Goal: Task Accomplishment & Management: Use online tool/utility

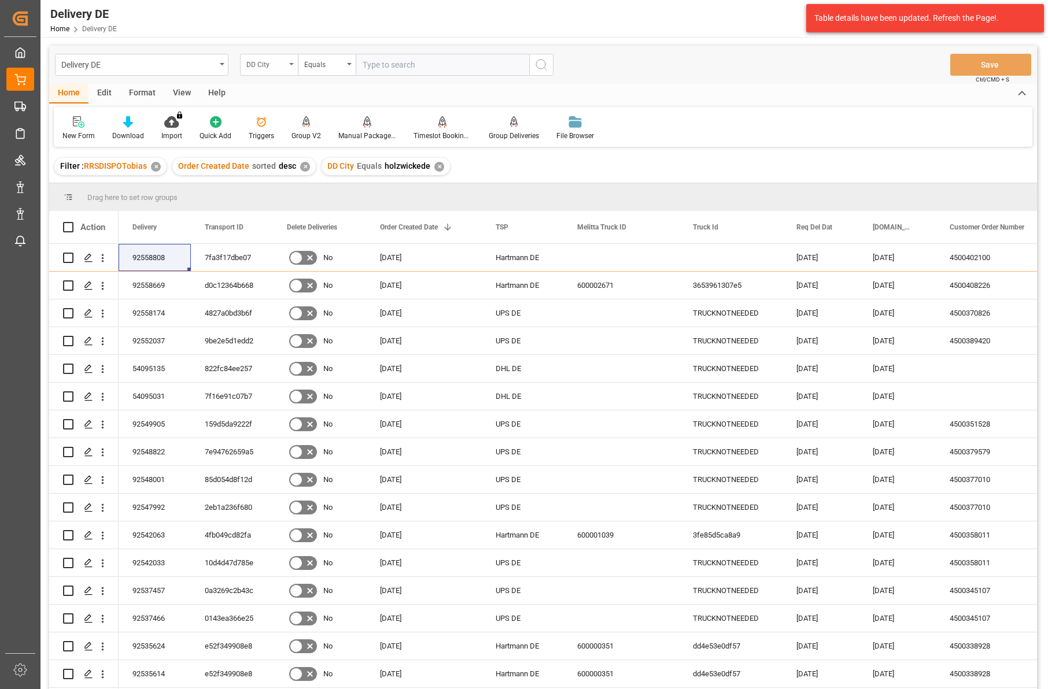
click at [268, 60] on div "DD City" at bounding box center [265, 63] width 39 height 13
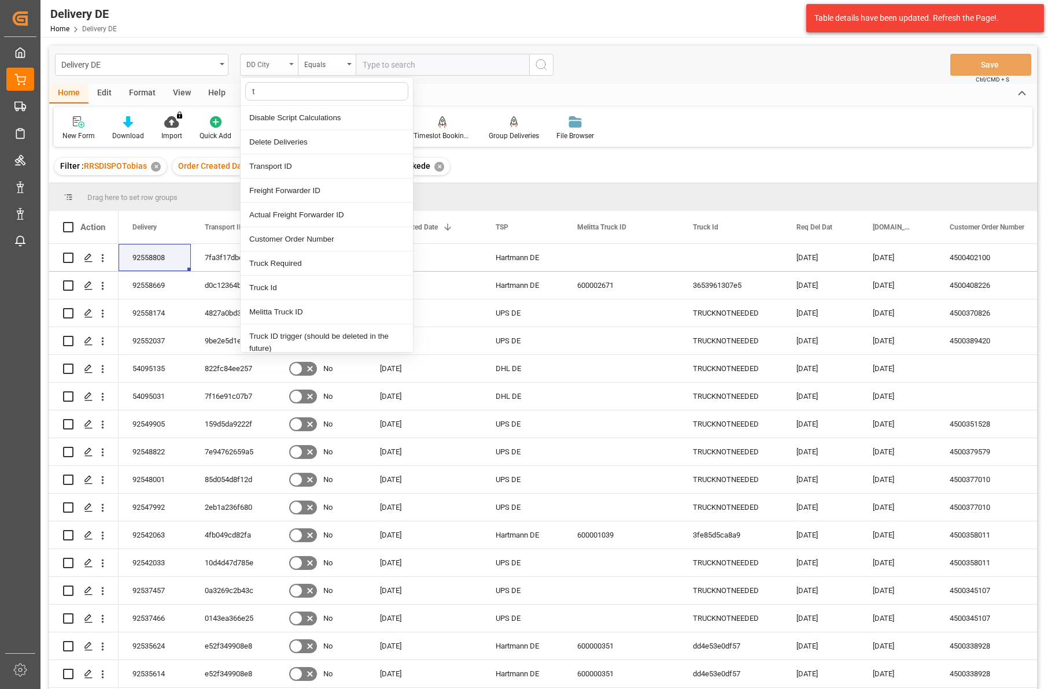
type input "ts"
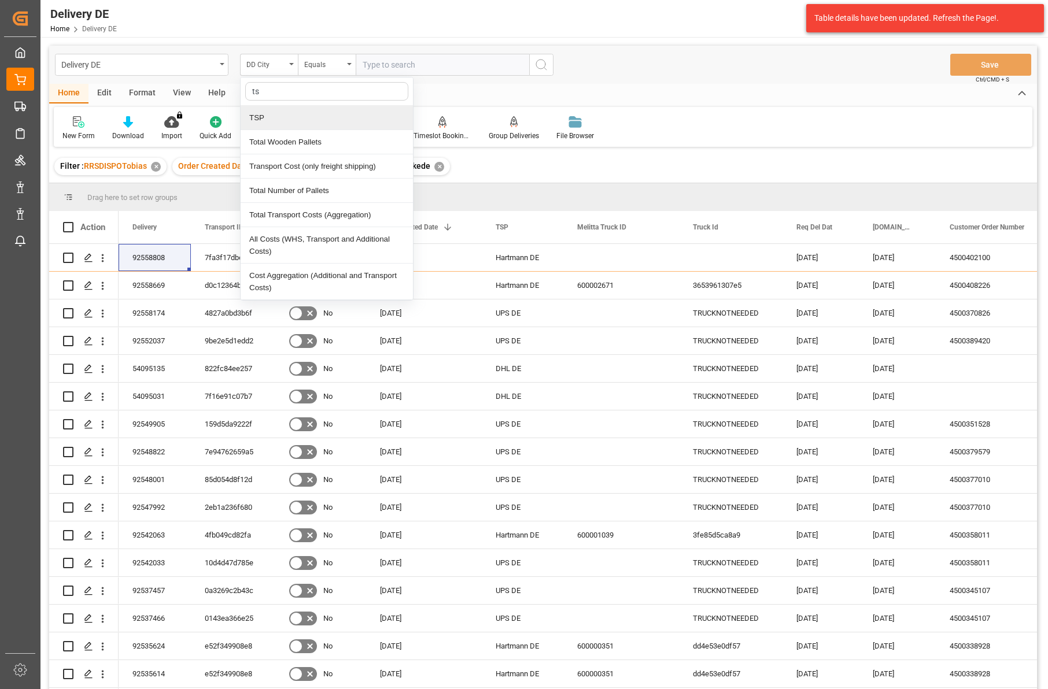
click at [261, 121] on div "TSP" at bounding box center [327, 118] width 172 height 24
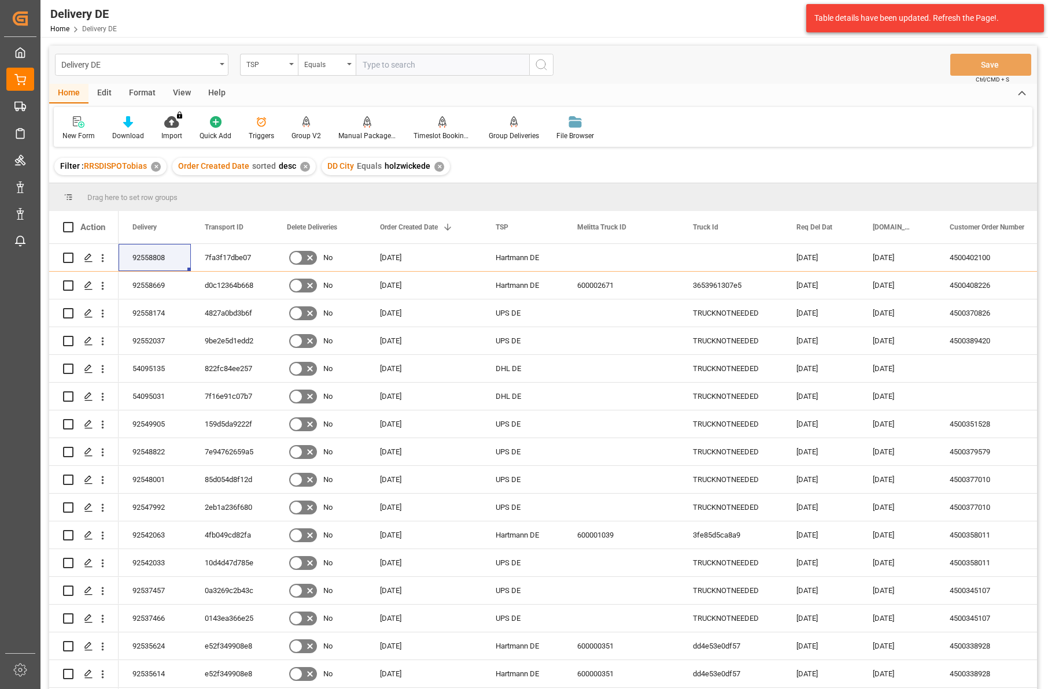
click at [381, 77] on div "Delivery DE TSP Equals Save Ctrl/CMD + S" at bounding box center [543, 65] width 988 height 38
click at [385, 65] on input "text" at bounding box center [442, 65] width 173 height 22
type input "hartmann de"
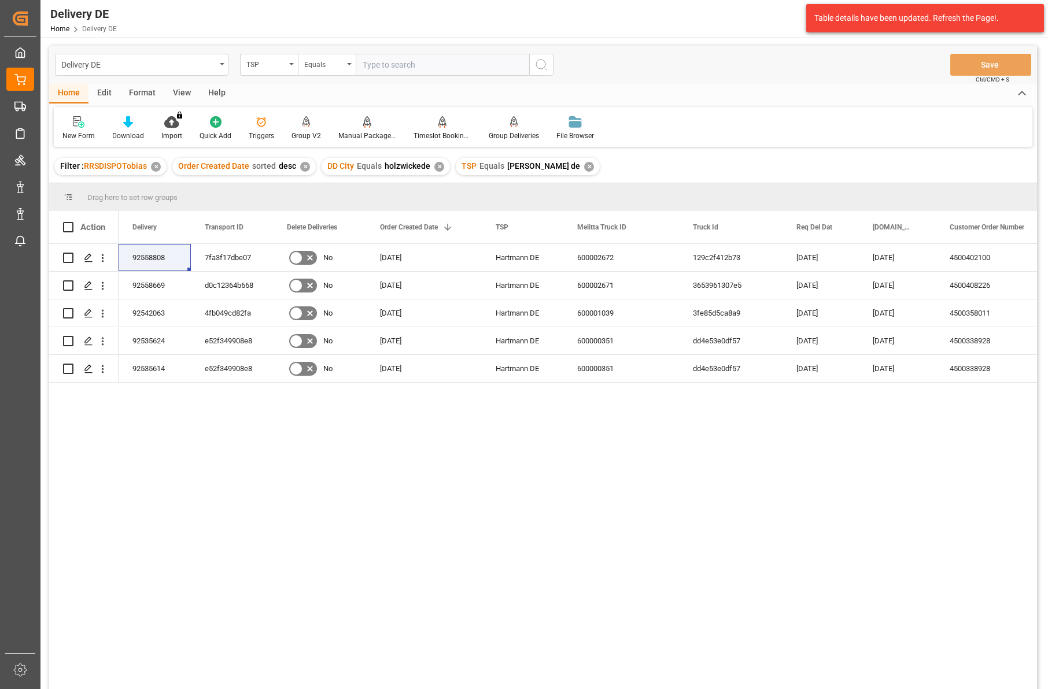
click at [434, 168] on div "✕" at bounding box center [439, 167] width 10 height 10
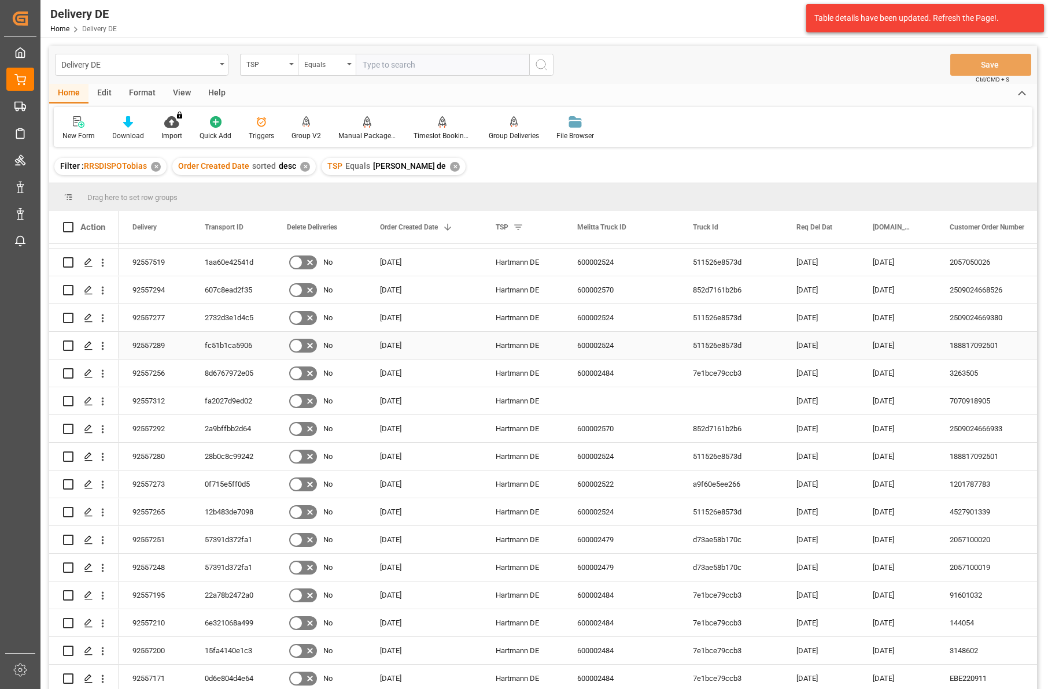
scroll to position [171, 0]
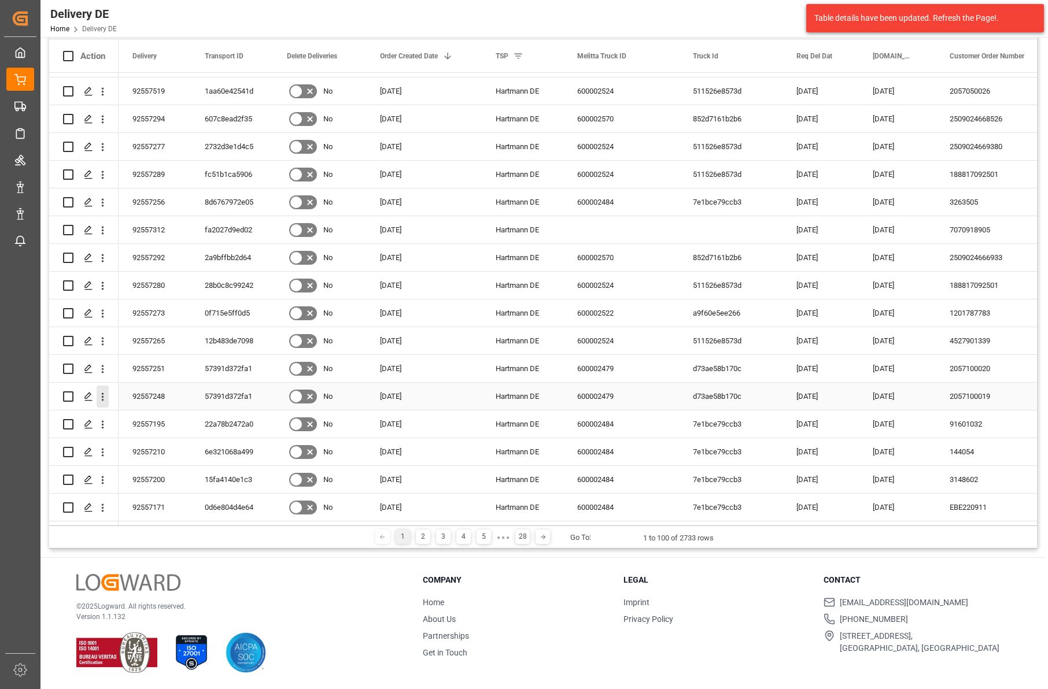
click at [106, 391] on icon "open menu" at bounding box center [103, 397] width 12 height 12
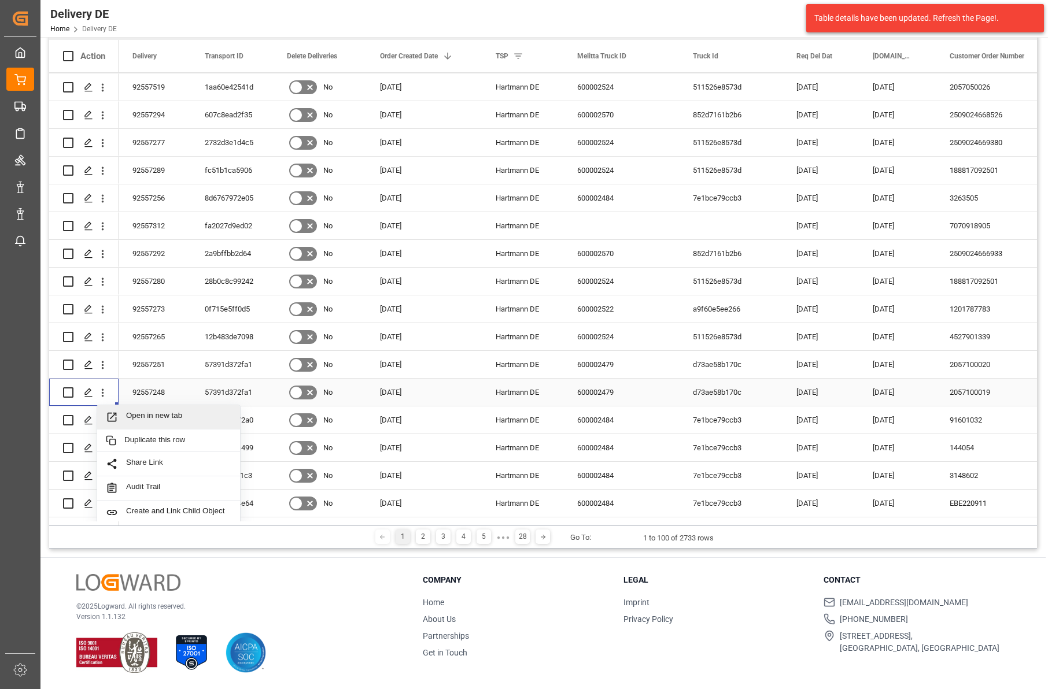
click at [142, 416] on span "Open in new tab" at bounding box center [178, 417] width 105 height 12
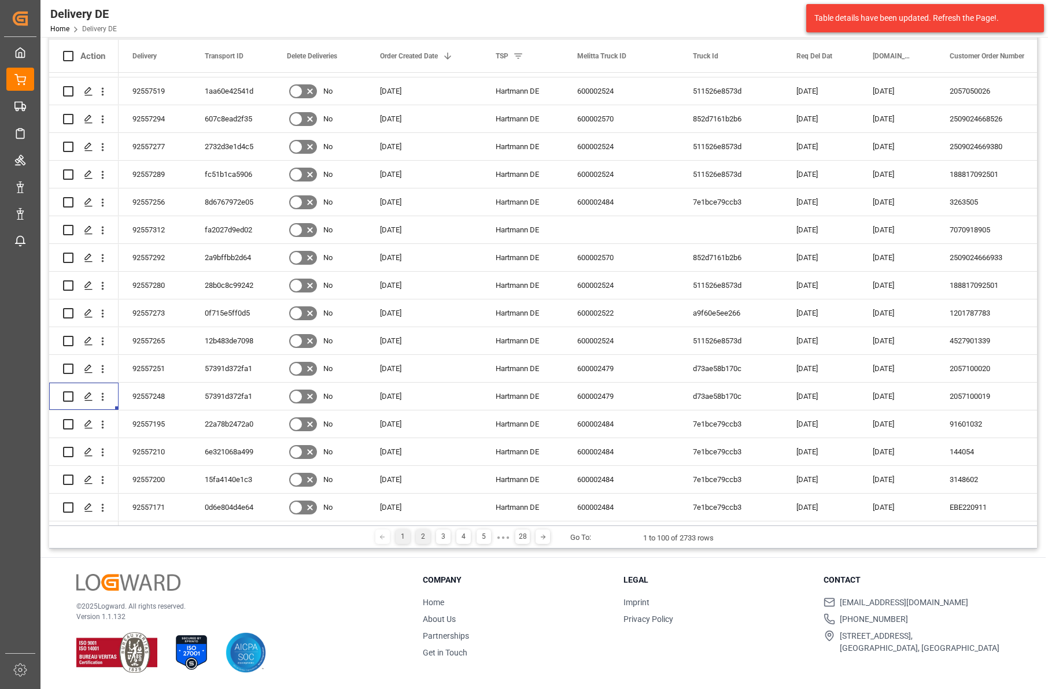
click at [423, 539] on div "2" at bounding box center [423, 537] width 14 height 14
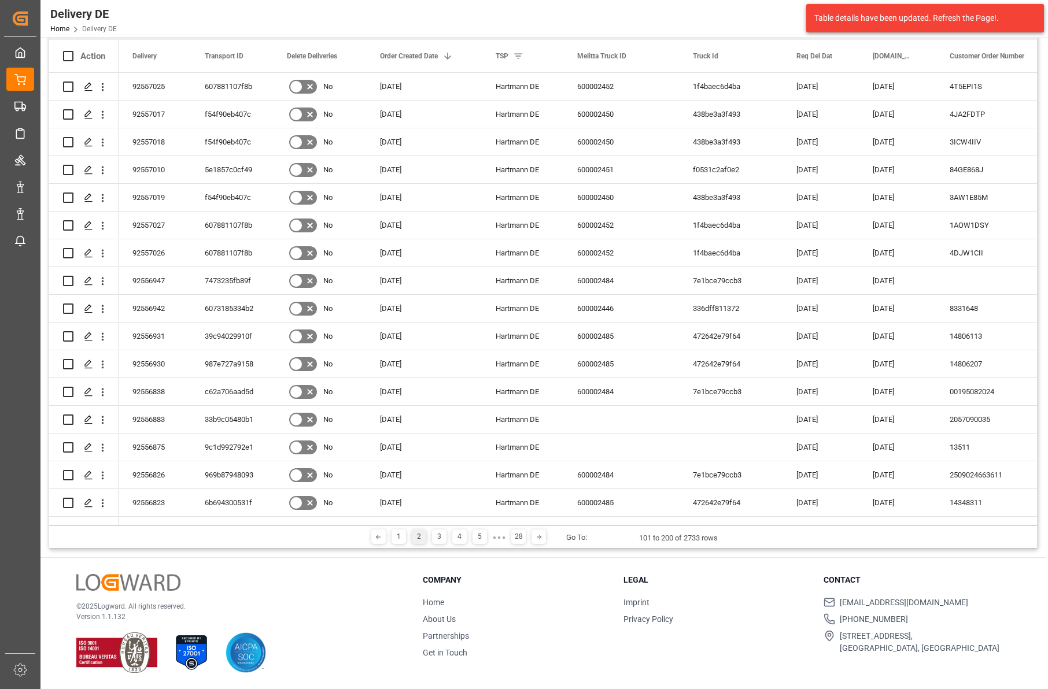
scroll to position [0, 0]
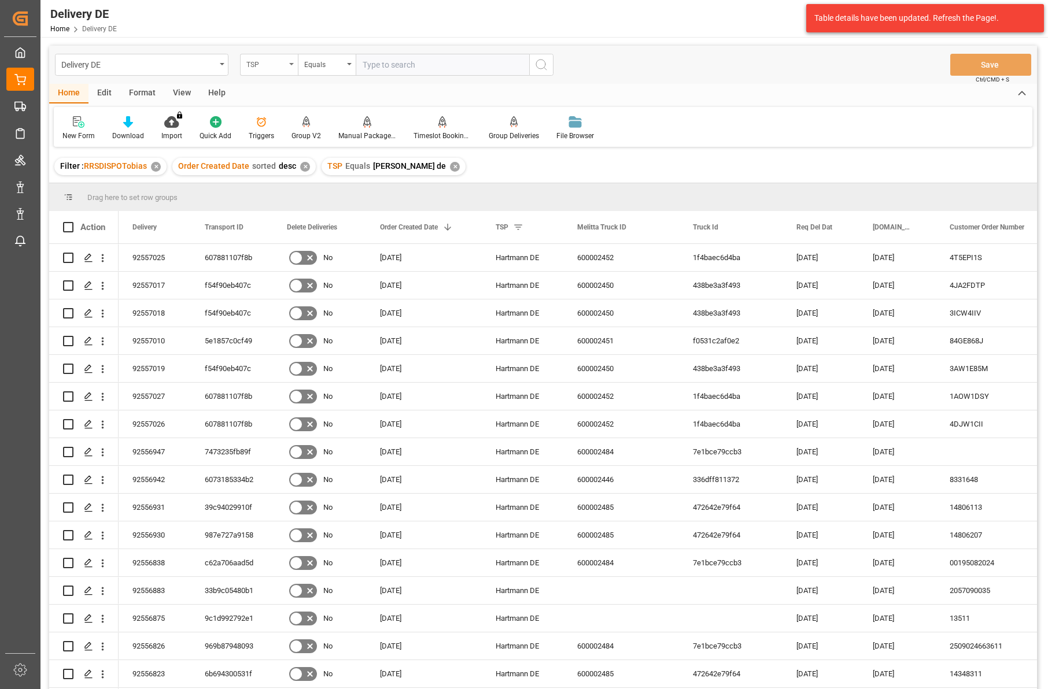
click at [279, 66] on div "TSP" at bounding box center [265, 63] width 39 height 13
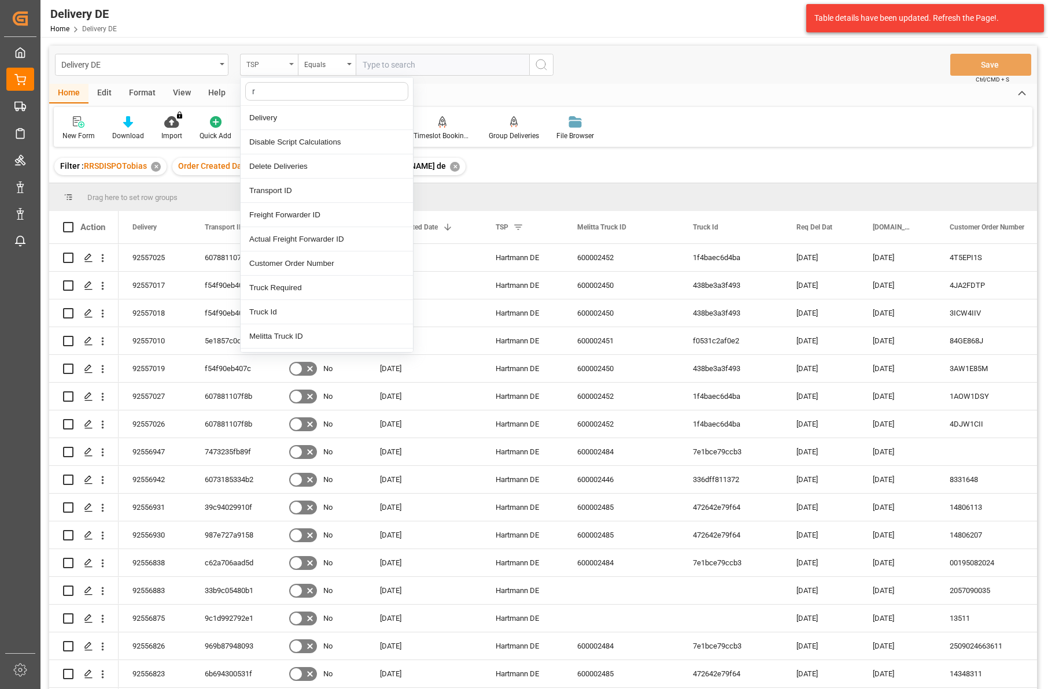
type input "re"
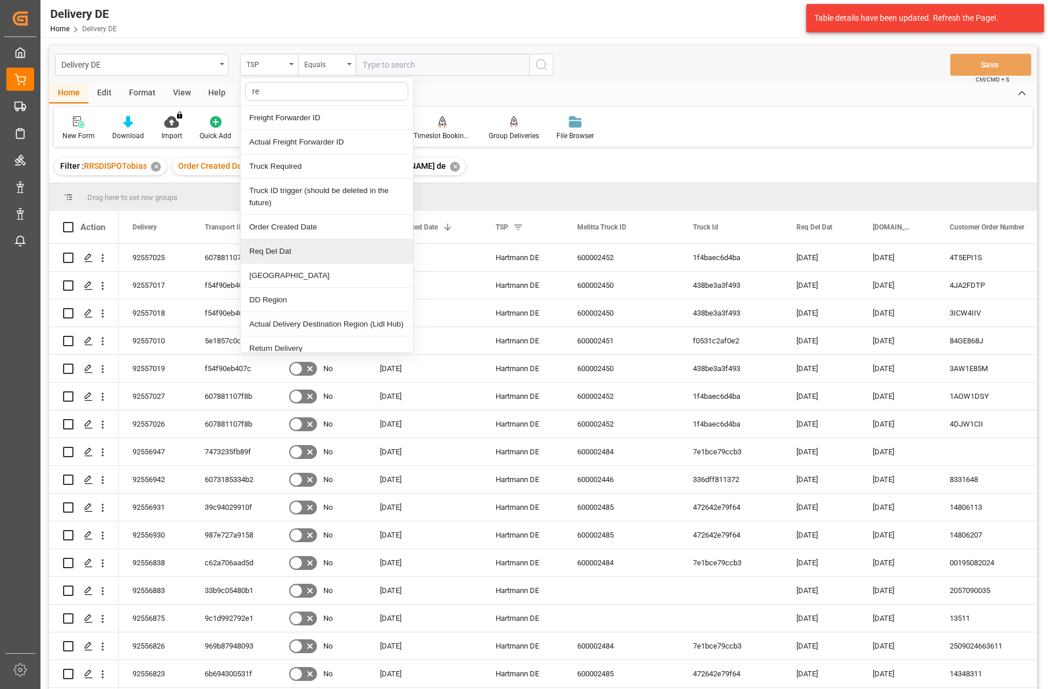
click at [280, 252] on div "Req Del Dat" at bounding box center [327, 251] width 172 height 24
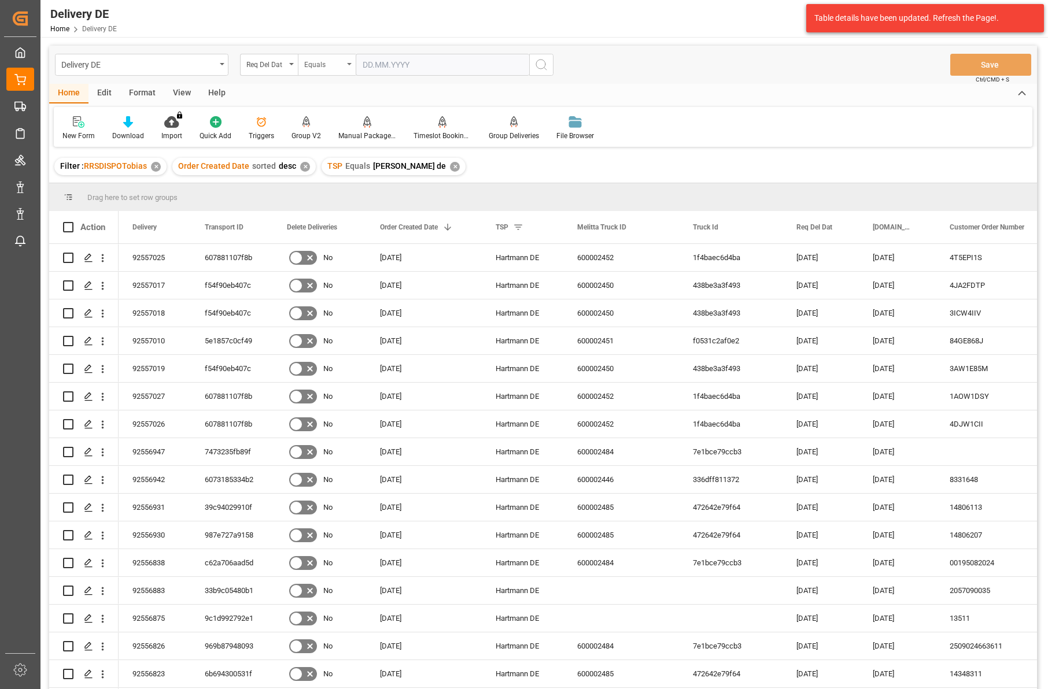
click at [333, 68] on div "Equals" at bounding box center [323, 63] width 39 height 13
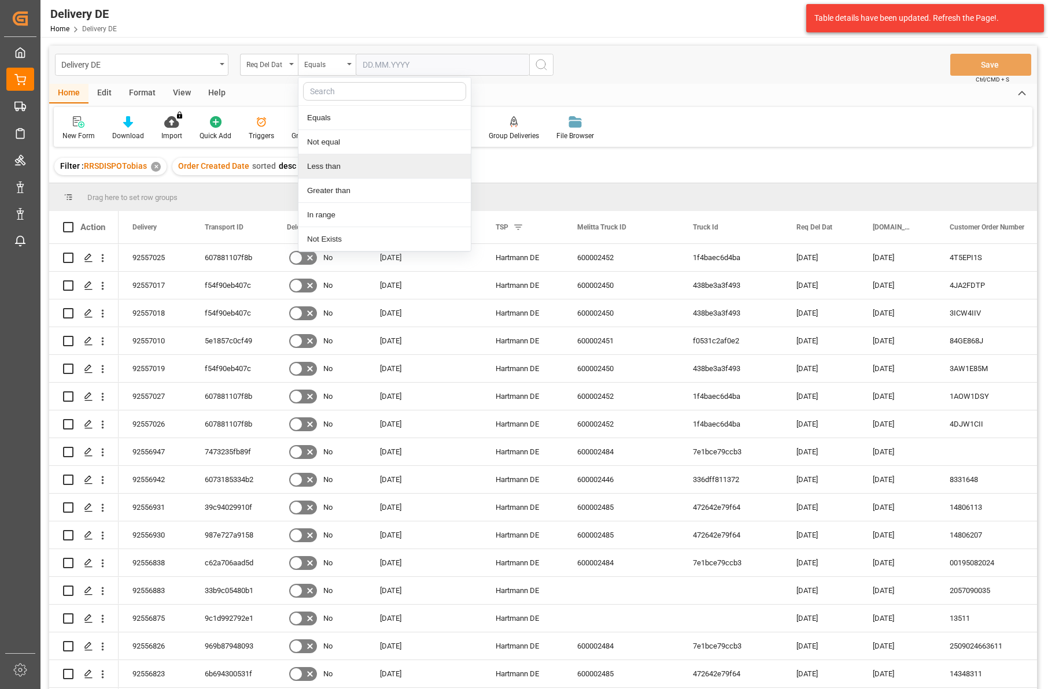
click at [325, 167] on div "Less than" at bounding box center [384, 166] width 172 height 24
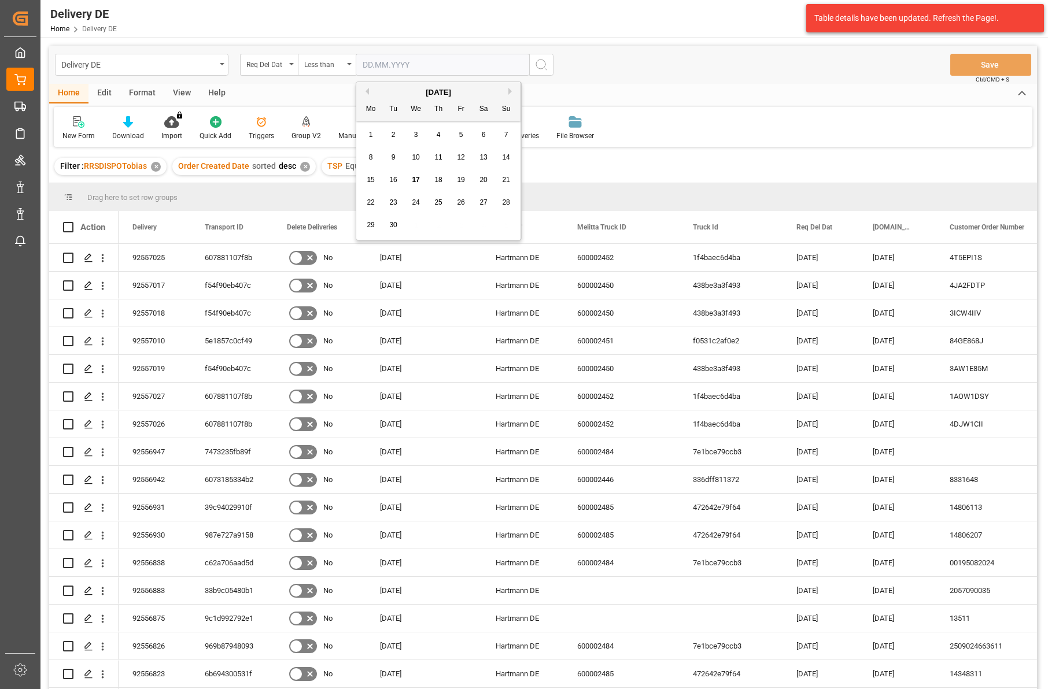
click at [362, 67] on input "text" at bounding box center [442, 65] width 173 height 22
click at [371, 180] on span "15" at bounding box center [371, 180] width 8 height 8
type input "15.09.2025"
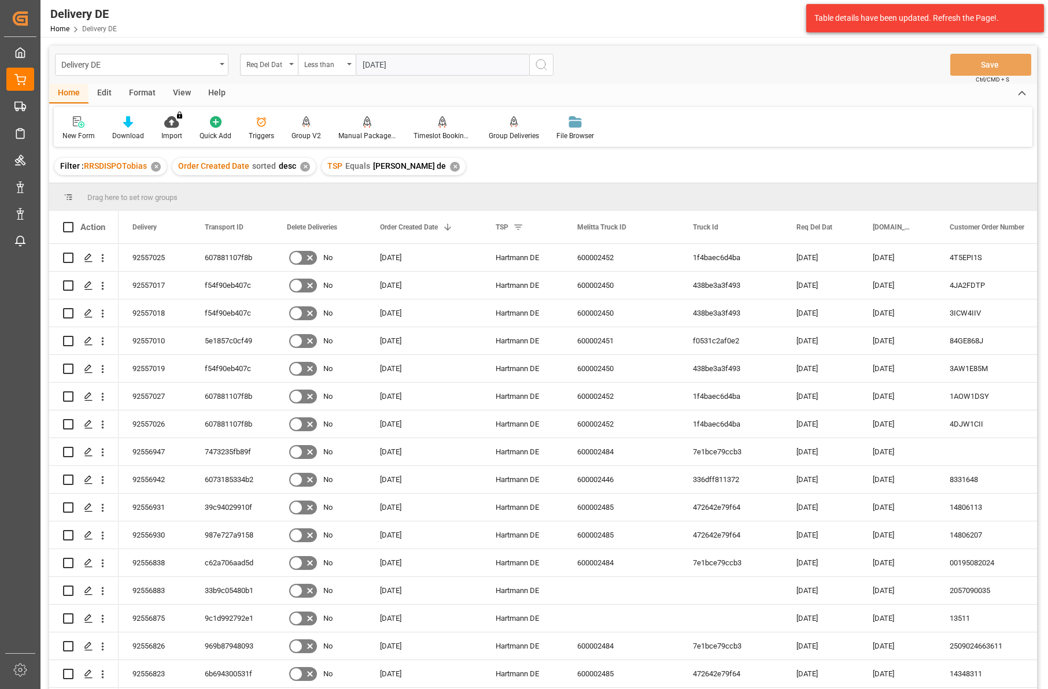
click at [544, 69] on icon "search button" at bounding box center [541, 65] width 14 height 14
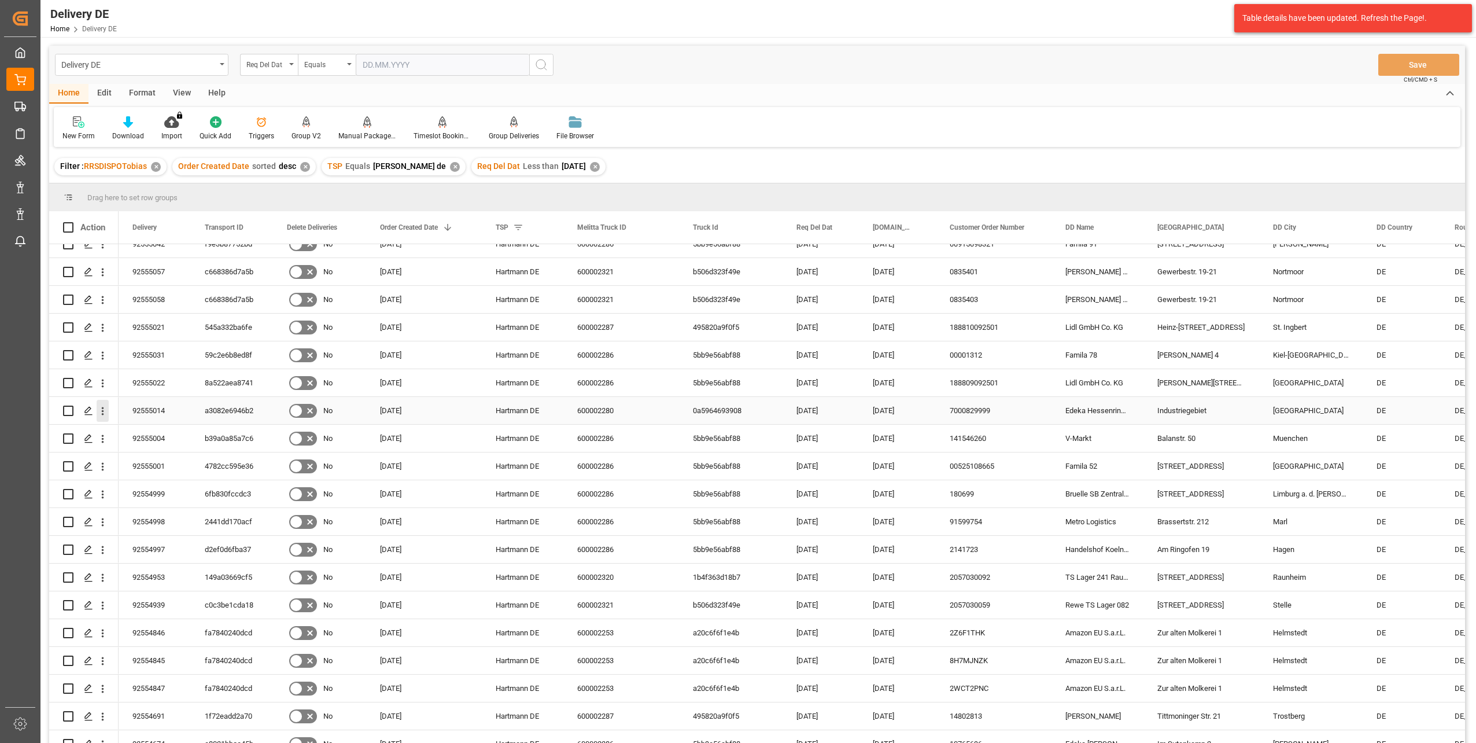
click at [101, 409] on icon "open menu" at bounding box center [103, 411] width 12 height 12
click at [149, 429] on span "Open in new tab" at bounding box center [178, 435] width 105 height 12
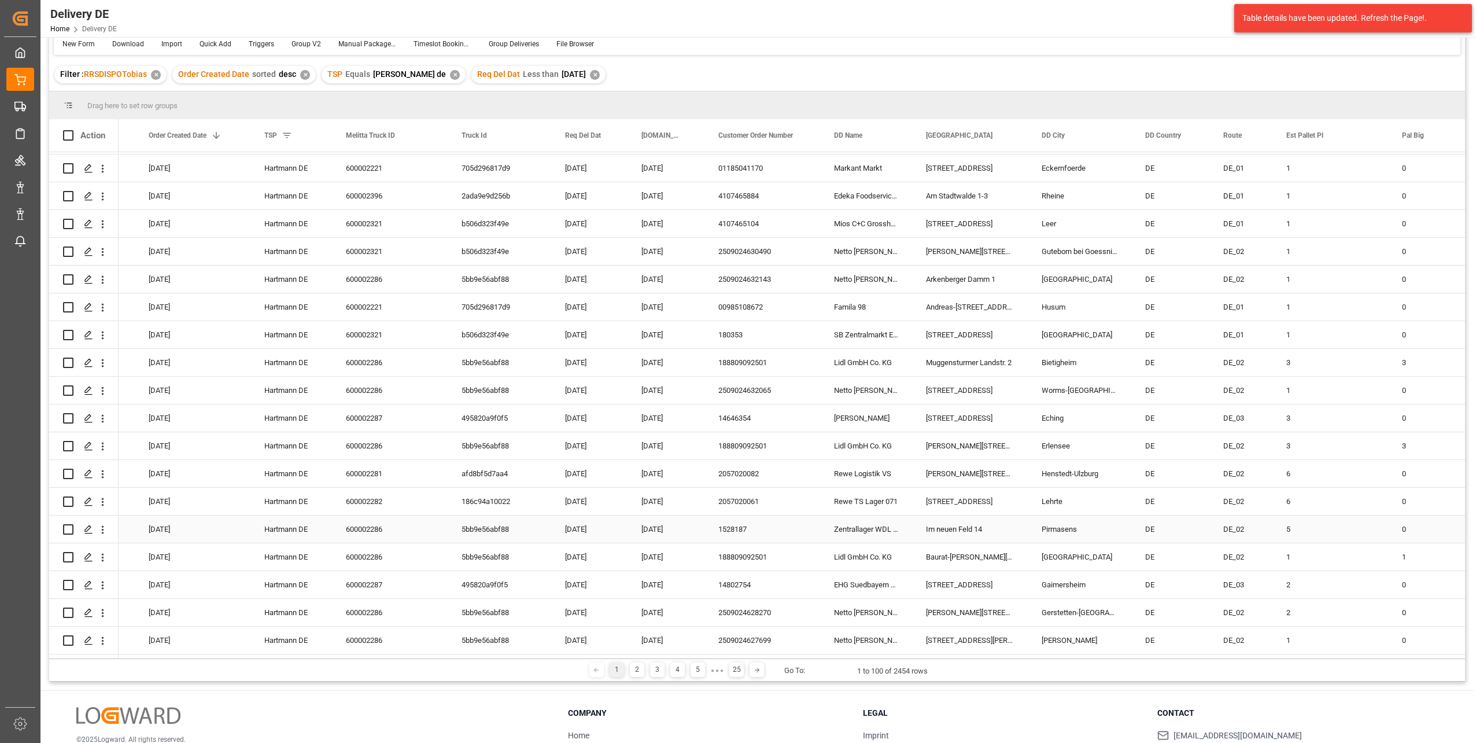
scroll to position [116, 0]
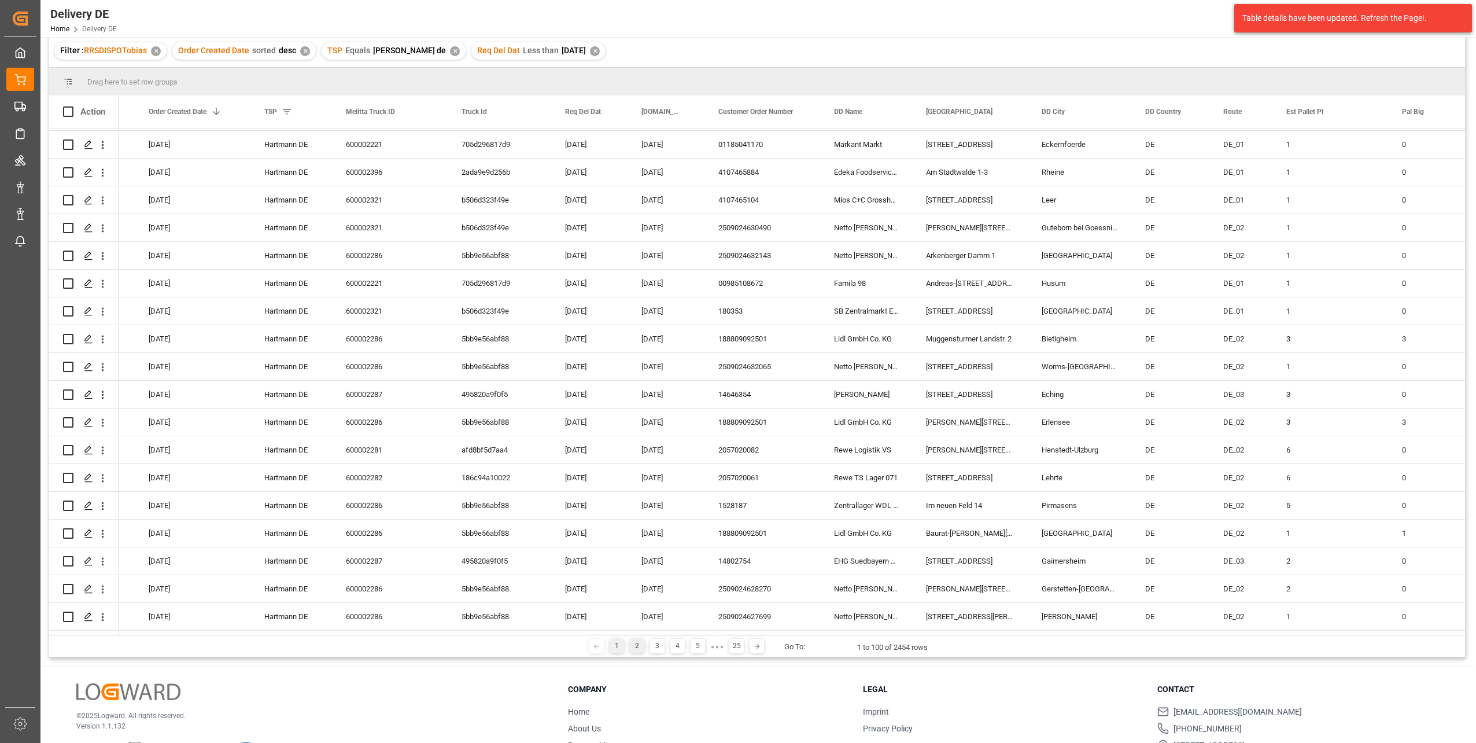
click at [635, 642] on div "2" at bounding box center [637, 645] width 14 height 14
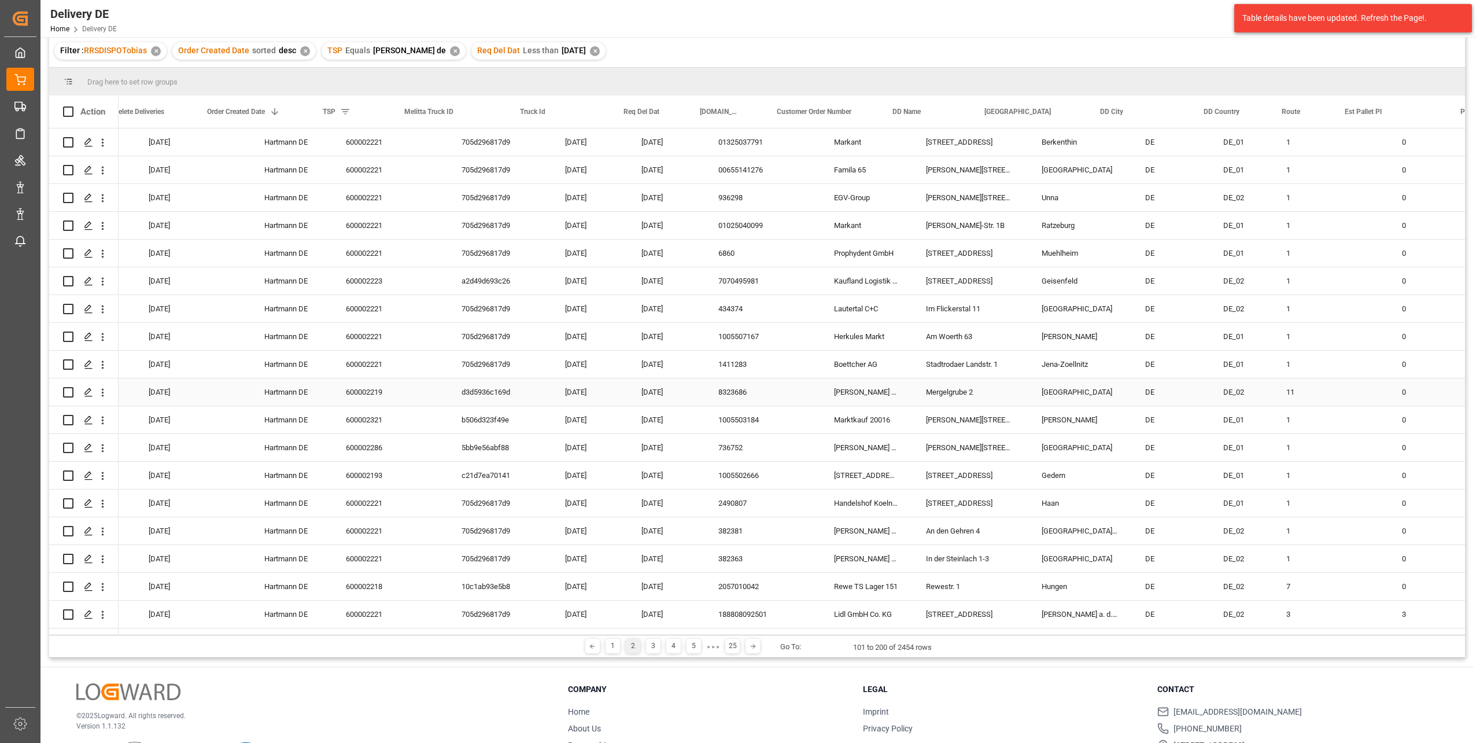
scroll to position [0, 0]
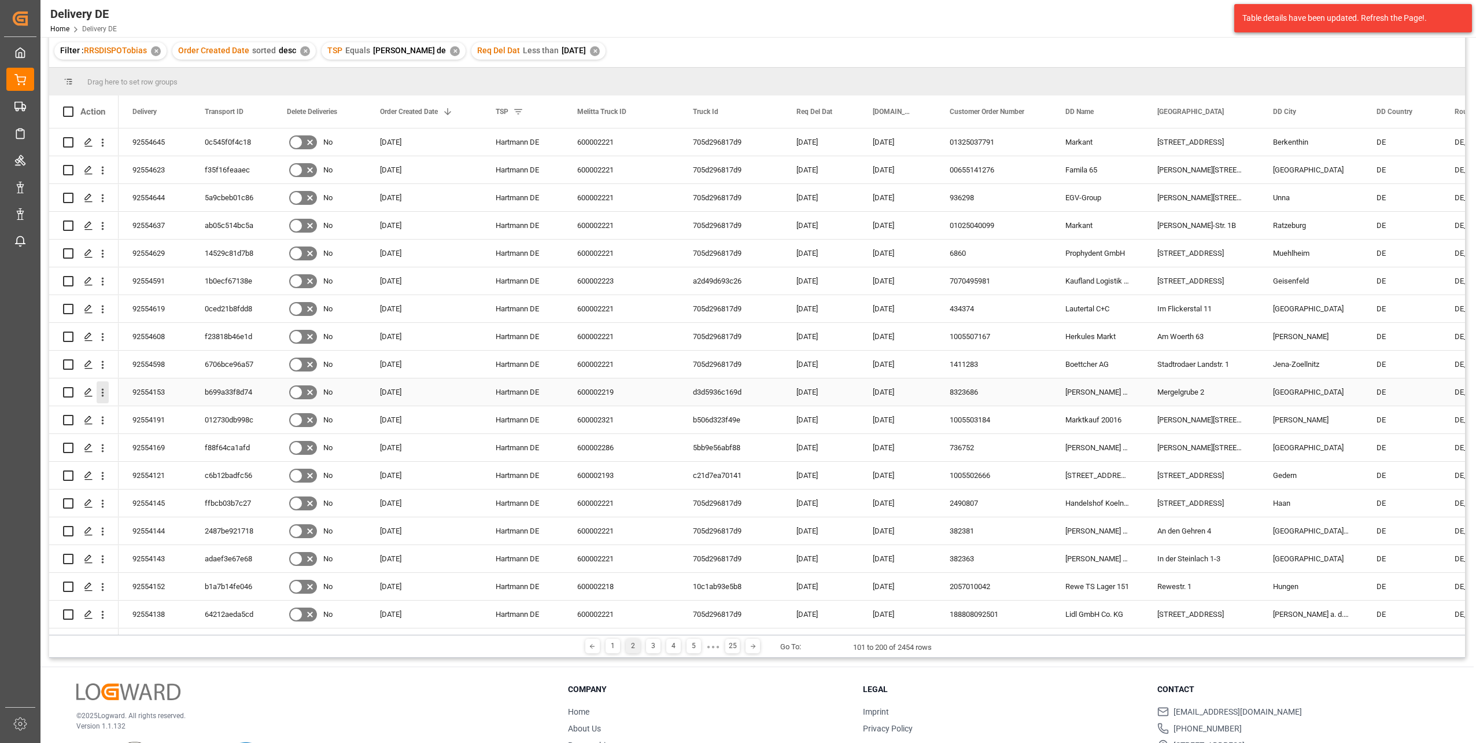
click at [107, 387] on icon "open menu" at bounding box center [103, 392] width 12 height 12
click at [157, 412] on span "Open in new tab" at bounding box center [178, 417] width 105 height 12
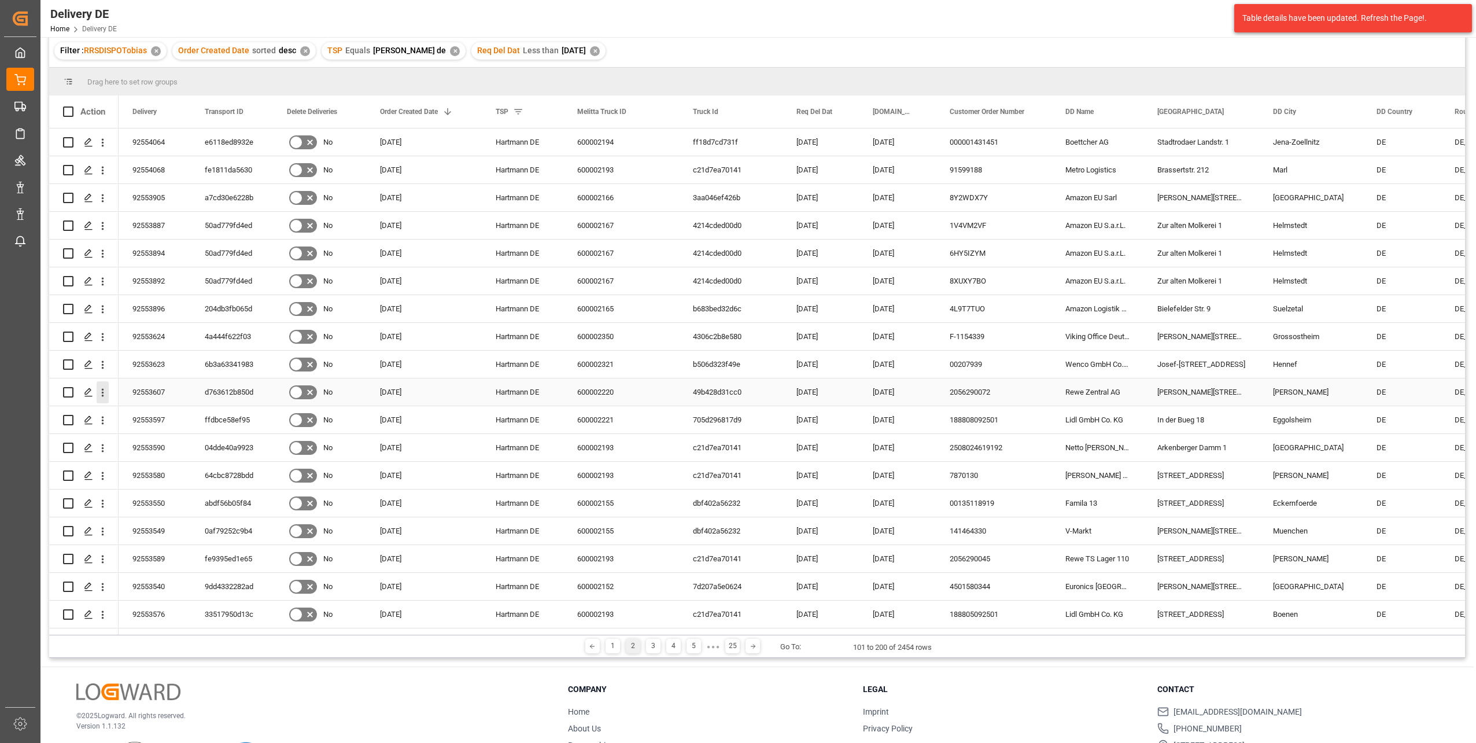
click at [104, 392] on icon "open menu" at bounding box center [103, 393] width 2 height 8
click at [156, 415] on span "Open in new tab" at bounding box center [178, 417] width 105 height 12
click at [102, 587] on icon "open menu" at bounding box center [103, 587] width 2 height 8
click at [137, 611] on span "Open in new tab" at bounding box center [178, 611] width 105 height 12
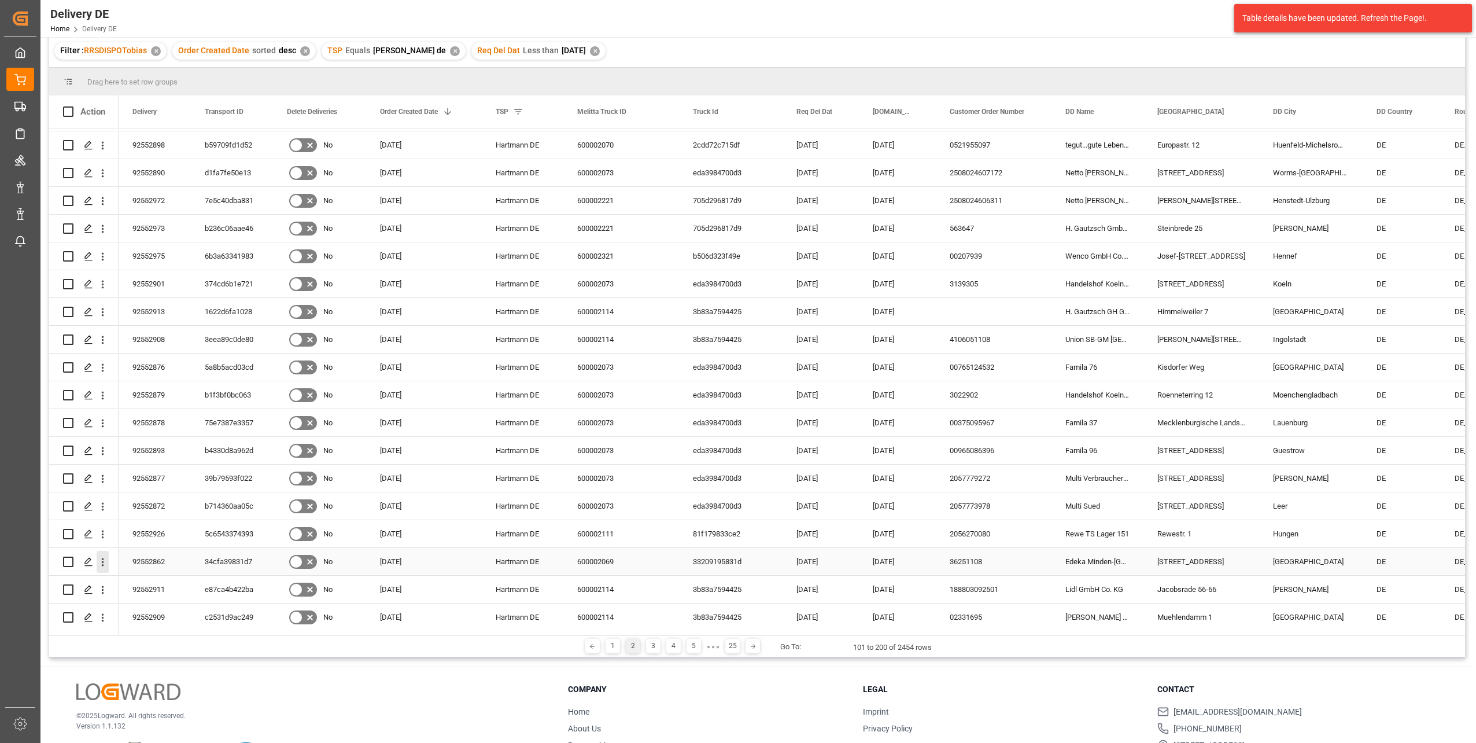
click at [105, 560] on icon "open menu" at bounding box center [103, 562] width 12 height 12
click at [171, 584] on span "Open in new tab" at bounding box center [178, 586] width 105 height 12
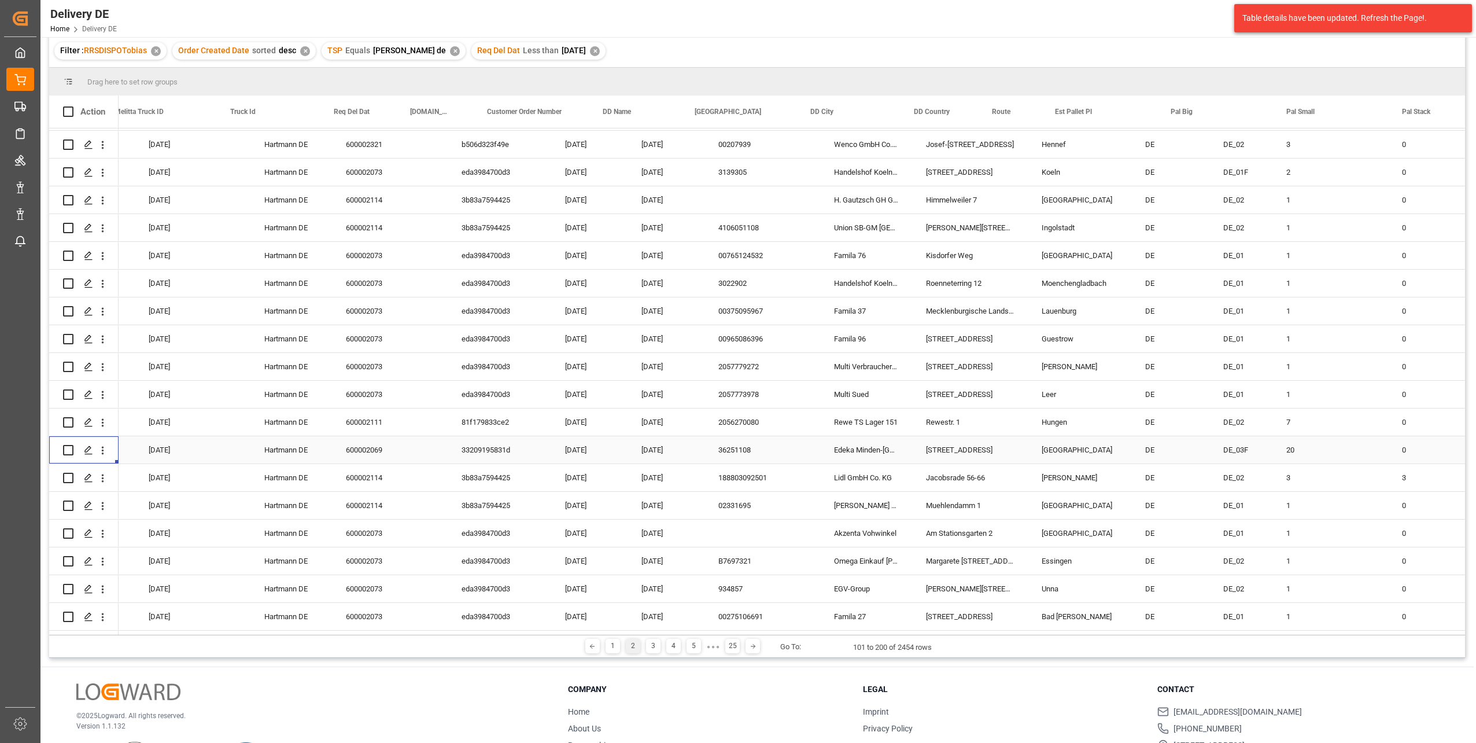
scroll to position [0, 463]
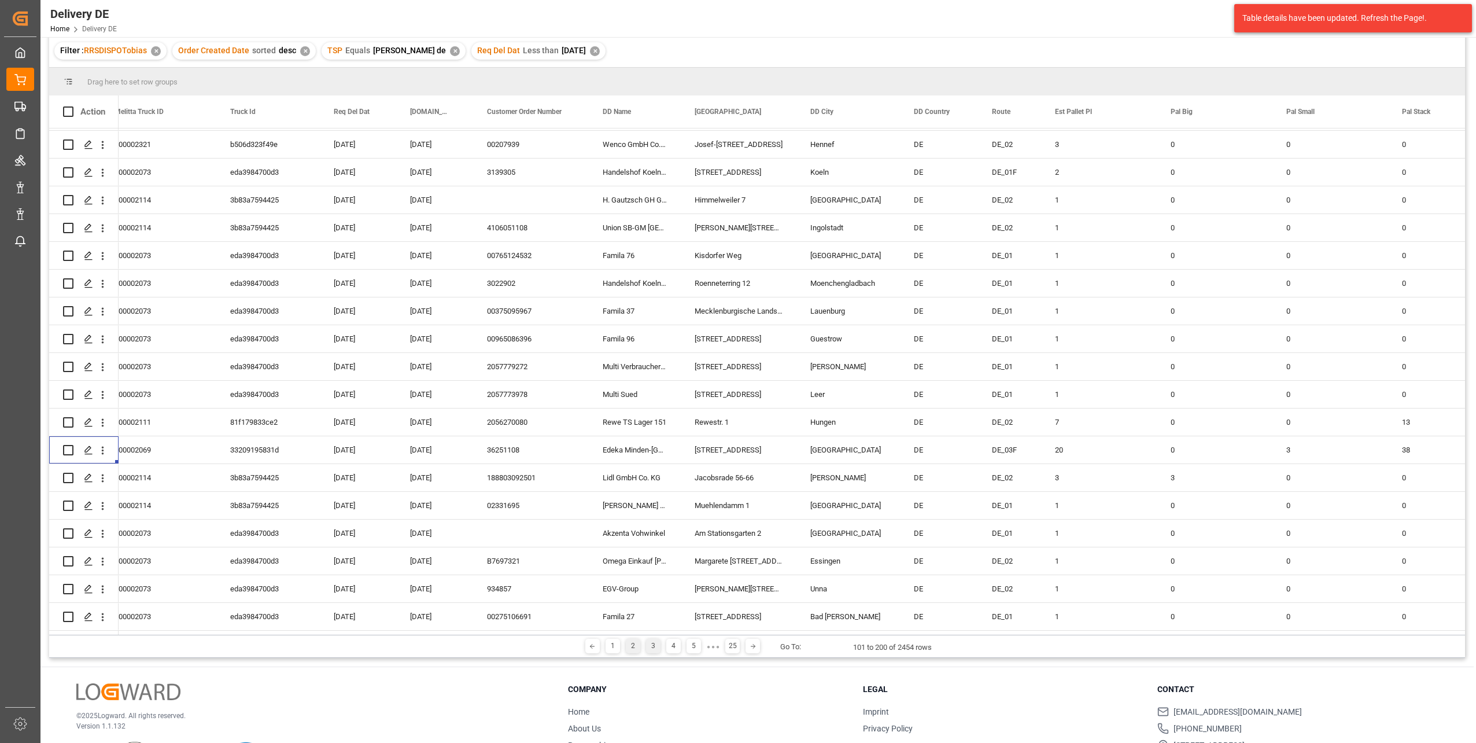
click at [653, 642] on div "3" at bounding box center [653, 645] width 14 height 14
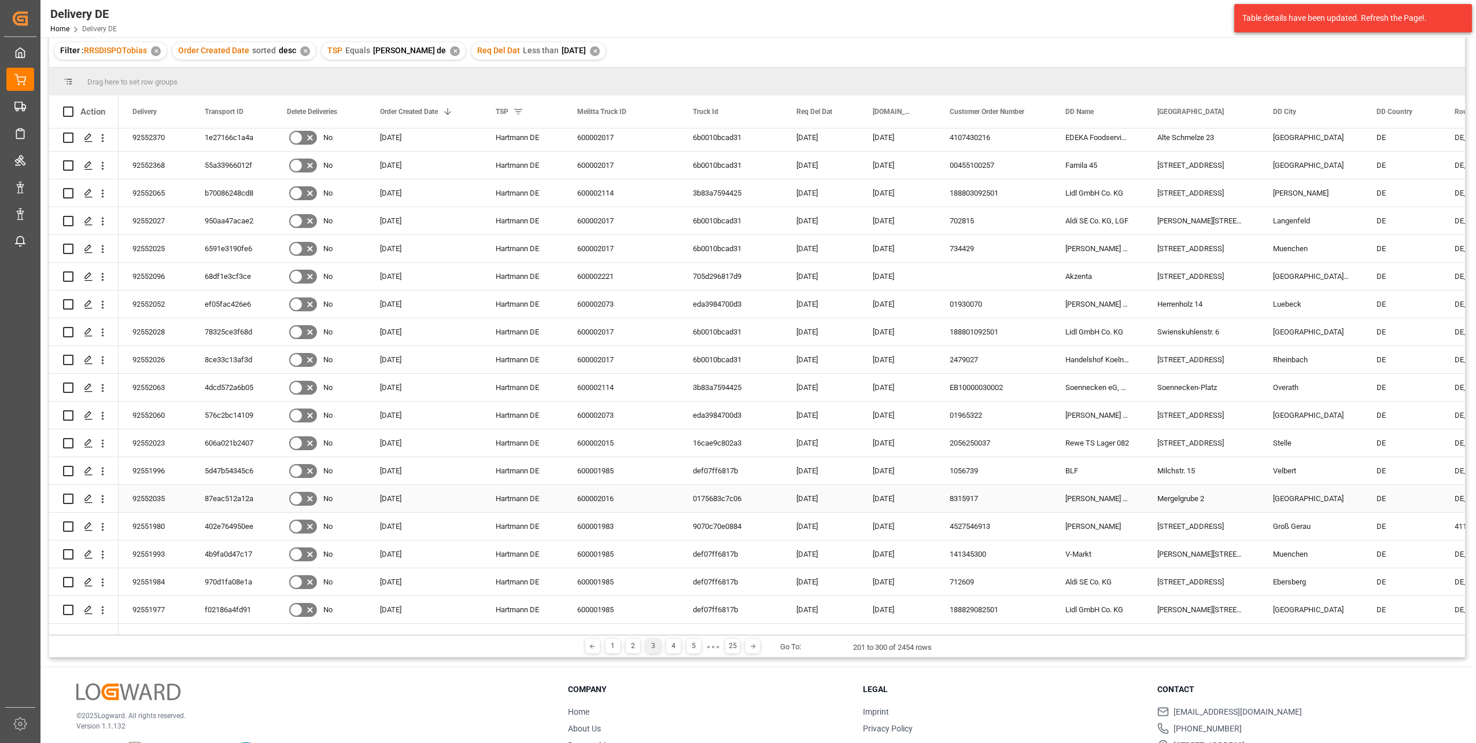
scroll to position [0, 0]
click at [106, 498] on icon "open menu" at bounding box center [103, 499] width 12 height 12
click at [181, 522] on span "Open in new tab" at bounding box center [178, 523] width 105 height 12
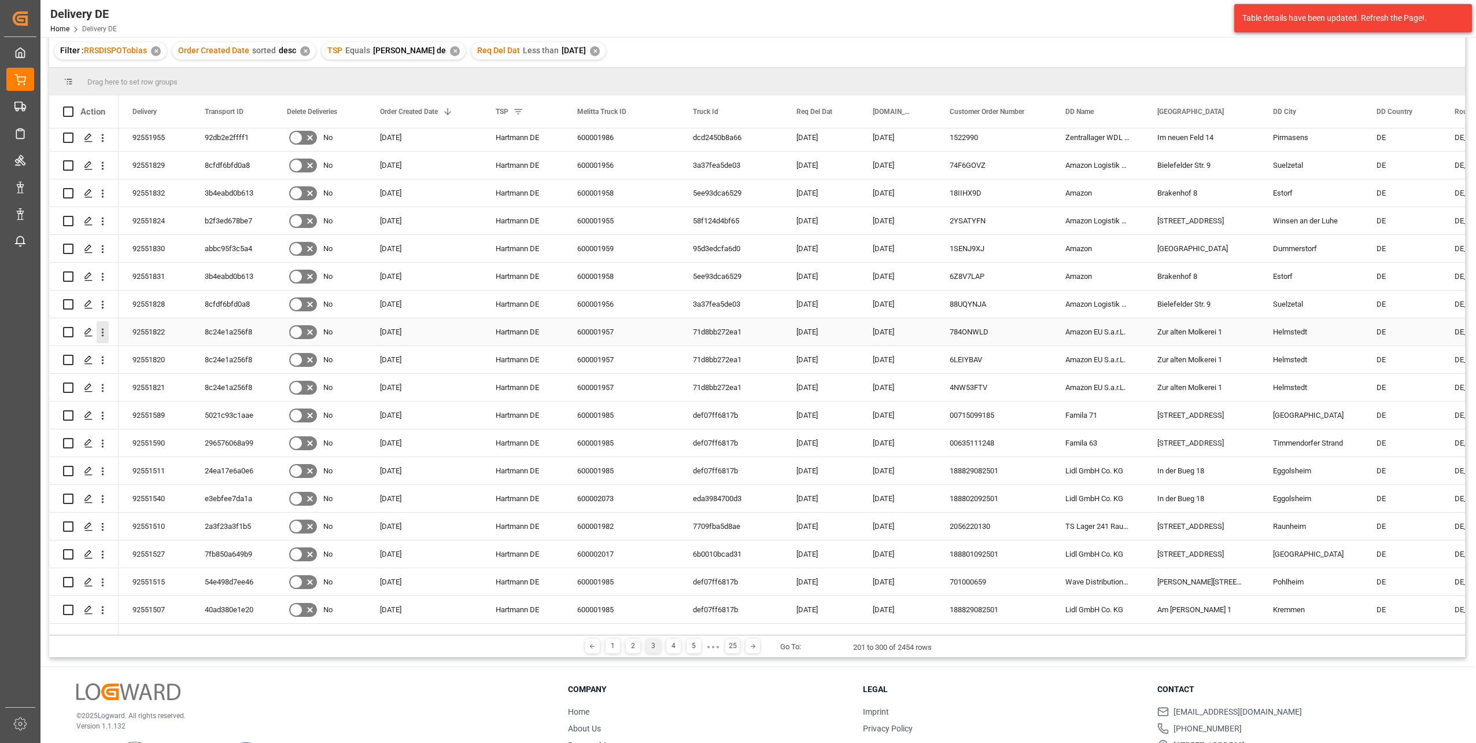
click at [105, 327] on icon "open menu" at bounding box center [103, 332] width 12 height 12
click at [152, 348] on div "Open in new tab" at bounding box center [168, 357] width 143 height 24
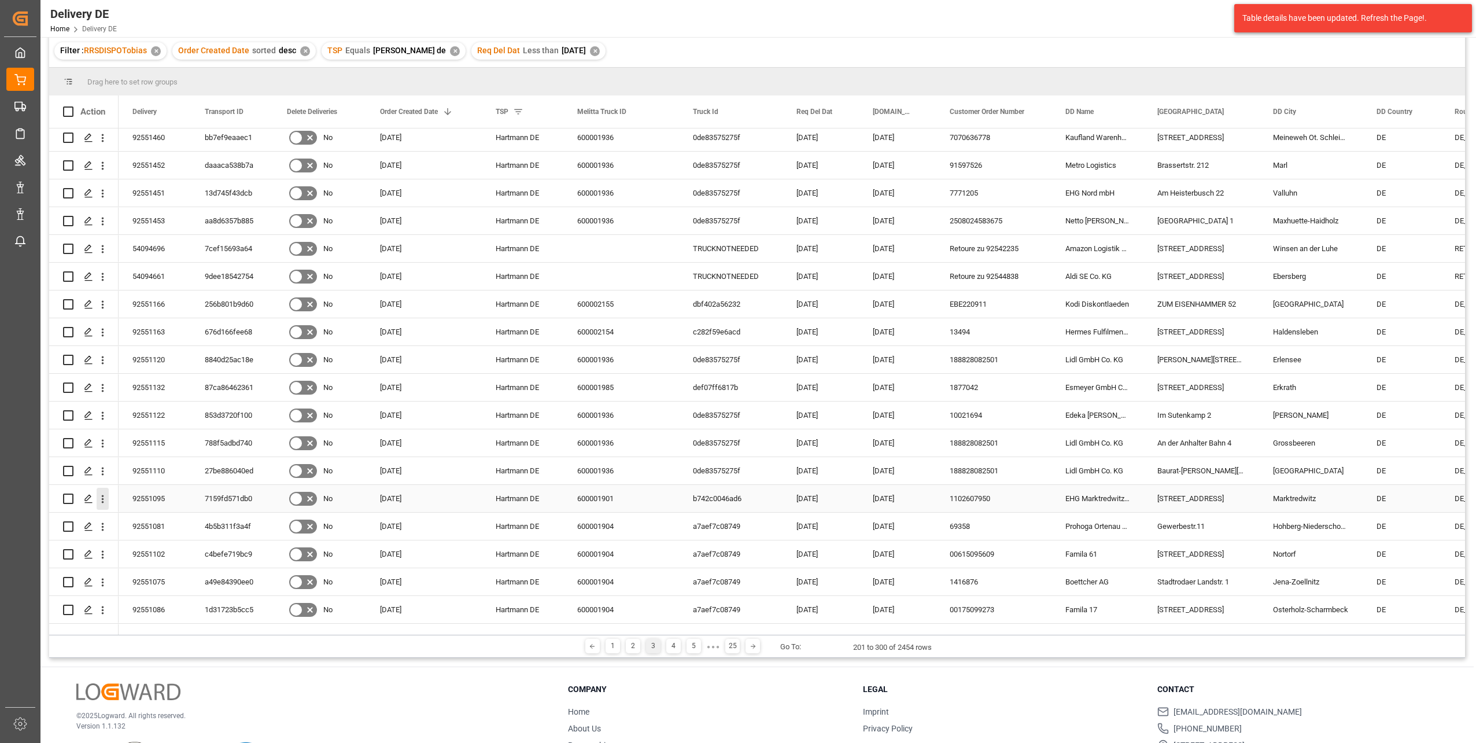
click at [101, 497] on icon "open menu" at bounding box center [103, 499] width 12 height 12
click at [156, 521] on span "Open in new tab" at bounding box center [178, 523] width 105 height 12
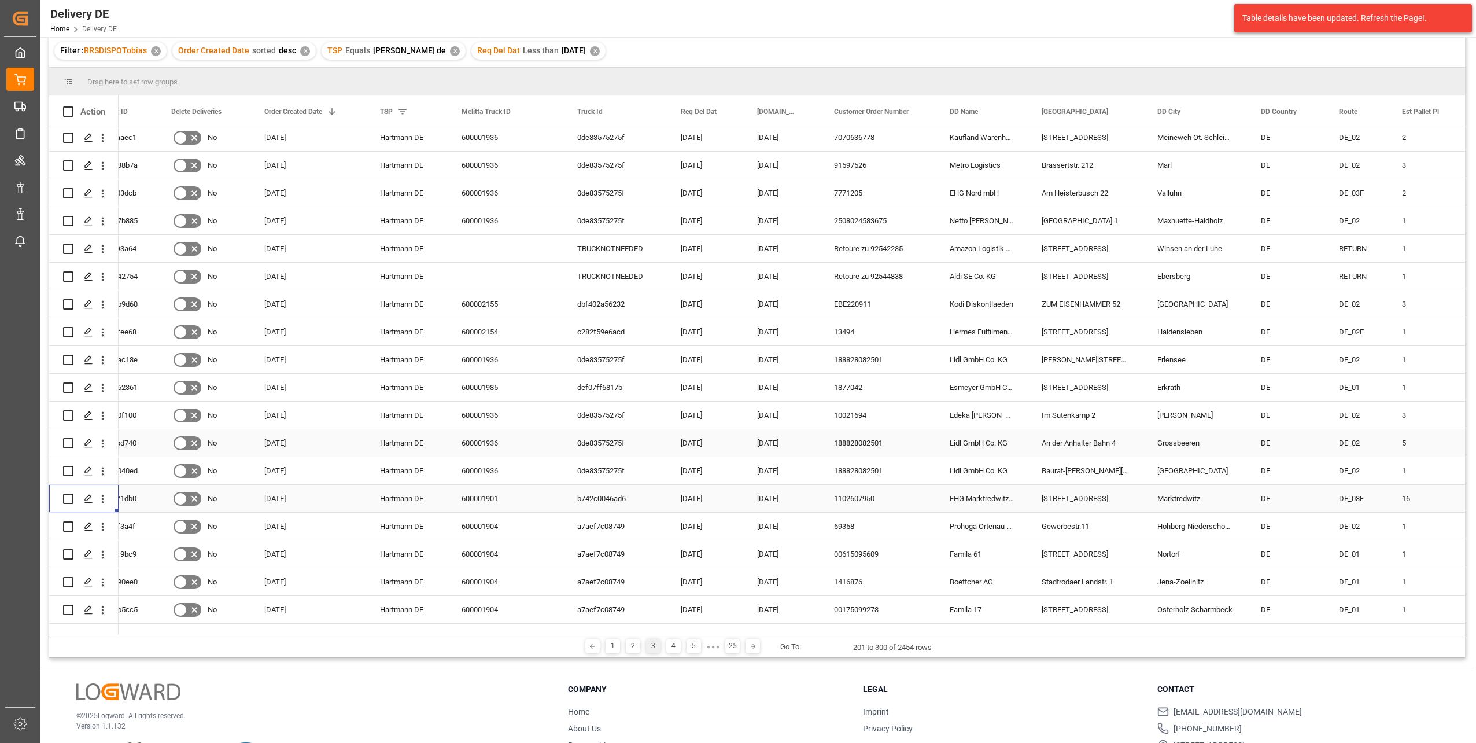
scroll to position [2278, 0]
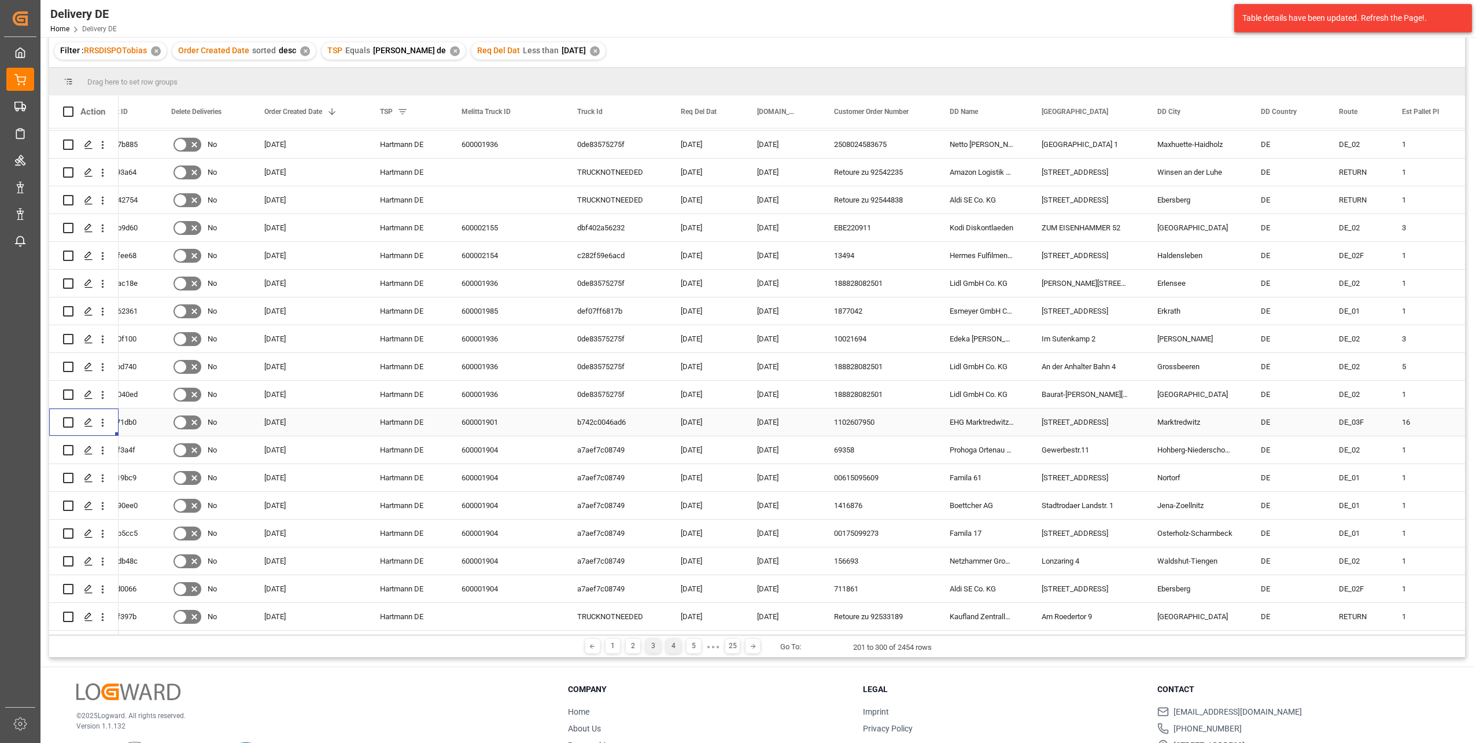
click at [671, 647] on div "4" at bounding box center [673, 645] width 14 height 14
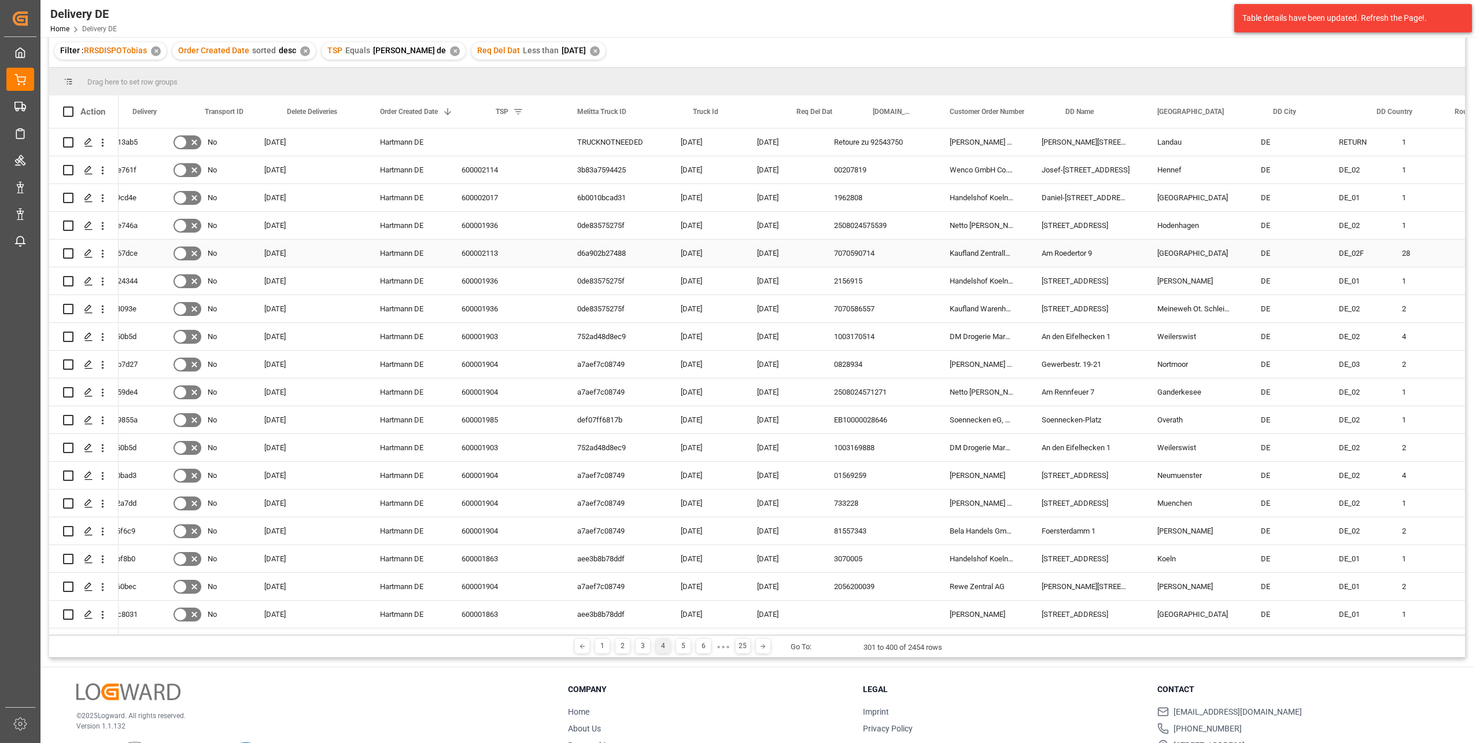
scroll to position [0, 0]
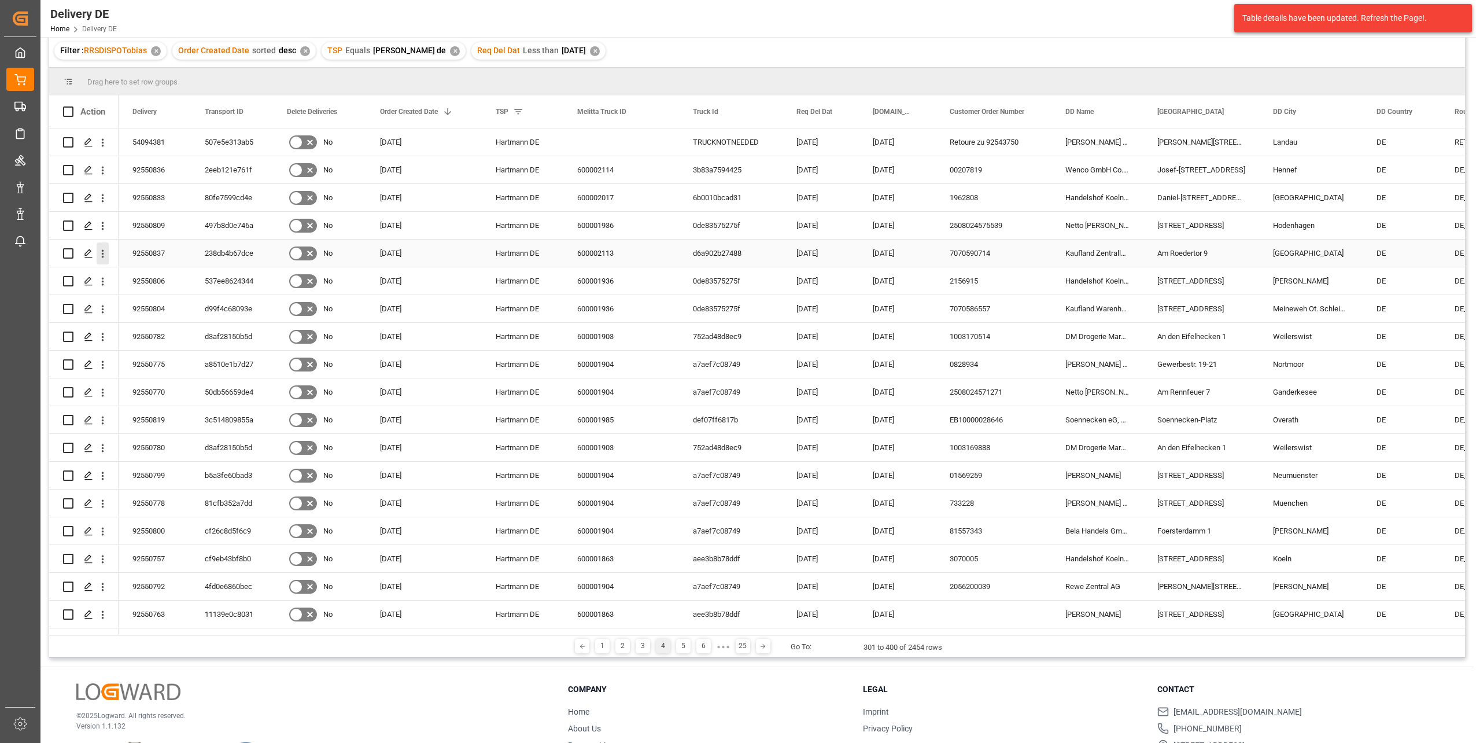
click at [102, 253] on icon "open menu" at bounding box center [103, 254] width 12 height 12
click at [146, 279] on span "Open in new tab" at bounding box center [178, 278] width 105 height 12
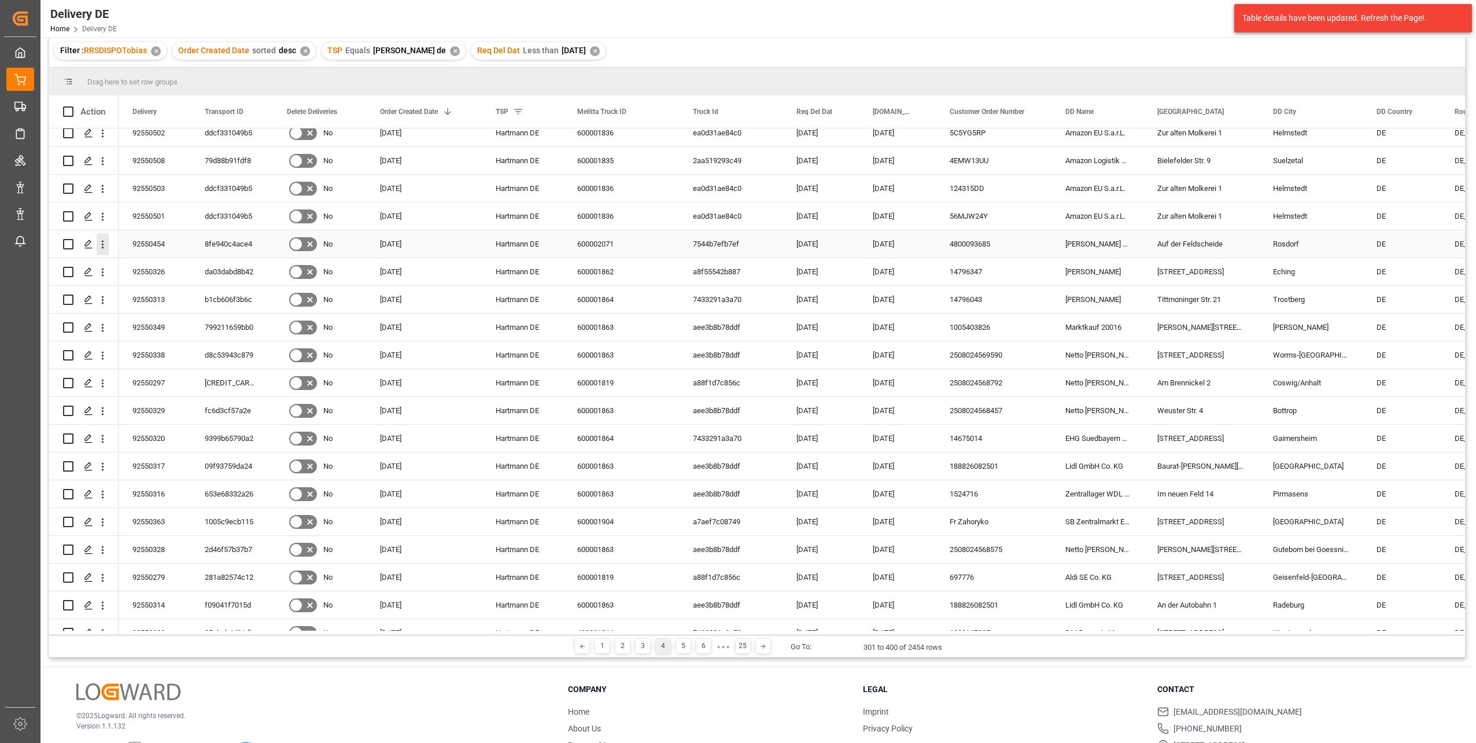
click at [103, 242] on icon "open menu" at bounding box center [103, 245] width 2 height 8
click at [158, 267] on span "Open in new tab" at bounding box center [178, 269] width 105 height 12
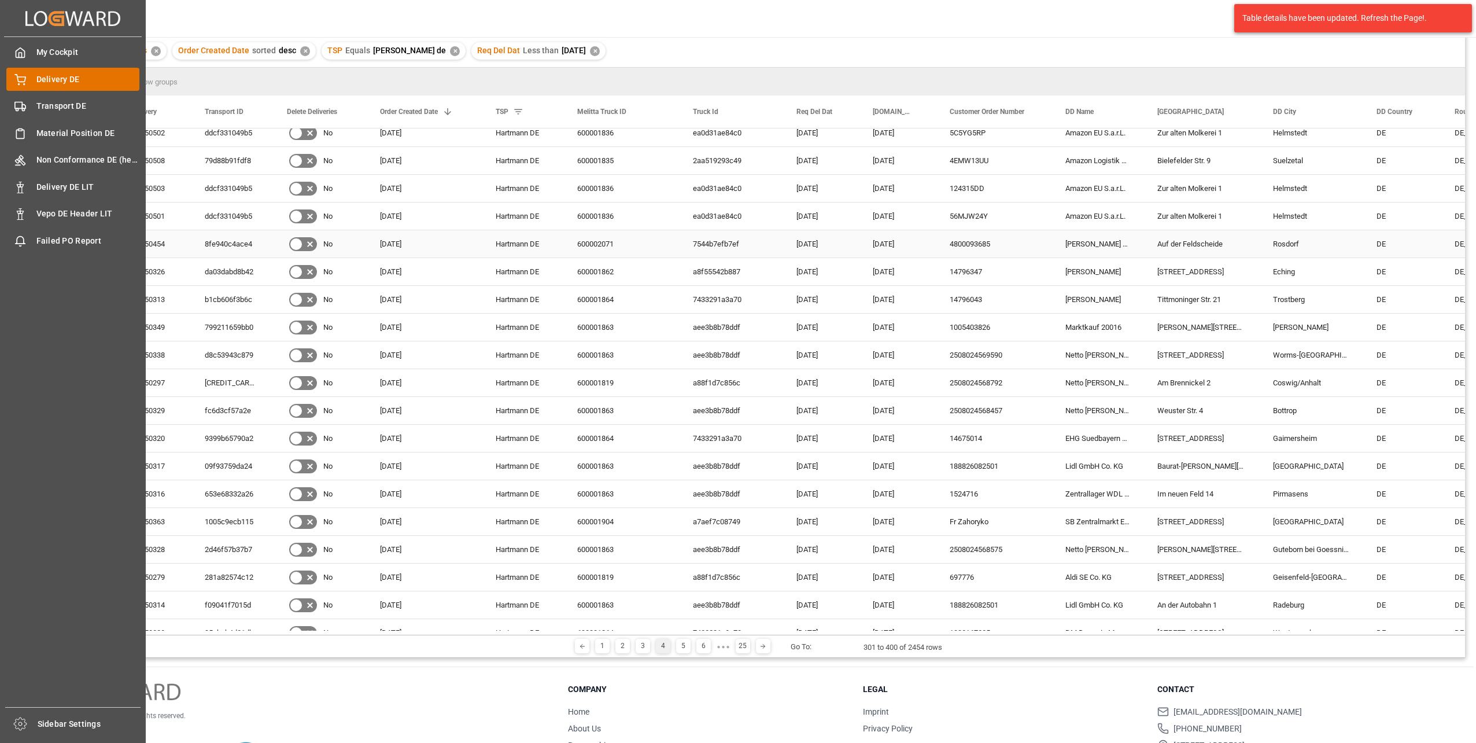
click at [46, 102] on span "Transport DE" at bounding box center [88, 106] width 104 height 12
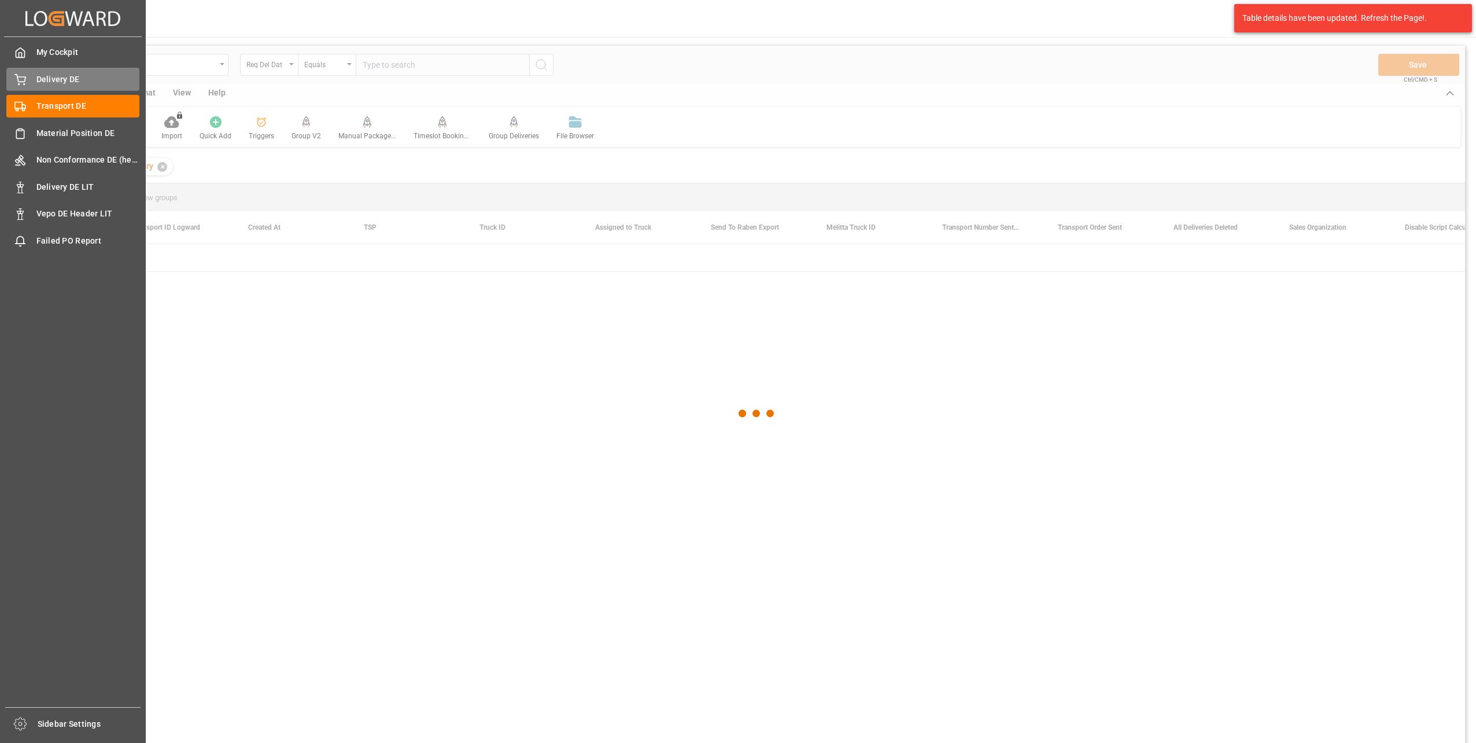
click at [59, 77] on span "Delivery DE" at bounding box center [88, 79] width 104 height 12
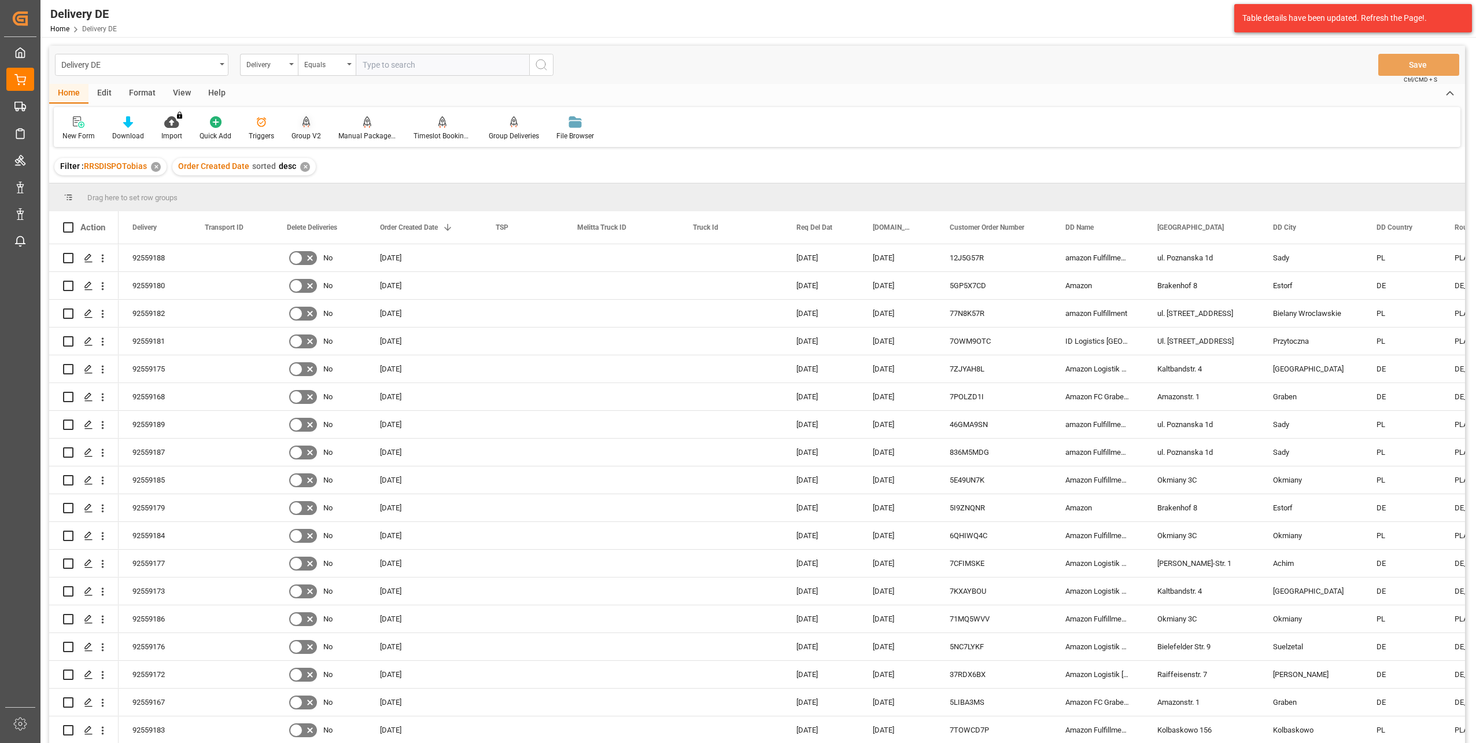
click at [310, 130] on div "Group V2" at bounding box center [306, 128] width 47 height 25
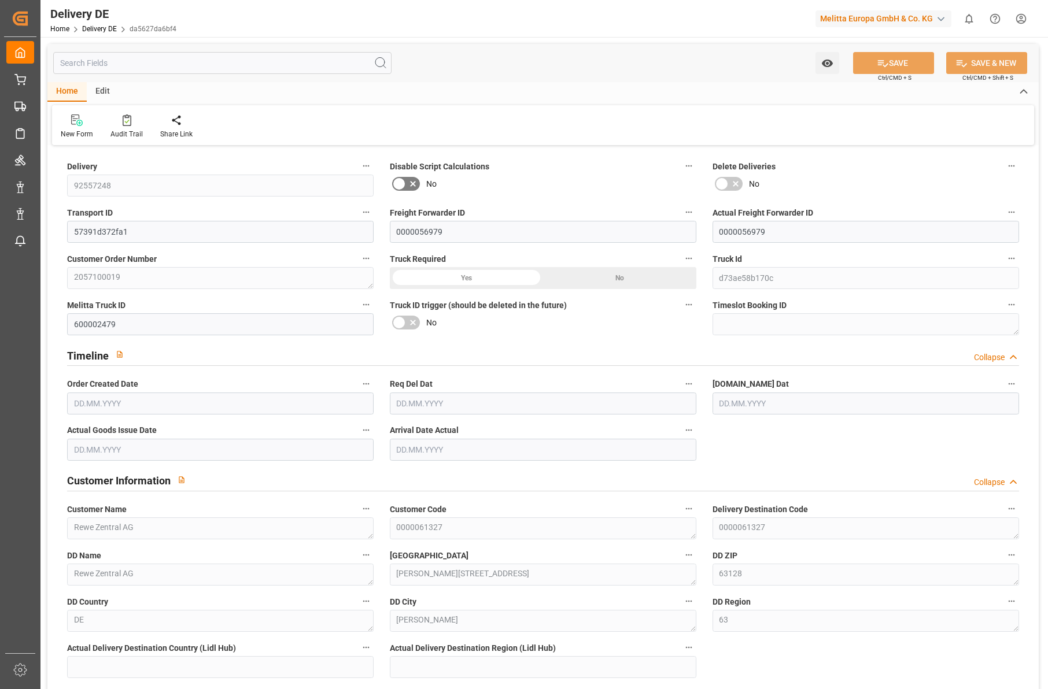
type input "4"
type input "3"
type input "325.44"
type input "546.416"
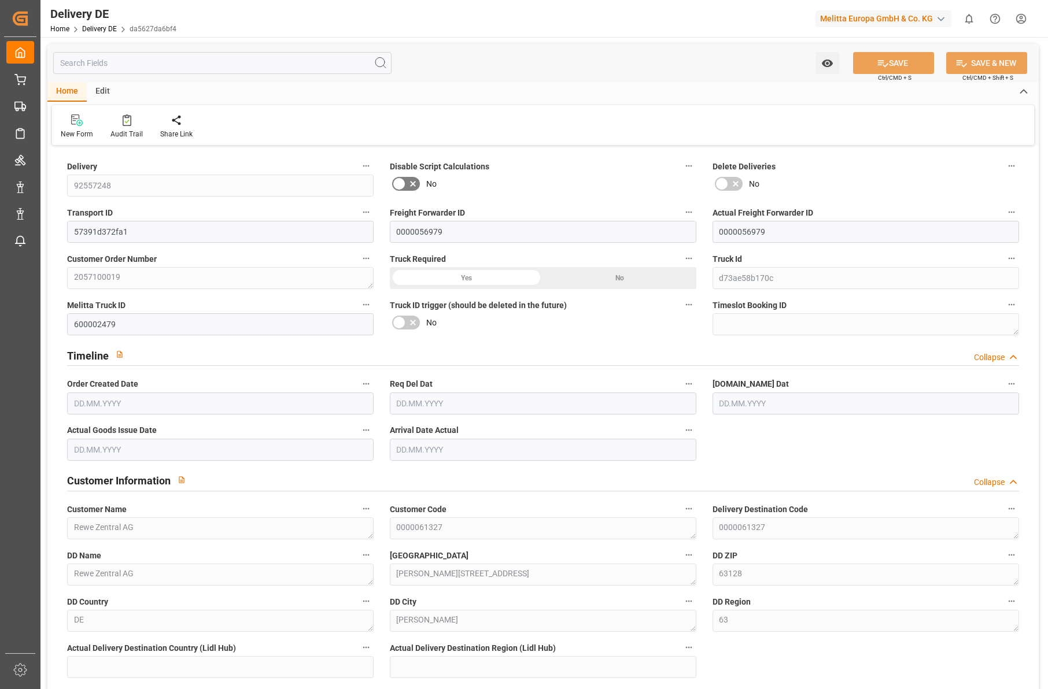
type input "4412.92"
type input "[DATE]"
type input "15.09.2025"
type input "12.09.2025"
type input "15.09.2025"
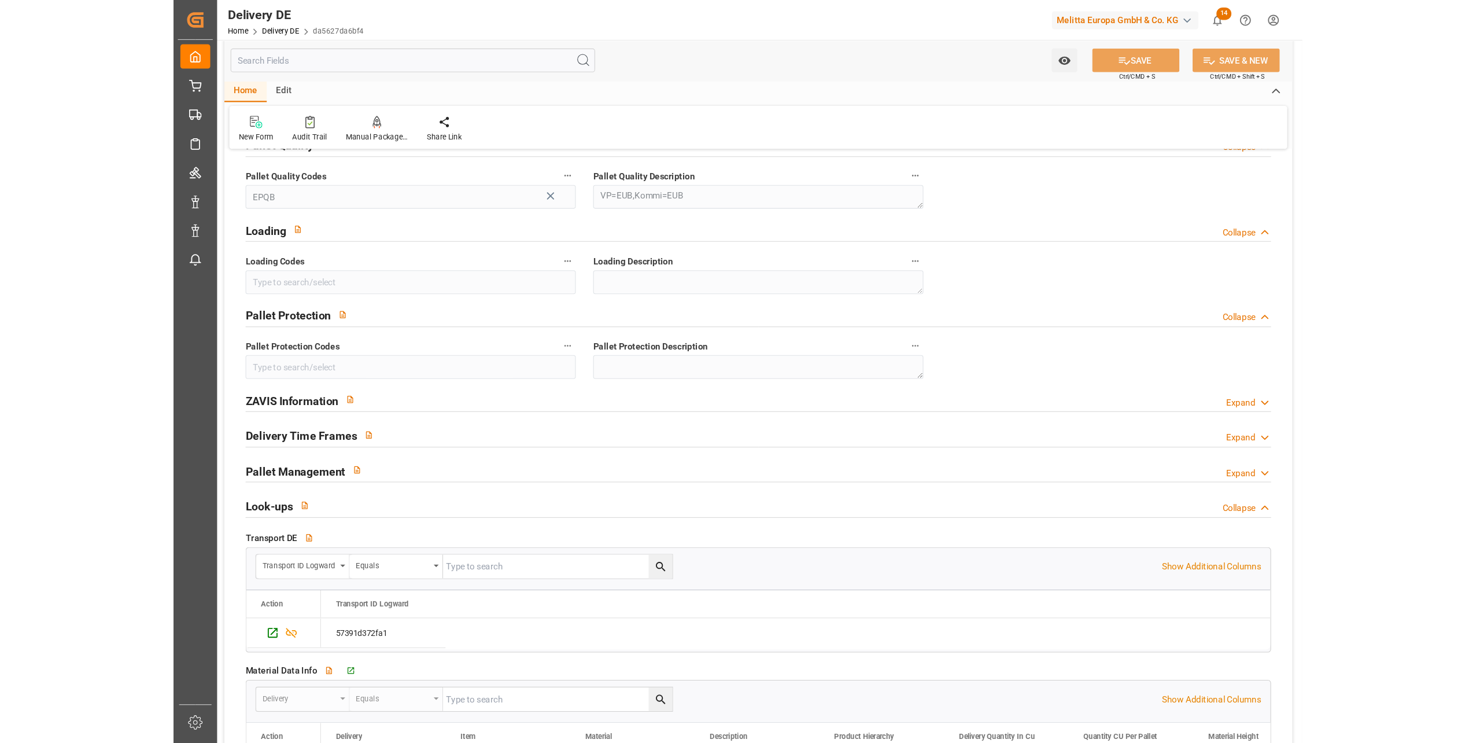
scroll to position [1735, 0]
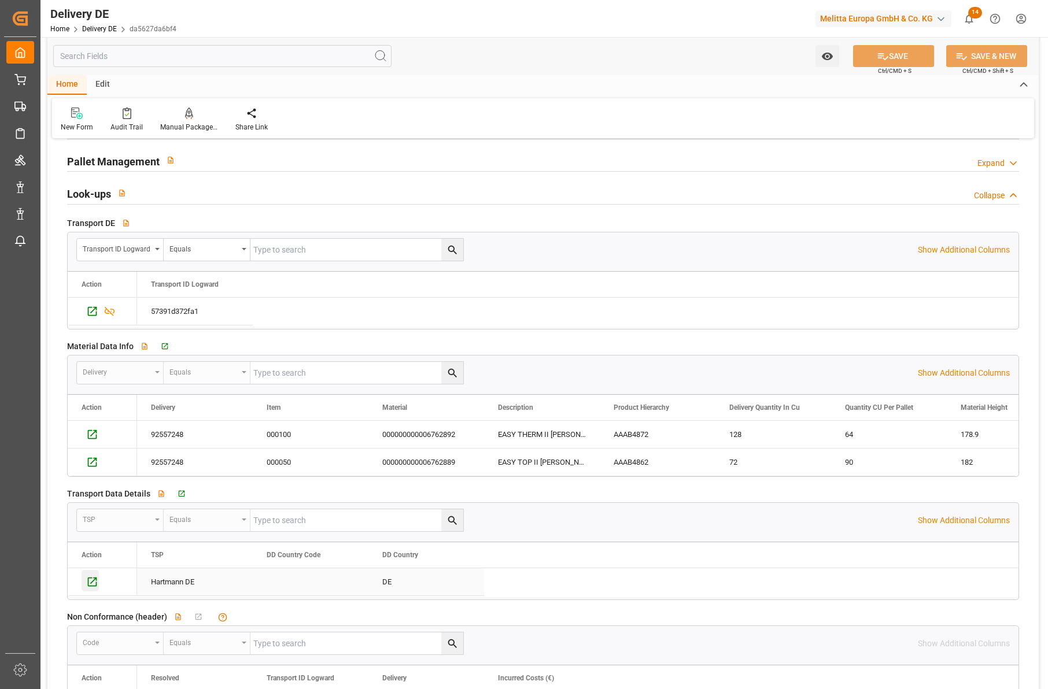
click at [94, 581] on icon "Press SPACE to select this row." at bounding box center [92, 582] width 9 height 9
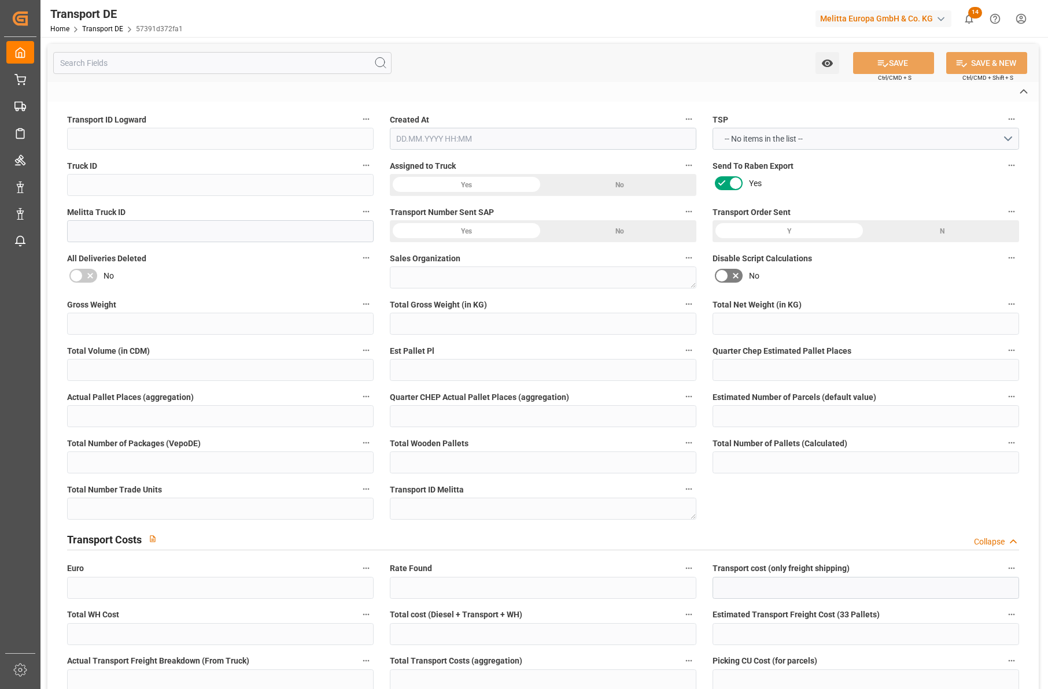
type input "57391d372fa1"
type input "d73ae58b170c"
type input "600002479"
type textarea "1"
type input "Yes"
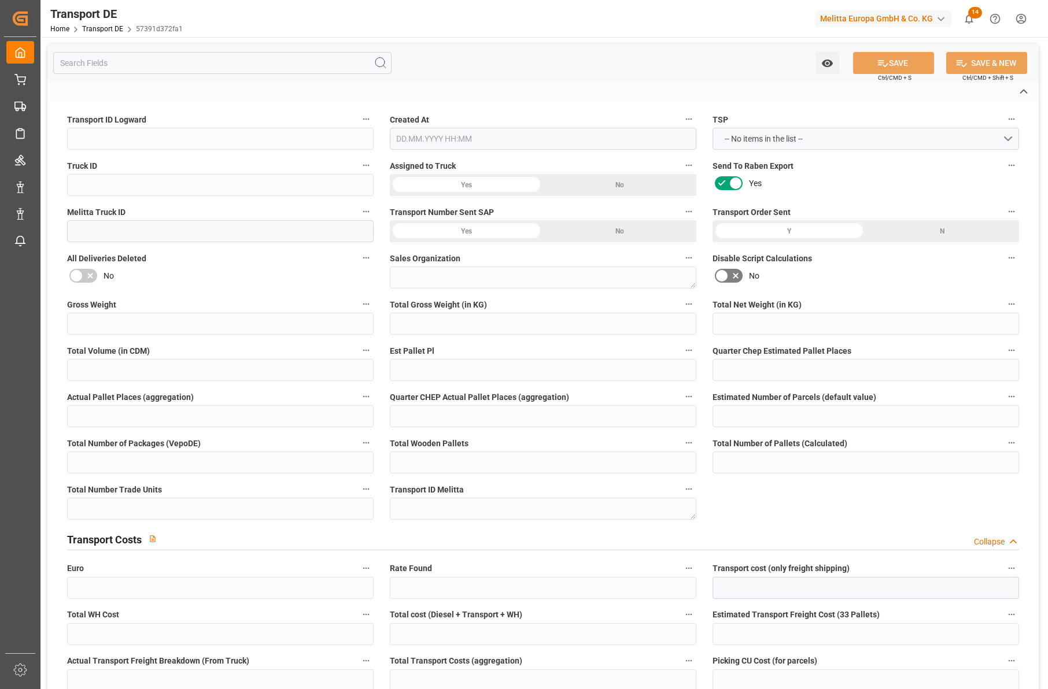
type input "629.8850000000001"
type textarea "0000061327"
type textarea "Rewe Zentral AG"
type input "[PERSON_NAME][STREET_ADDRESS]"
type input "63128"
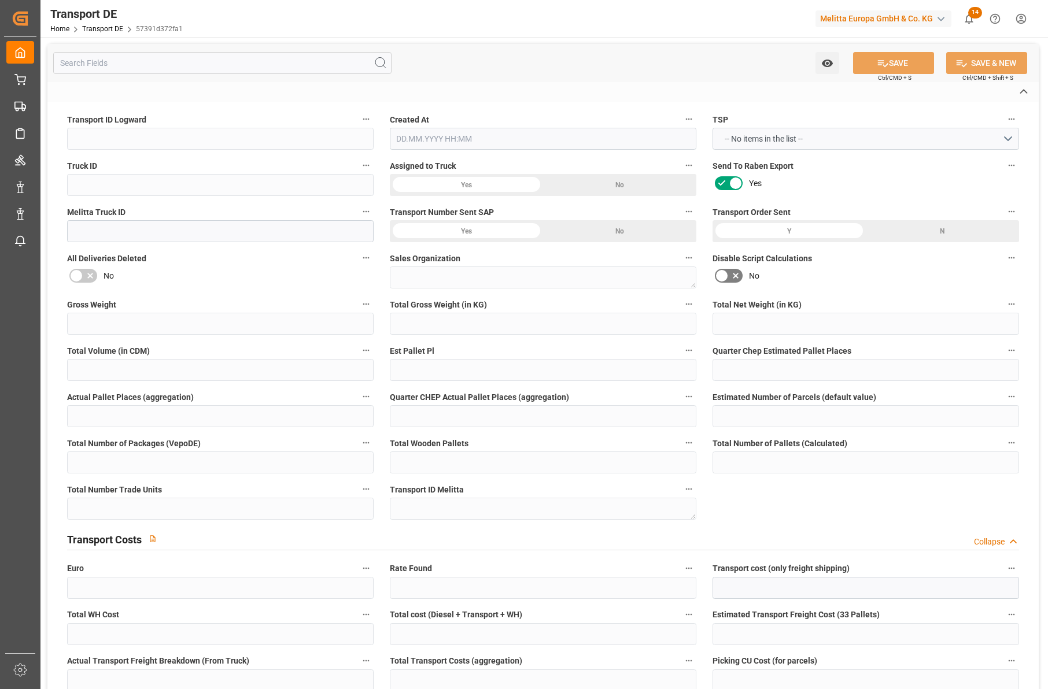
type textarea "[PERSON_NAME]"
type input "DE"
type input "DE-32423"
type input "Rhenus Retail Services GmbH"
type input "Hans-Böckler-Strasse 37"
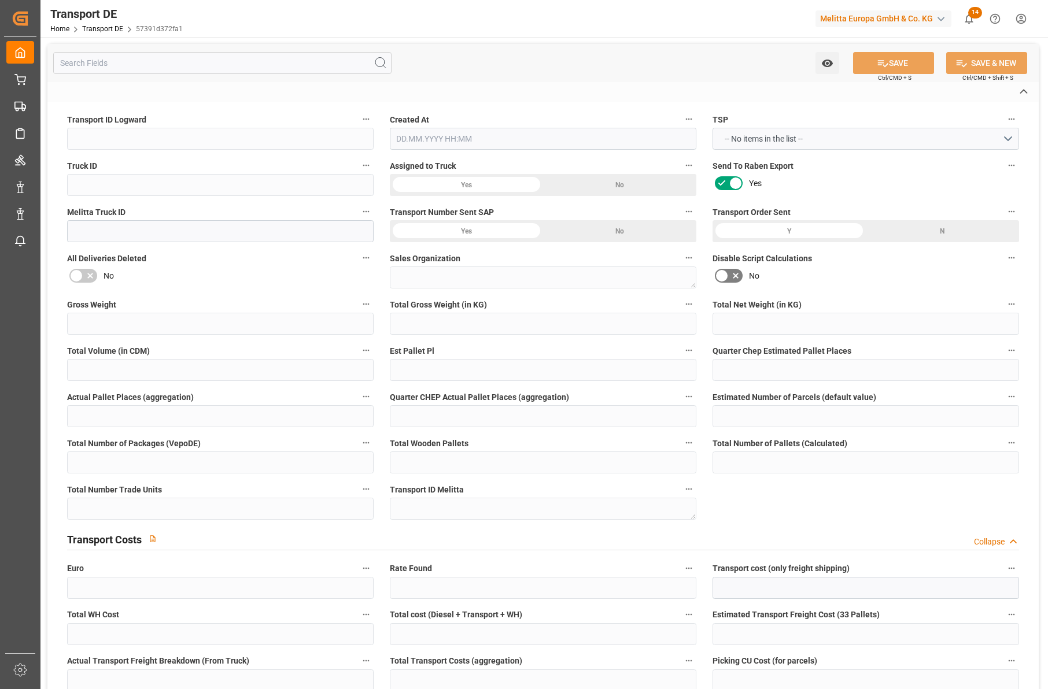
type input "32423"
type input "Minden"
type input "DE"
type input "Melitta Europa GmbH & Co. KG"
type input "Ringstraße 99"
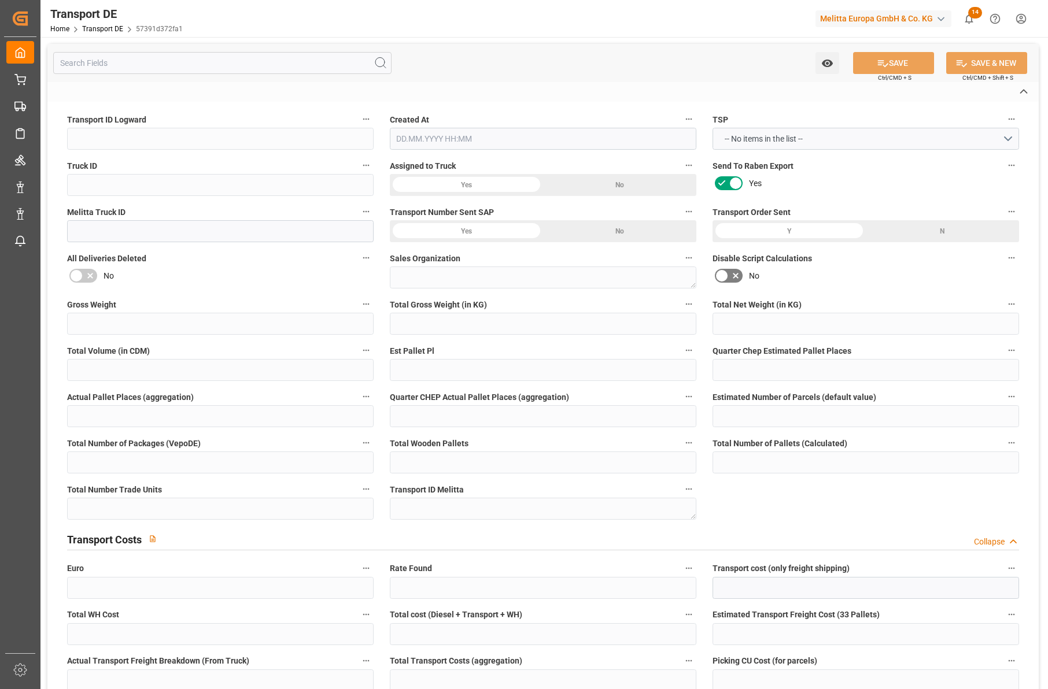
type input "32427"
type input "Minden"
type input "DE"
type textarea "0e453b8b3984"
type input "Road"
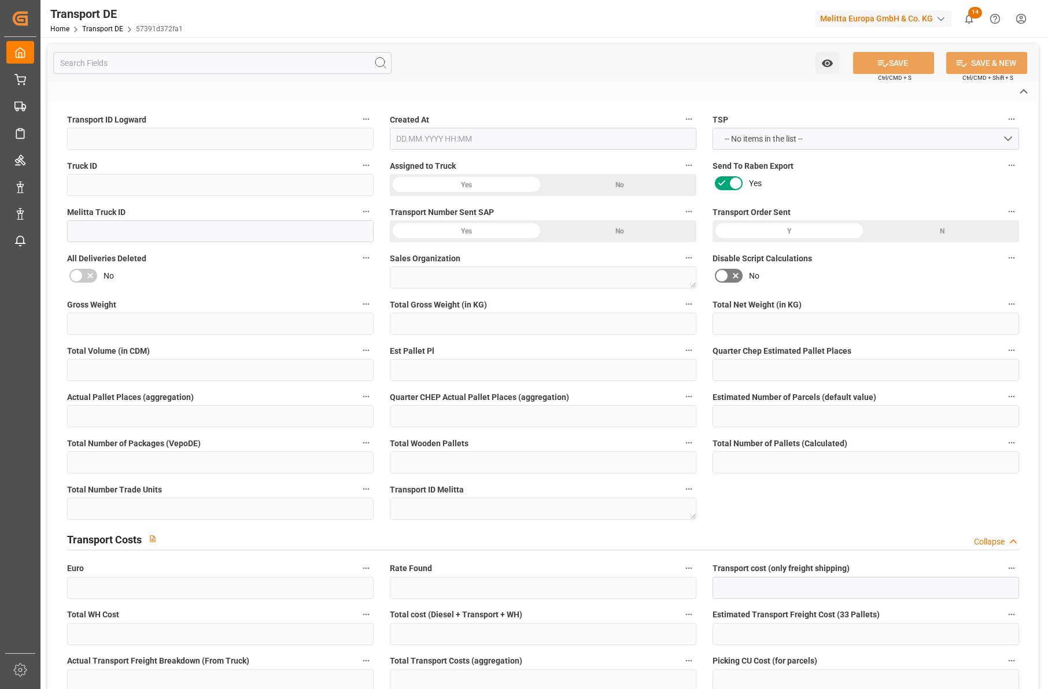
type input "DE"
type input "32423"
type input "DE"
type input "63128"
type input "Full Load"
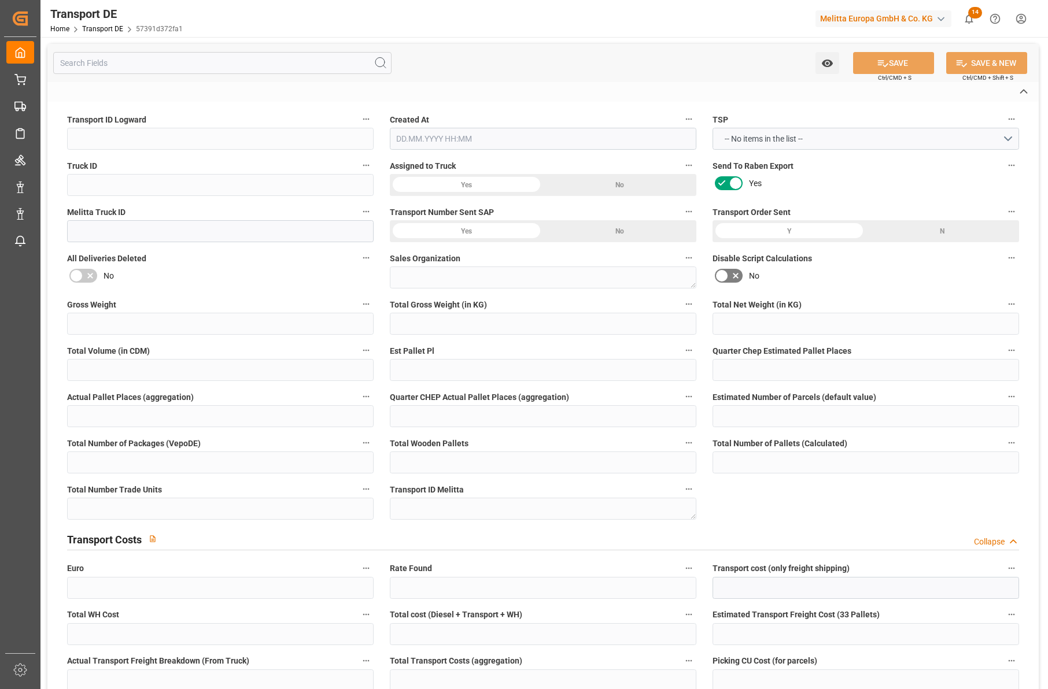
type input "26-40 t"
type input "EURO 6"
type input "Diesel"
type input "DE_01"
type input "DAP"
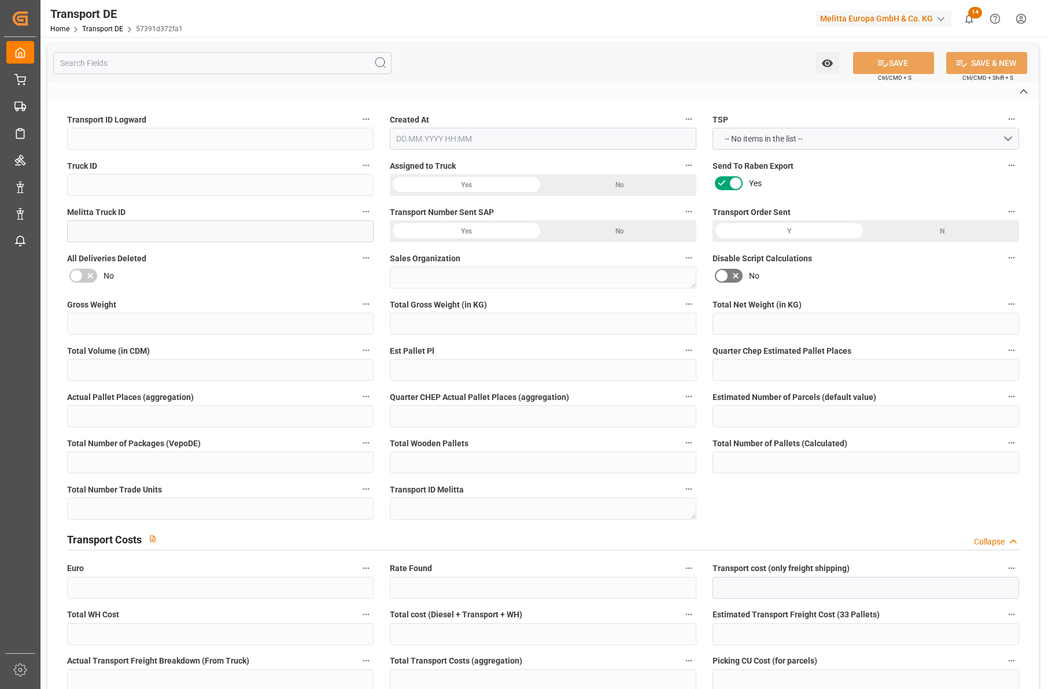
type input "DE 126011900"
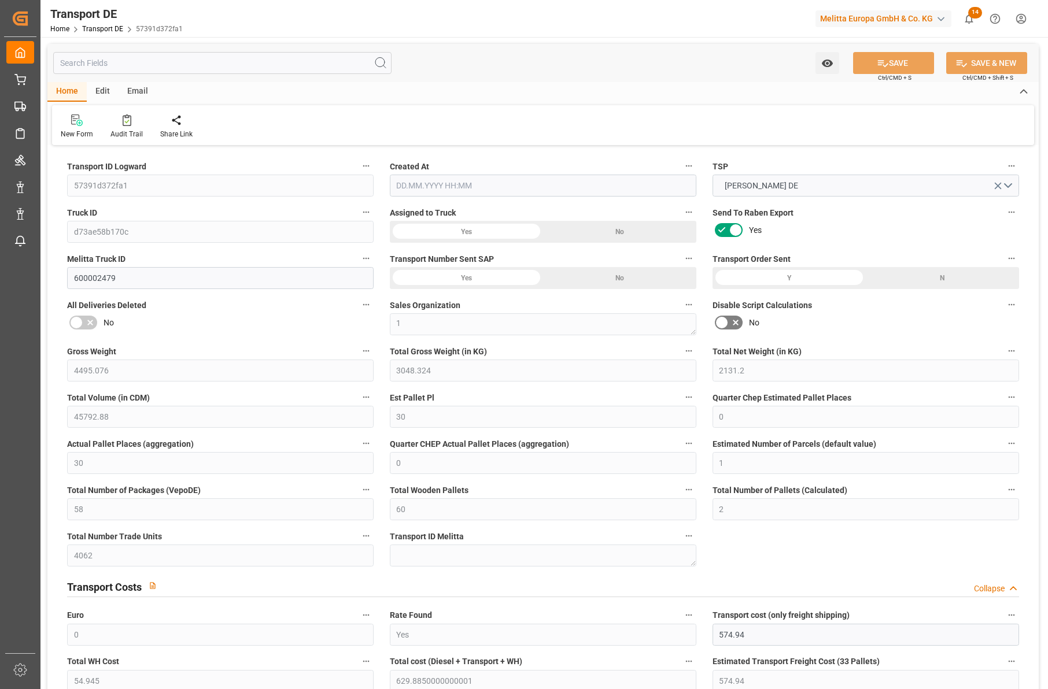
type input "4495.076"
type input "3048.324"
type input "2131.2"
type input "45792.88"
type input "30"
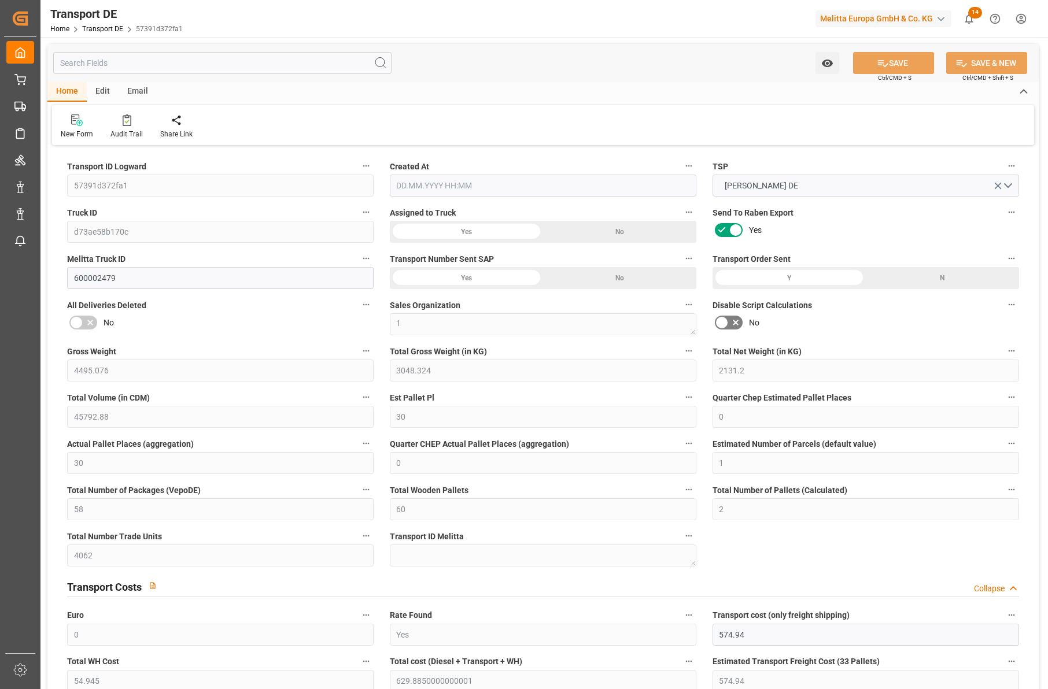
type input "0"
type input "30"
type input "0"
type input "1"
type input "58"
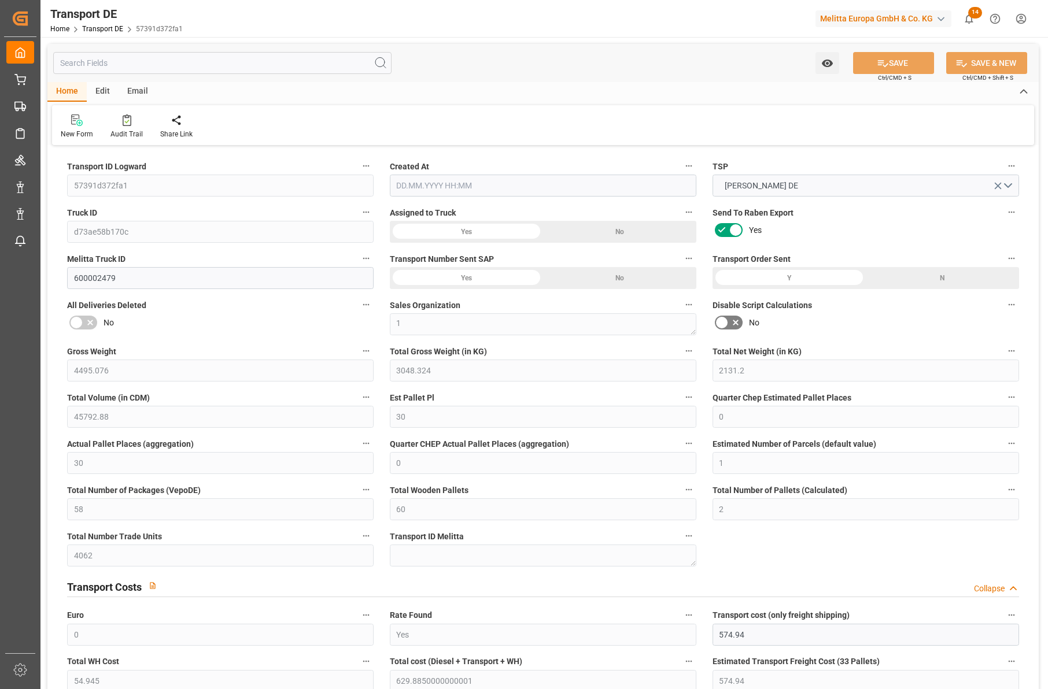
type input "60"
type input "2"
type input "4062"
type input "0"
type input "574.94"
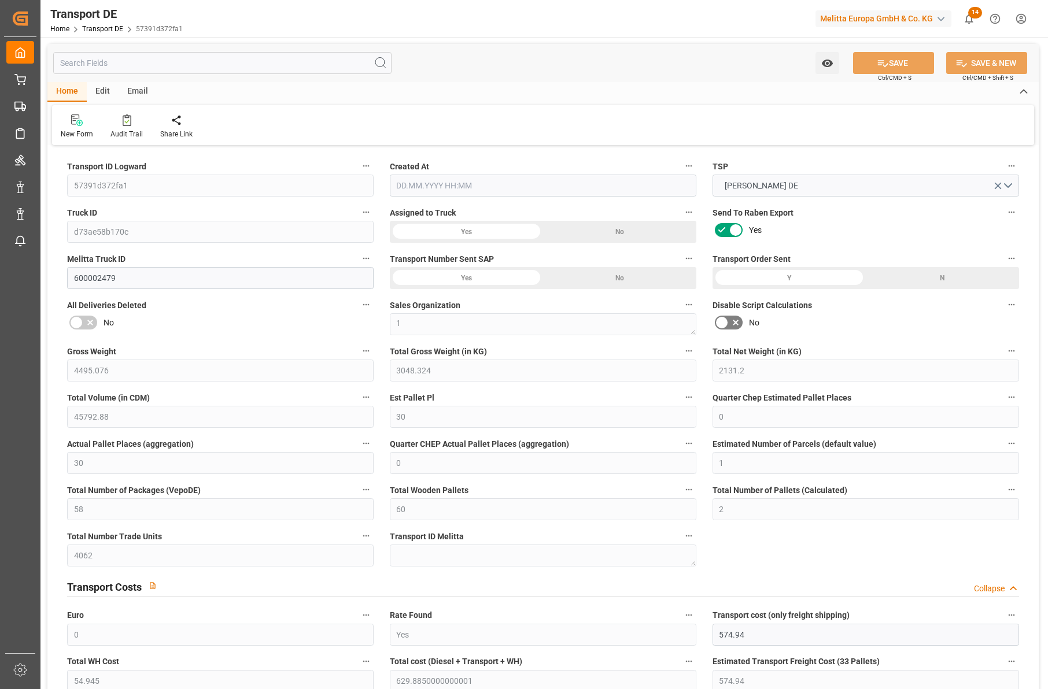
type input "54.945"
type input "574.94"
type input "63"
type input "58"
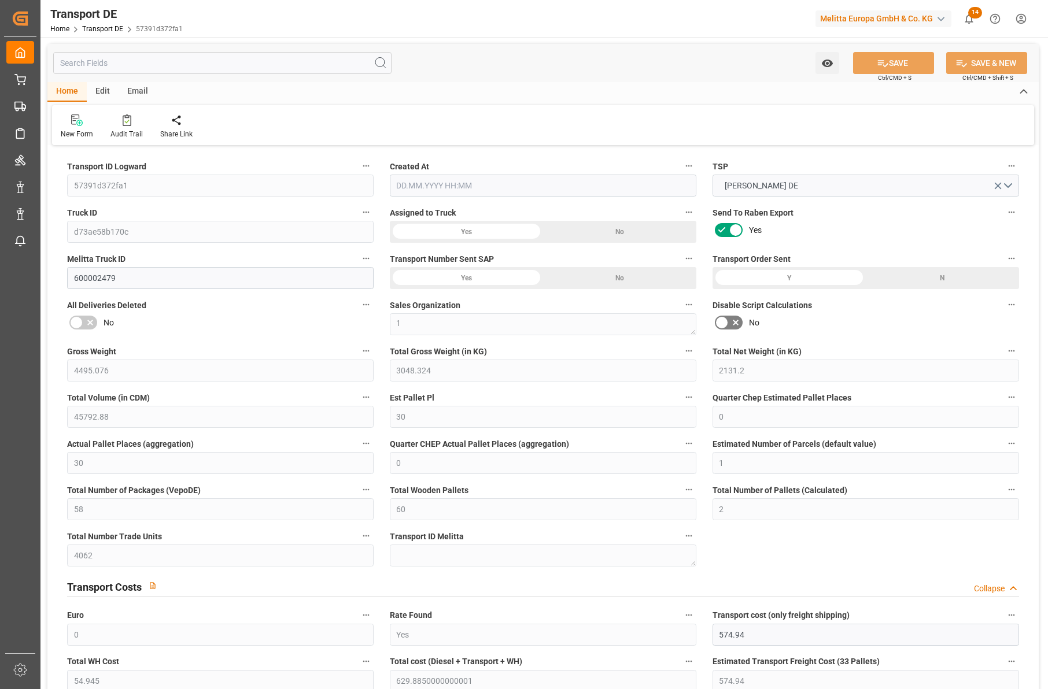
type input "0"
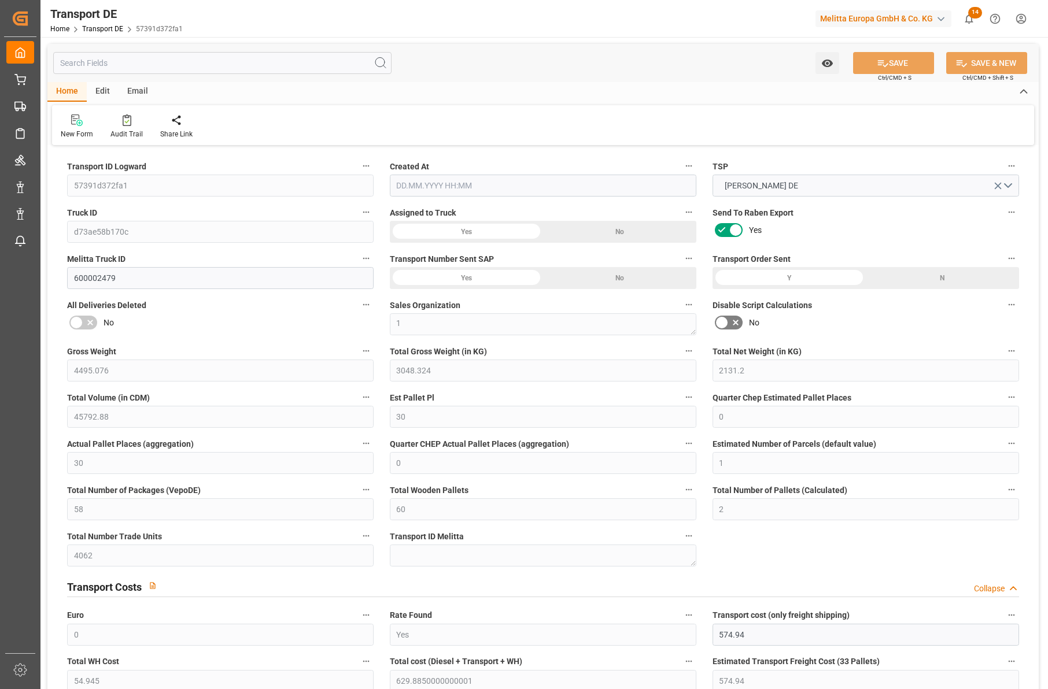
type input "0"
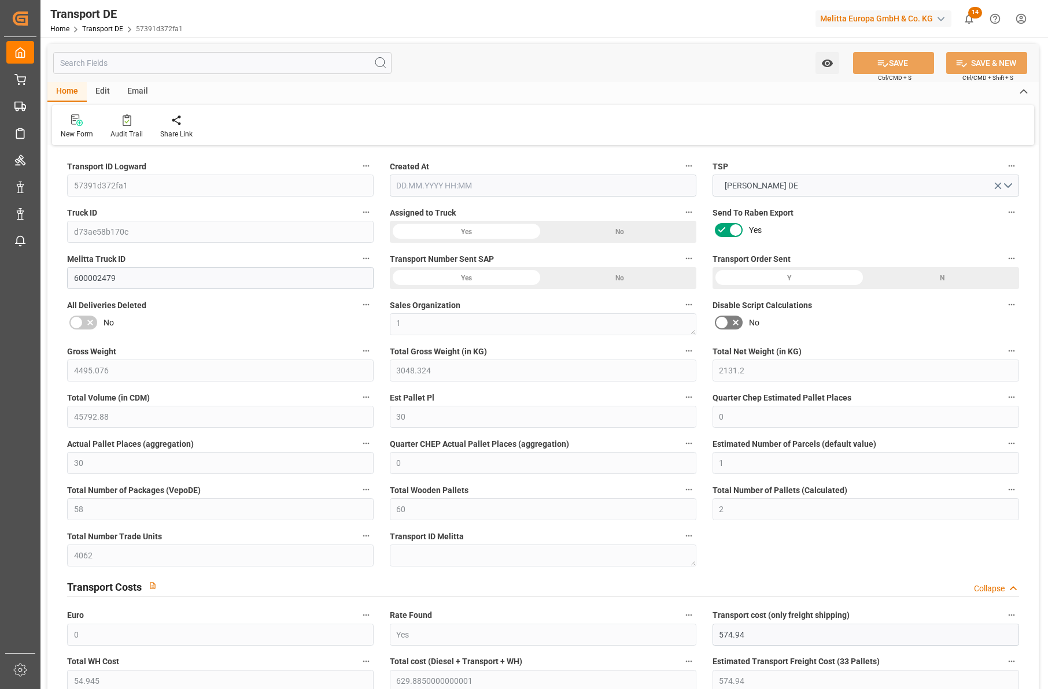
type input "0"
type input "3048.324"
type input "21"
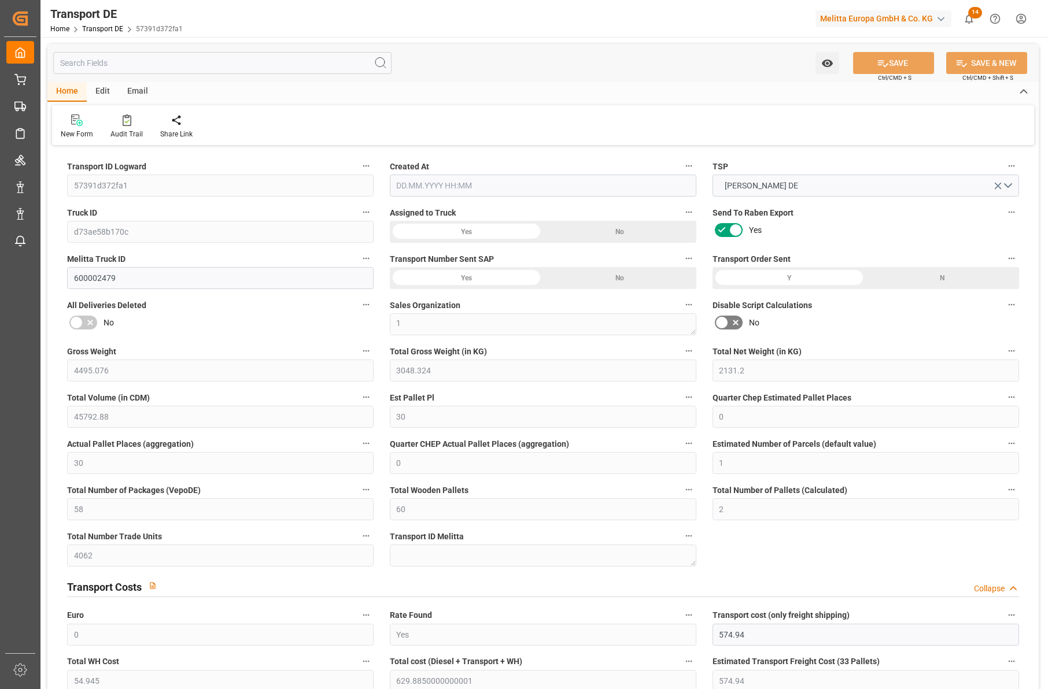
type input "100"
type input "0"
type input "60"
type input "0"
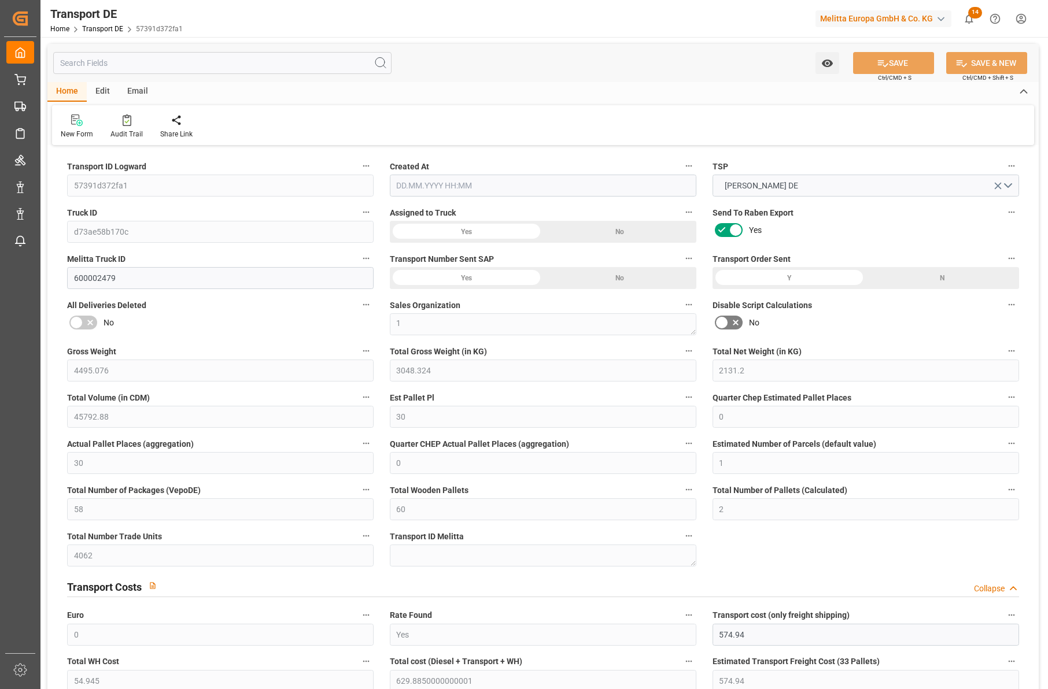
type input "0"
type input "2"
type input "0"
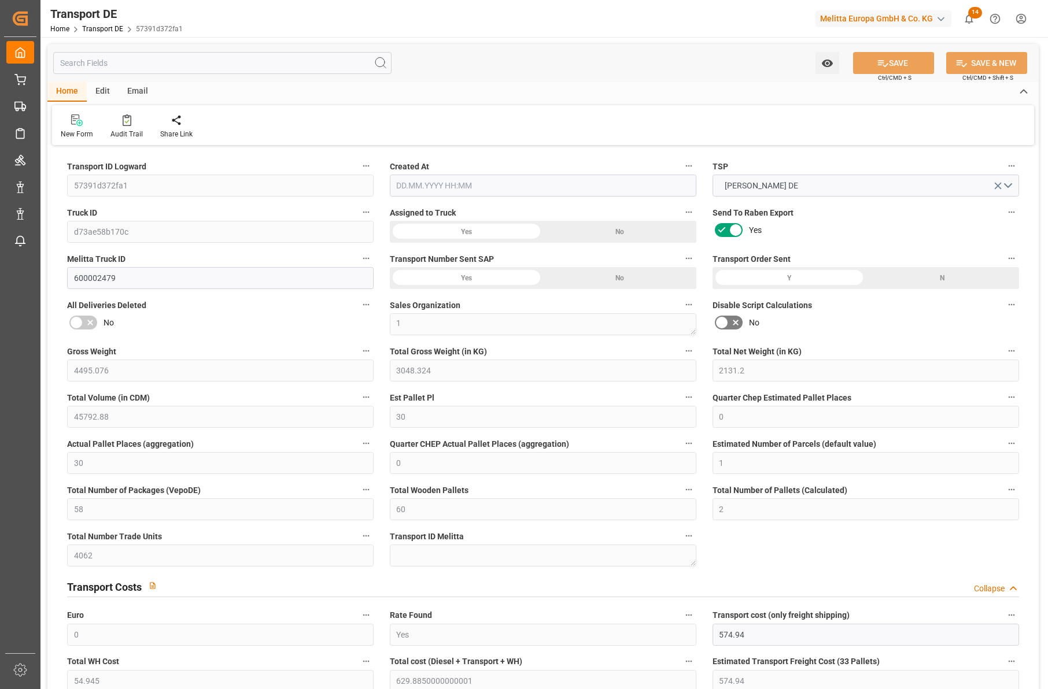
type input "4190"
type input "629.885"
type input "574.94"
type input "10.09.2025 21:01"
type input "[DATE]"
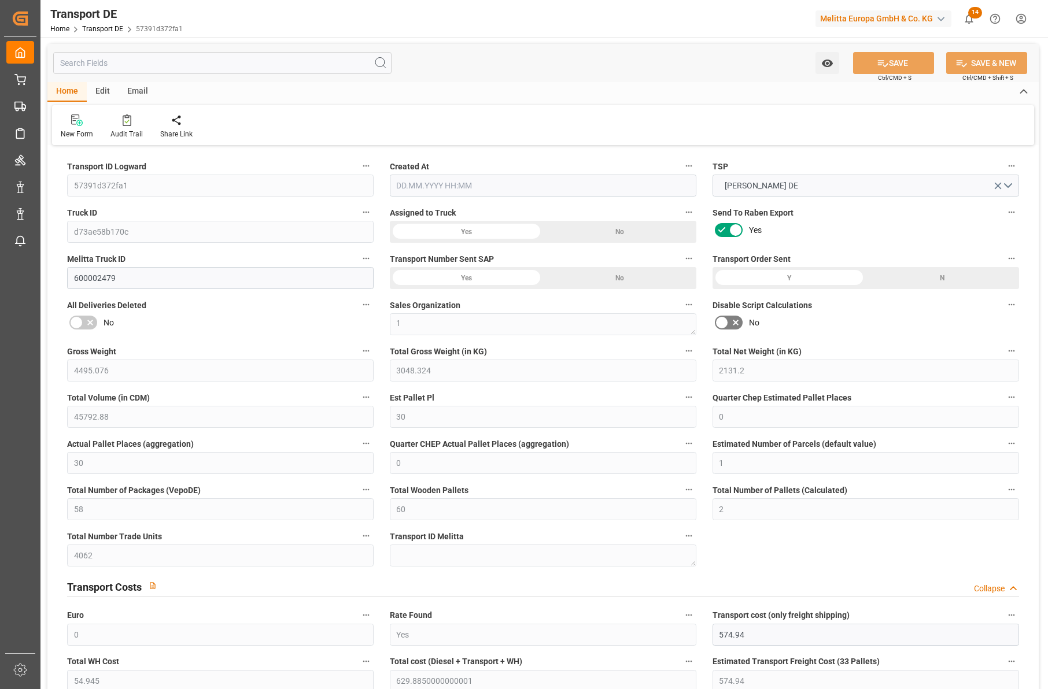
type input "[DATE]"
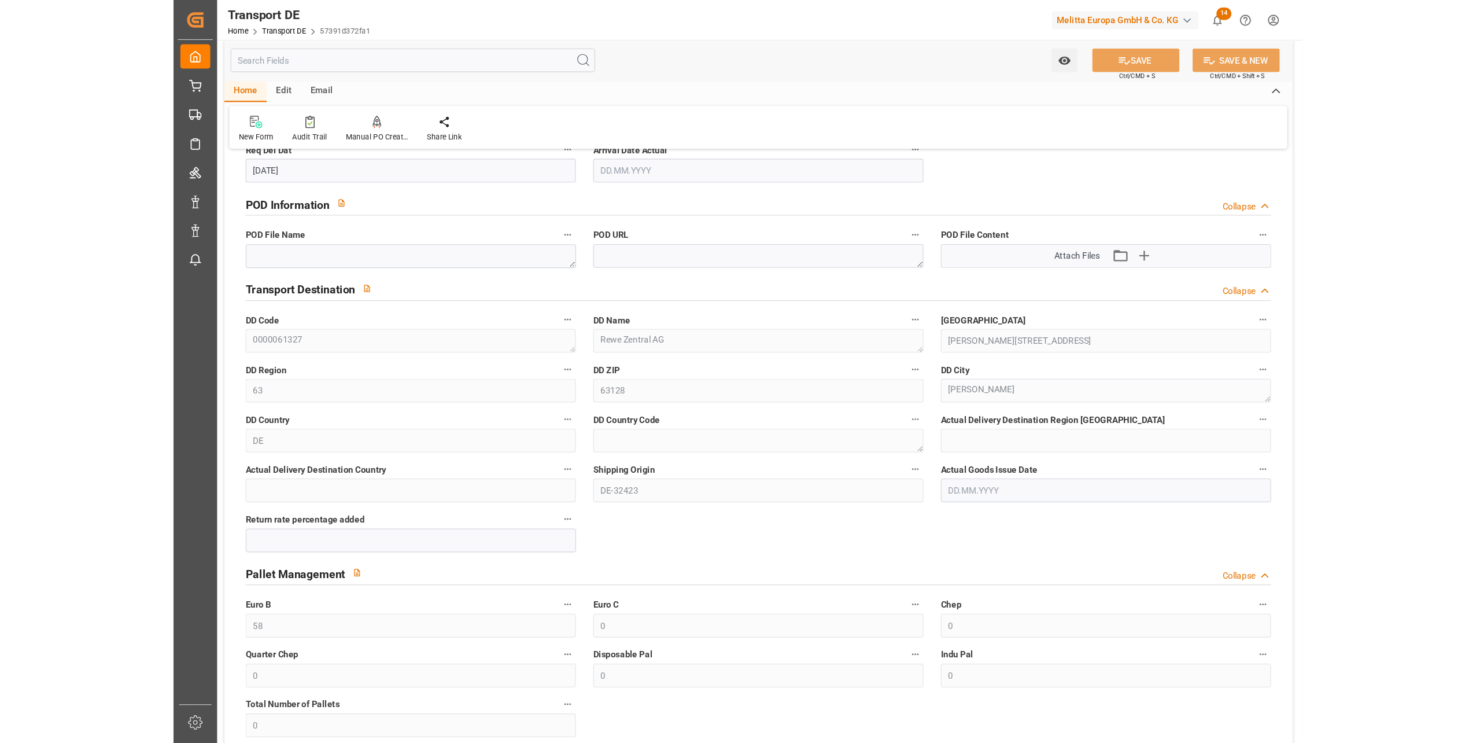
scroll to position [347, 0]
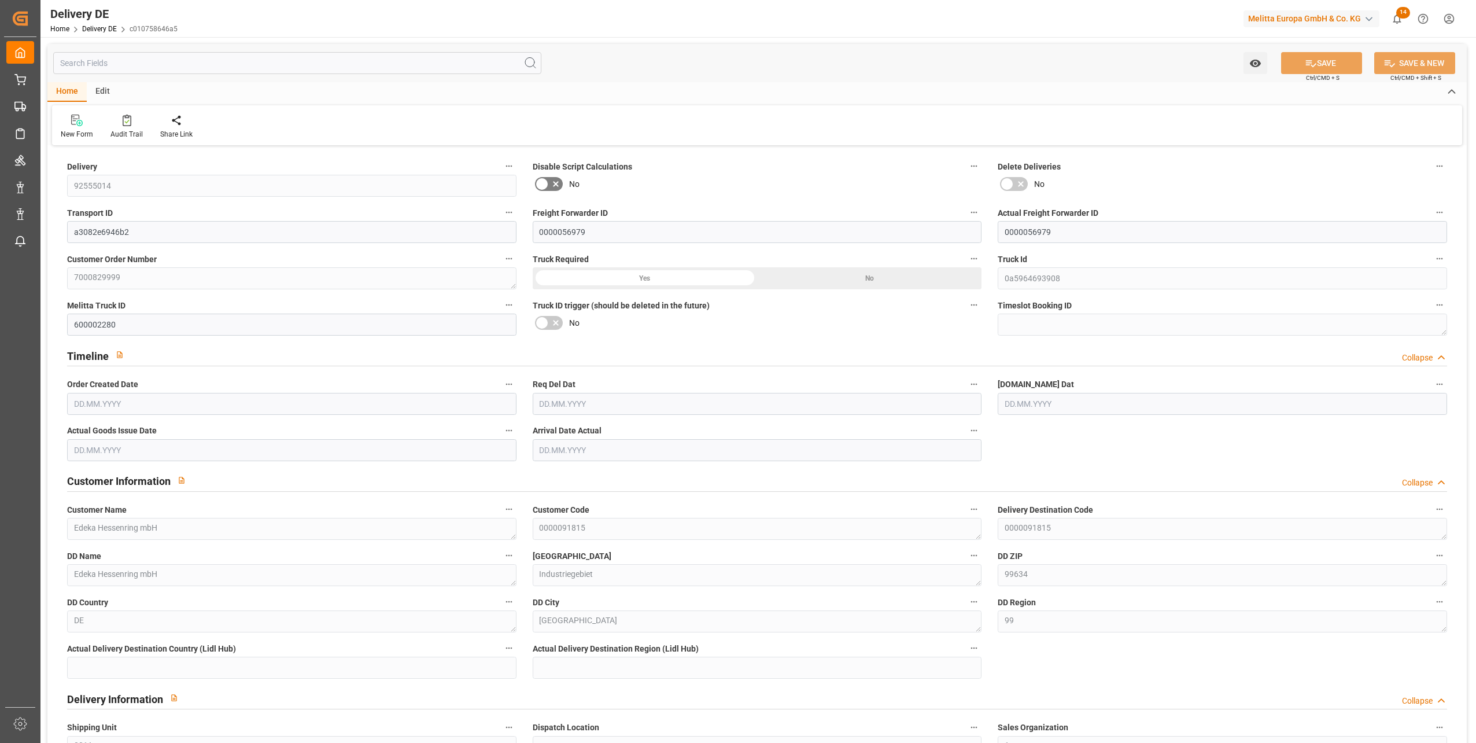
type input "21"
type input "11"
type input "1918.776"
type input "3059"
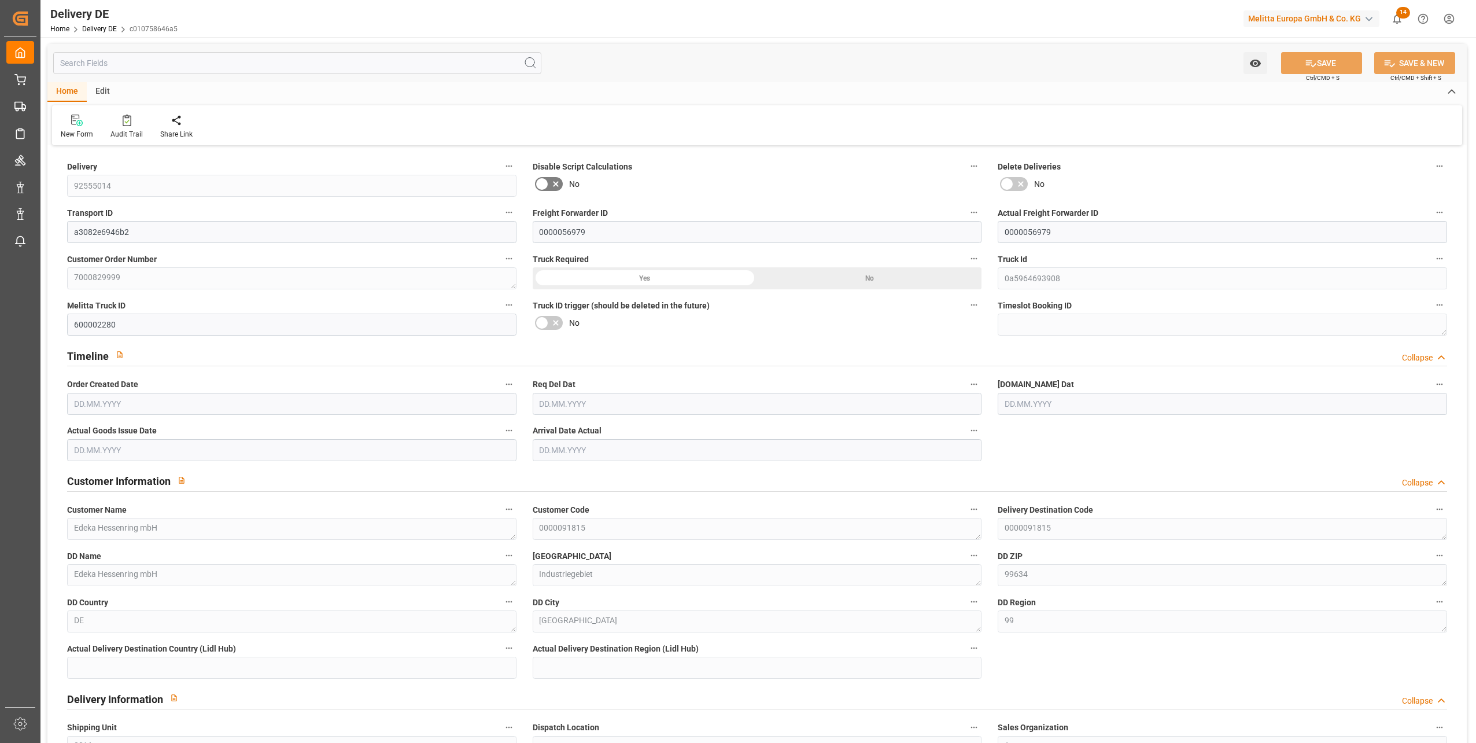
type input "17921.86"
type input "03.09.2025"
type input "10.09.2025"
type input "[DATE]"
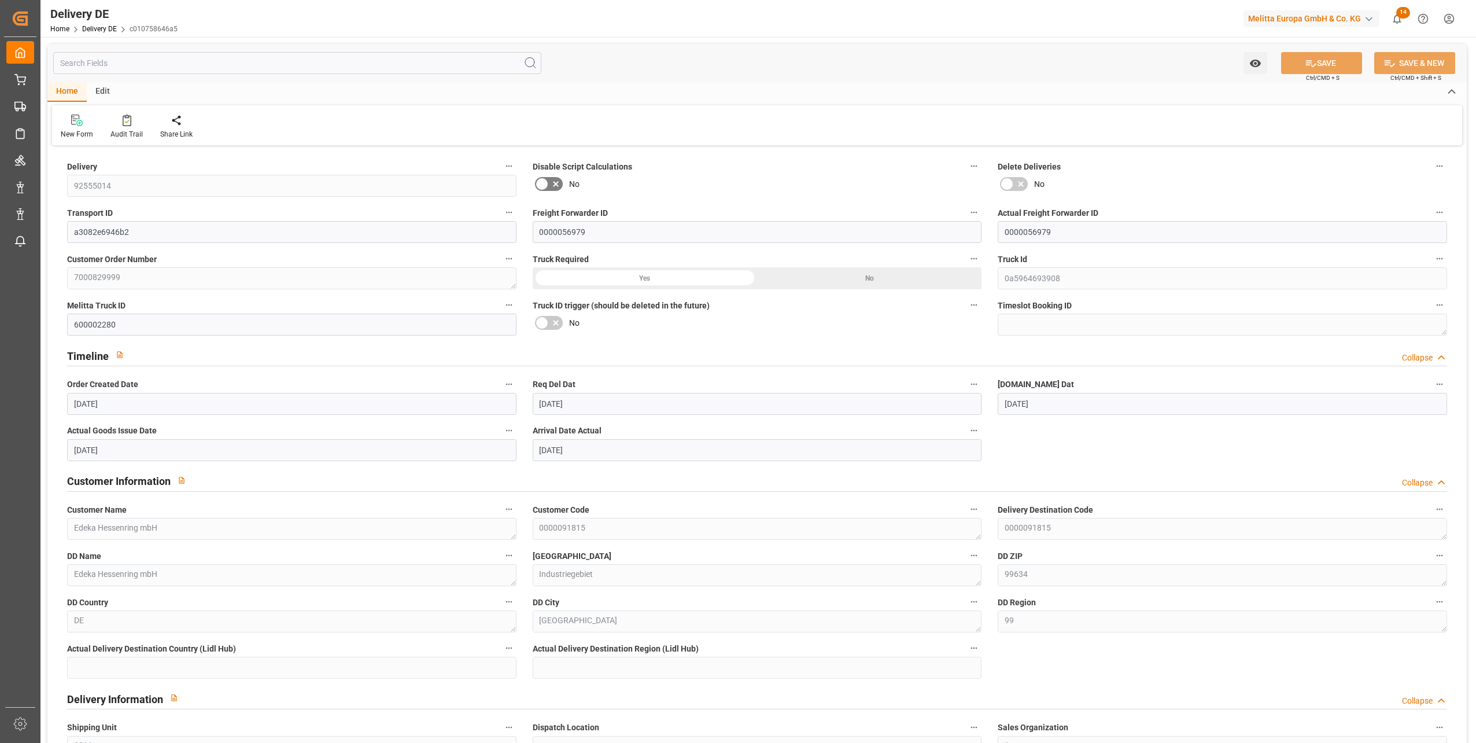
type input "[DATE]"
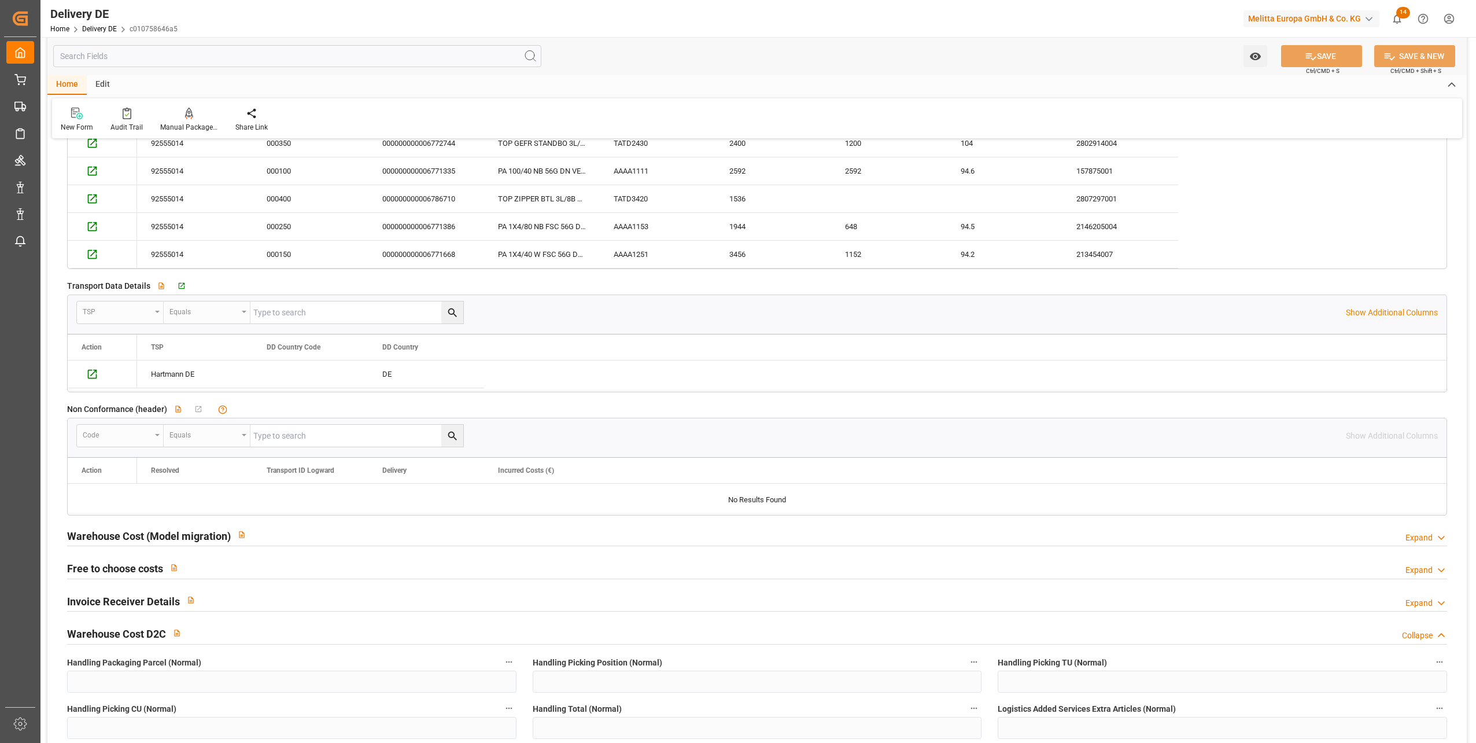
scroll to position [2198, 0]
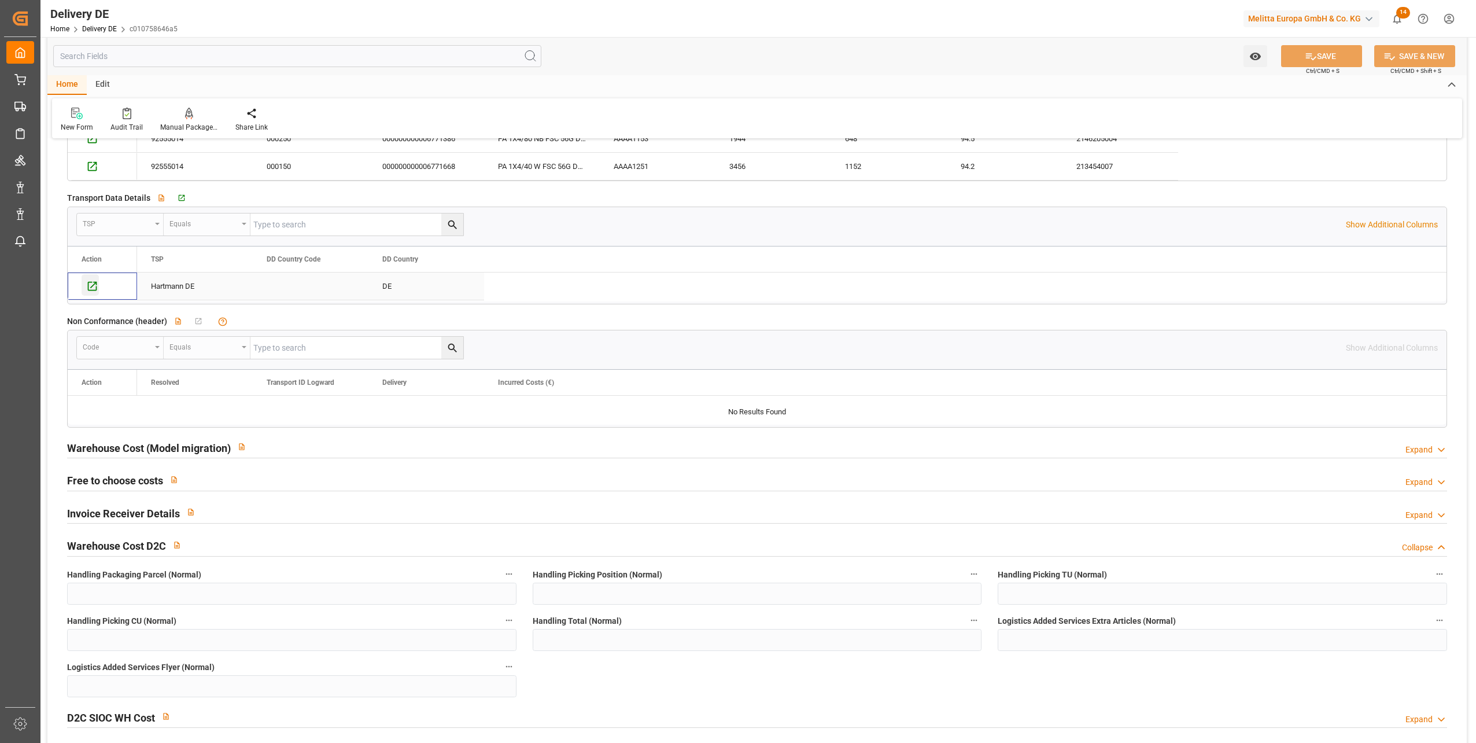
click at [93, 283] on icon "Press SPACE to select this row." at bounding box center [92, 286] width 12 height 12
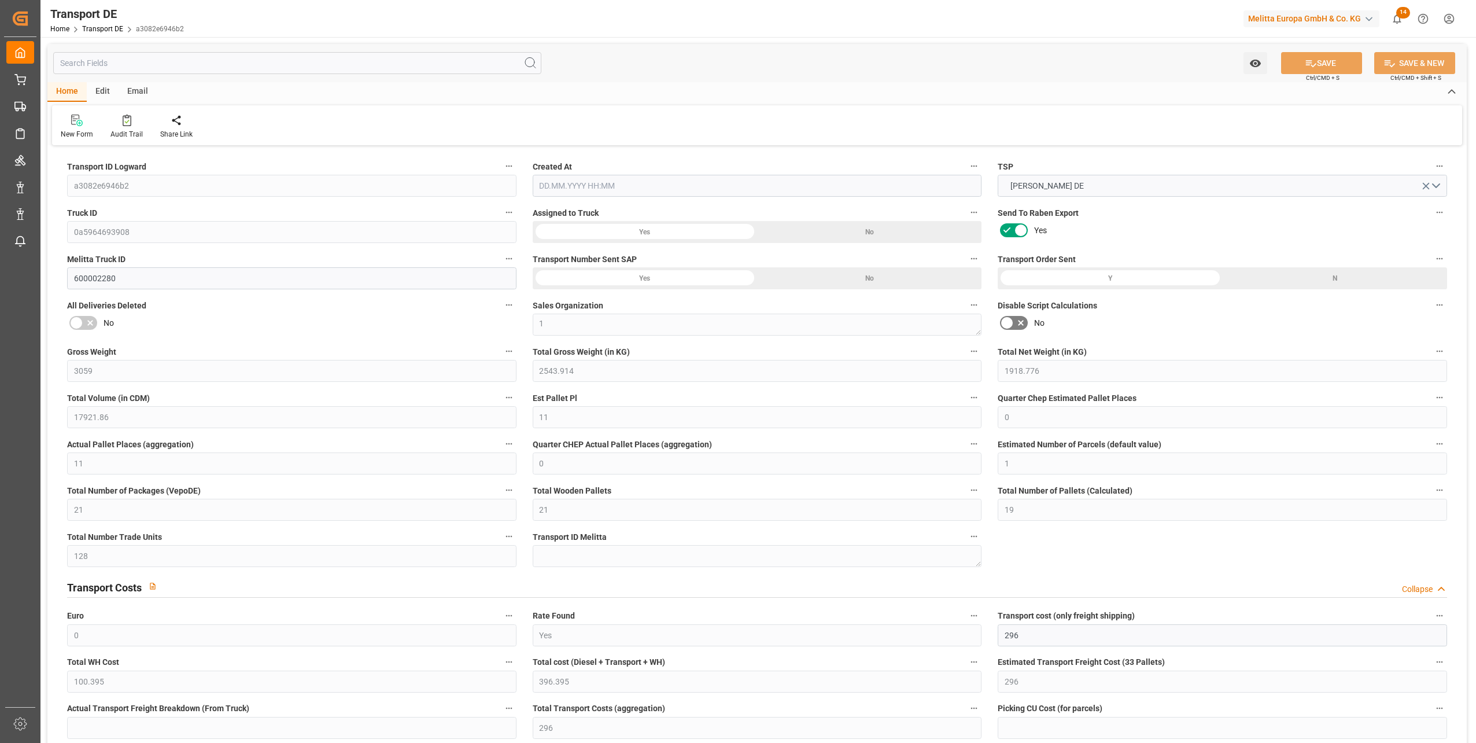
type input "3059"
type input "2543.914"
type input "1918.776"
type input "17921.86"
type input "11"
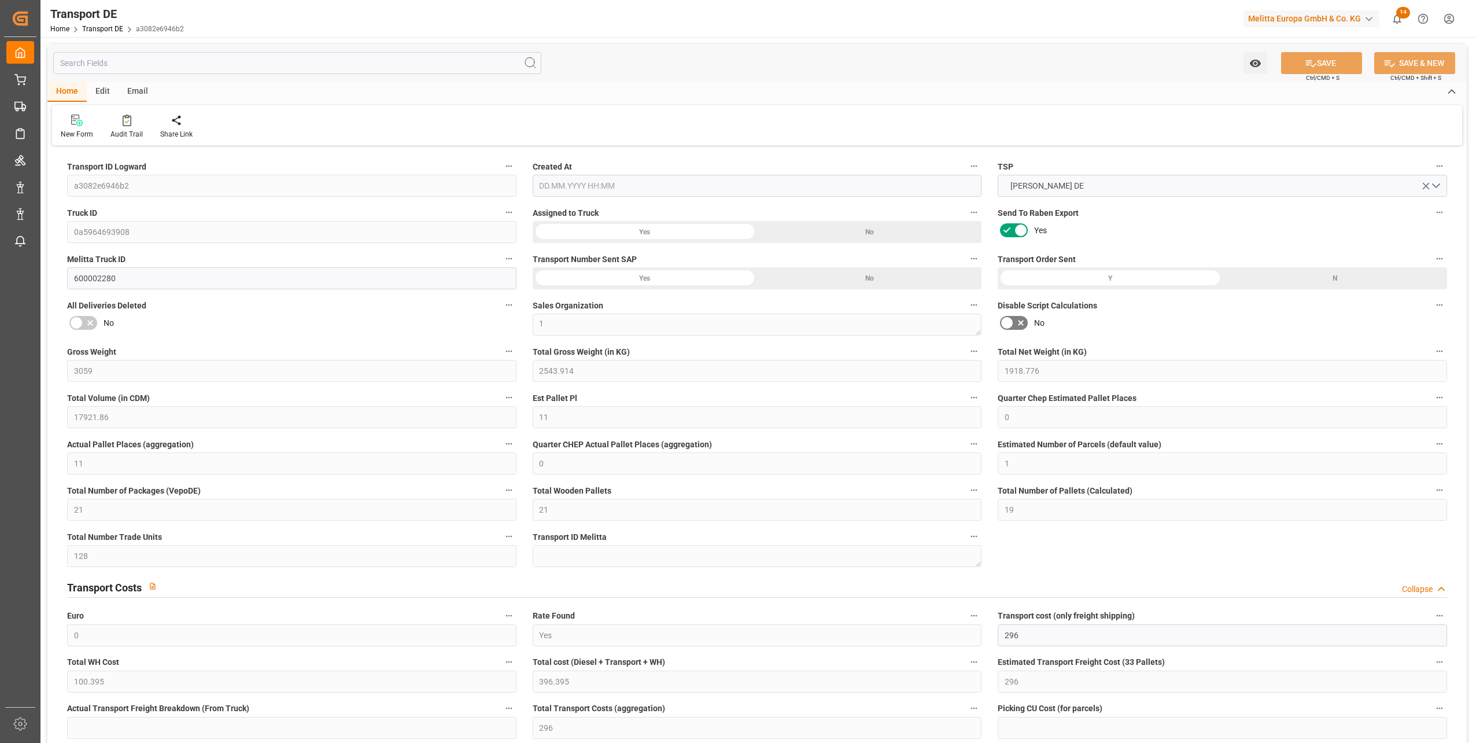
type input "0"
type input "11"
type input "0"
type input "1"
type input "21"
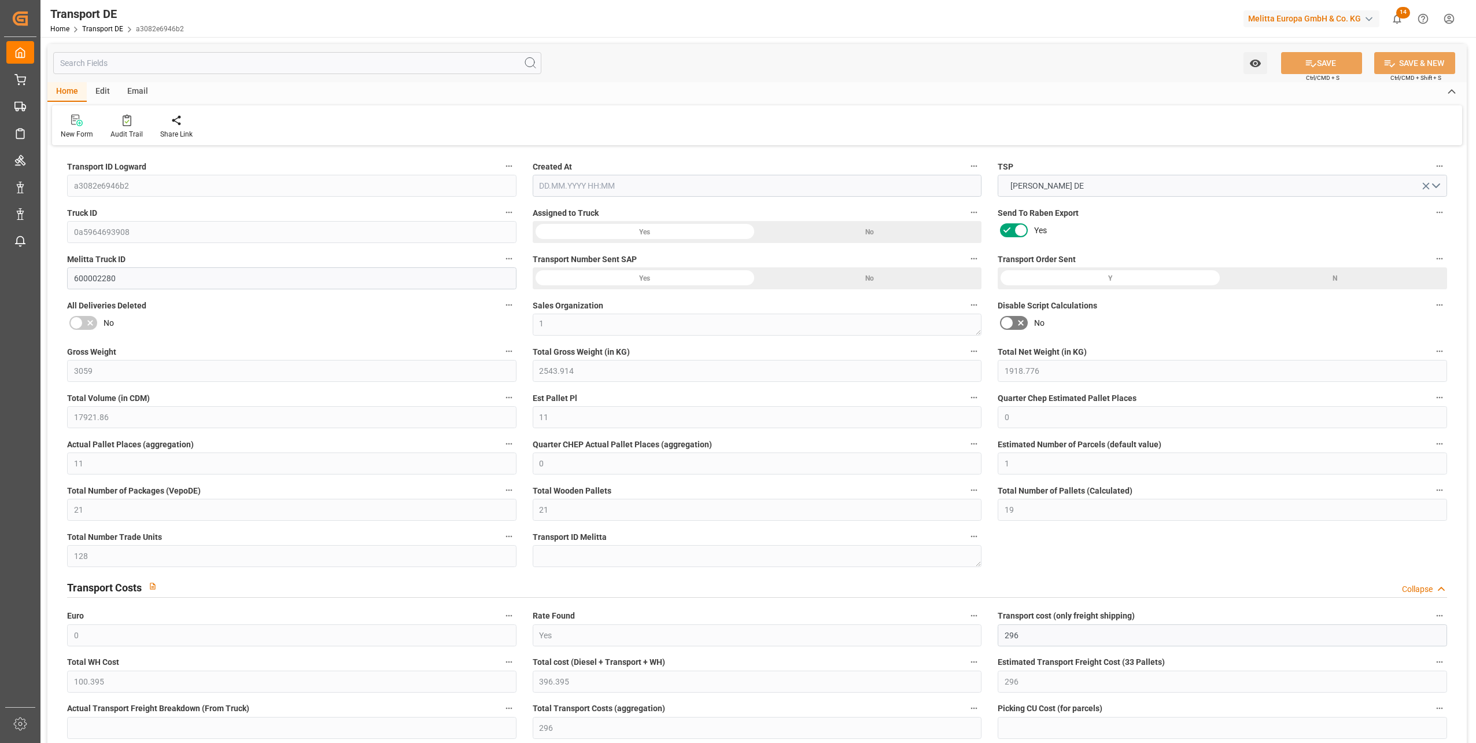
type input "21"
type input "19"
type input "128"
type input "0"
type input "296"
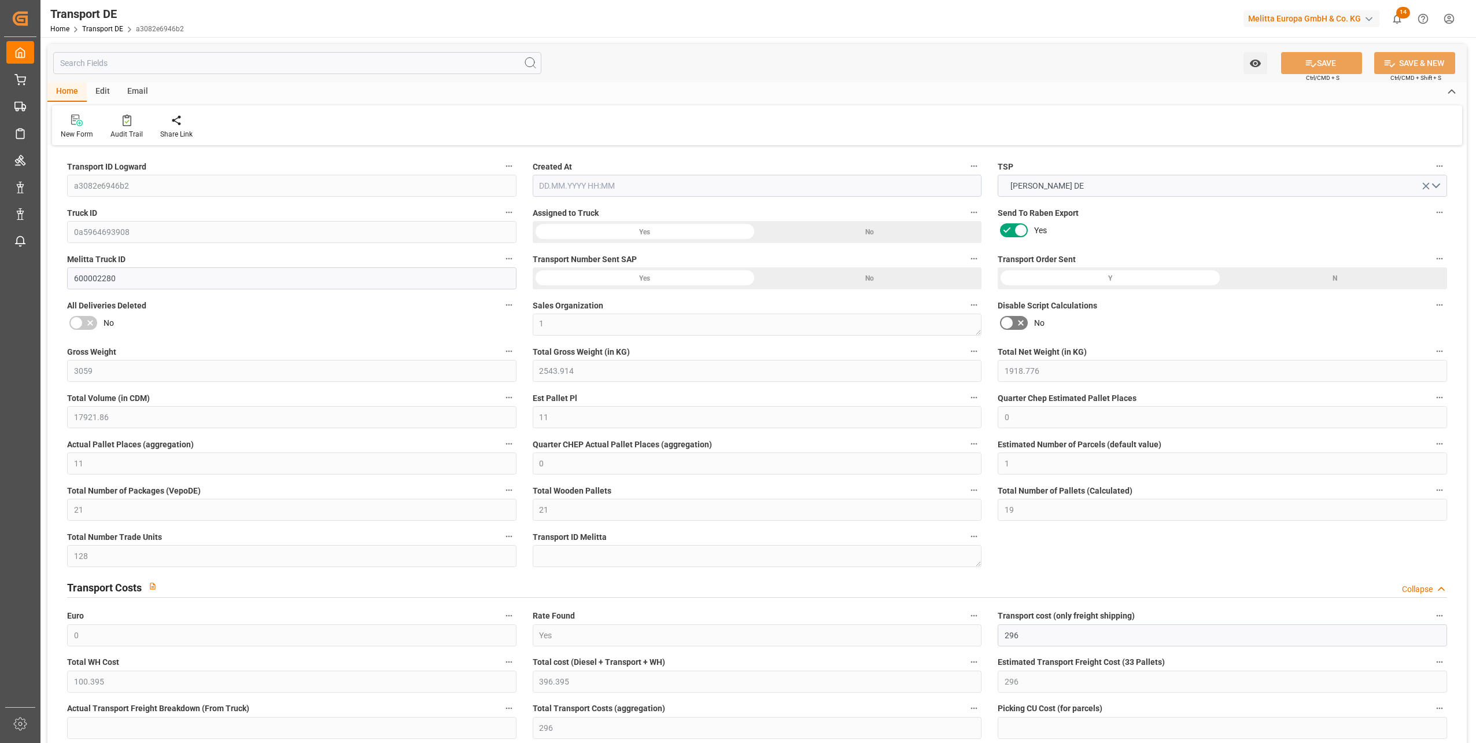
type input "100.395"
type input "296"
type input "99"
type input "21"
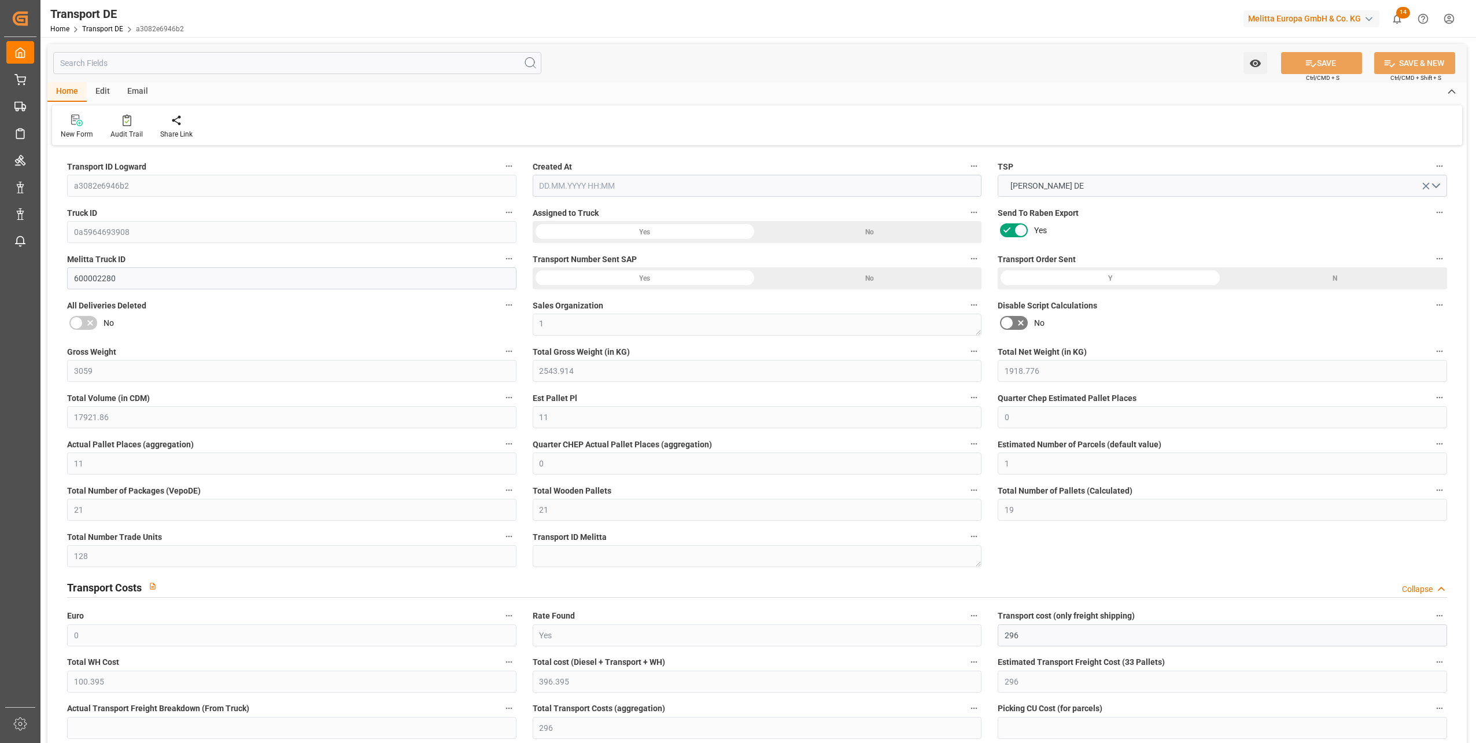
type input "0"
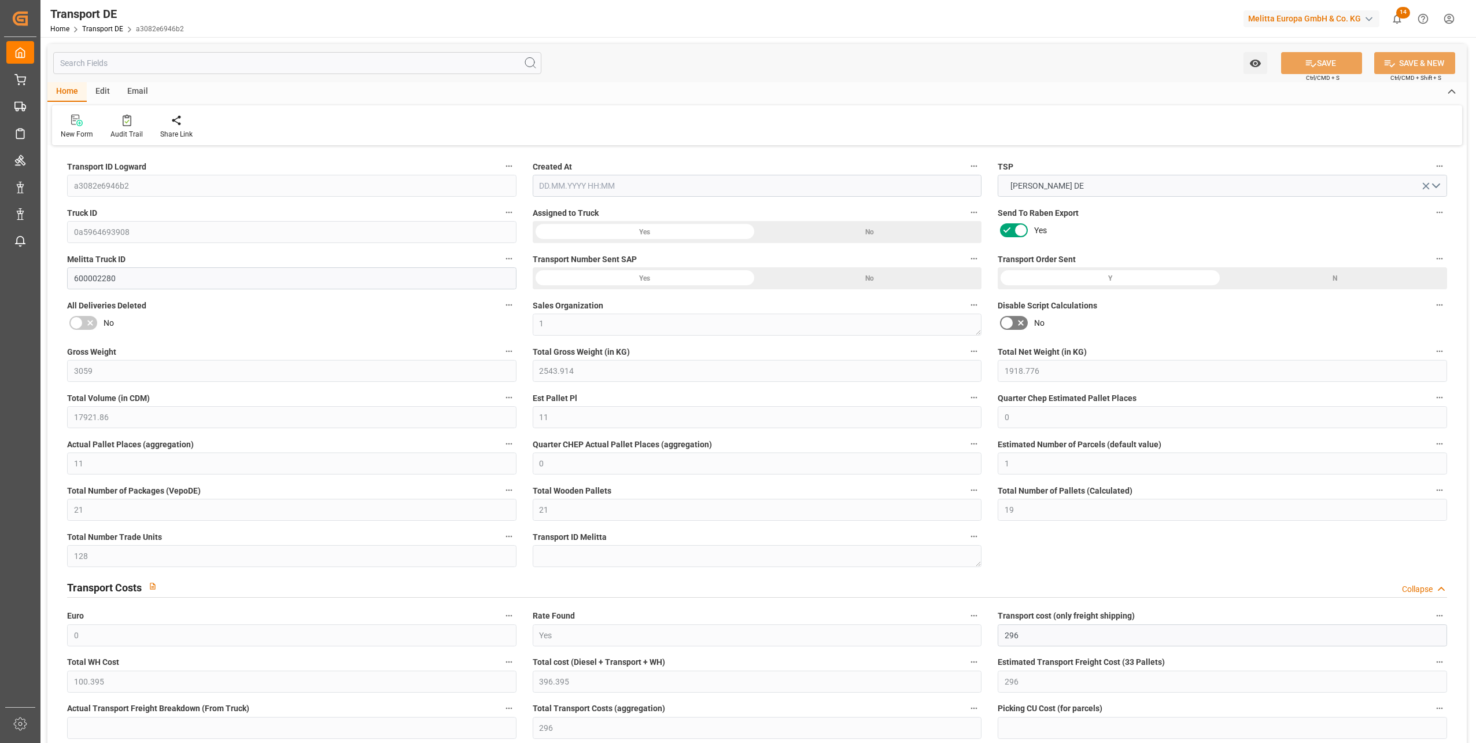
type input "0"
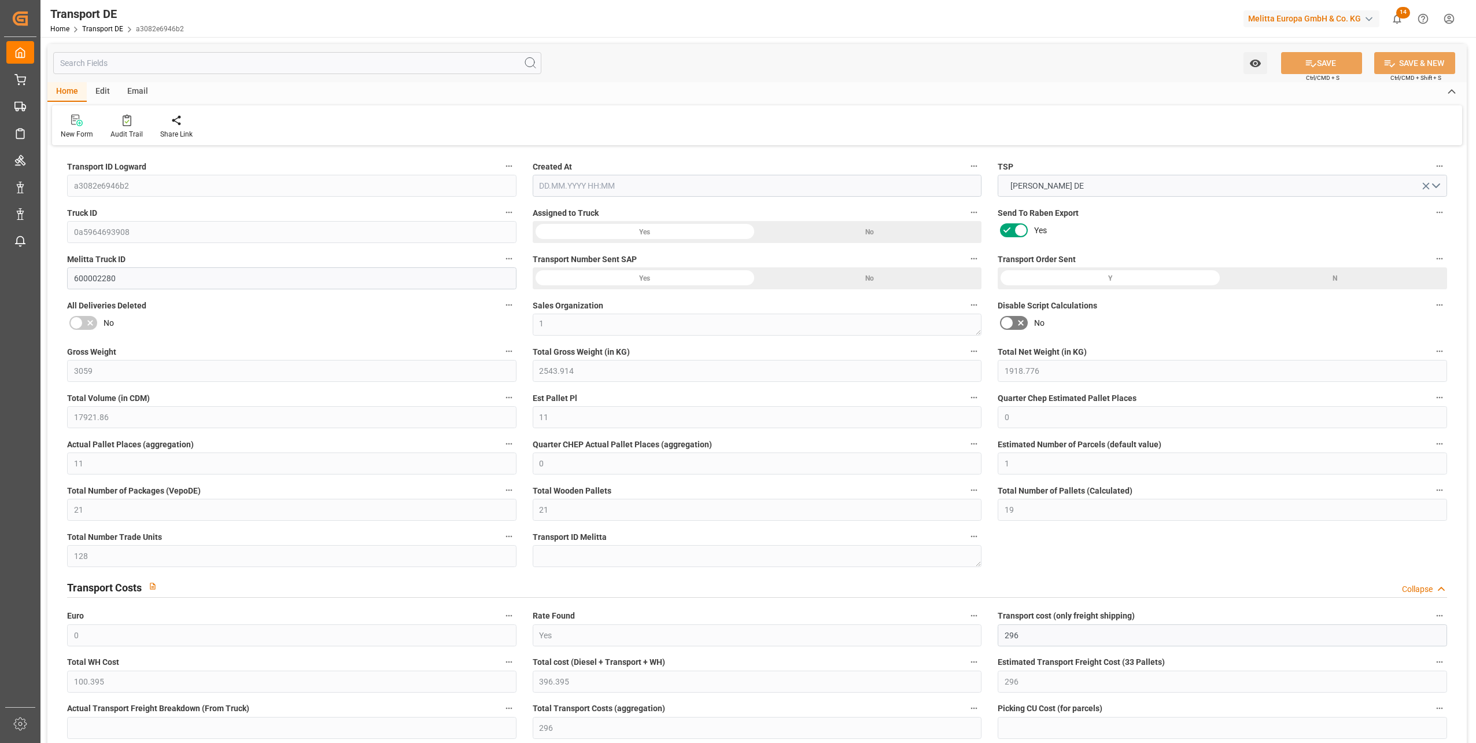
type input "0"
type input "2543.914"
type input "10767.6795"
type input "21"
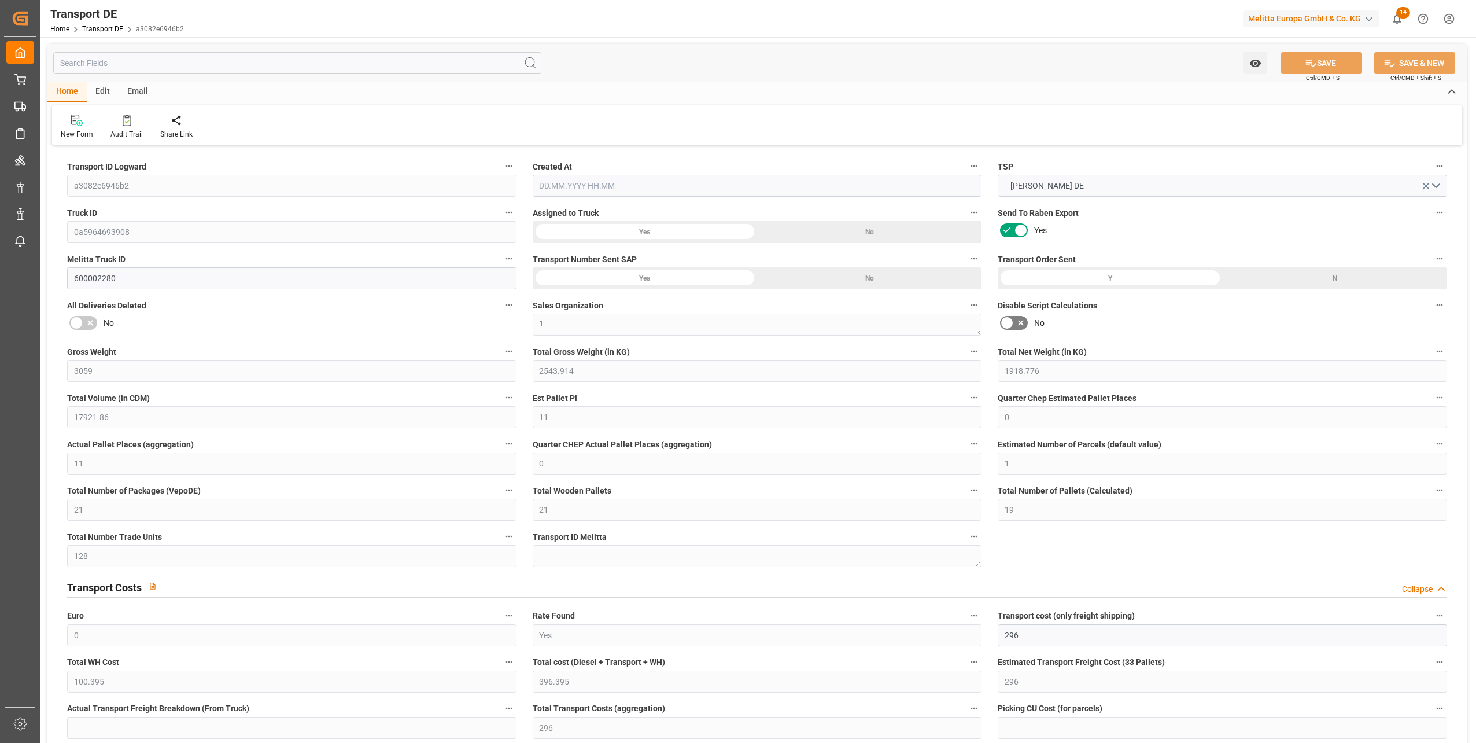
type input "80"
type input "0"
type input "1"
type input "20"
type input "0"
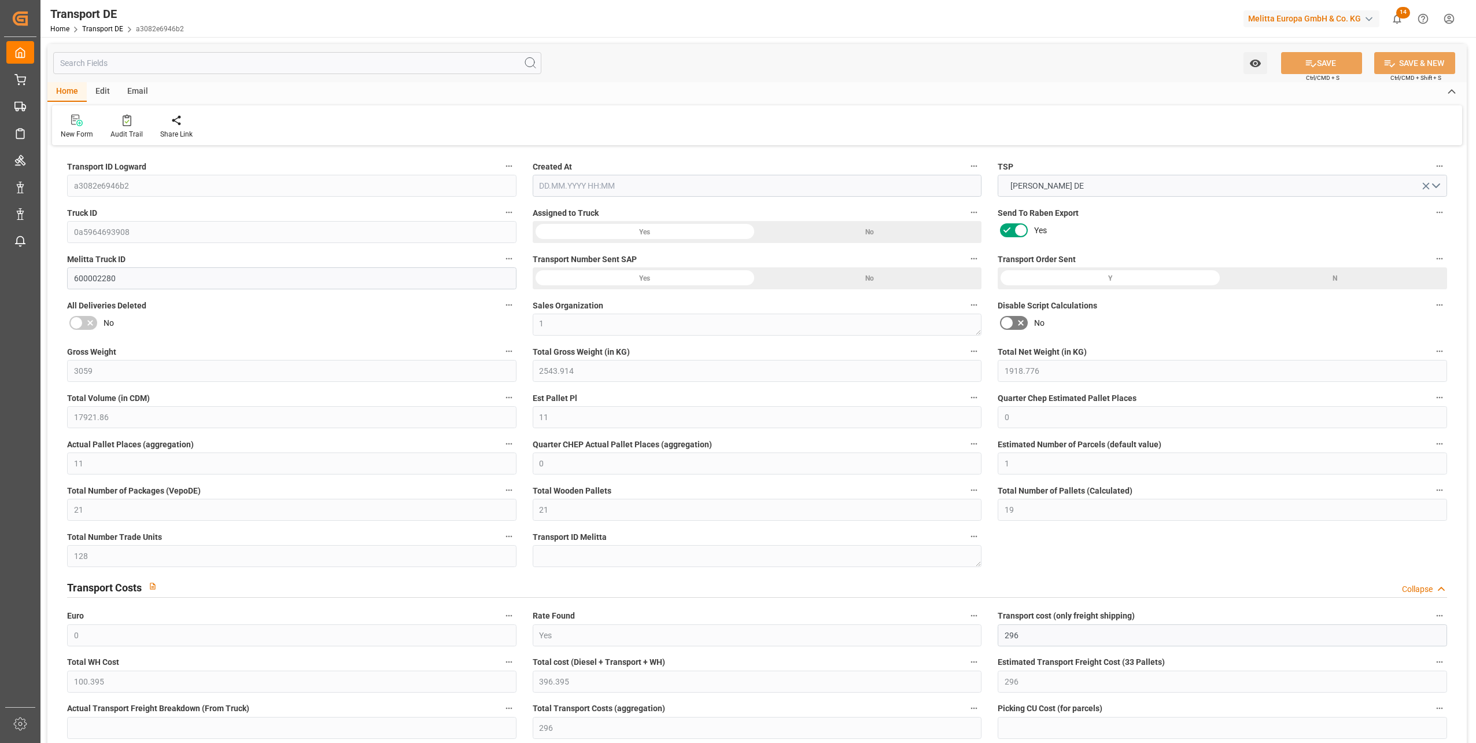
type input "0"
type input "1"
type input "0"
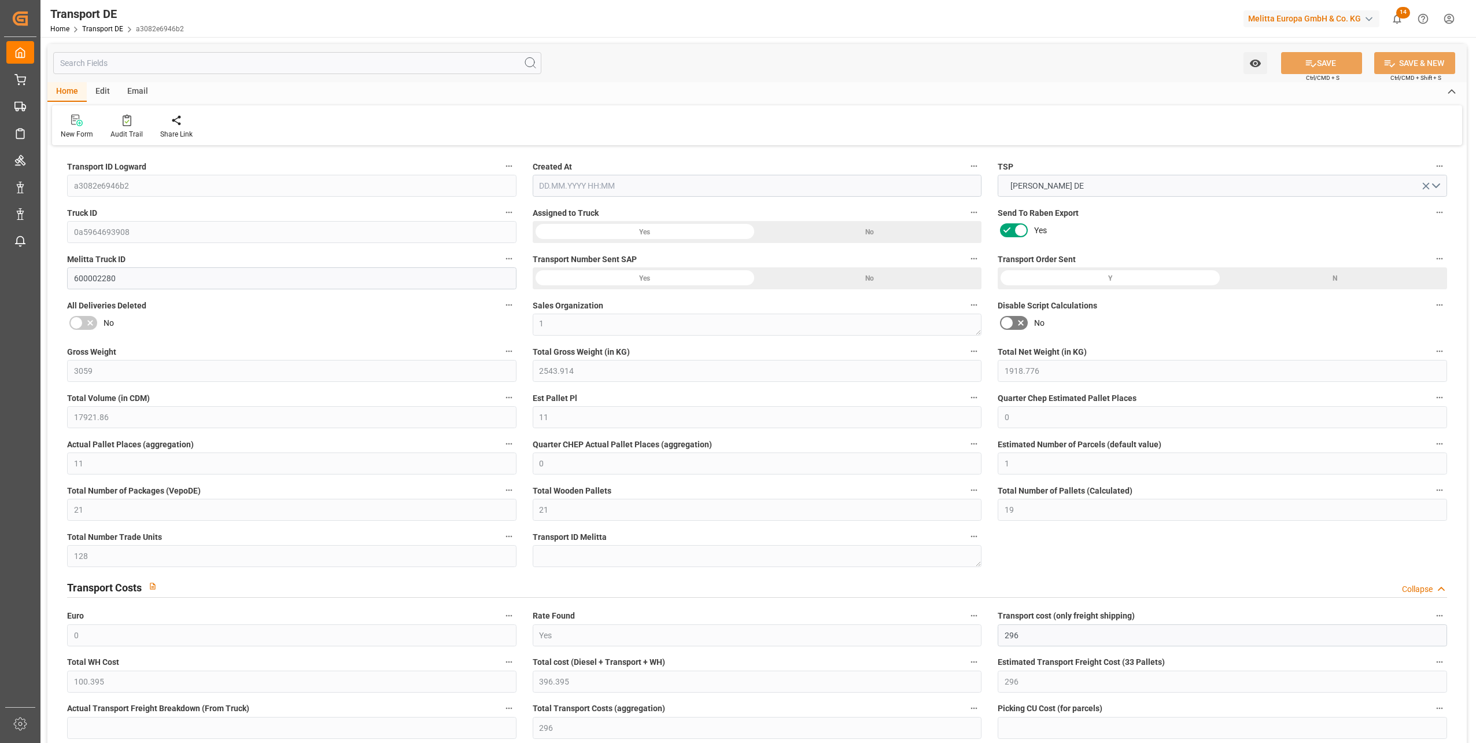
type input "1689"
type input "396.395"
type input "296"
type input "03.09.2025 21:02"
type input "[DATE]"
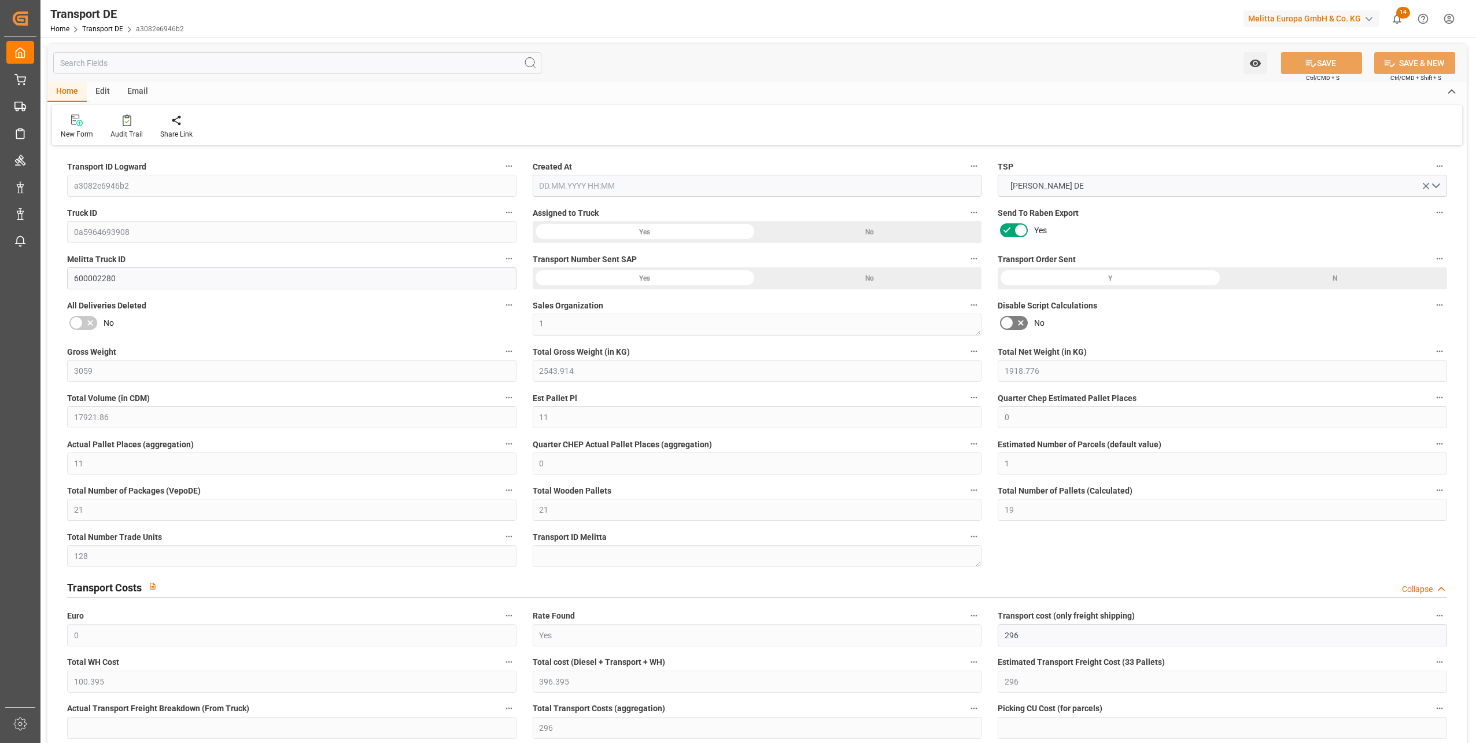
type input "09.09.2025"
type input "10.09.2025"
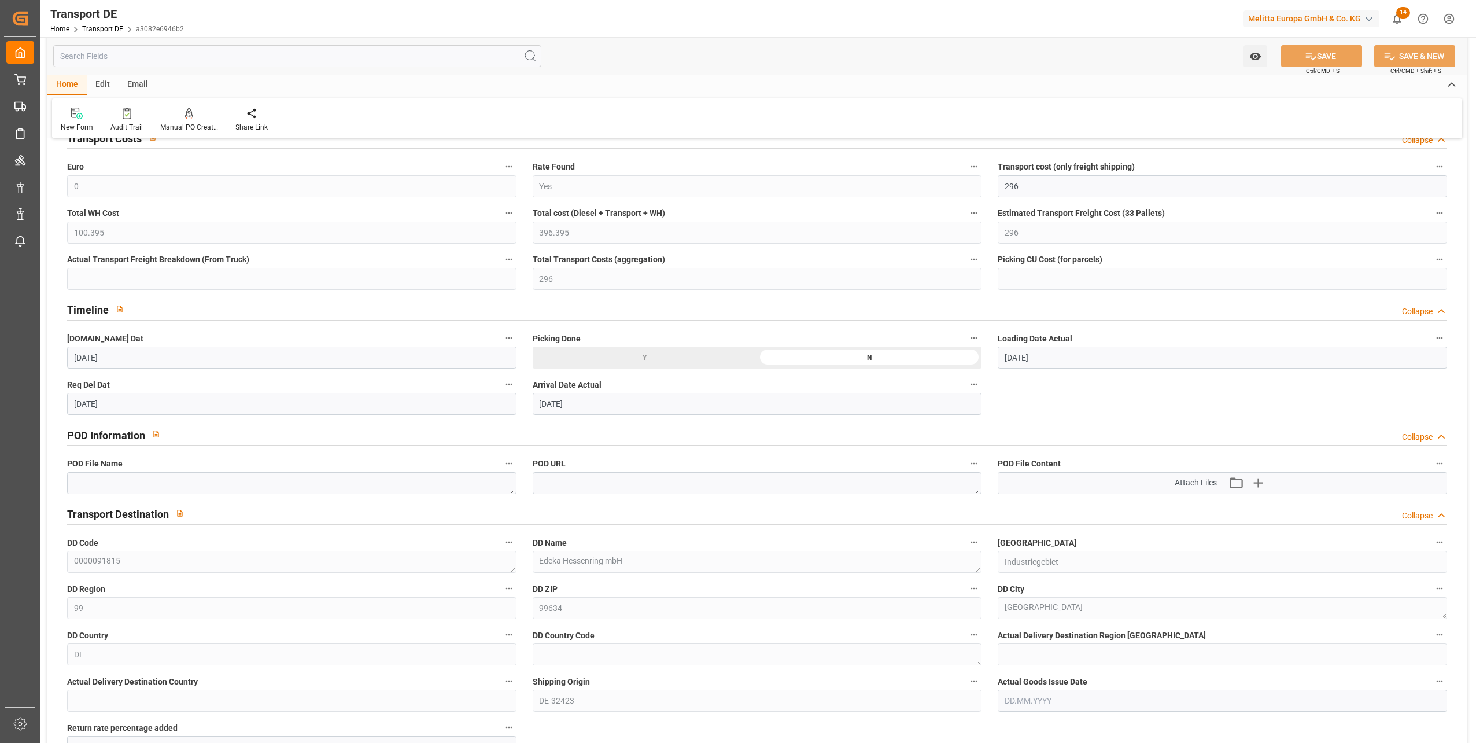
scroll to position [578, 0]
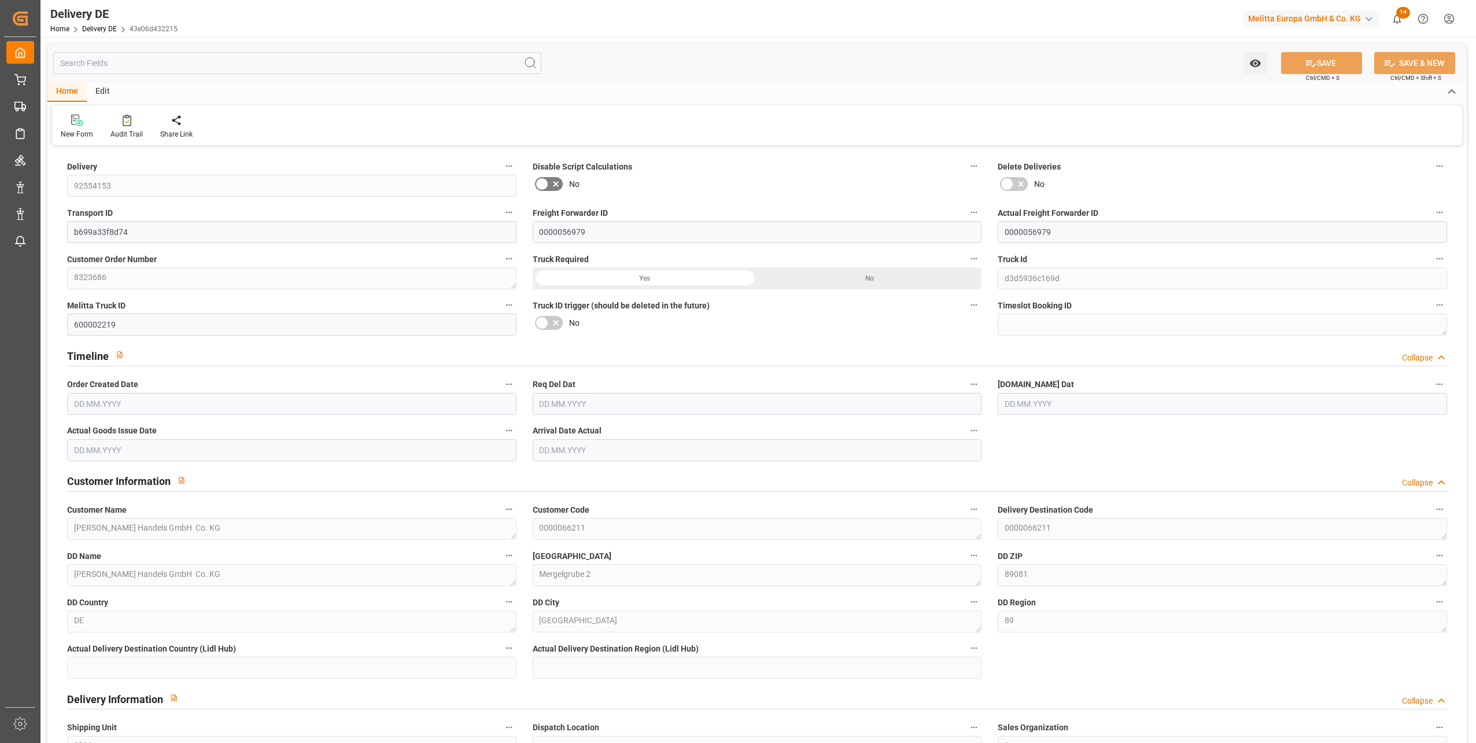
type input "22"
type input "11"
type input "12"
type input "2247.344"
type input "3661"
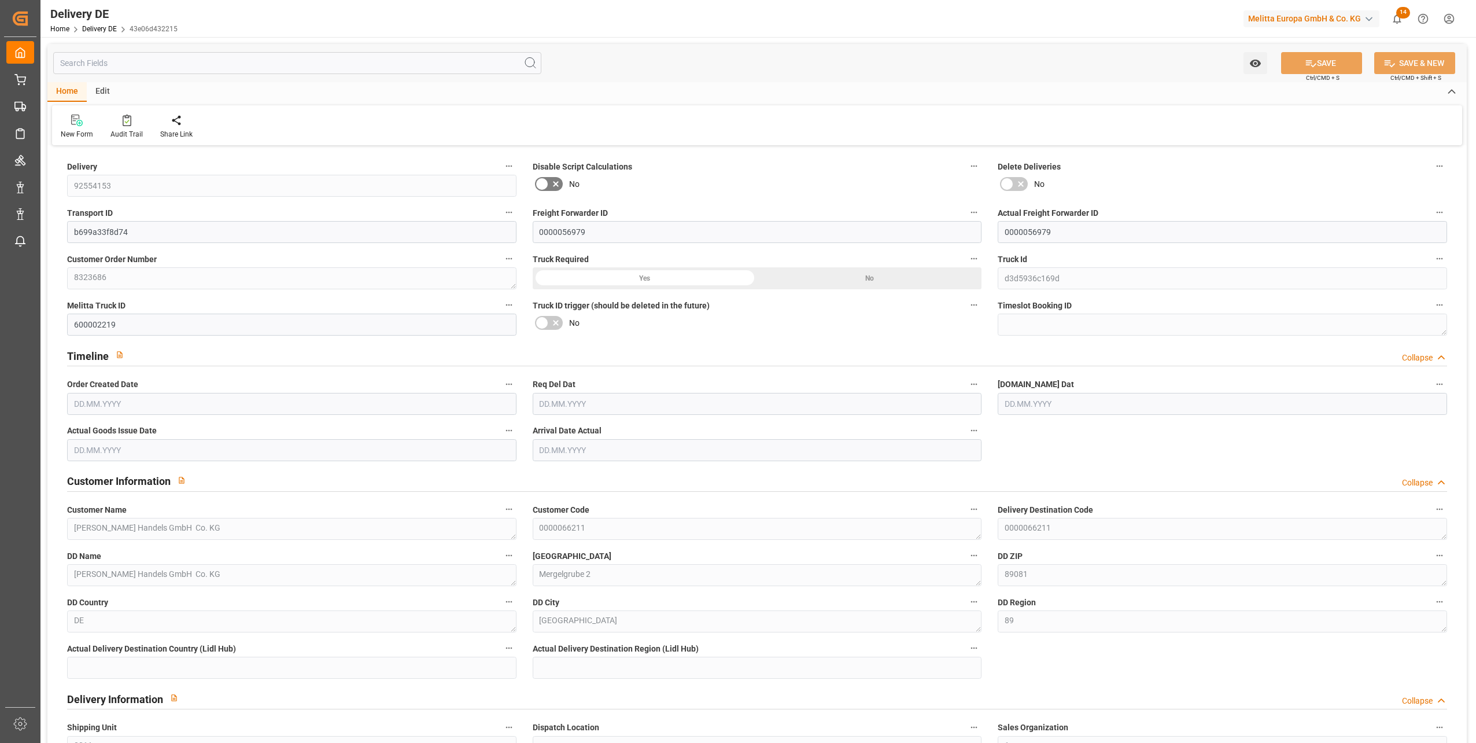
type input "18808.848"
type input "[DATE]"
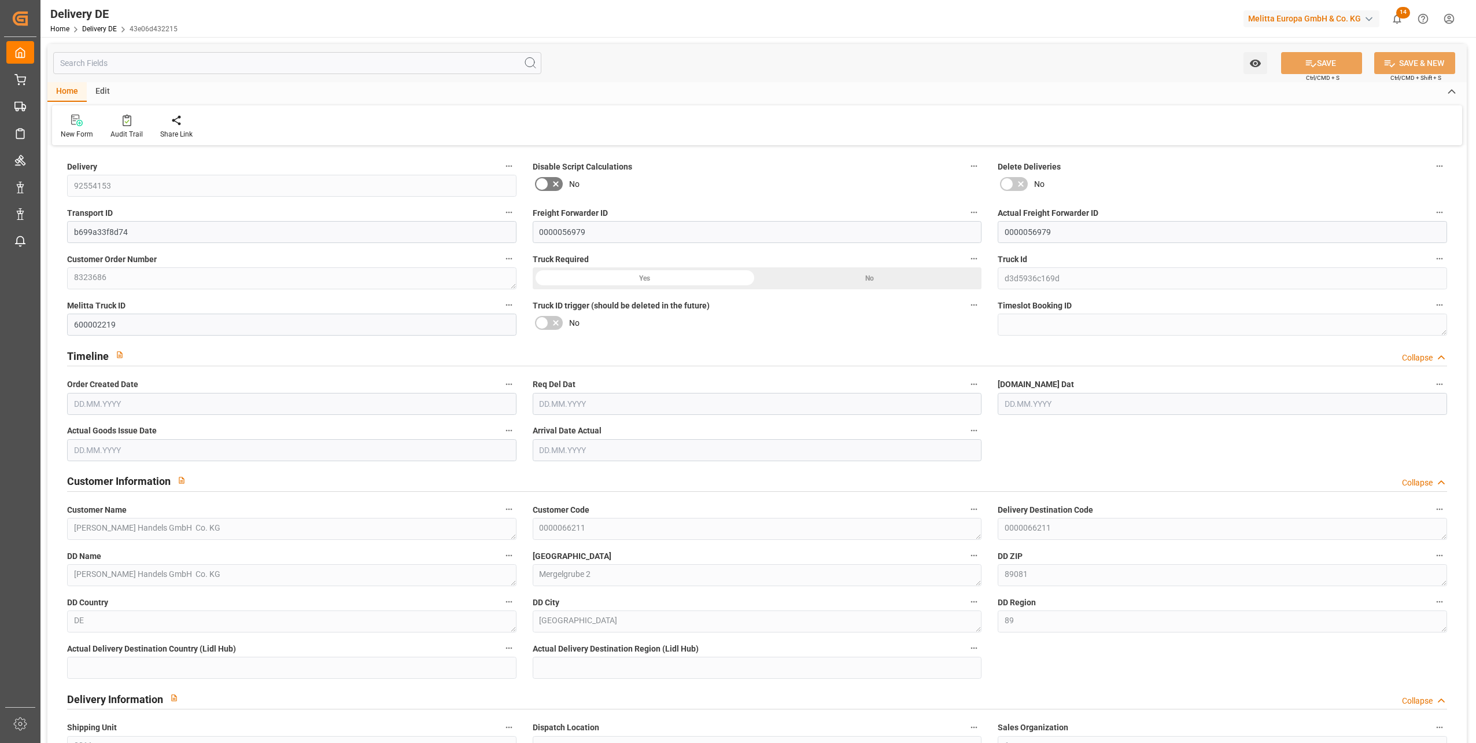
type input "[DATE]"
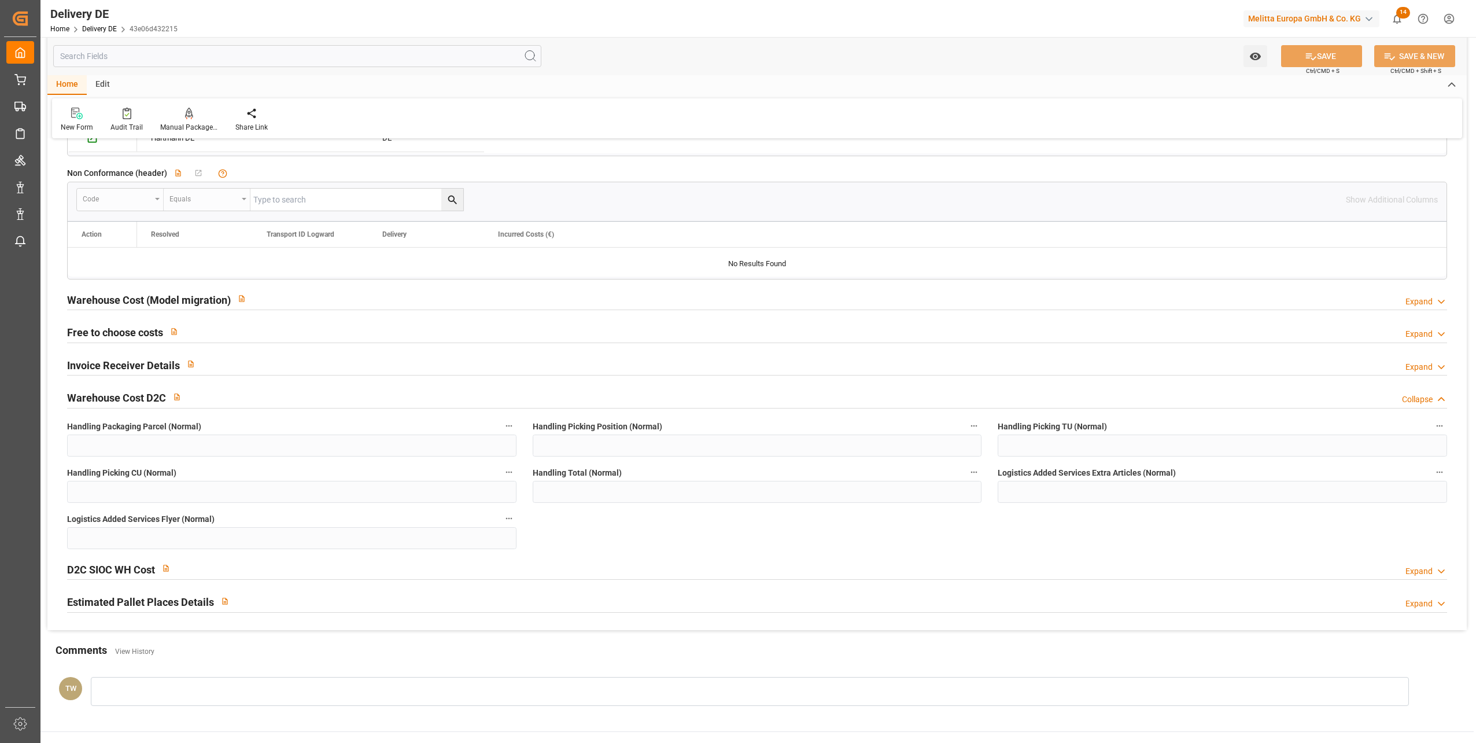
scroll to position [2198, 0]
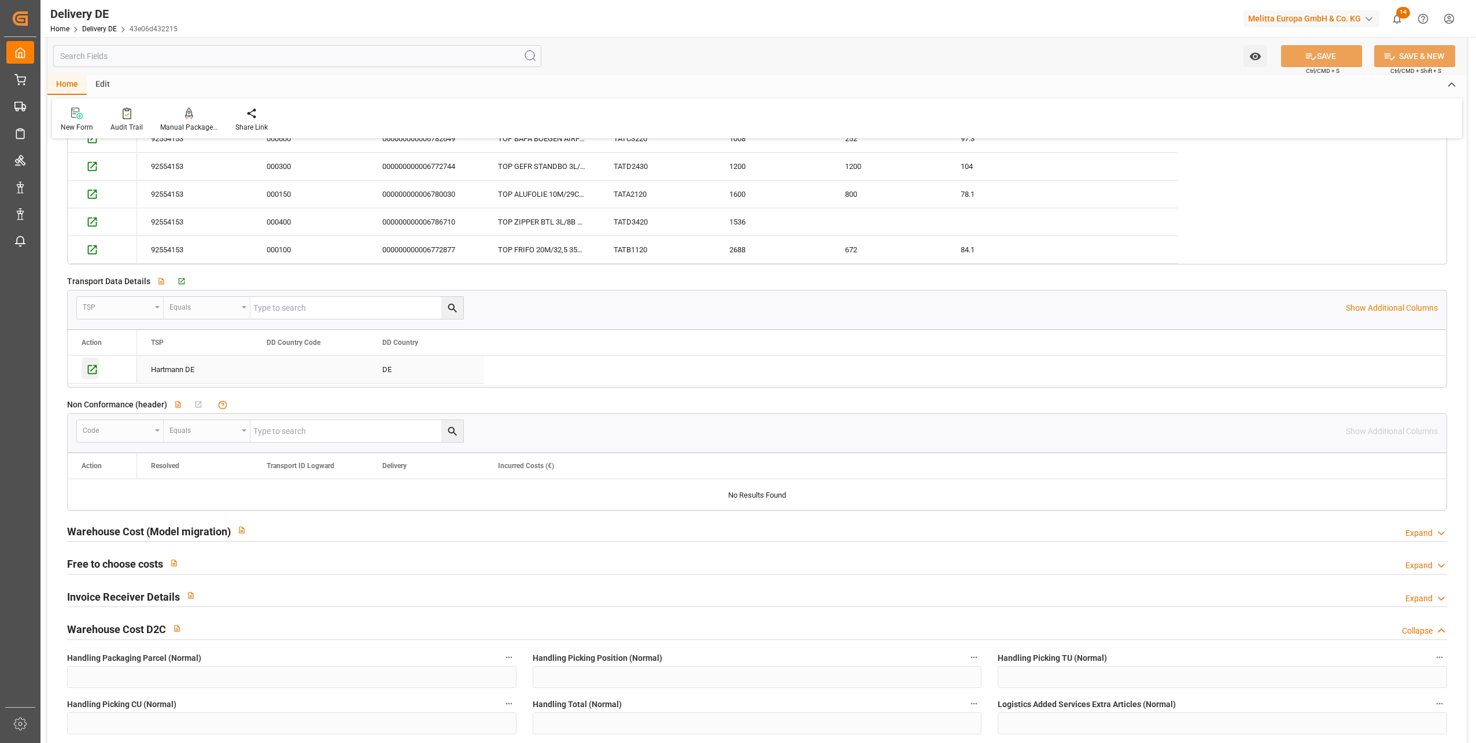
click at [95, 370] on icon "Press SPACE to select this row." at bounding box center [92, 369] width 12 height 12
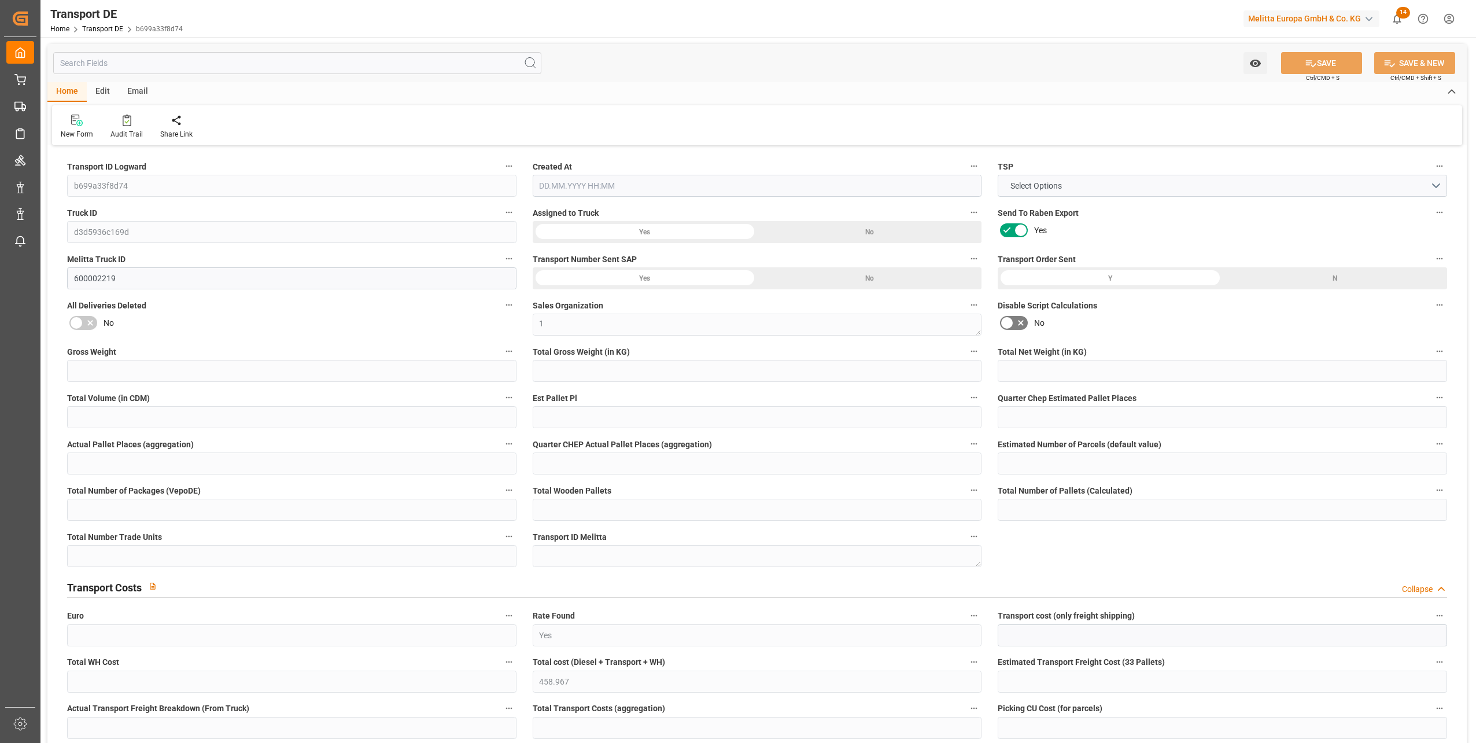
type input "3661"
type input "3020.552"
type input "2247.344"
type input "18808.848"
type input "11"
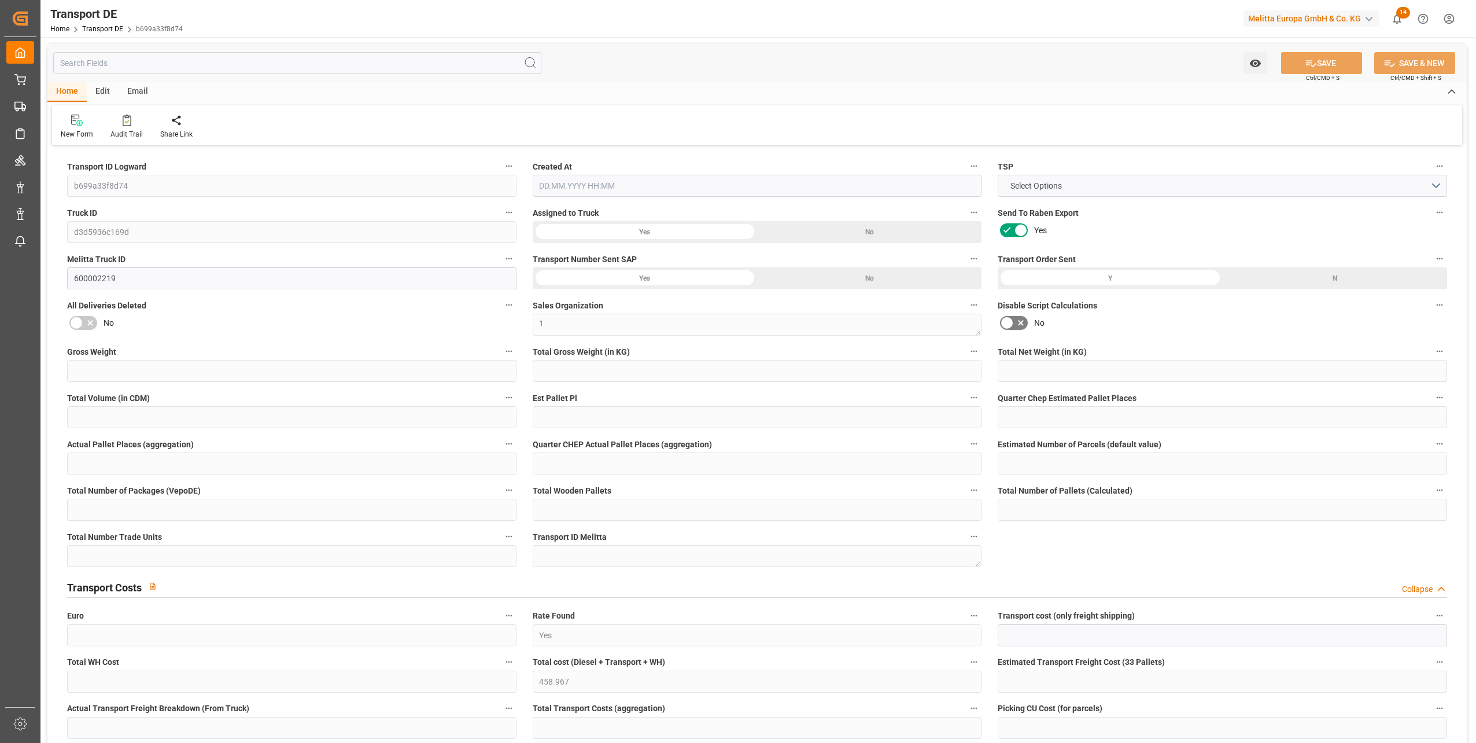
type input "0"
type input "12"
type input "0"
type input "1"
type input "22"
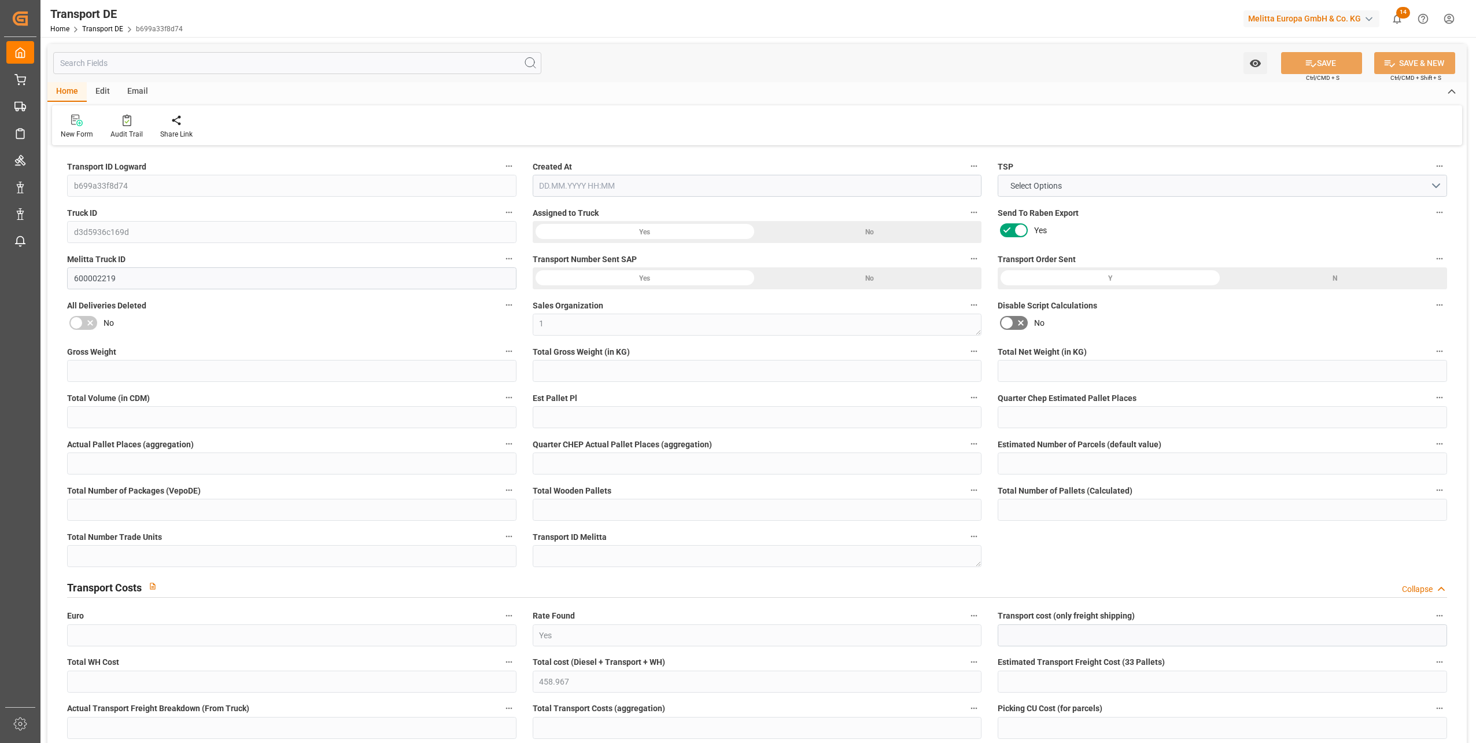
type input "22"
type input "17"
type input "248"
type input "0"
type input "368.82"
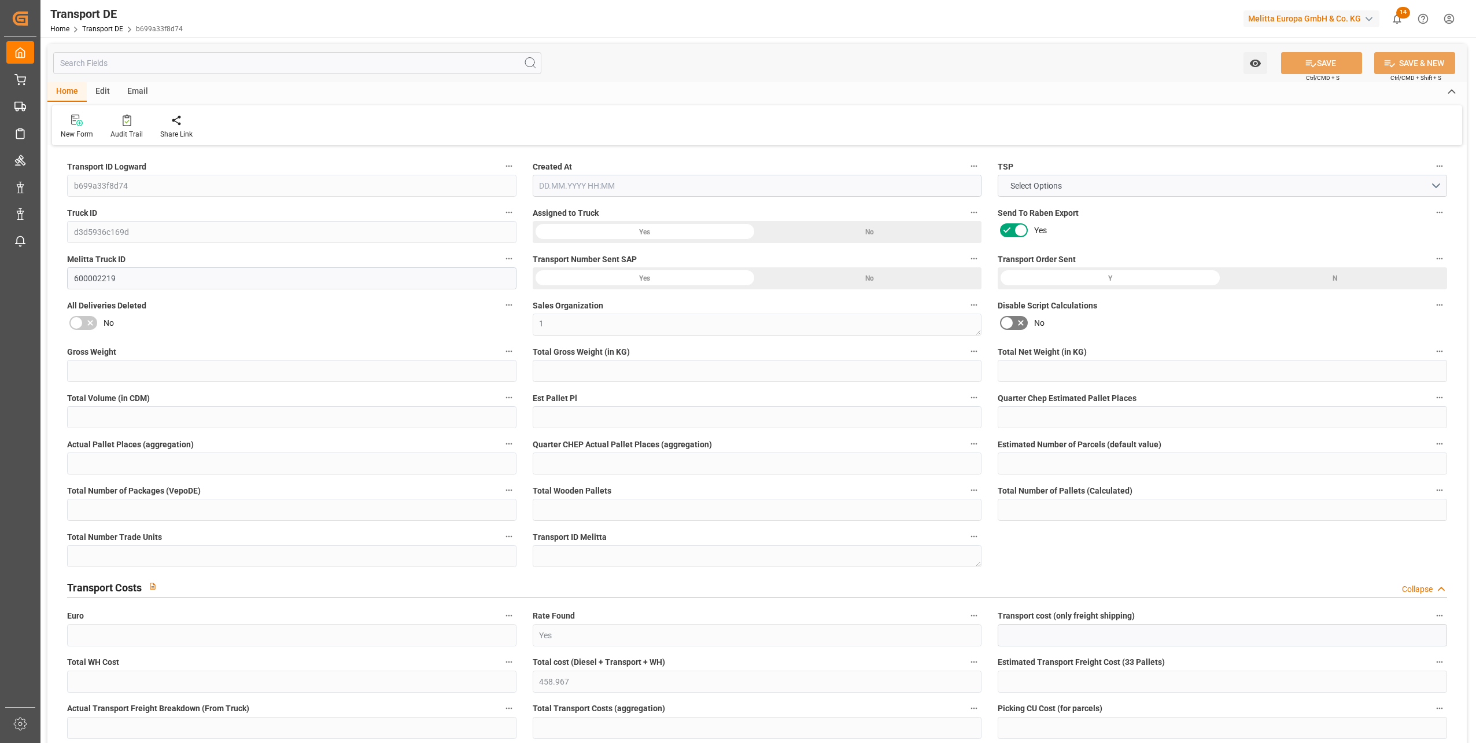
type input "90.147"
type input "368.82"
type input "89"
type input "22"
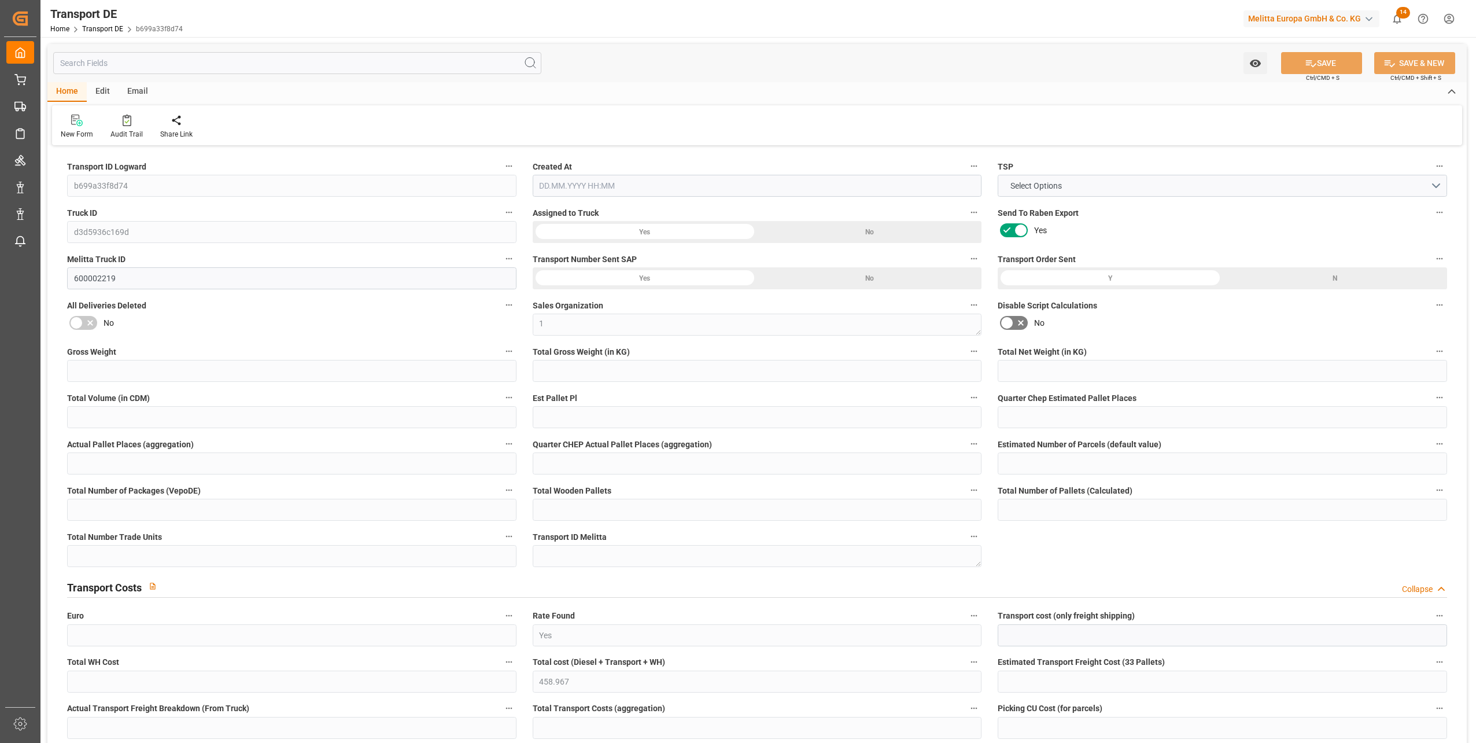
type input "0"
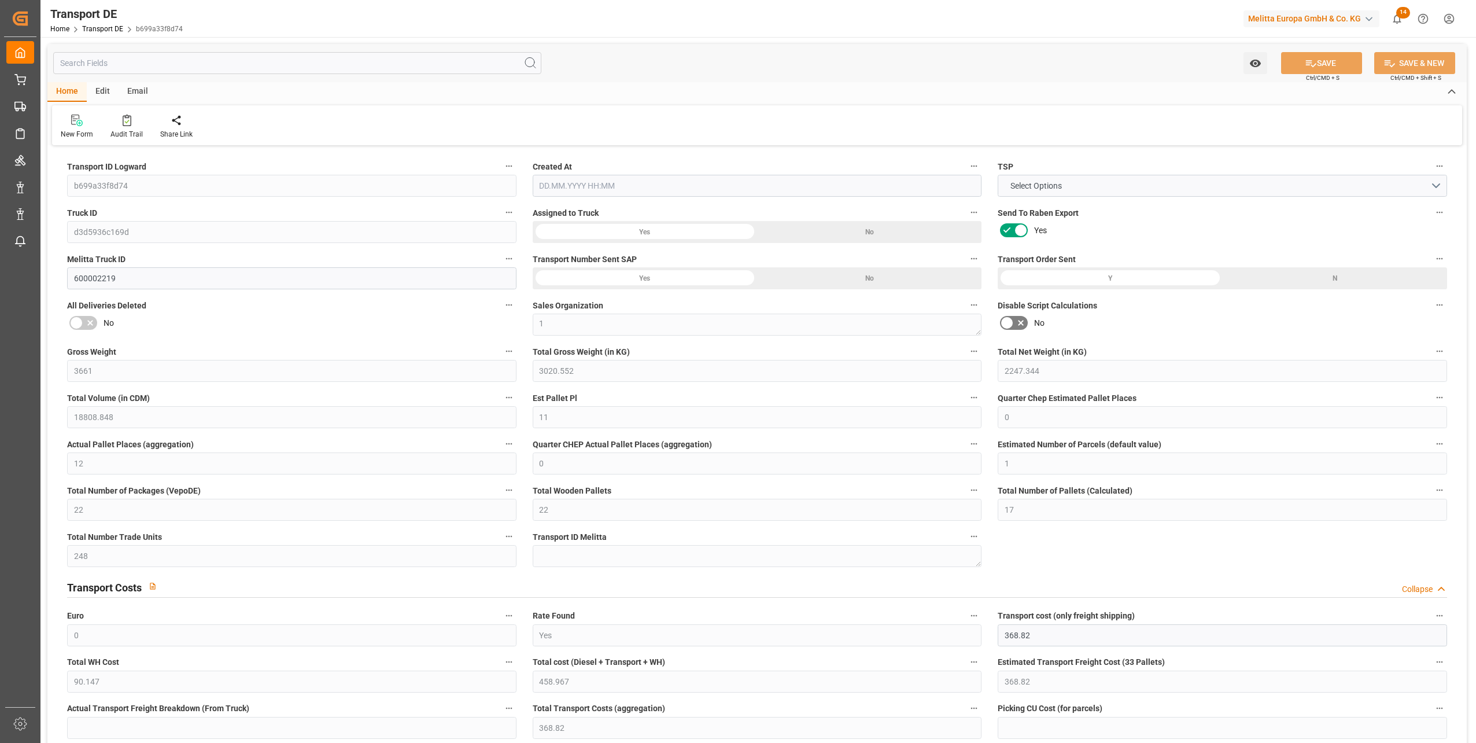
type input "0"
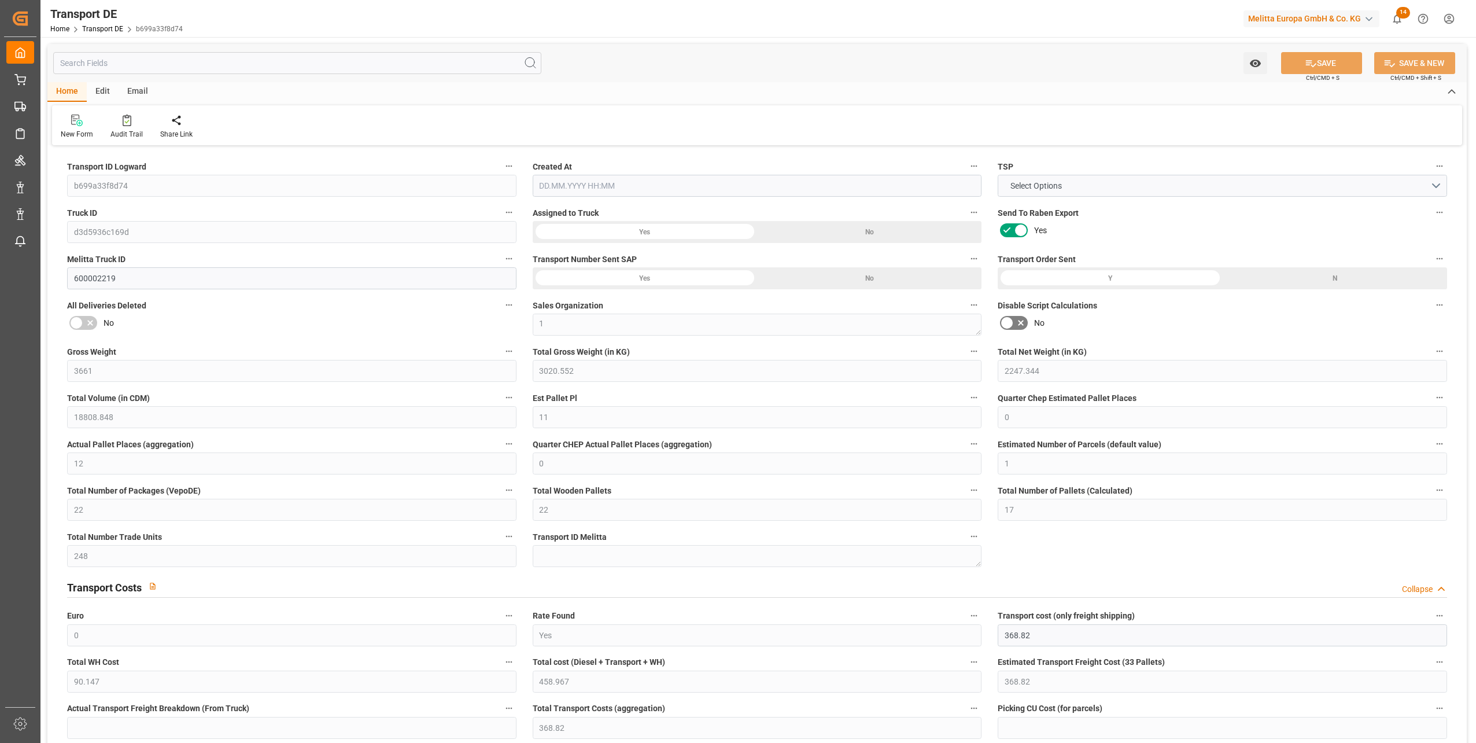
type input "0"
type input "3020.552"
type input "10767.6795"
type input "21"
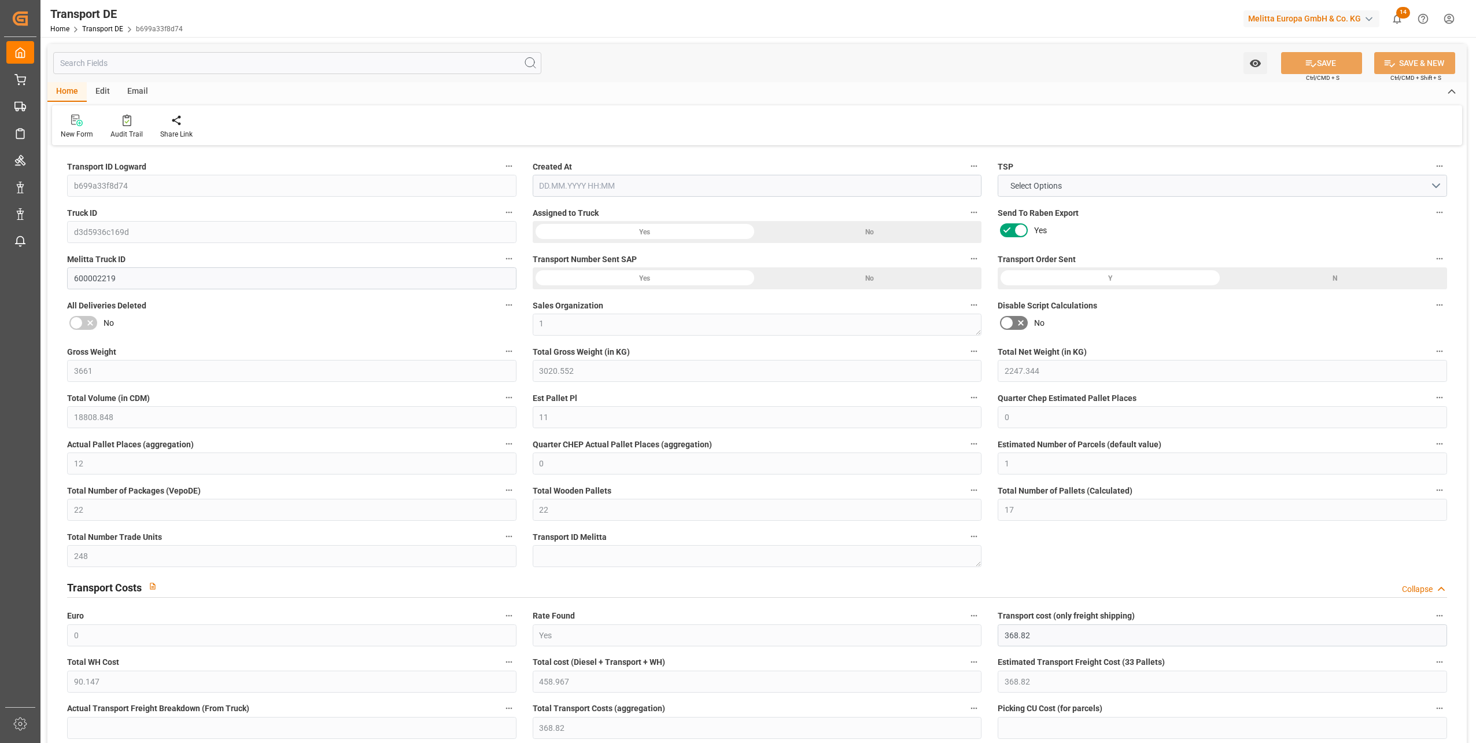
type input "80"
type input "0"
type input "6"
type input "16"
type input "0"
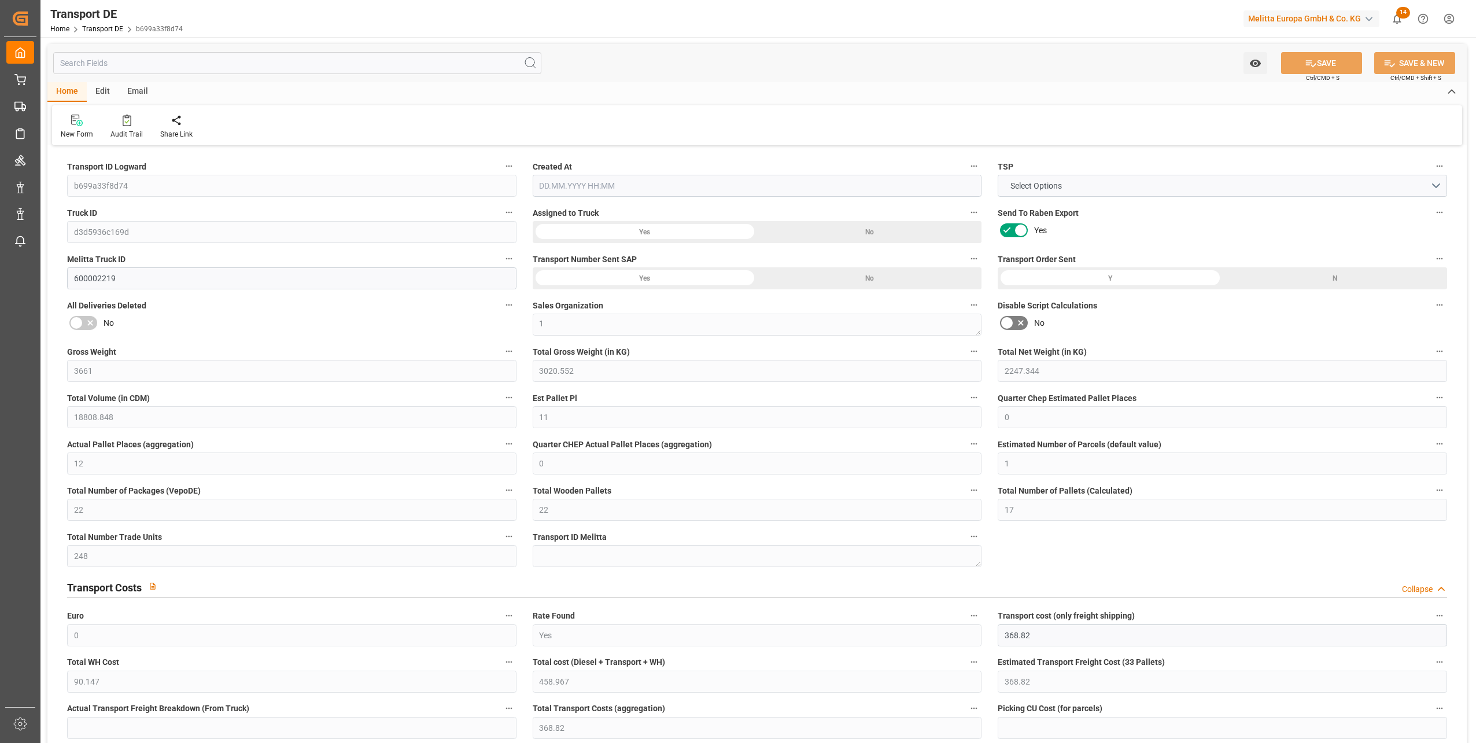
type input "0"
type input "1"
type input "0"
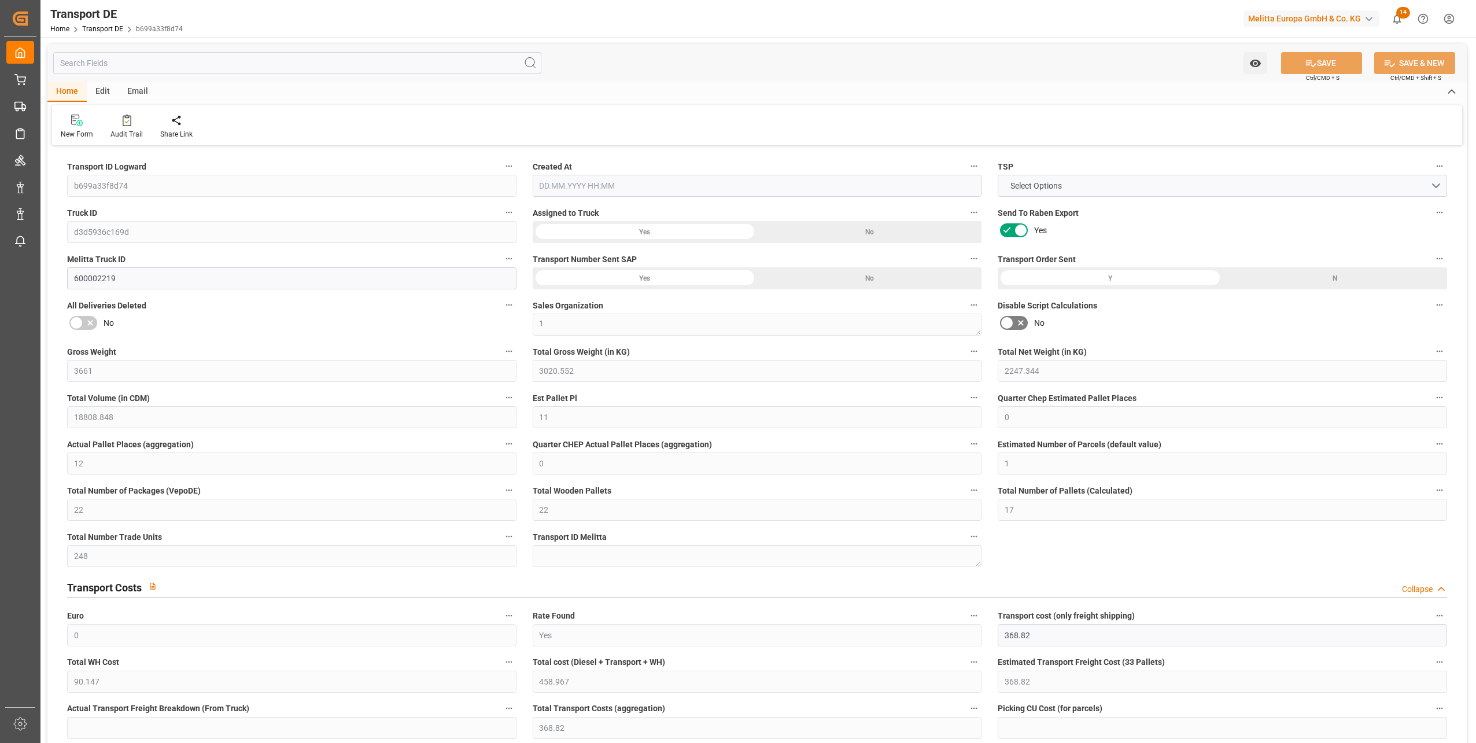
type input "1304"
type input "458.967"
type input "368.82"
type input "01.09.2025 21:00"
type input "[DATE]"
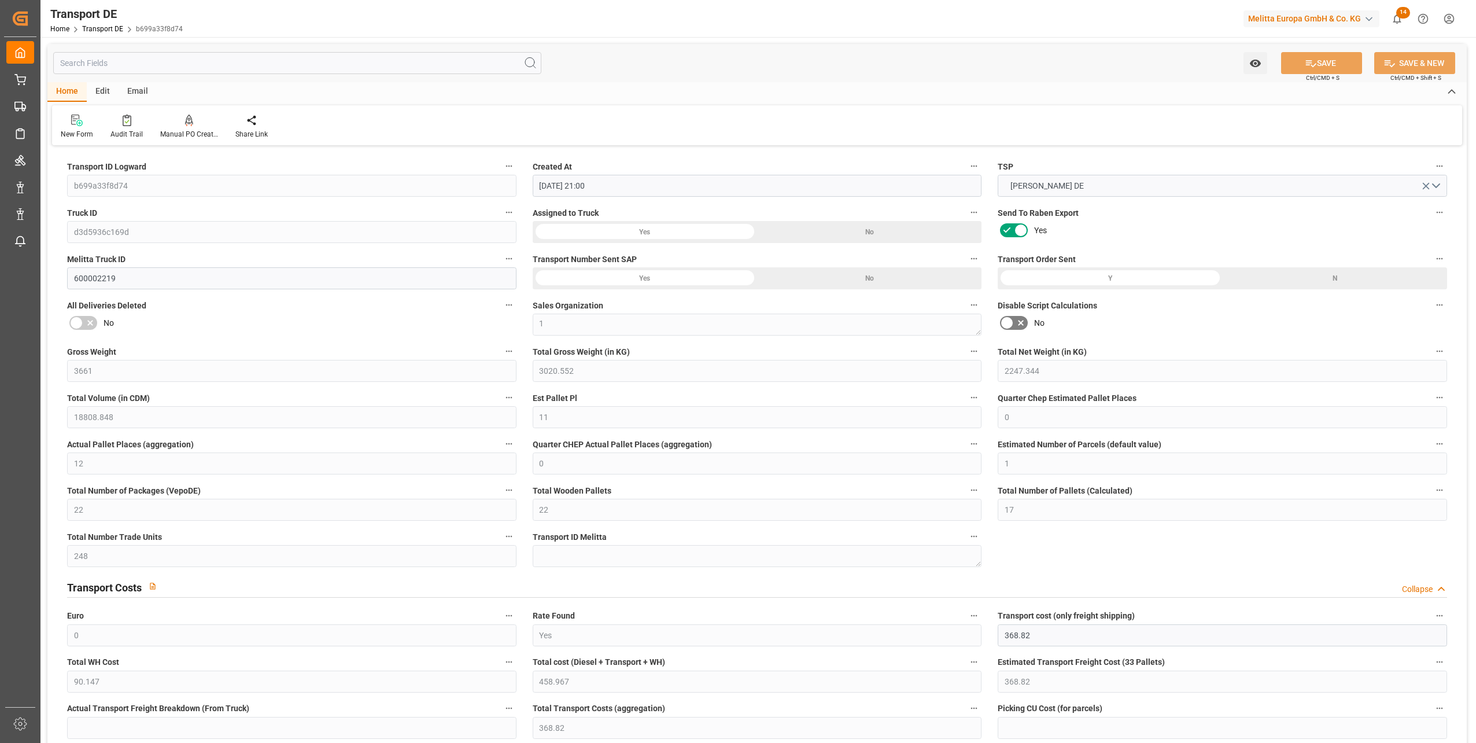
type input "09.09.2025"
type input "08.09.2025"
type input "10.09.2025"
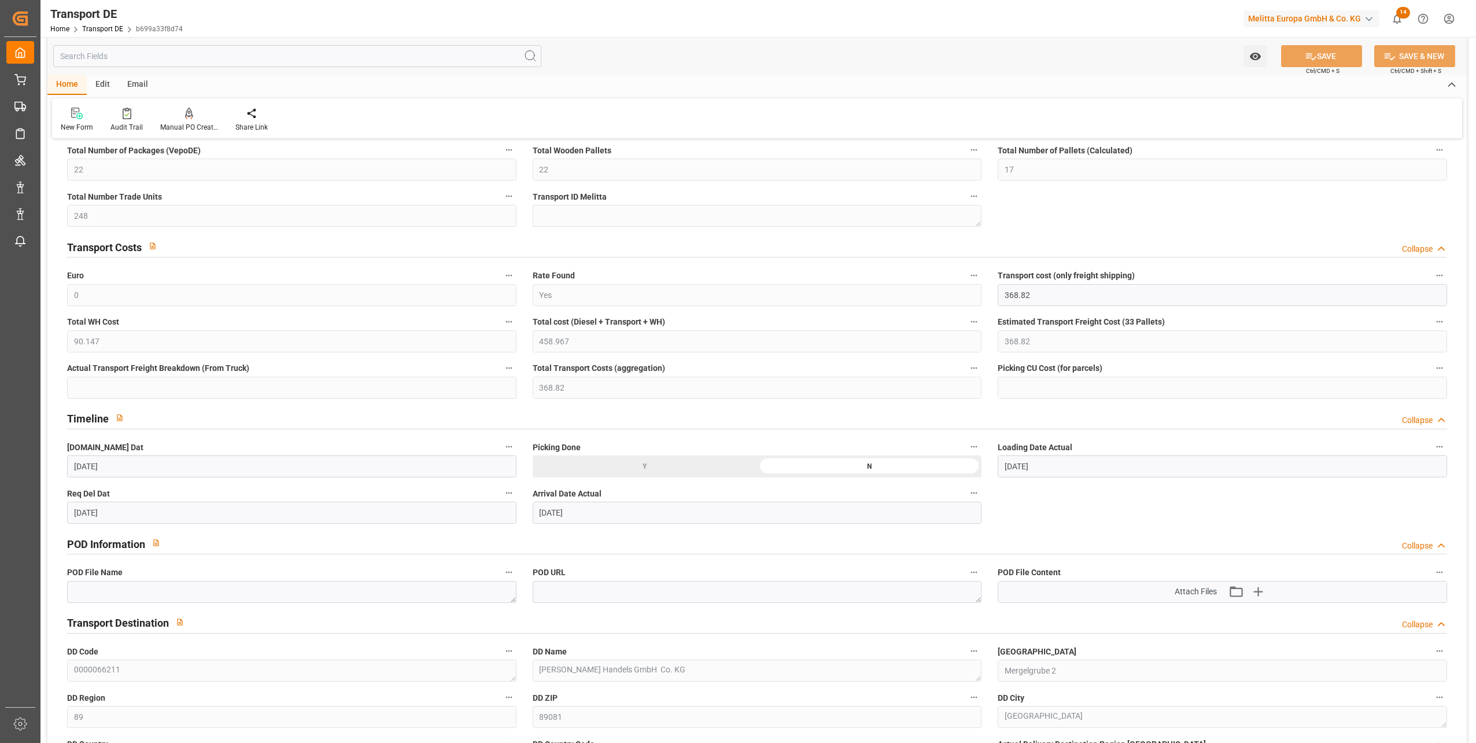
scroll to position [463, 0]
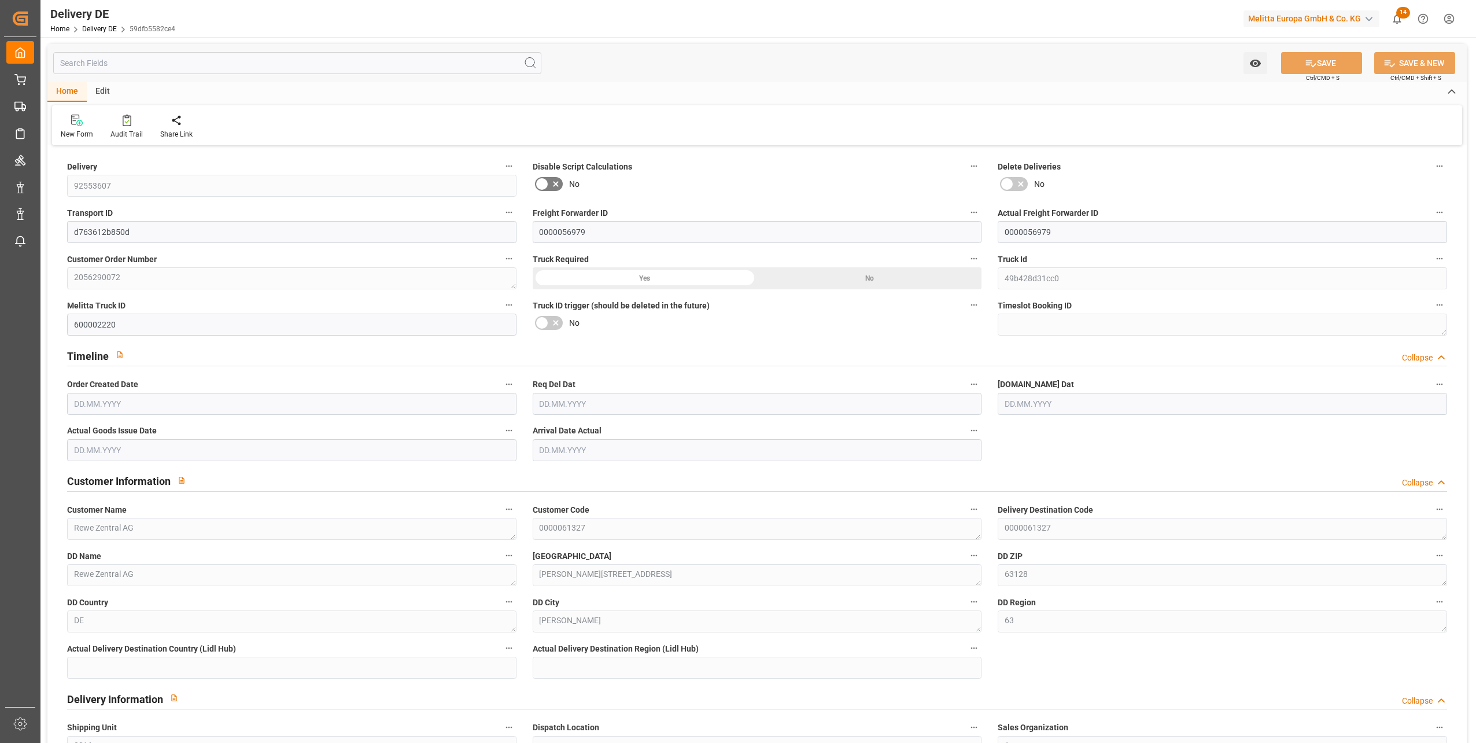
type input "54"
type input "27"
type input "1846.35"
type input "4001.475"
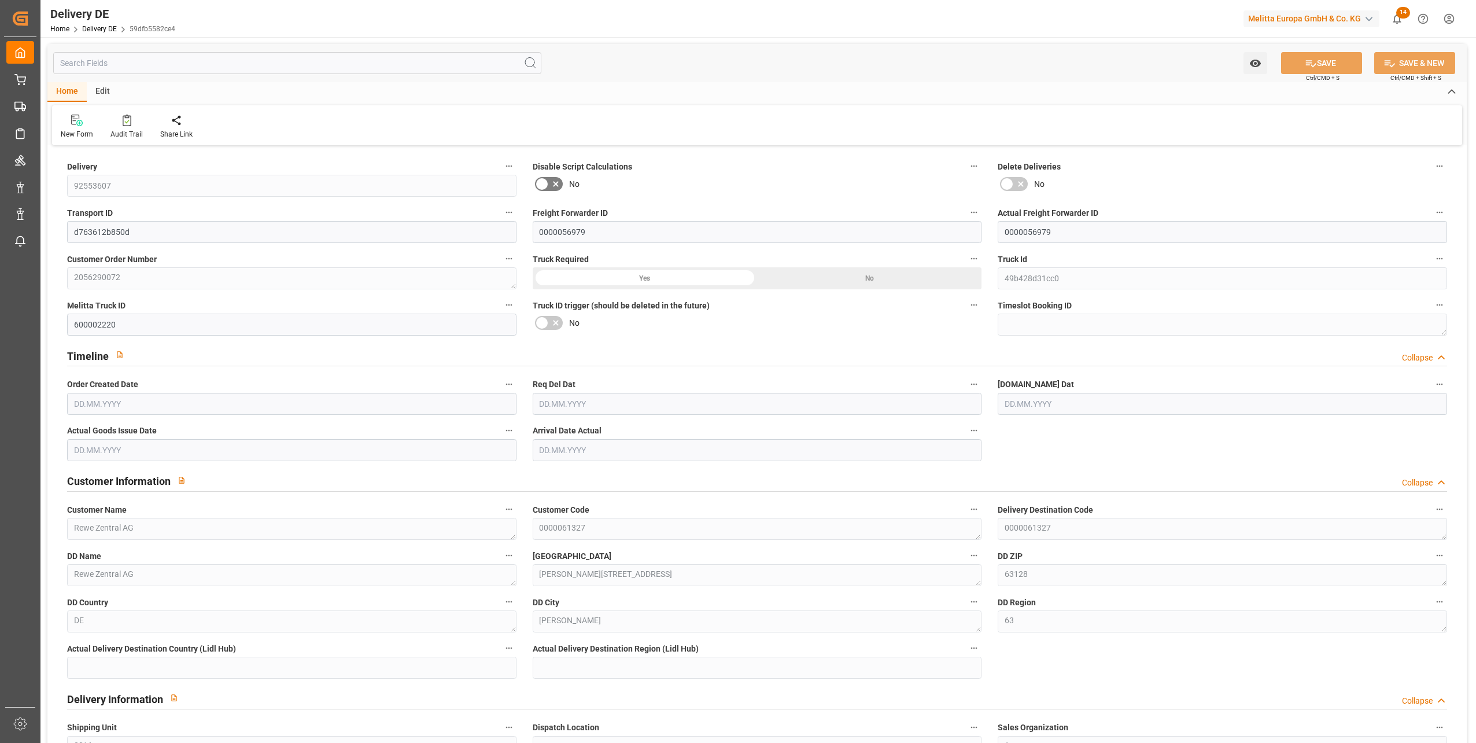
type input "41889.96"
type input "[DATE]"
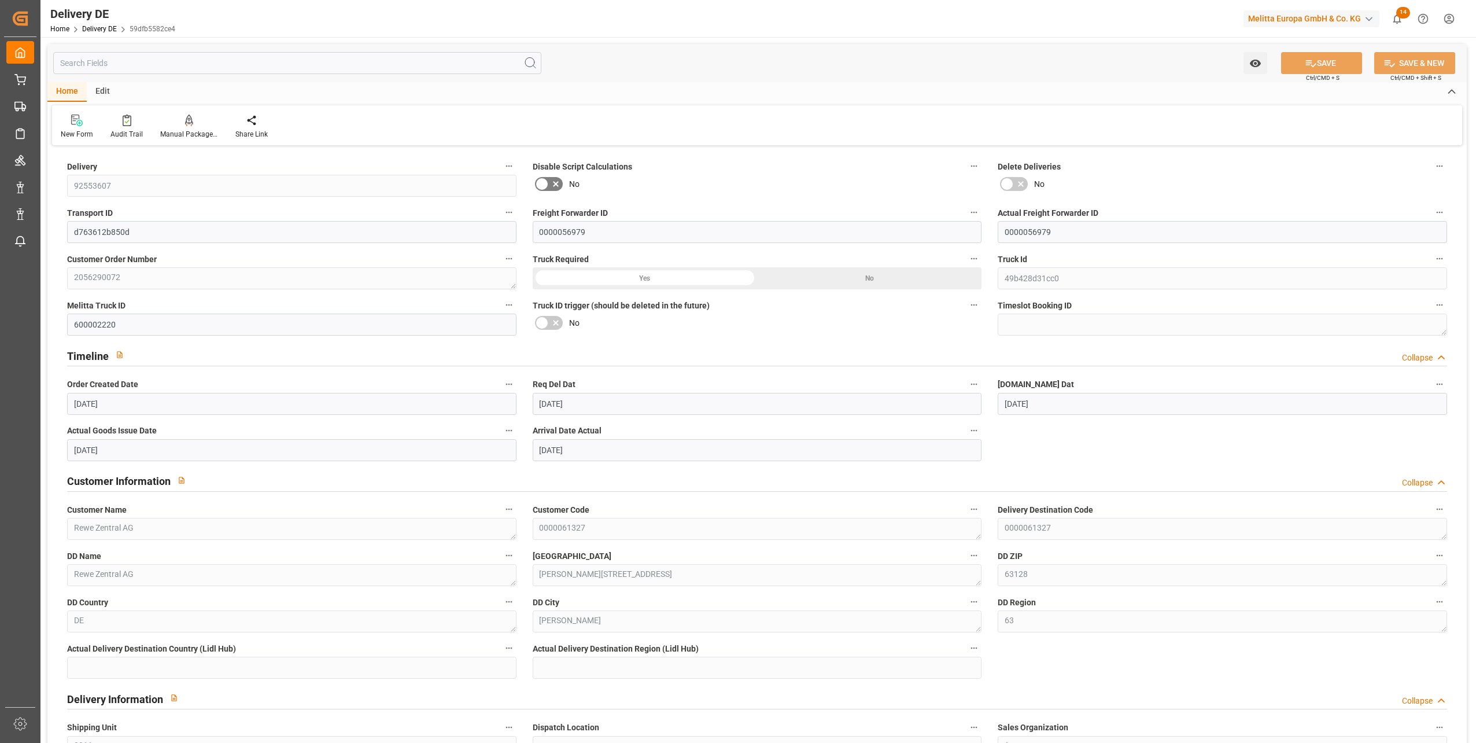
type input "[DATE]"
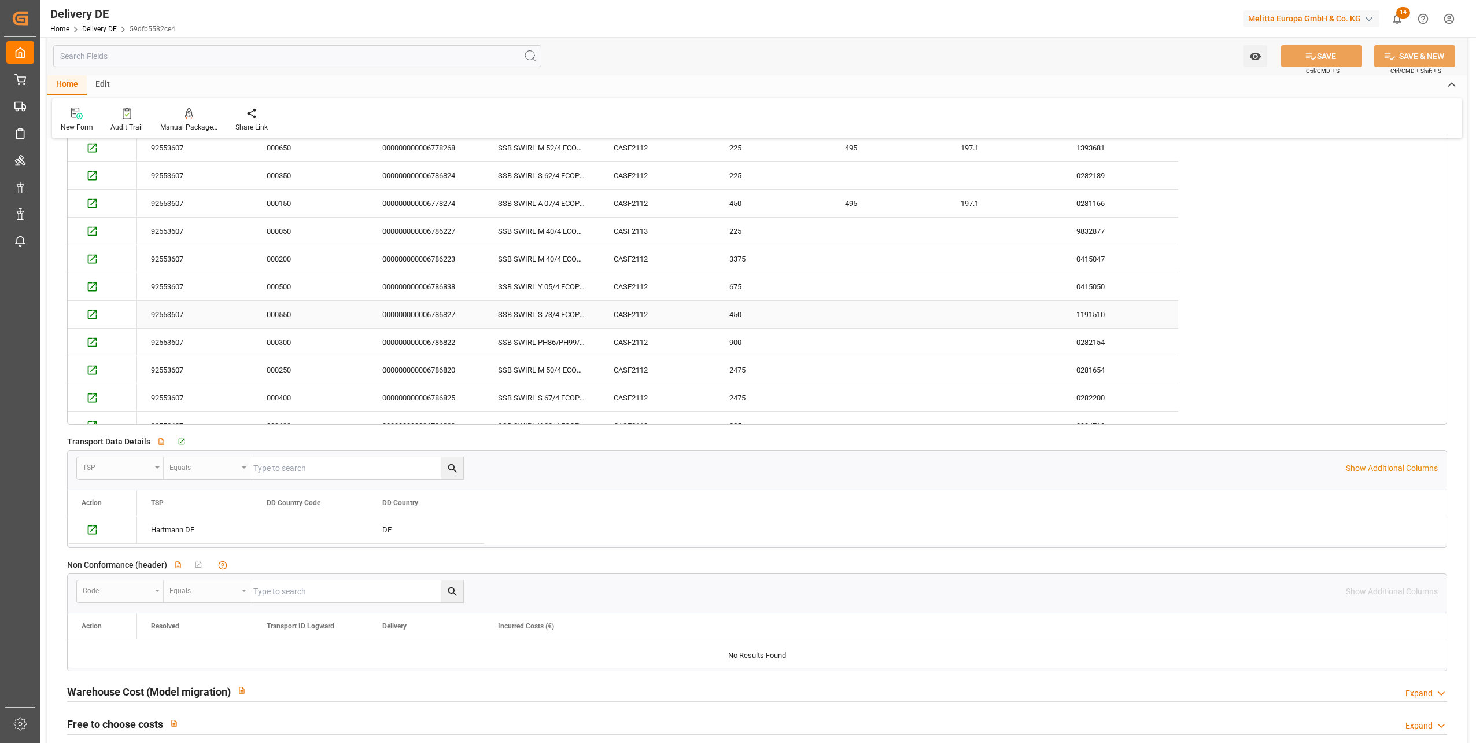
scroll to position [2082, 0]
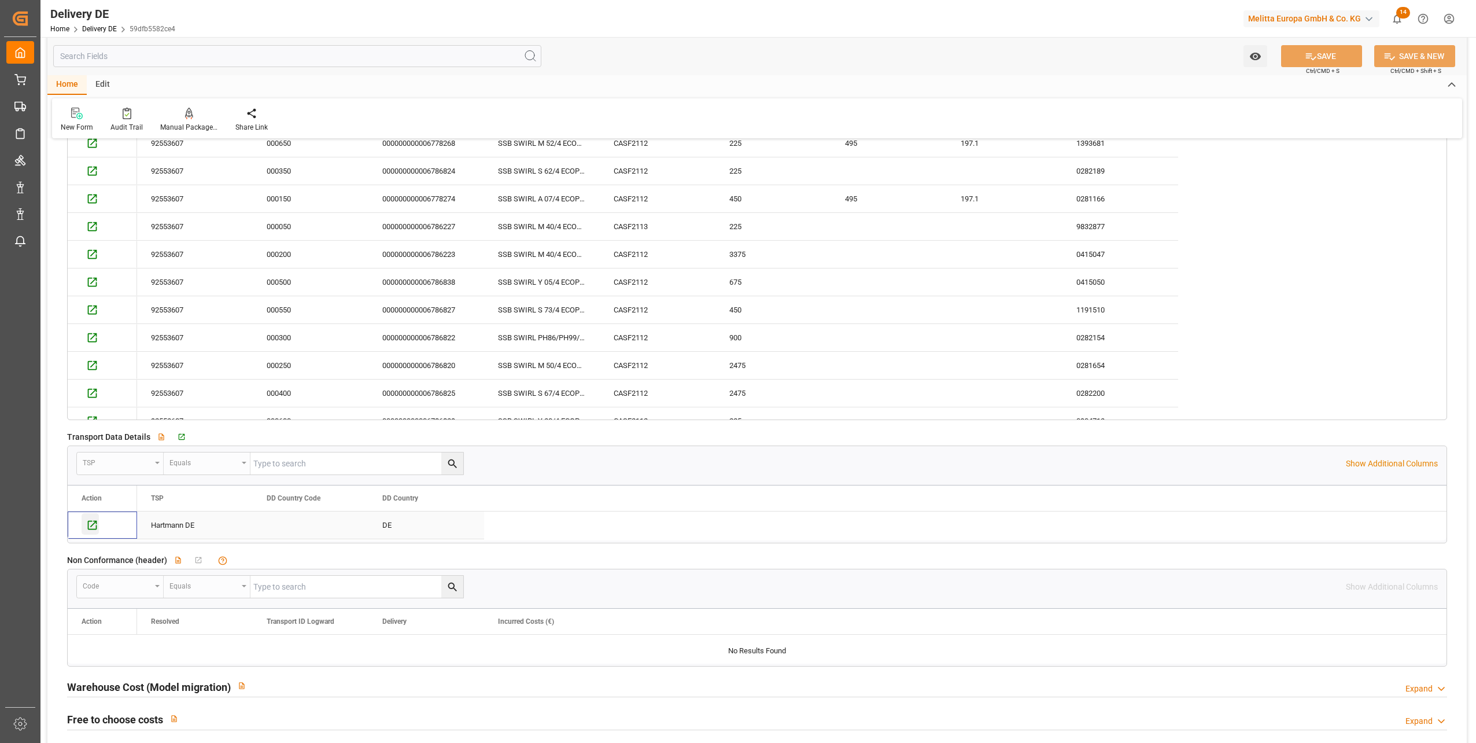
click at [94, 525] on icon "Press SPACE to select this row." at bounding box center [92, 525] width 12 height 12
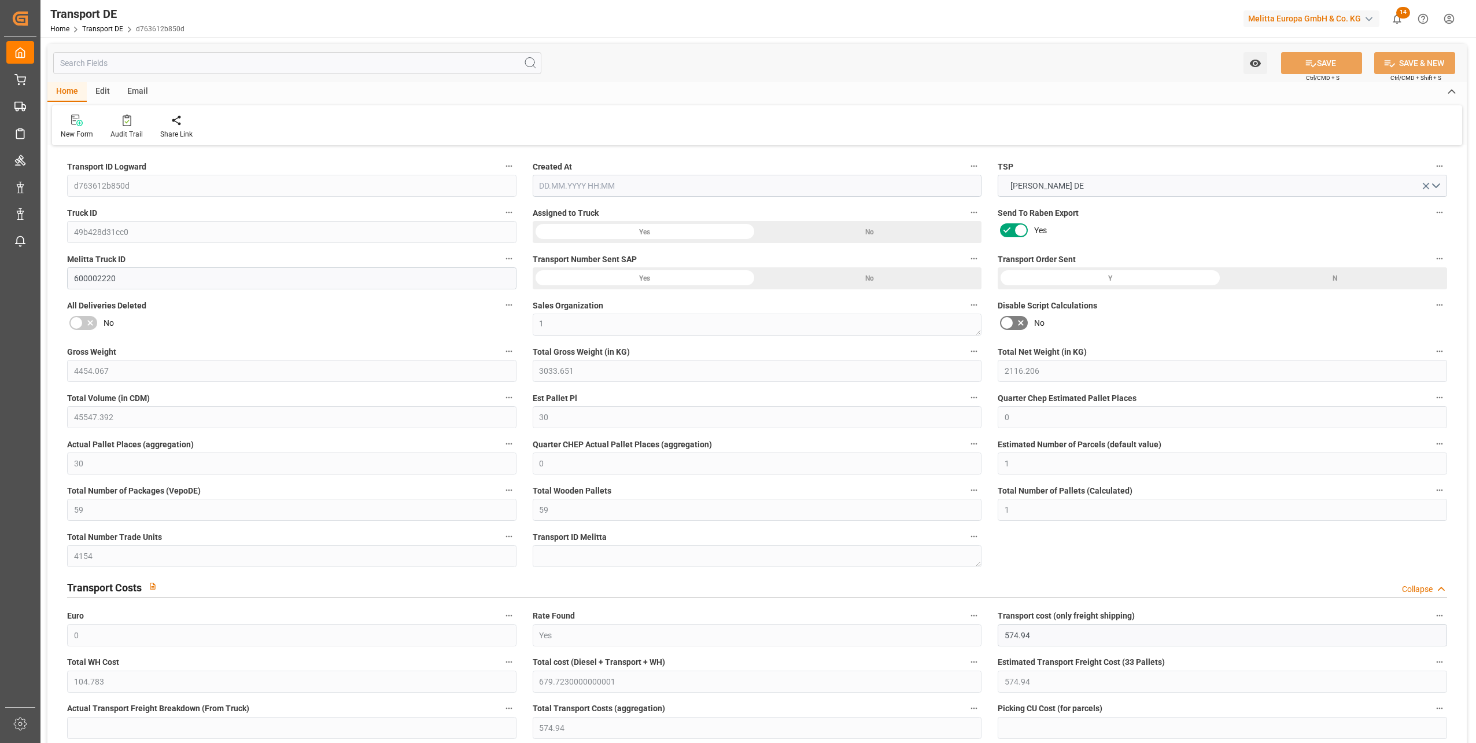
type input "4454.067"
type input "3033.651"
type input "2116.206"
type input "45547.392"
type input "30"
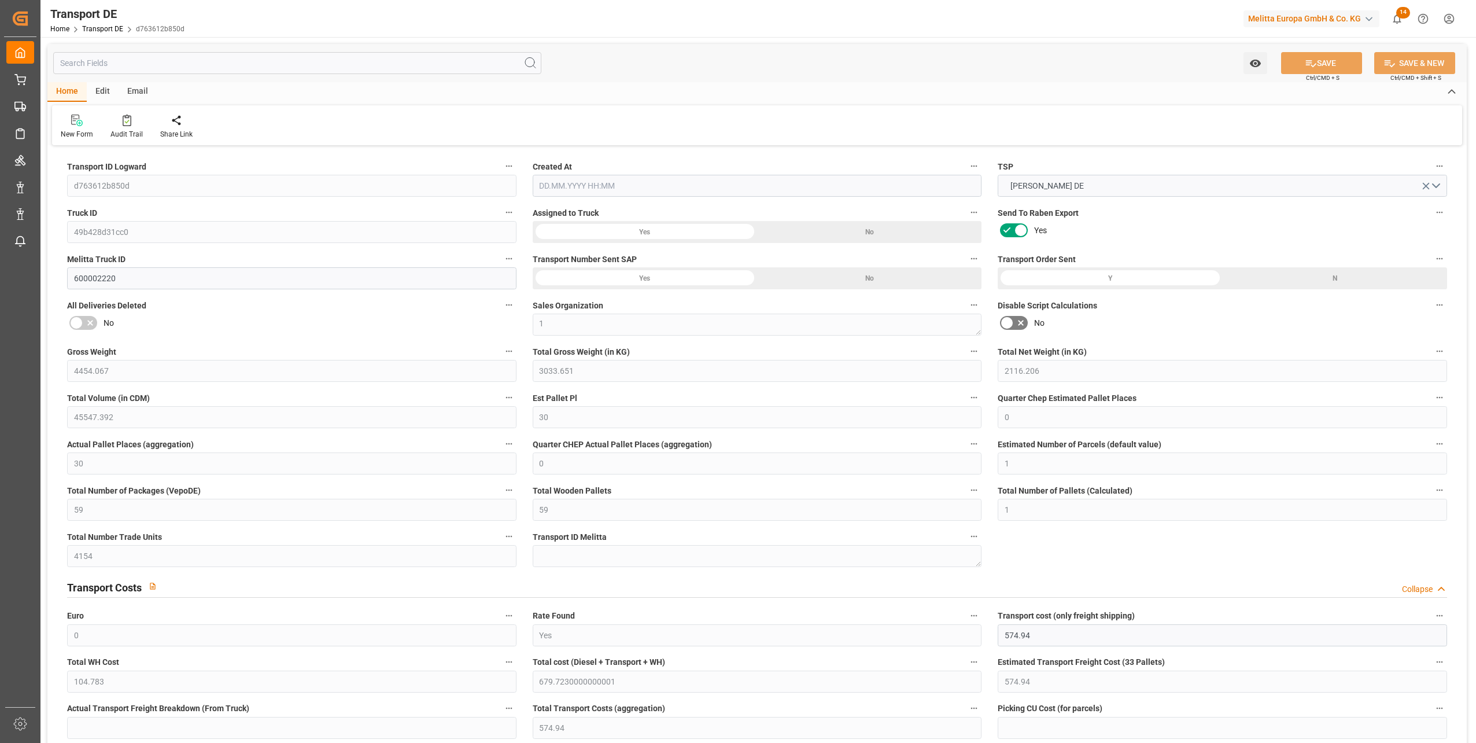
type input "0"
type input "30"
type input "0"
type input "1"
type input "59"
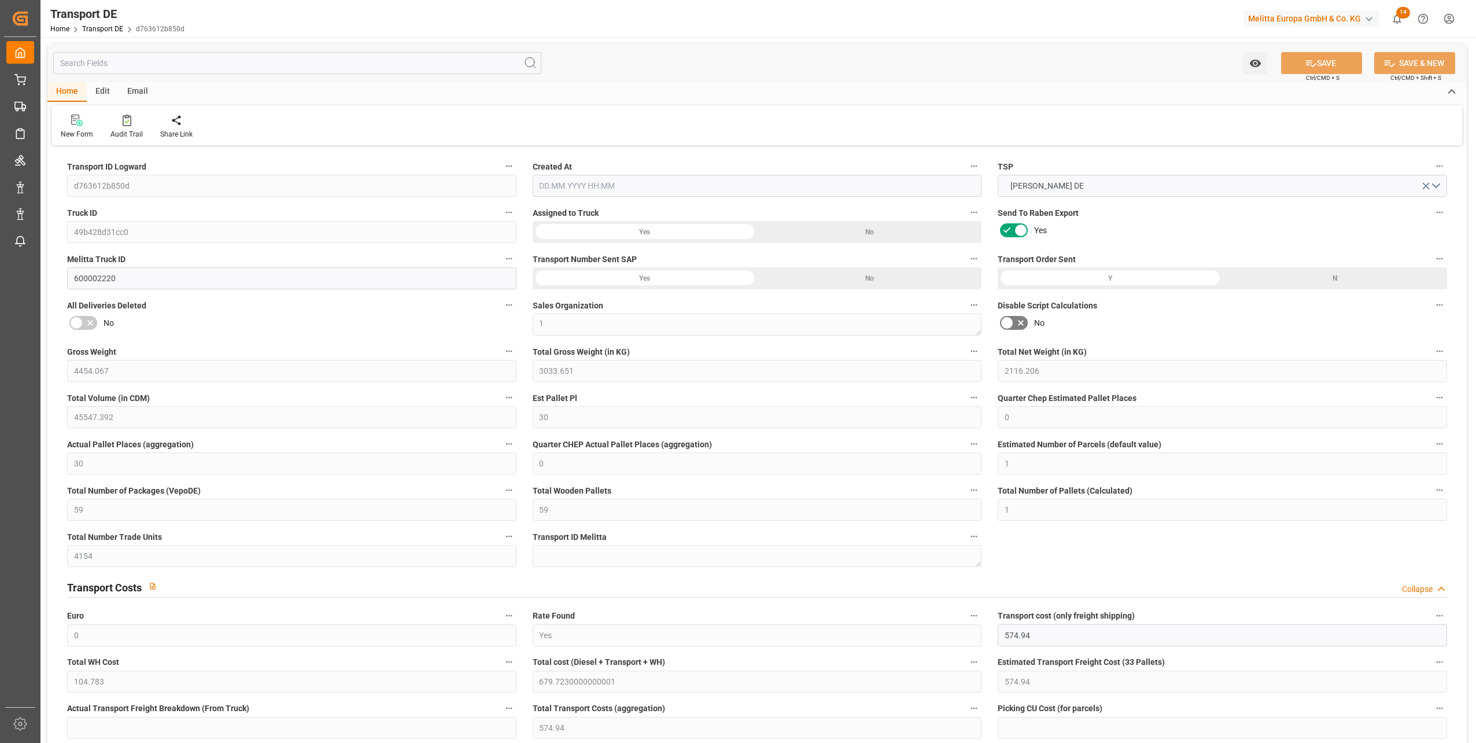
type input "59"
type input "1"
type input "4154"
type input "0"
type input "574.94"
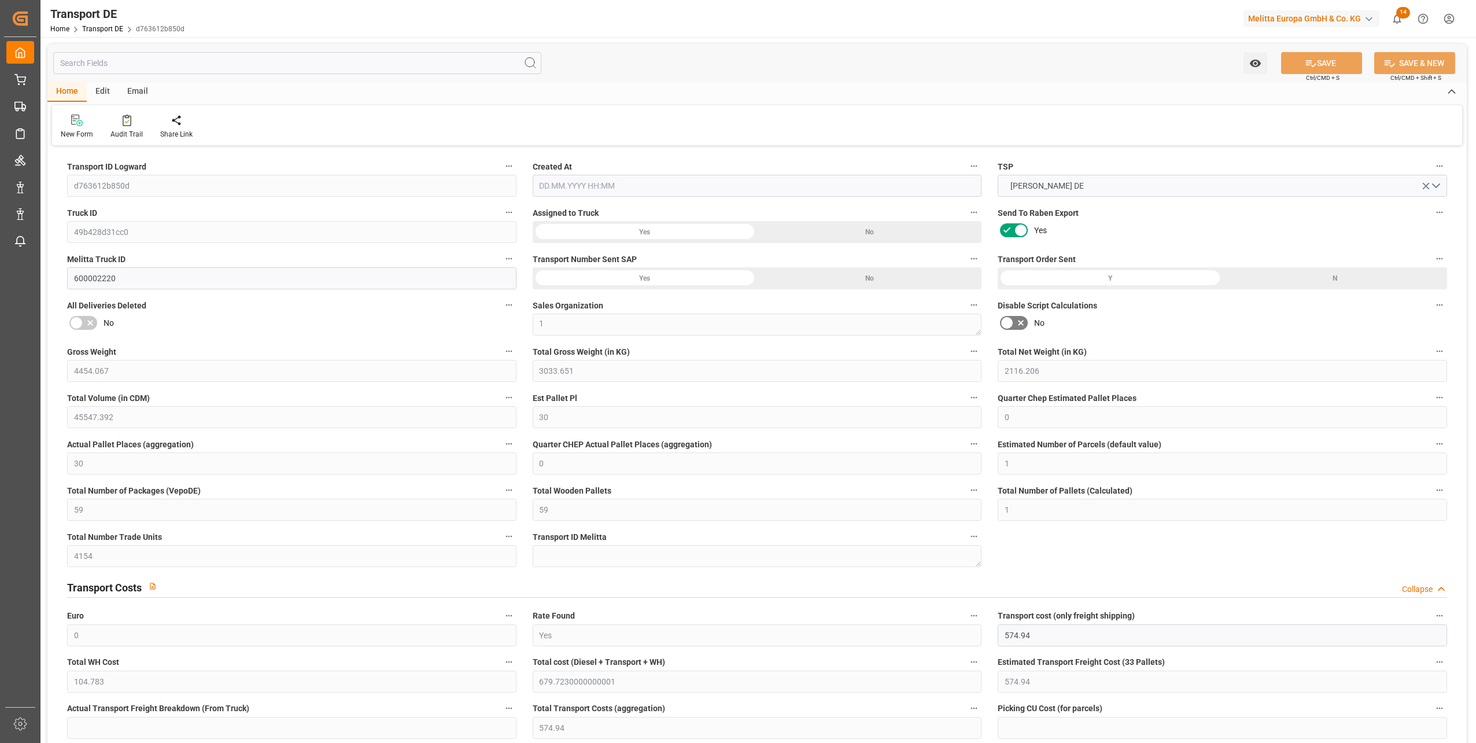
type input "104.783"
type input "574.94"
type input "63"
type input "59"
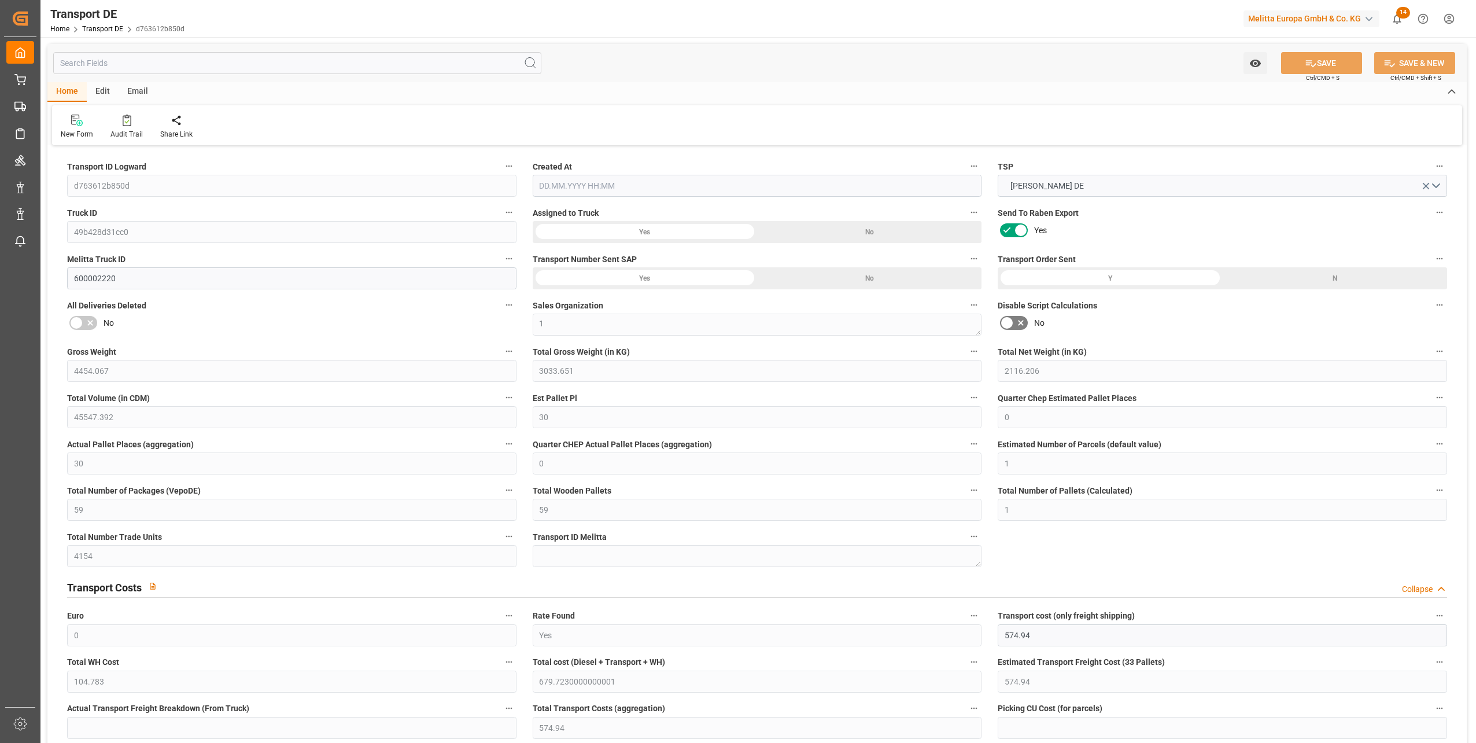
type input "0"
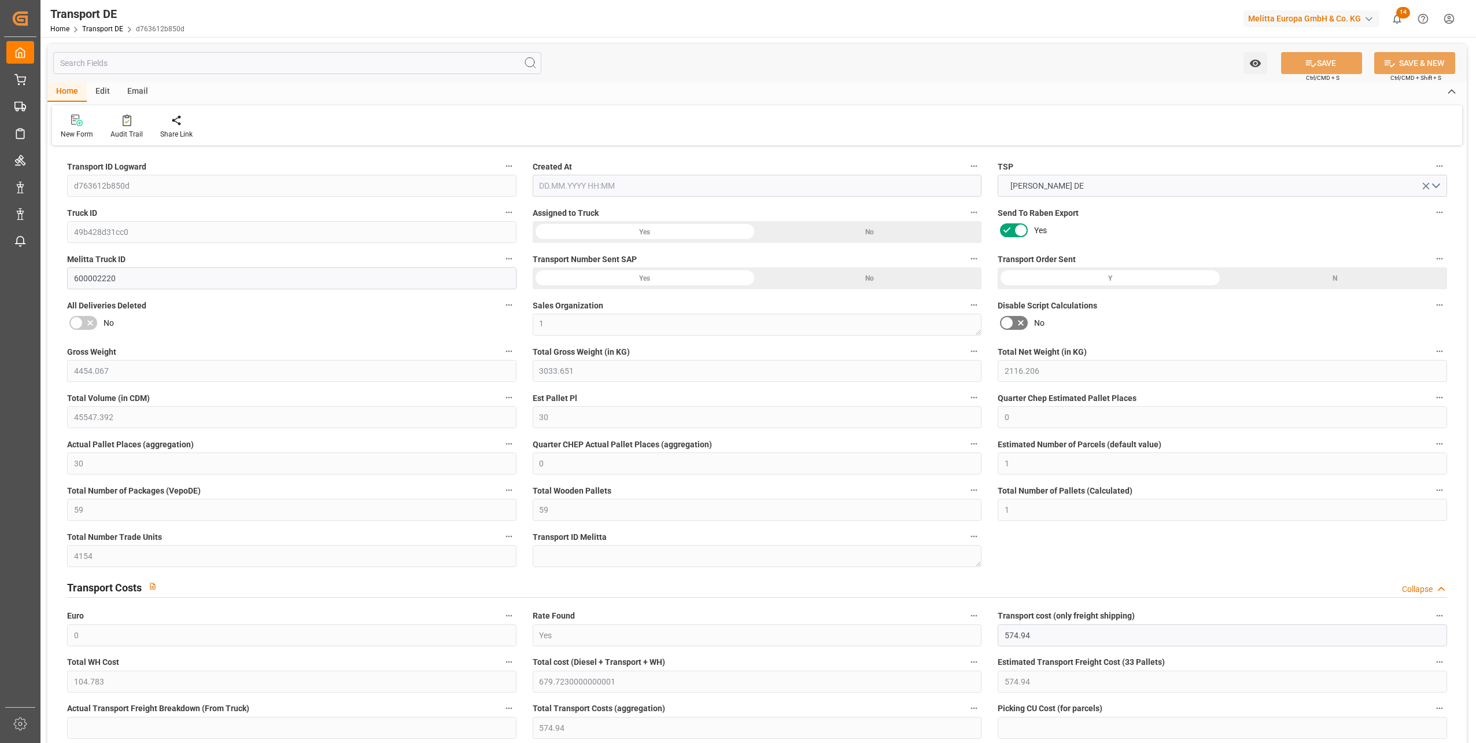
type input "0"
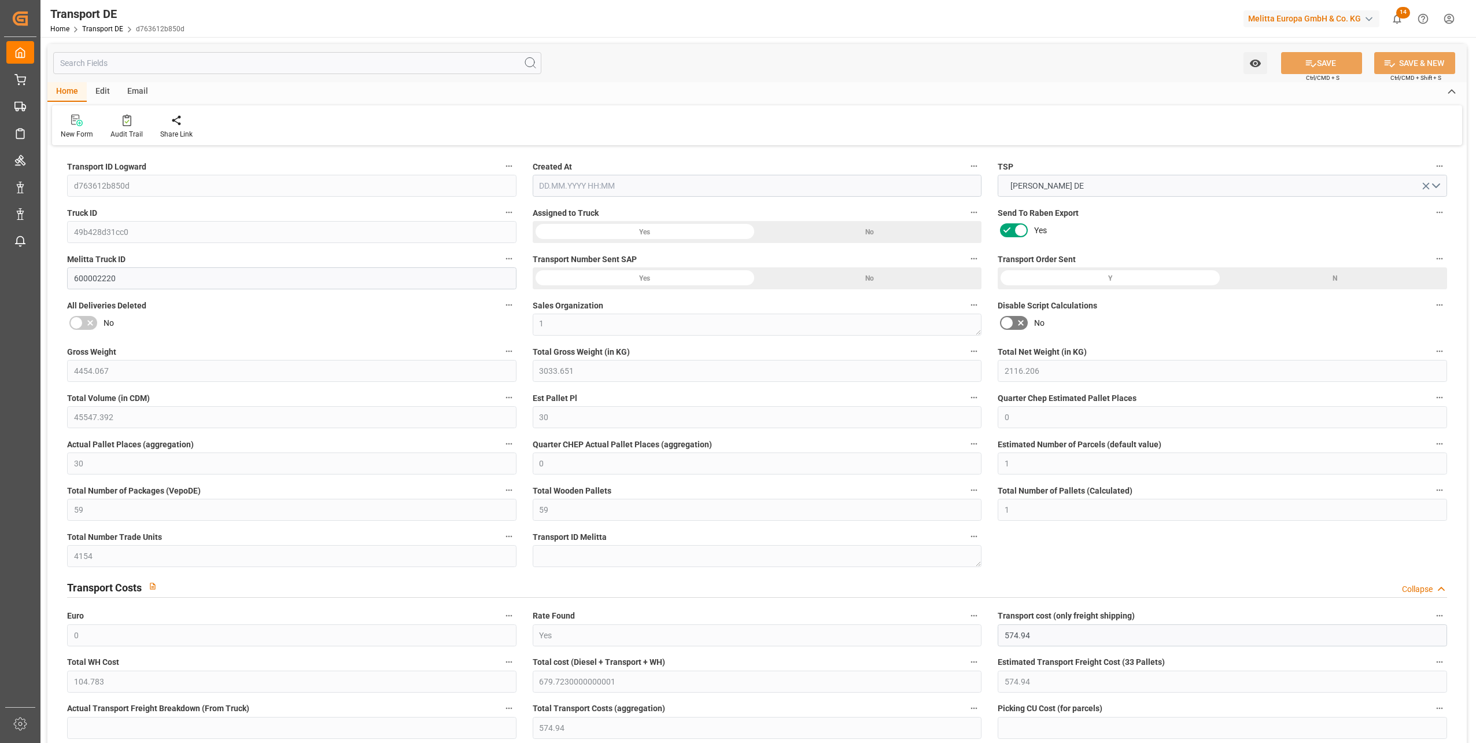
type input "0"
type input "3033.651"
type input "21"
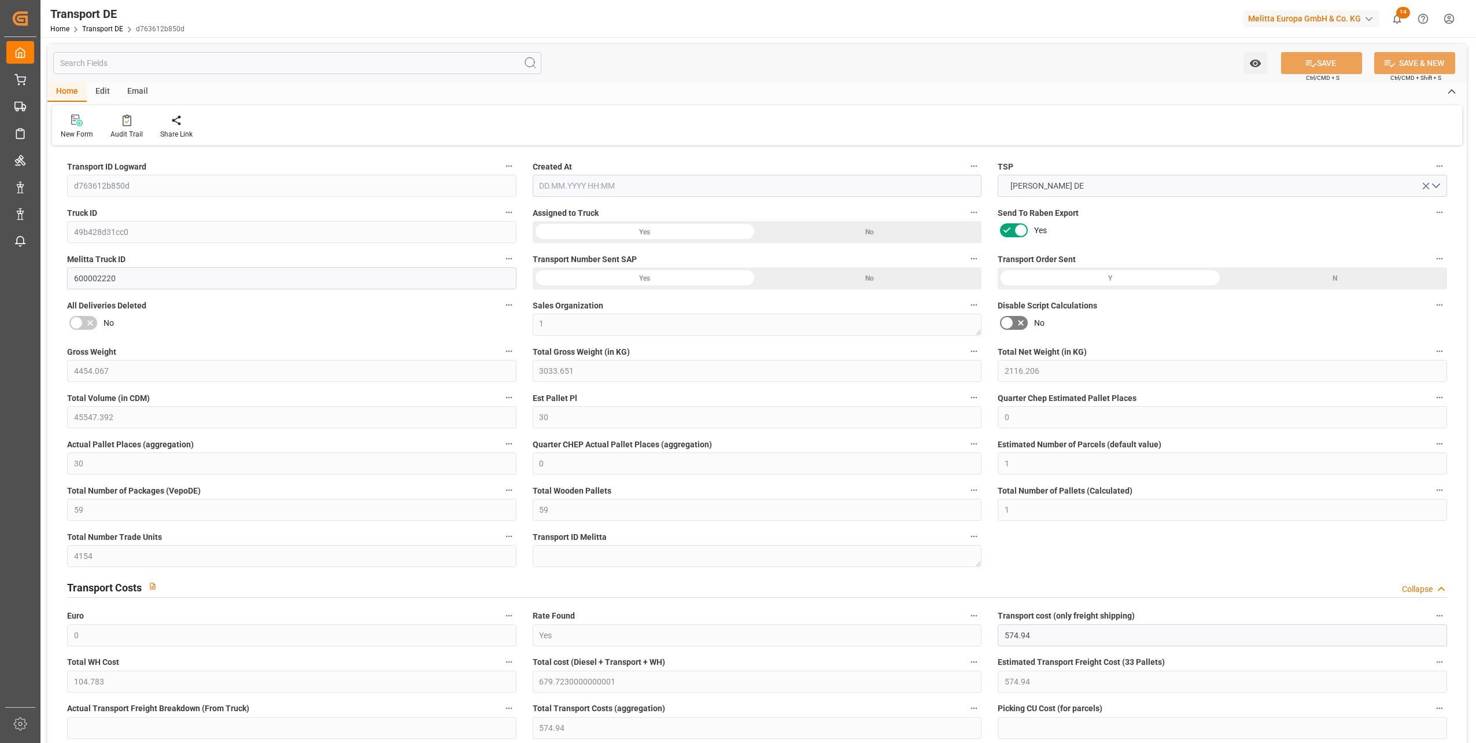
type input "100"
type input "0"
type input "59"
type input "0"
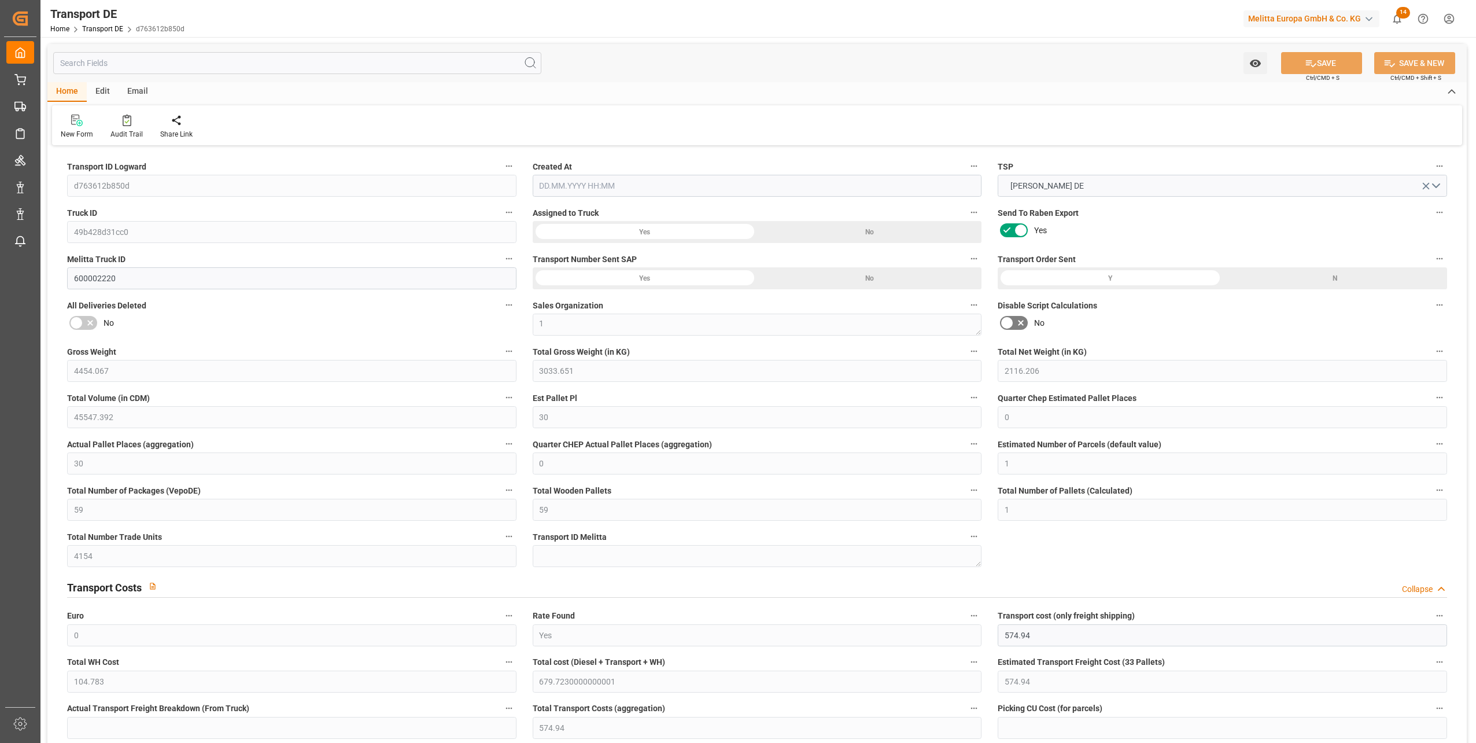
type input "0"
type input "2"
type input "0"
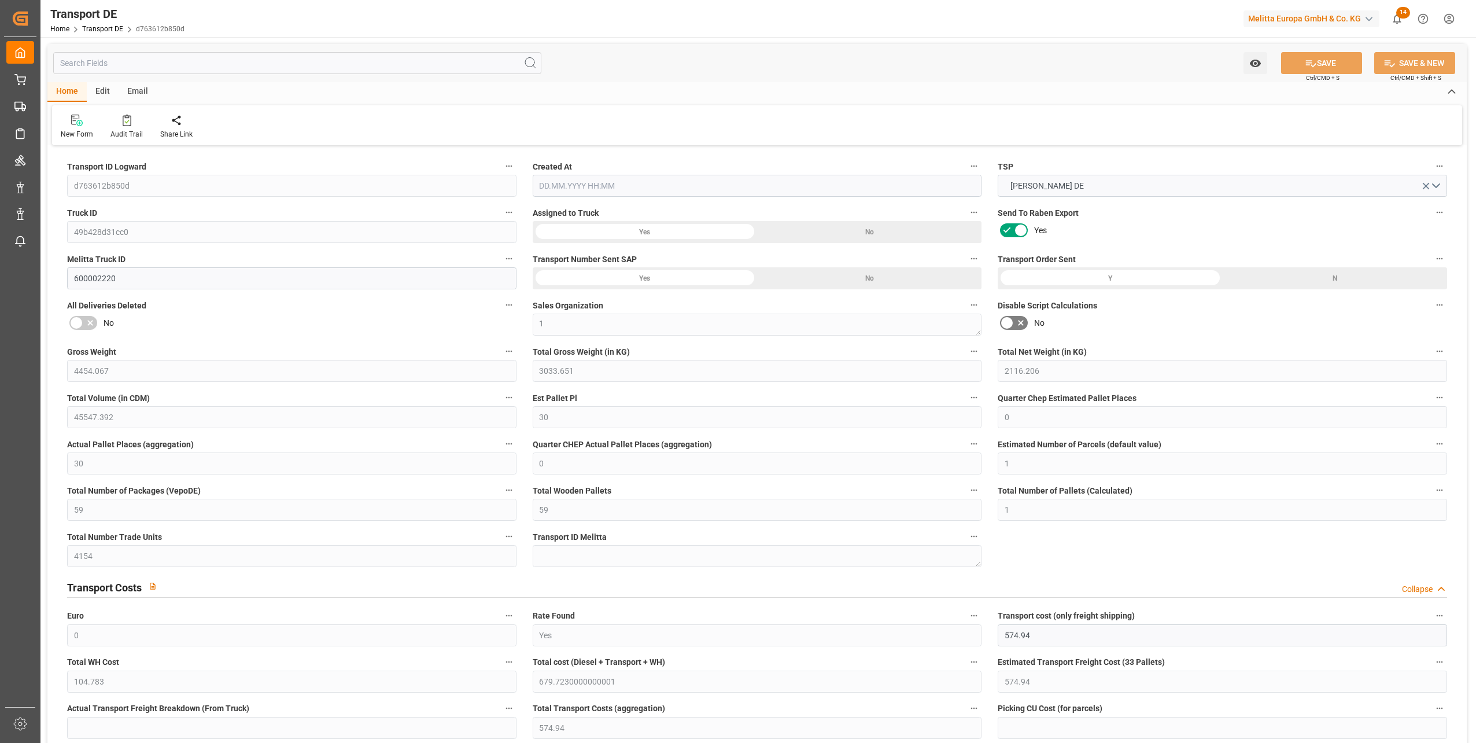
type input "4218"
type input "679.723"
type input "574.94"
type input "29.08.2025 21:00"
type input "[DATE]"
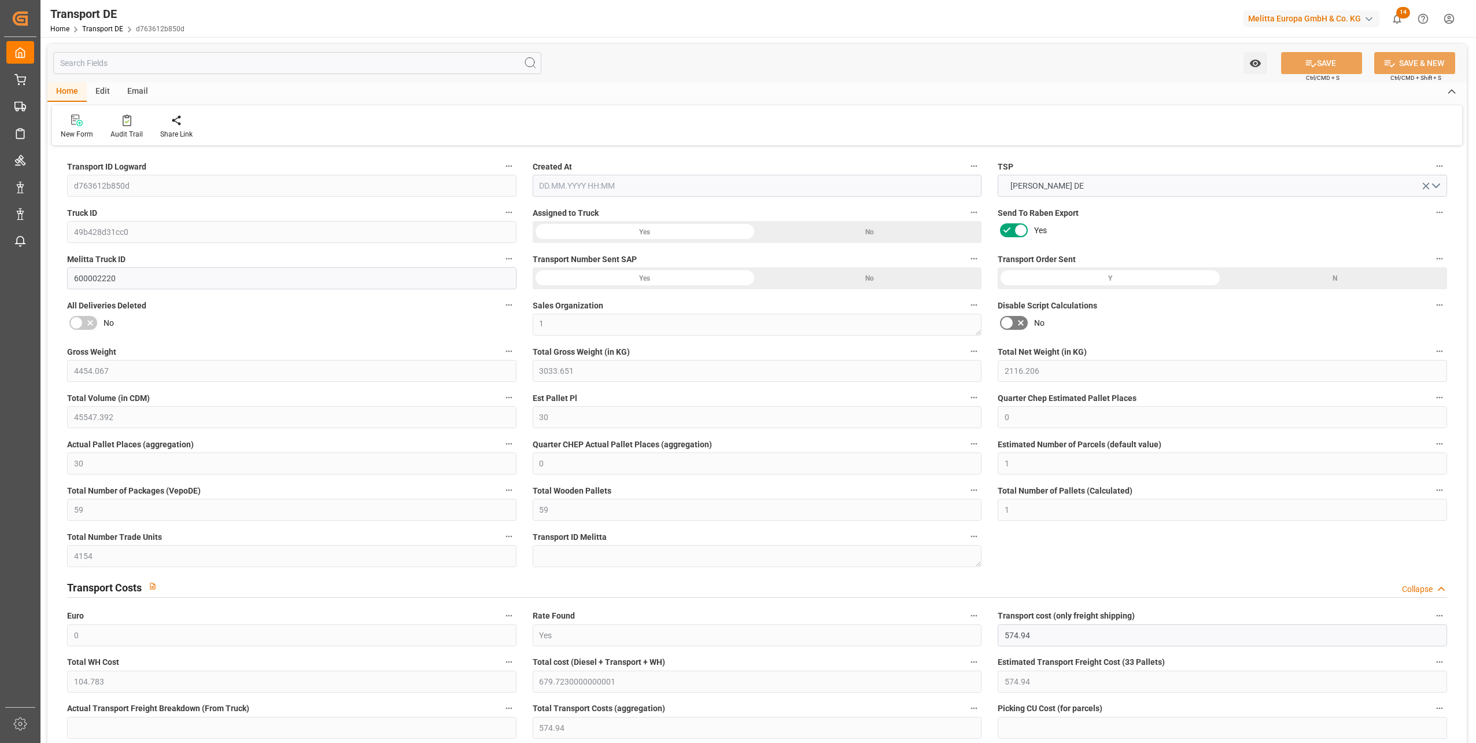
type input "[DATE]"
type input "05.09.2025"
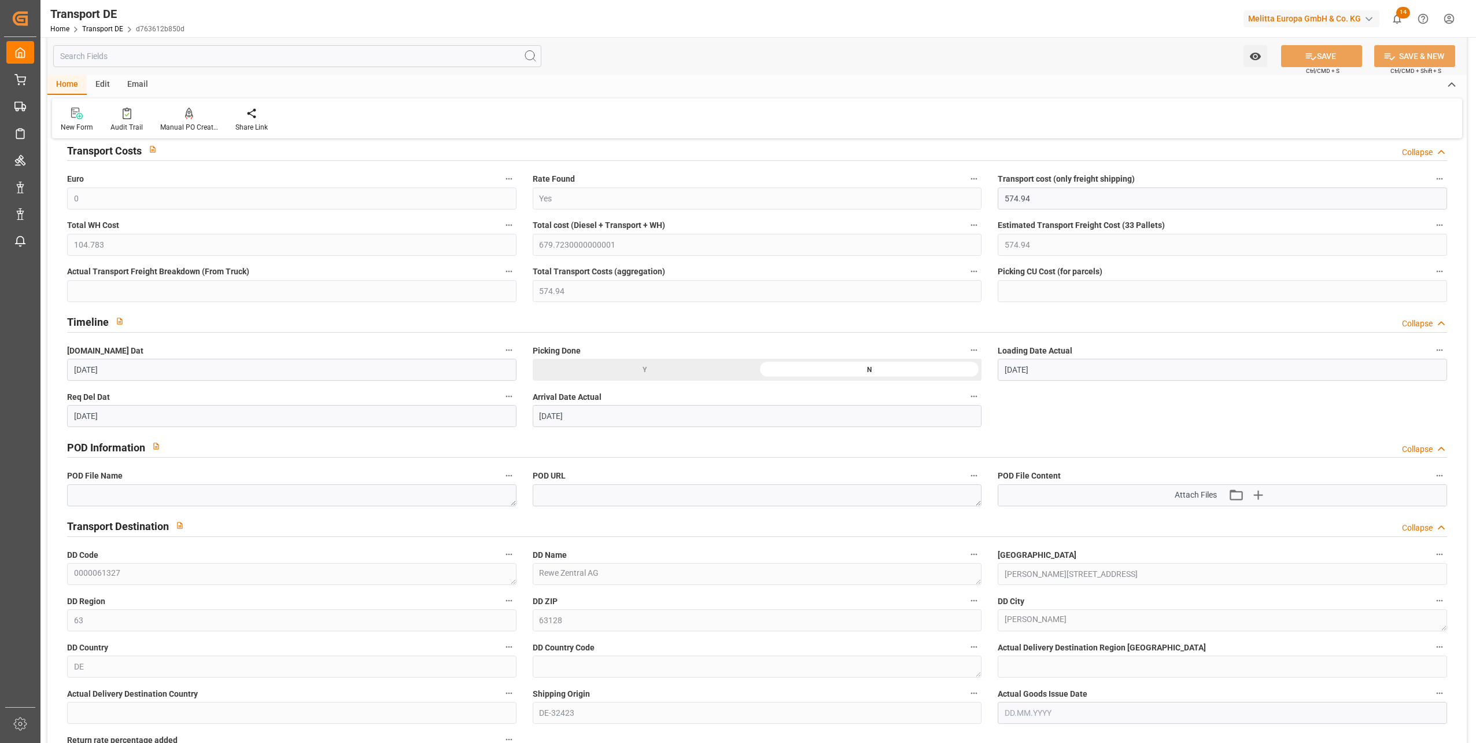
scroll to position [463, 0]
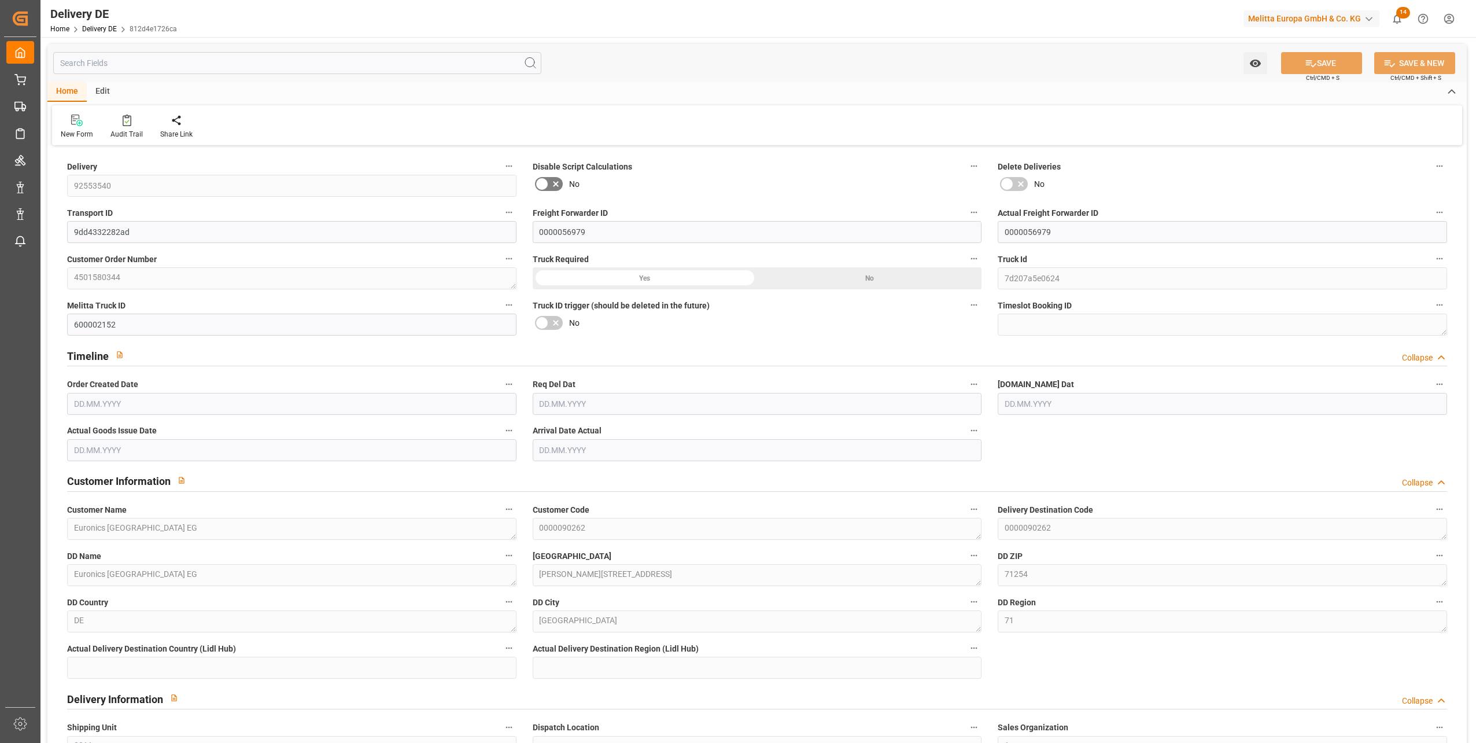
type input "44"
type input "31"
type input "35"
type input "2976.912"
type input "5048.285"
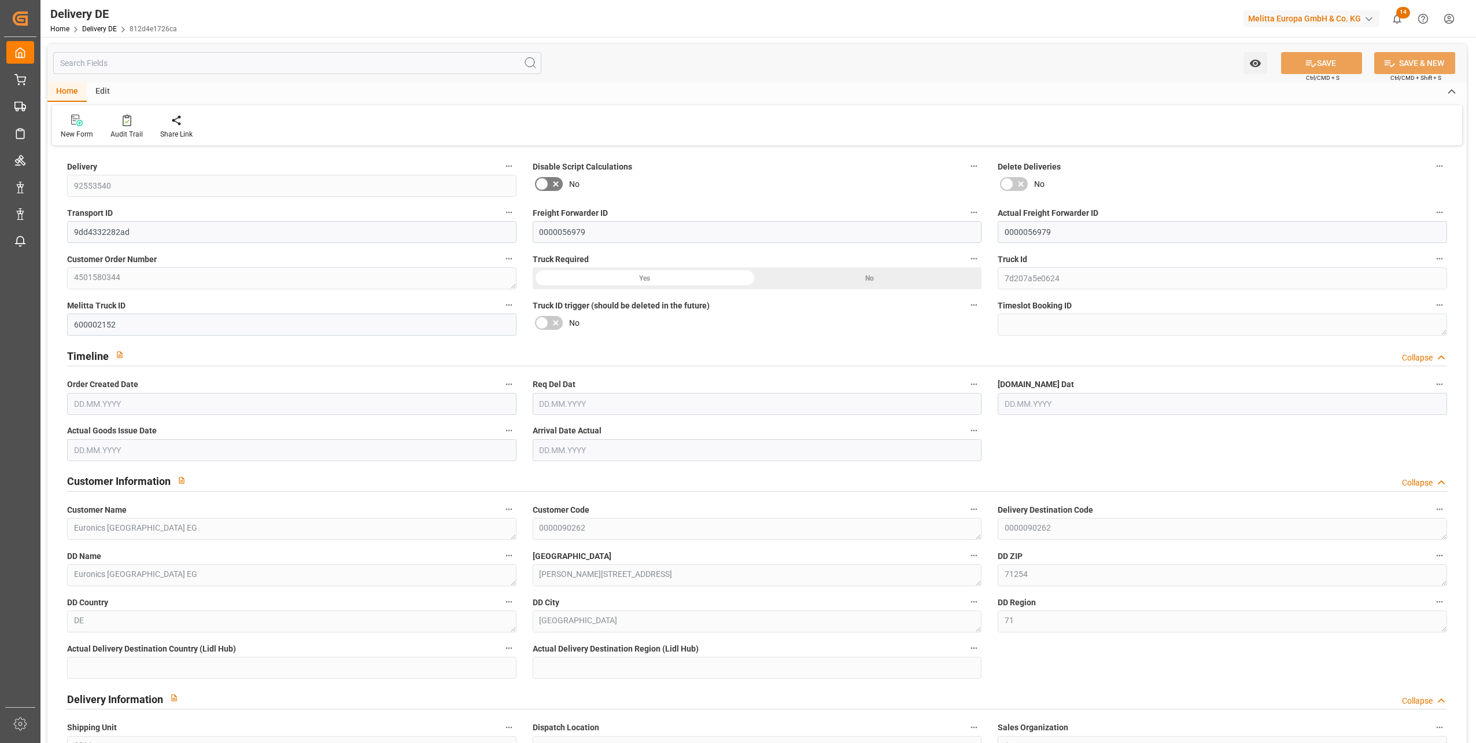
type input "40620.493"
type input "[DATE]"
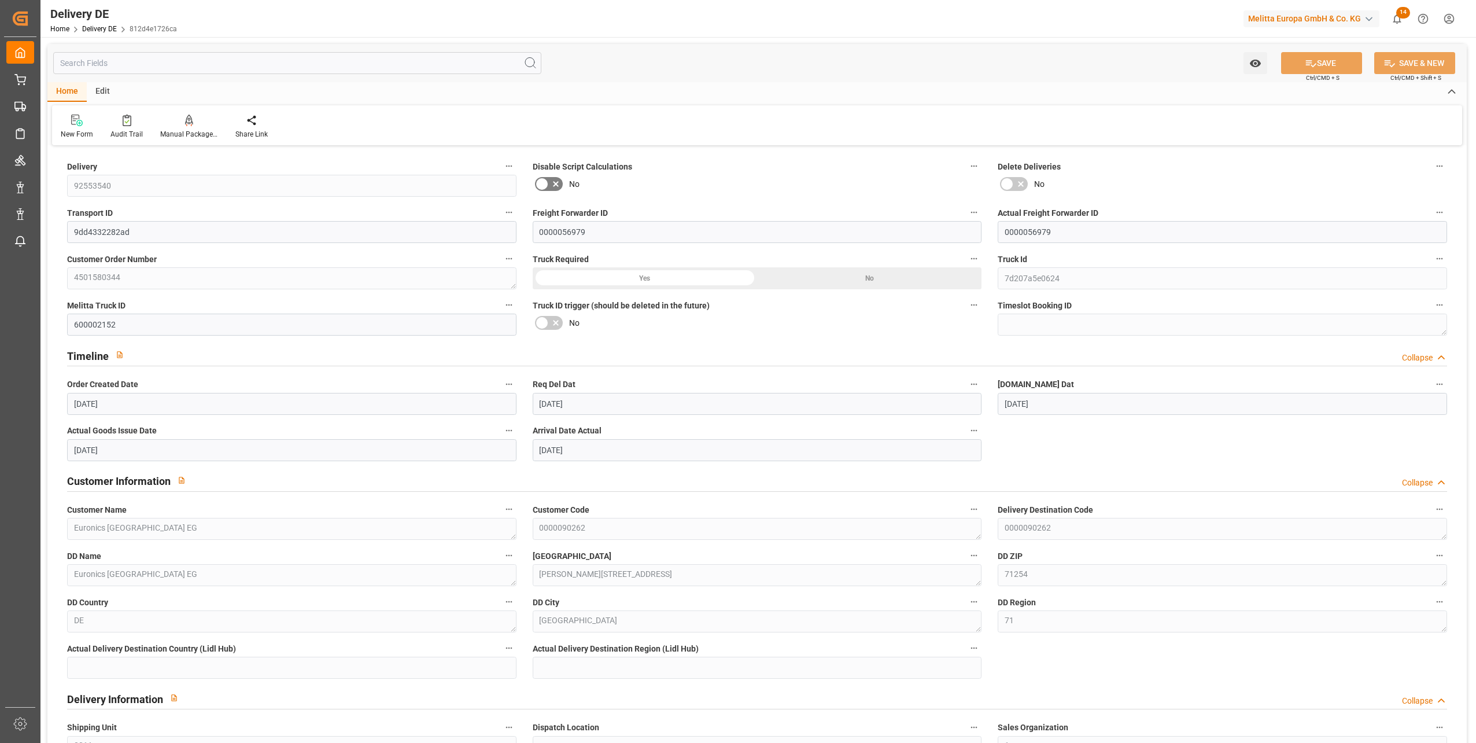
type input "08.09.2025"
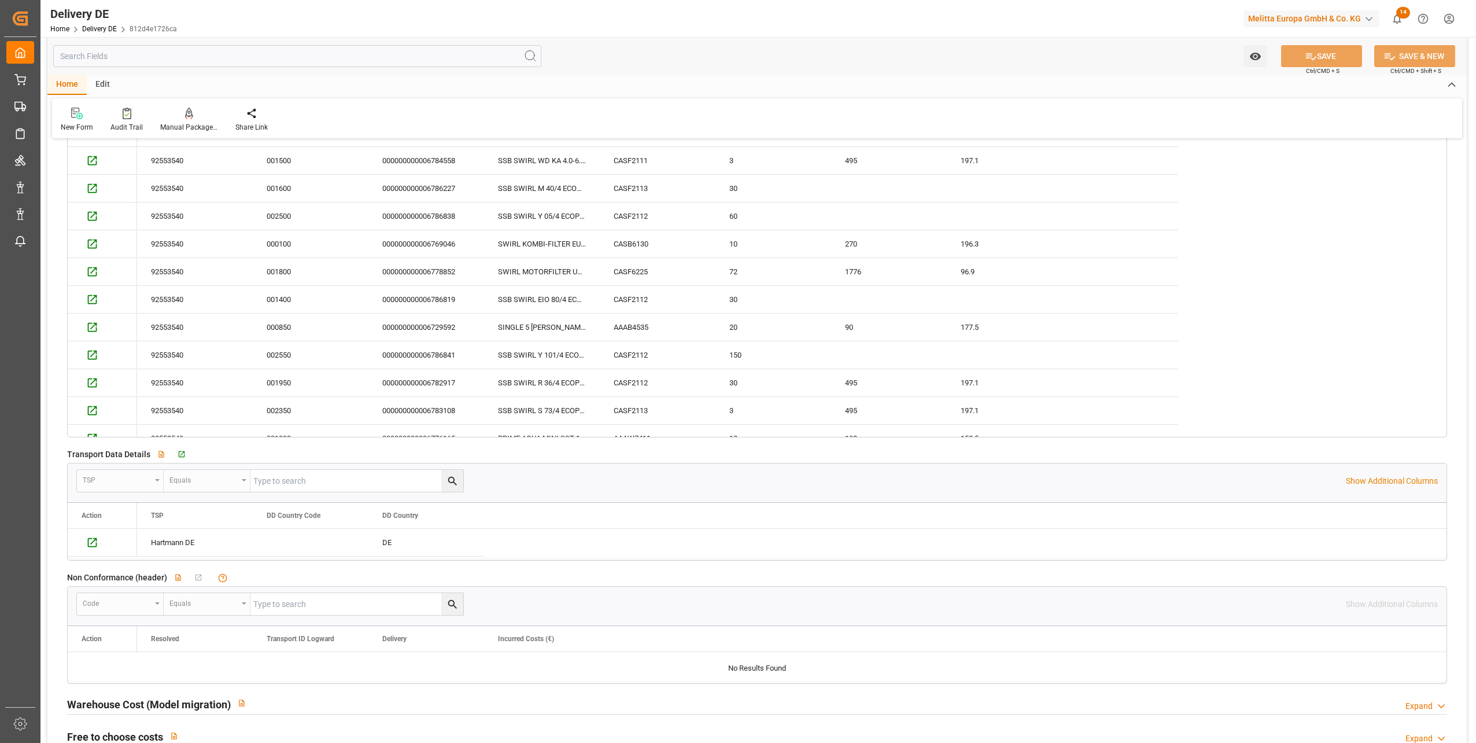
scroll to position [2082, 0]
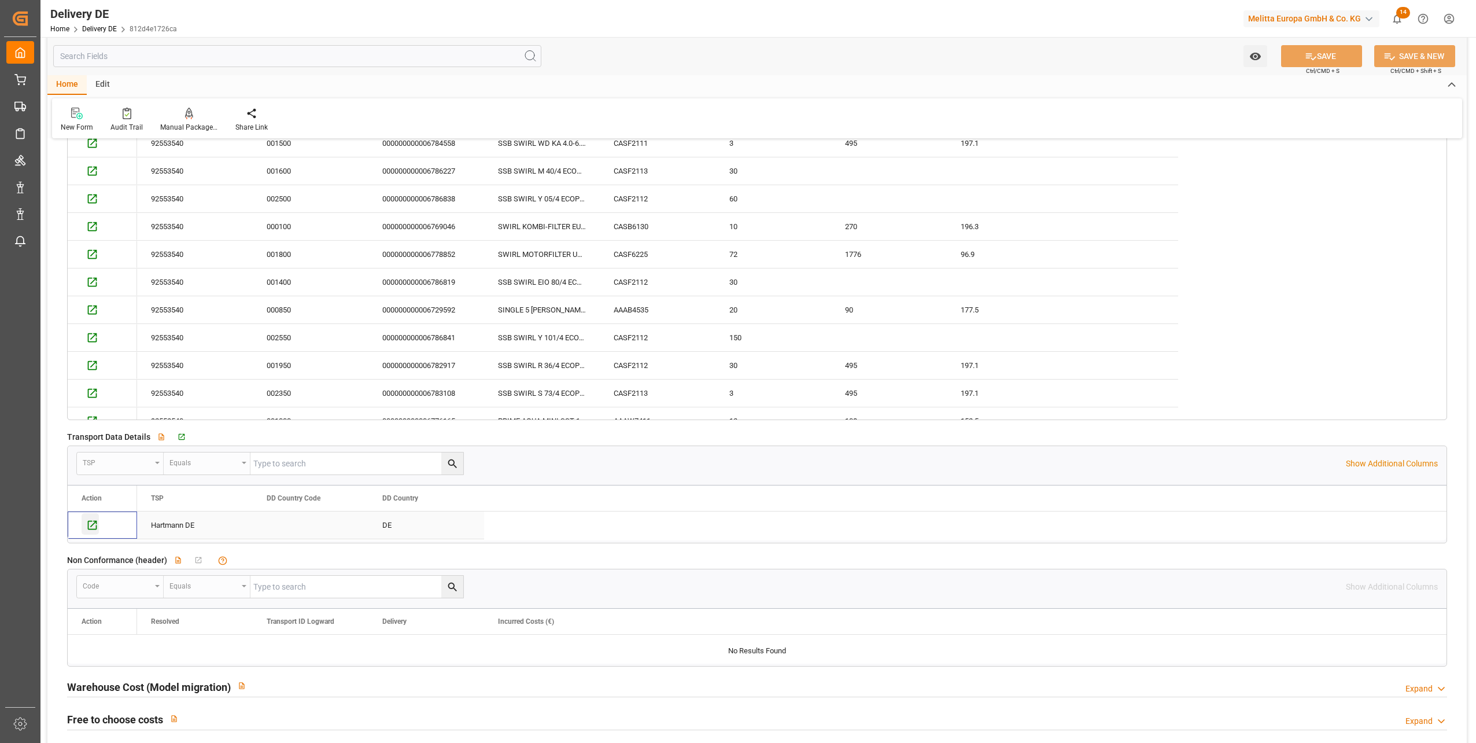
click at [91, 523] on icon "Press SPACE to select this row." at bounding box center [92, 525] width 12 height 12
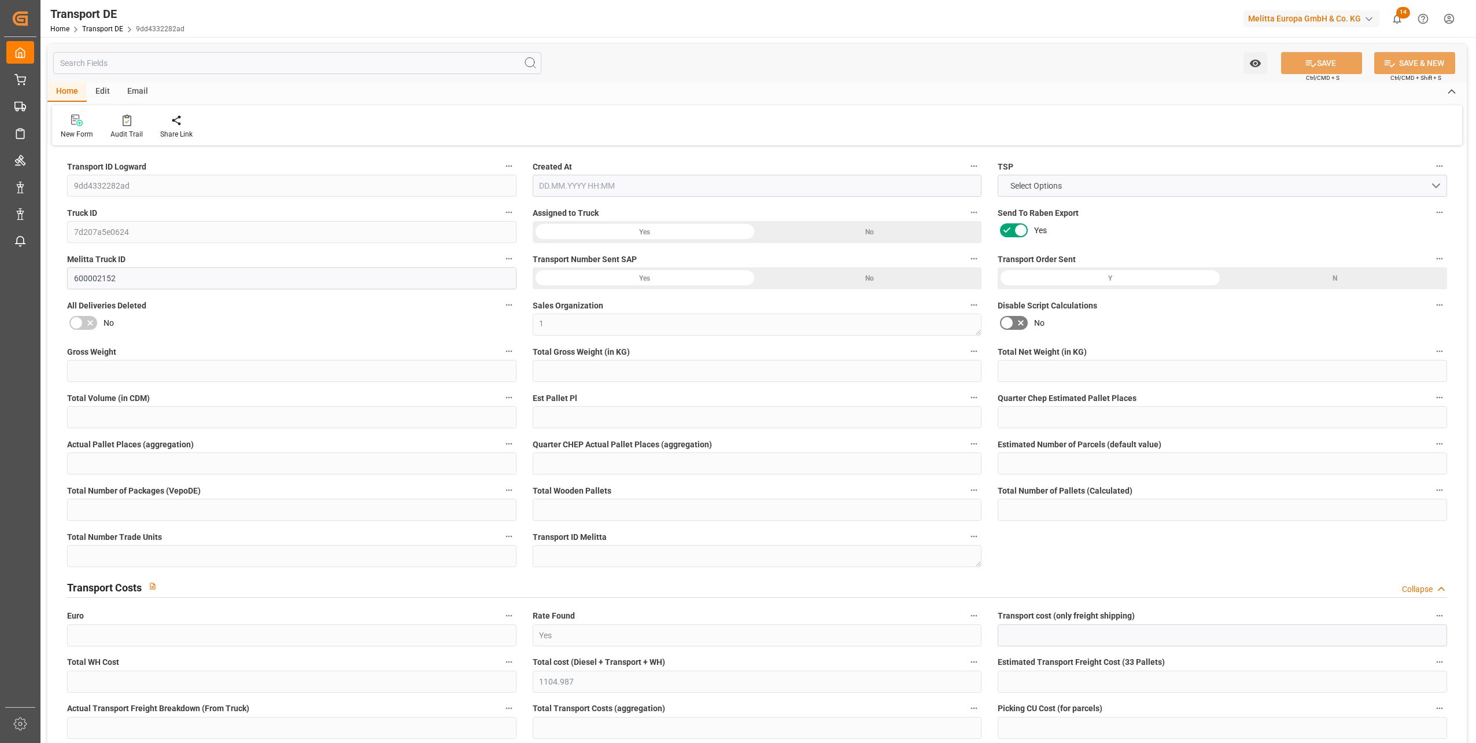
type input "5048.285"
type input "3866.665"
type input "2976.912"
type input "40620.493"
type input "31"
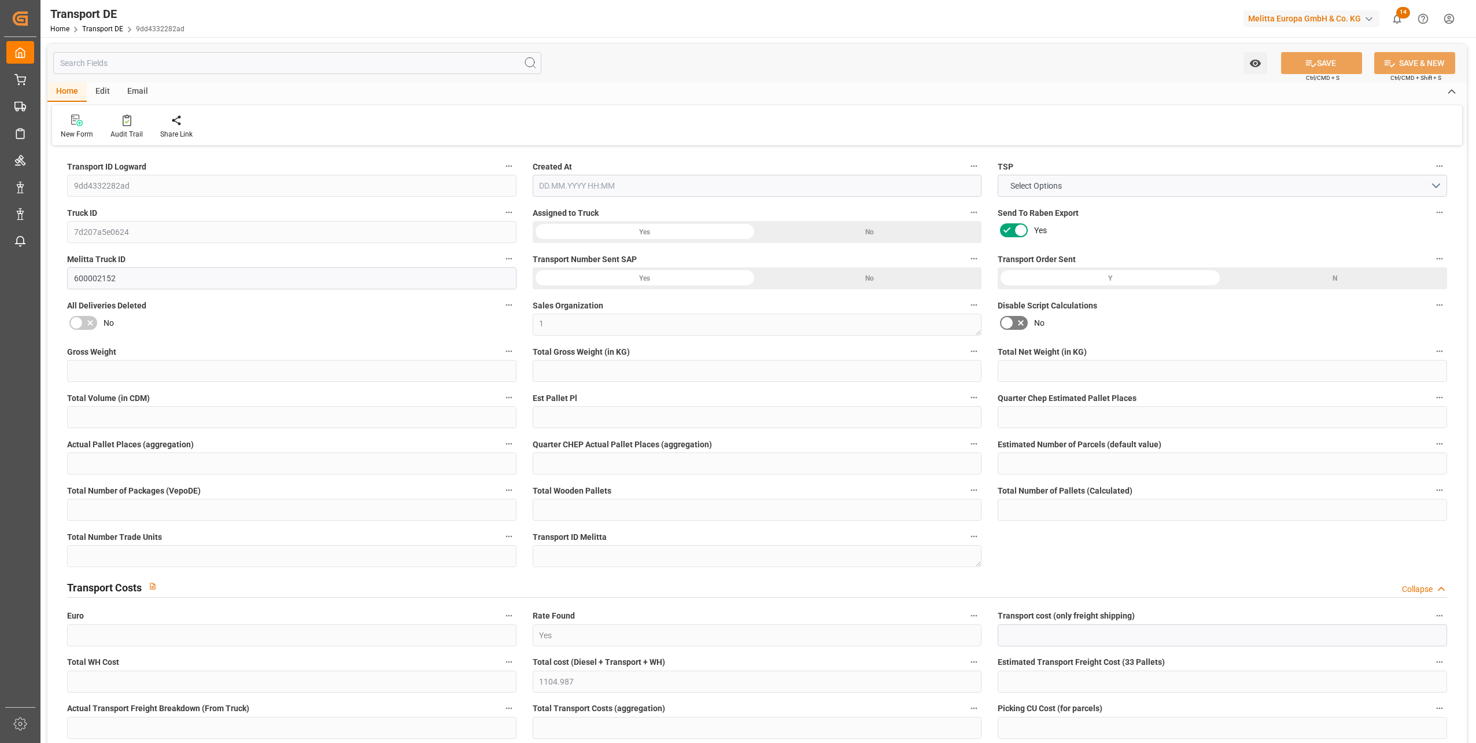
type input "0"
type input "35"
type input "0"
type input "1"
type input "44"
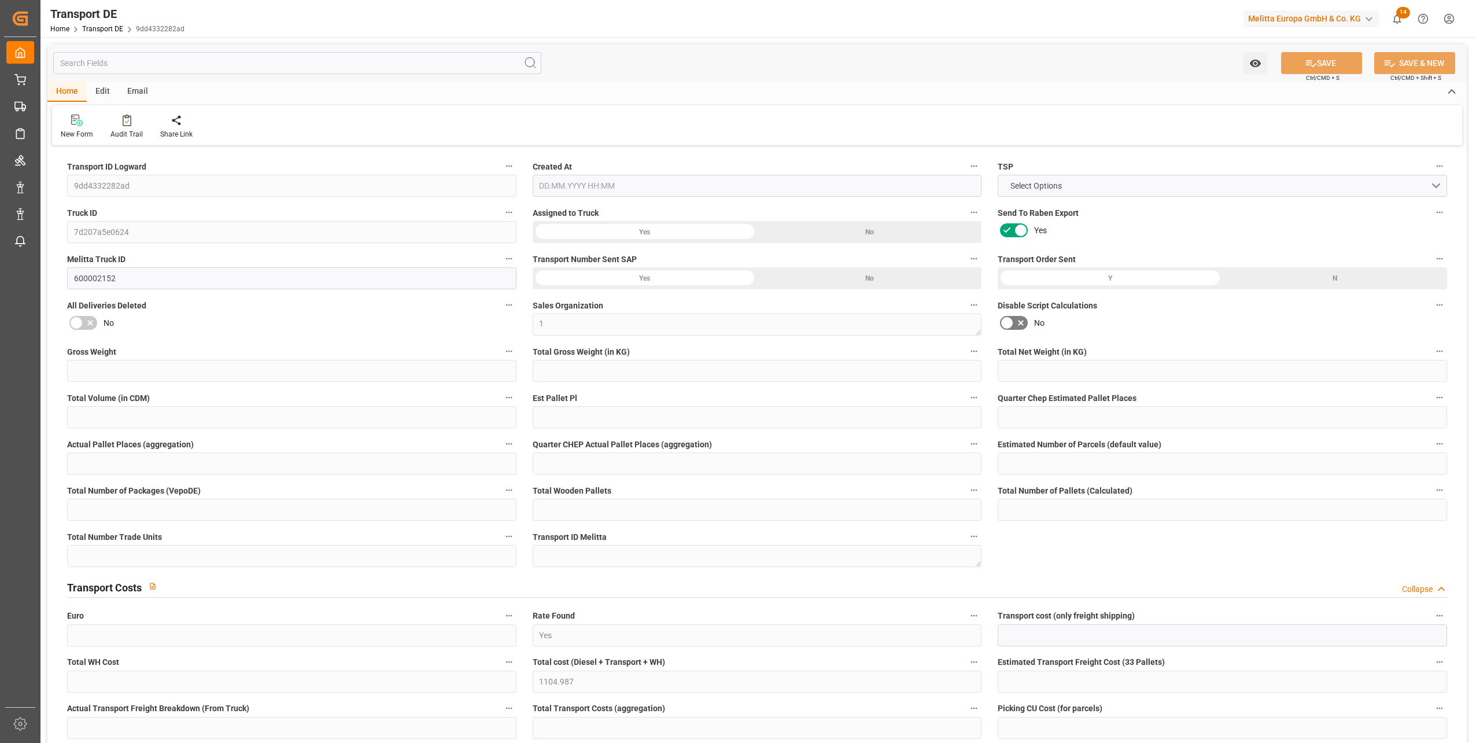
type input "44"
type input "20"
type input "1136"
type input "0"
type input "738.97"
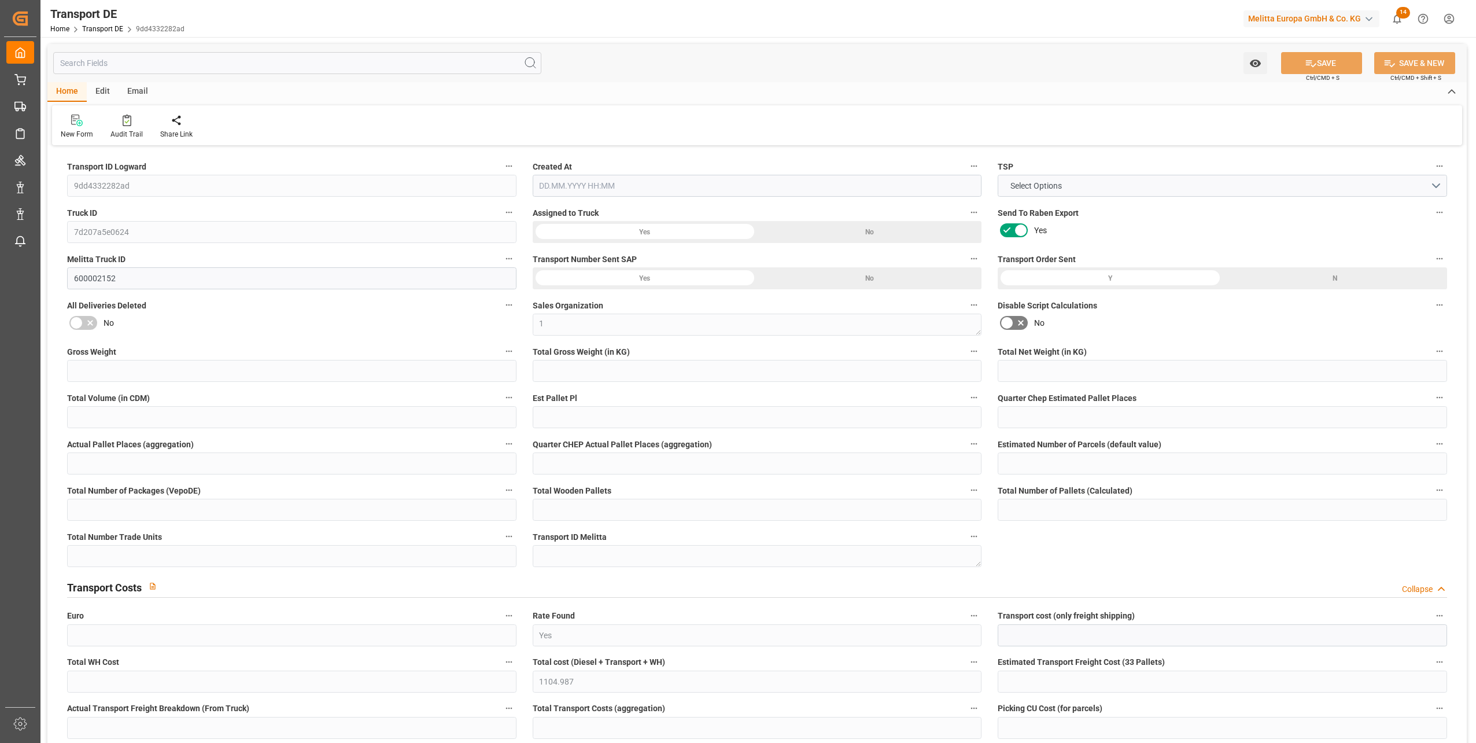
type input "366.017"
type input "738.97"
type input "71"
type input "44"
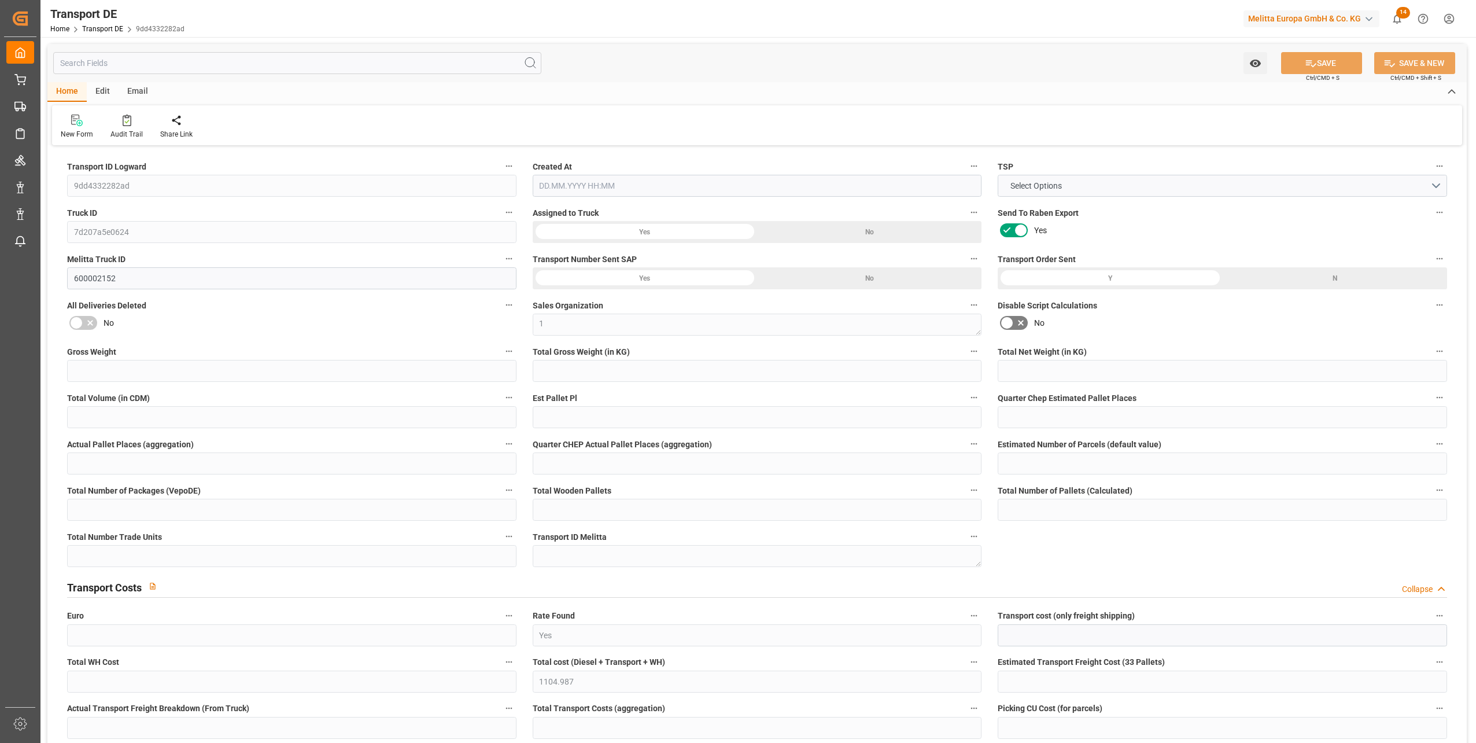
type input "0"
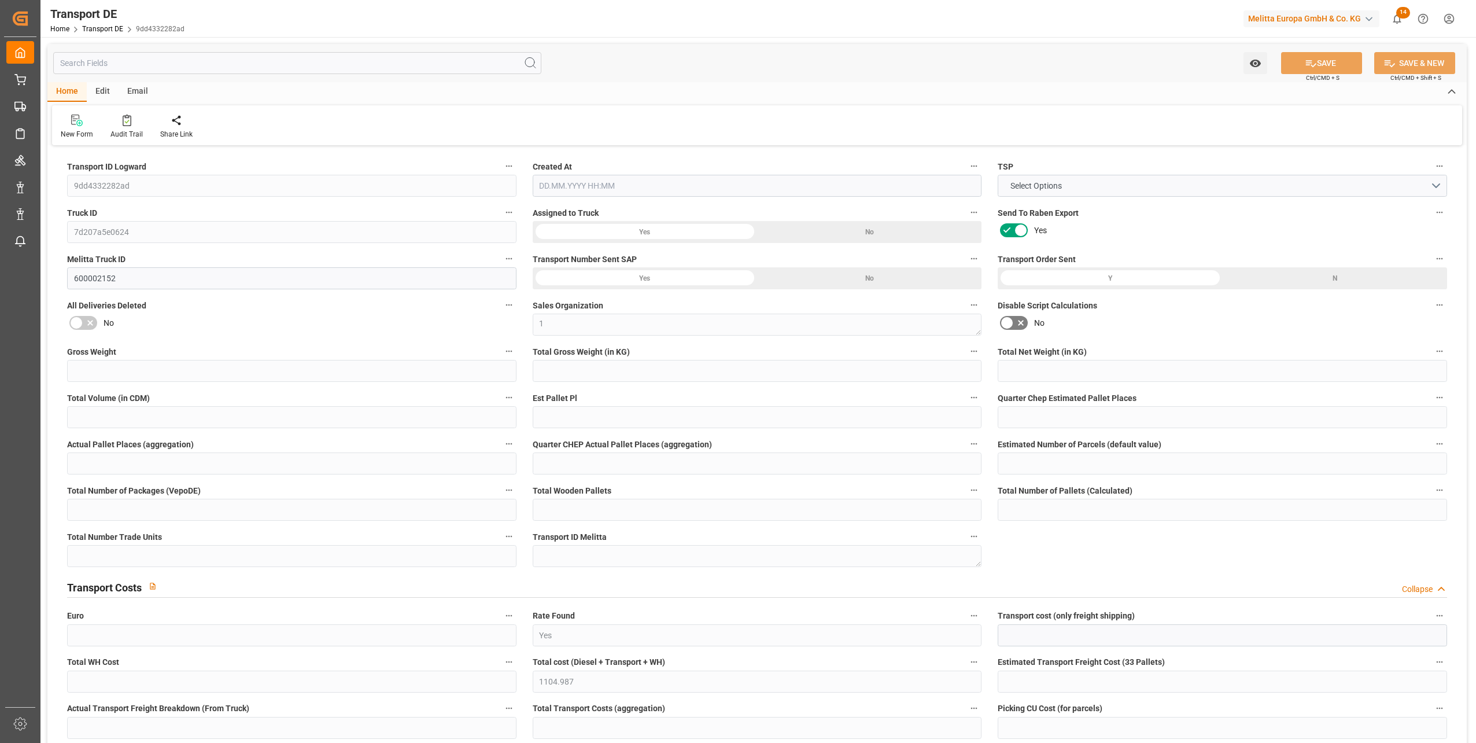
type input "0"
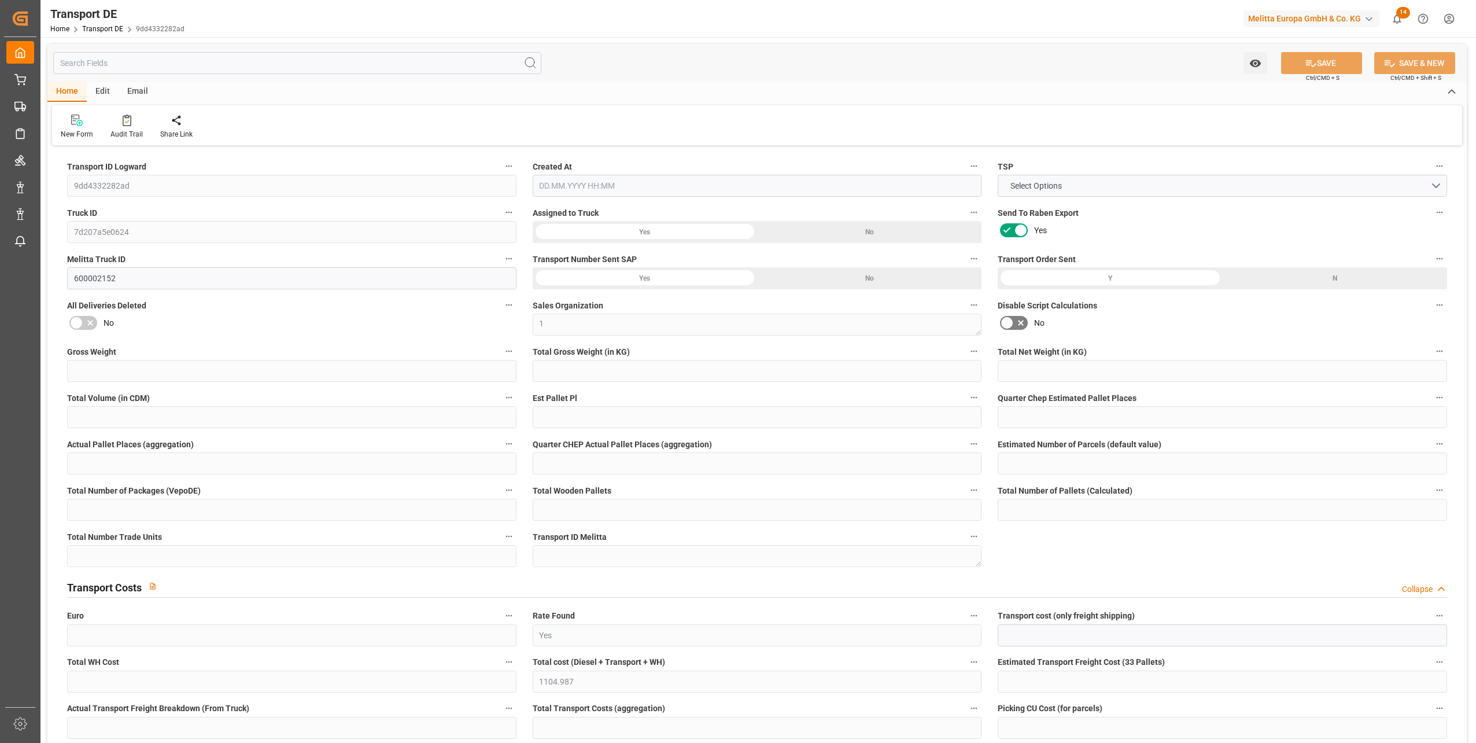
type input "0"
type input "3866.665"
type input "21"
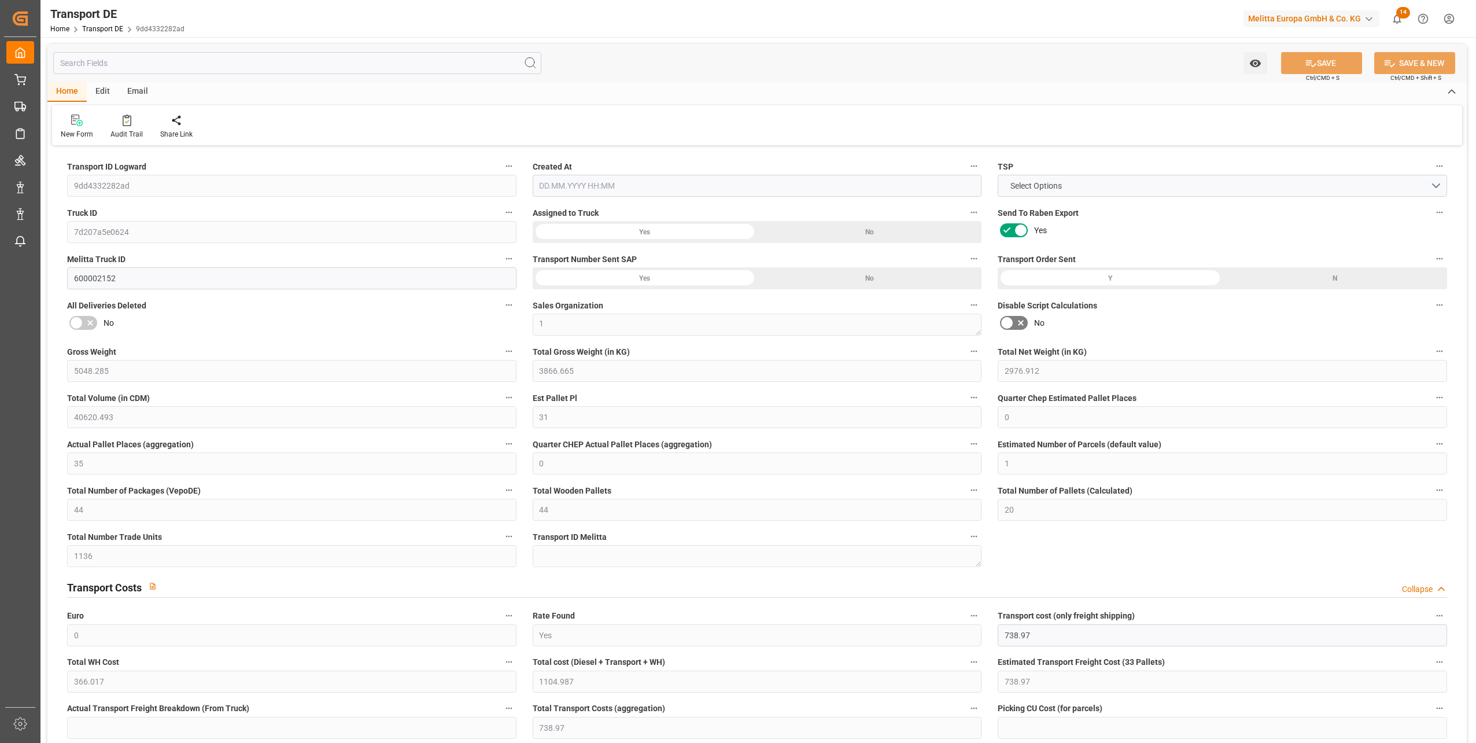
type input "100"
type input "7"
type input "5"
type input "26"
type input "0"
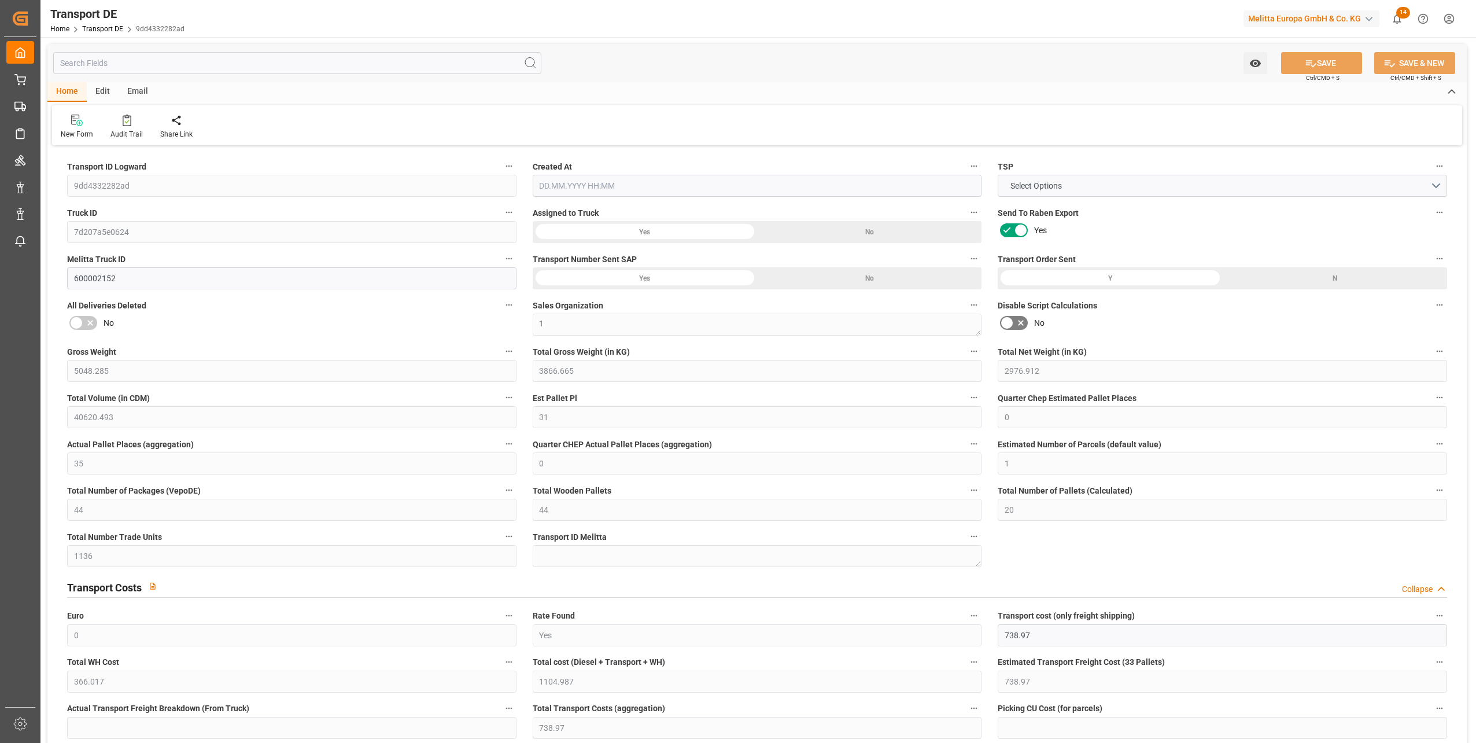
type input "0"
type input "1"
type input "2"
type input "4"
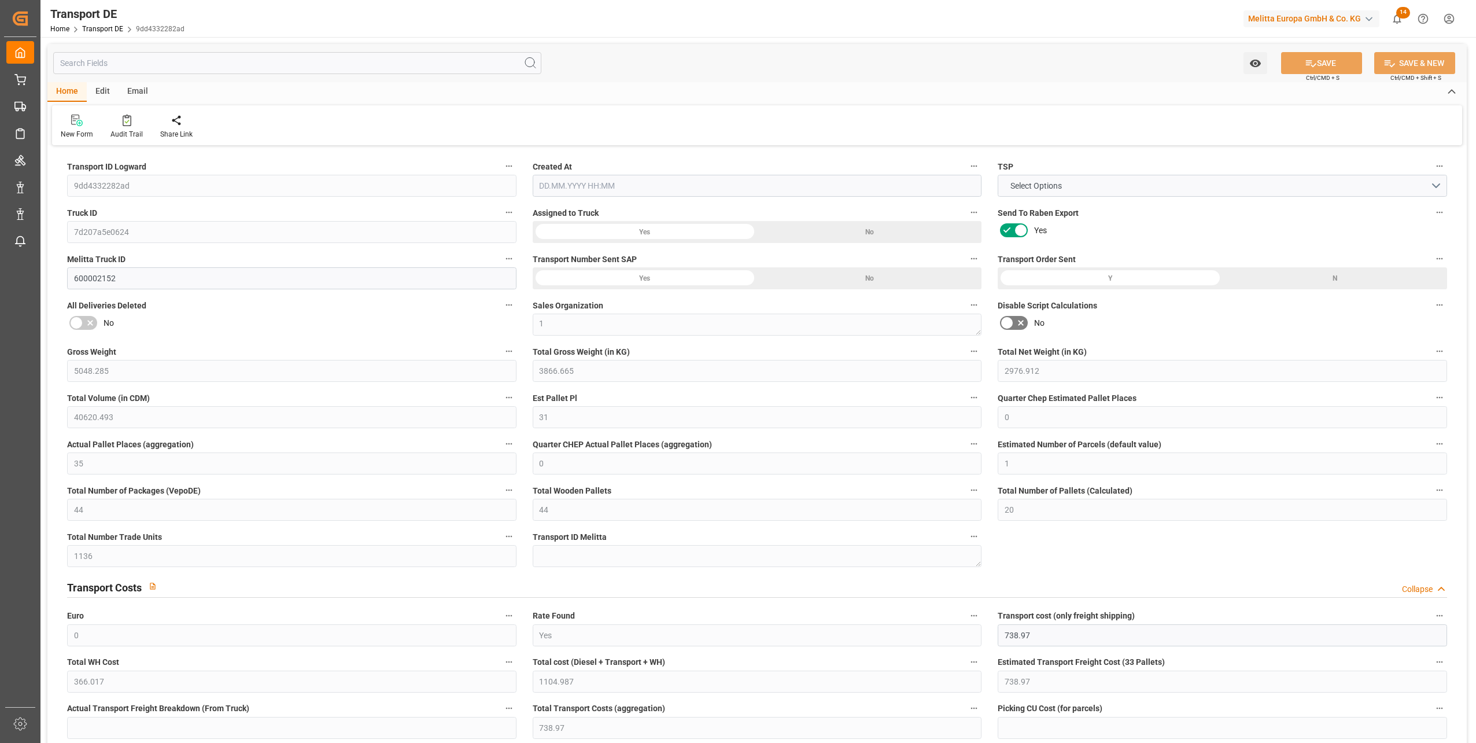
type input "2502"
type input "1104.987"
type input "738.97"
type input "29.08.2025 21:01"
type input "[DATE]"
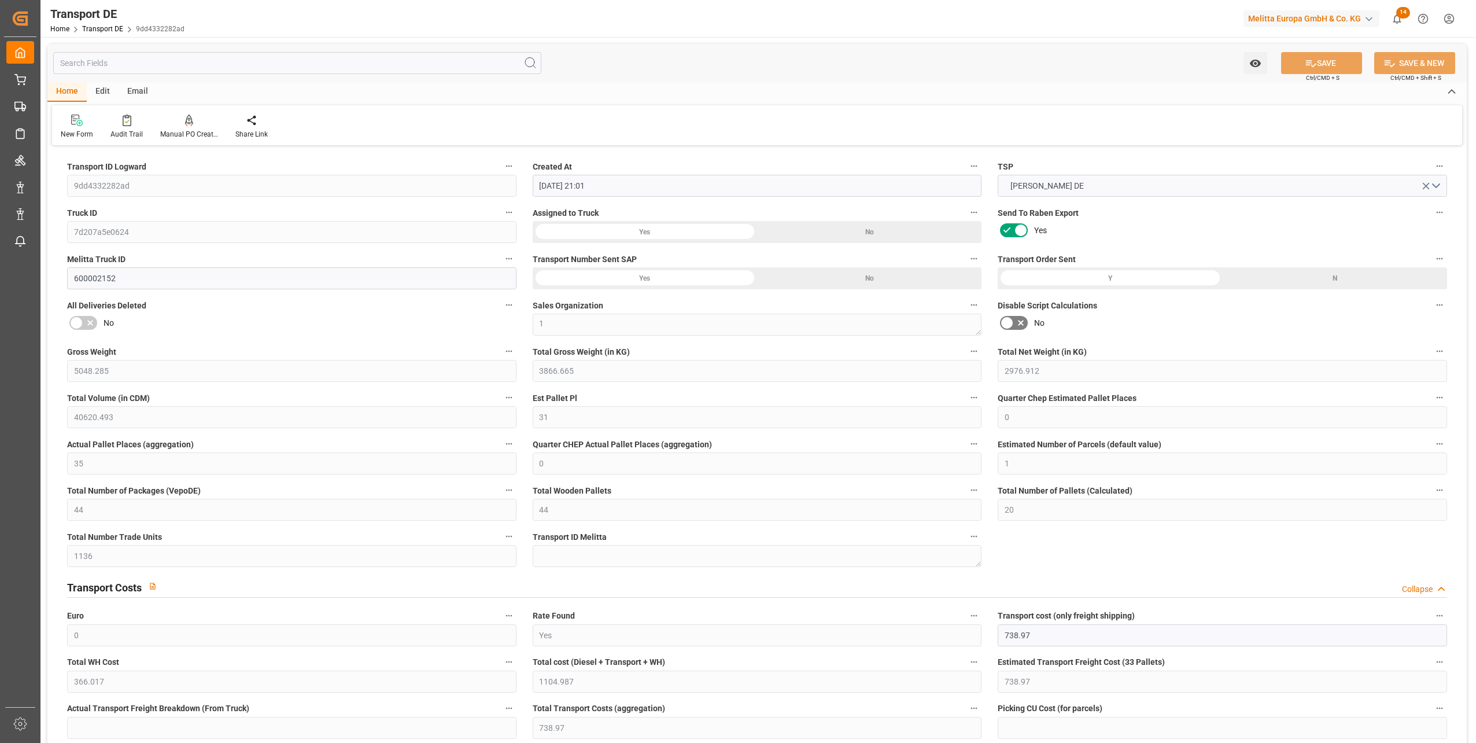
type input "[DATE]"
type input "08.09.2025"
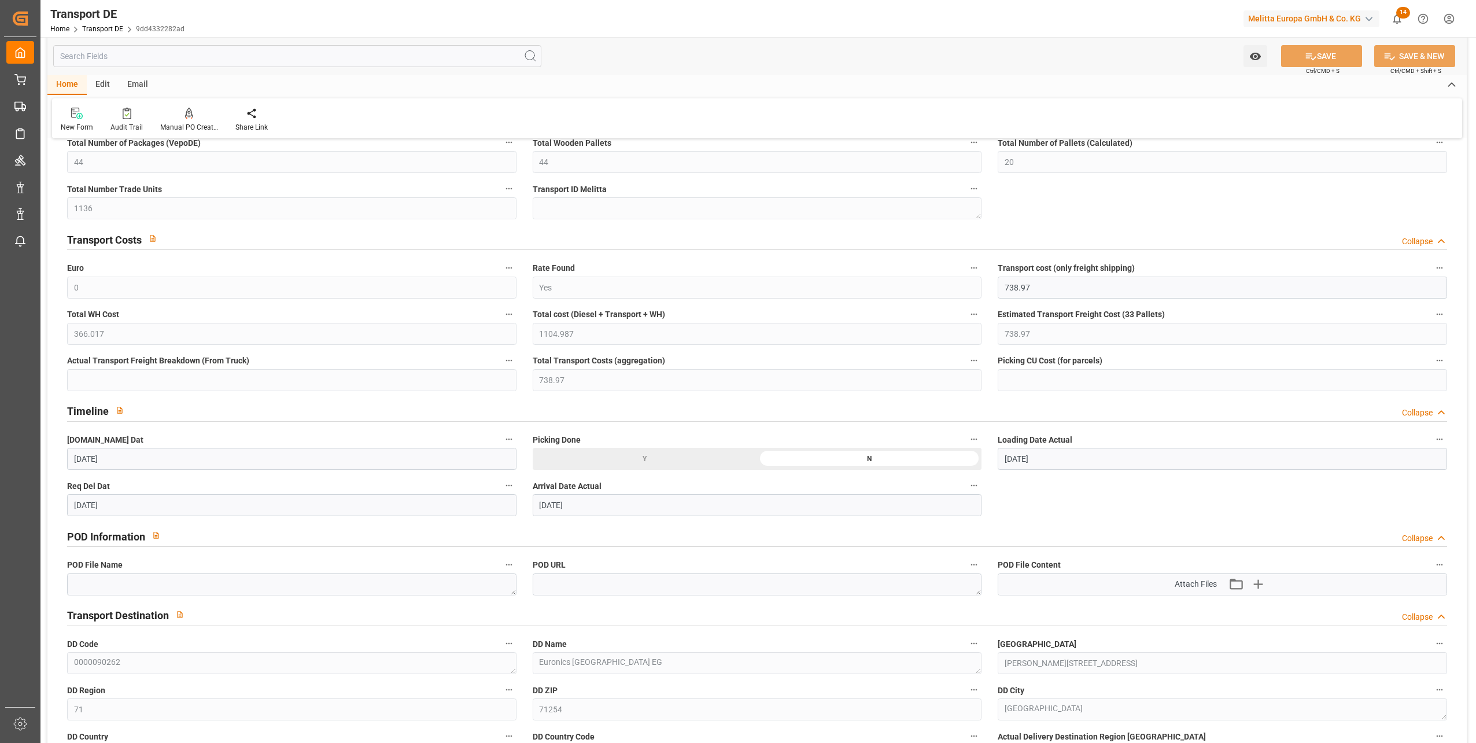
scroll to position [347, 0]
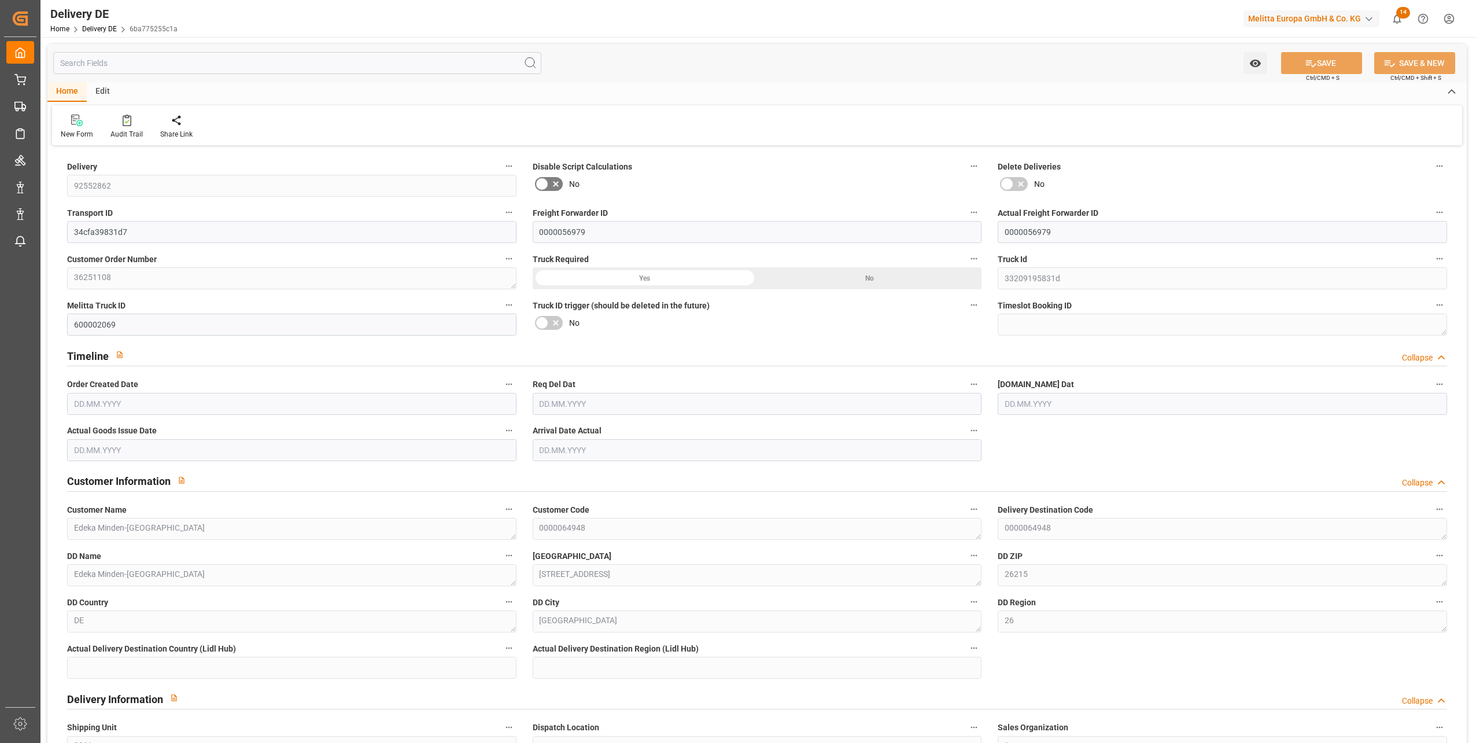
type input "41"
type input "20"
type input "3723.075"
type input "5959.395"
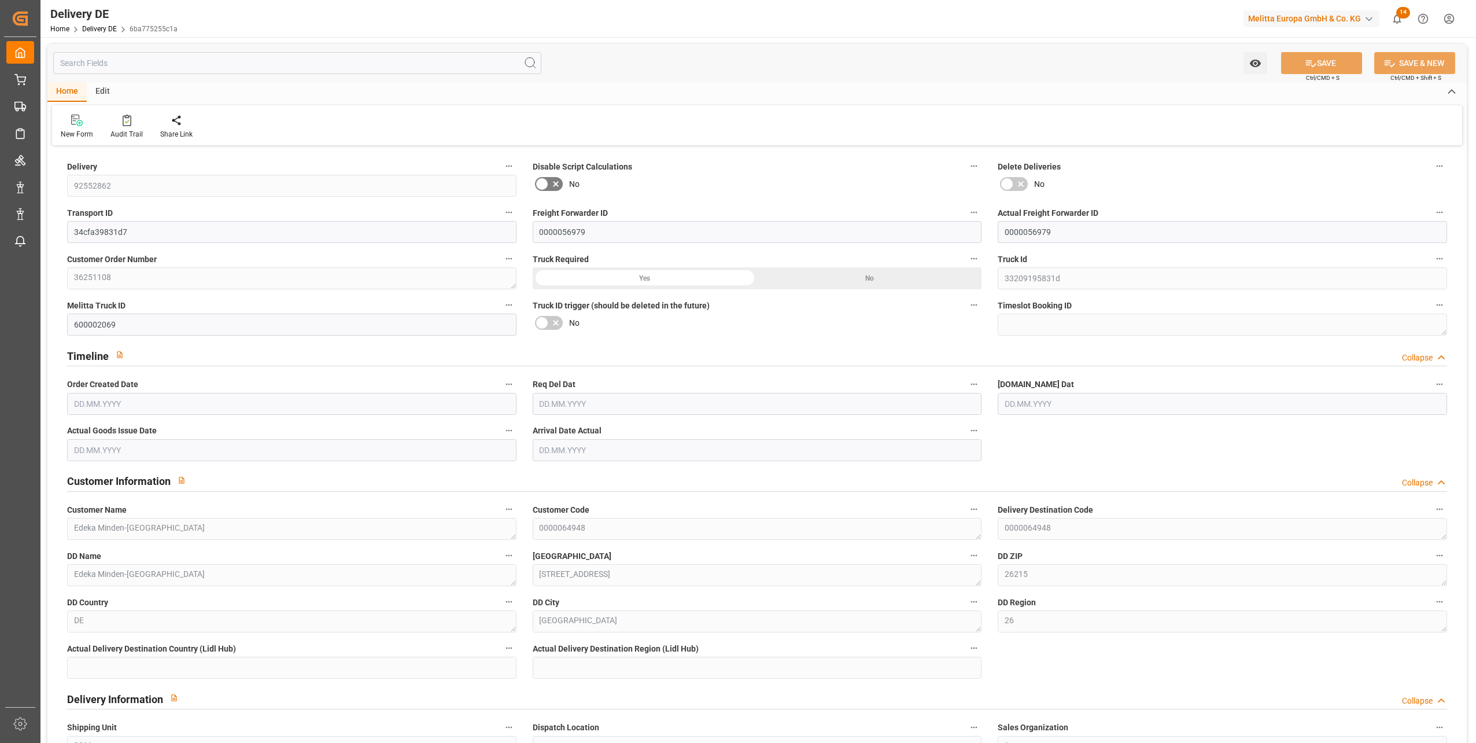
type input "32904.676"
type input "[DATE]"
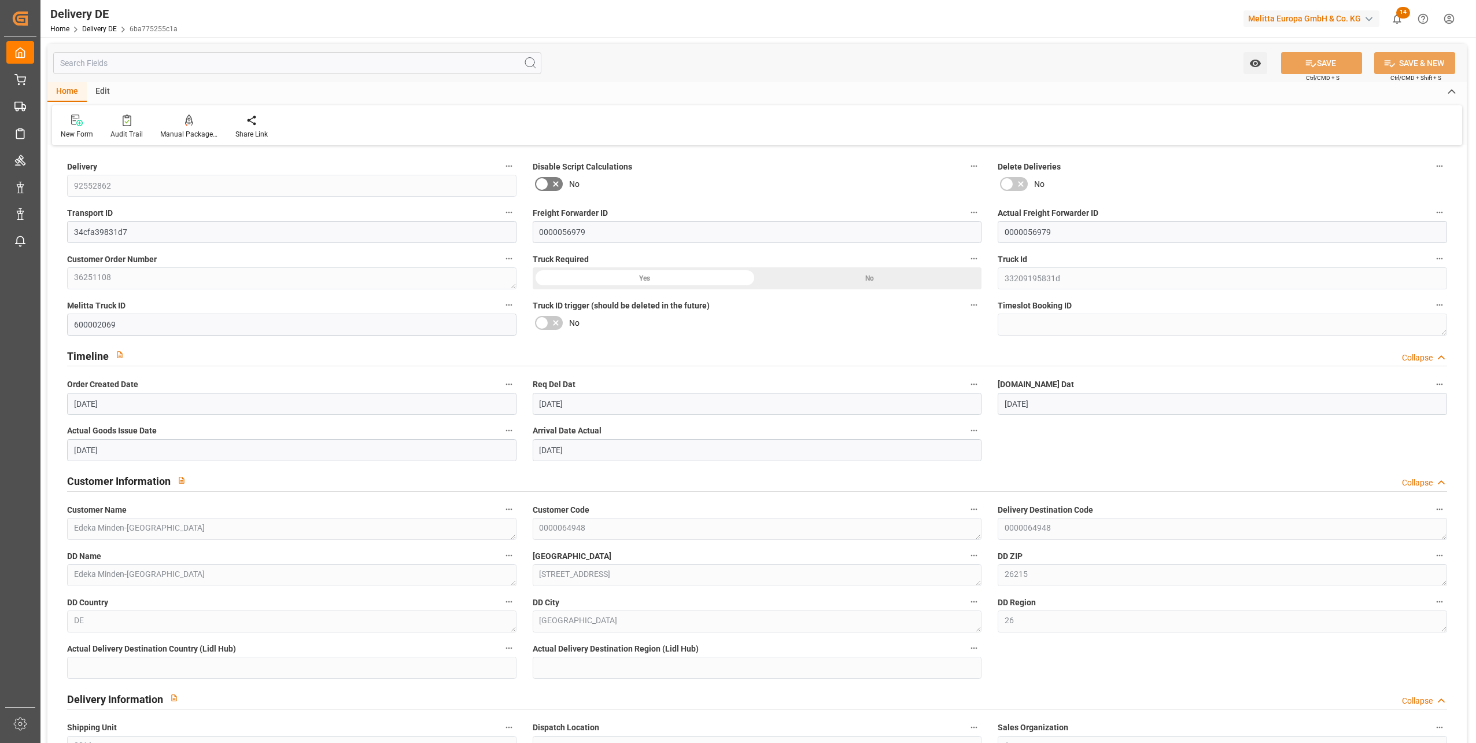
type input "[DATE]"
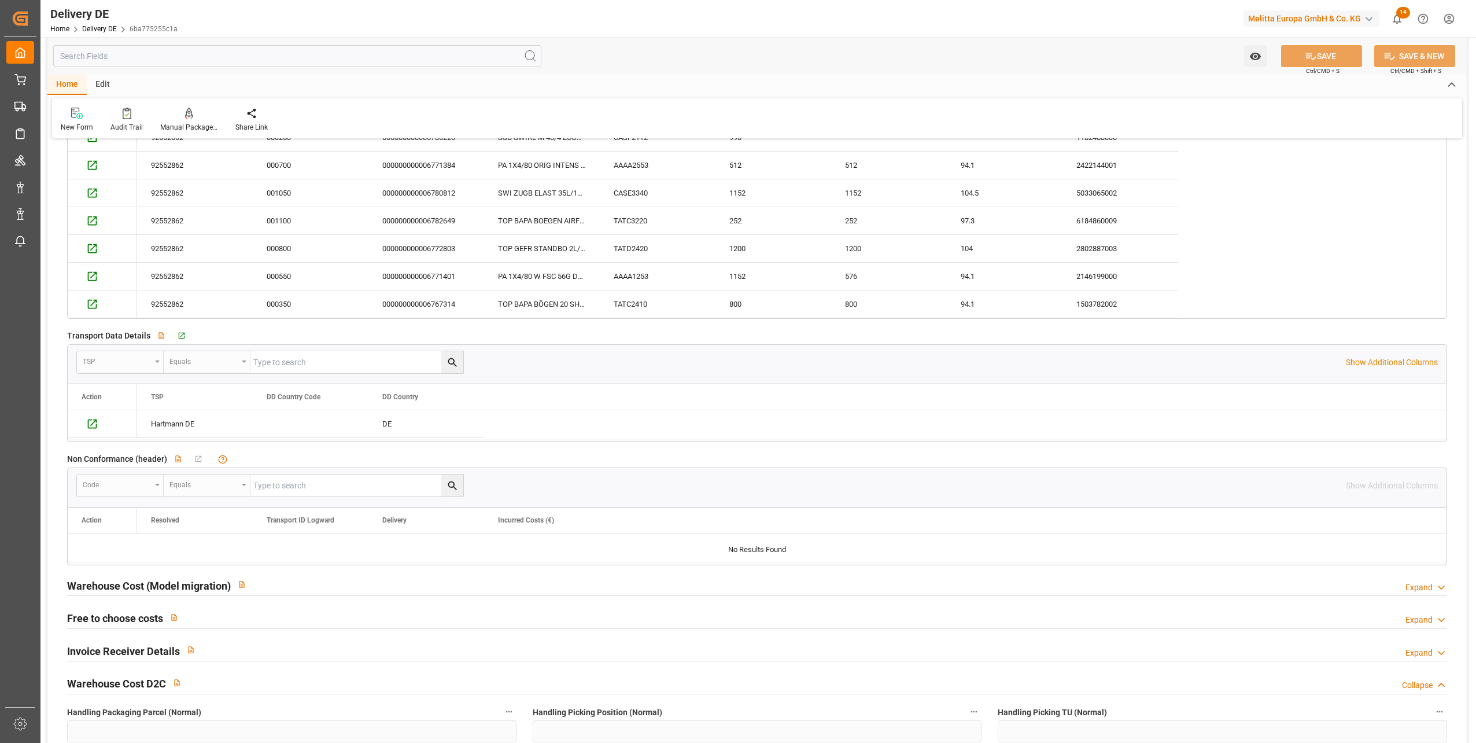
scroll to position [2198, 0]
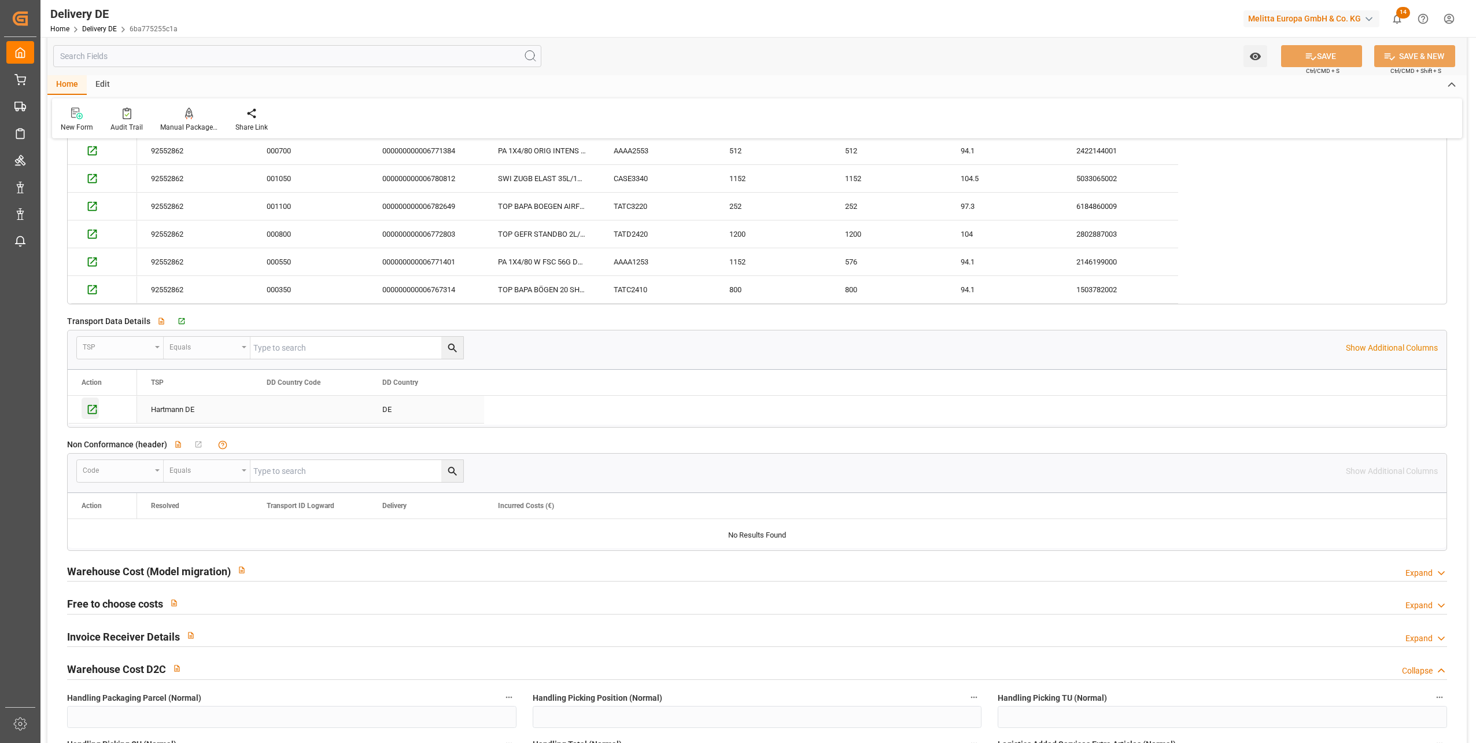
click at [93, 411] on icon "Press SPACE to select this row." at bounding box center [92, 409] width 12 height 12
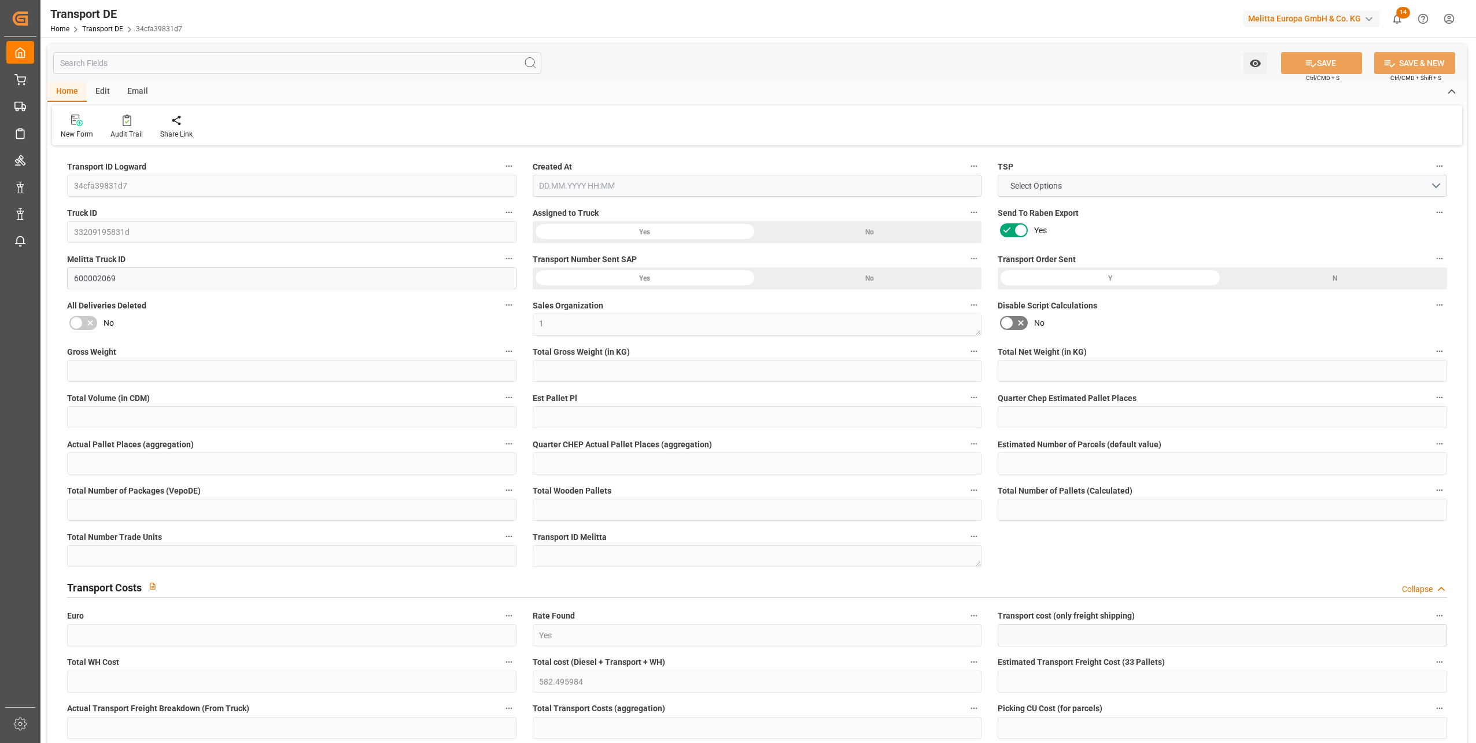
type input "5959.395"
type input "4944.083"
type input "3723.075"
type input "32904.676"
type input "20"
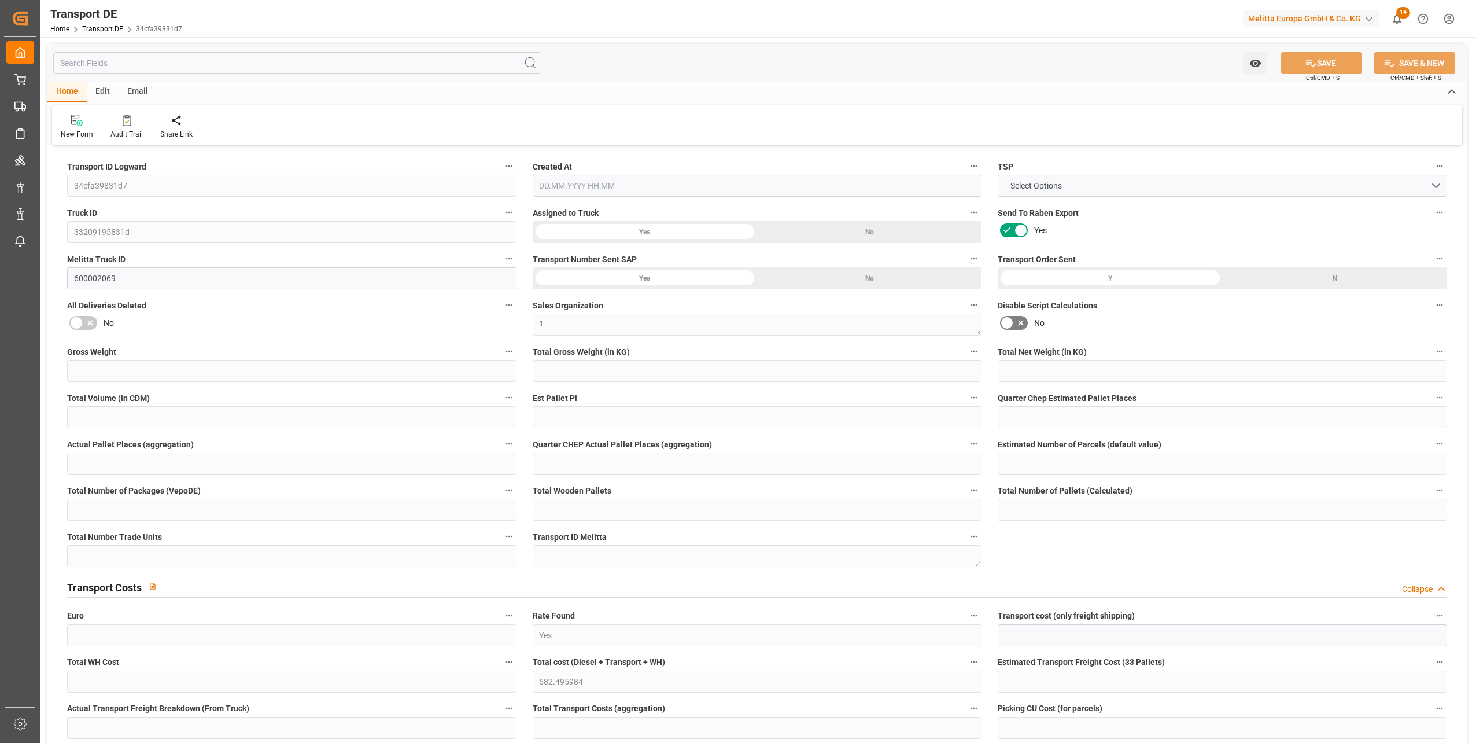
type input "0"
type input "20"
type input "0"
type input "1"
type input "41"
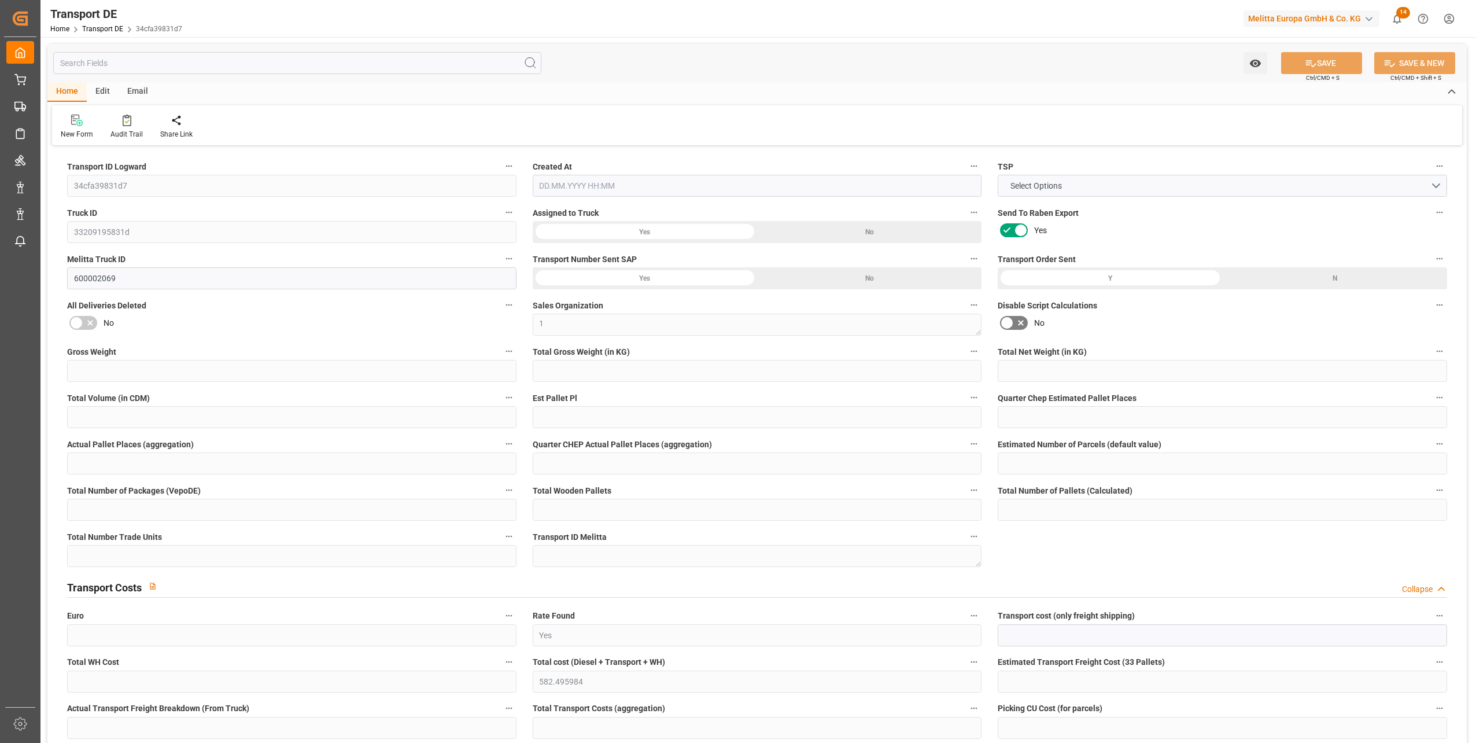
type input "41"
type input "25"
type input "1038"
type input "0"
type input "455.64"
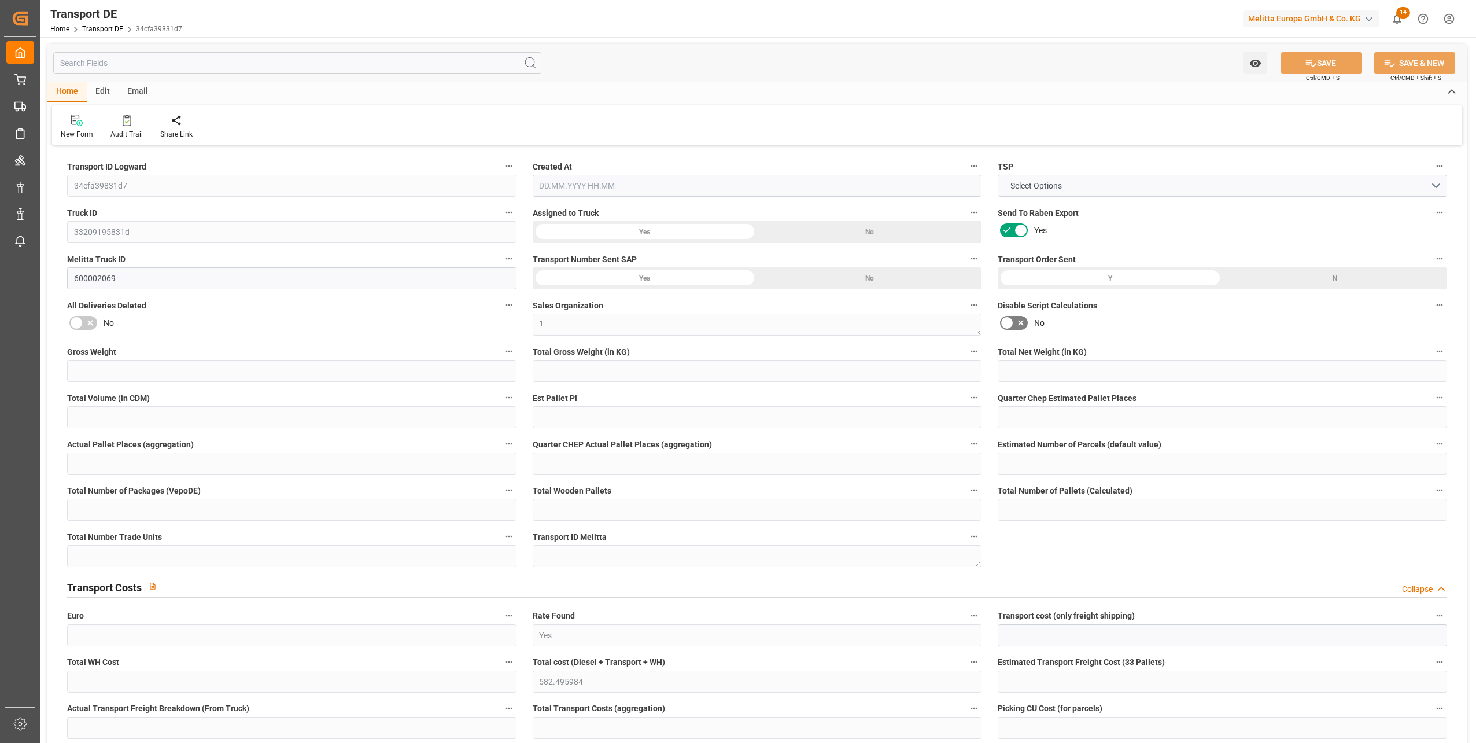
type input "131.139"
type input "455.64"
type input "451.357"
type input "26"
type input "41"
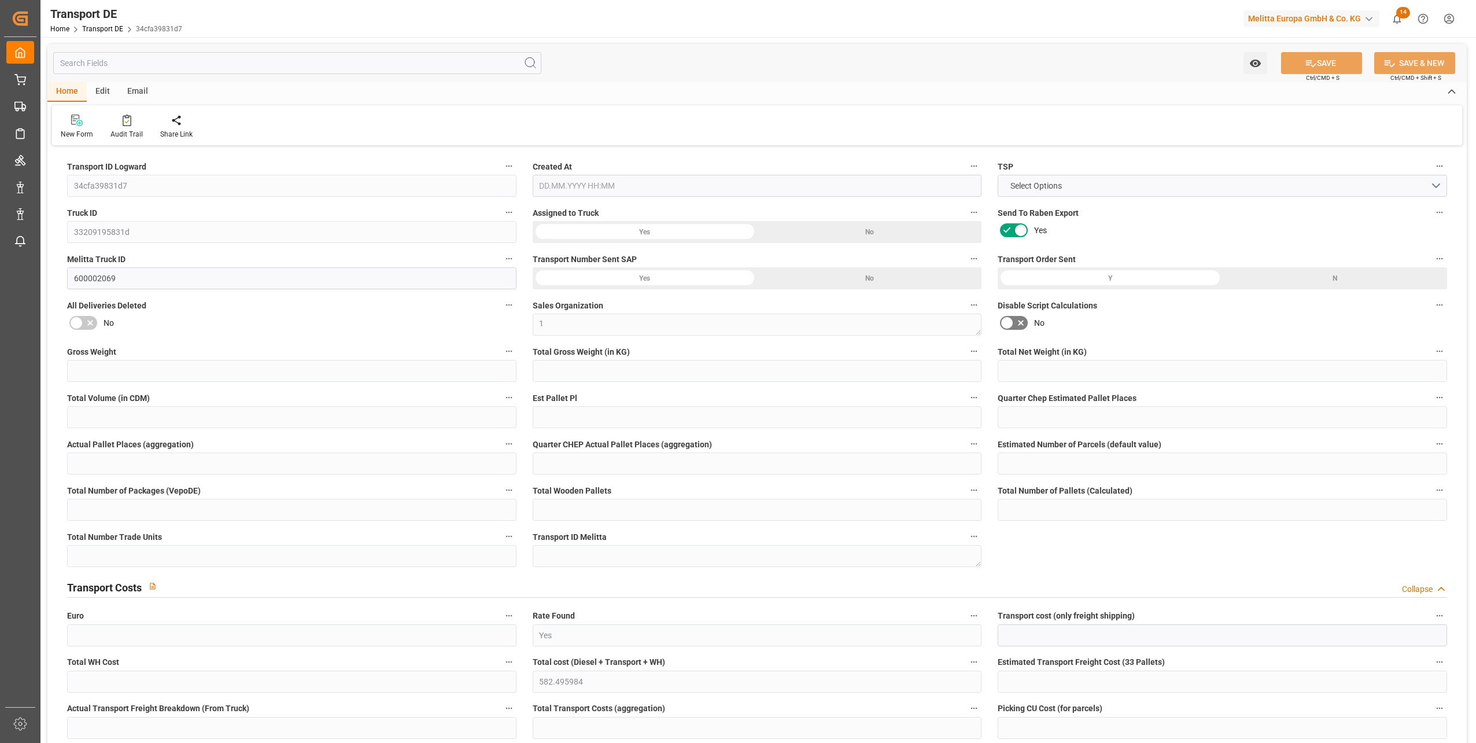
type input "0"
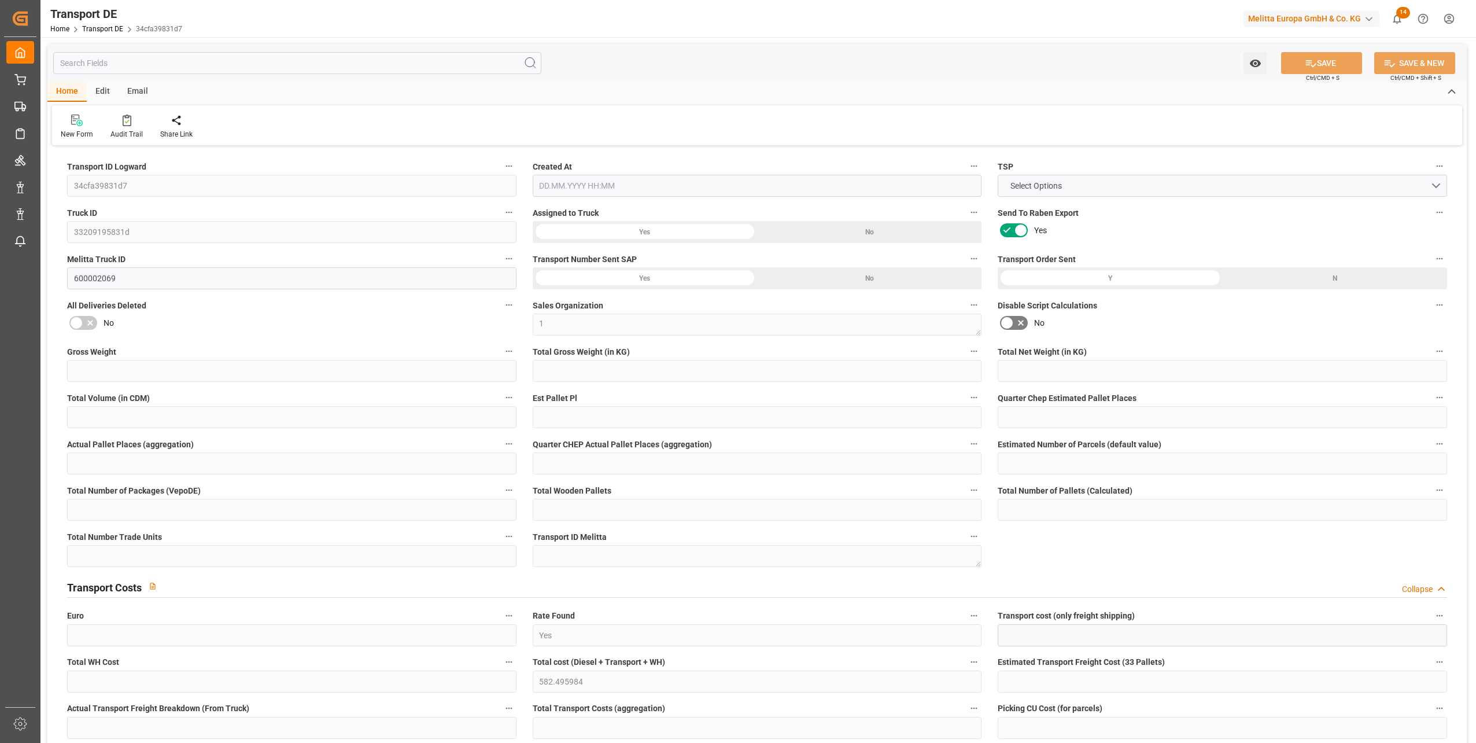
type input "0"
type input "-4.283"
type input "0"
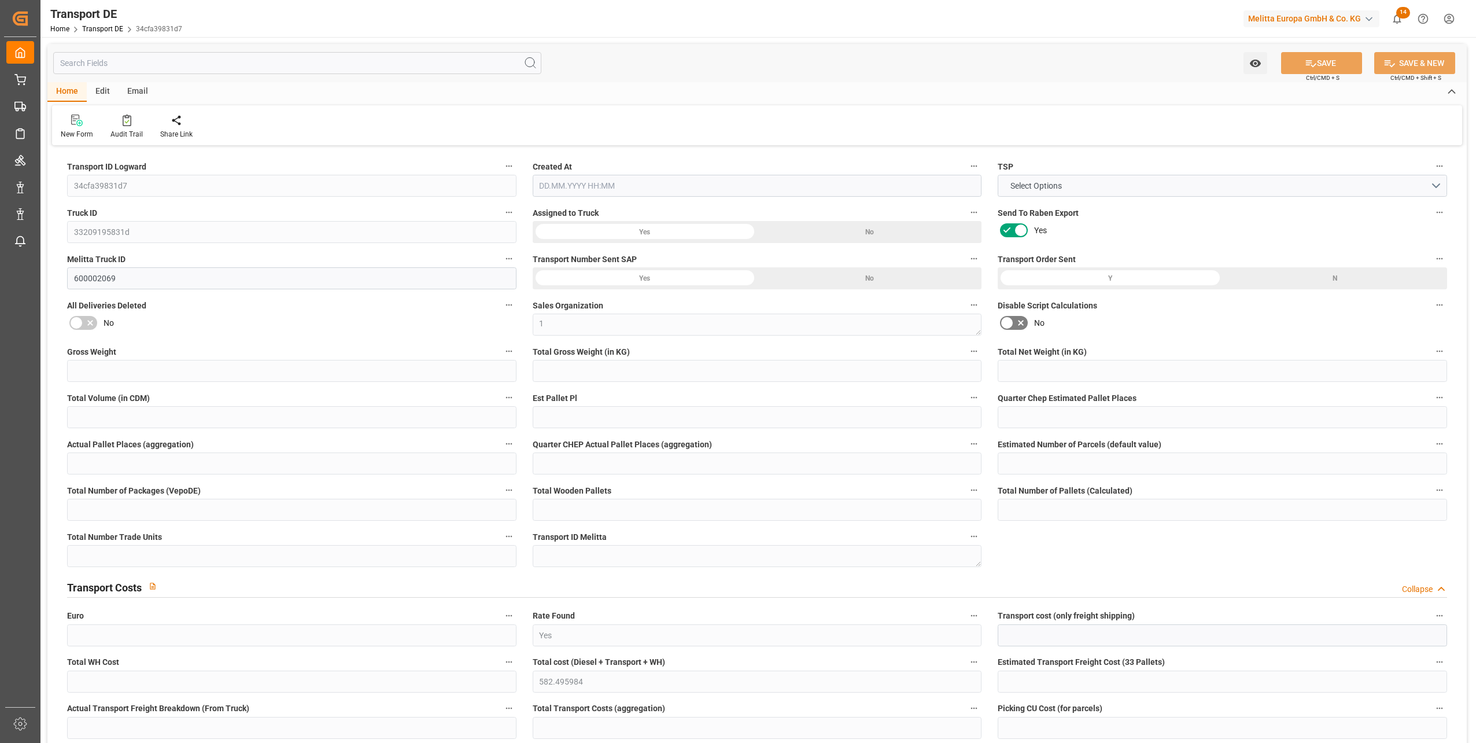
type input "0"
type input "4944.083"
type input "10767.6795"
type input "21"
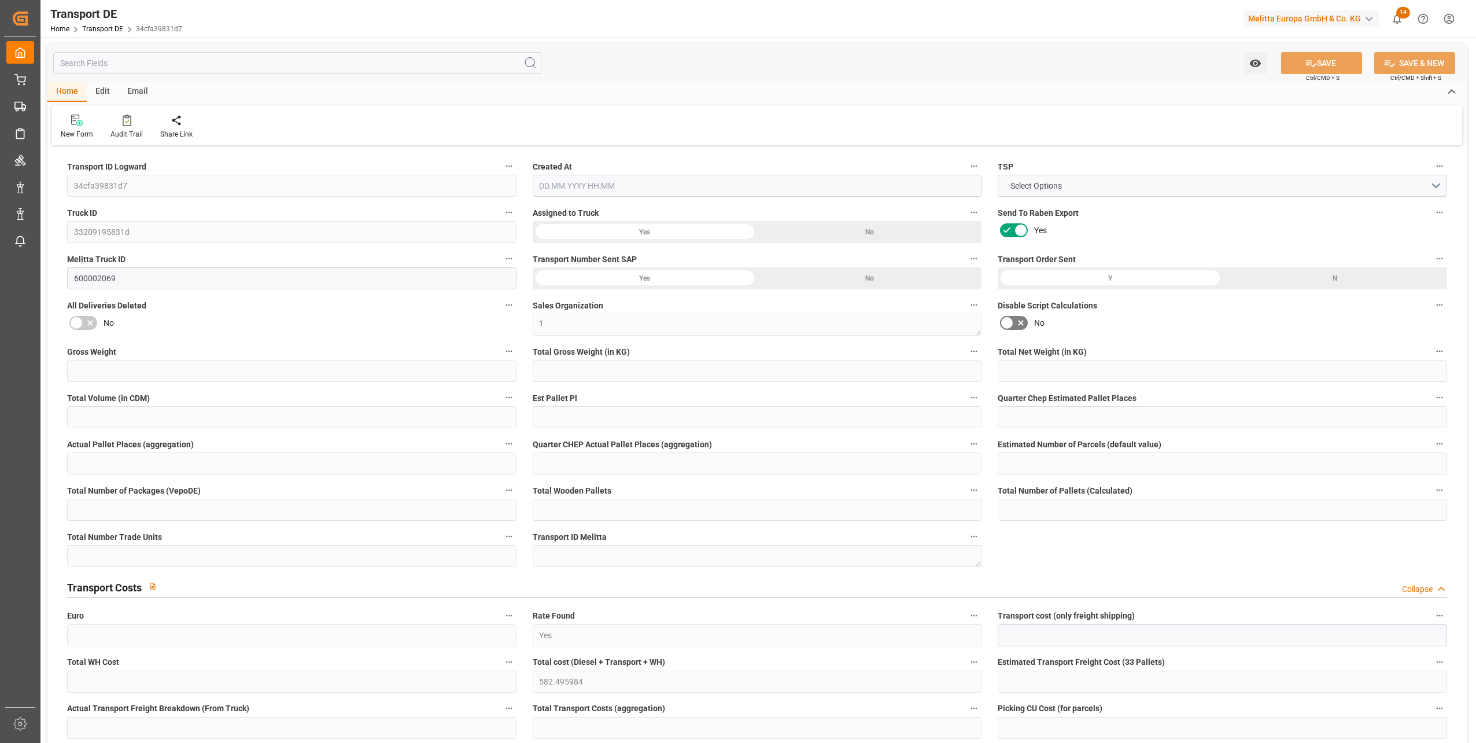
type input "80"
type input "0"
type input "3"
type input "38"
type input "0"
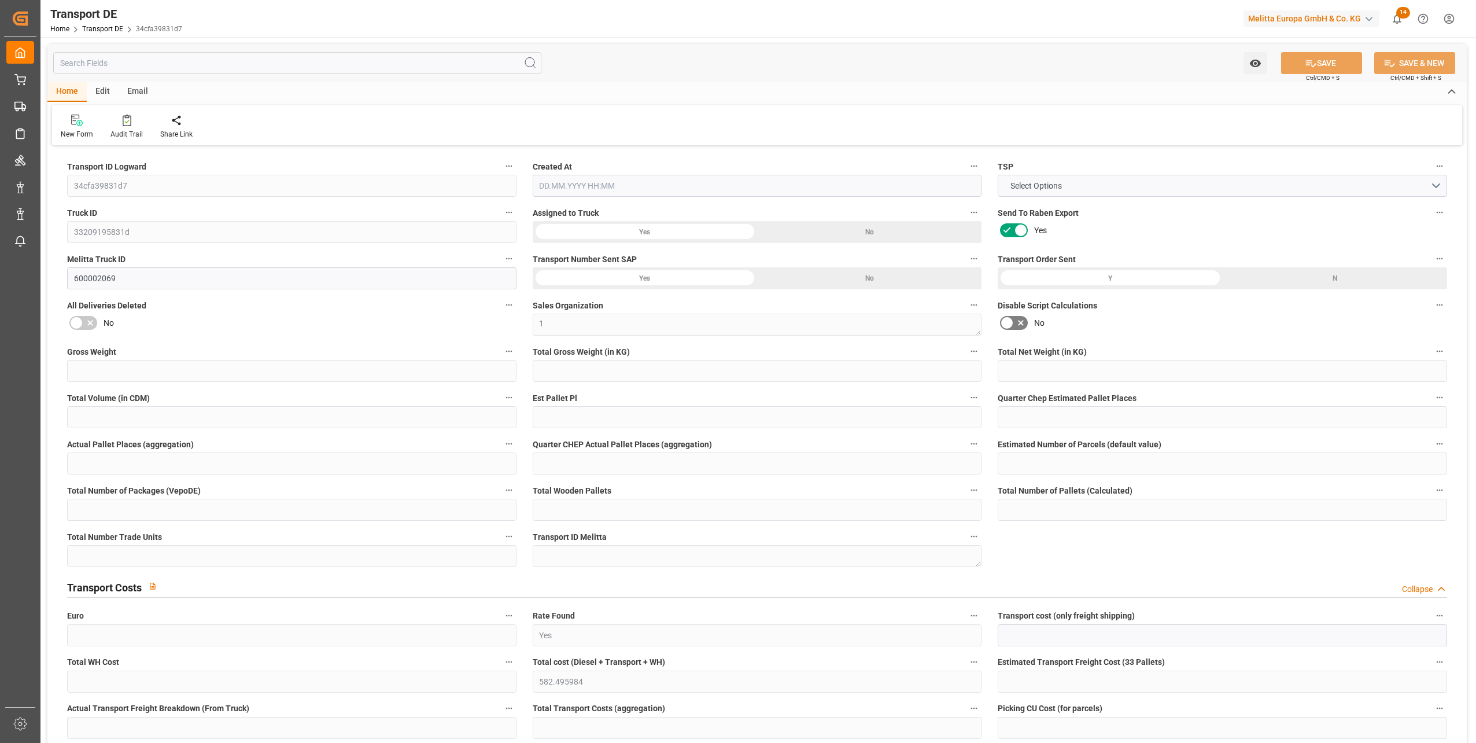
type input "0"
type input "1"
type input "0"
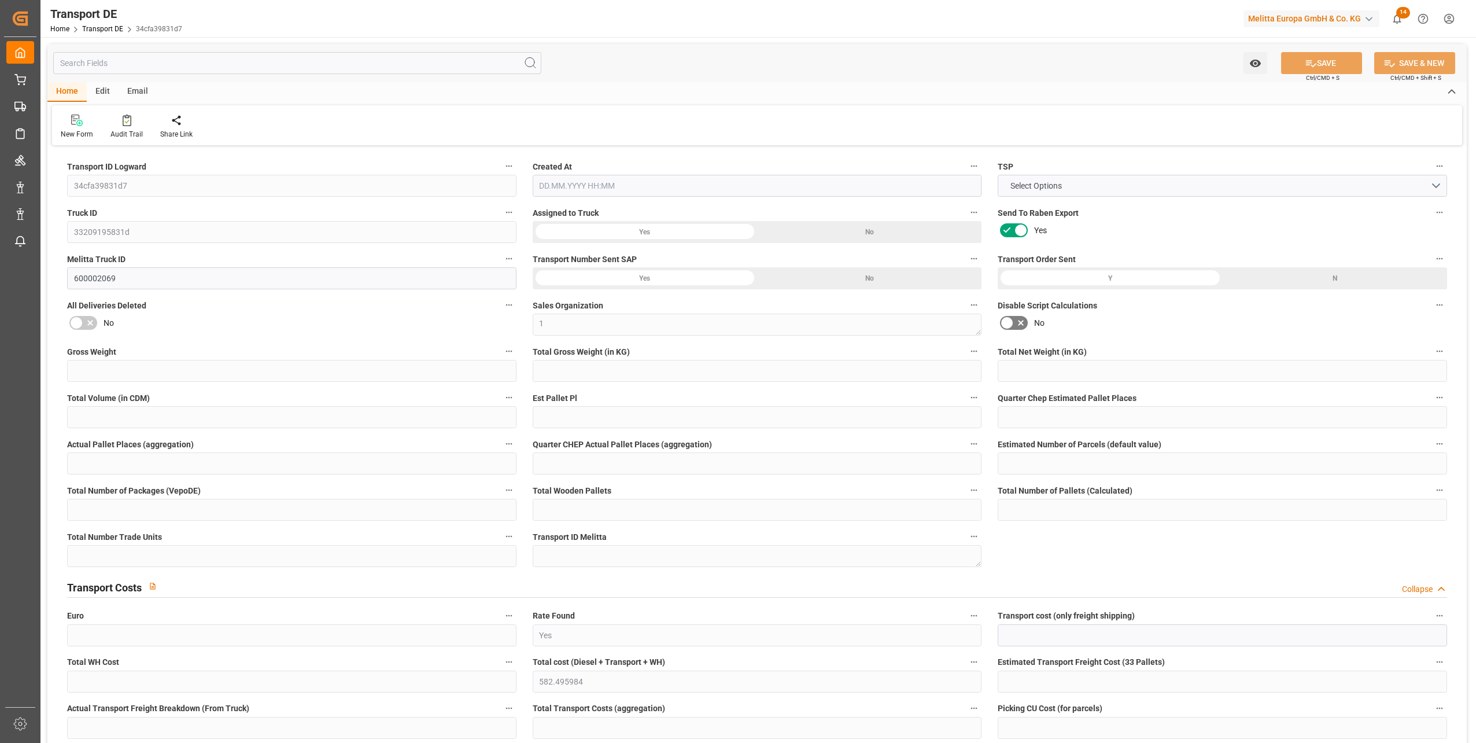
type input "2707"
type input "582.496"
type input "451.357"
type input "27.08.2025 21:02"
type input "29.08.2025"
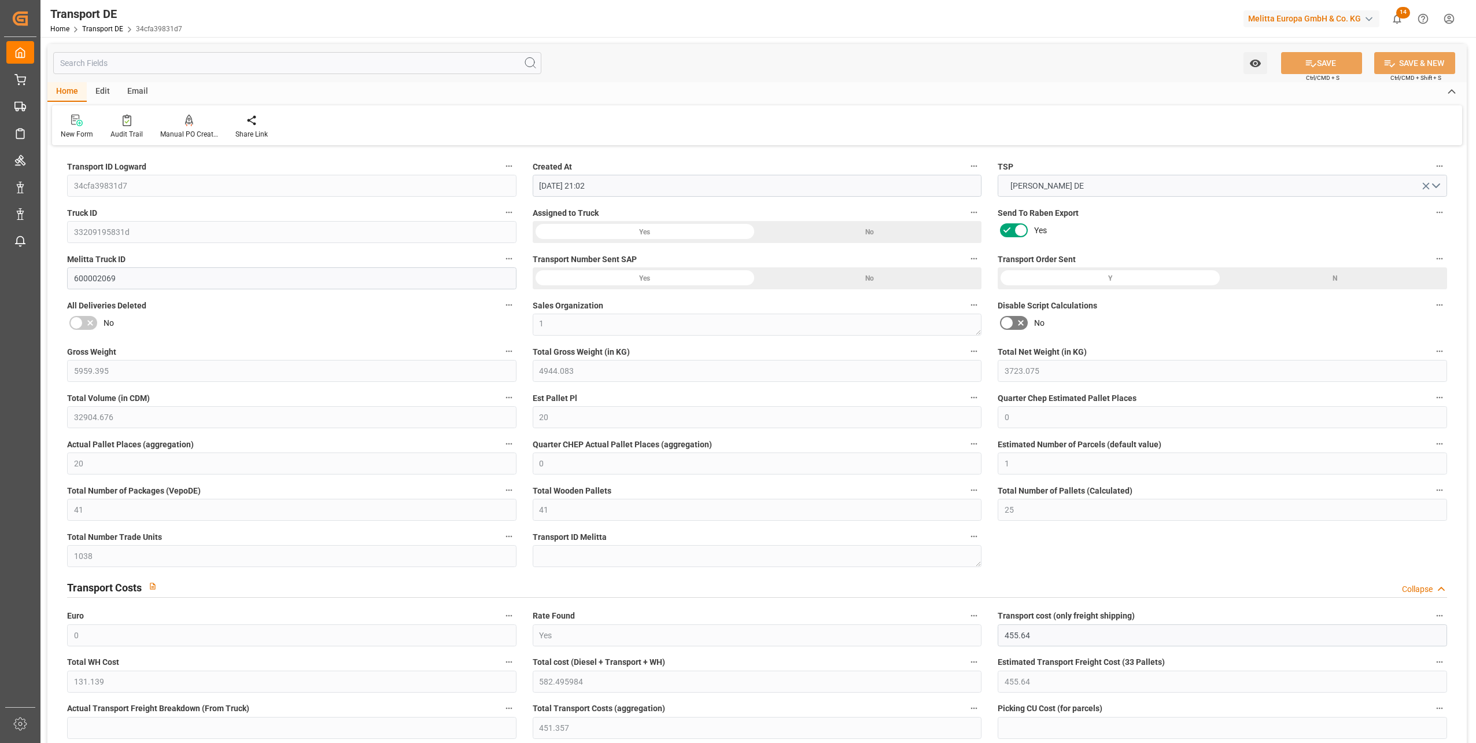
type input "02.09.2025"
type input "[DATE]"
type input "04.09.2025"
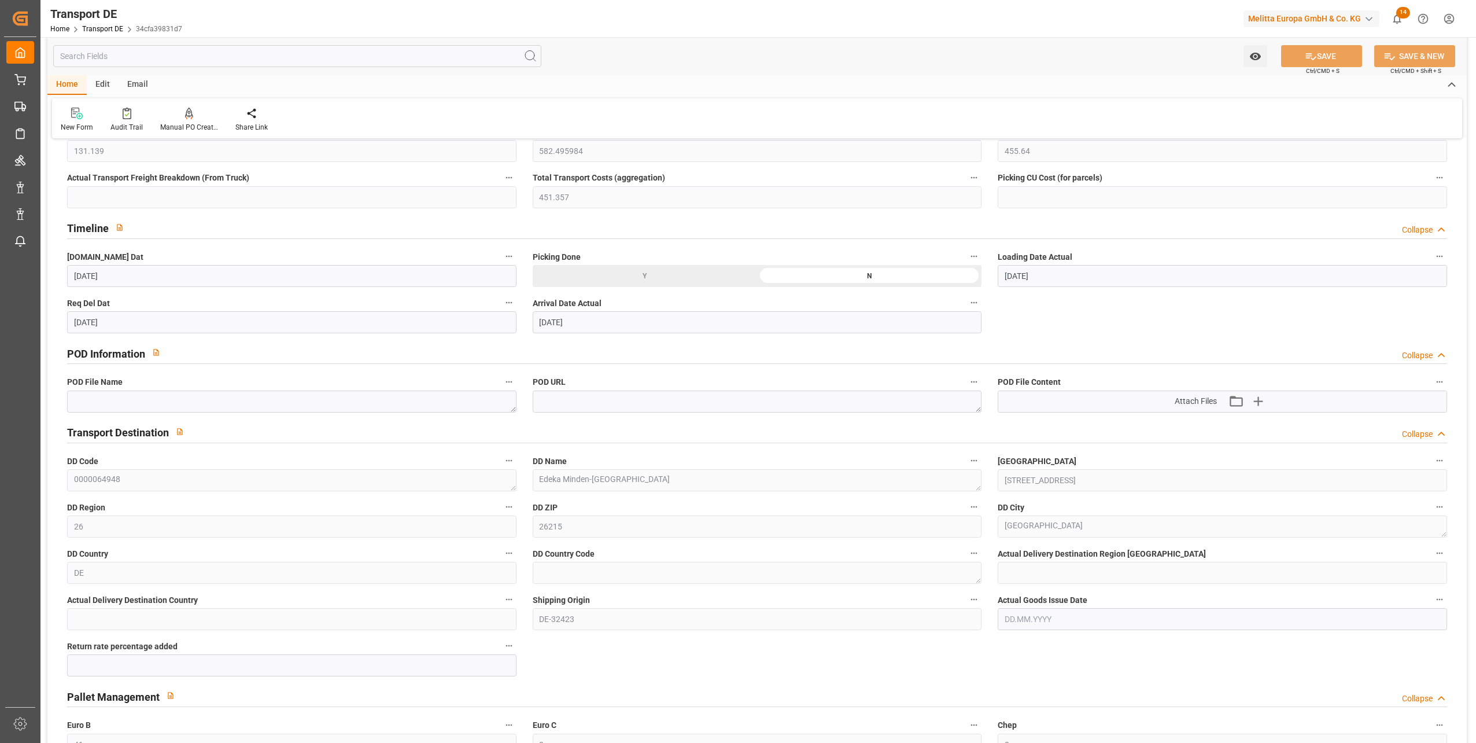
scroll to position [578, 0]
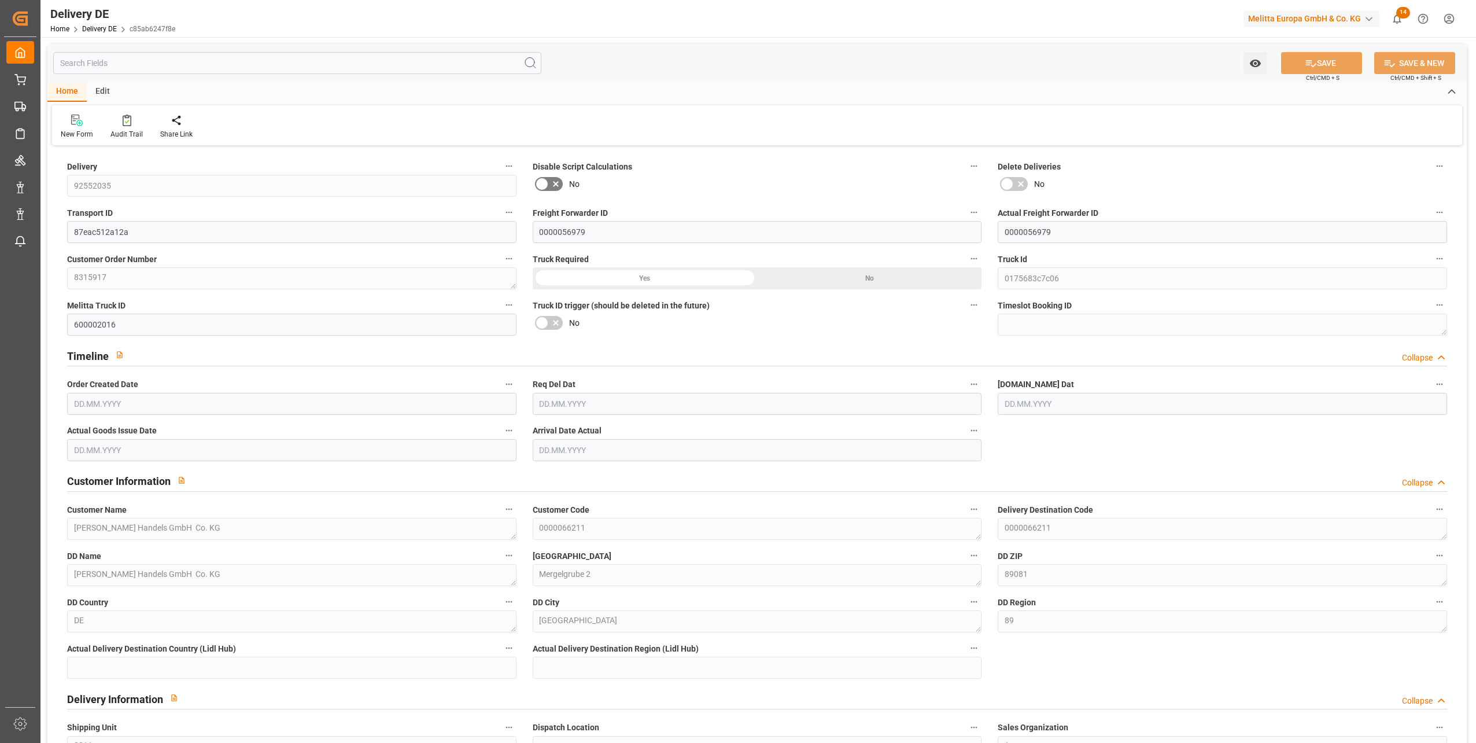
type input "25"
type input "13"
type input "1945.568"
type input "3589"
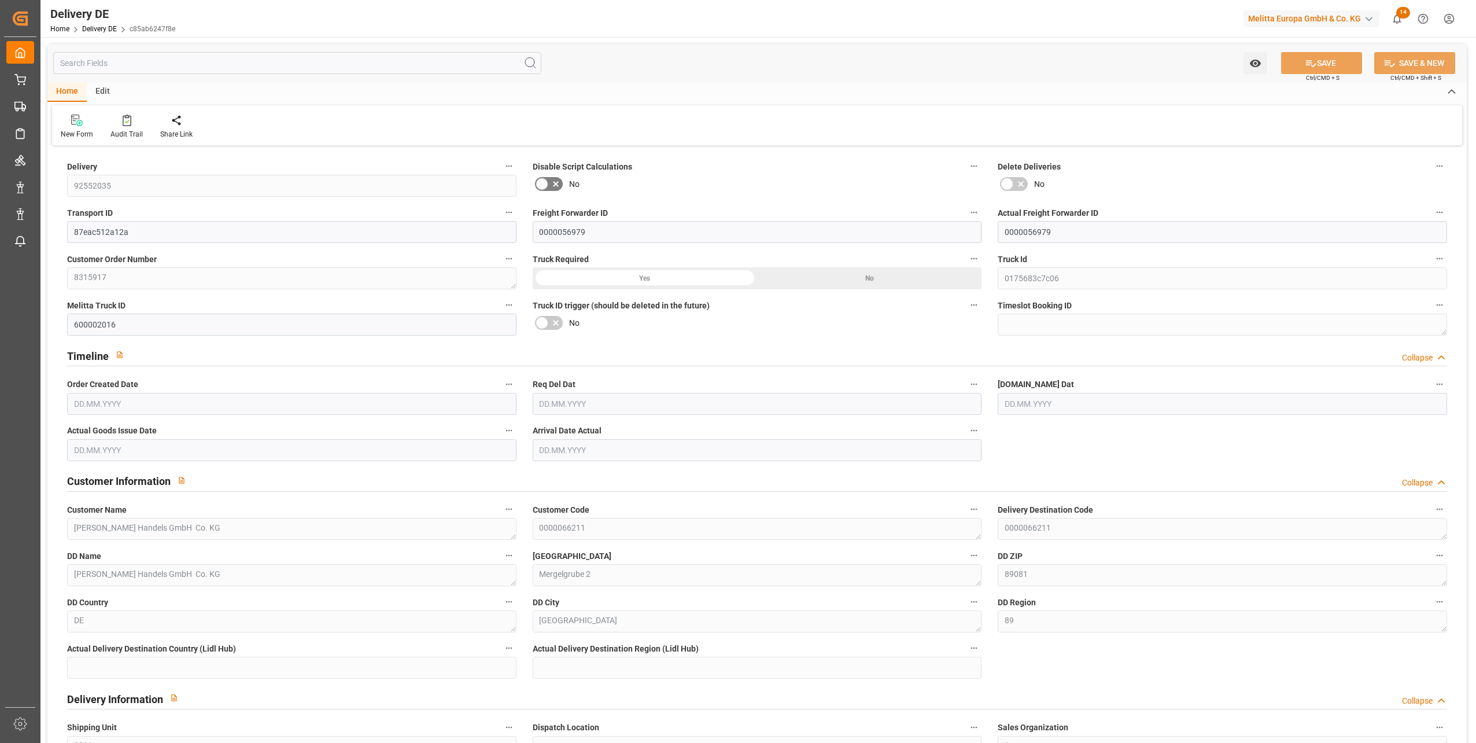
type input "21012.428"
type input "[DATE]"
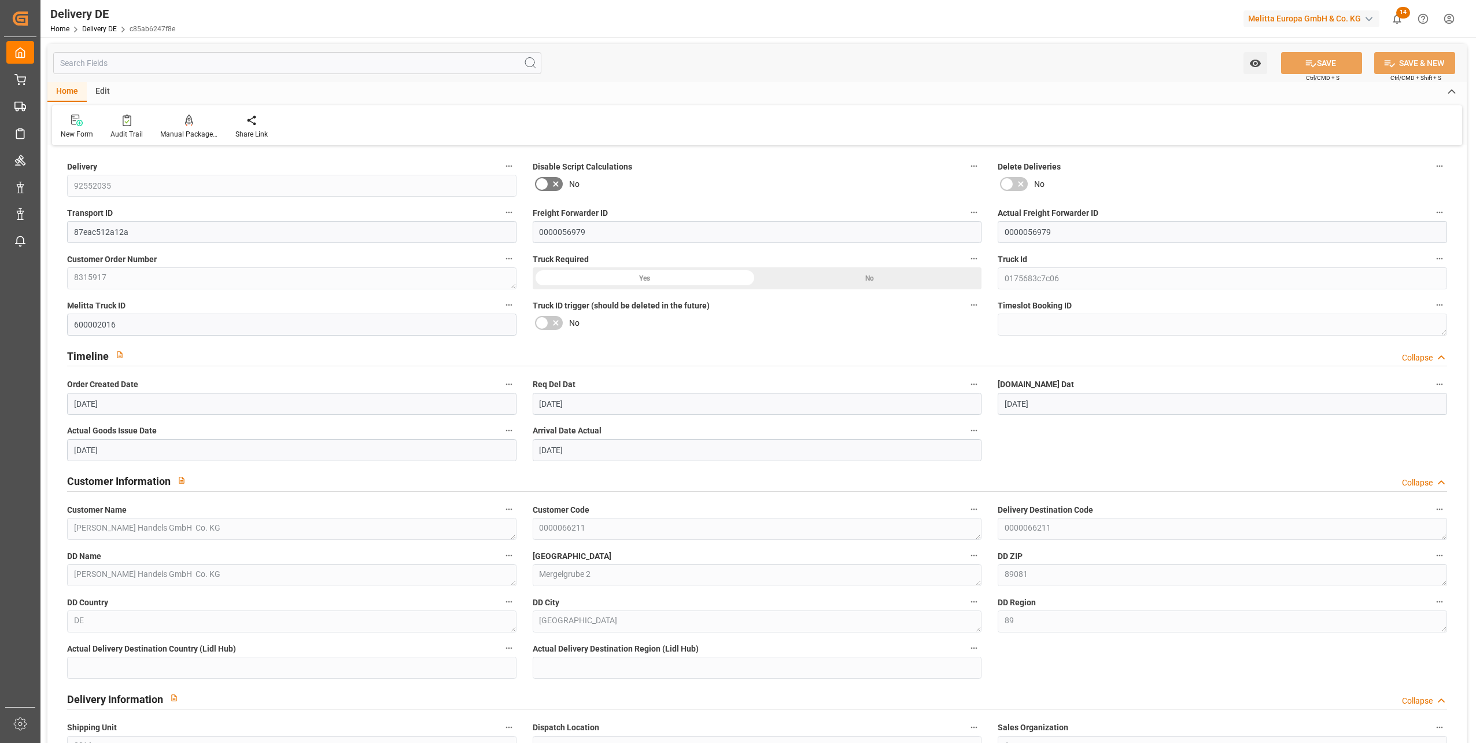
type input "[DATE]"
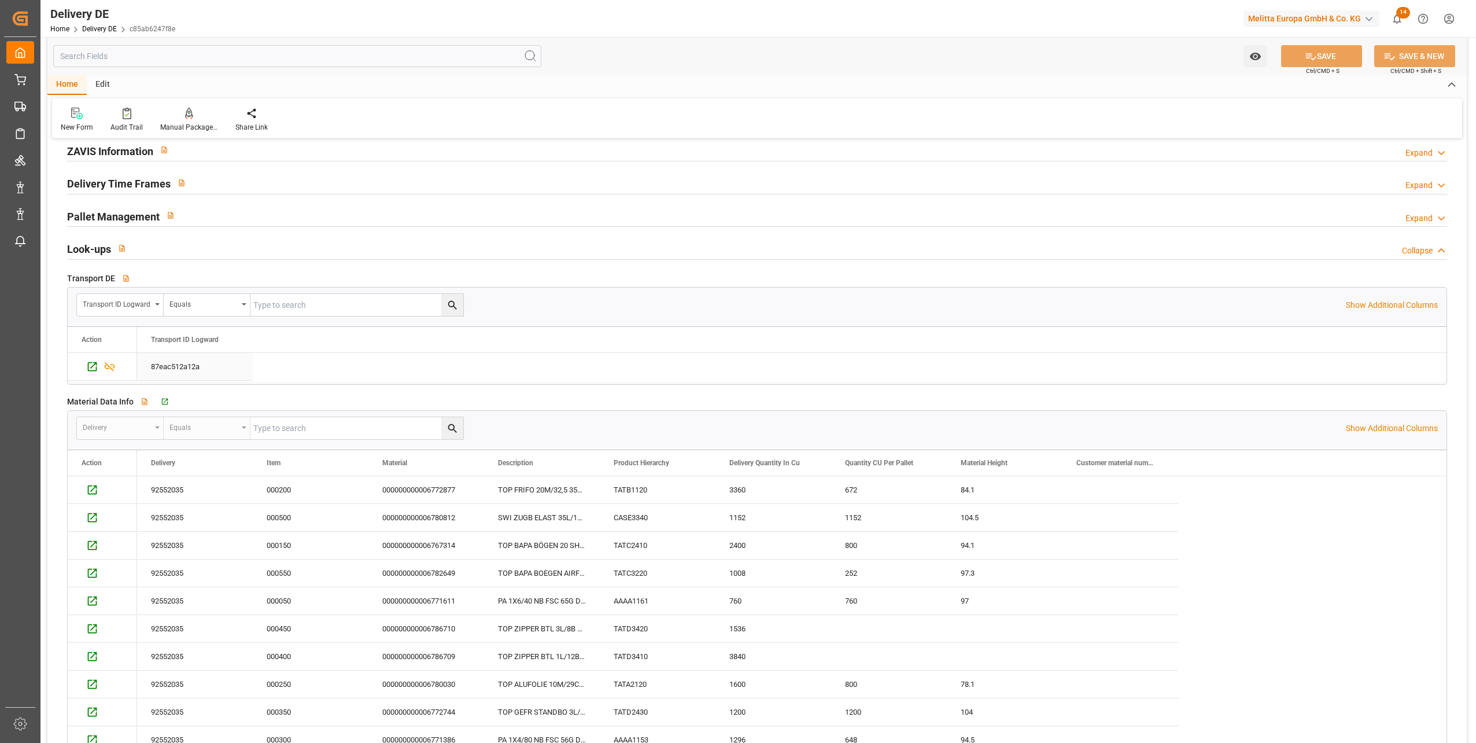
scroll to position [1619, 0]
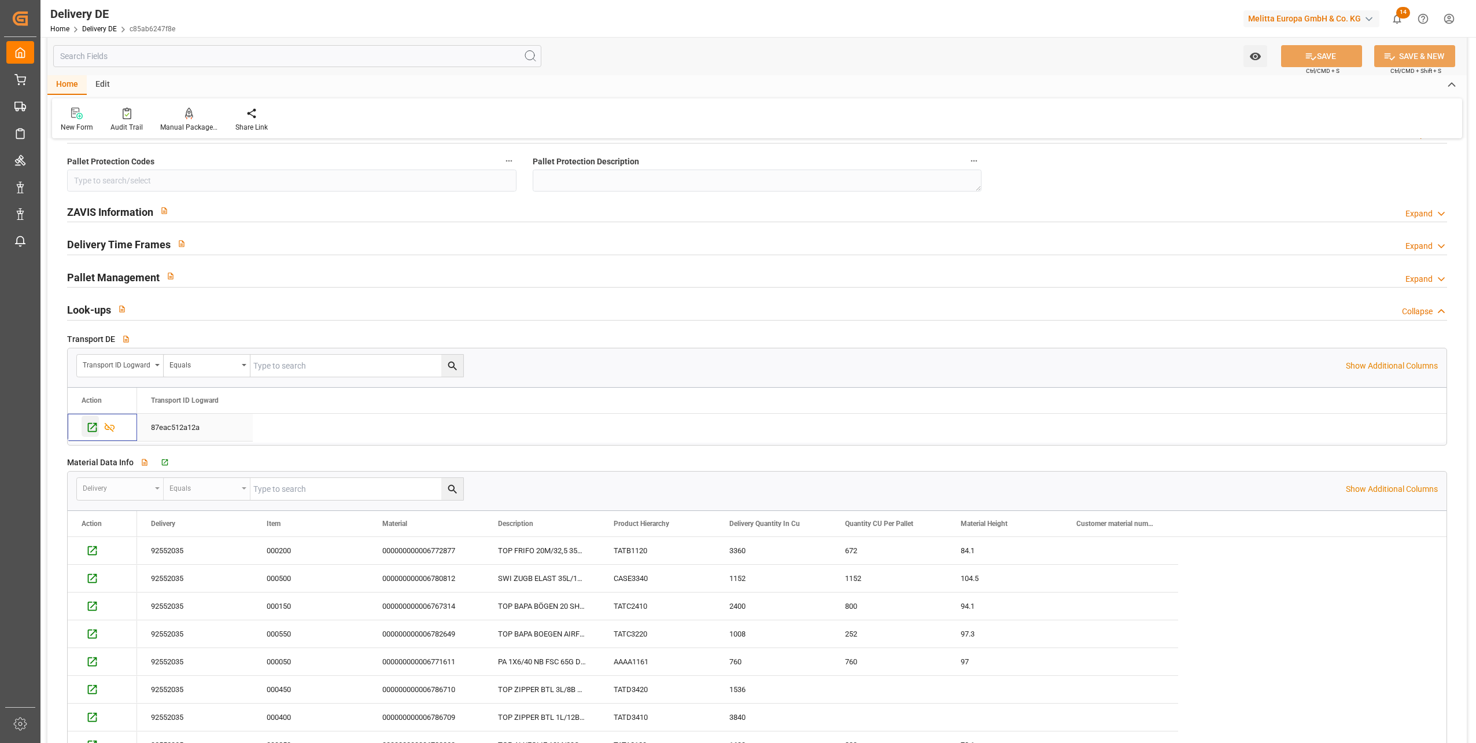
click at [91, 429] on icon "Press SPACE to select this row." at bounding box center [92, 427] width 12 height 12
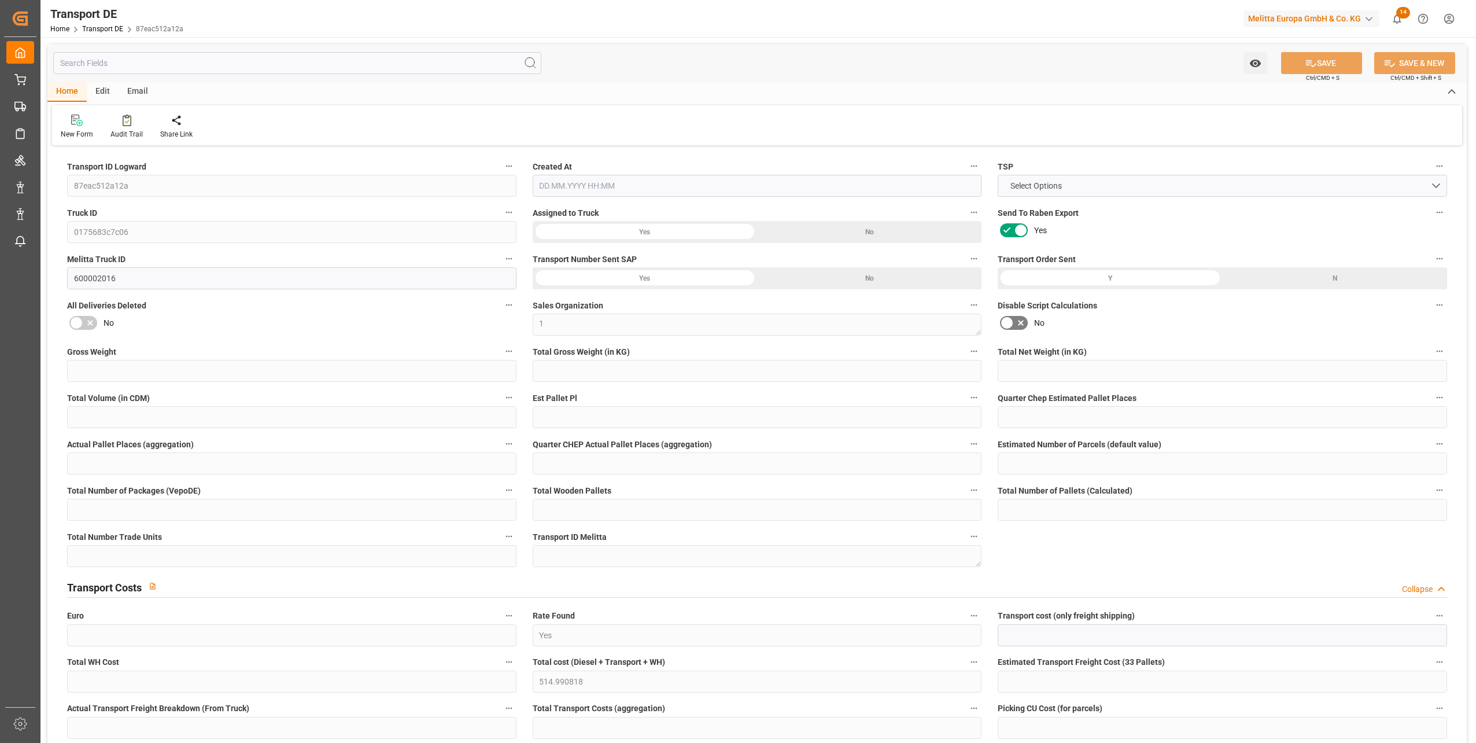
type input "3589"
type input "2827.816"
type input "1945.568"
type input "21012.428"
type input "13"
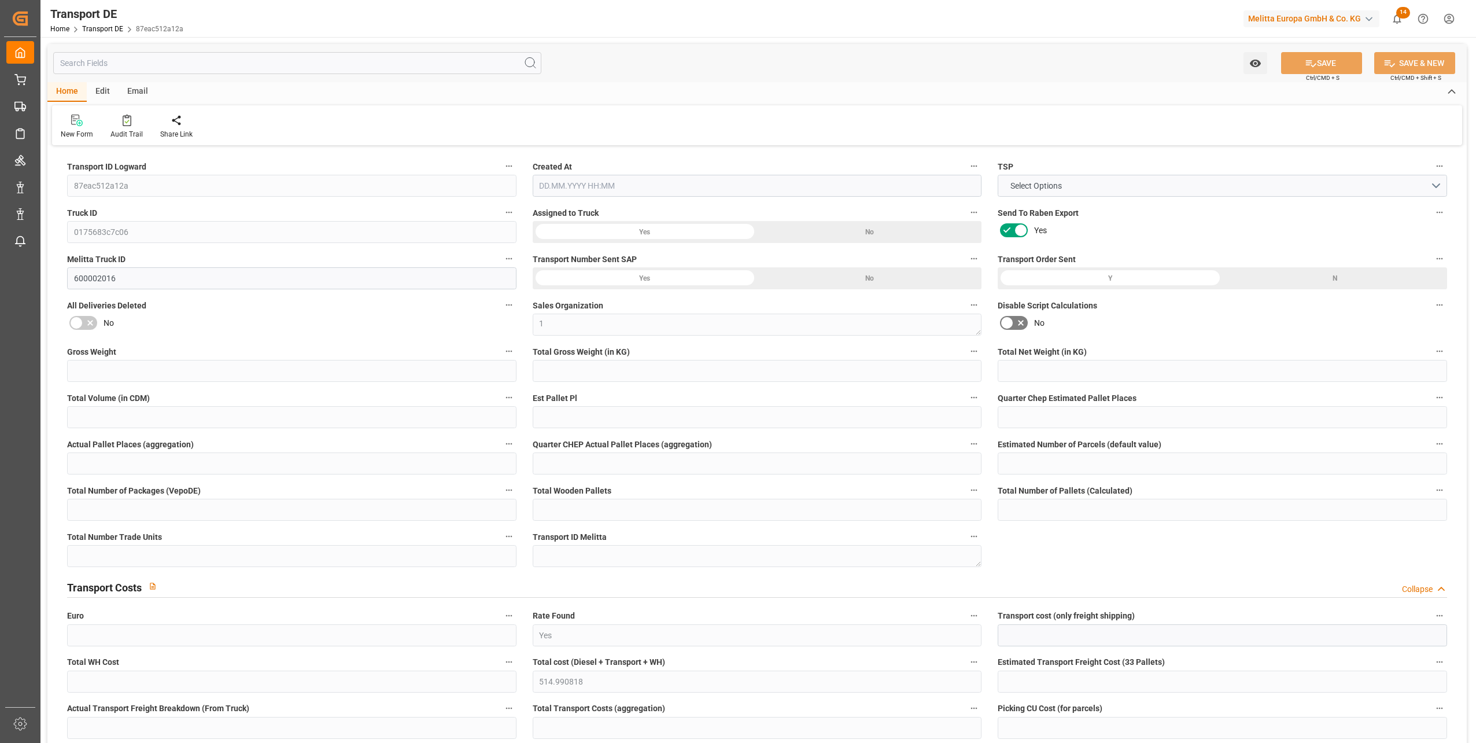
type input "0"
type input "13"
type input "0"
type input "1"
type input "25"
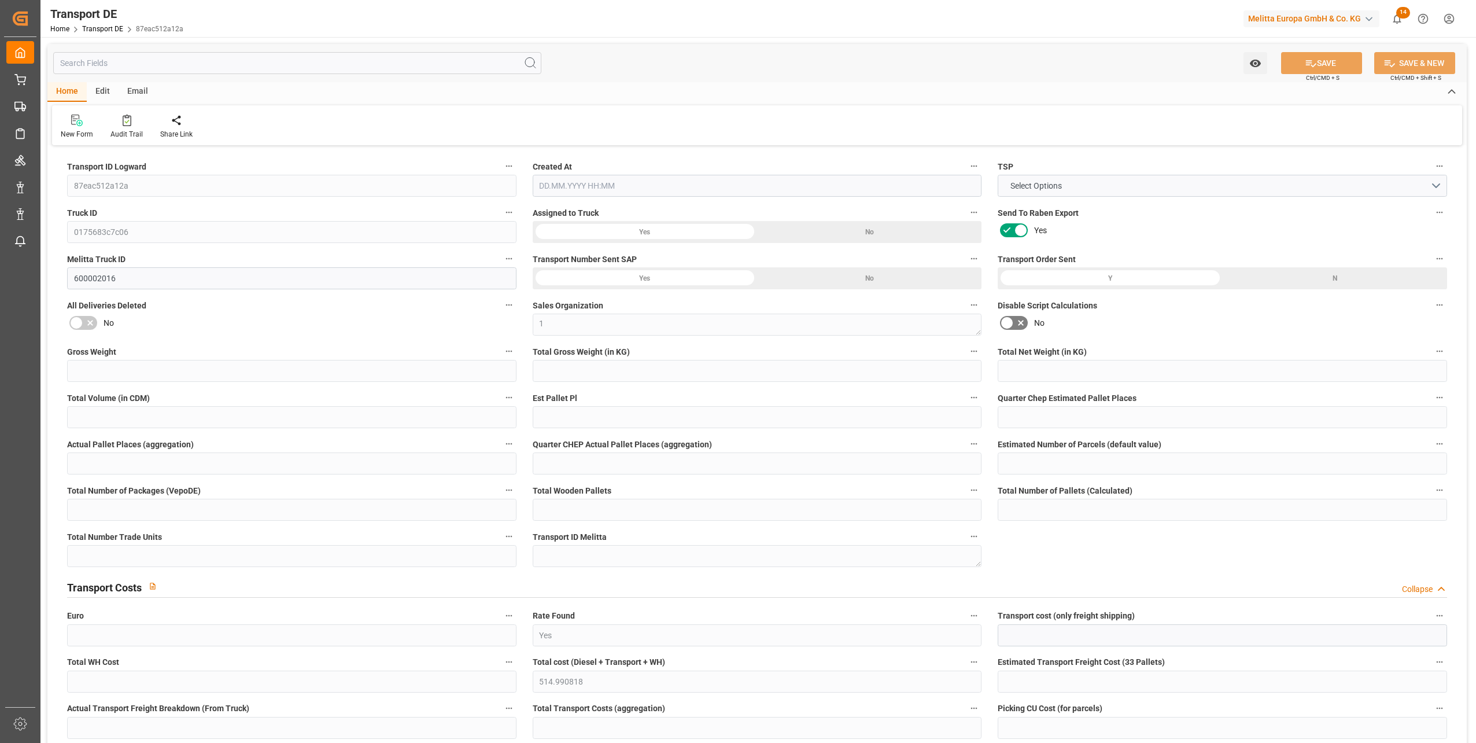
type input "25"
type input "19"
type input "448"
type input "0"
type input "418.53"
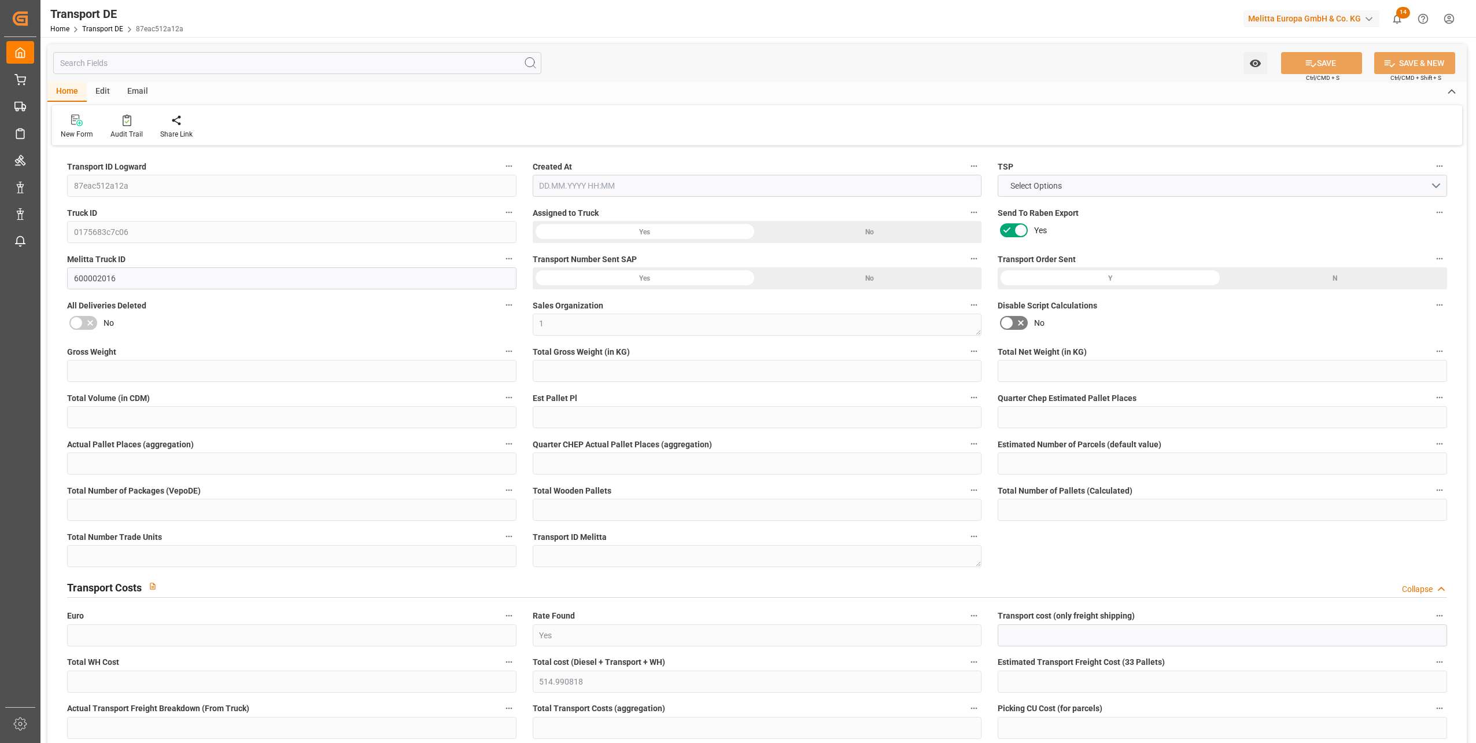
type input "100.395"
type input "418.53"
type input "414.5958"
type input "89"
type input "25"
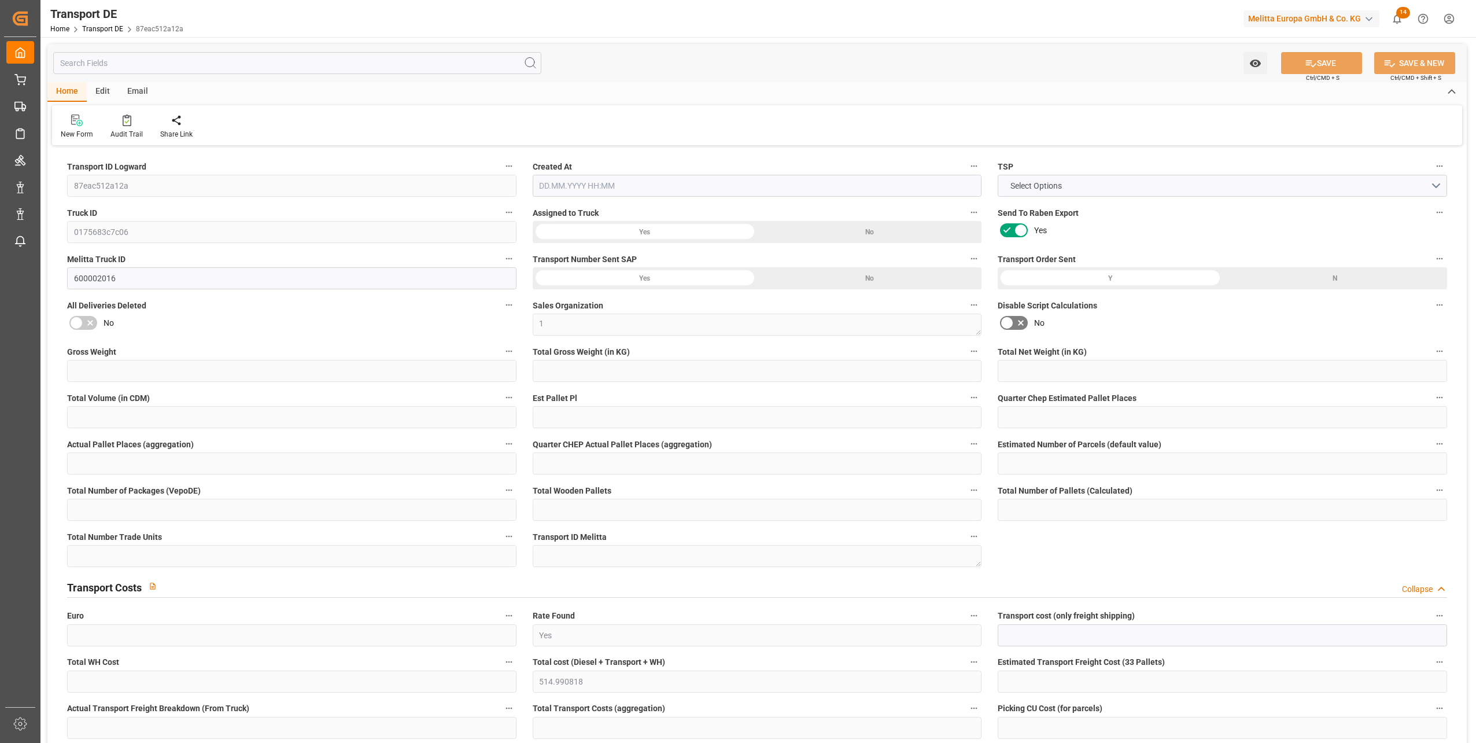
type input "0"
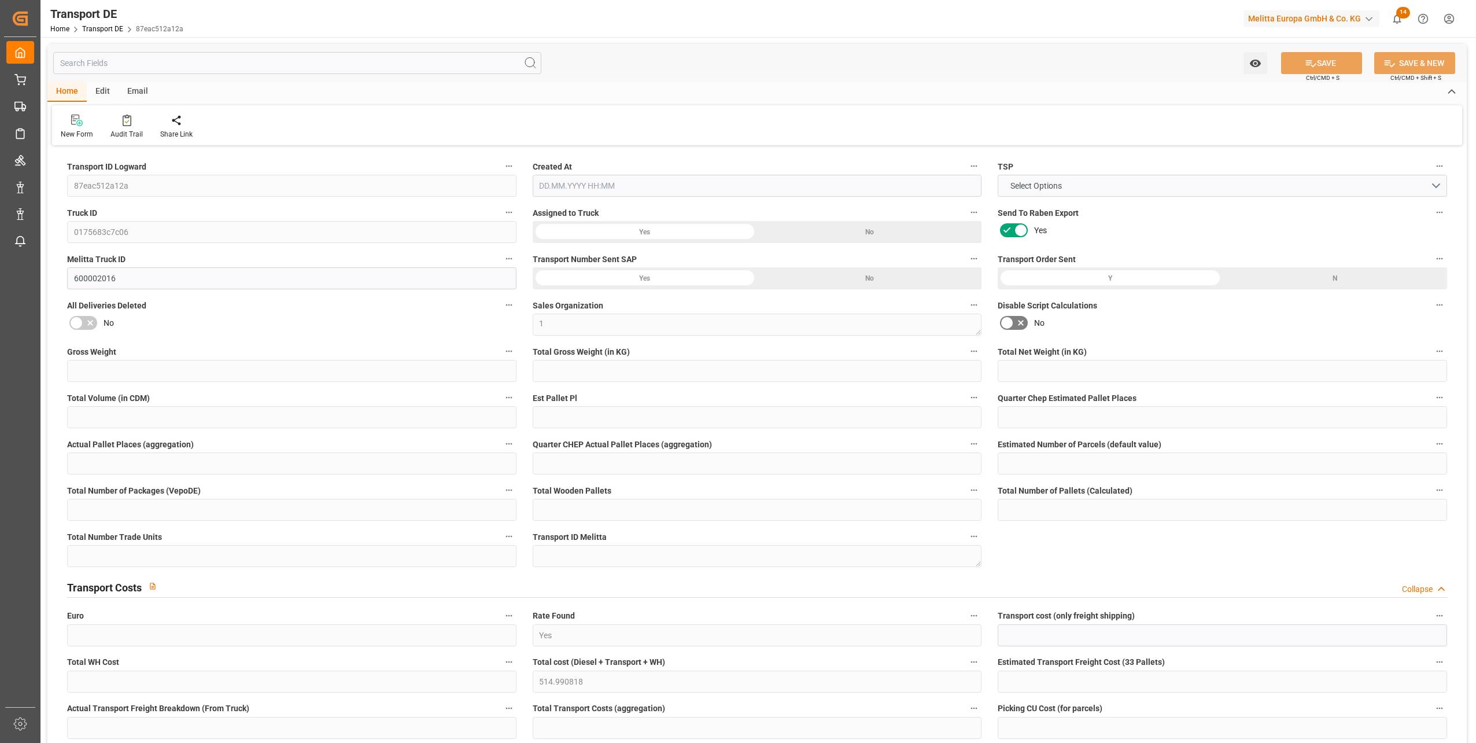
type input "0"
type input "-3.9342"
type input "0"
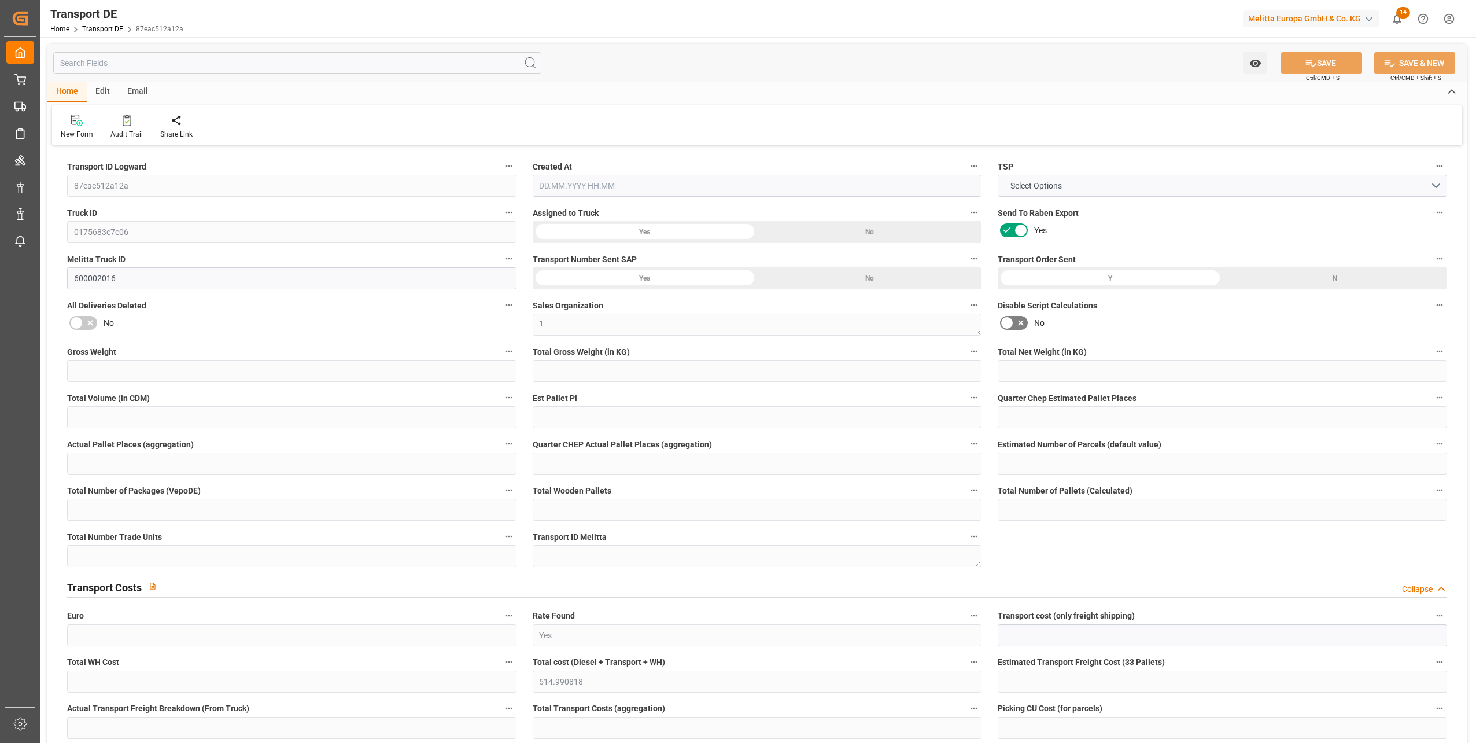
type input "0"
type input "2827.816"
type input "10767.6795"
type input "21"
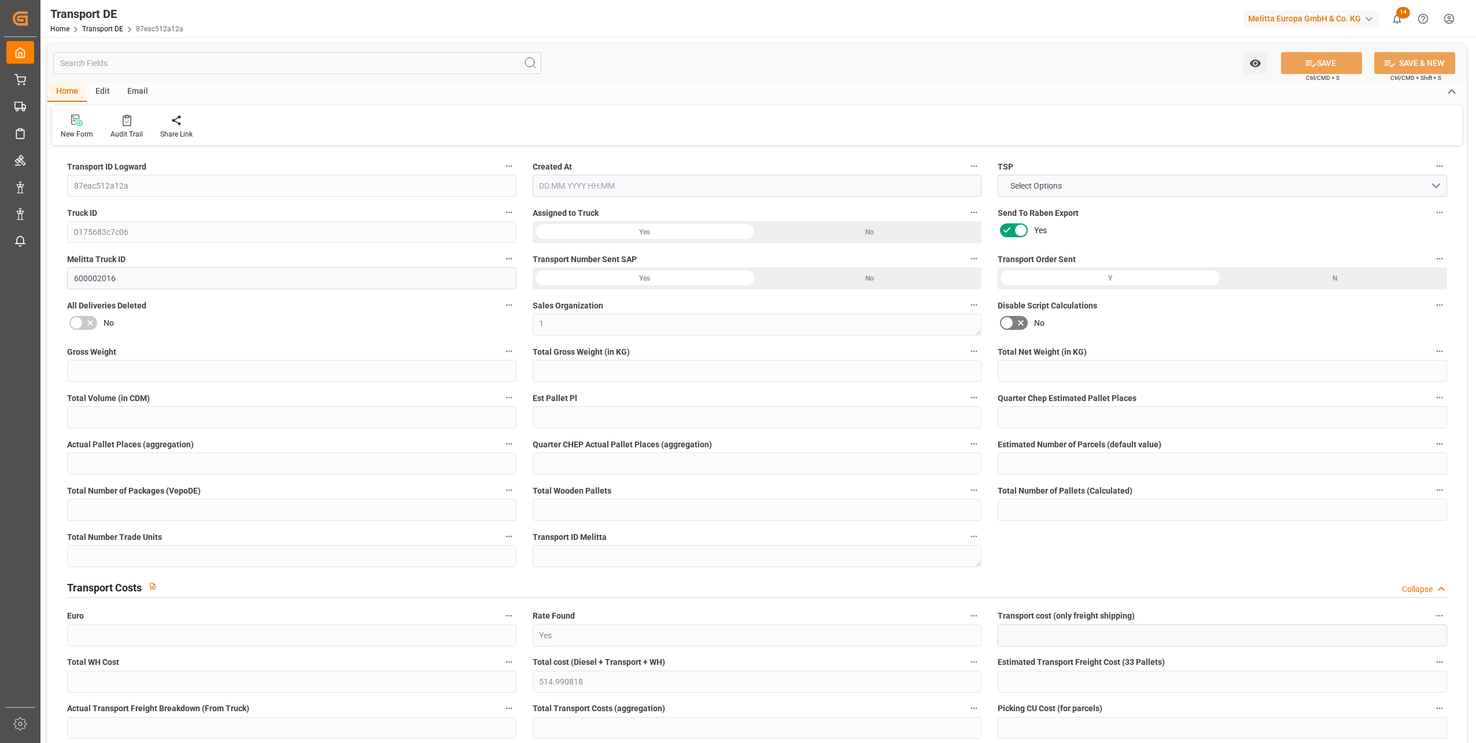
type input "80"
type input "0"
type input "5"
type input "20"
type input "0"
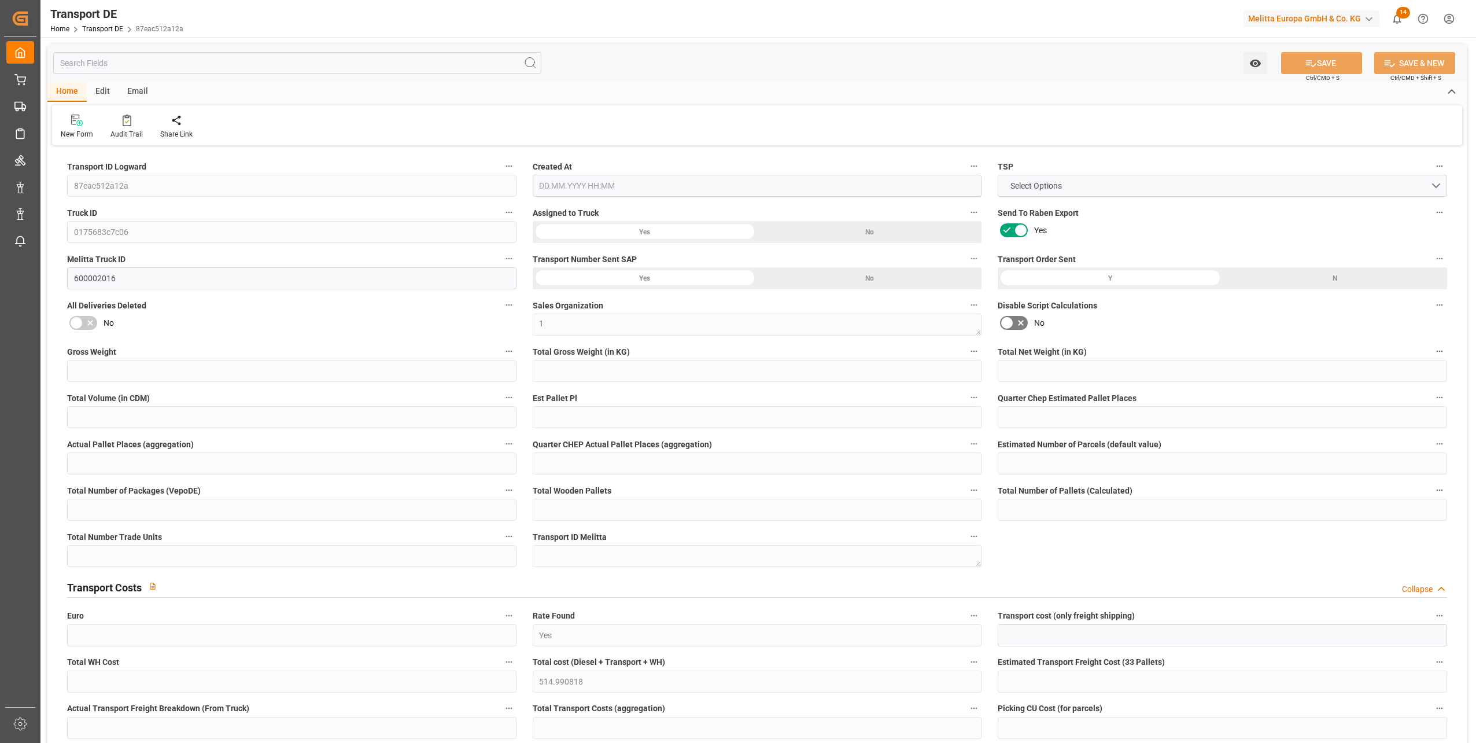
type input "0"
type input "1"
type input "0"
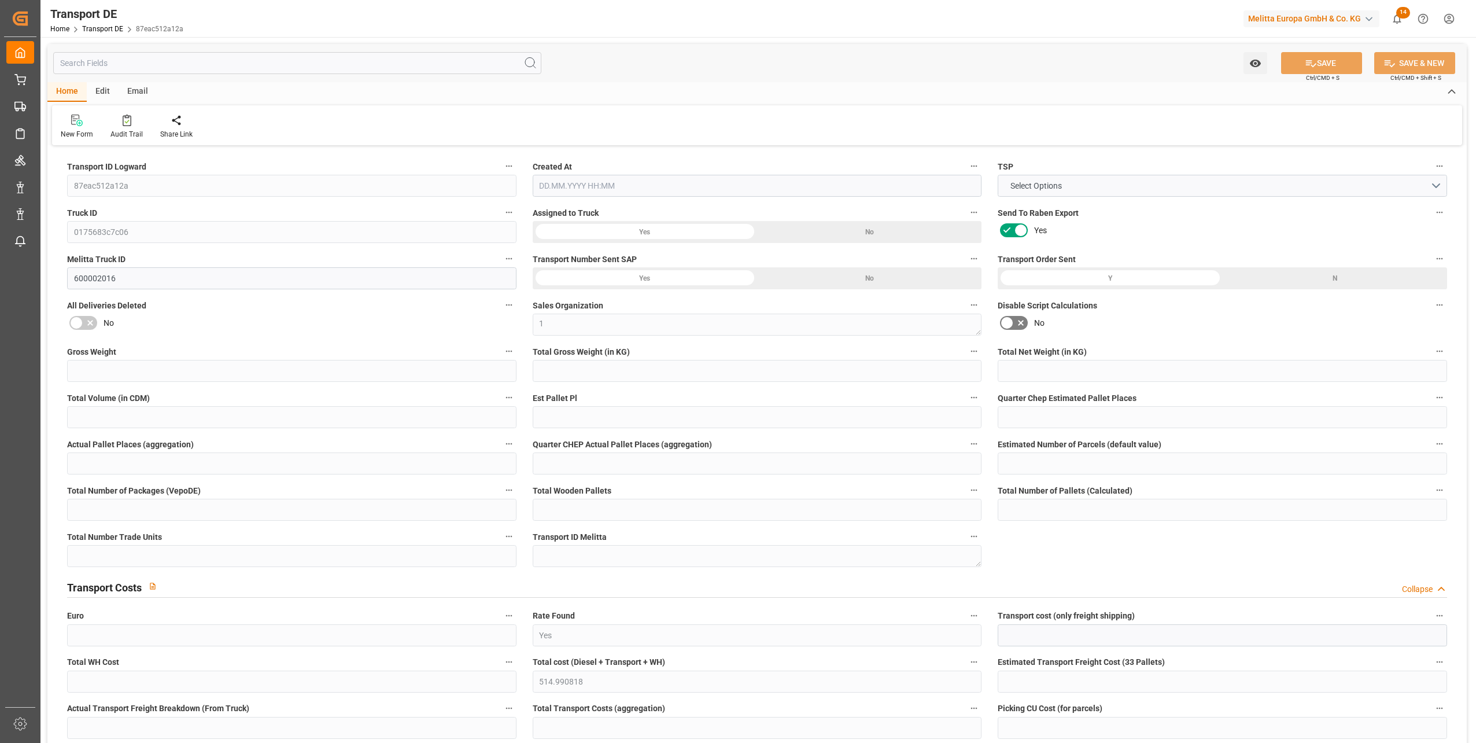
type input "1363"
type input "514.9908"
type input "414.5958"
type input "25.08.2025 21:01"
type input "[DATE]"
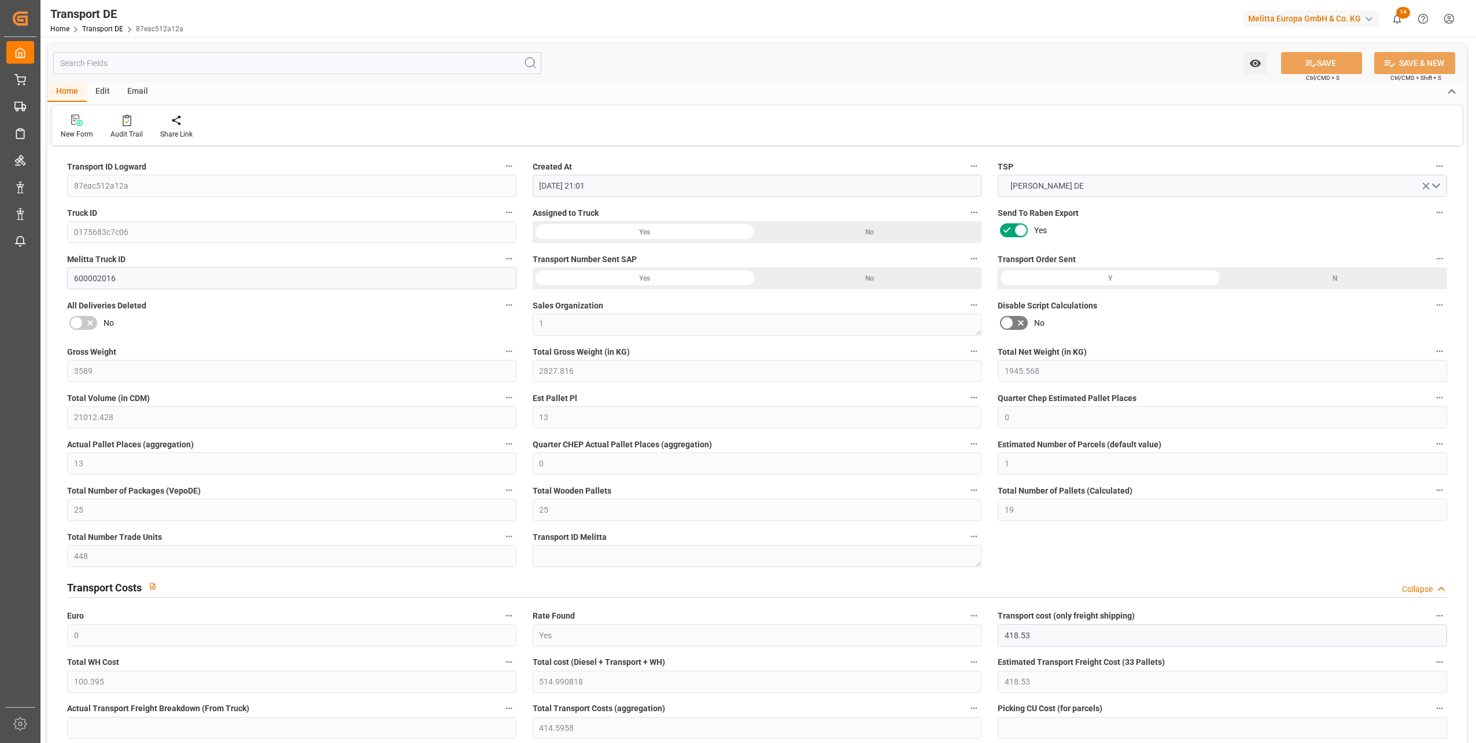
type input "[DATE]"
type input "01.09.2025"
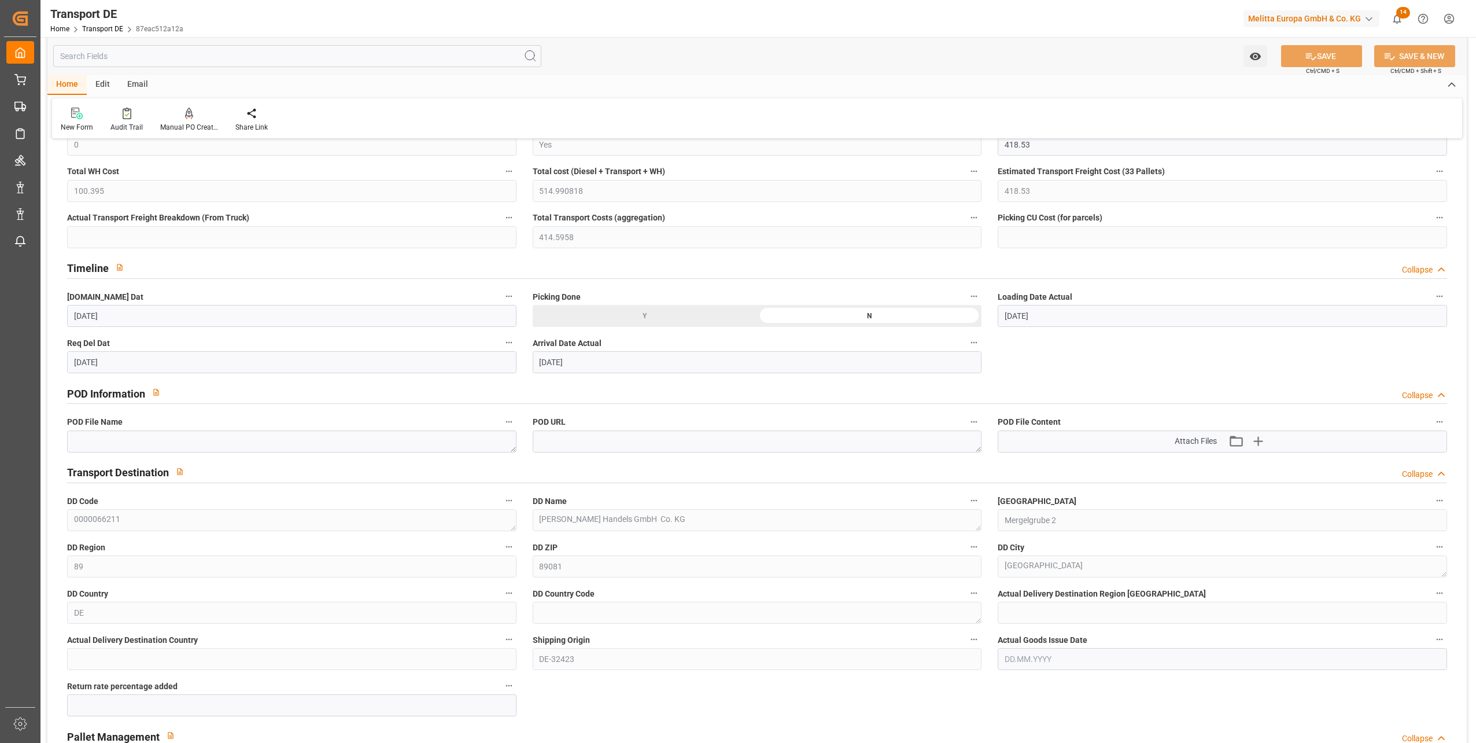
scroll to position [463, 0]
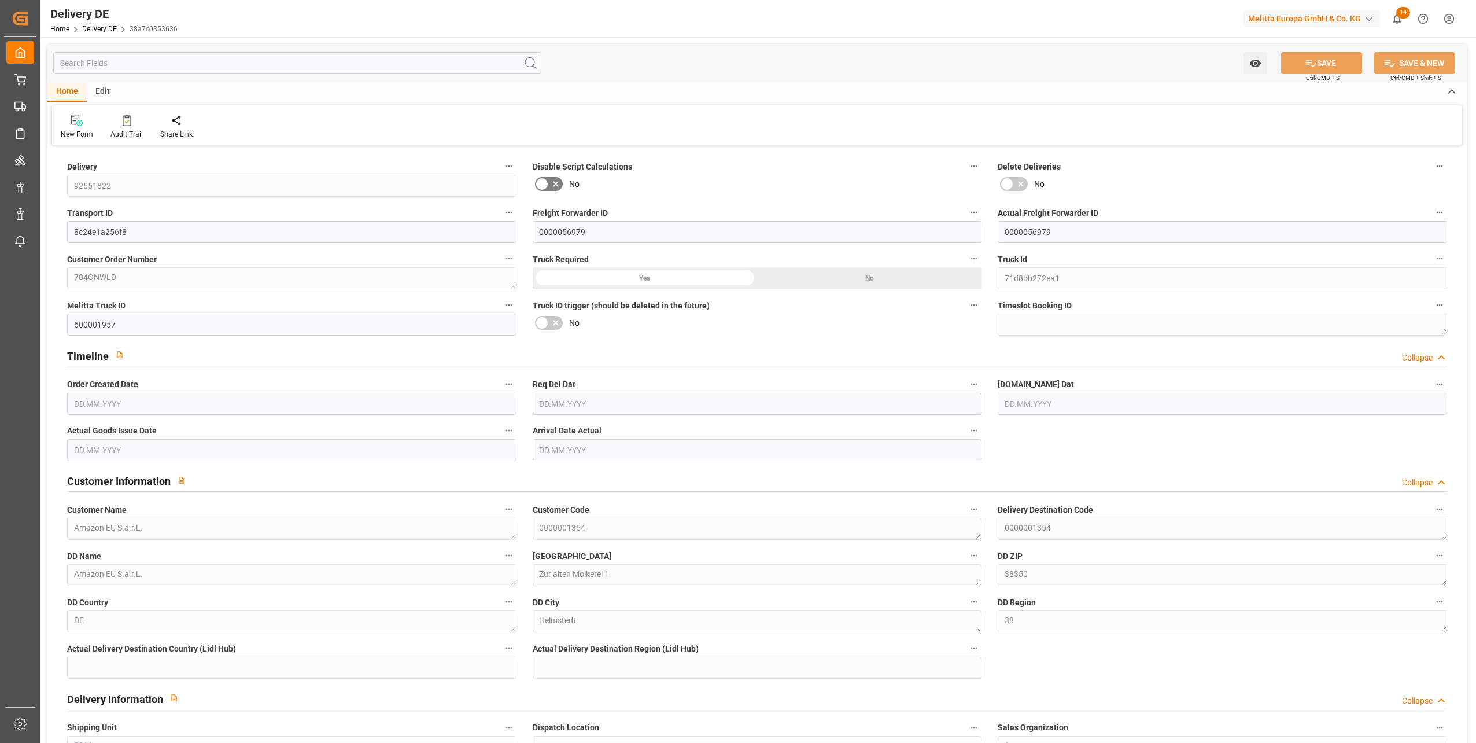
type input "30"
type input "28"
type input "30.75"
type input "2900.655"
type input "4609.934"
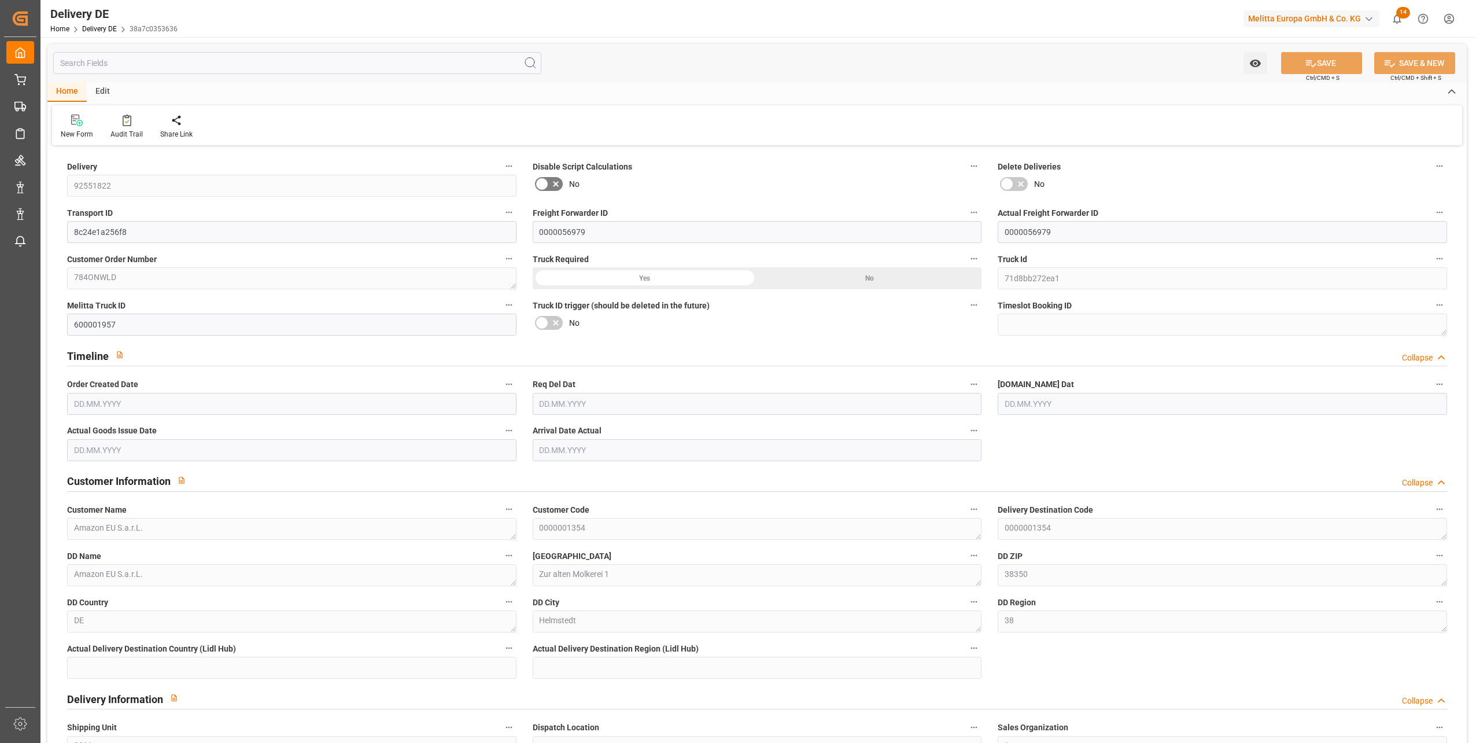
type input "35975.752"
type input "[DATE]"
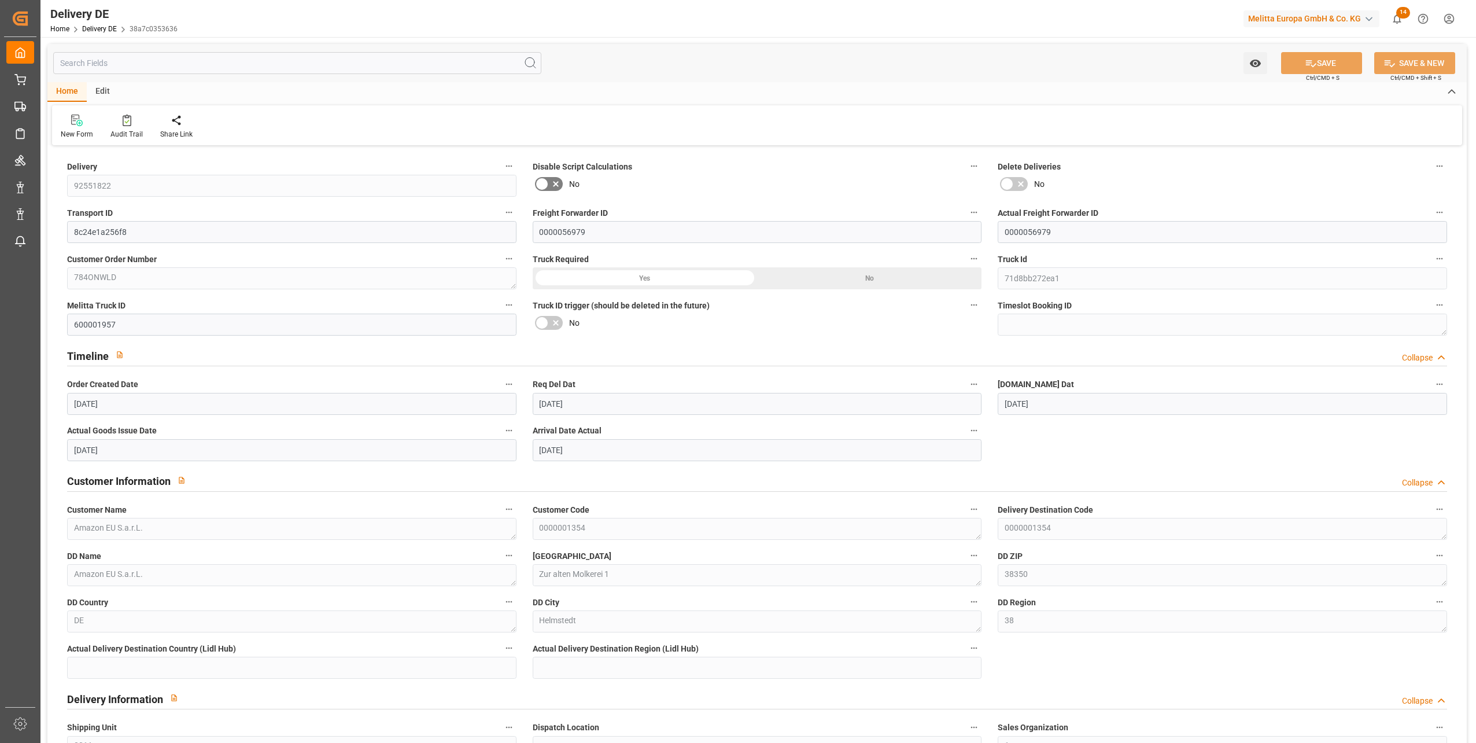
type input "[DATE]"
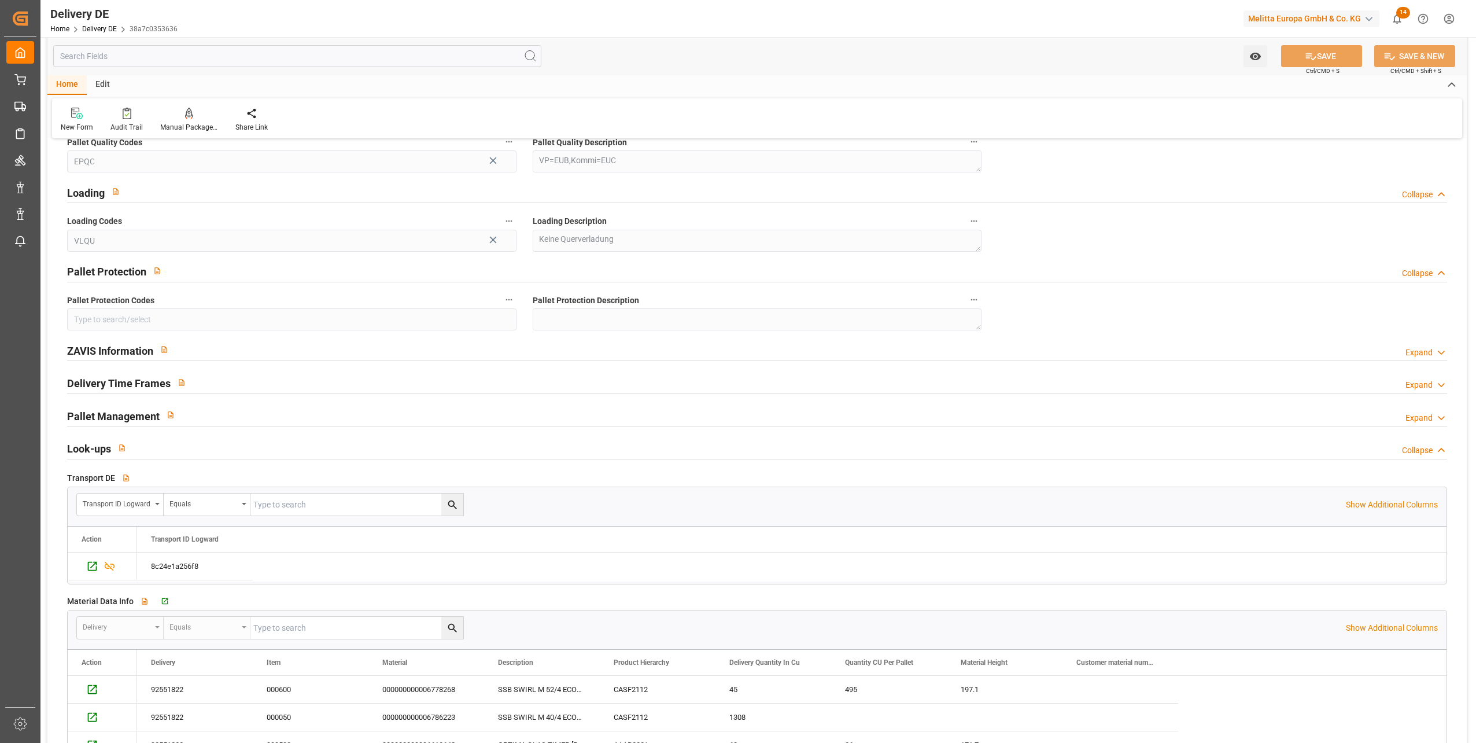
scroll to position [1504, 0]
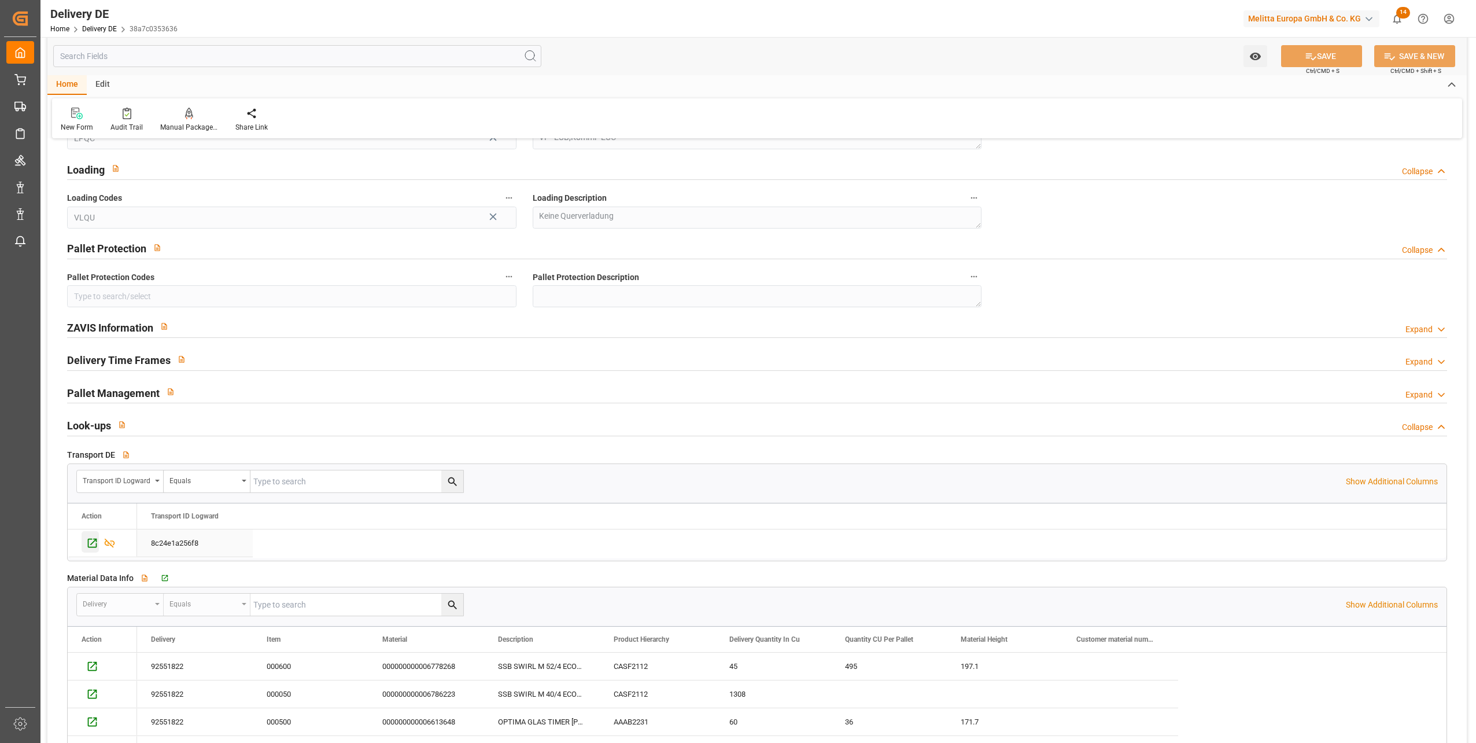
click at [91, 541] on icon "Press SPACE to select this row." at bounding box center [92, 543] width 12 height 12
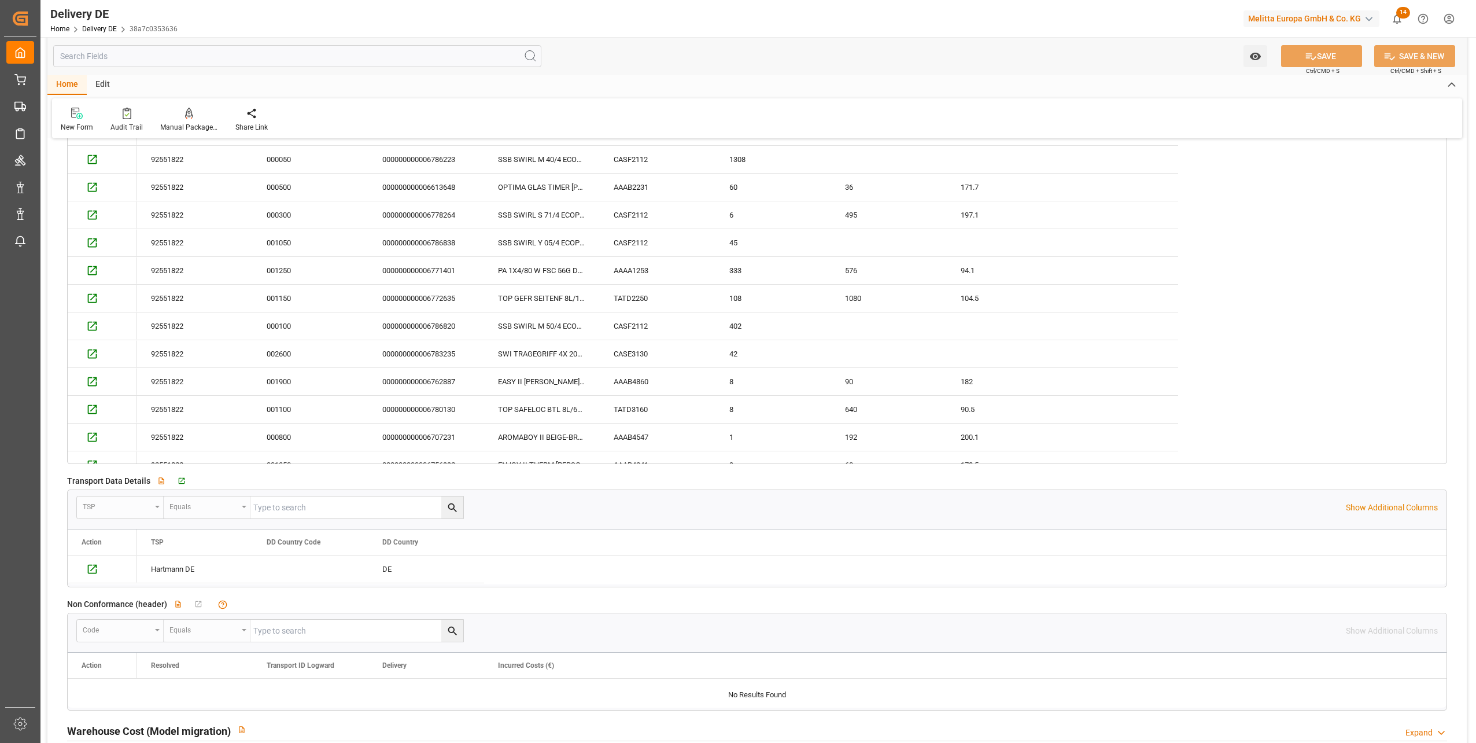
scroll to position [2082, 0]
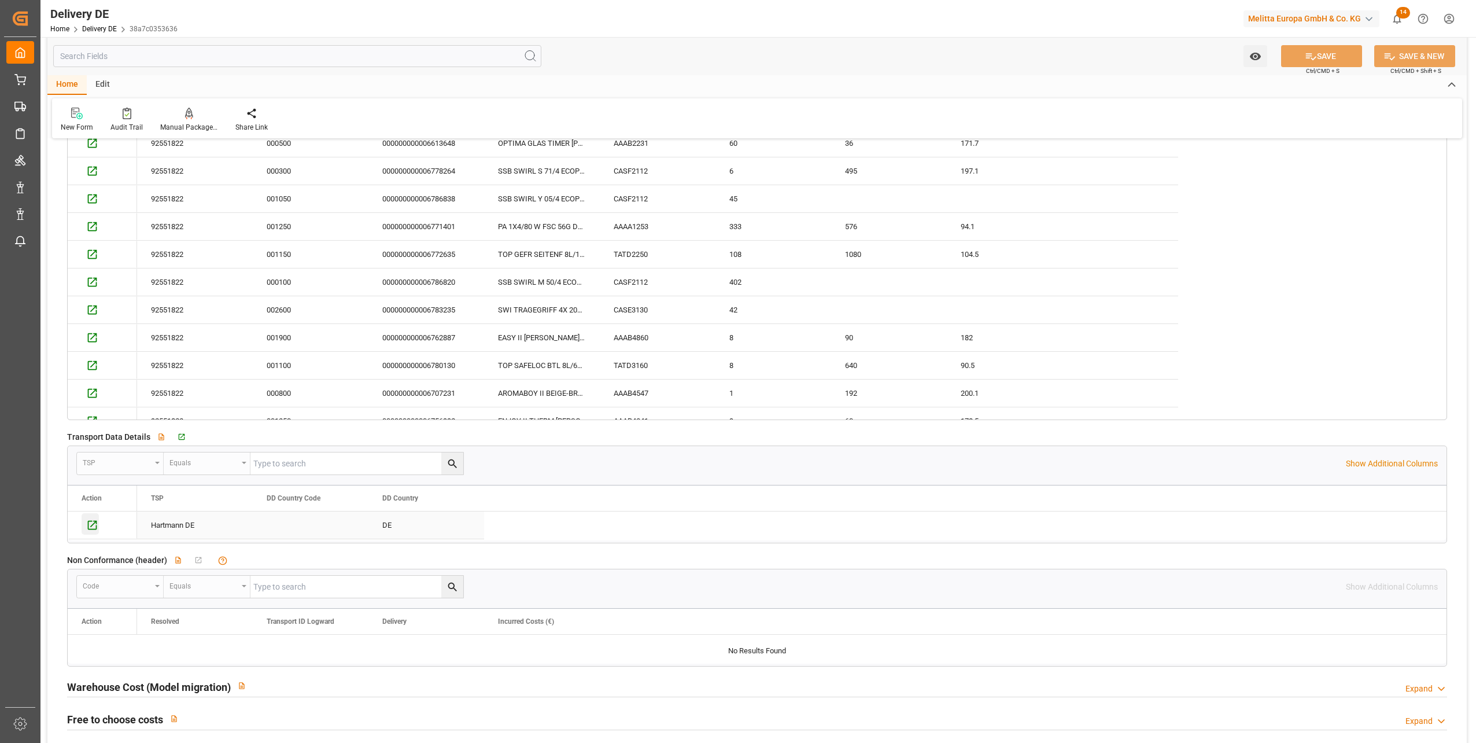
click at [93, 526] on icon "Press SPACE to select this row." at bounding box center [92, 525] width 12 height 12
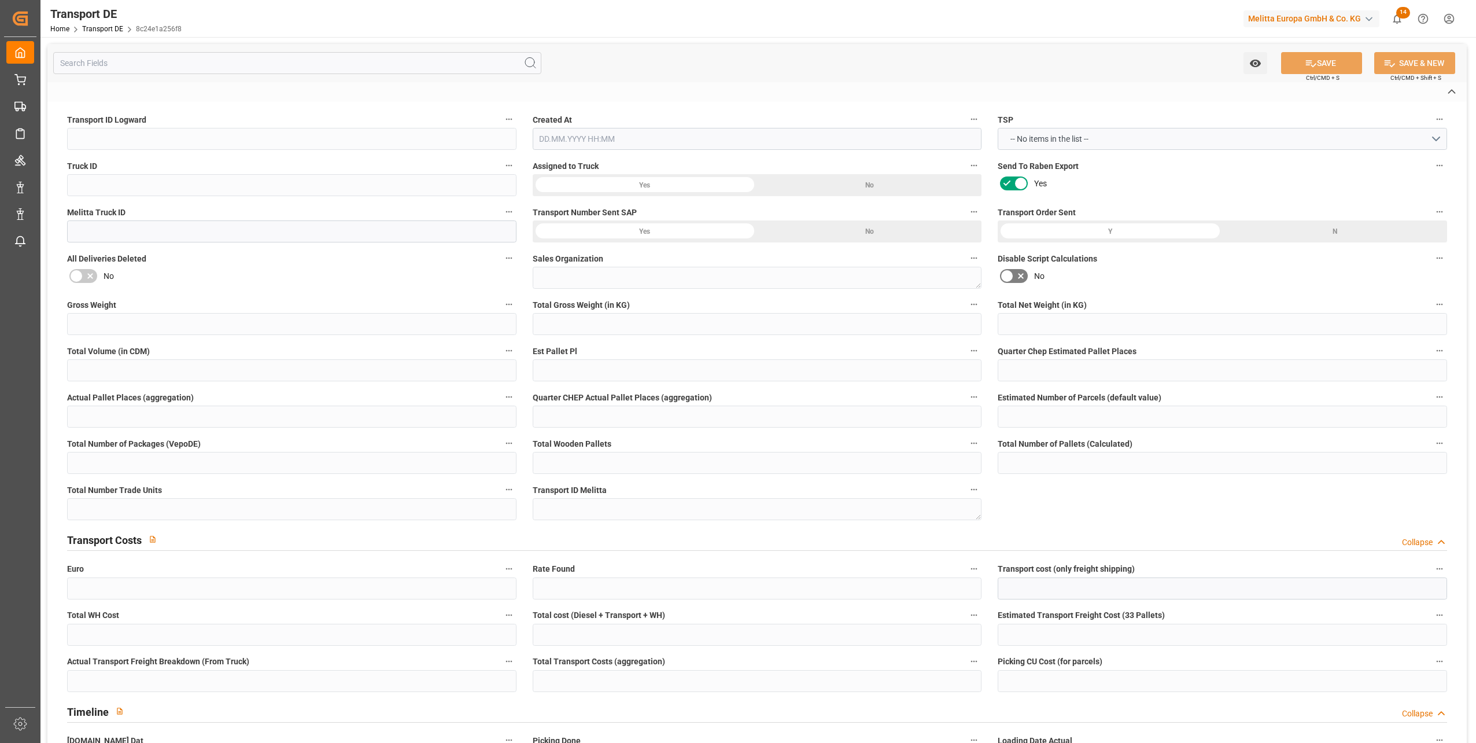
type input "8c24e1a256f8"
type input "71d8bb272ea1"
type input "600001957"
type textarea "1"
type input "Yes"
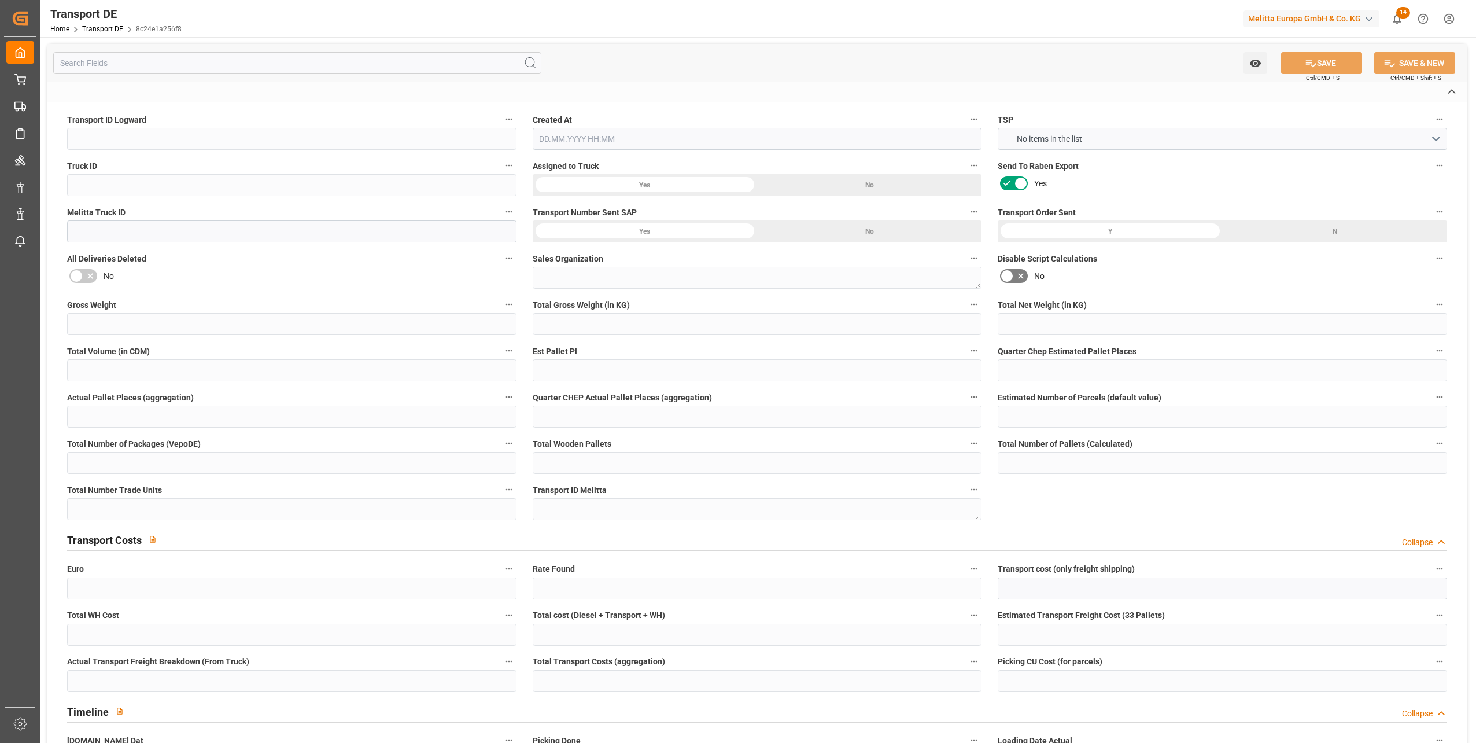
type input "1010.6734839999999"
type textarea "0000001354"
type textarea "Amazon EU S.a.r.L."
type input "Zur alten Molkerei 1"
type input "38350"
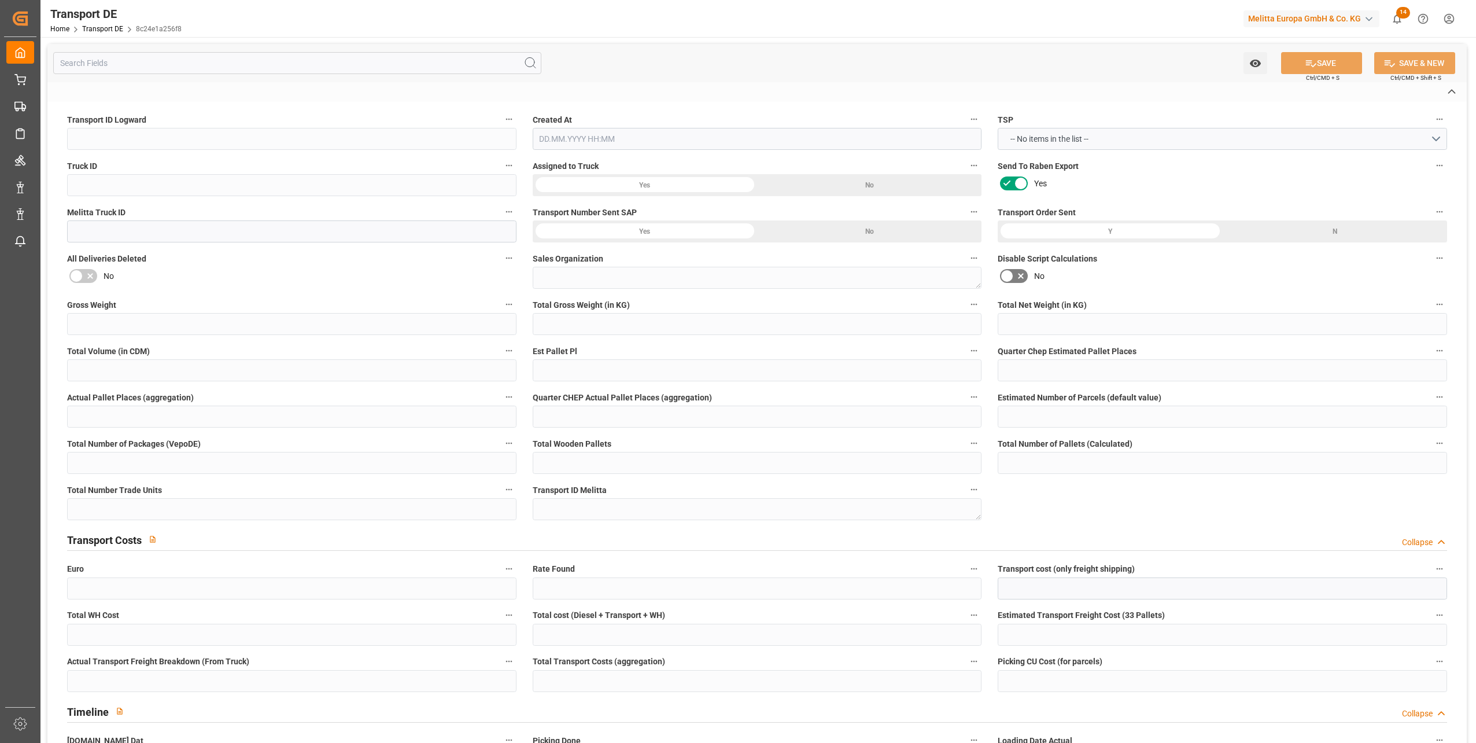
type textarea "Helmstedt"
type input "DE"
type input "DE-32423"
type input "Rhenus Retail Services GmbH"
type input "[PERSON_NAME][STREET_ADDRESS]"
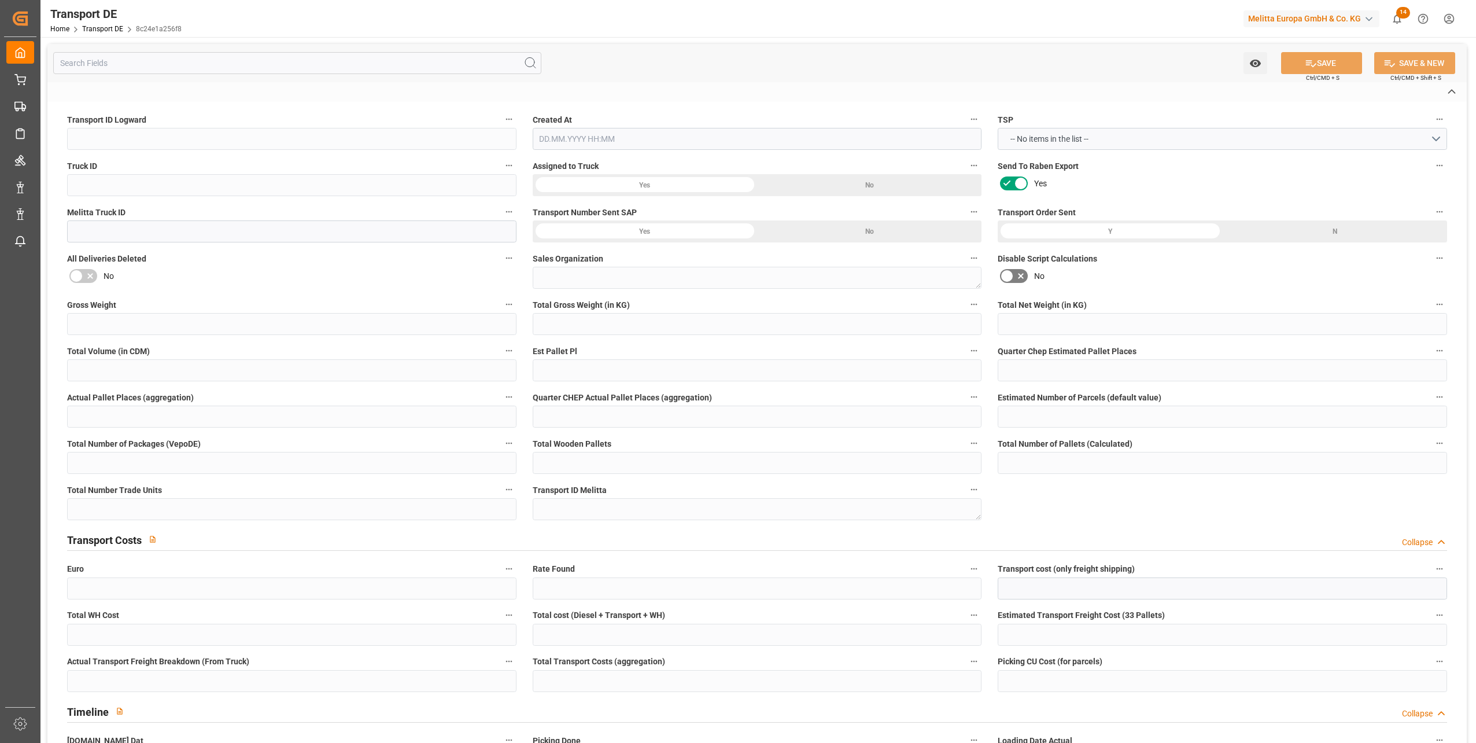
type input "32423"
type input "Minden"
type input "DE"
type input "Melitta Europa GmbH & Co. KG"
type input "[STREET_ADDRESS]"
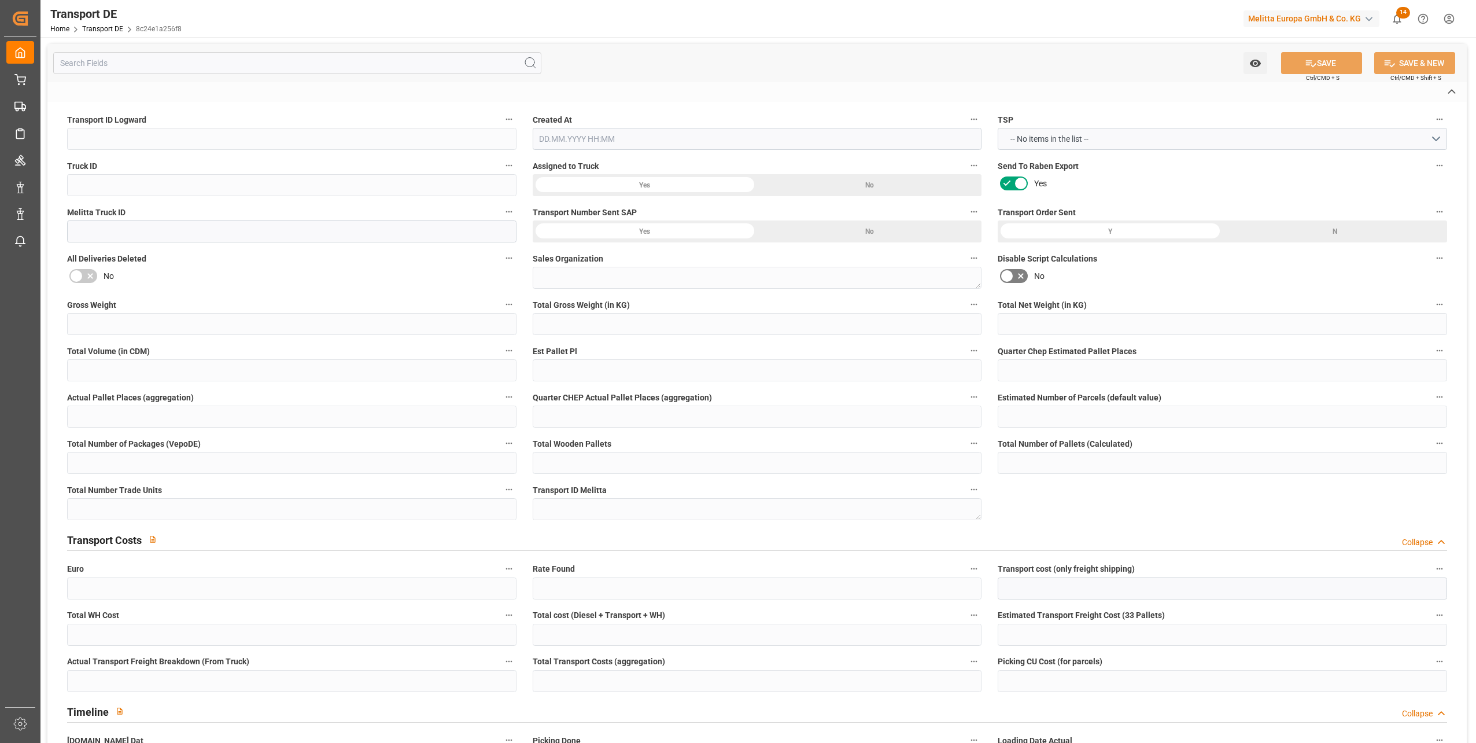
type input "32427"
type input "Minden"
type input "DE"
type textarea "e61473a98707"
type input "Road"
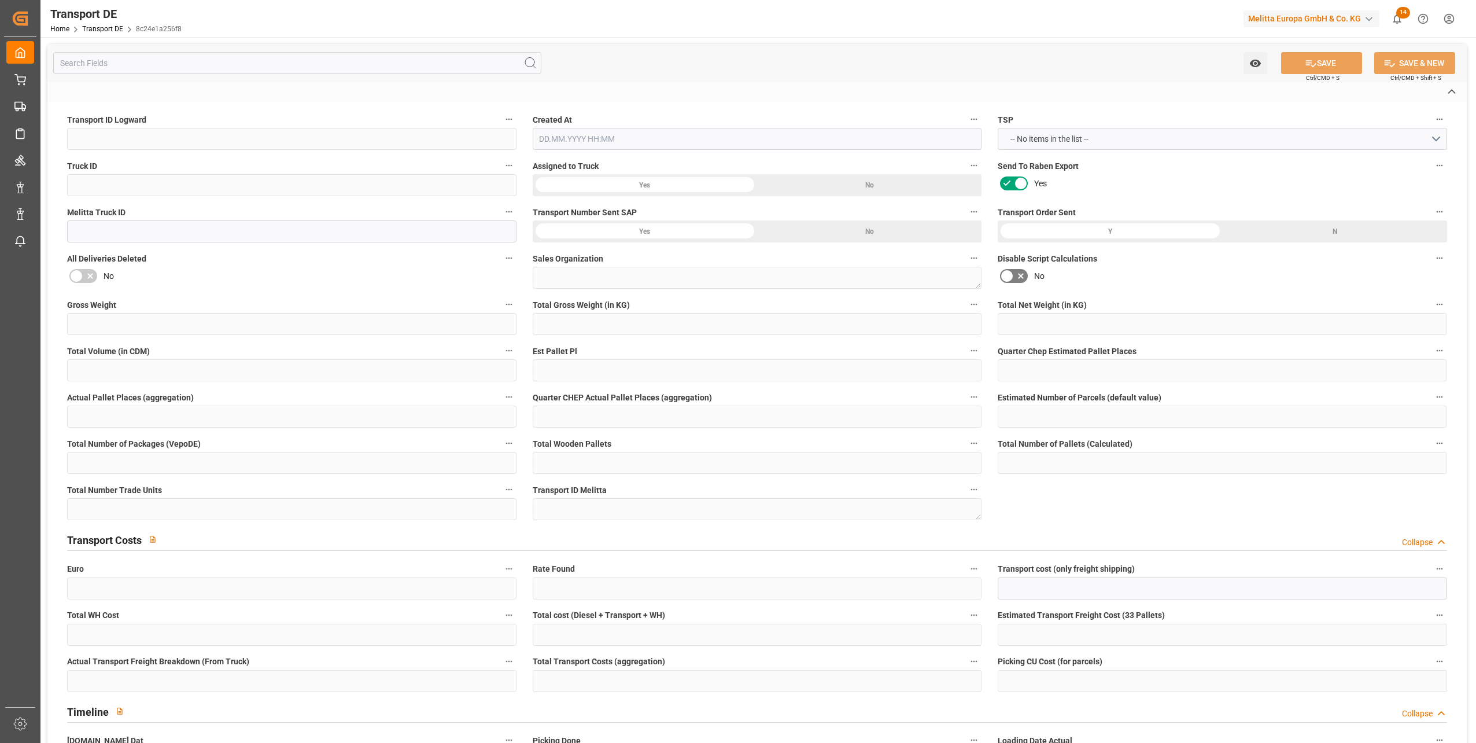
type input "DE"
type input "32423"
type input "DE"
type input "38350"
type input "Full Load"
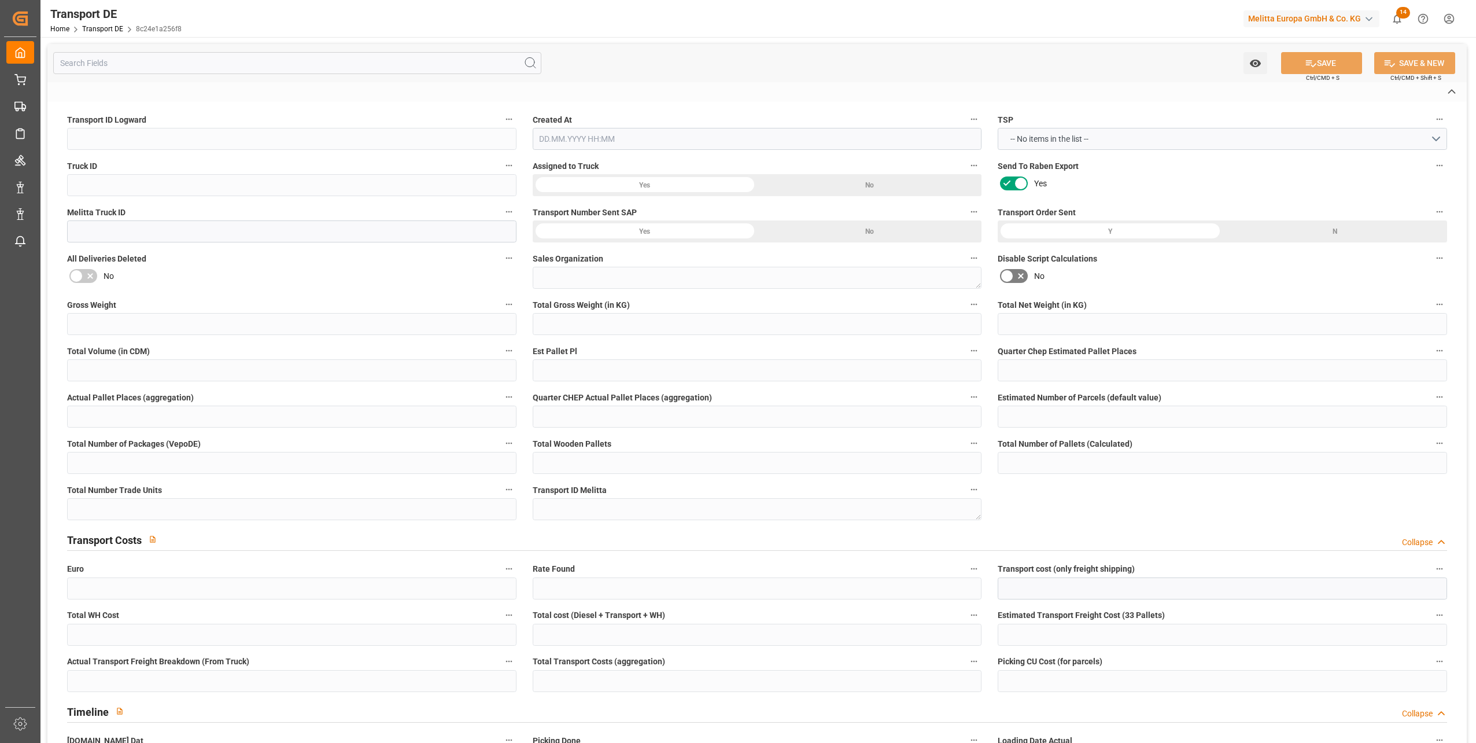
type input "26-40 t"
type input "EURO 6"
type input "Diesel"
type input "DE_02"
type input "DAP"
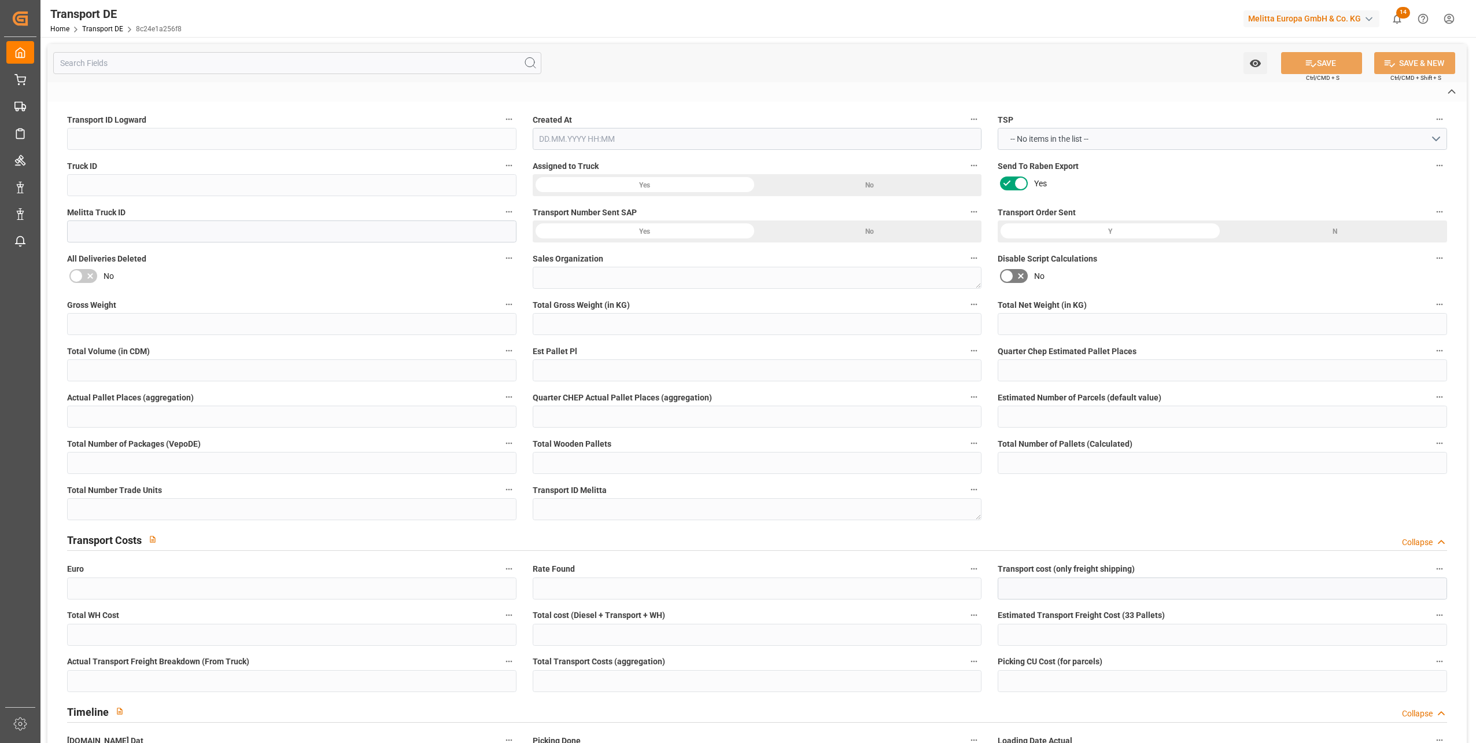
type input "DE 126011900"
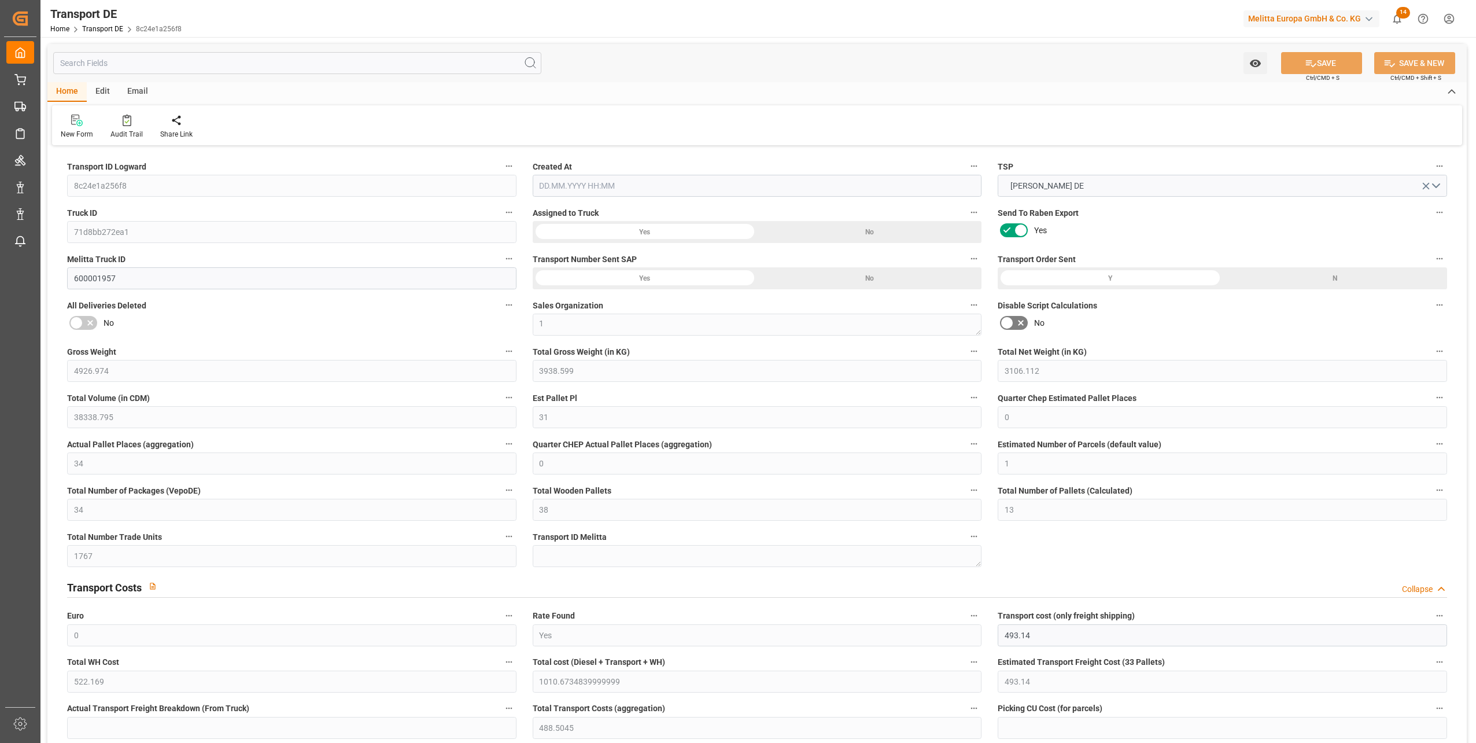
type input "4926.974"
type input "3938.599"
type input "3106.112"
type input "38338.795"
type input "31"
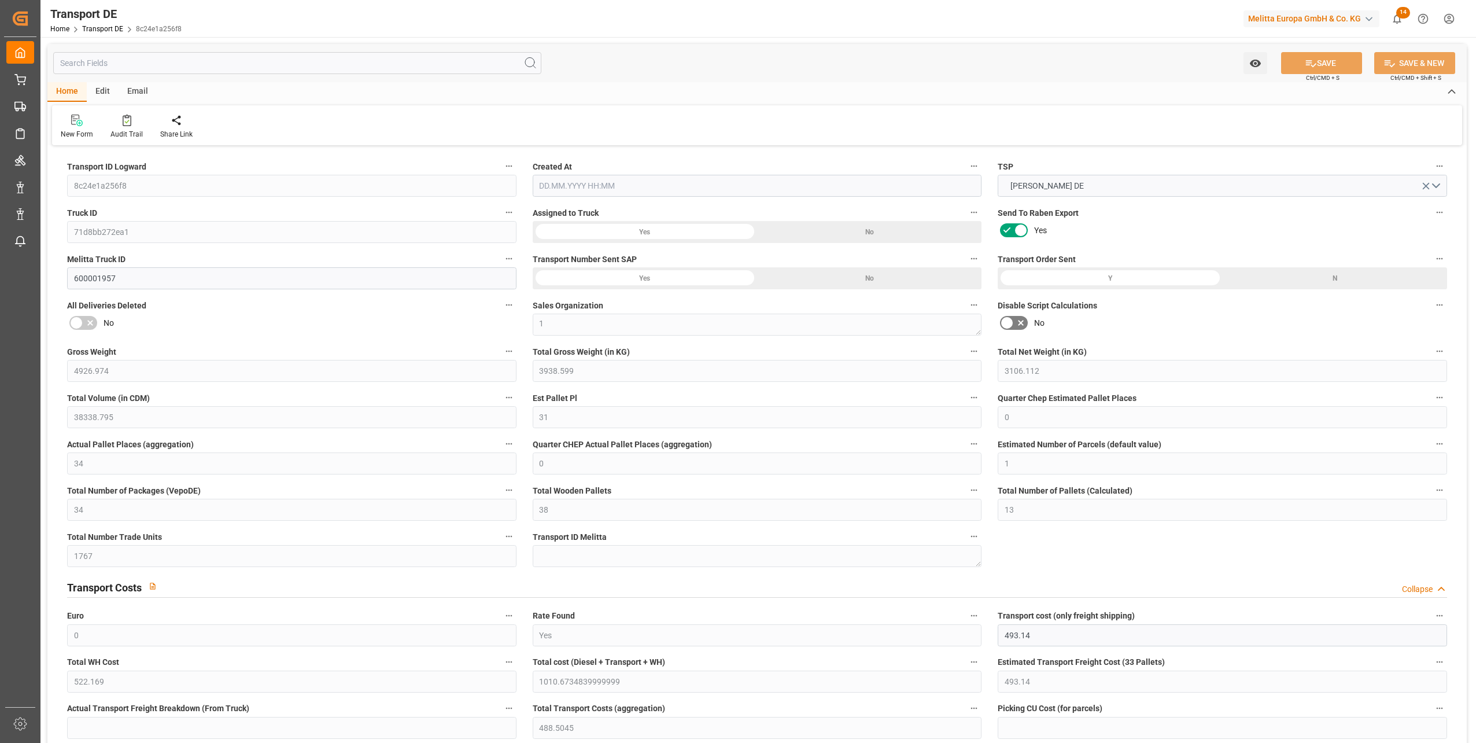
type input "0"
type input "34"
type input "0"
type input "1"
type input "34"
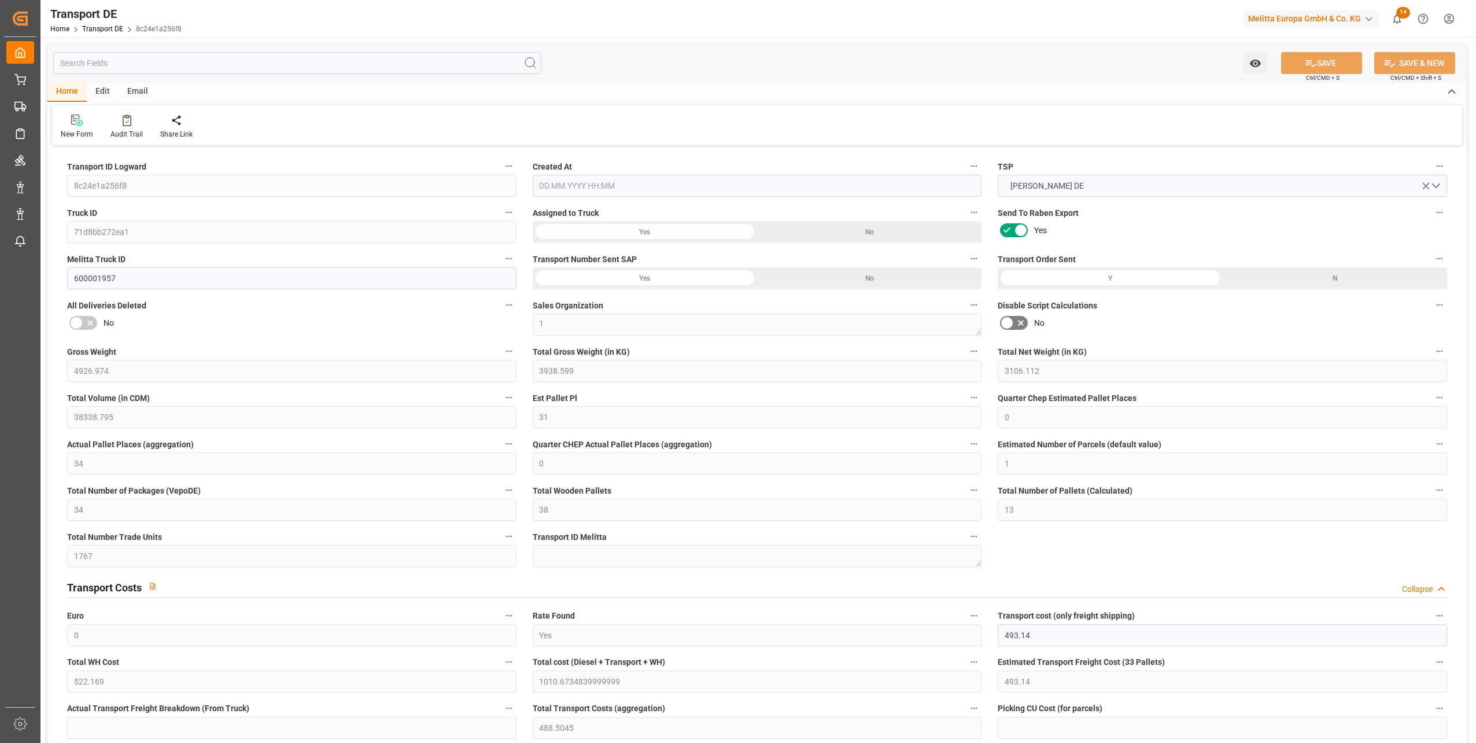
type input "38"
type input "13"
type input "1767"
type input "0"
type input "493.14"
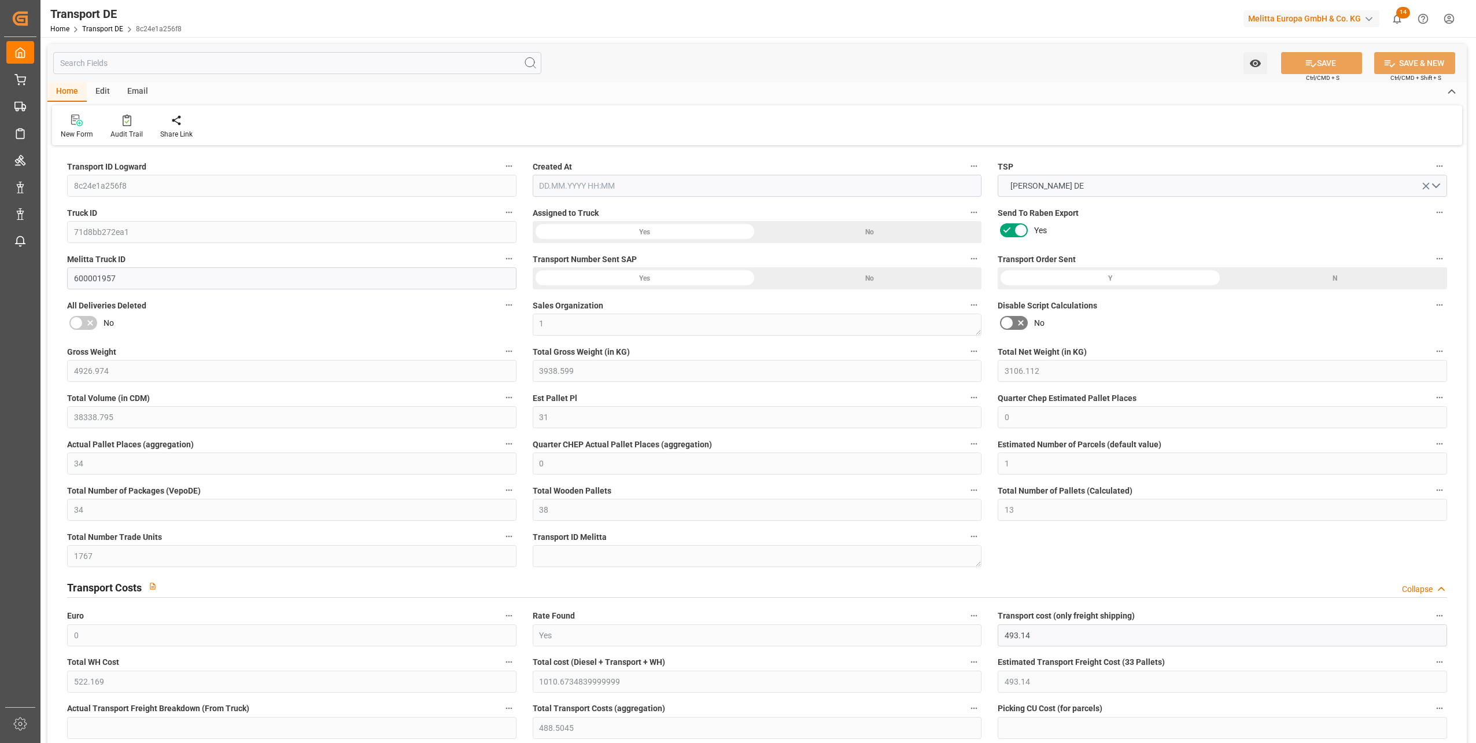
type input "522.169"
type input "493.14"
type input "488.5045"
type input "38"
type input "21"
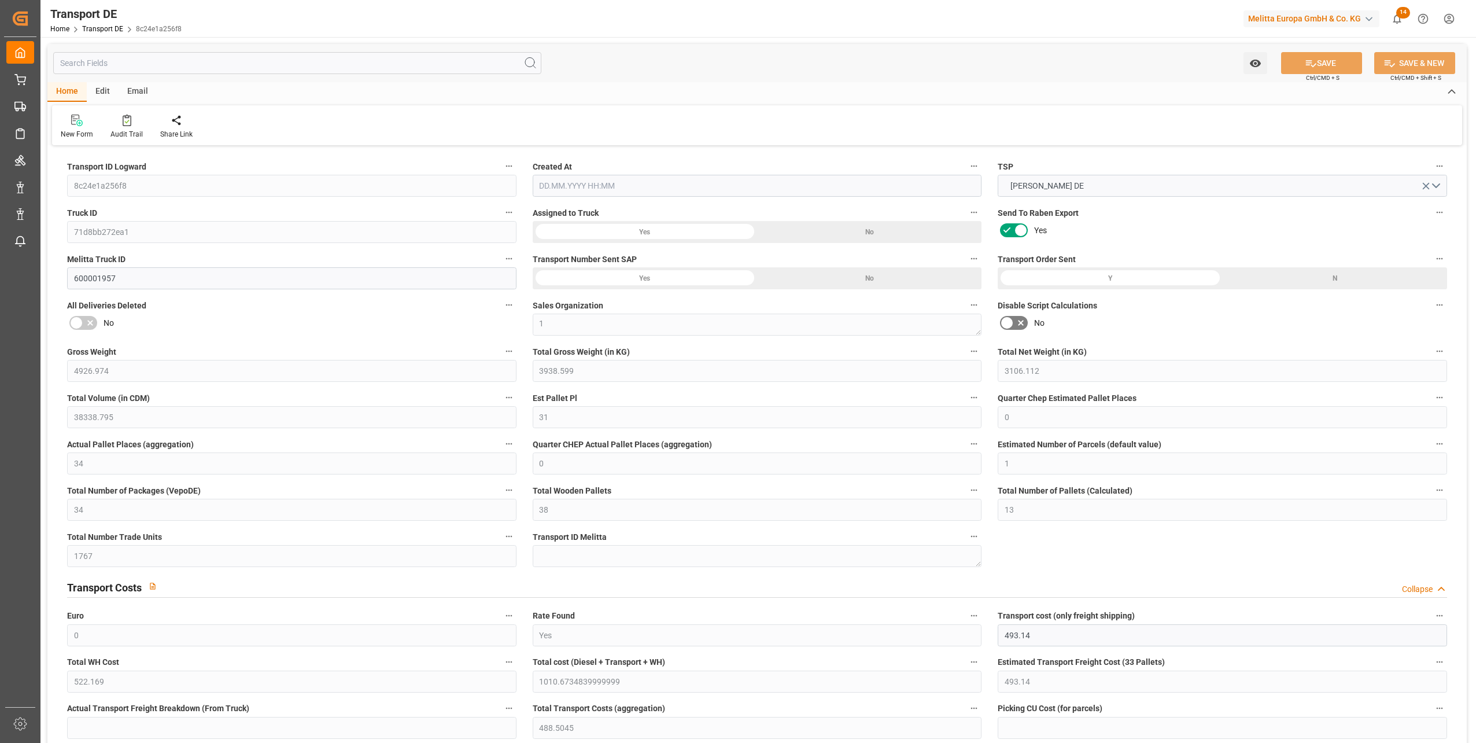
type input "13"
type input "0"
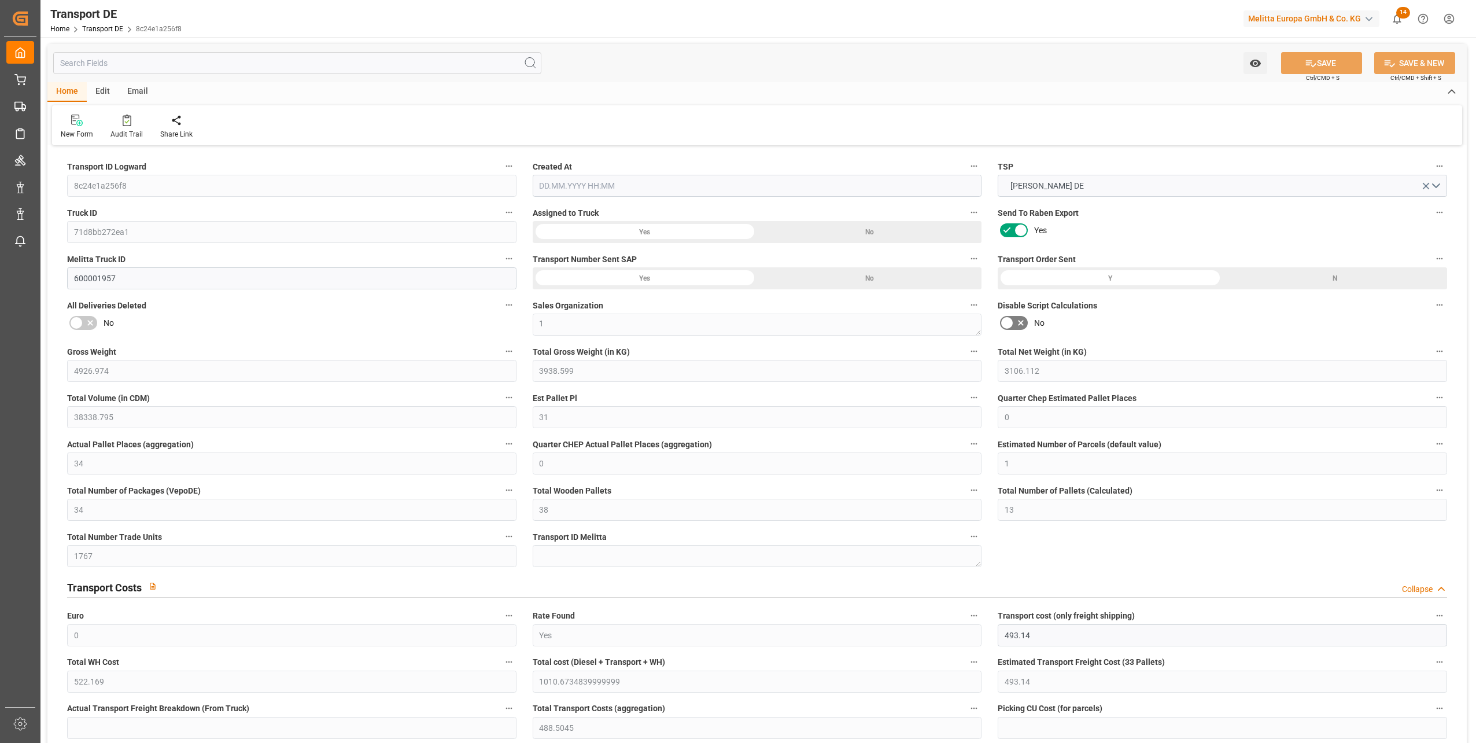
type input "0"
type input "-4.6355"
type input "0"
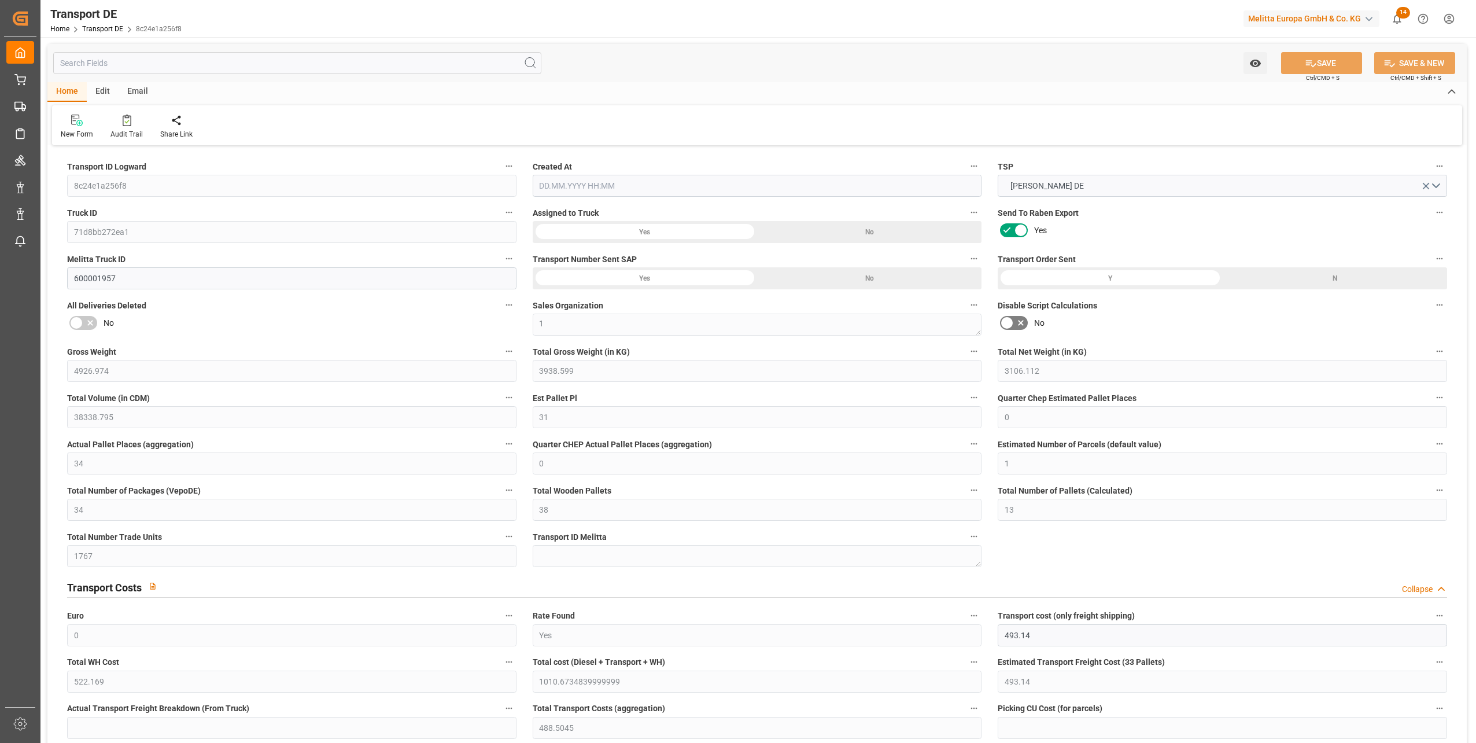
type input "0"
type input "3938.599"
type input "21"
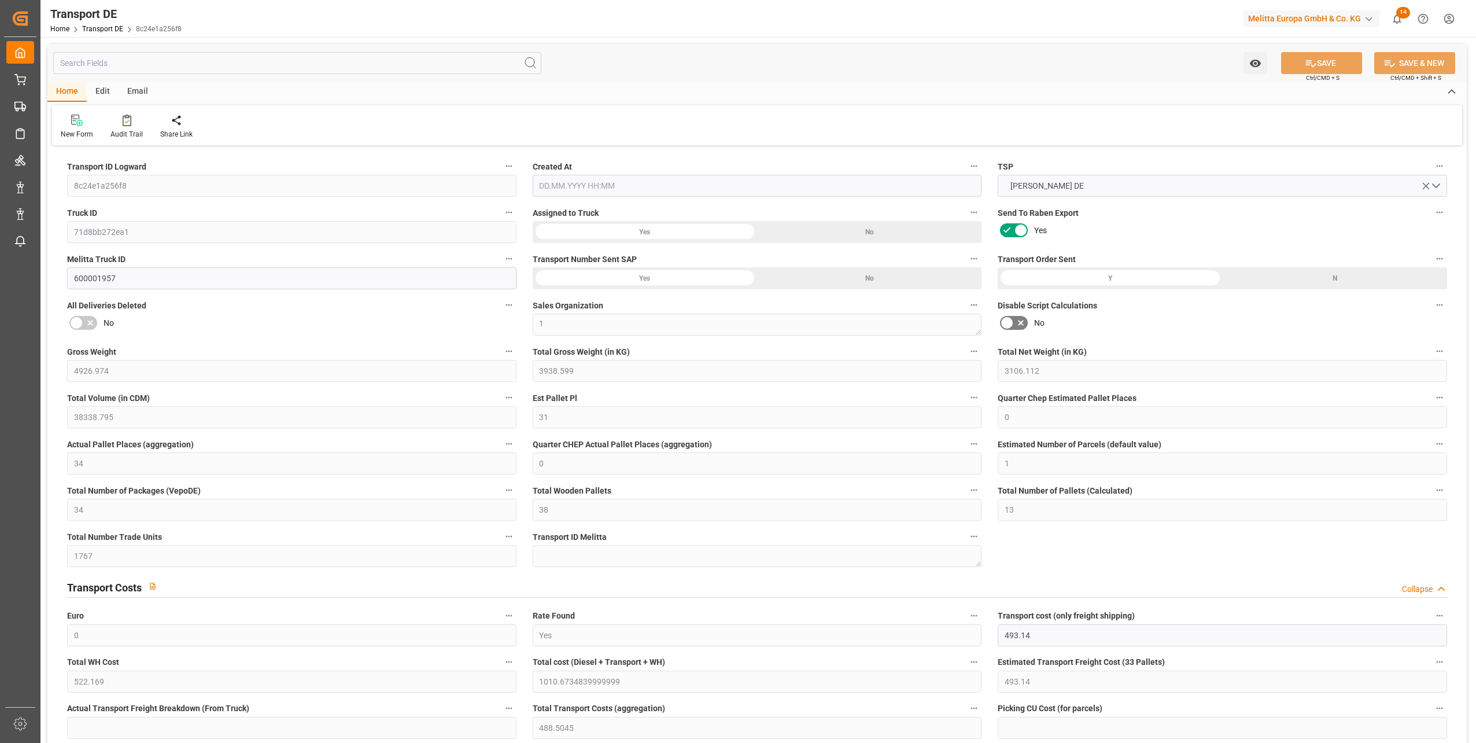
type input "100"
type input "3"
type input "4"
type input "25"
type input "0"
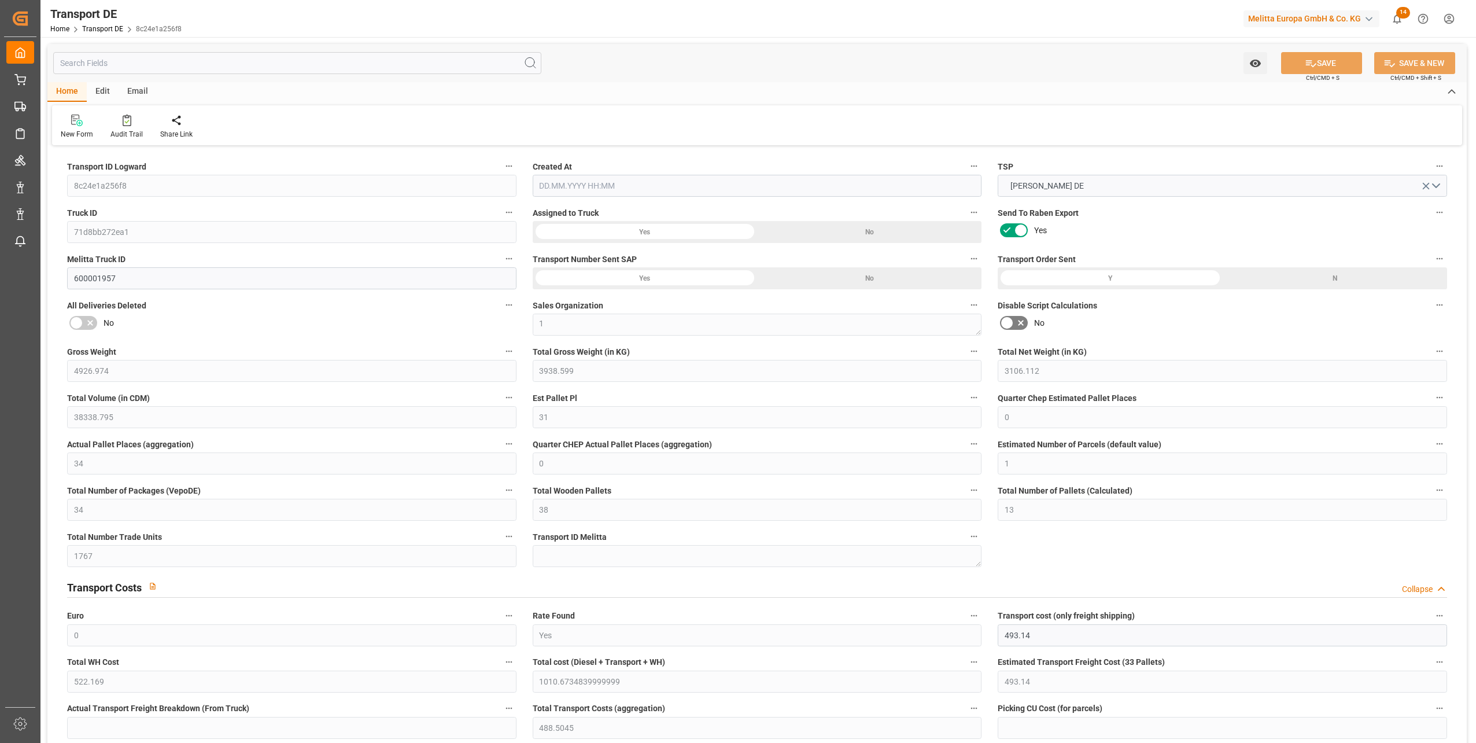
type input "0"
type input "3"
type input "6"
type input "0"
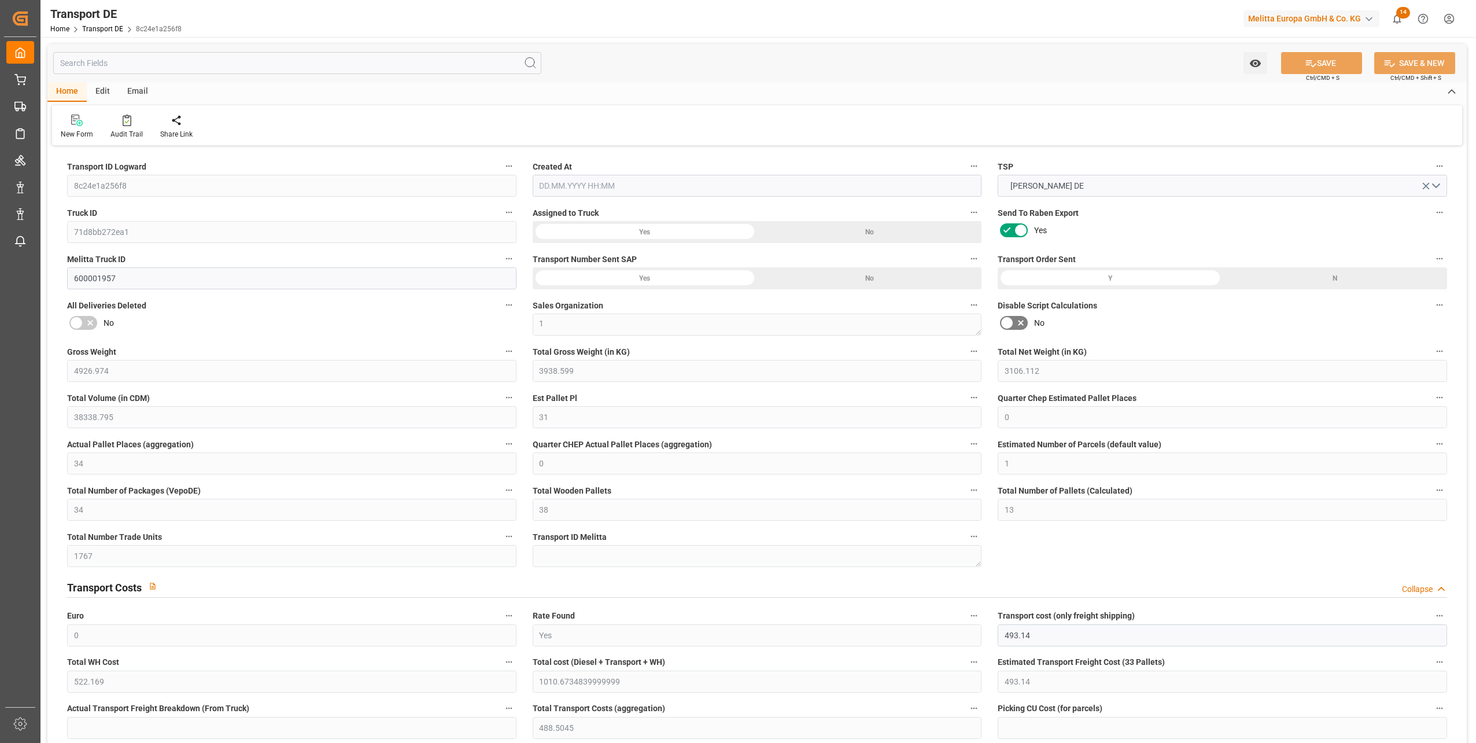
type input "2411"
type input "1010.6735"
type input "488.5045"
type input "[DATE] 09:35"
type input "[DATE]"
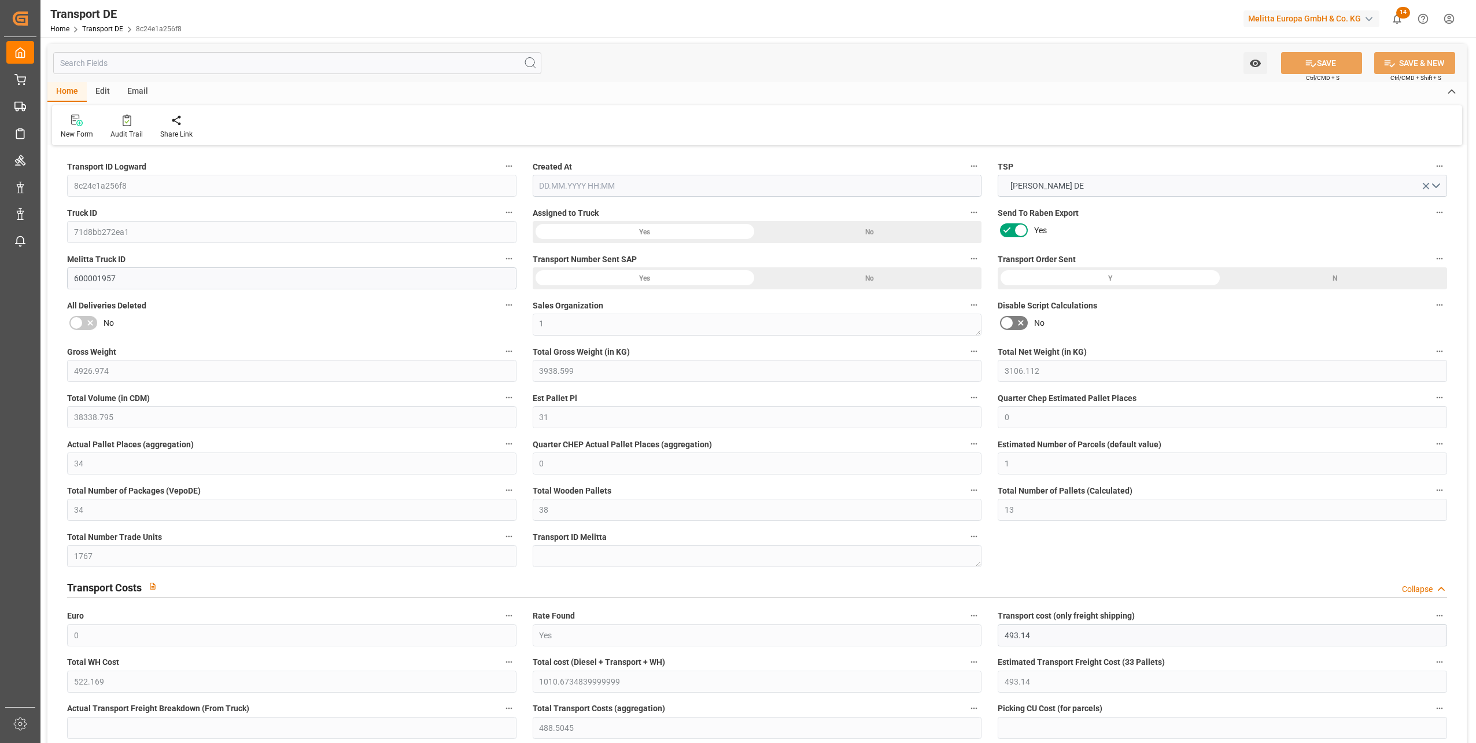
type input "[DATE]"
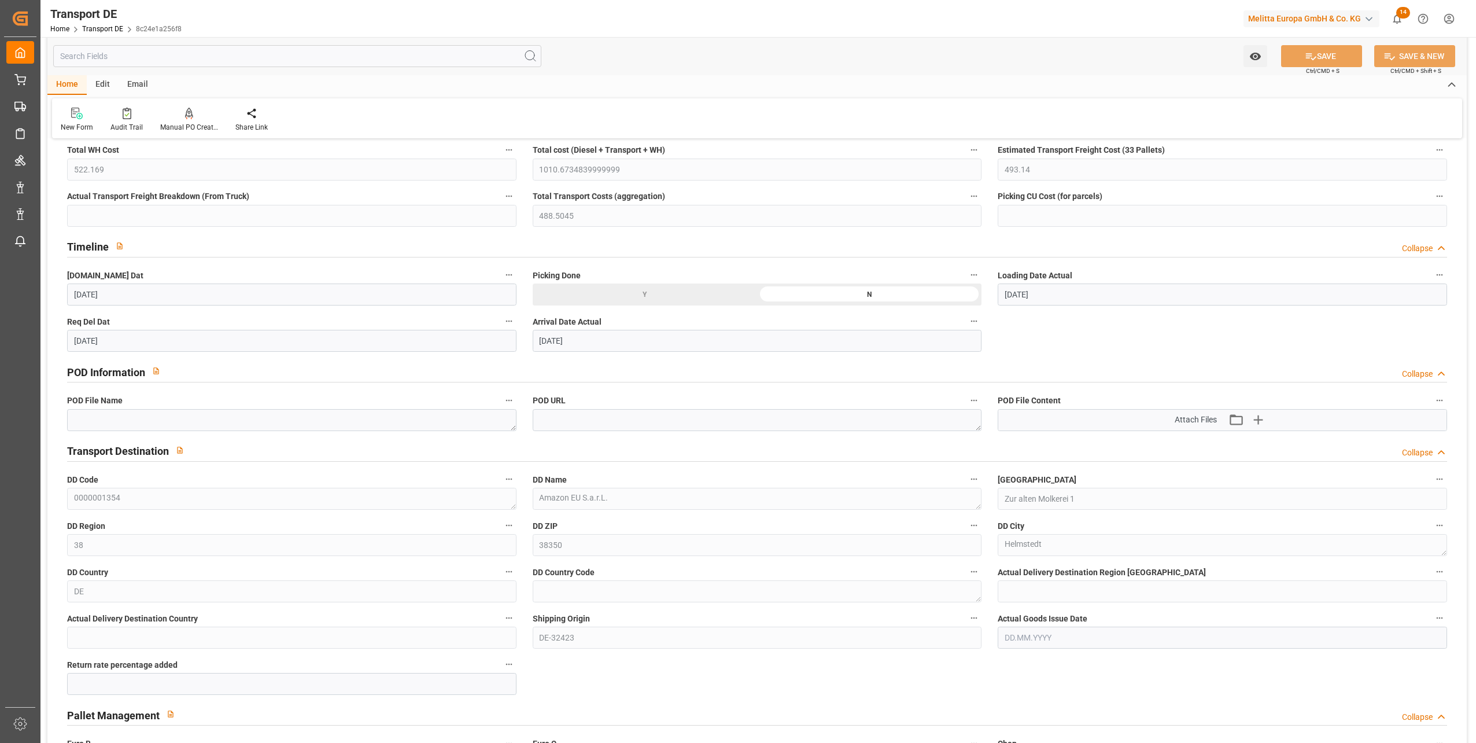
scroll to position [578, 0]
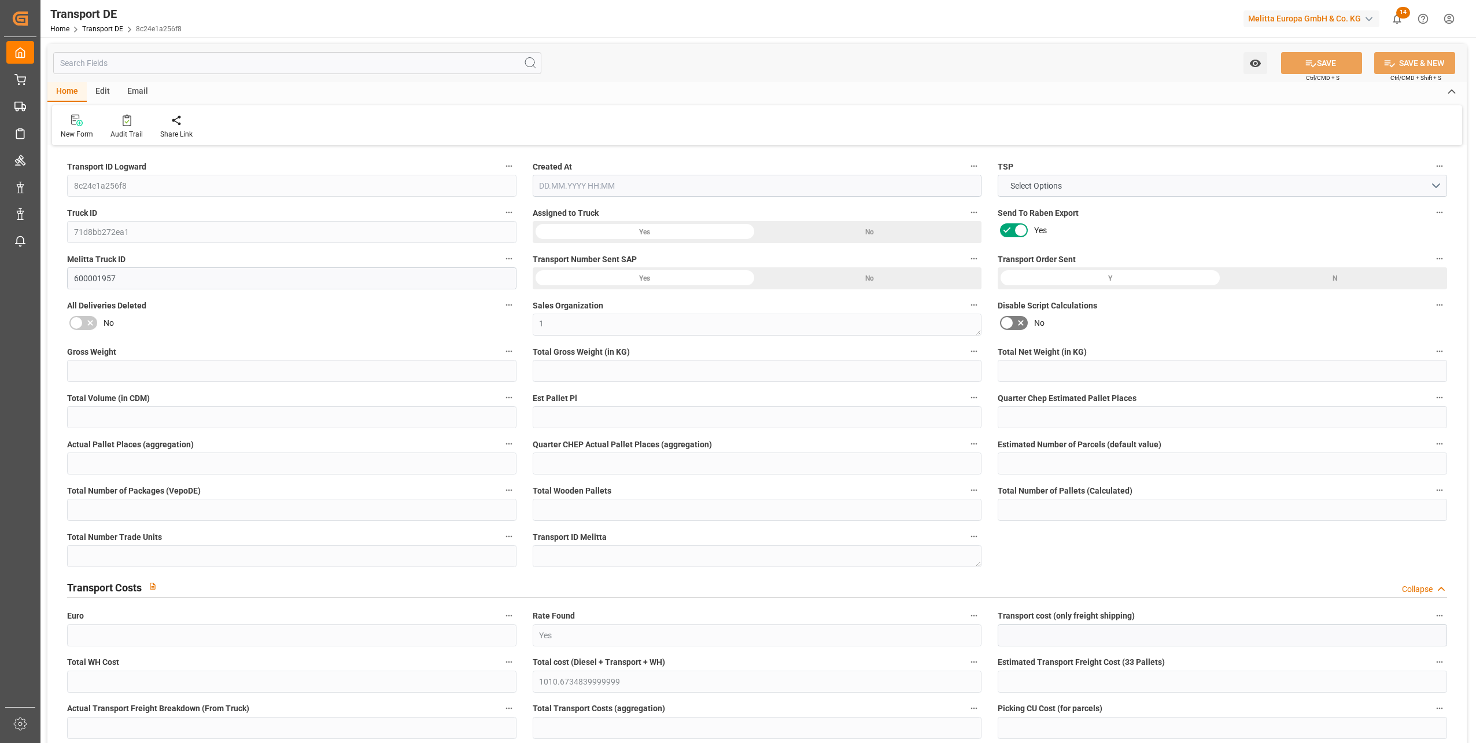
type input "4926.974"
type input "3938.599"
type input "3106.112"
type input "38338.795"
type input "31"
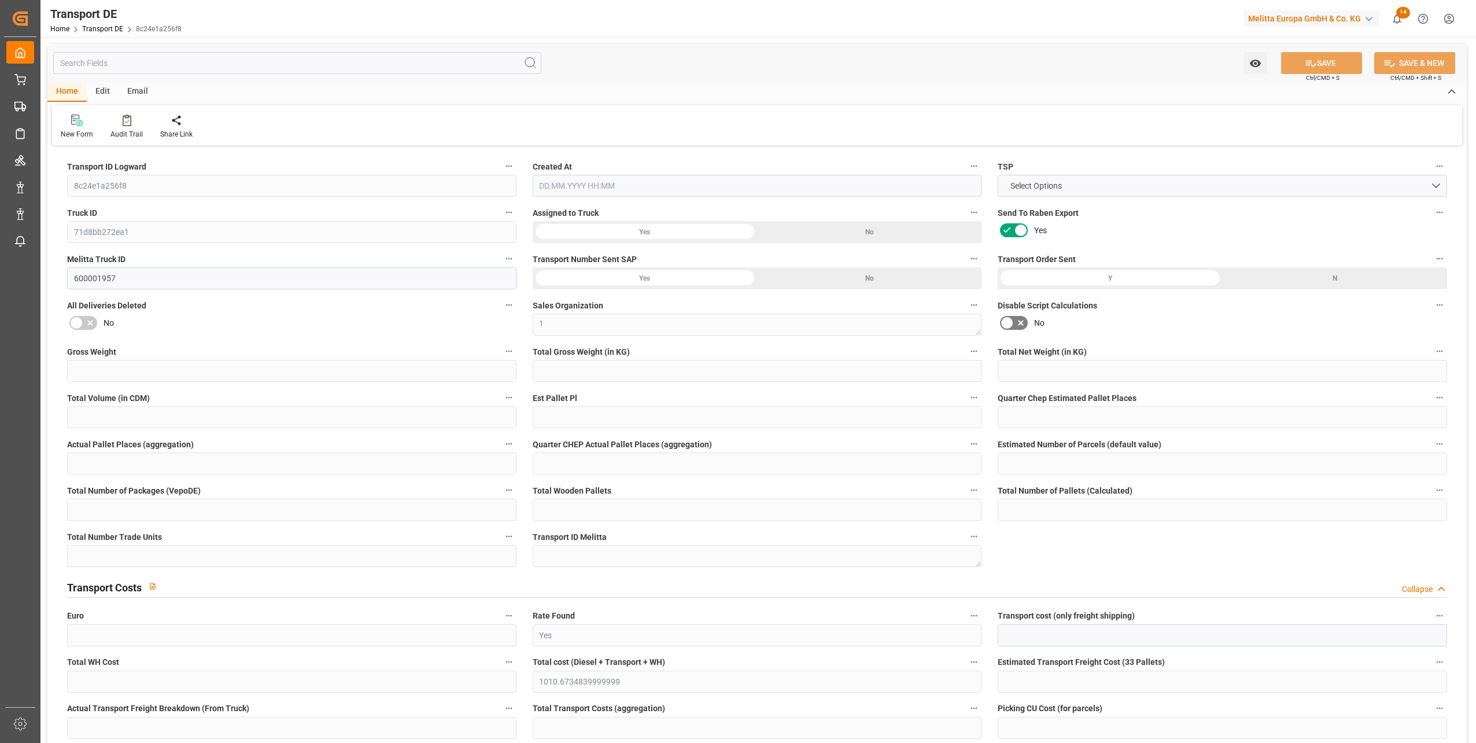
type input "0"
type input "34"
type input "0"
type input "1"
type input "34"
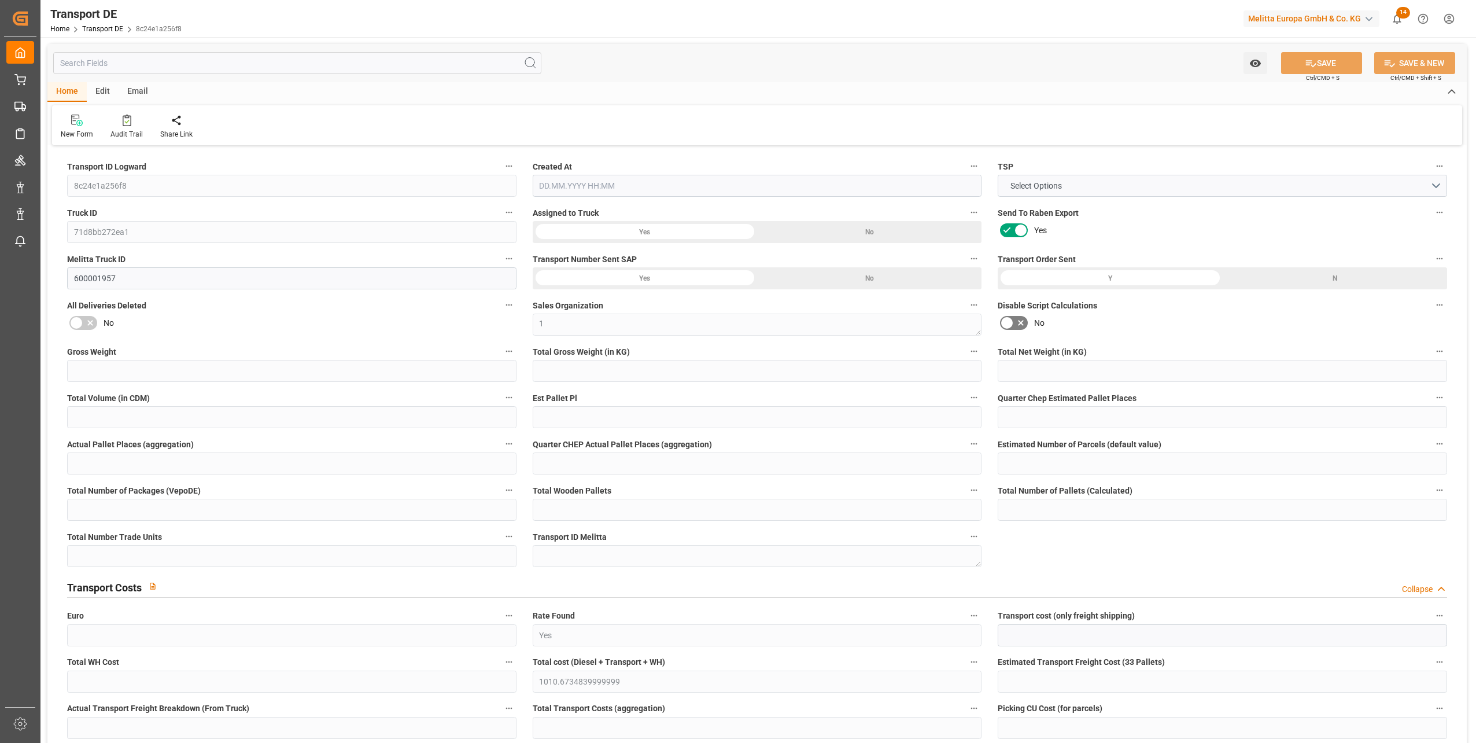
type input "38"
type input "13"
type input "1767"
type input "0"
type input "493.14"
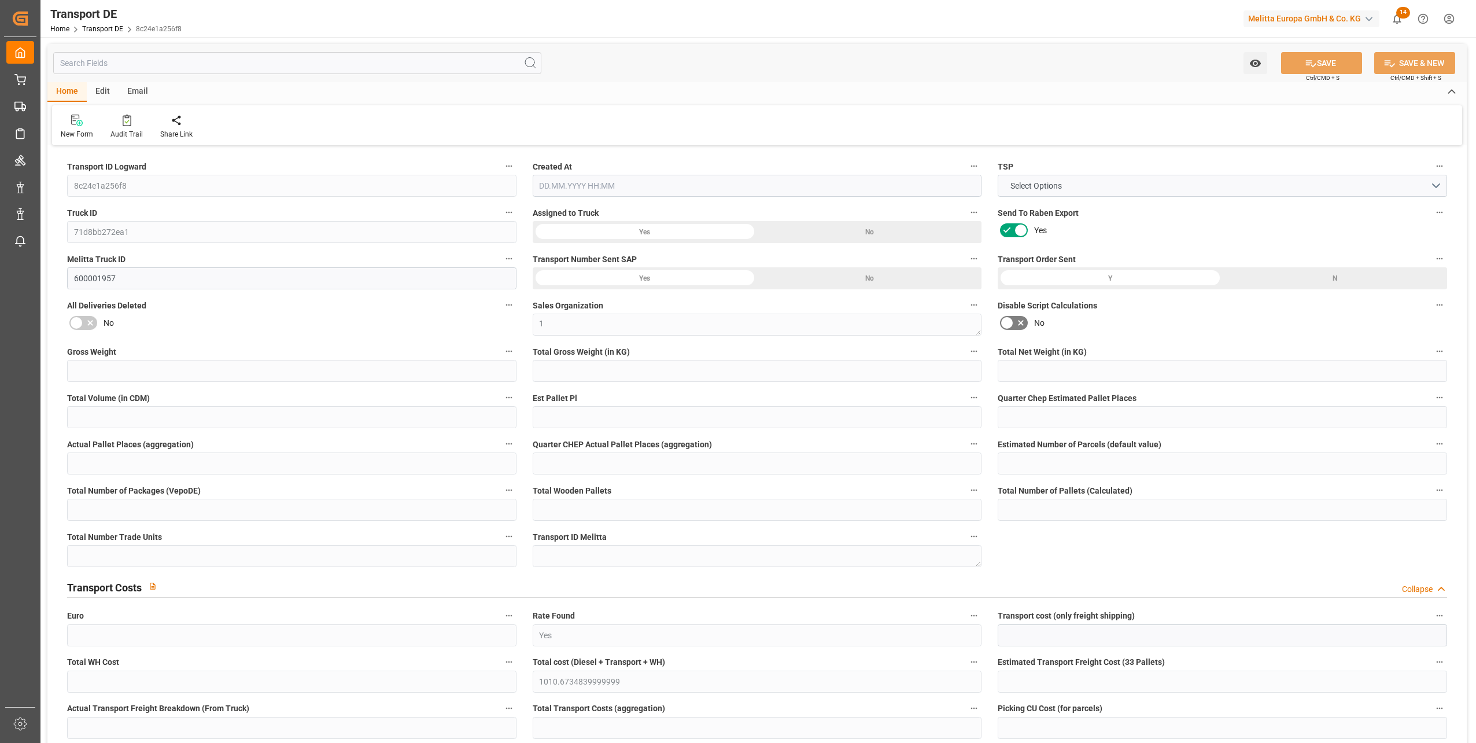
type input "522.169"
type input "493.14"
type input "488.5045"
type input "38"
type input "21"
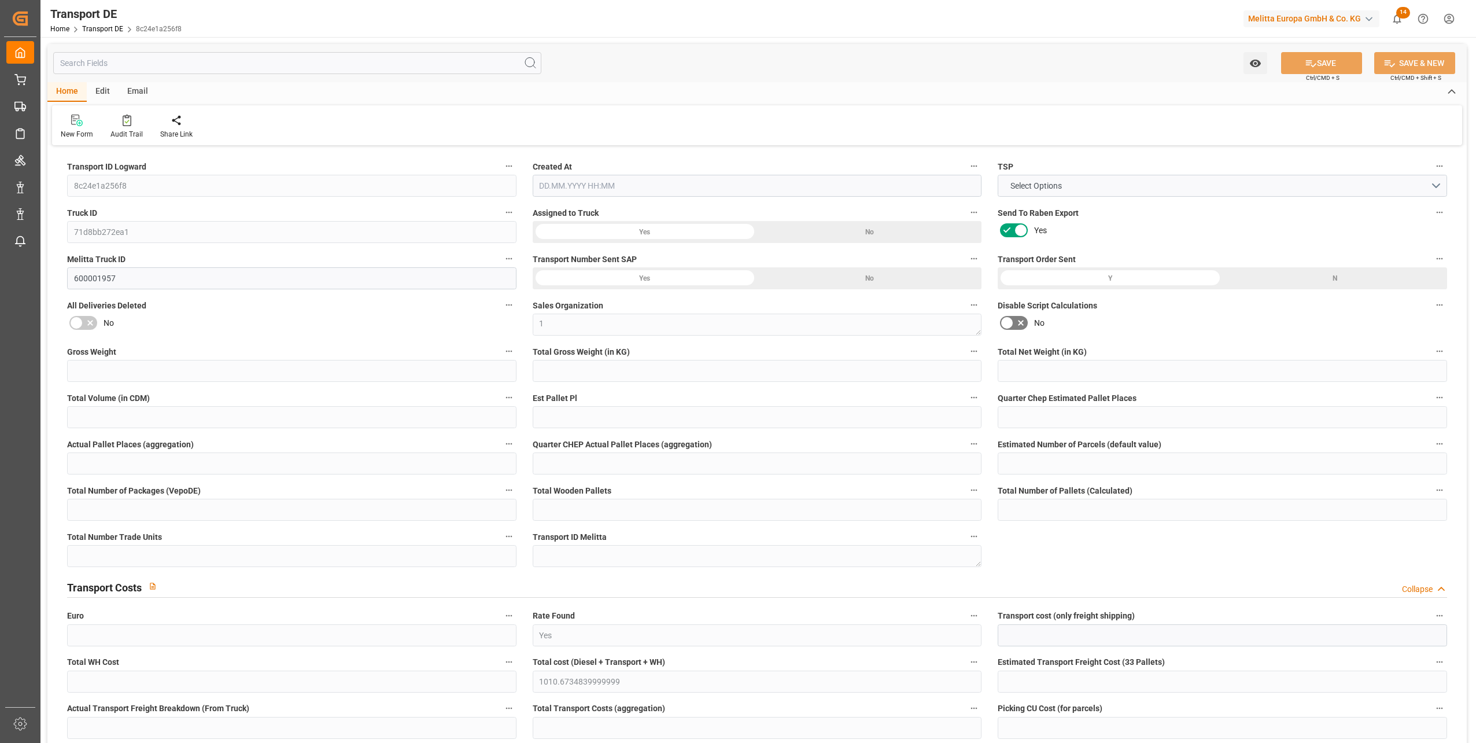
type input "13"
type input "0"
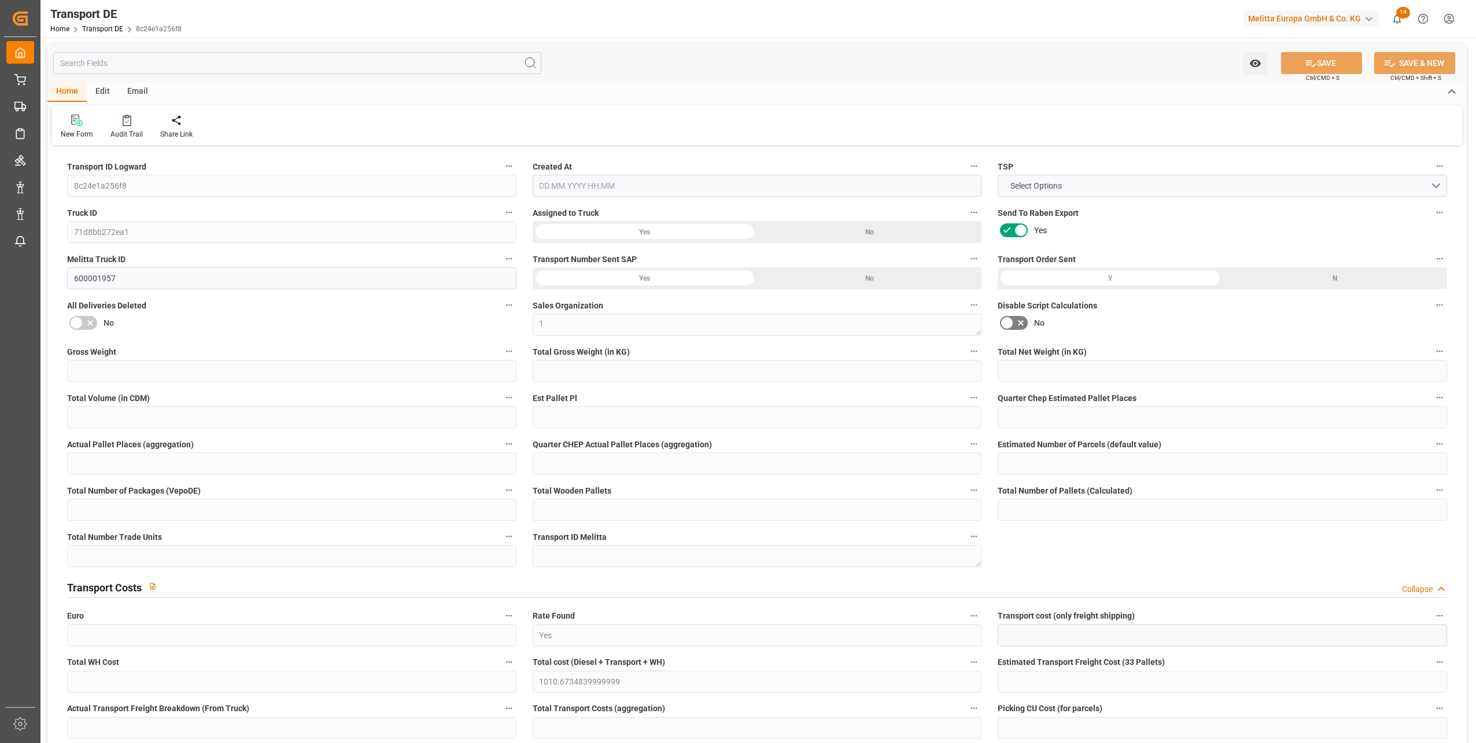
type input "0"
type input "-4.6355"
type input "0"
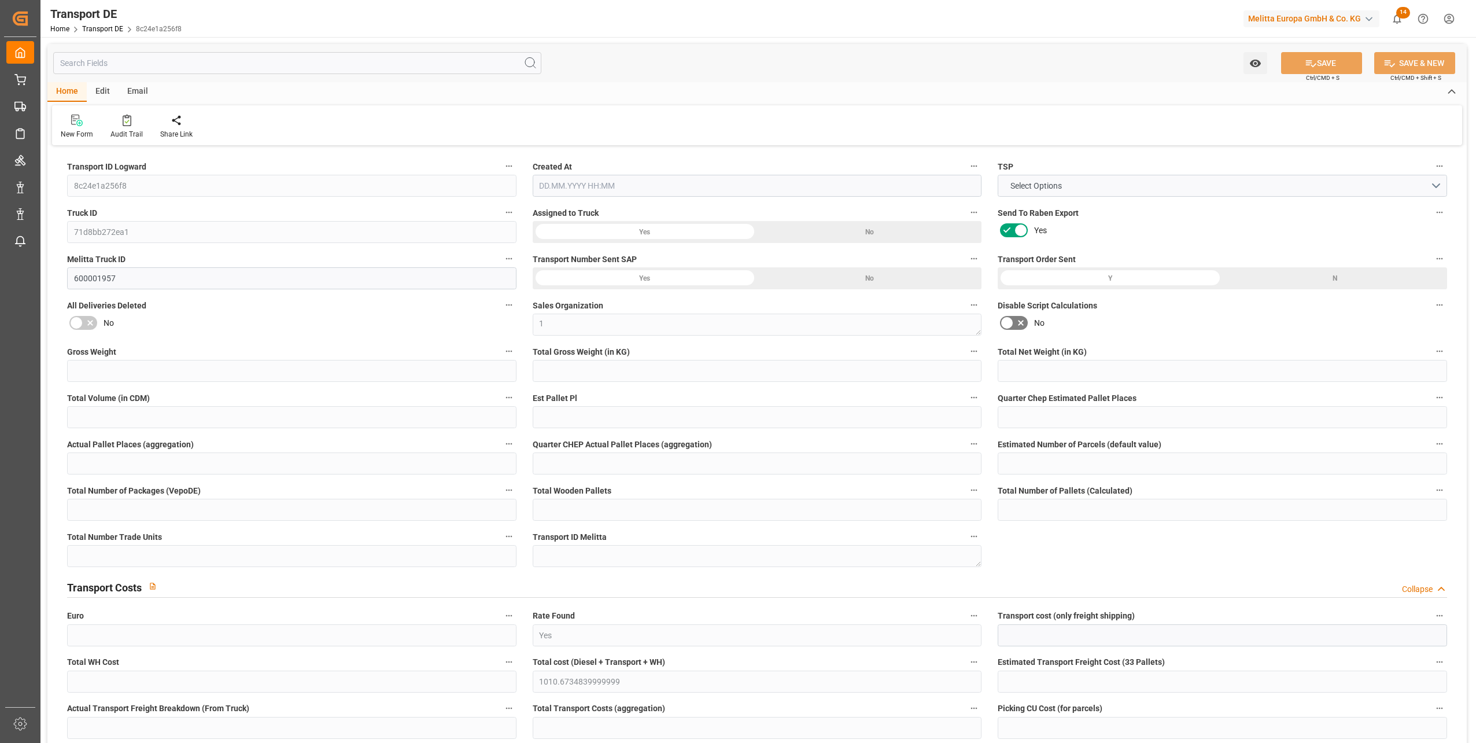
type input "0"
type input "3938.599"
type input "21"
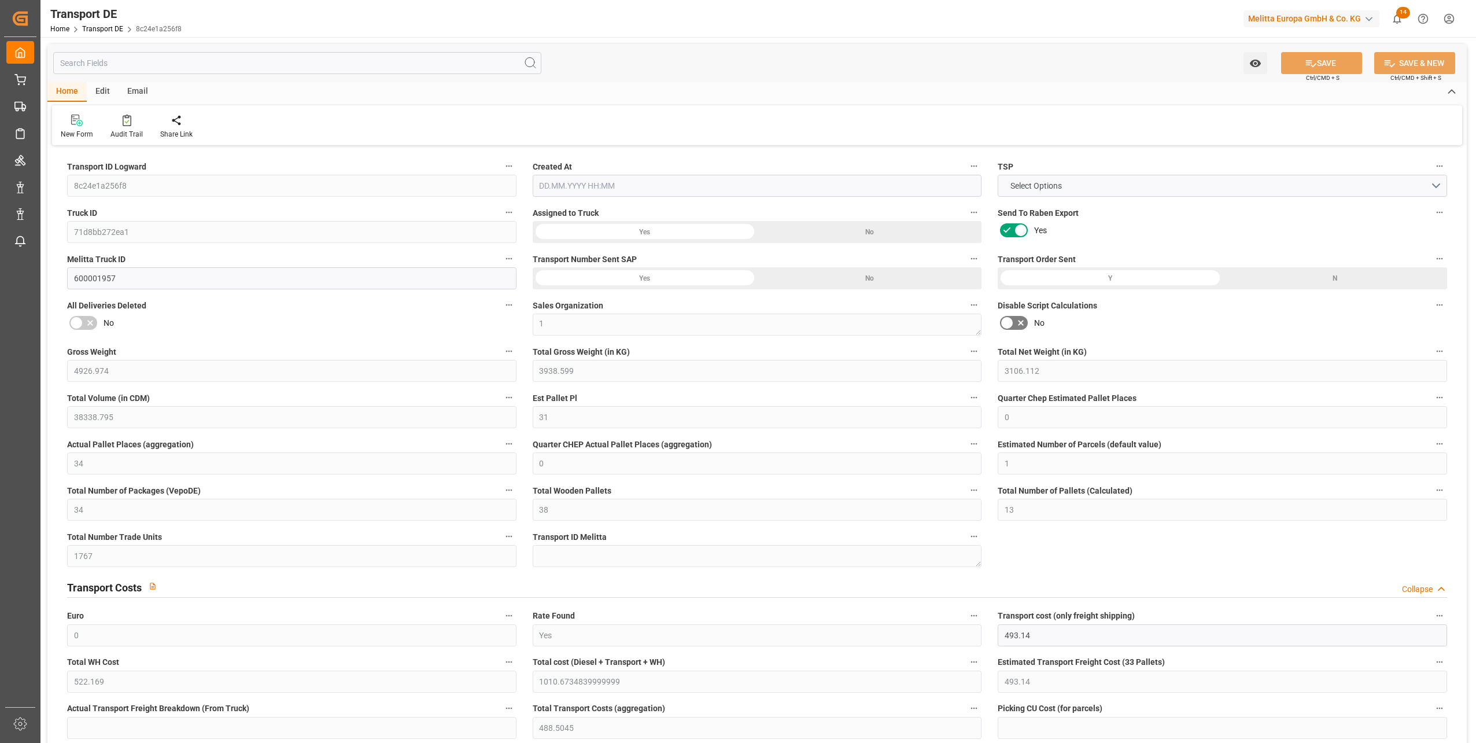
type input "100"
type input "3"
type input "4"
type input "25"
type input "0"
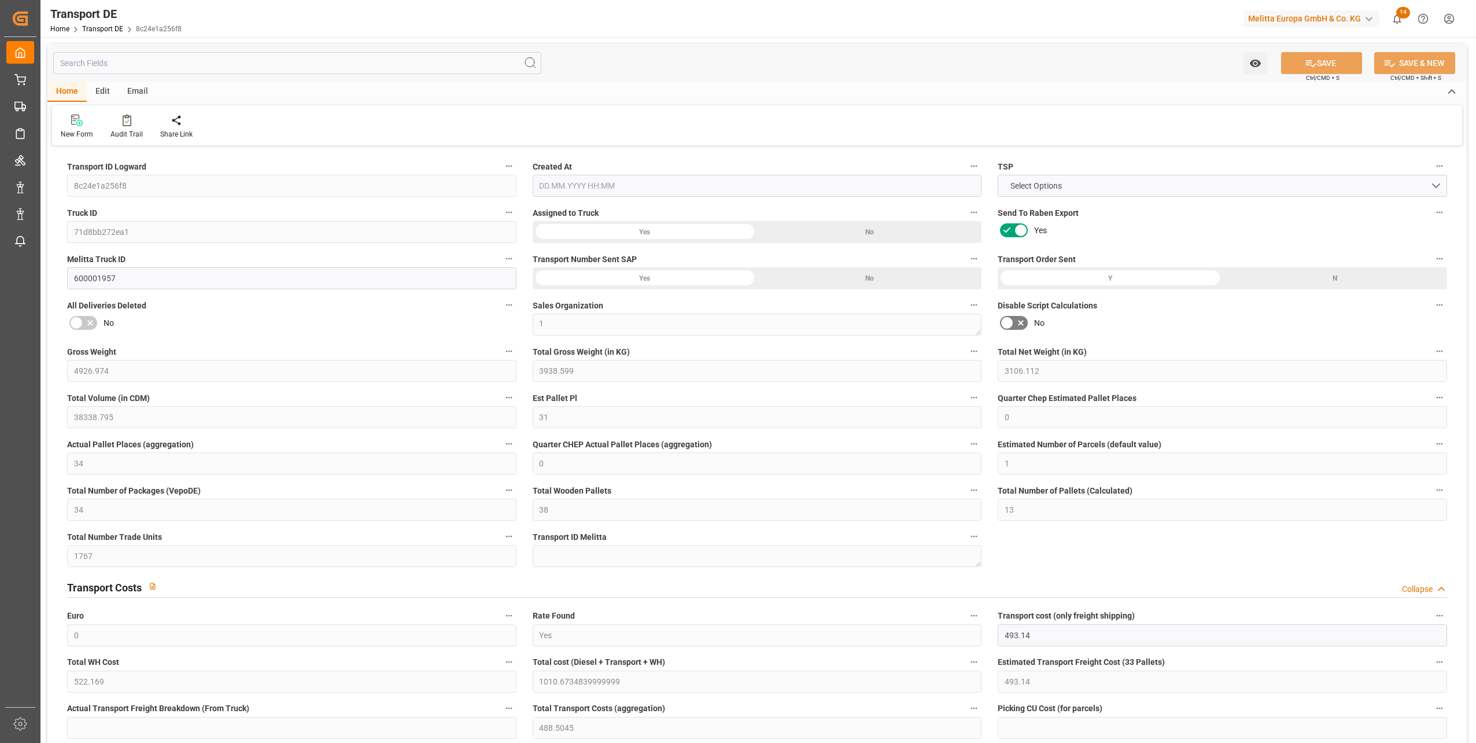
type input "0"
type input "3"
type input "6"
type input "0"
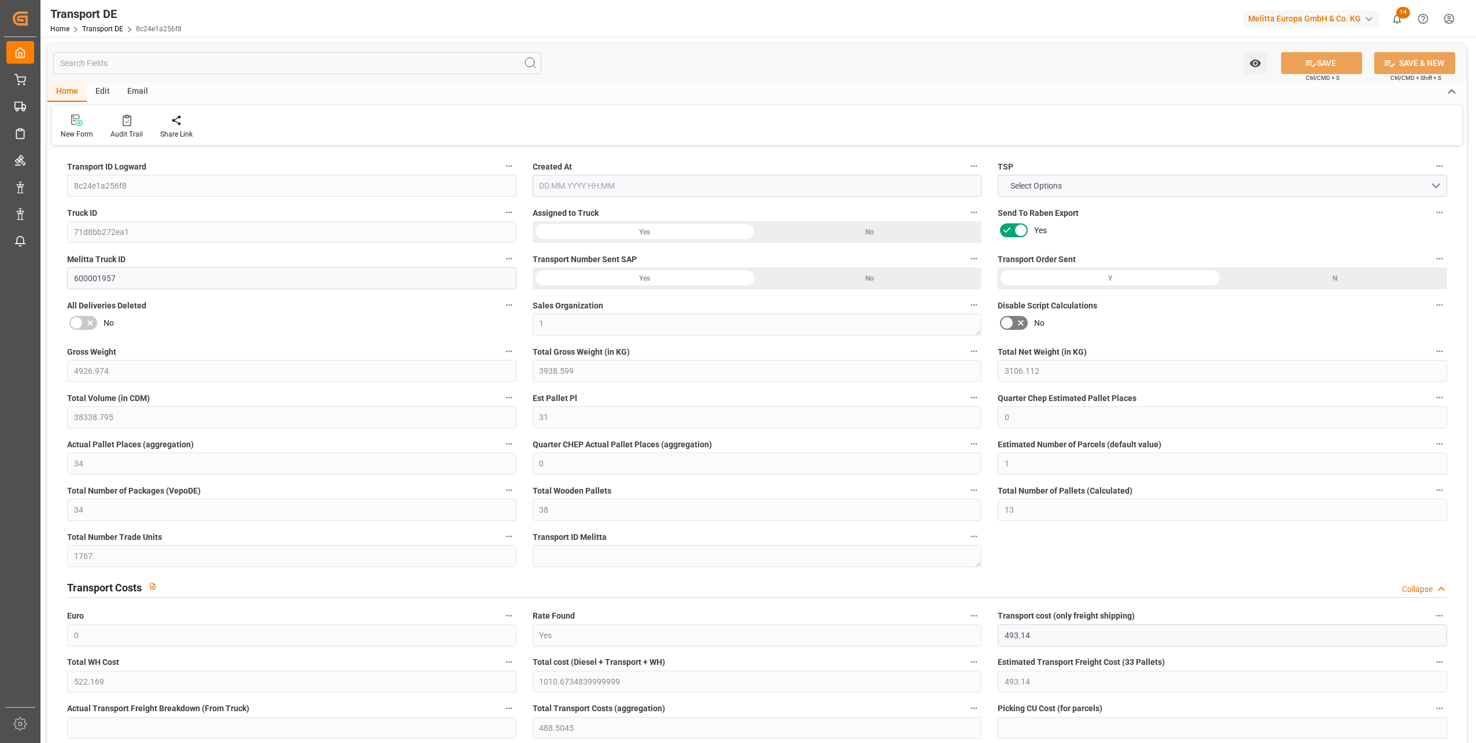
type input "2411"
type input "1010.6735"
type input "488.5045"
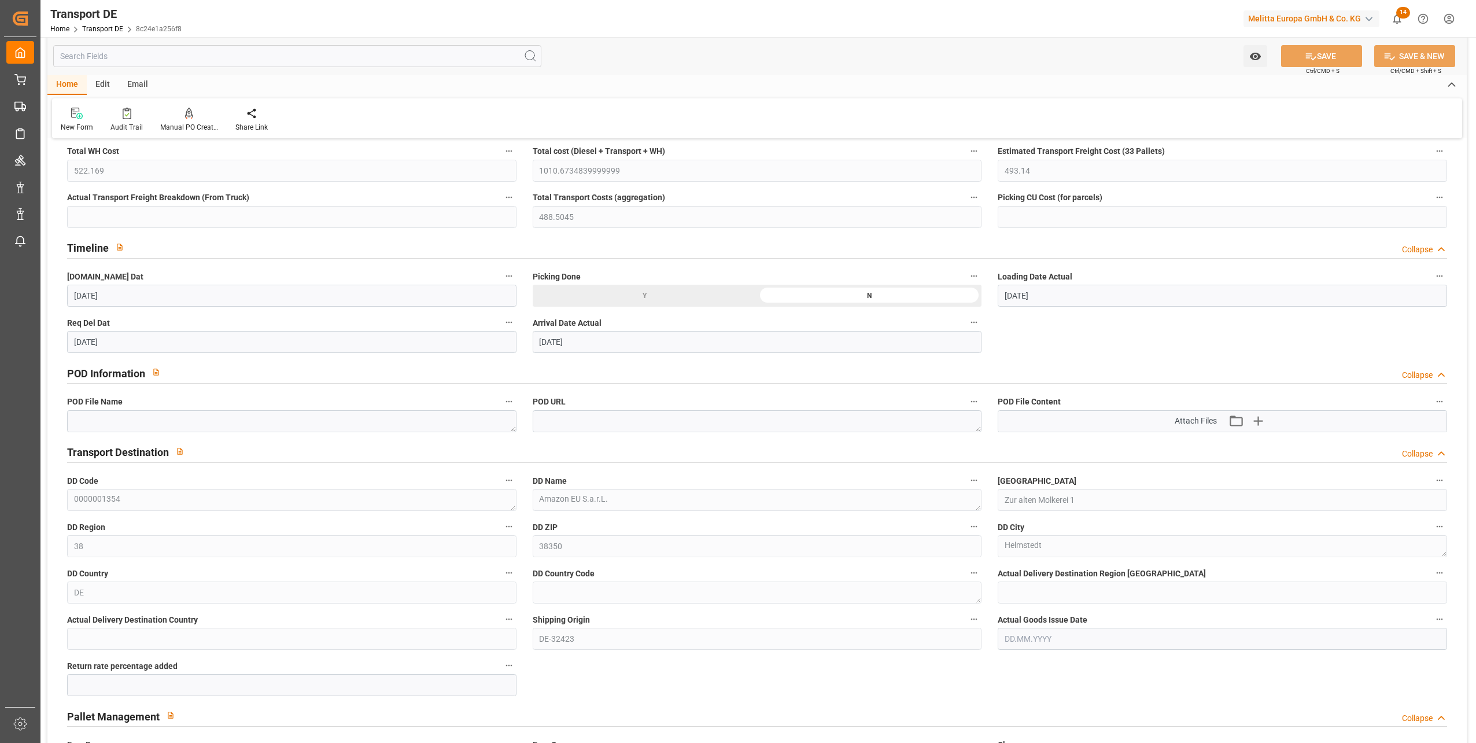
type input "25.08.2025 09:35"
type input "[DATE]"
type input "29.08.2025"
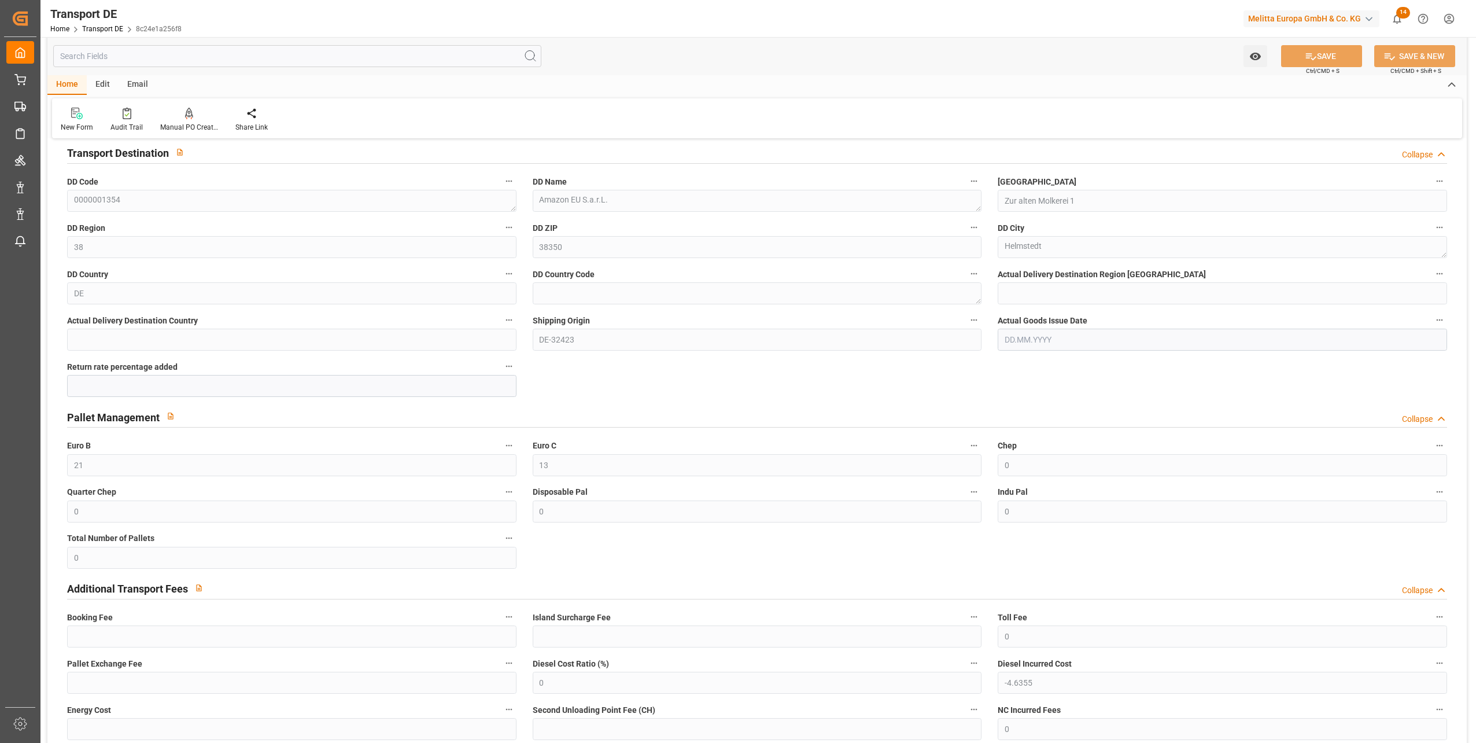
scroll to position [578, 0]
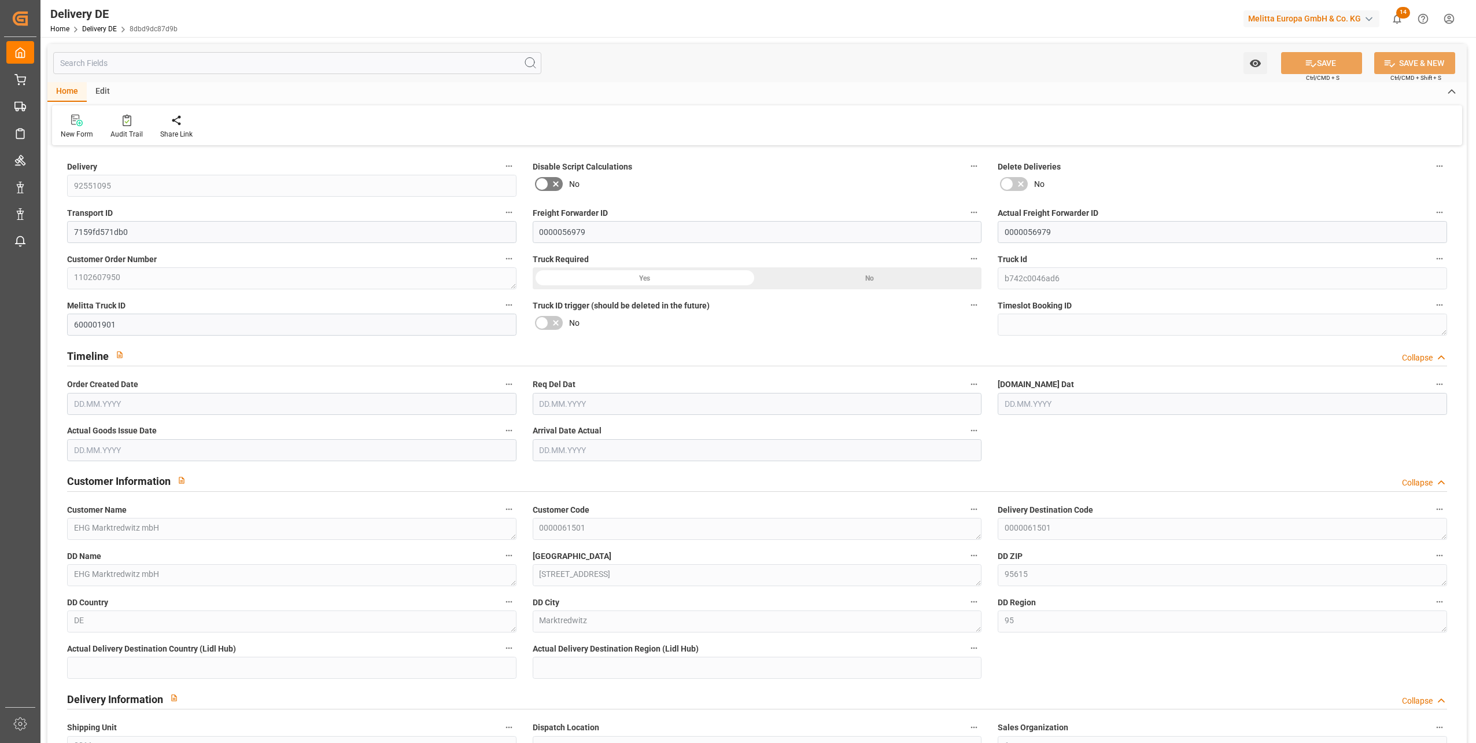
type input "33"
type input "16"
type input "3208.334"
type input "4997.06"
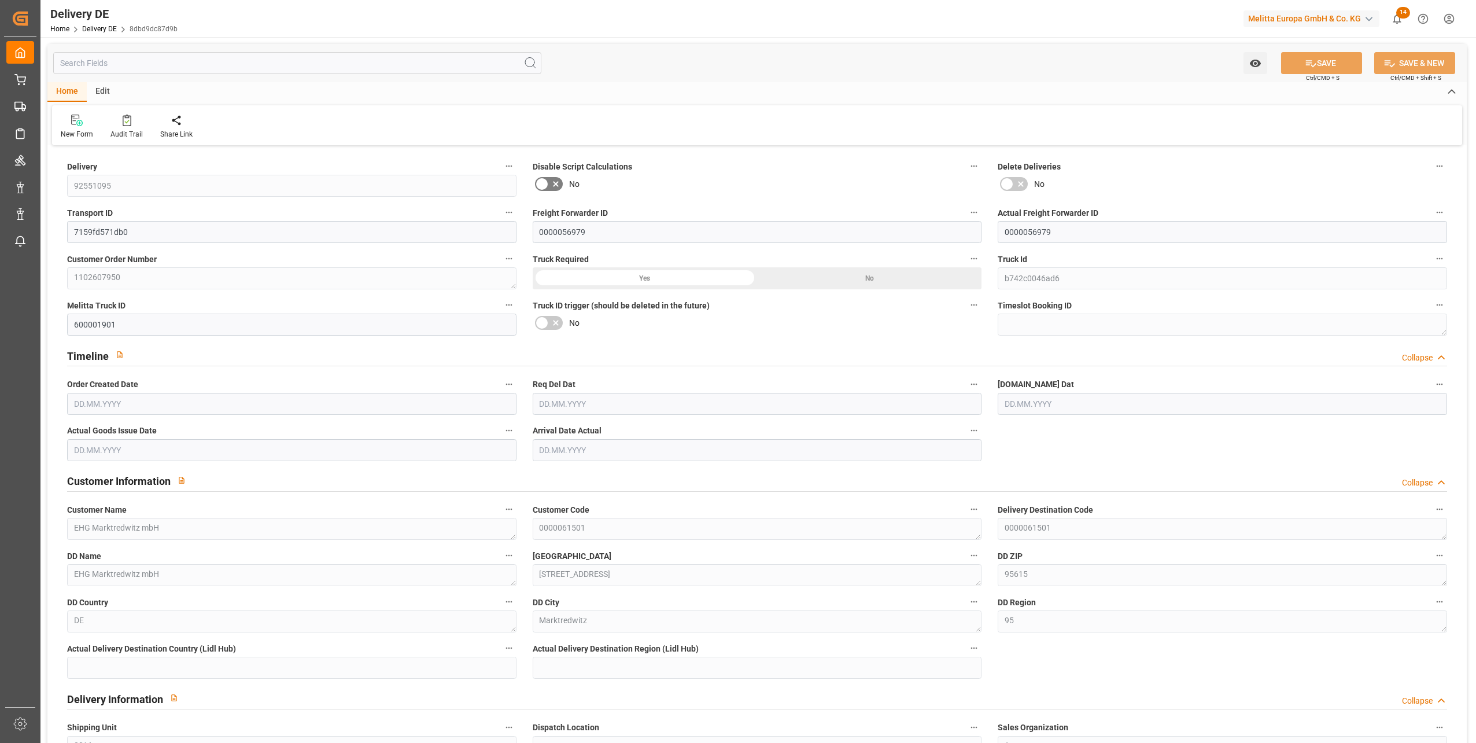
type input "26470.926"
type input "[DATE]"
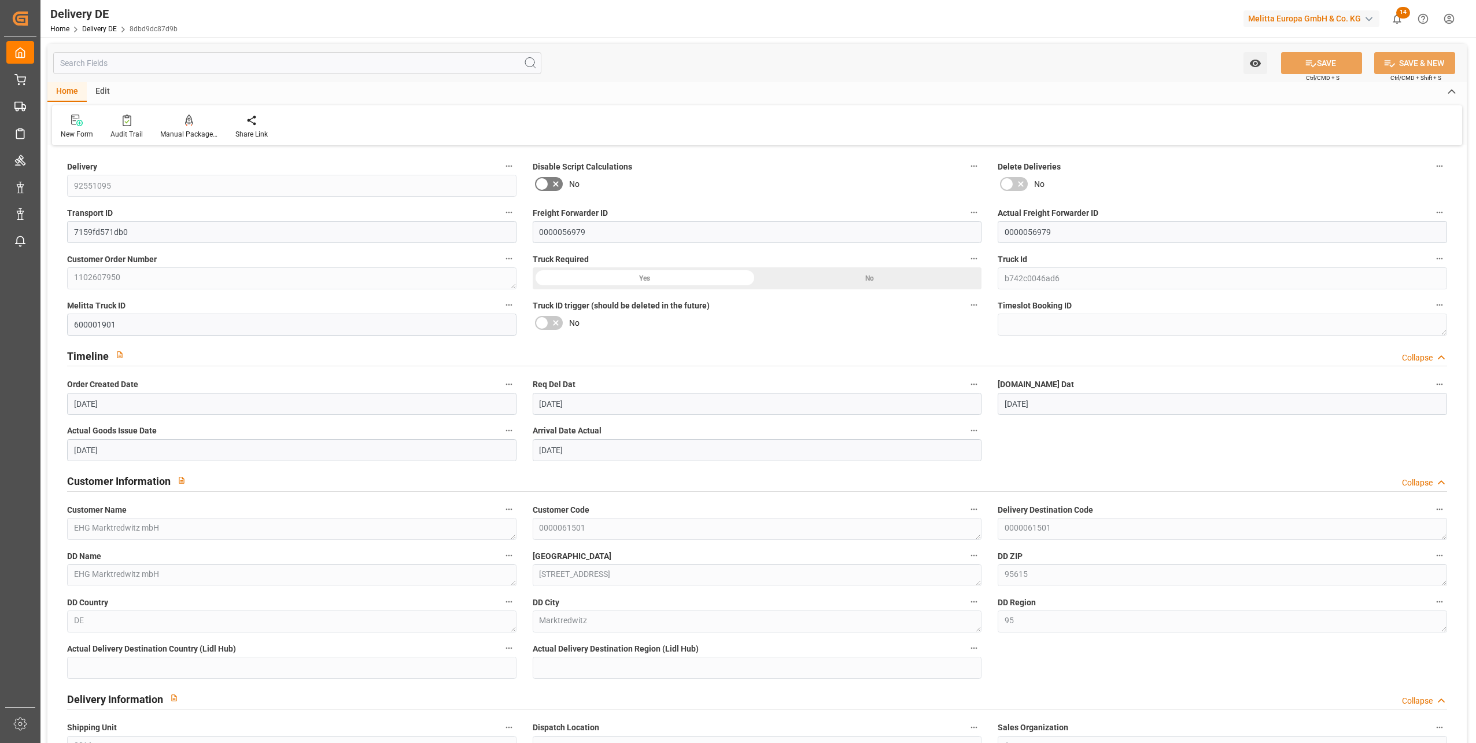
type input "[DATE]"
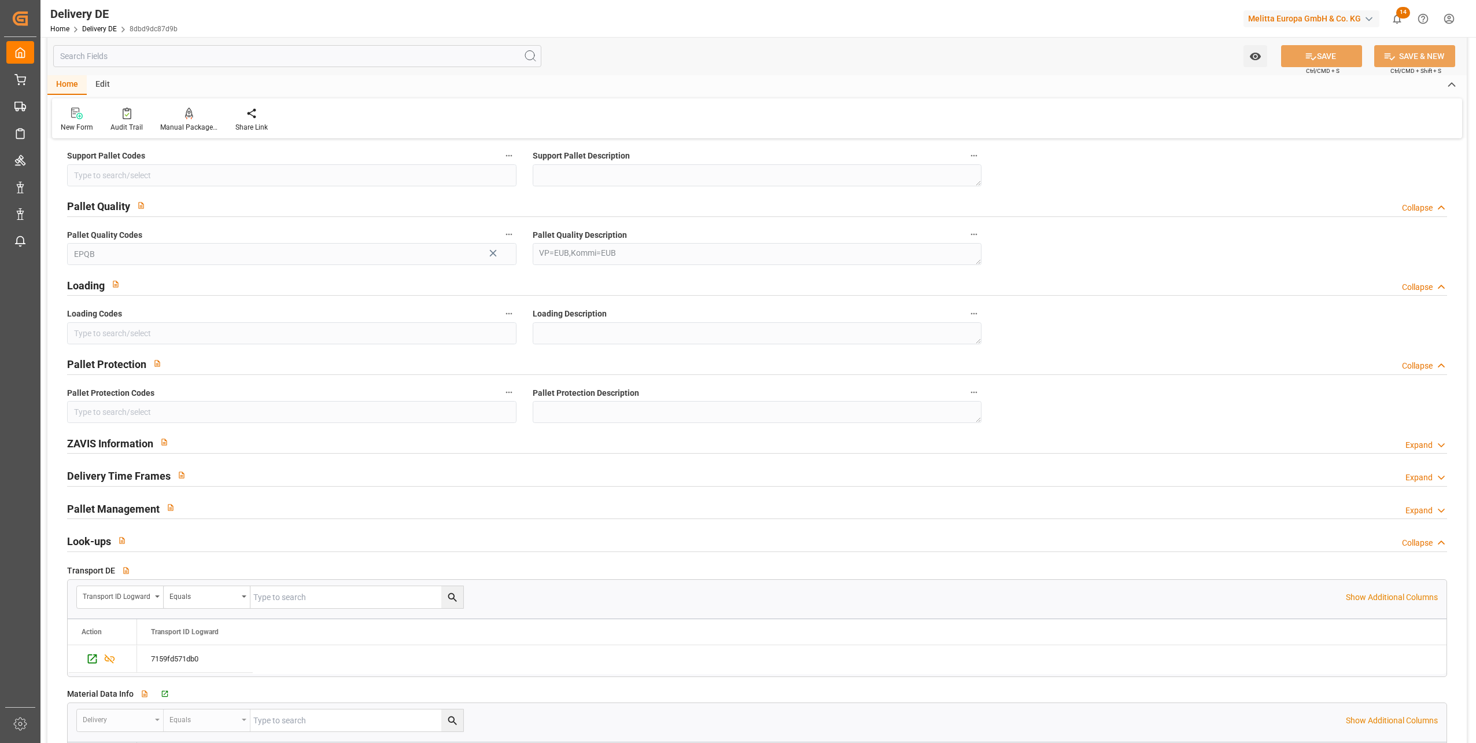
scroll to position [1504, 0]
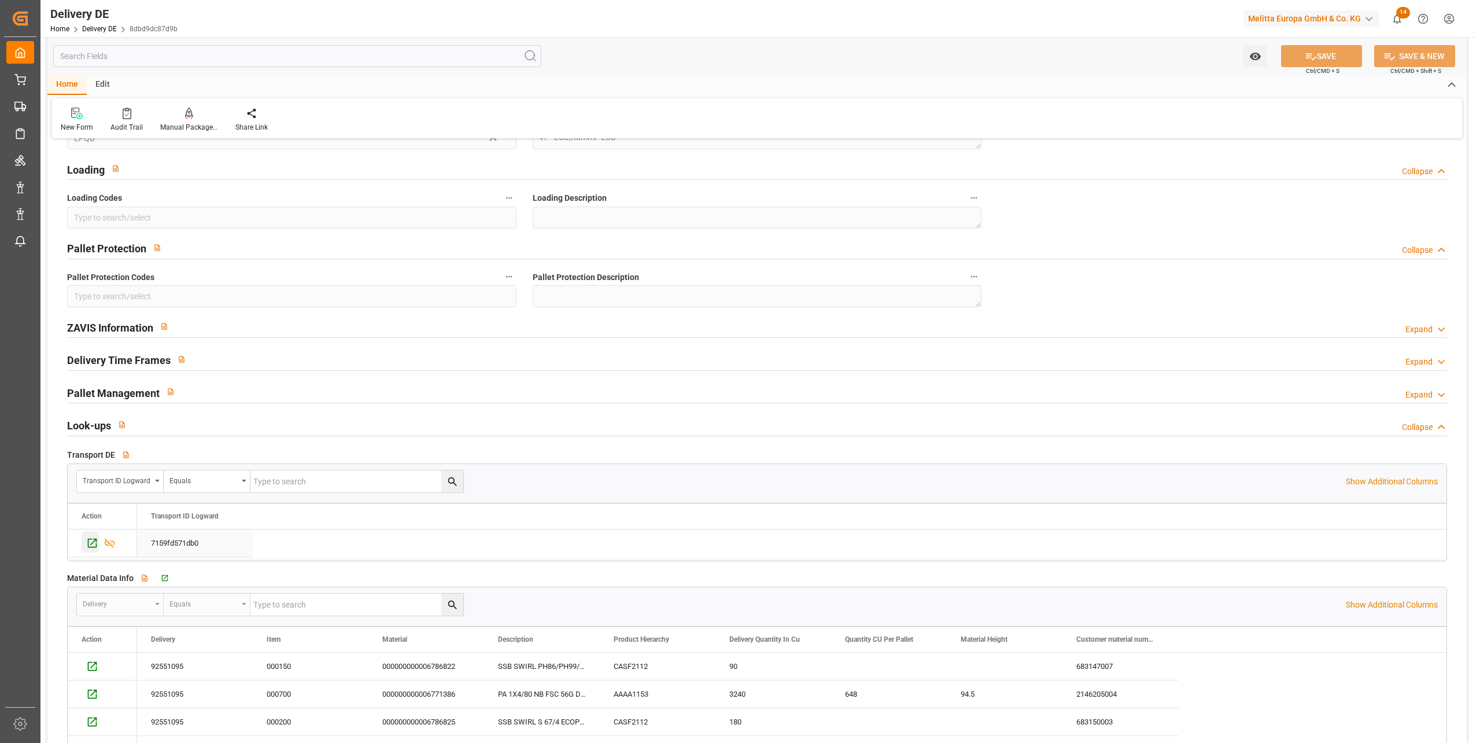
click at [98, 544] on icon "Press SPACE to select this row." at bounding box center [92, 543] width 12 height 12
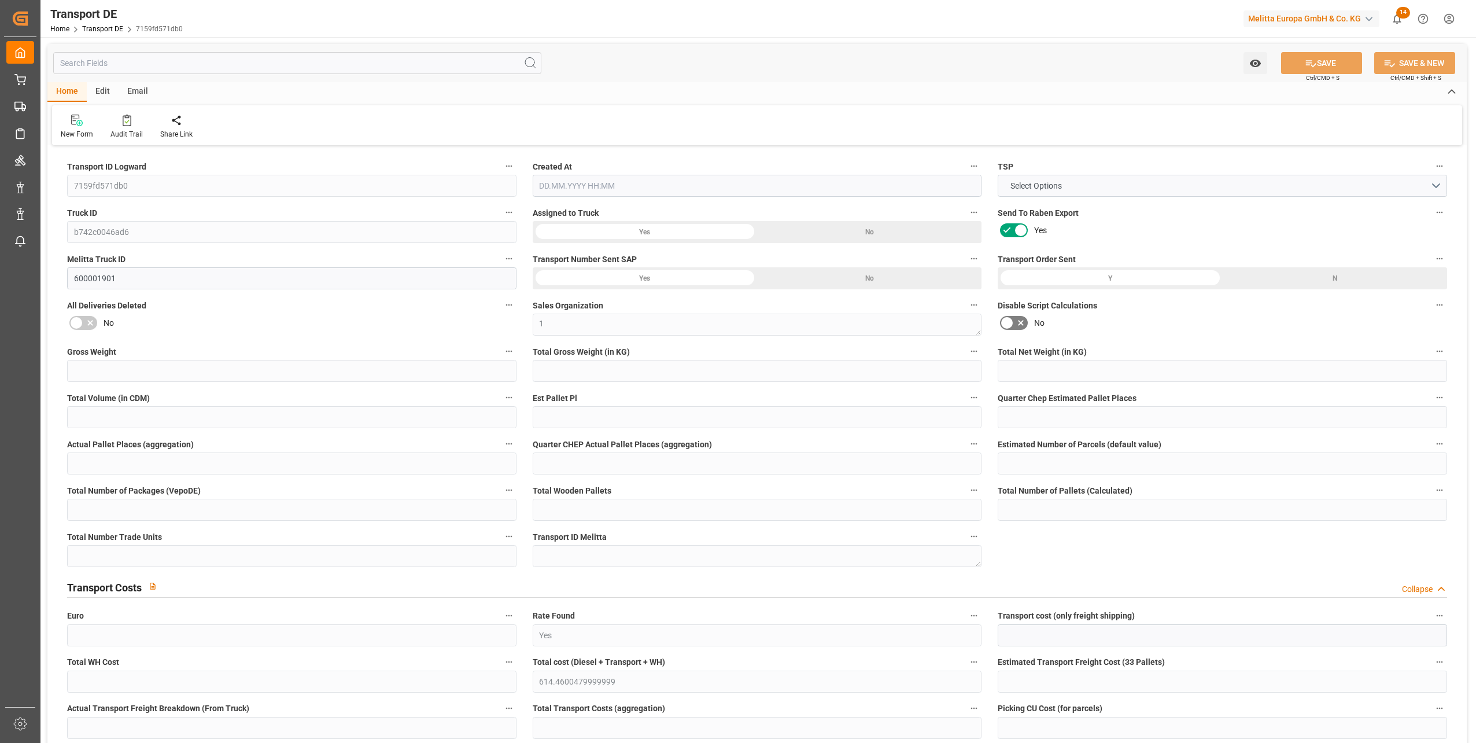
type input "4997.06"
type input "4173.2"
type input "3208.334"
type input "26470.926"
type input "16"
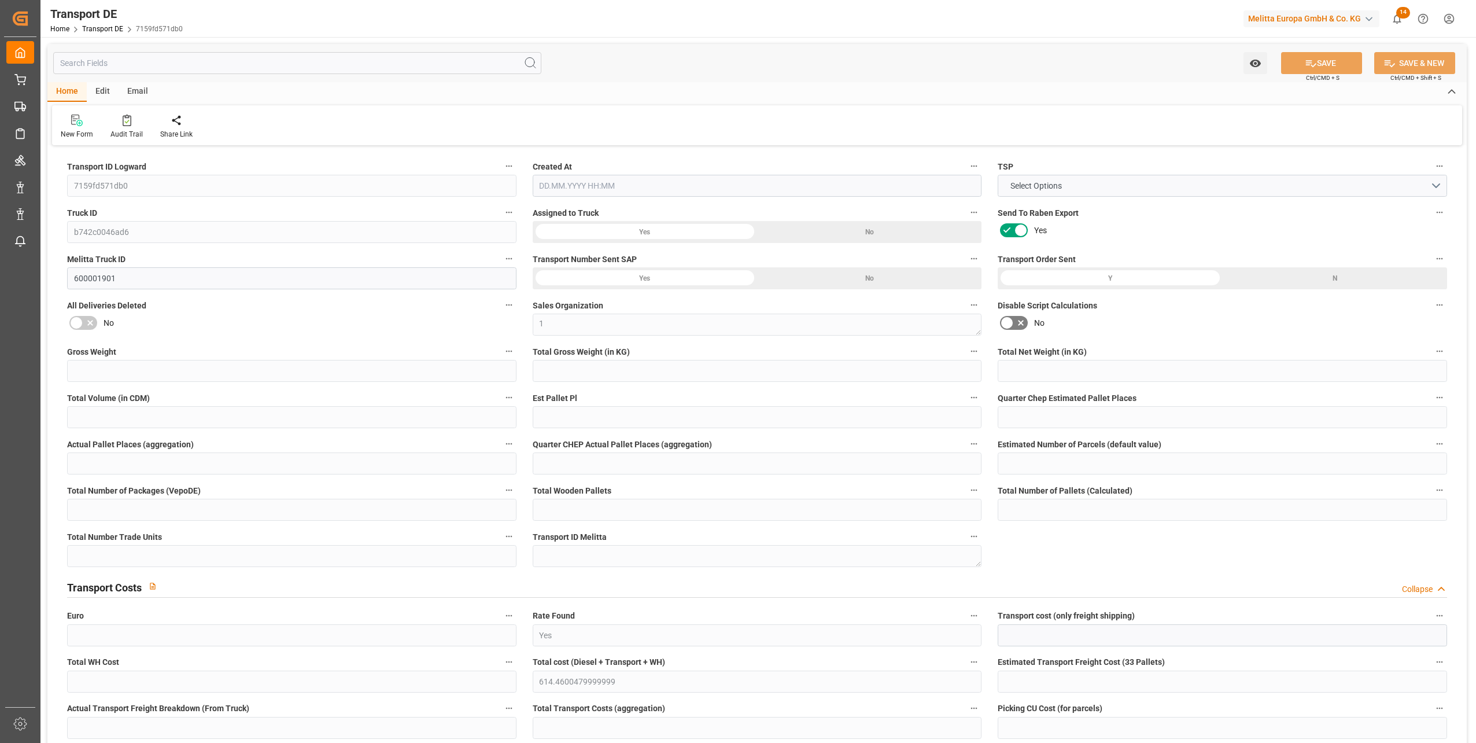
type input "0"
type input "16"
type input "0"
type input "1"
type input "33"
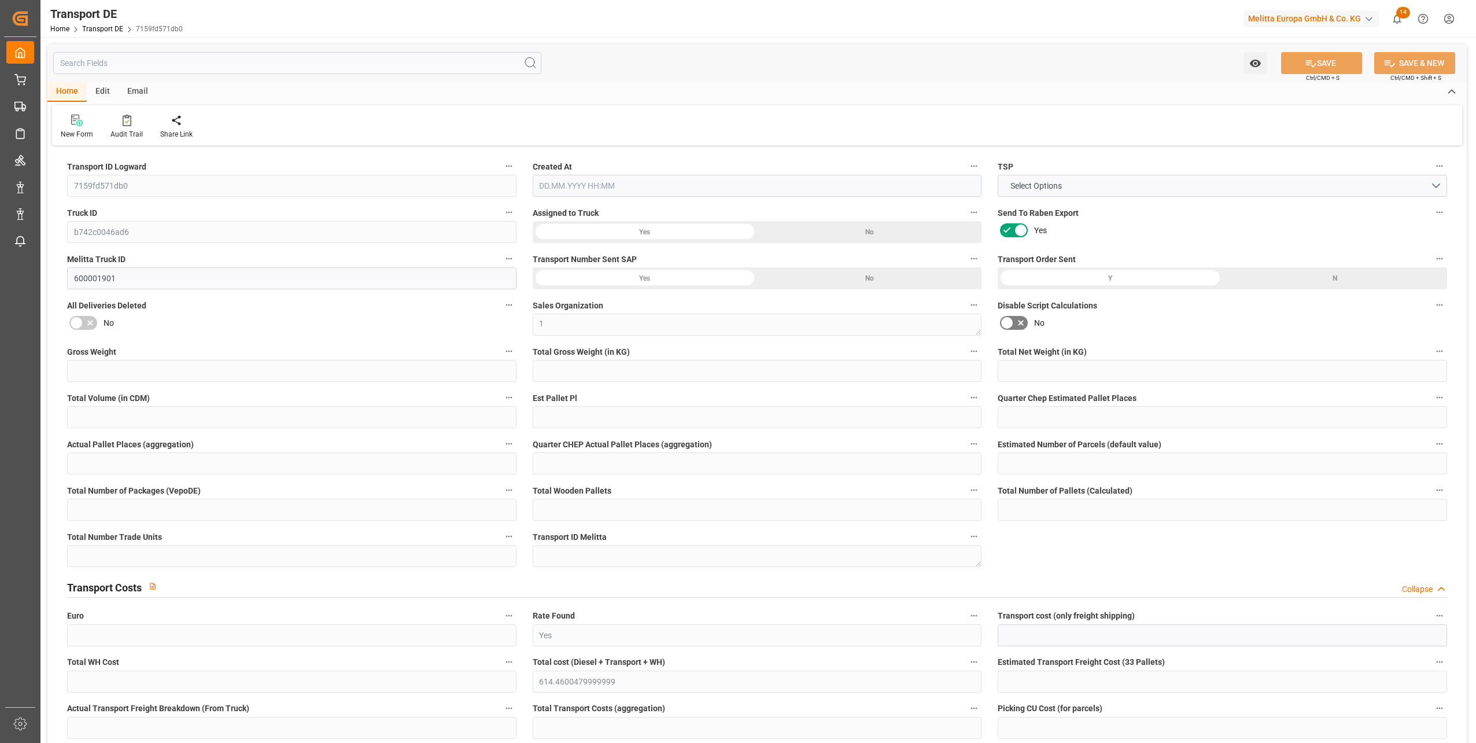
type input "33"
type input "24"
type input "509"
type input "0"
type input "493.08"
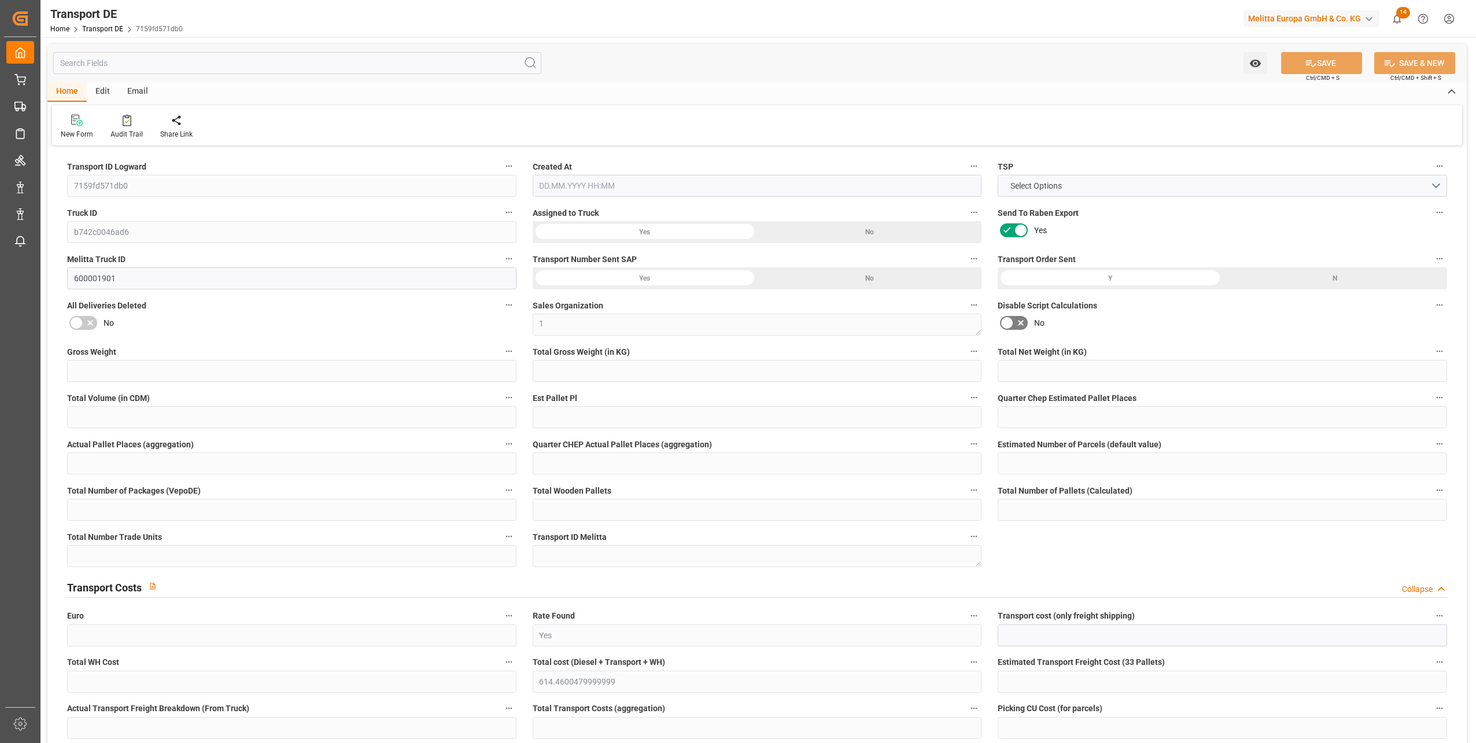
type input "126.015"
type input "493.08"
type input "488.445"
type input "95"
type input "33"
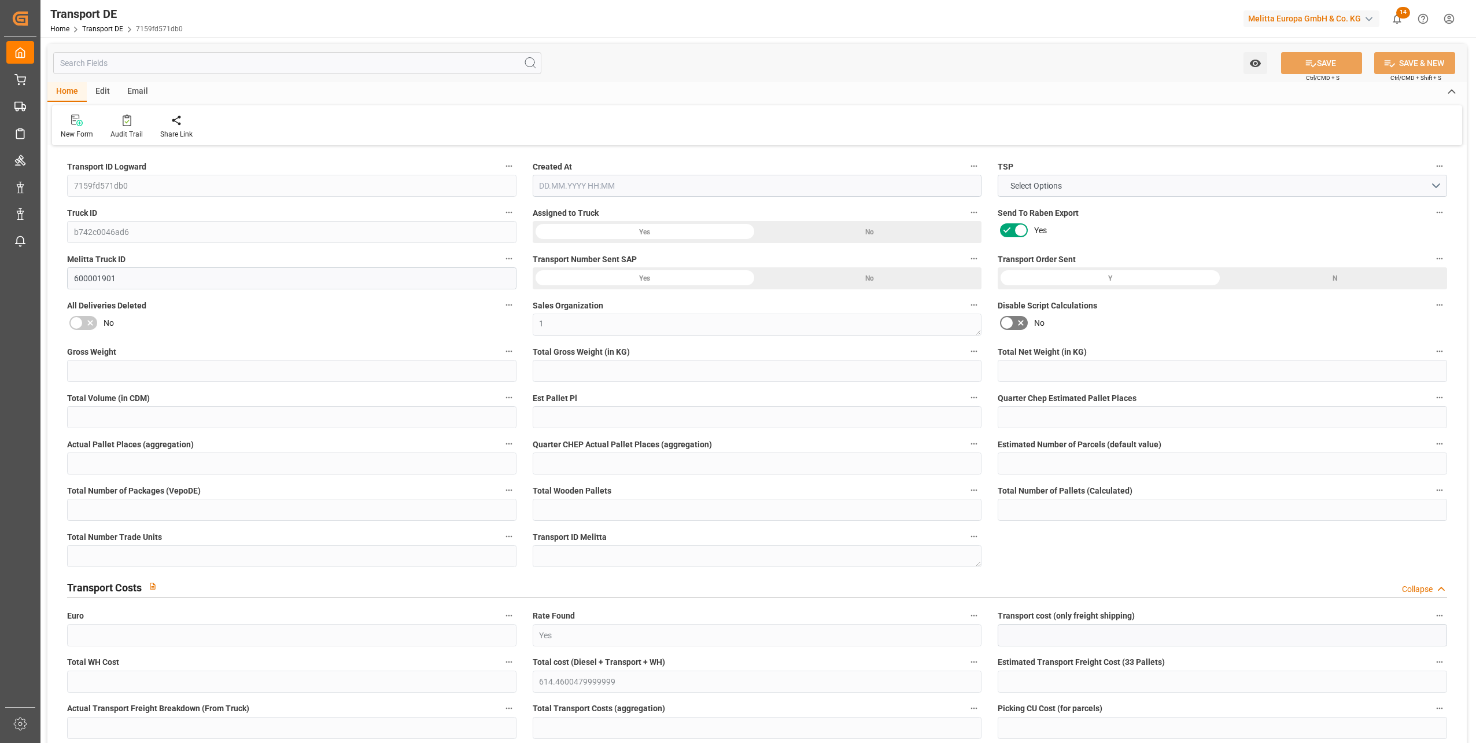
type input "0"
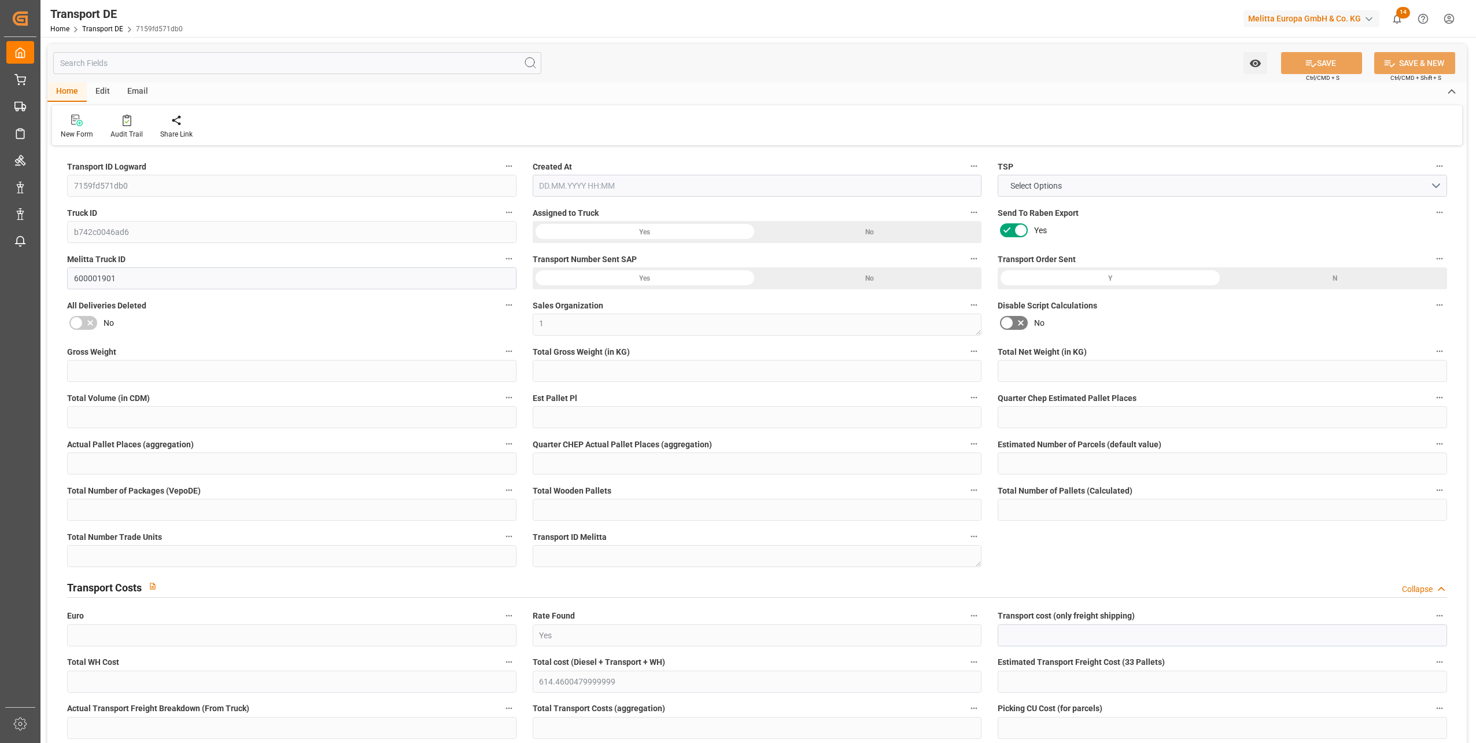
type input "0"
type input "-4.635"
type input "0"
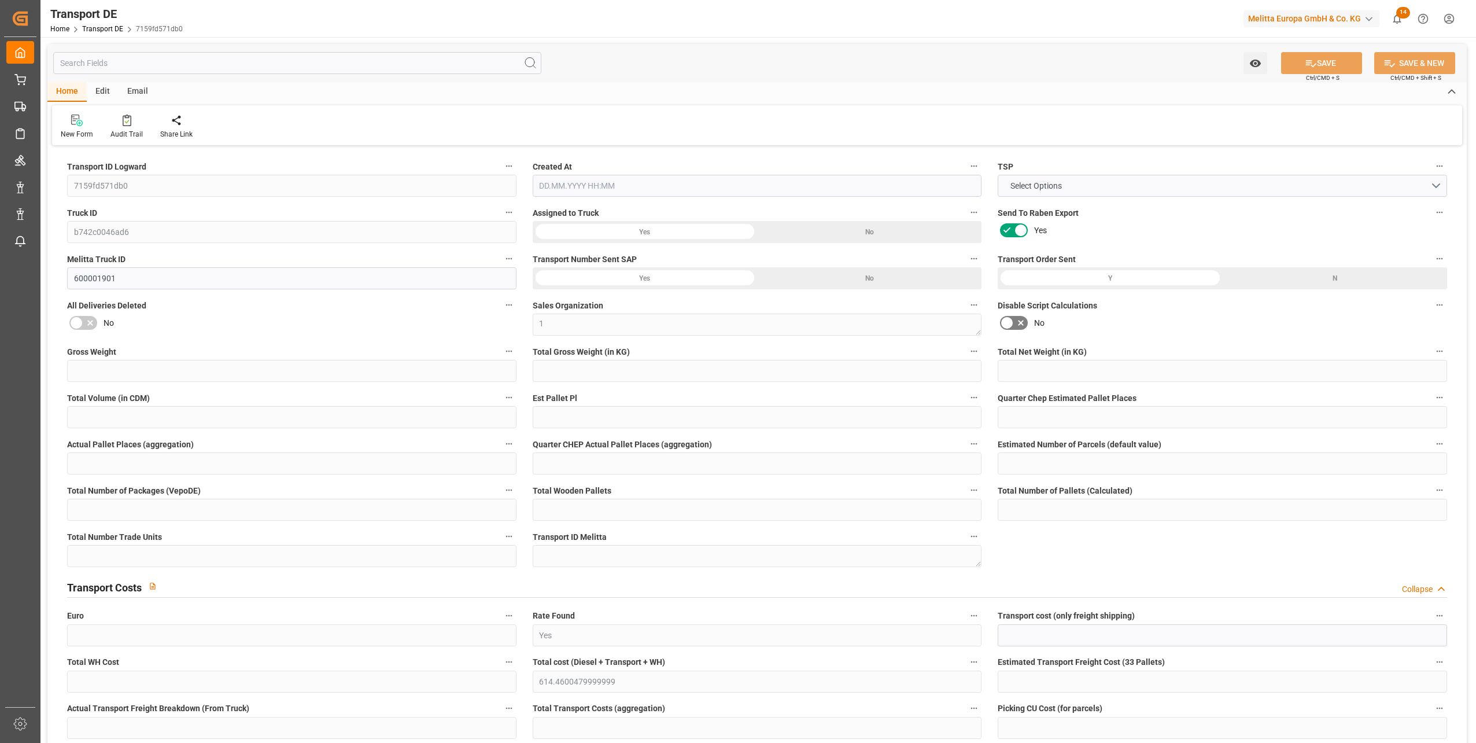
type input "0"
type input "4173.2"
type input "10767.6795"
type input "21"
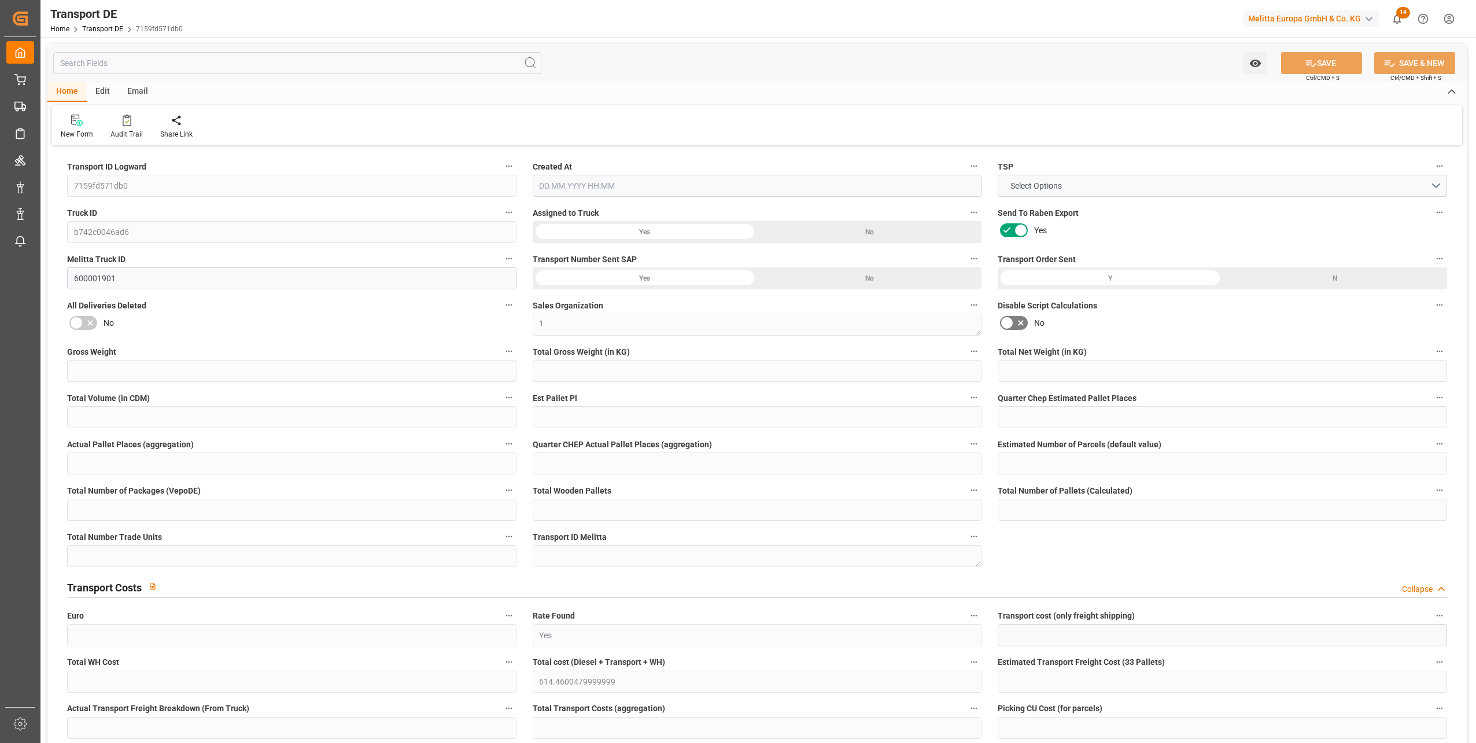
type input "80"
type input "0"
type input "5"
type input "28"
type input "0"
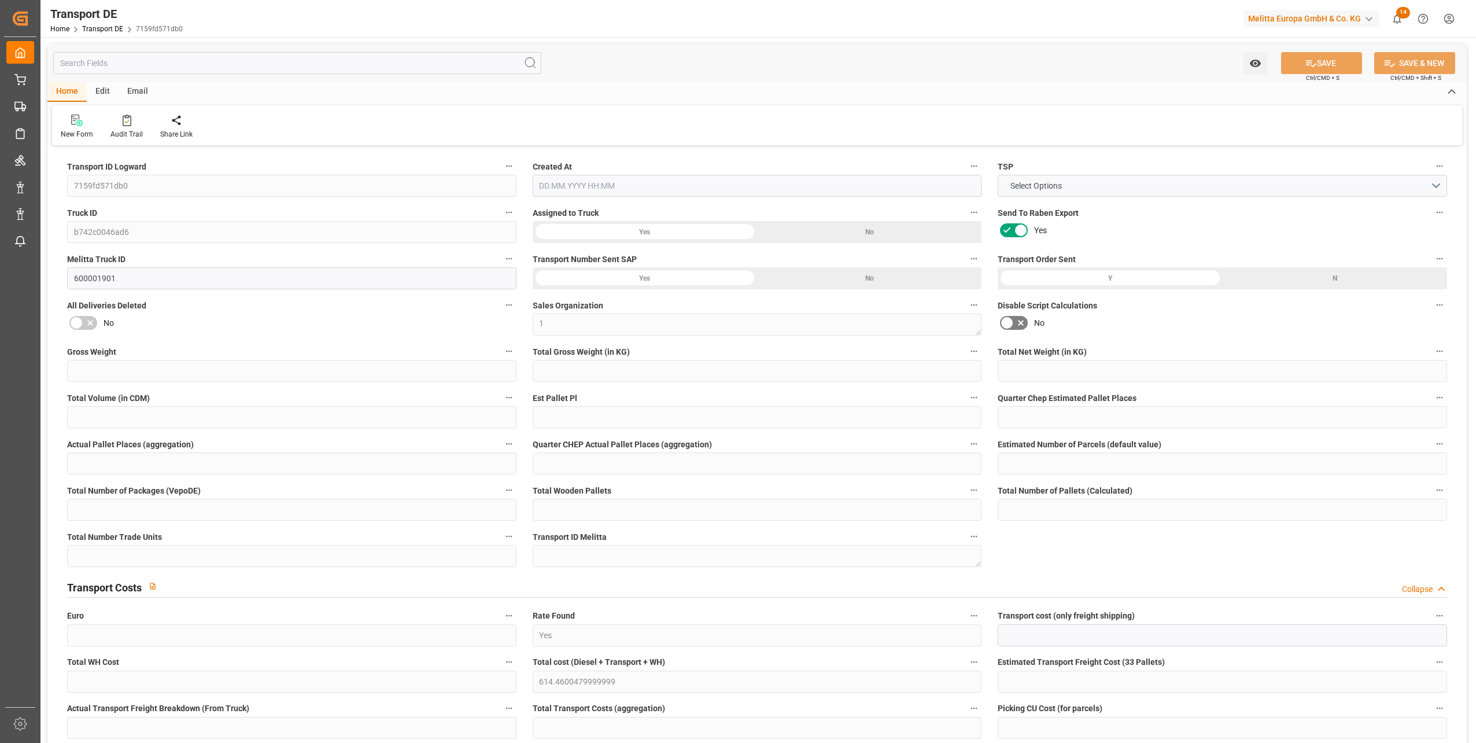
type input "0"
type input "1"
type input "0"
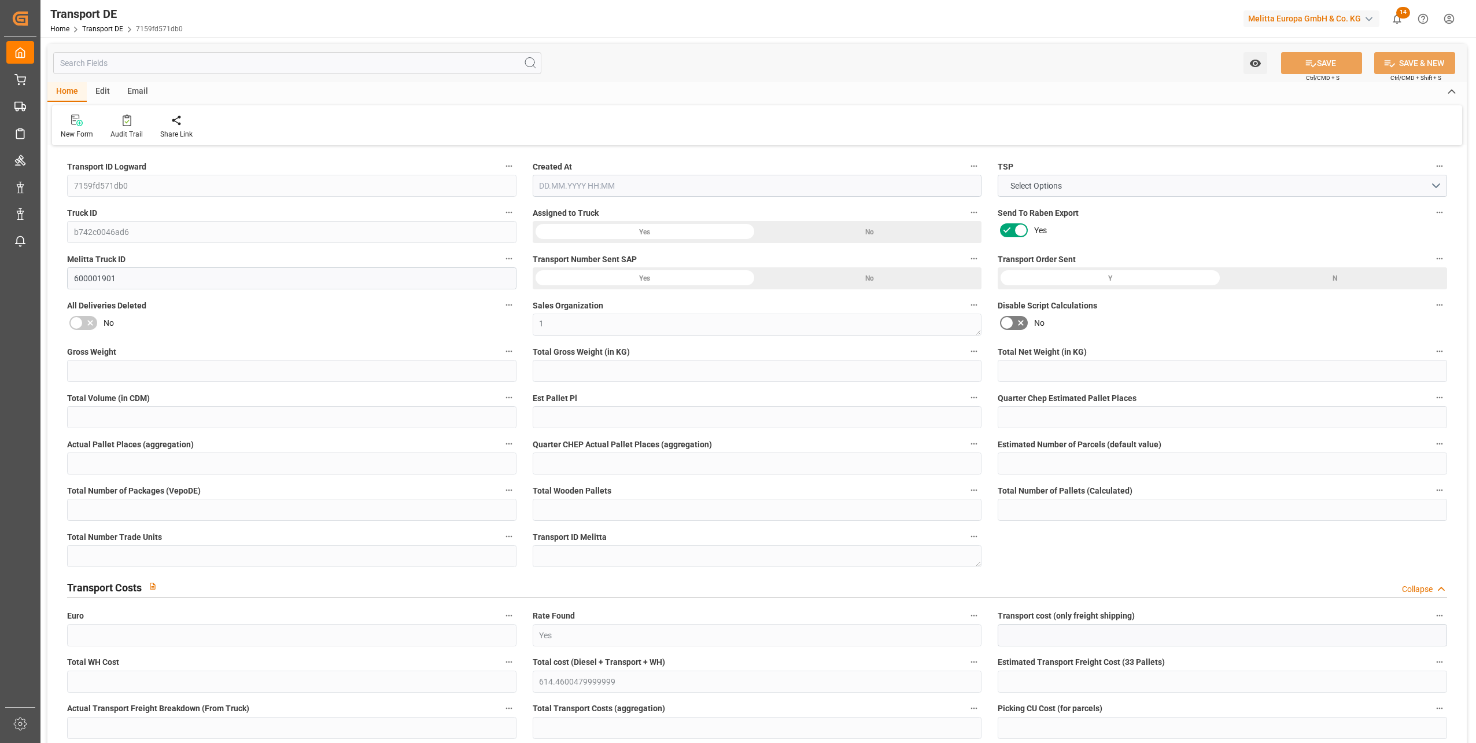
type input "2053"
type input "614.46"
type input "488.445"
type input "21.08.2025 21:02"
type input "25.08.2025"
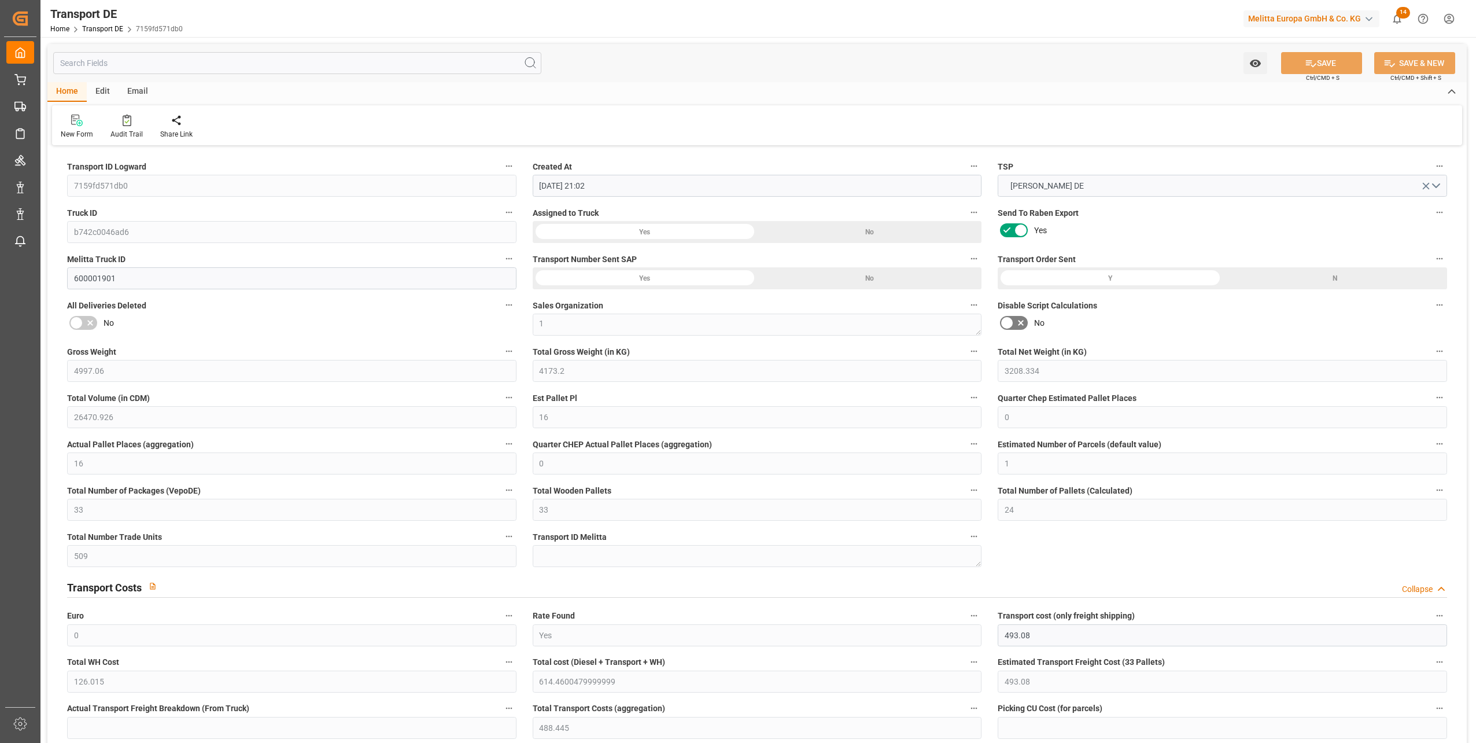
type input "27.08.2025"
type input "[DATE]"
type input "28.08.2025"
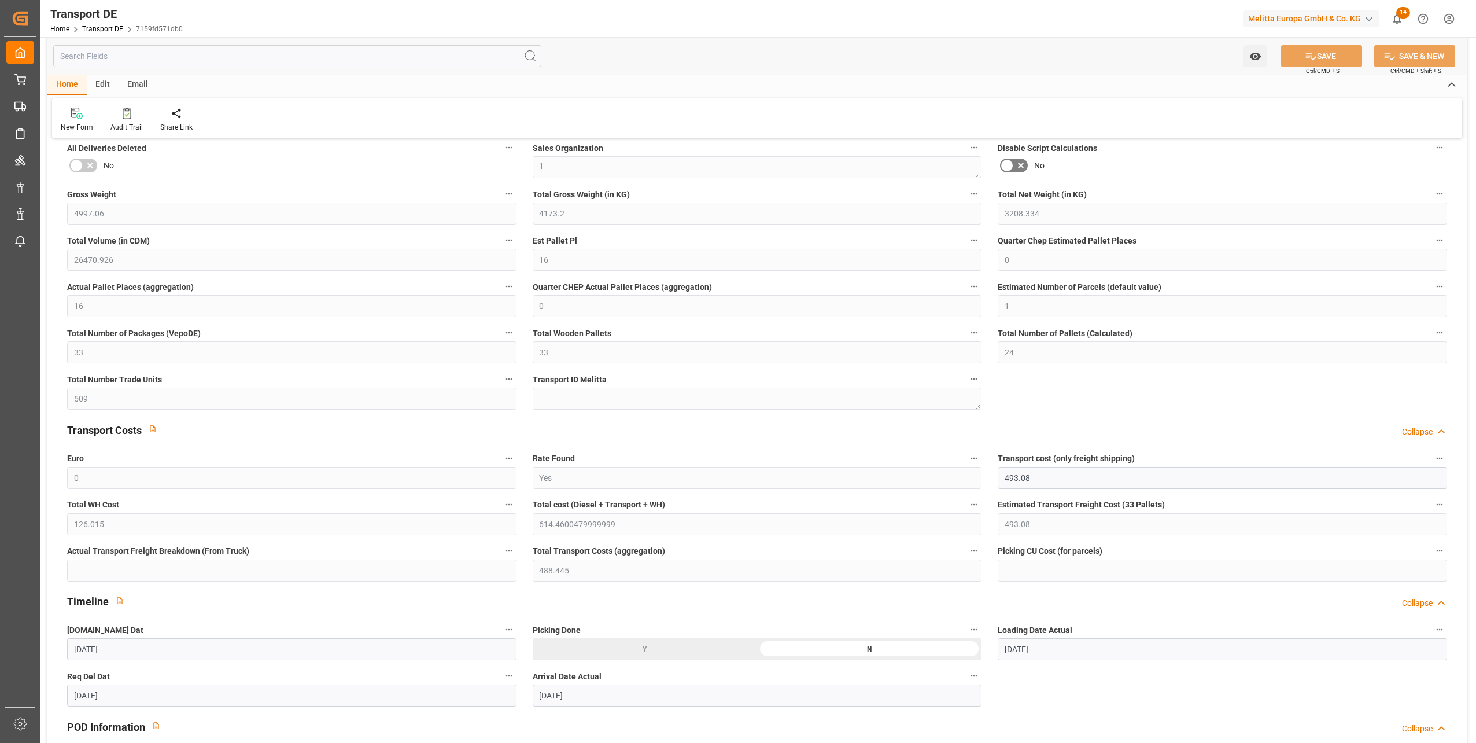
scroll to position [463, 0]
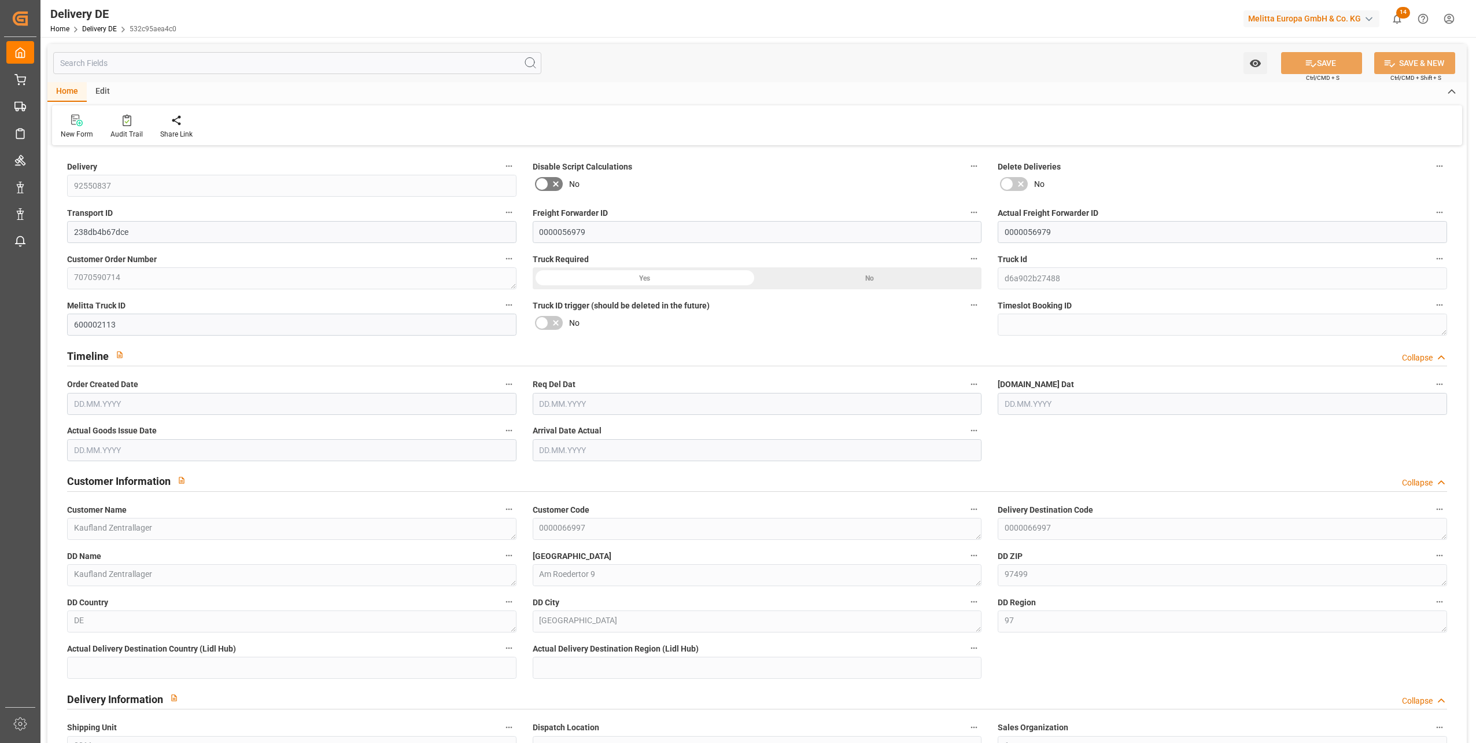
type input "31"
type input "28"
type input "2459.199"
type input "4233.108"
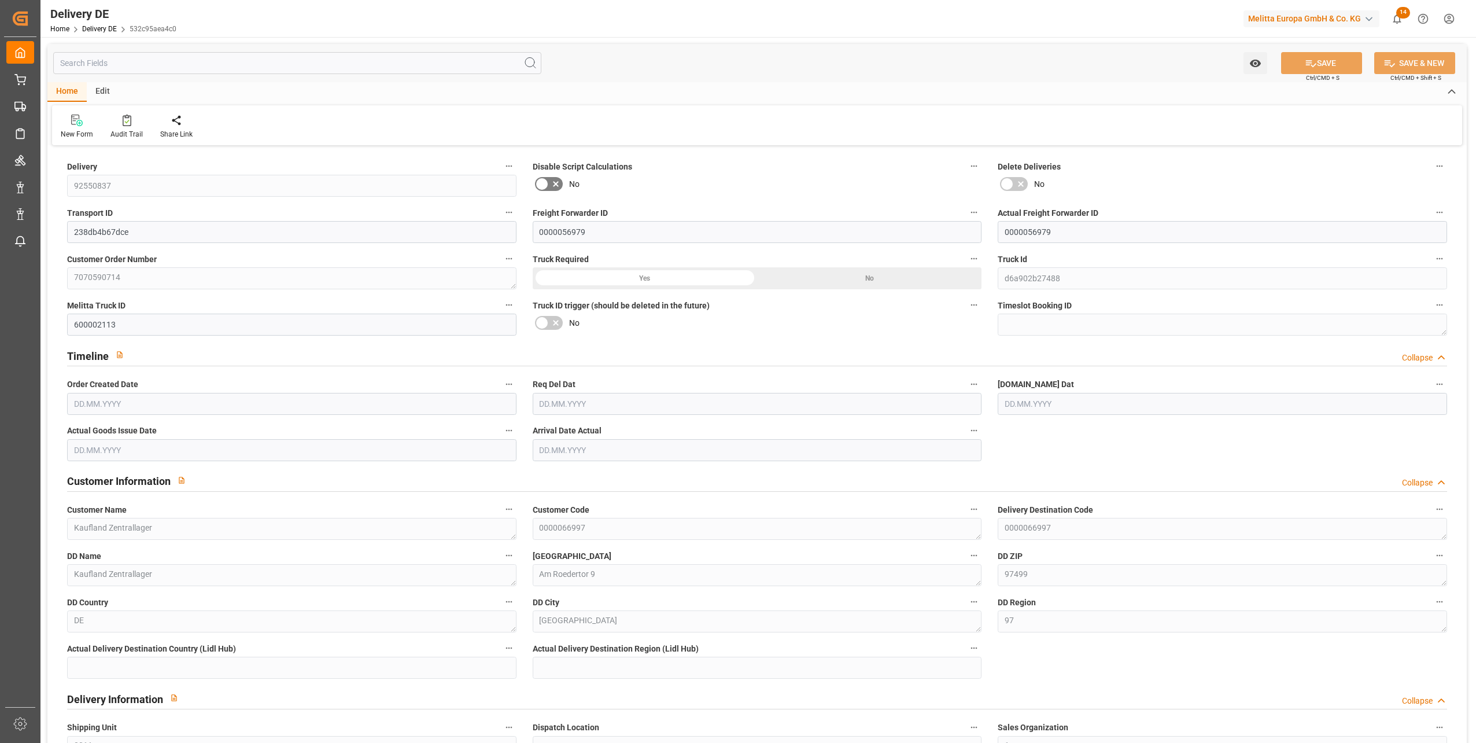
type input "39222.61"
type input "[DATE]"
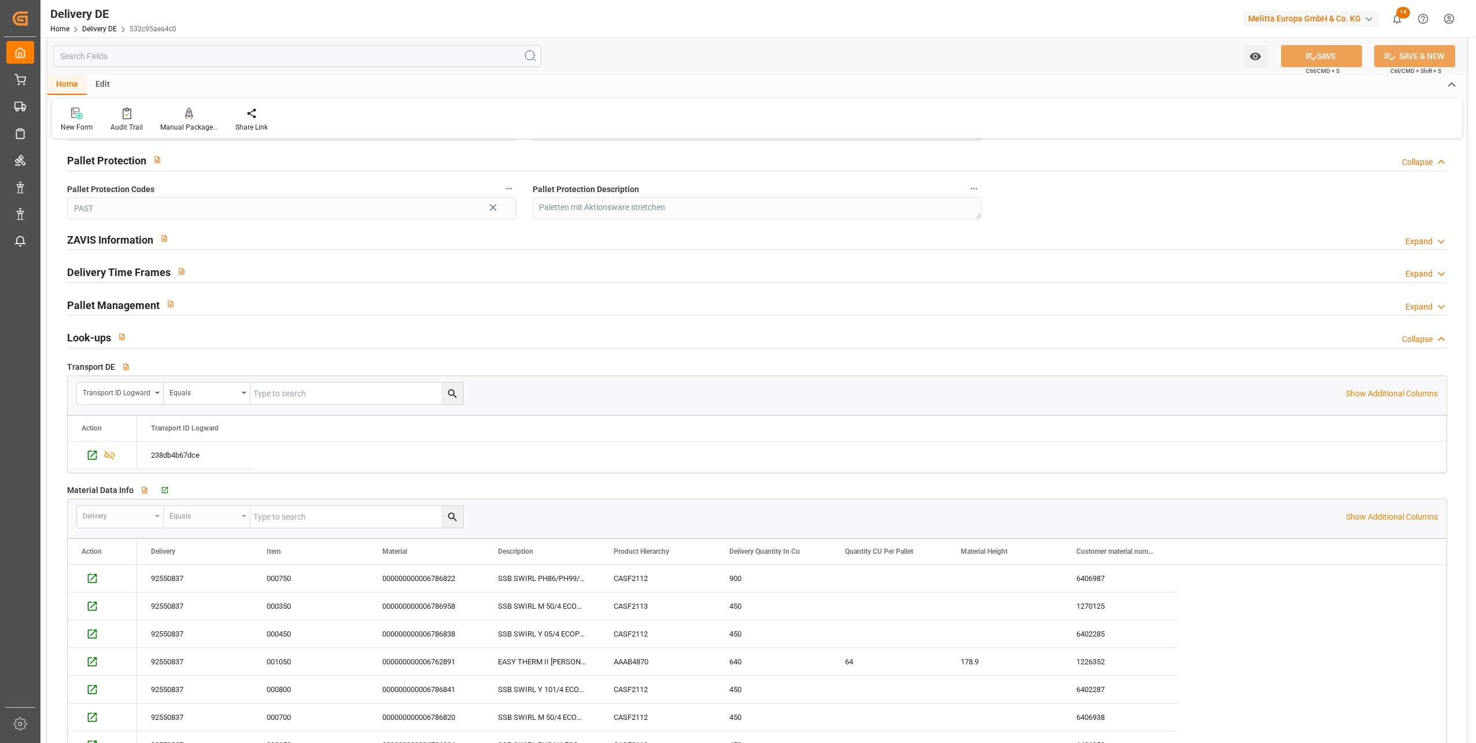
scroll to position [1619, 0]
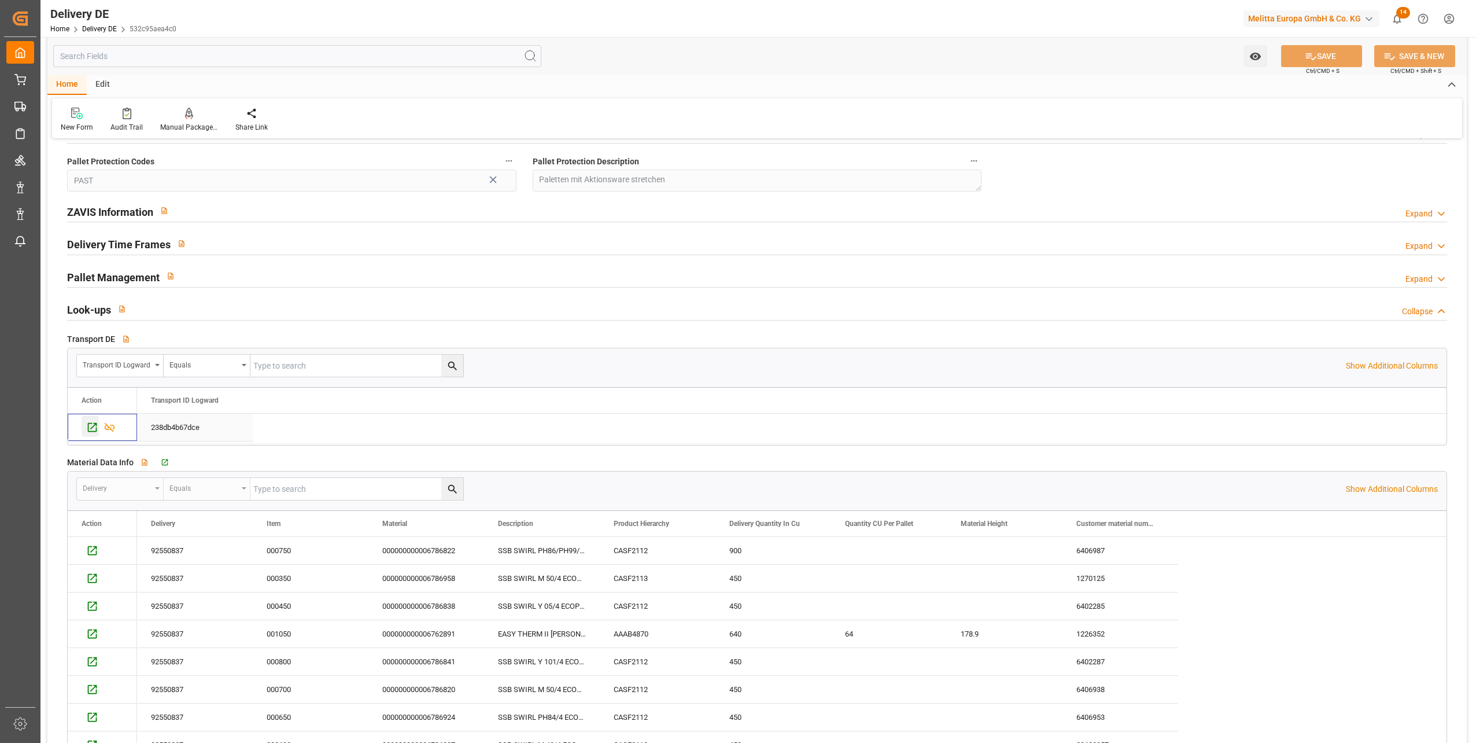
click at [88, 426] on icon "Press SPACE to select this row." at bounding box center [92, 427] width 9 height 9
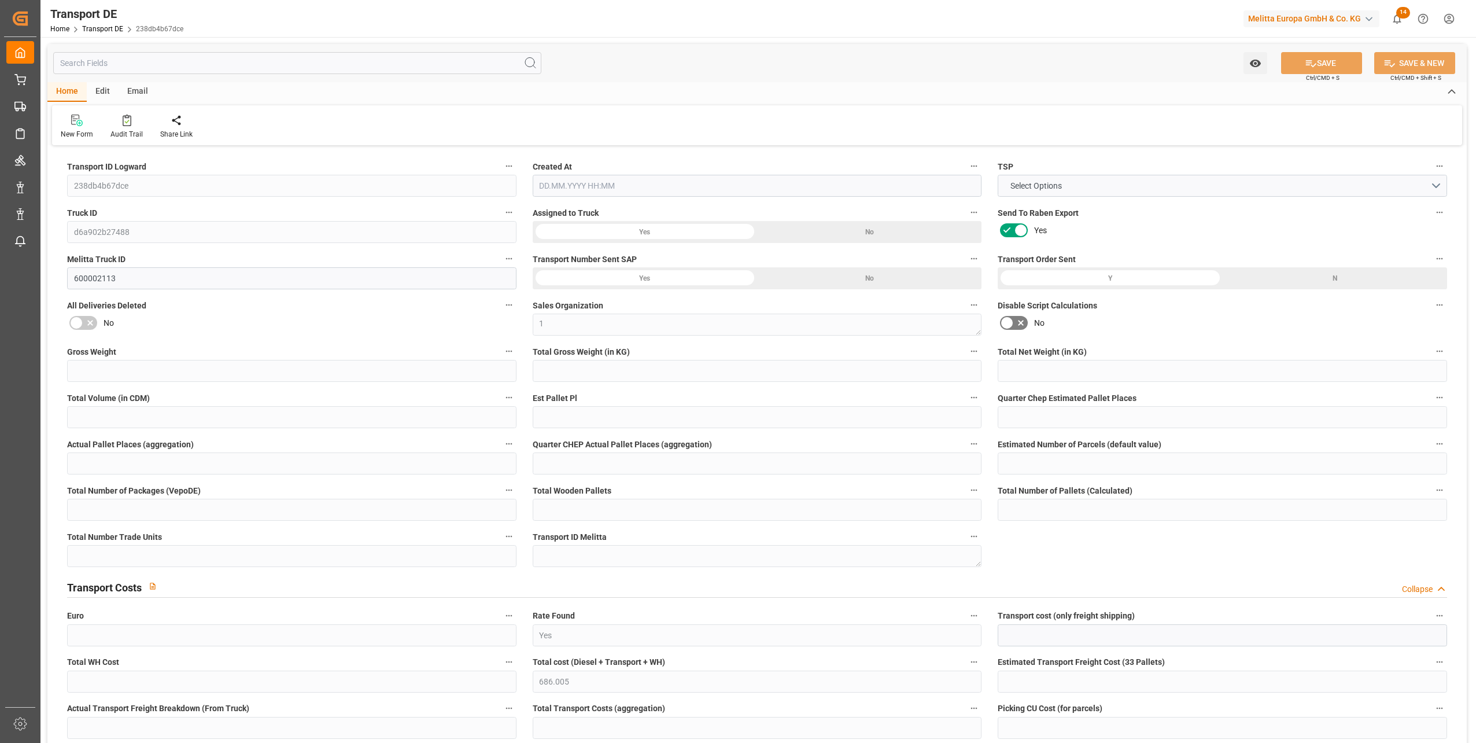
type input "4233.108"
type input "3319.662"
type input "2459.199"
type input "39222.61"
type input "28"
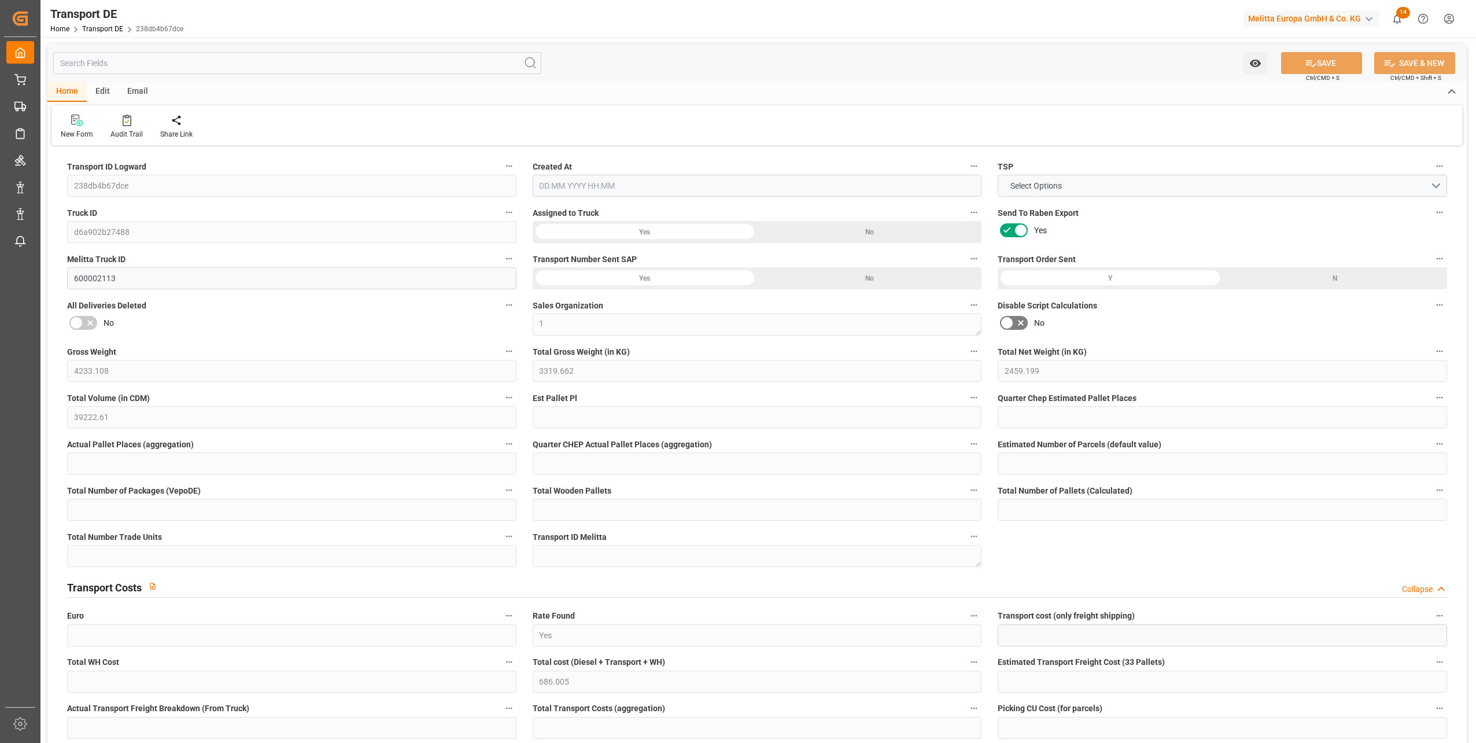
type input "0"
type input "28"
type input "0"
type input "1"
type input "31"
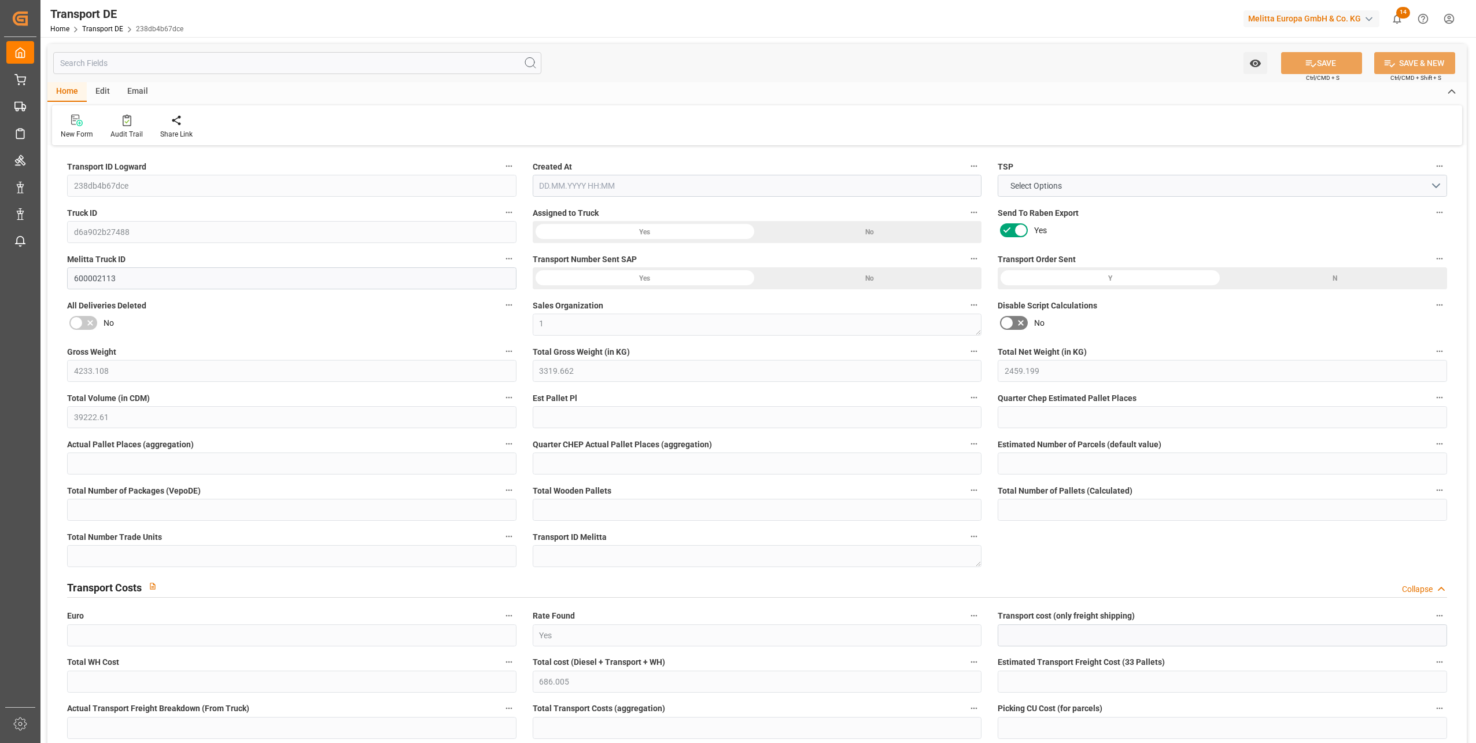
type input "31"
type input "13"
type input "2463"
type input "0"
type input "551.74"
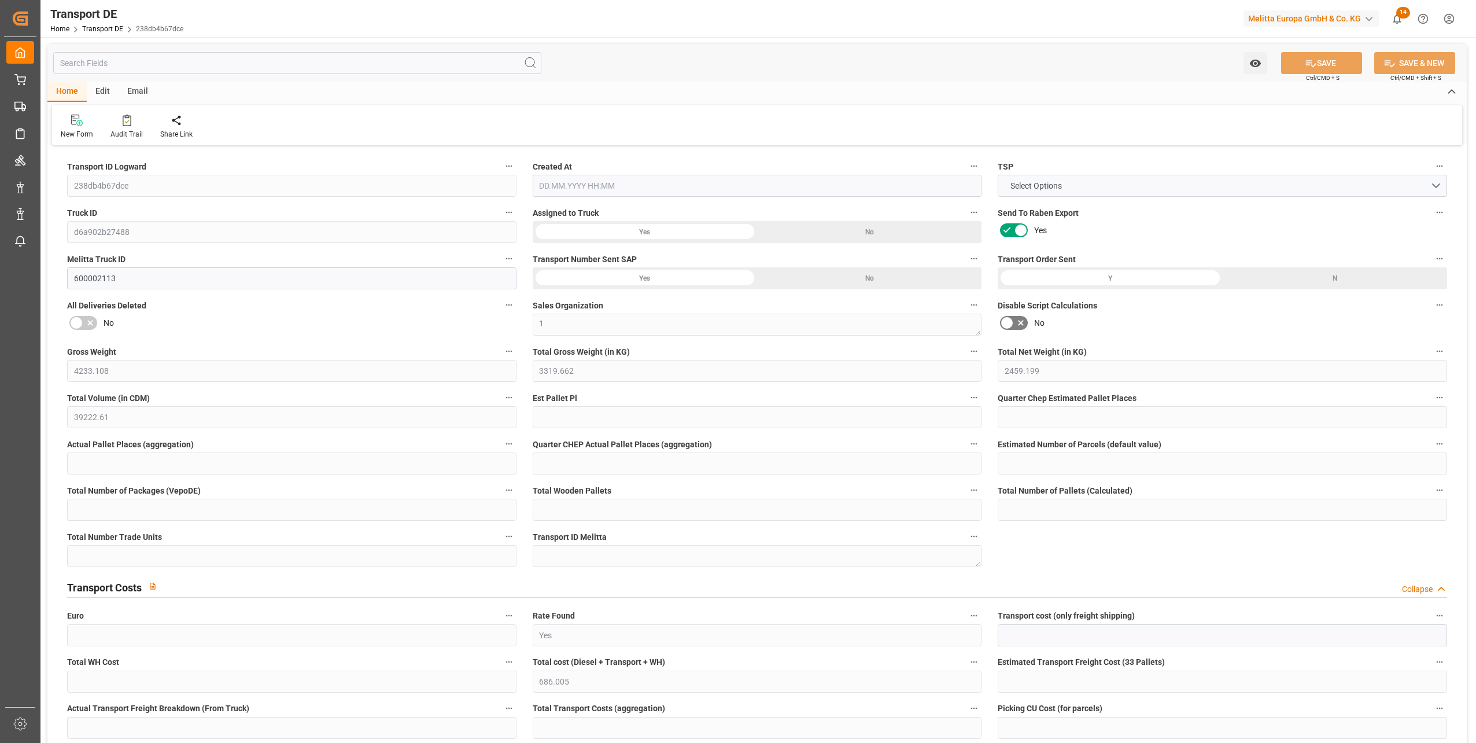
type input "134.265"
type input "551.74"
type input "97"
type input "31"
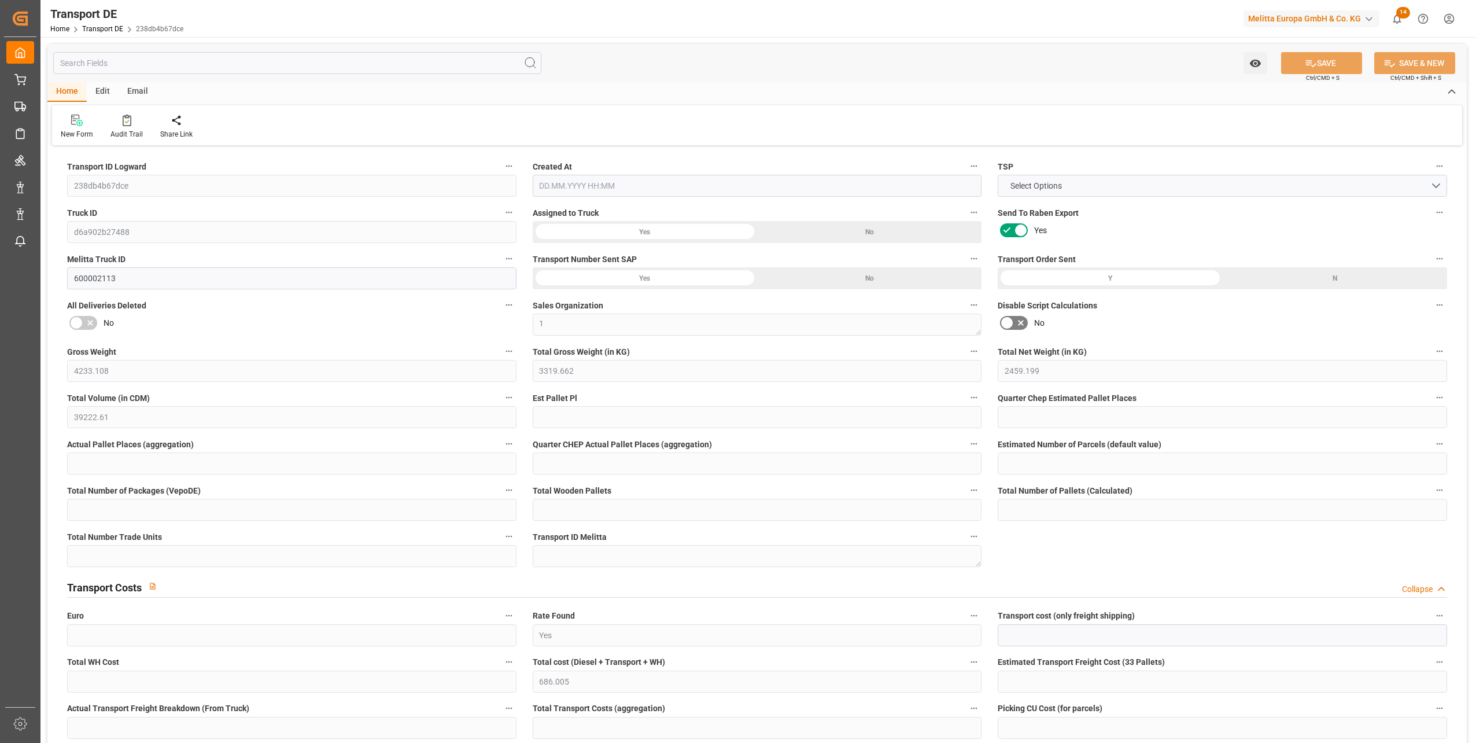
type input "0"
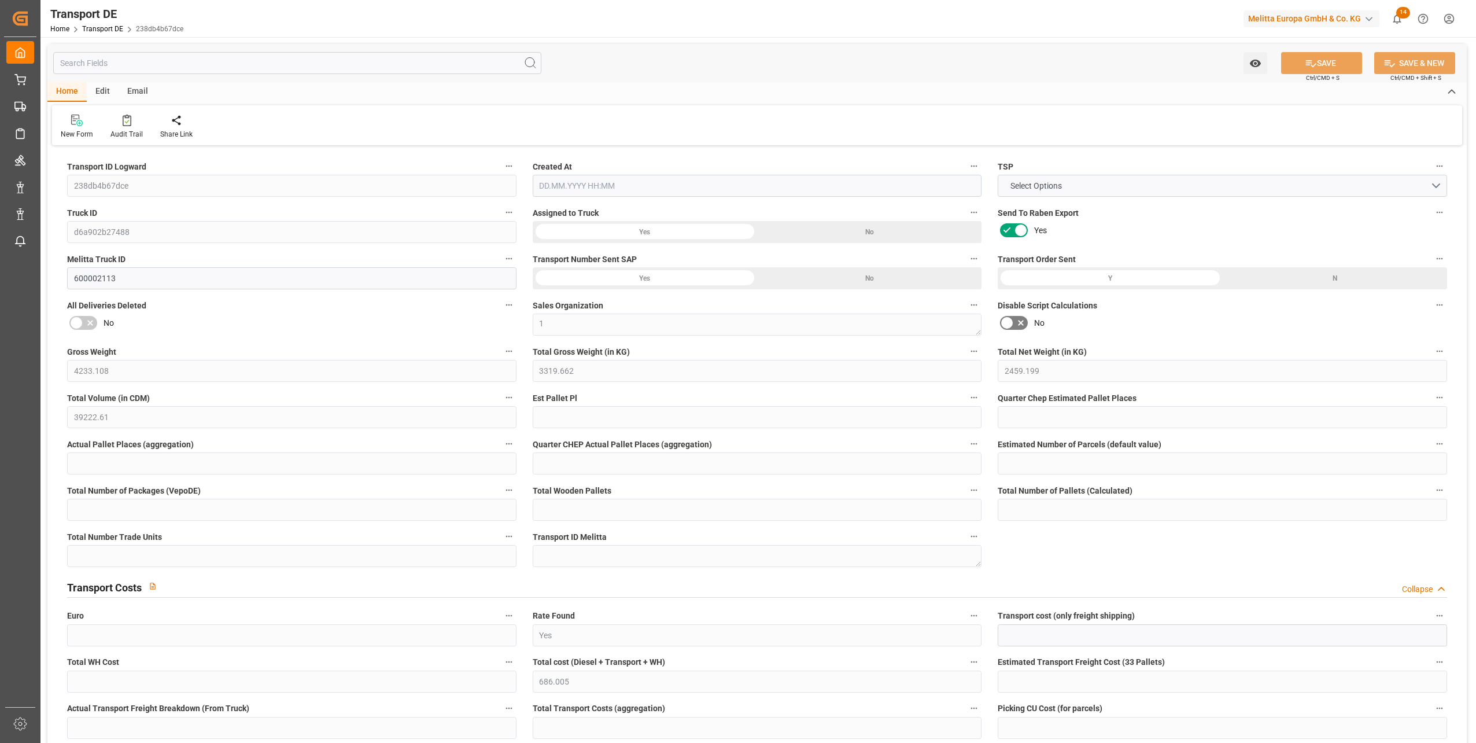
type input "0"
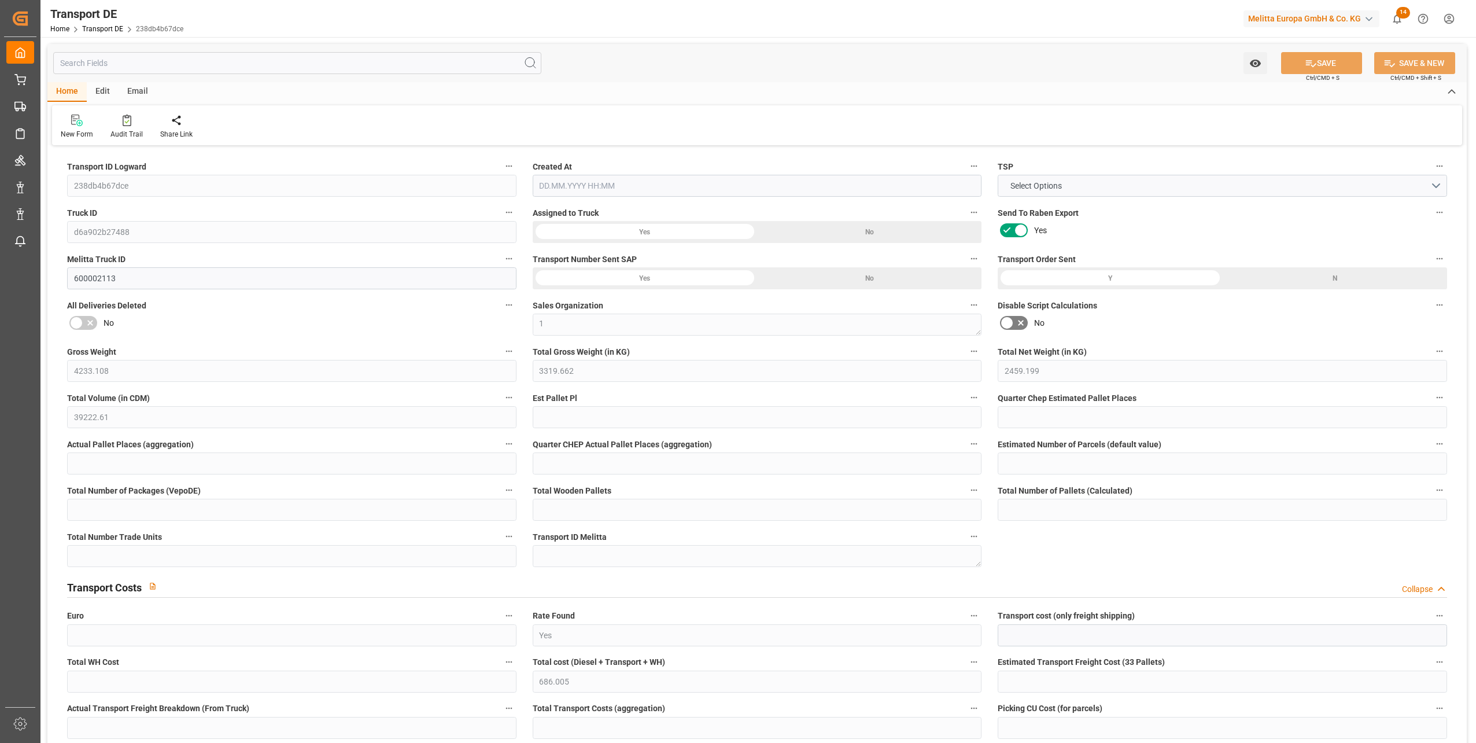
type input "0"
type input "3319.662"
type input "21"
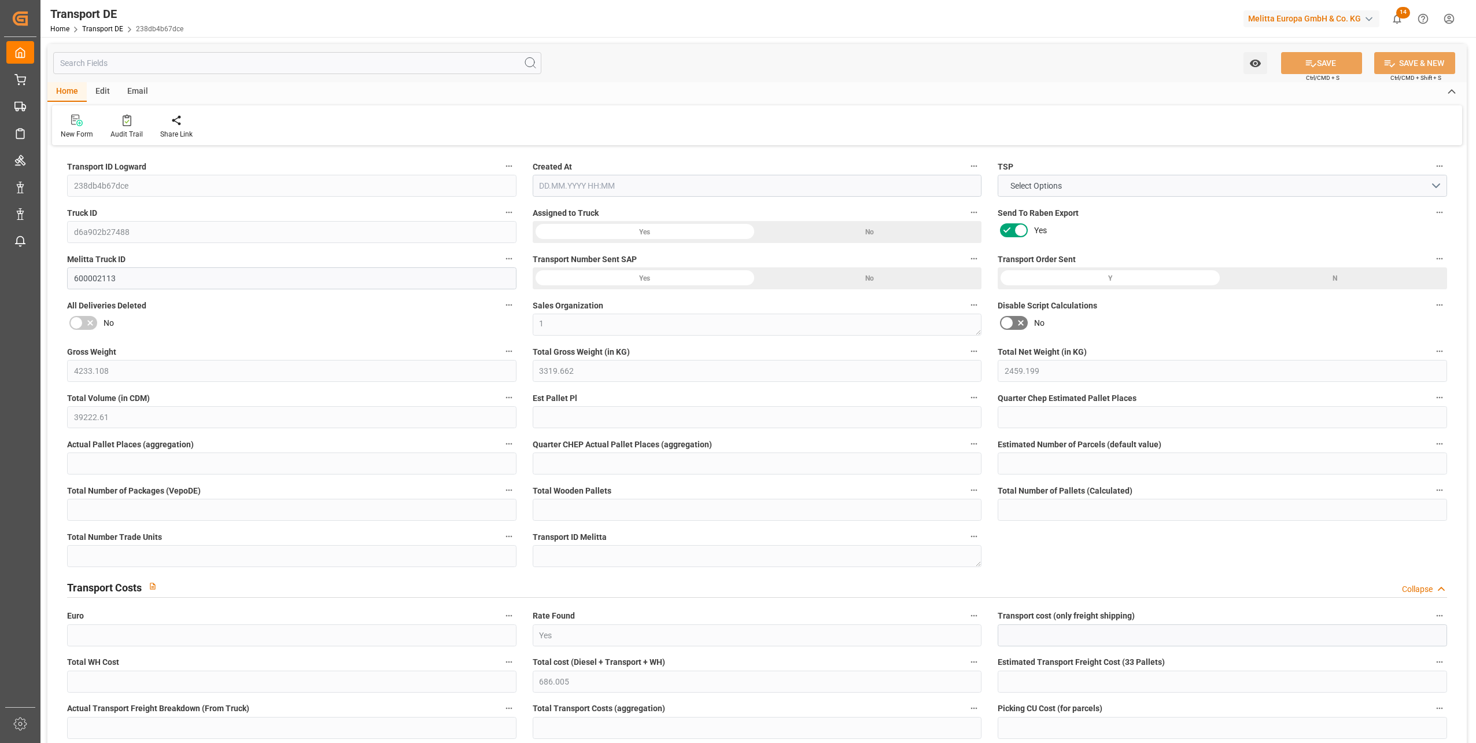
type input "100"
type input "11"
type input "10"
type input "8"
type input "0"
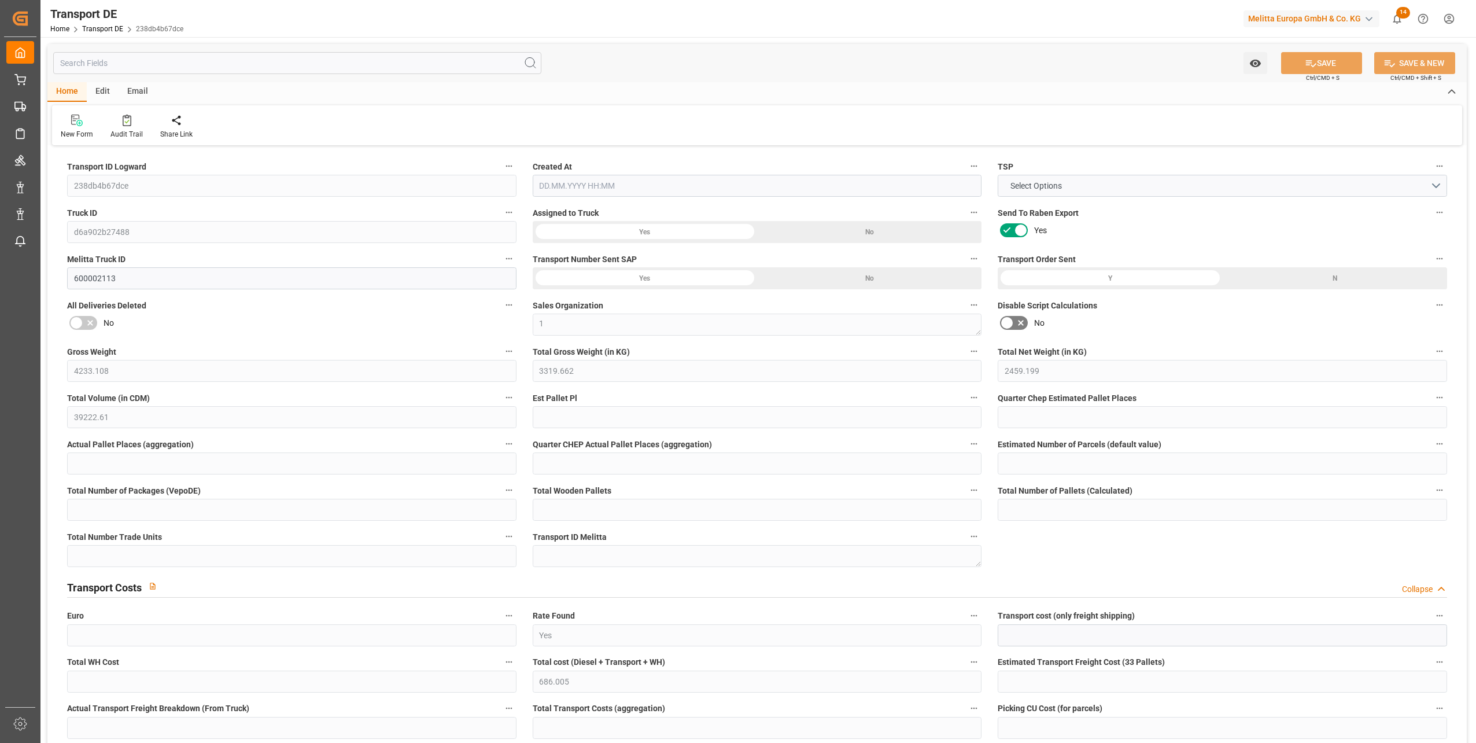
type input "0"
type input "1"
type input "0"
type input "2"
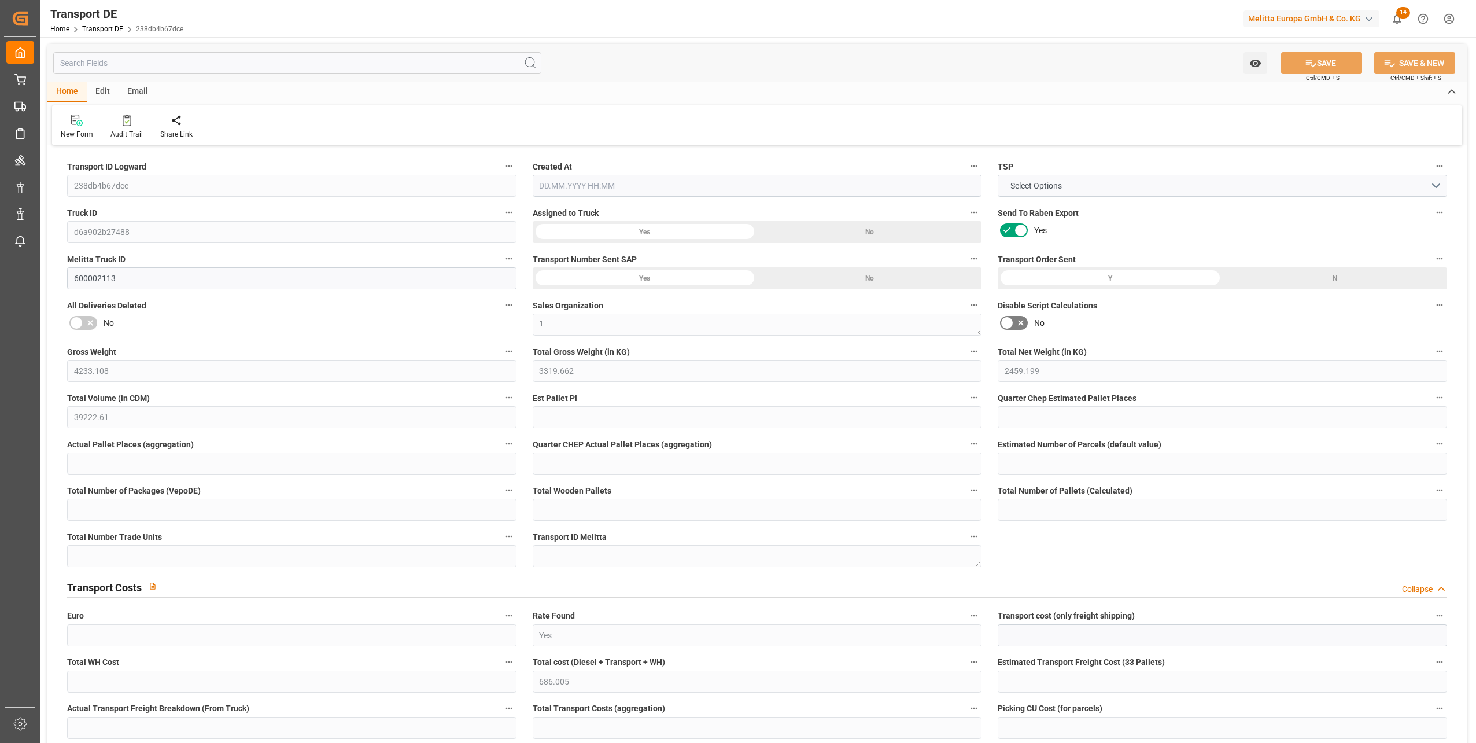
type input "3713"
type input "686.005"
type input "551.74"
type input "23.08.2025 21:00"
type input "01.09.2025"
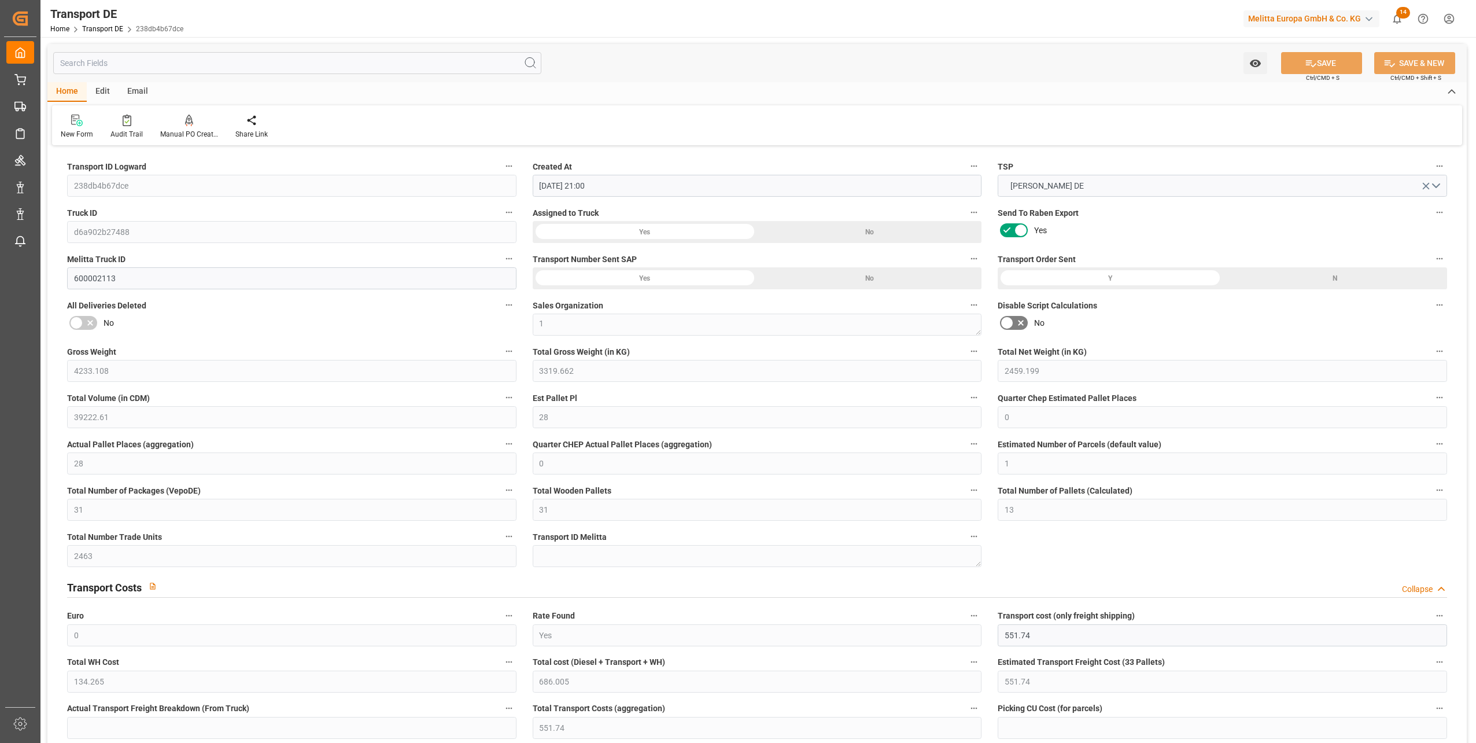
type input "[DATE]"
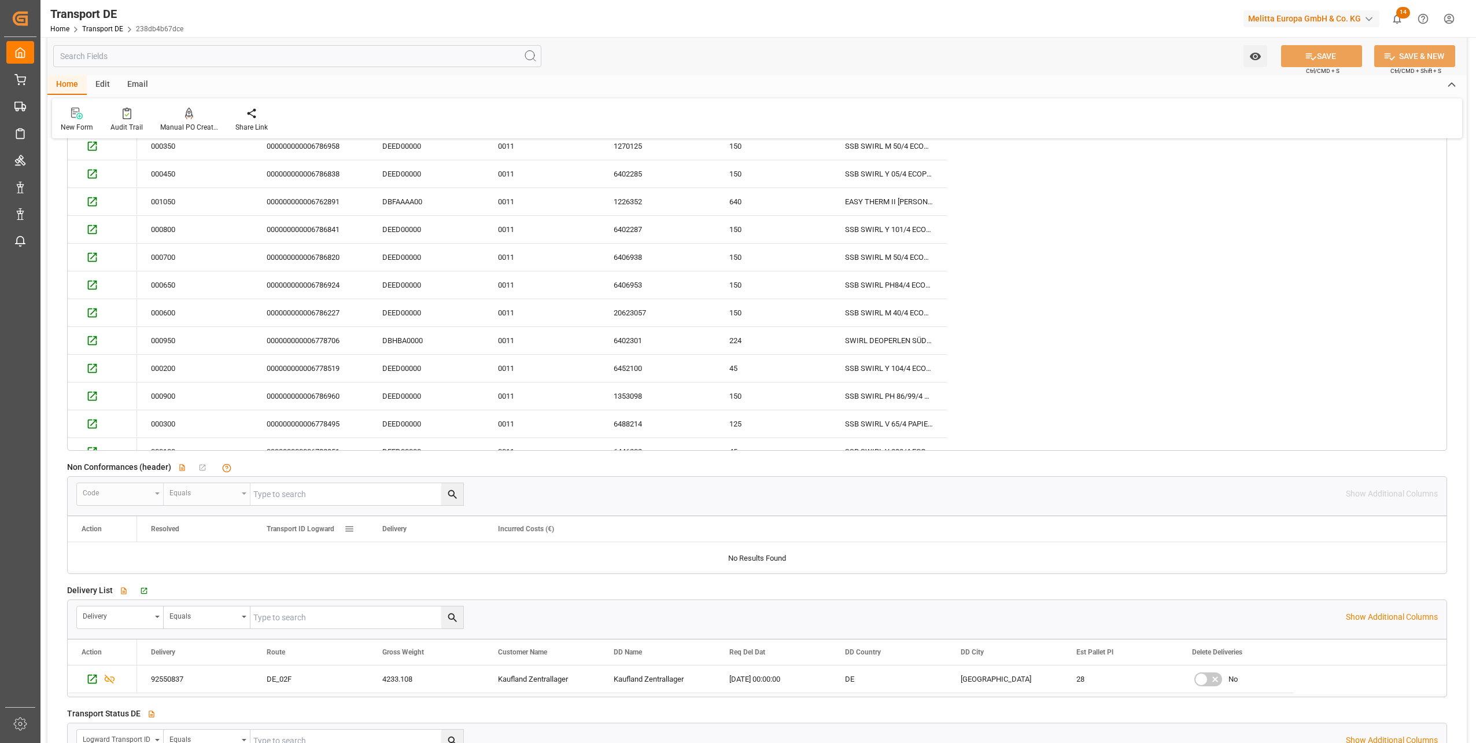
scroll to position [2082, 0]
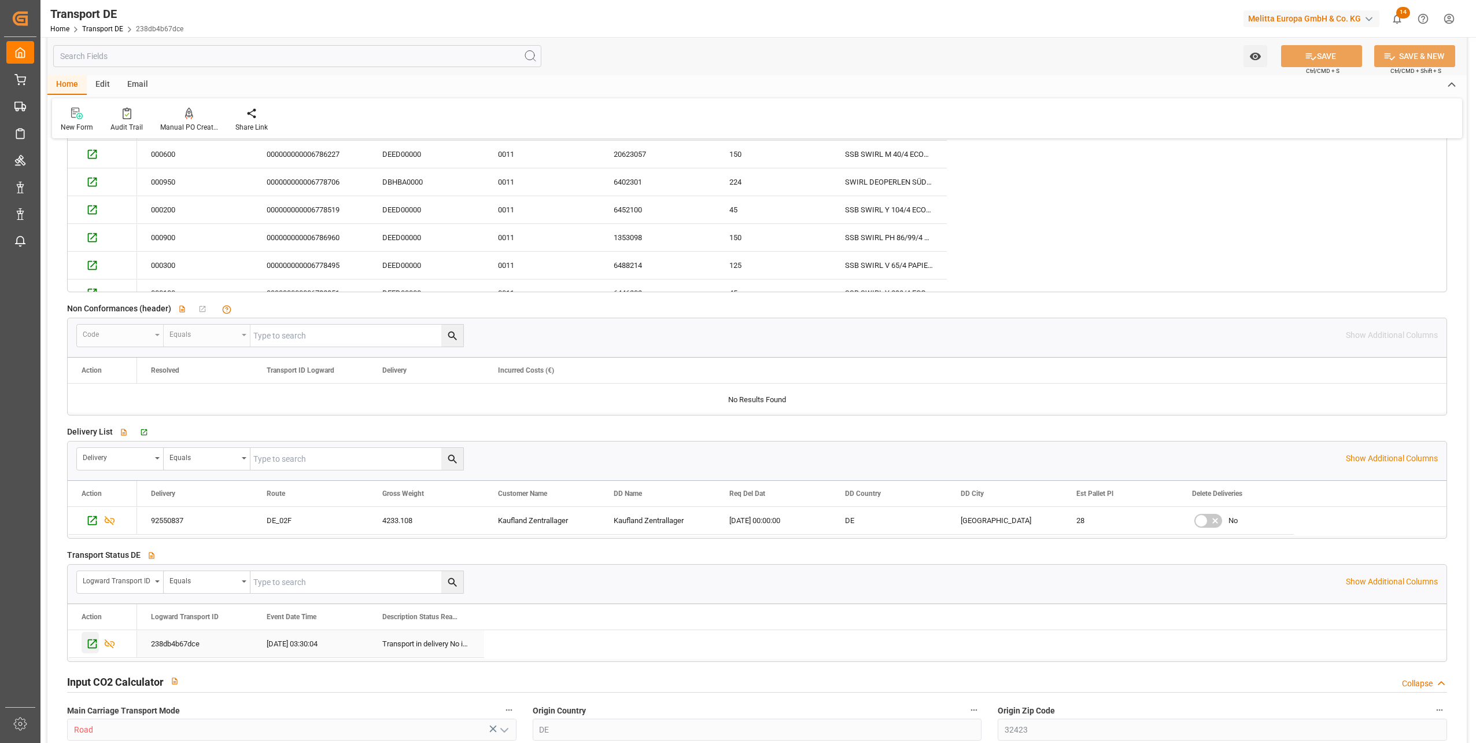
click at [91, 643] on icon "Press SPACE to select this row." at bounding box center [92, 643] width 12 height 12
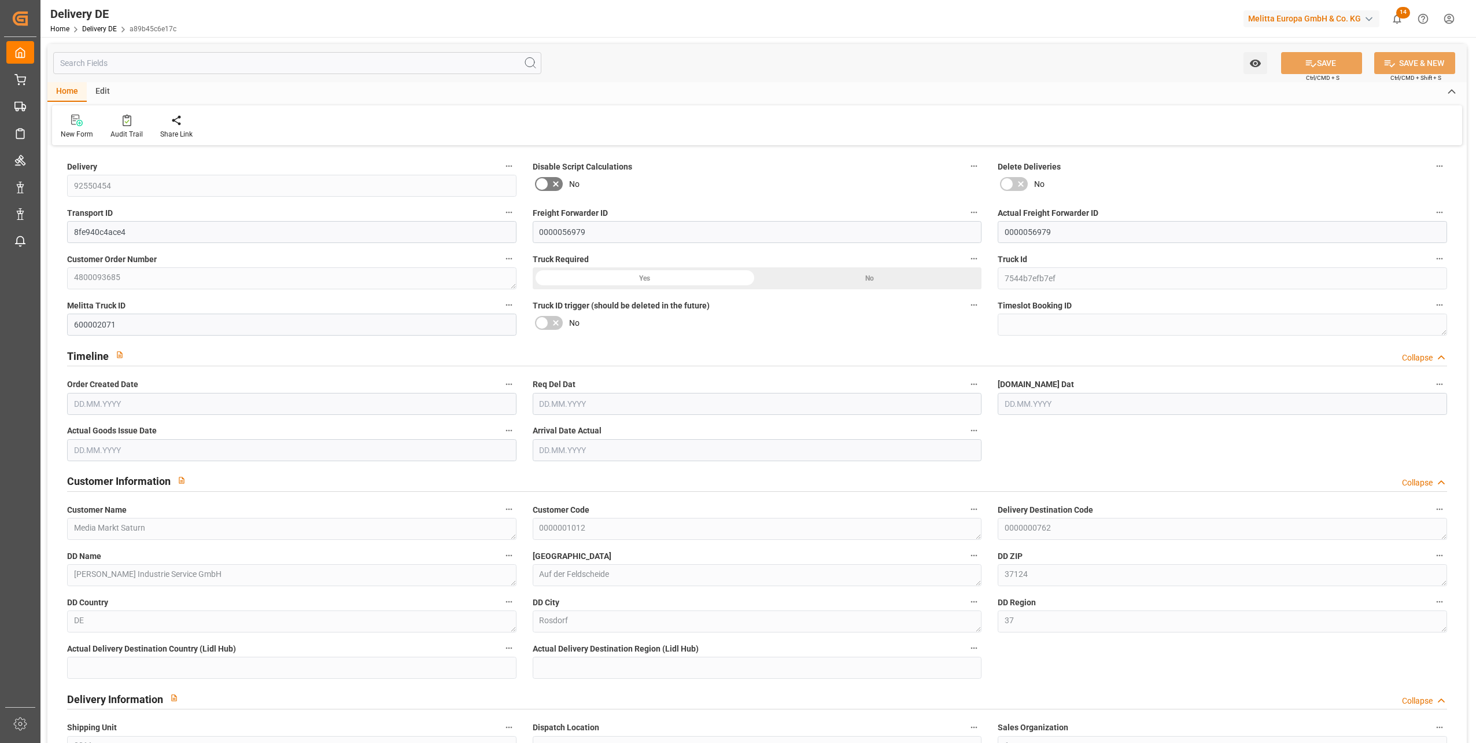
type input "14"
type input "985.05"
type input "1785.48"
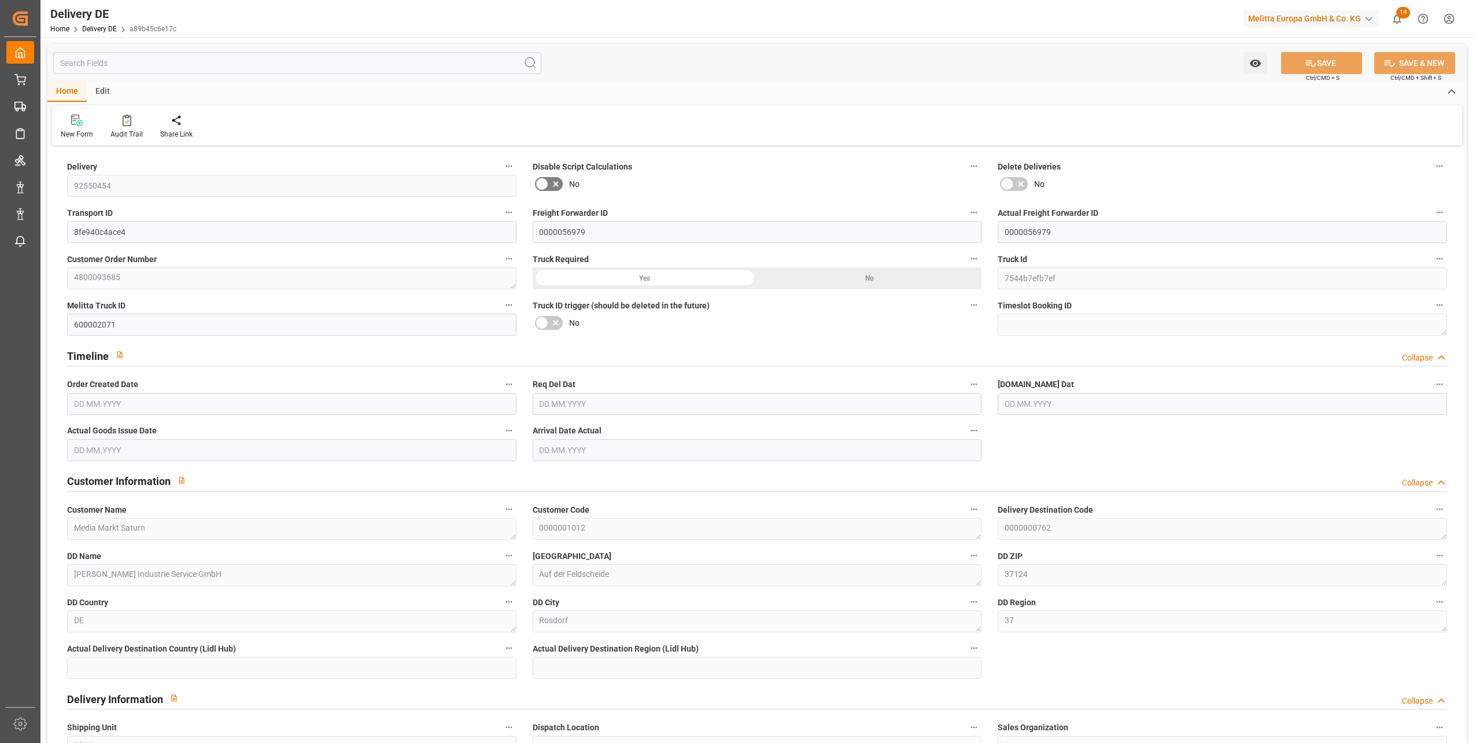
type input "20422.86"
type input "[DATE]"
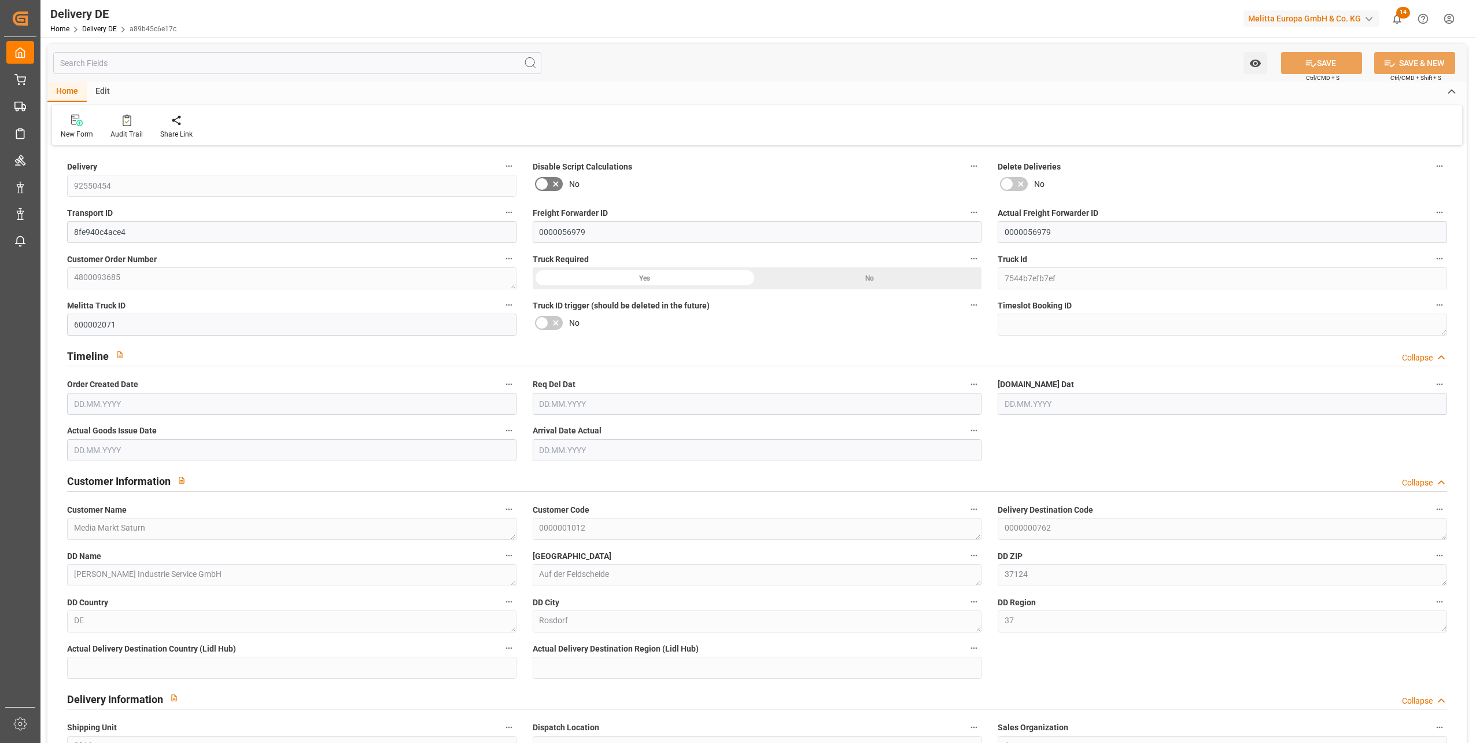
type input "03.09.2025"
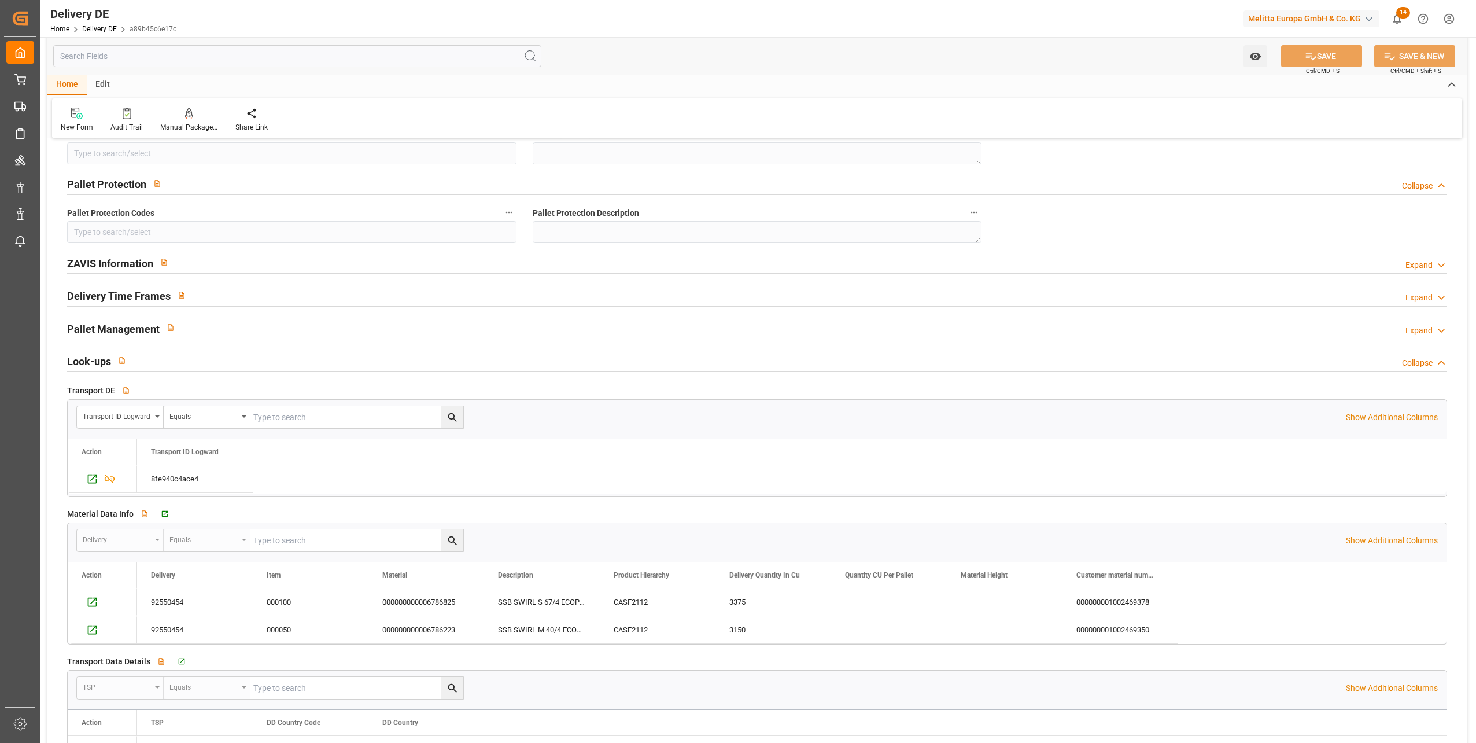
scroll to position [1619, 0]
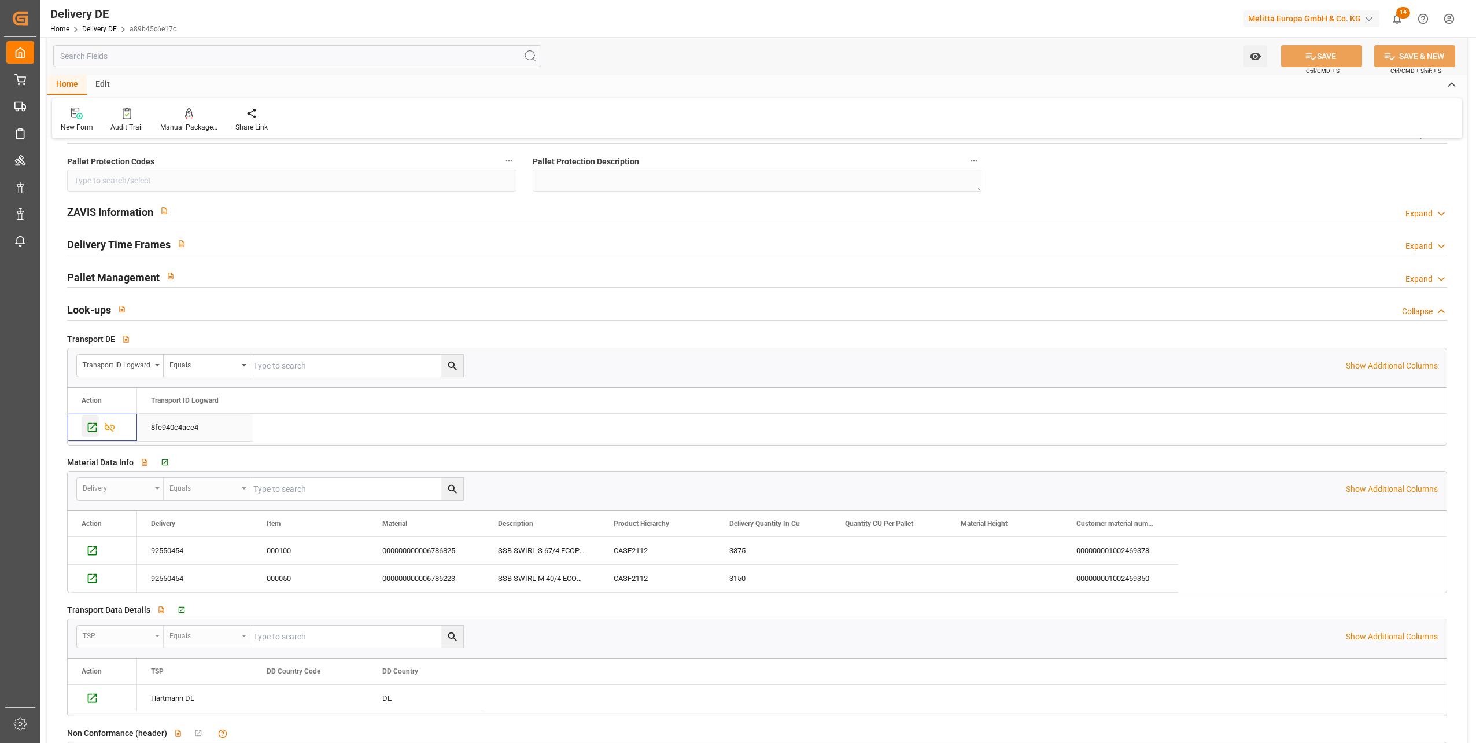
click at [88, 427] on icon "Press SPACE to select this row." at bounding box center [92, 427] width 9 height 9
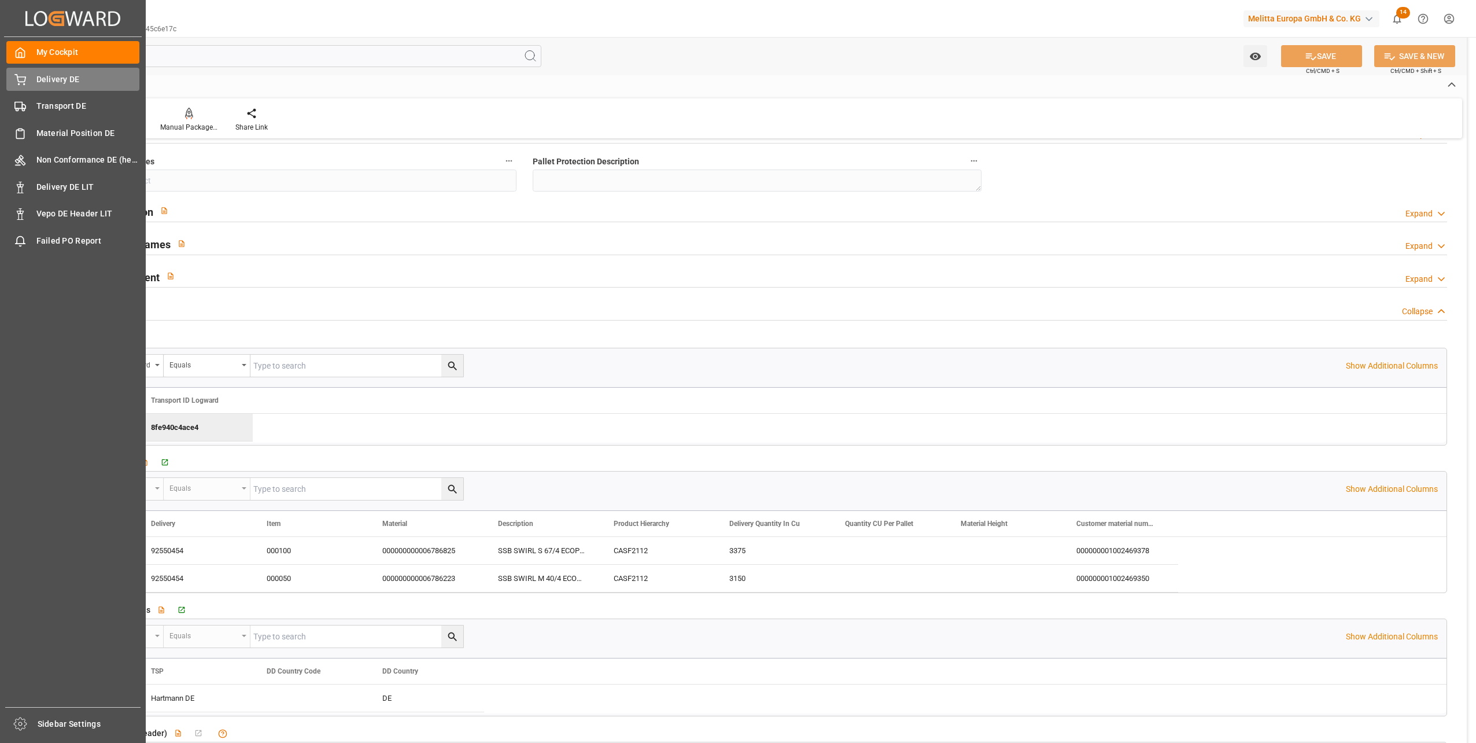
click at [43, 80] on span "Delivery DE" at bounding box center [88, 79] width 104 height 12
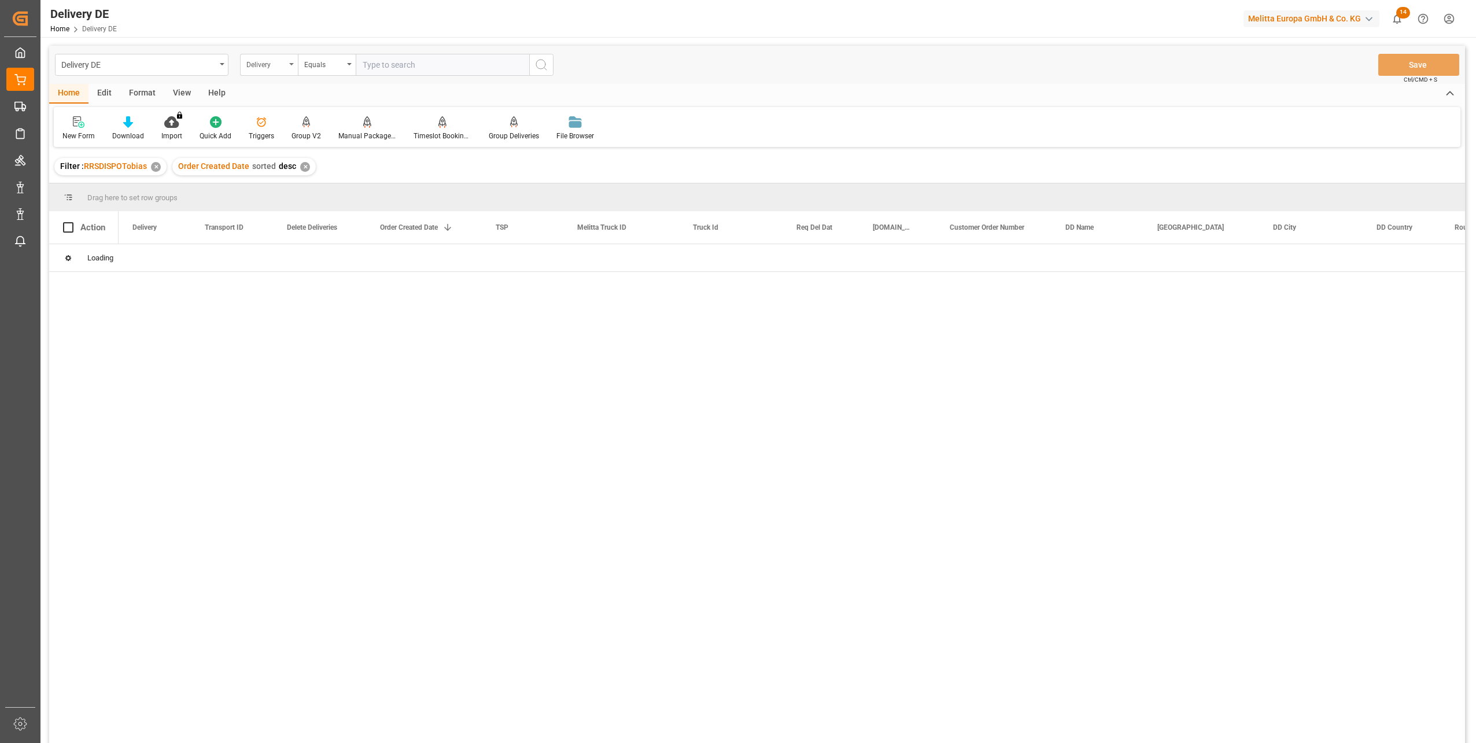
click at [258, 64] on div "Delivery" at bounding box center [265, 63] width 39 height 13
type input "tr"
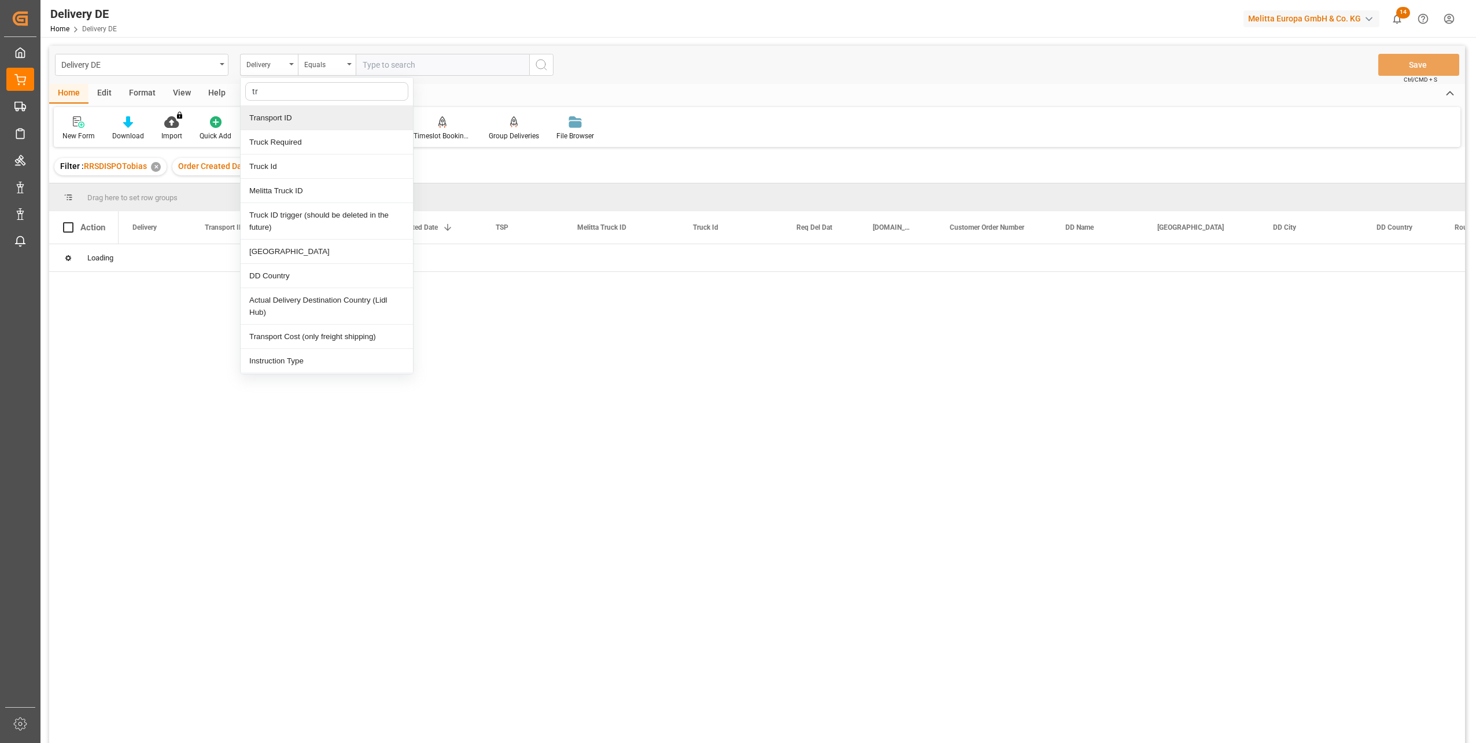
click at [285, 108] on div "Transport ID" at bounding box center [327, 118] width 172 height 24
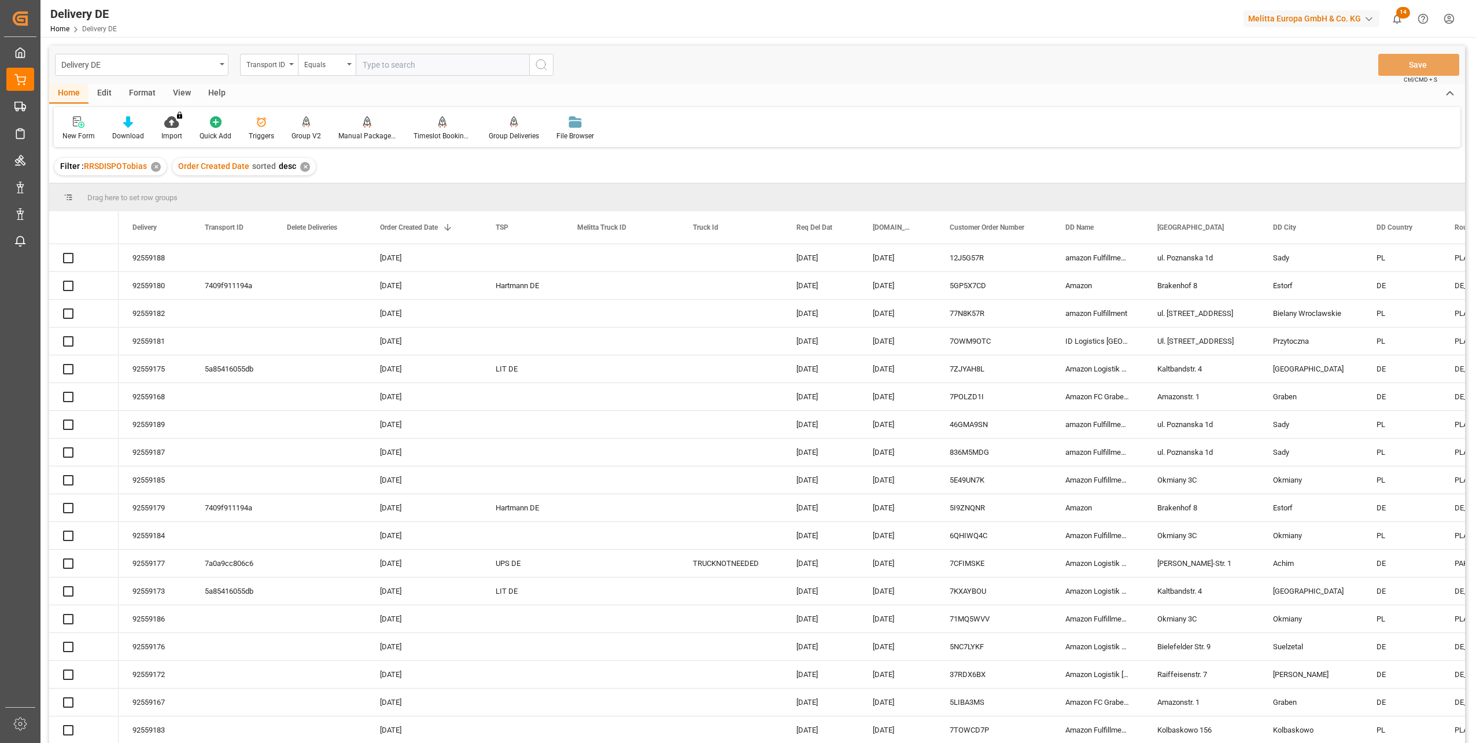
click at [315, 112] on div "New Form Download Import You don't have permission for this feature. Contact ad…" at bounding box center [757, 127] width 1406 height 40
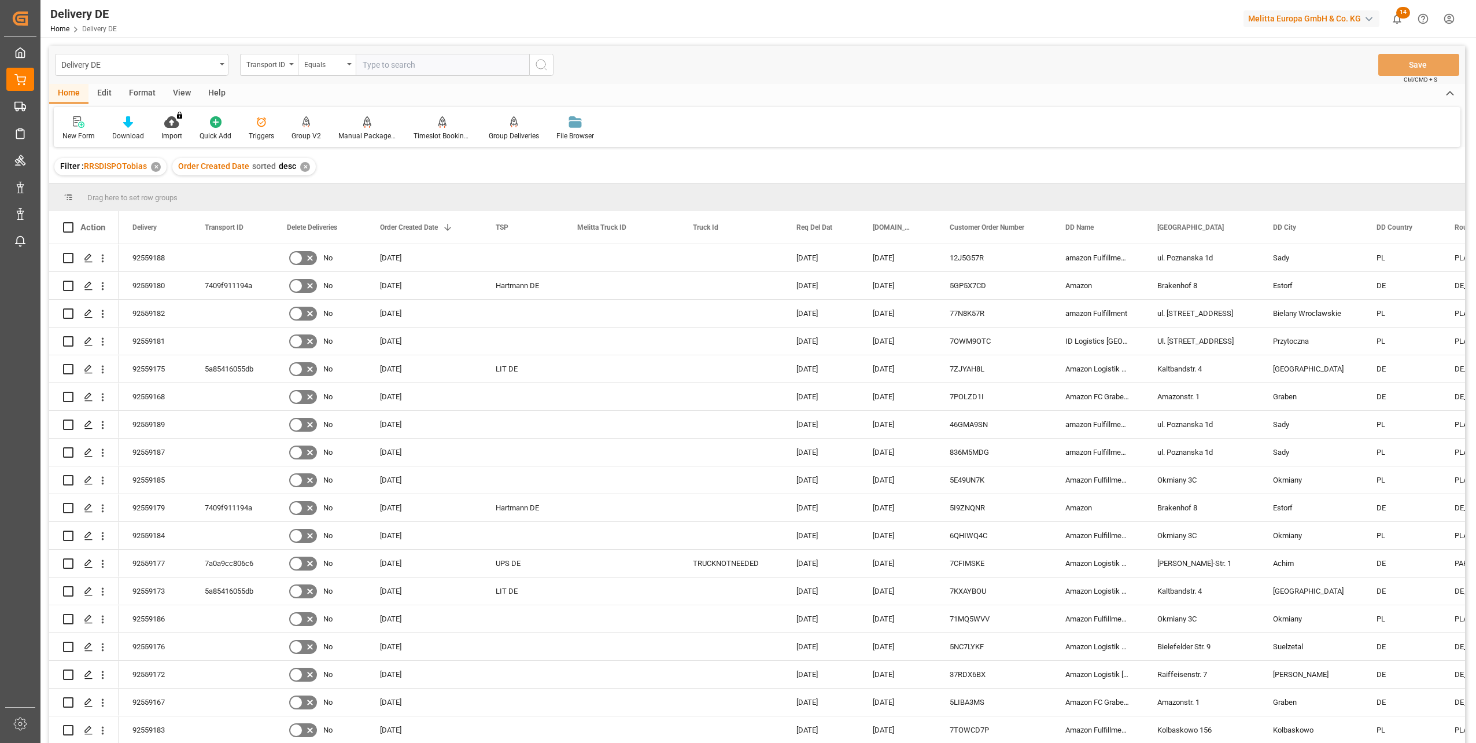
click at [372, 62] on input "text" at bounding box center [442, 65] width 173 height 22
paste input "607881107f8b"
type input "607881107f8b"
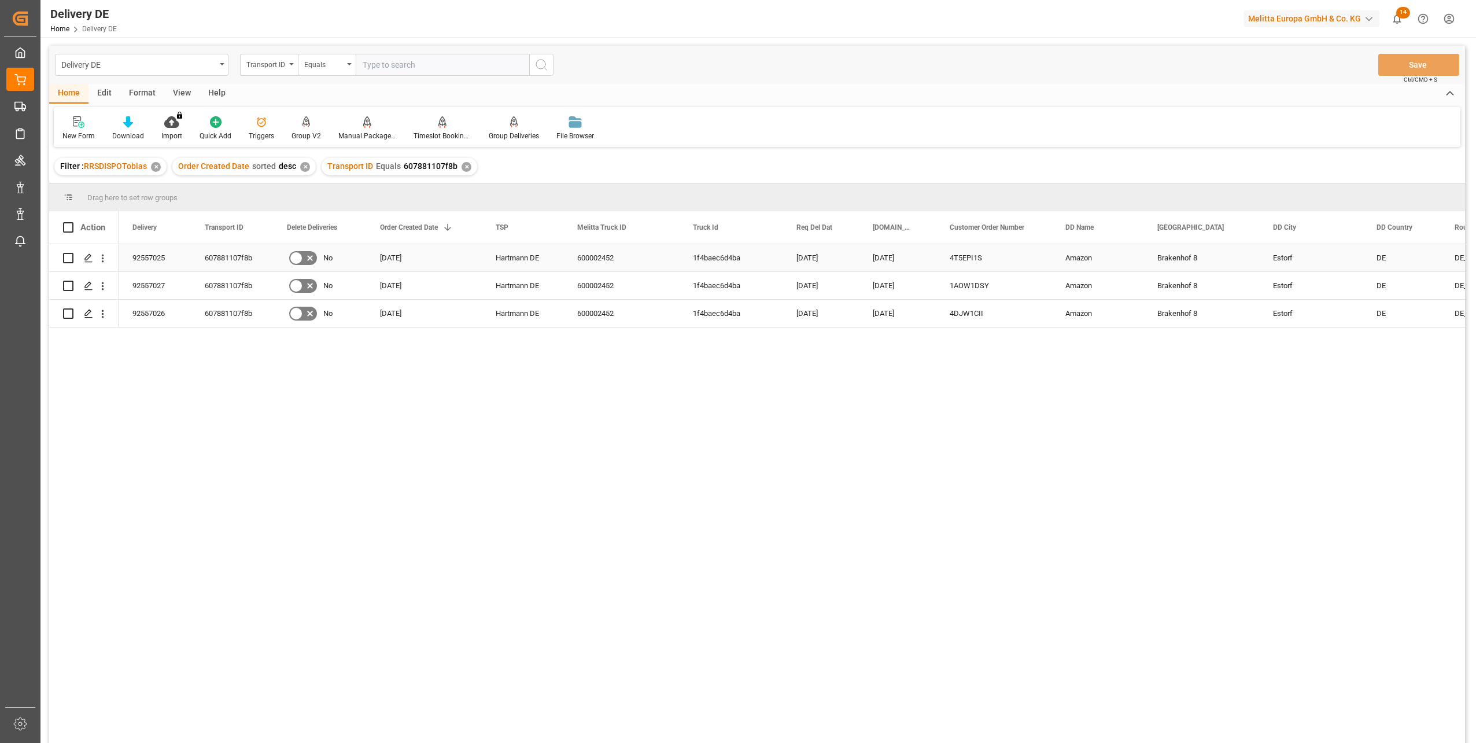
click at [153, 259] on div "92557025" at bounding box center [155, 257] width 72 height 27
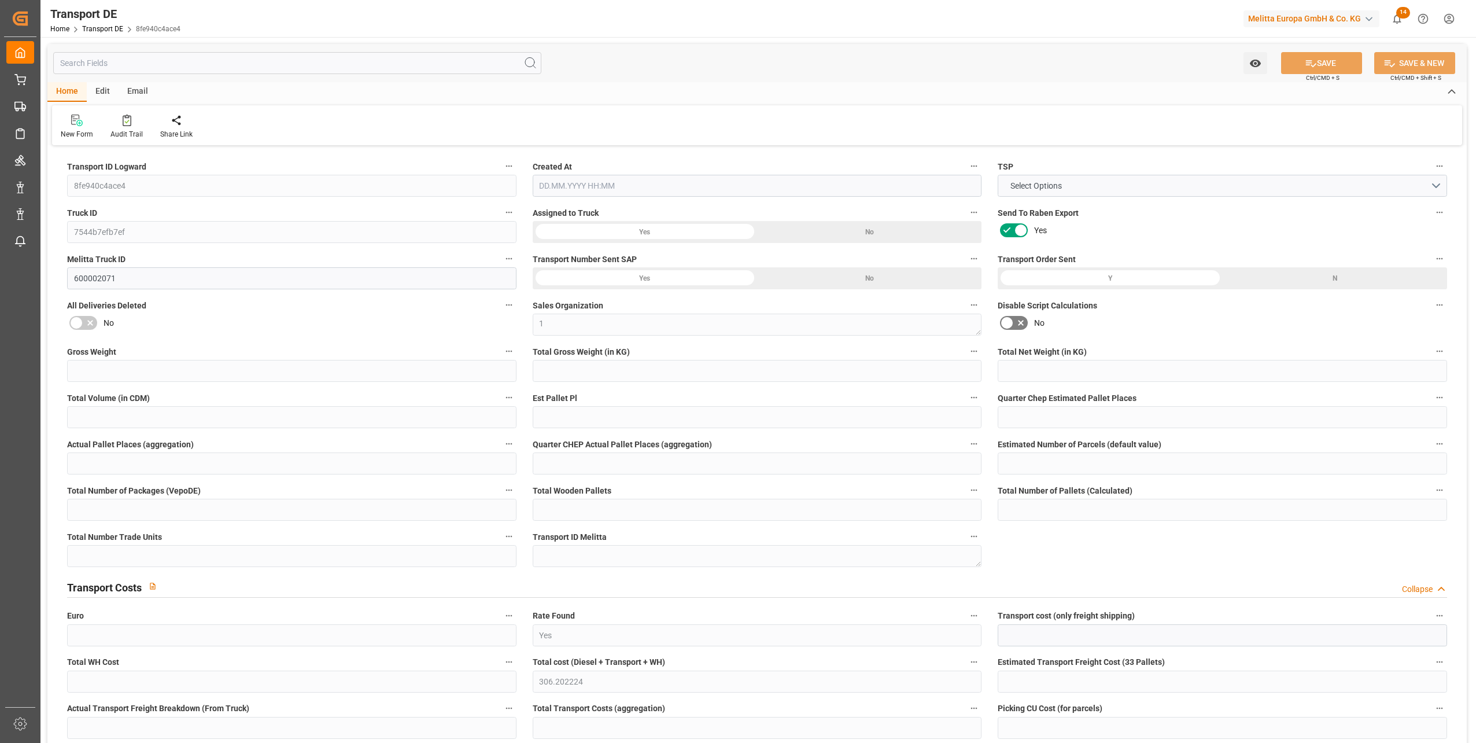
type input "1785.48"
type input "1431.9"
type input "985.05"
type input "20422.86"
type input "14"
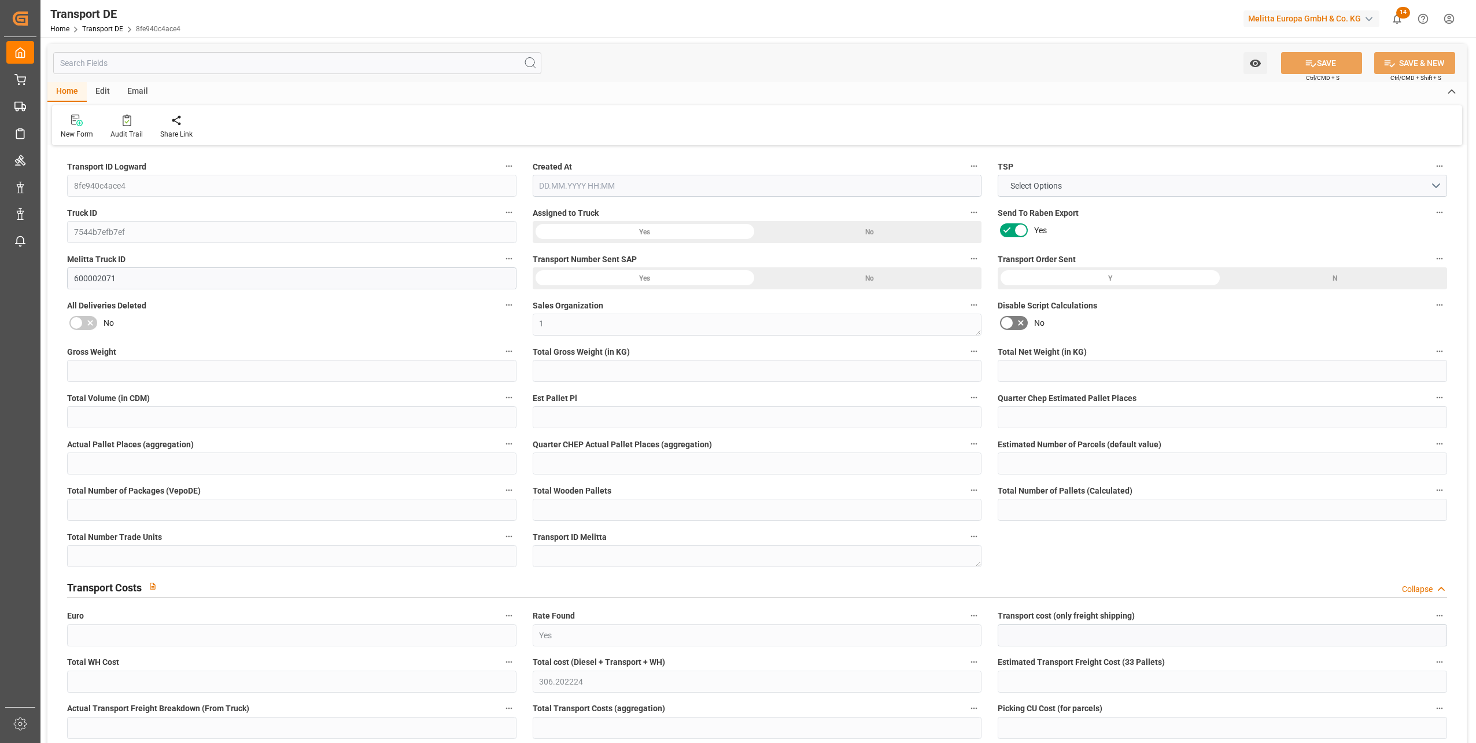
type input "0"
type input "14"
type input "0"
type input "1"
type input "14"
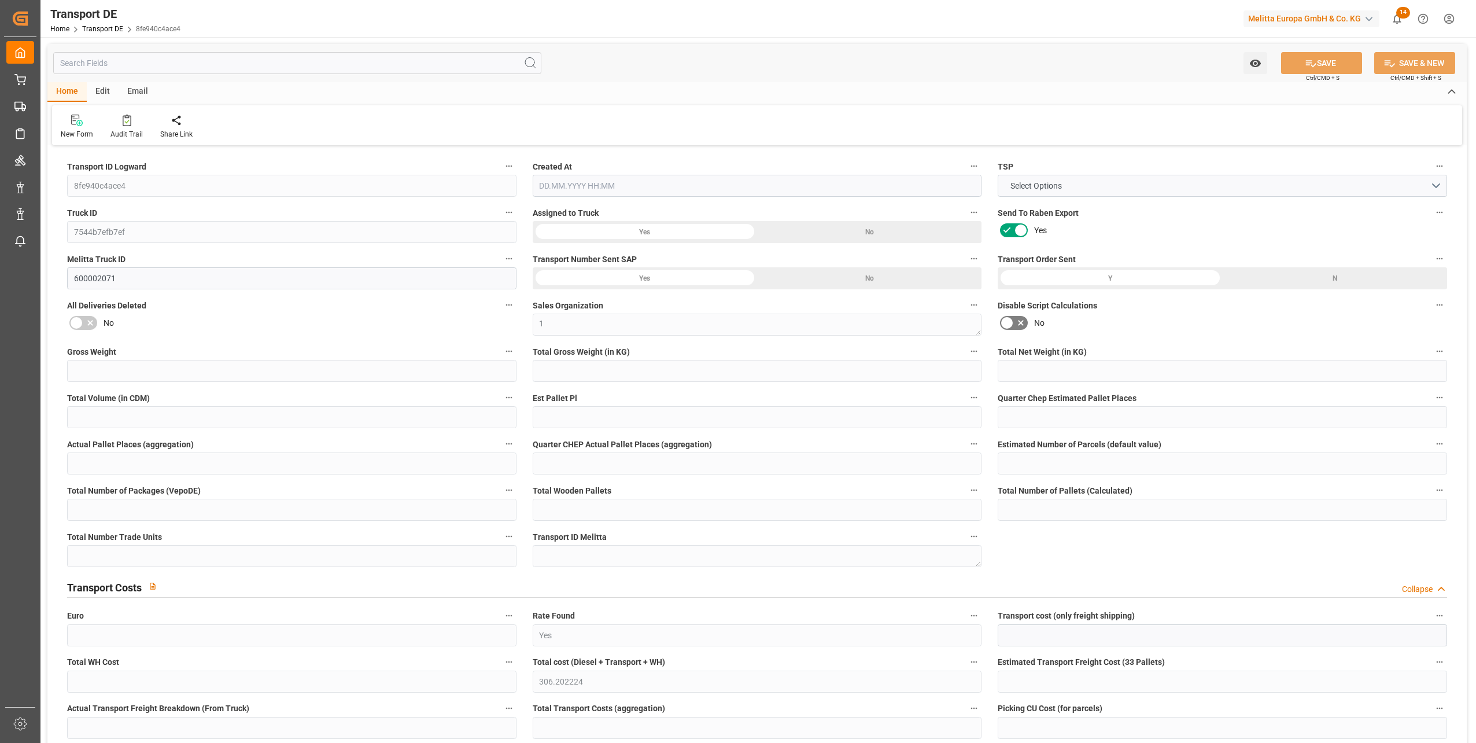
type input "14"
type input "0"
type input "2175"
type input "0"
type input "306.04"
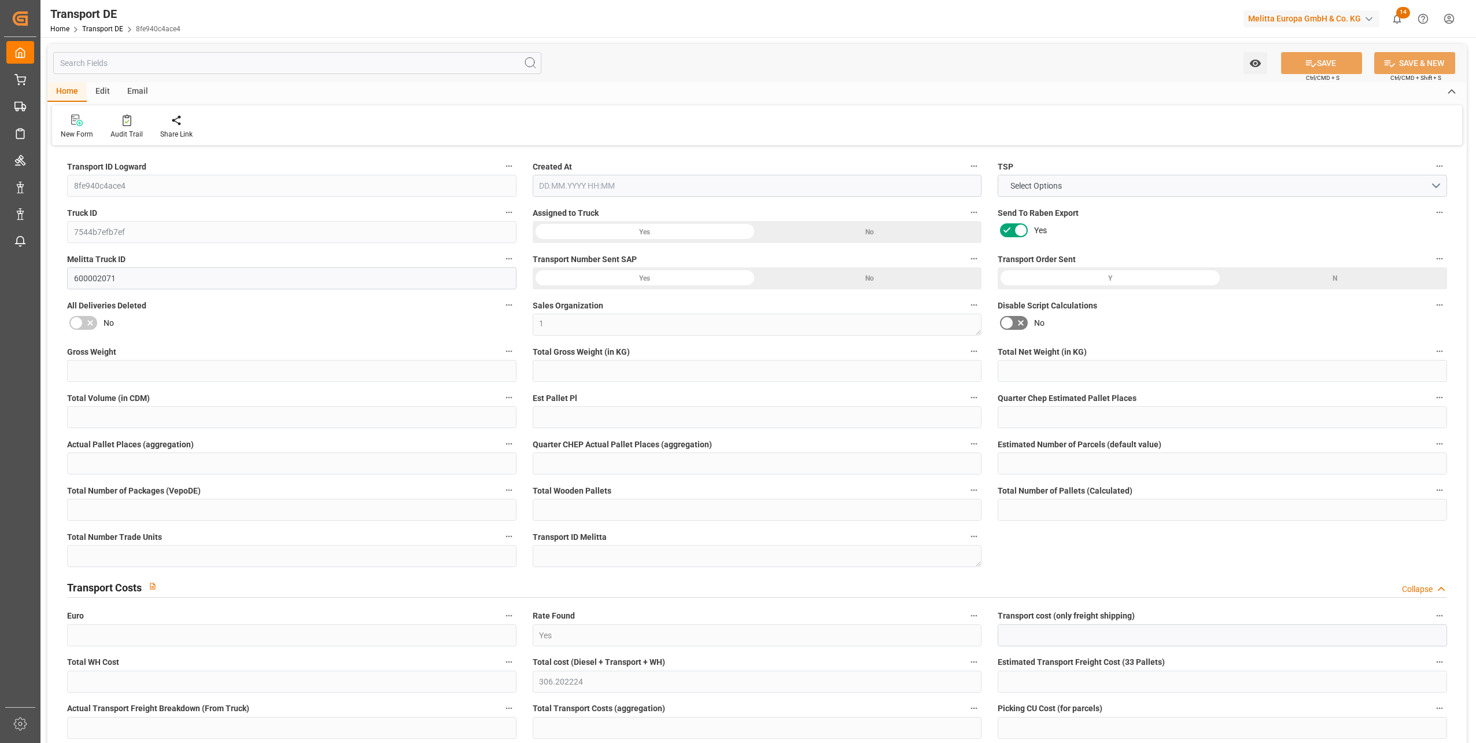
type input "3.039"
type input "306.04"
type input "303.1632"
type input "37"
type input "12"
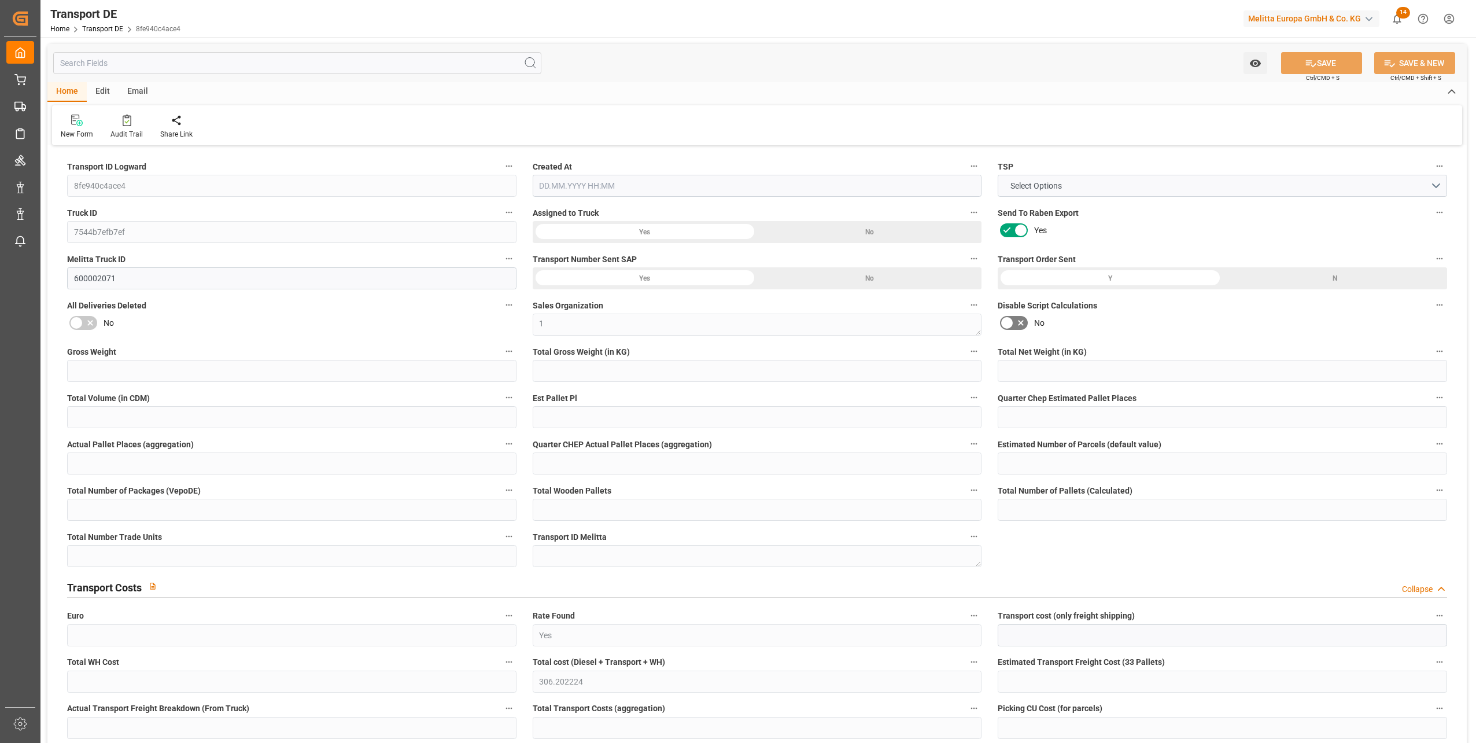
type input "2"
type input "0"
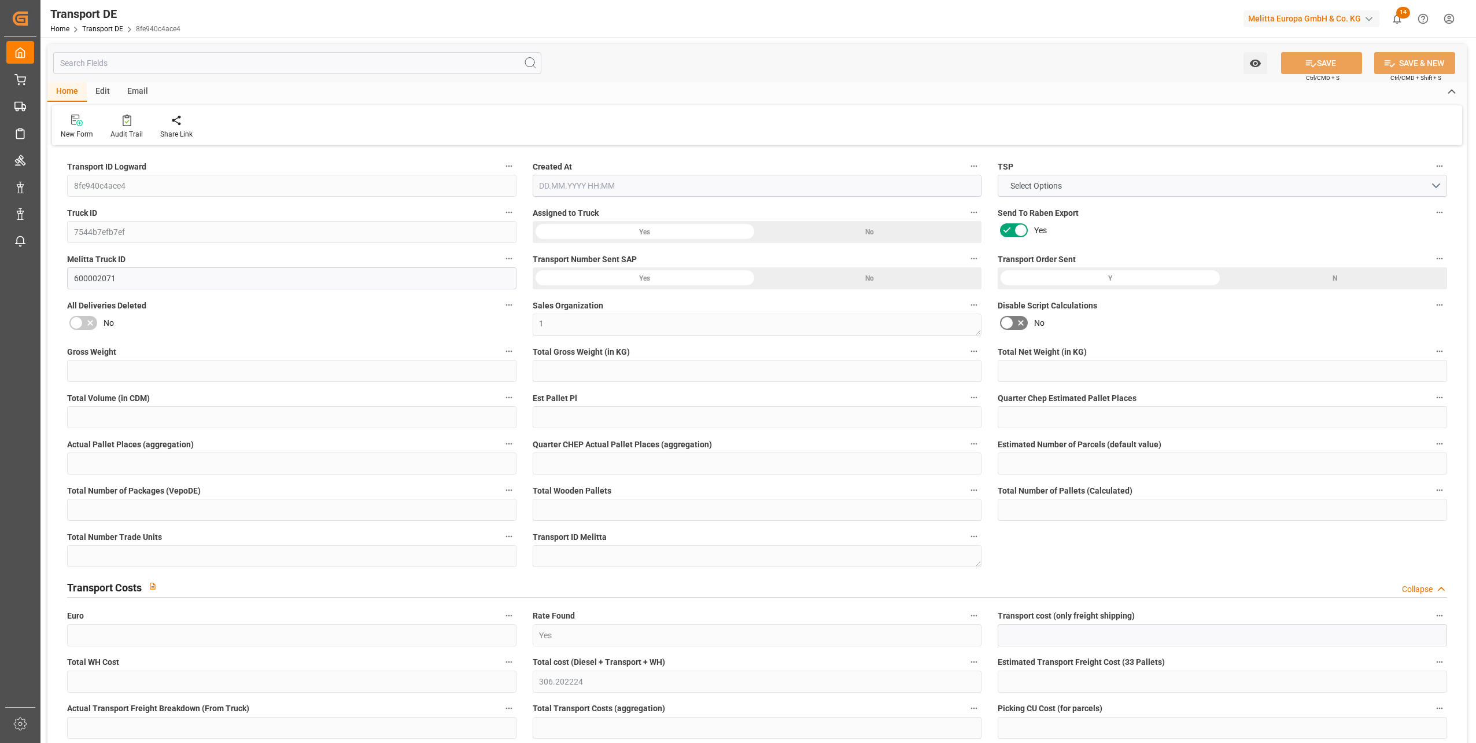
type input "0"
type input "-2.8768"
type input "0"
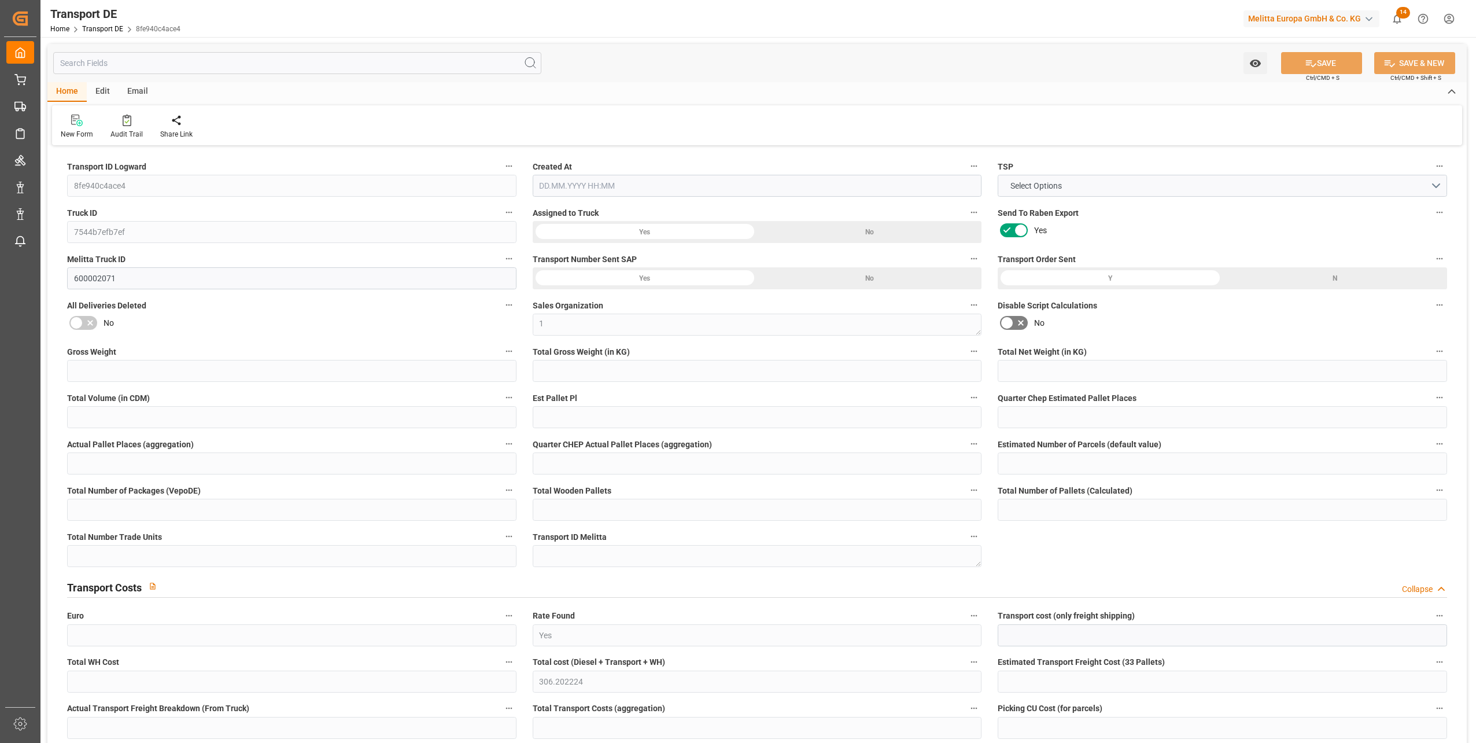
type input "0"
type input "1431.9"
type input "10767.6795"
type input "21"
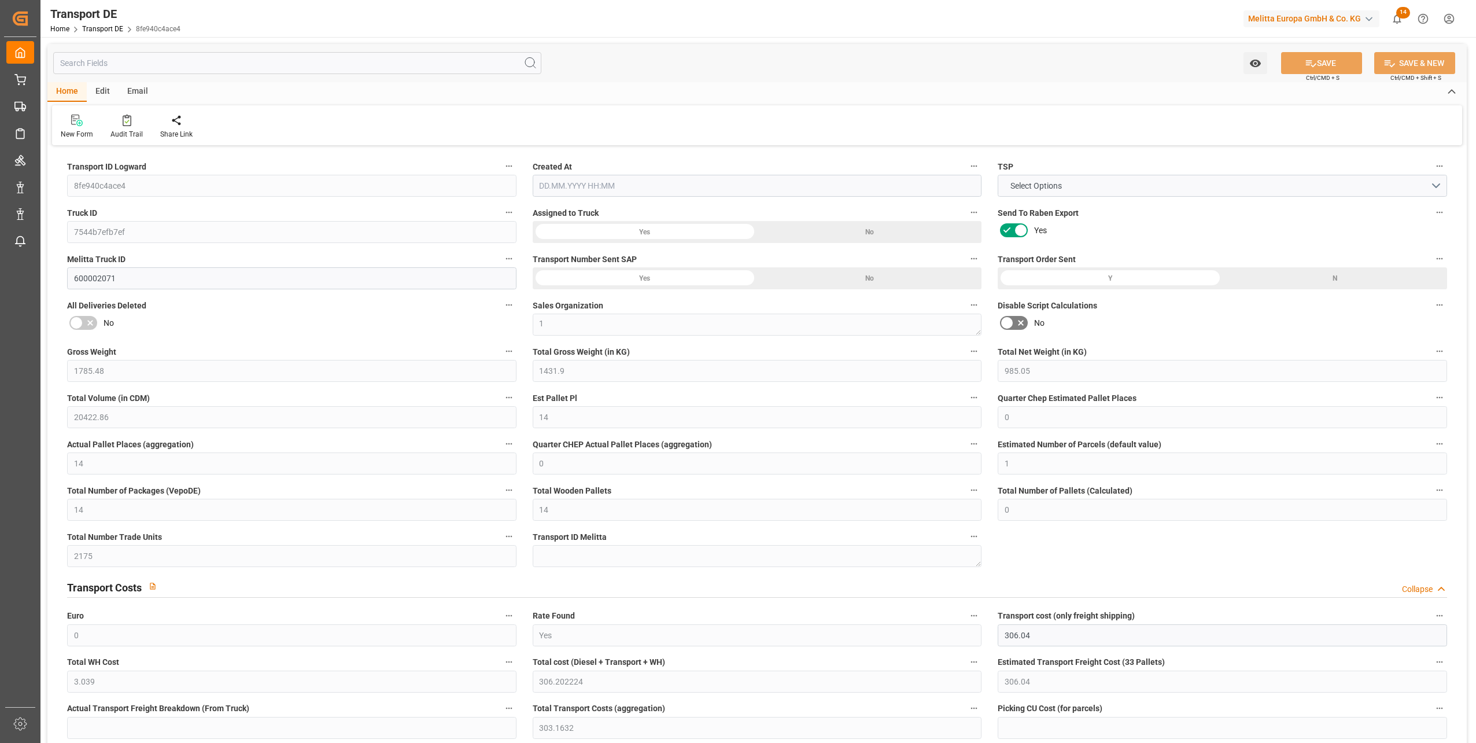
type input "80"
type input "12"
type input "0"
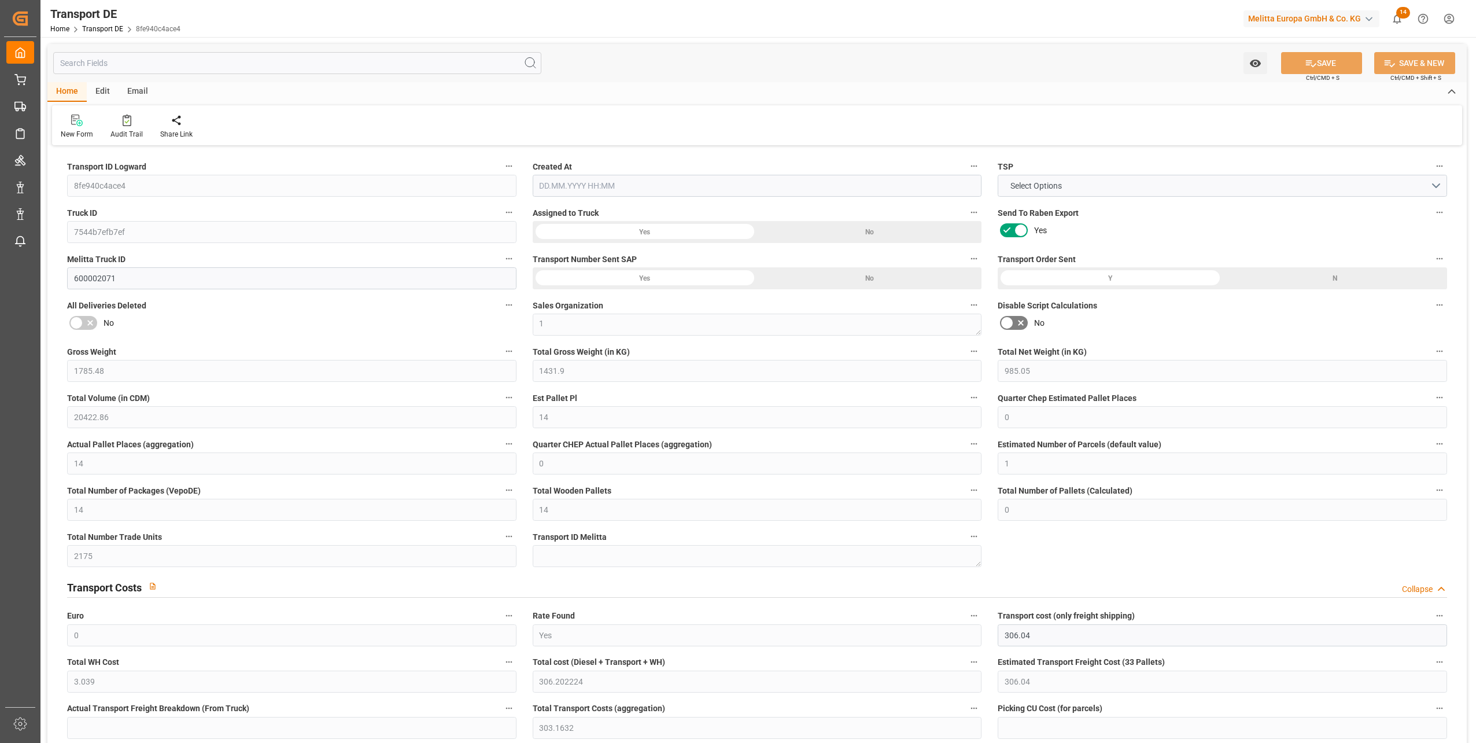
type input "0"
type input "1"
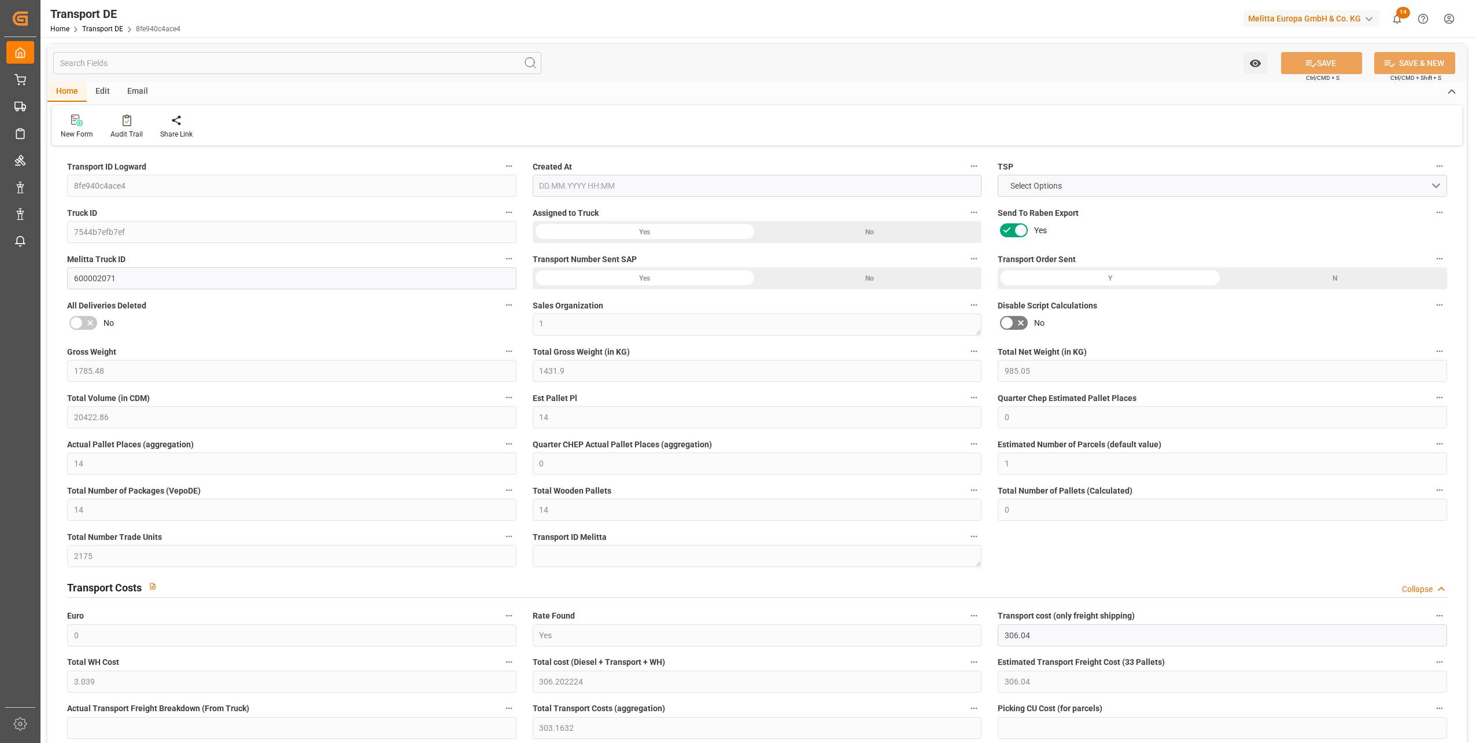
type input "2175"
type input "306.2022"
type input "303.1632"
type input "21.08.2025 21:02"
type input "[DATE]"
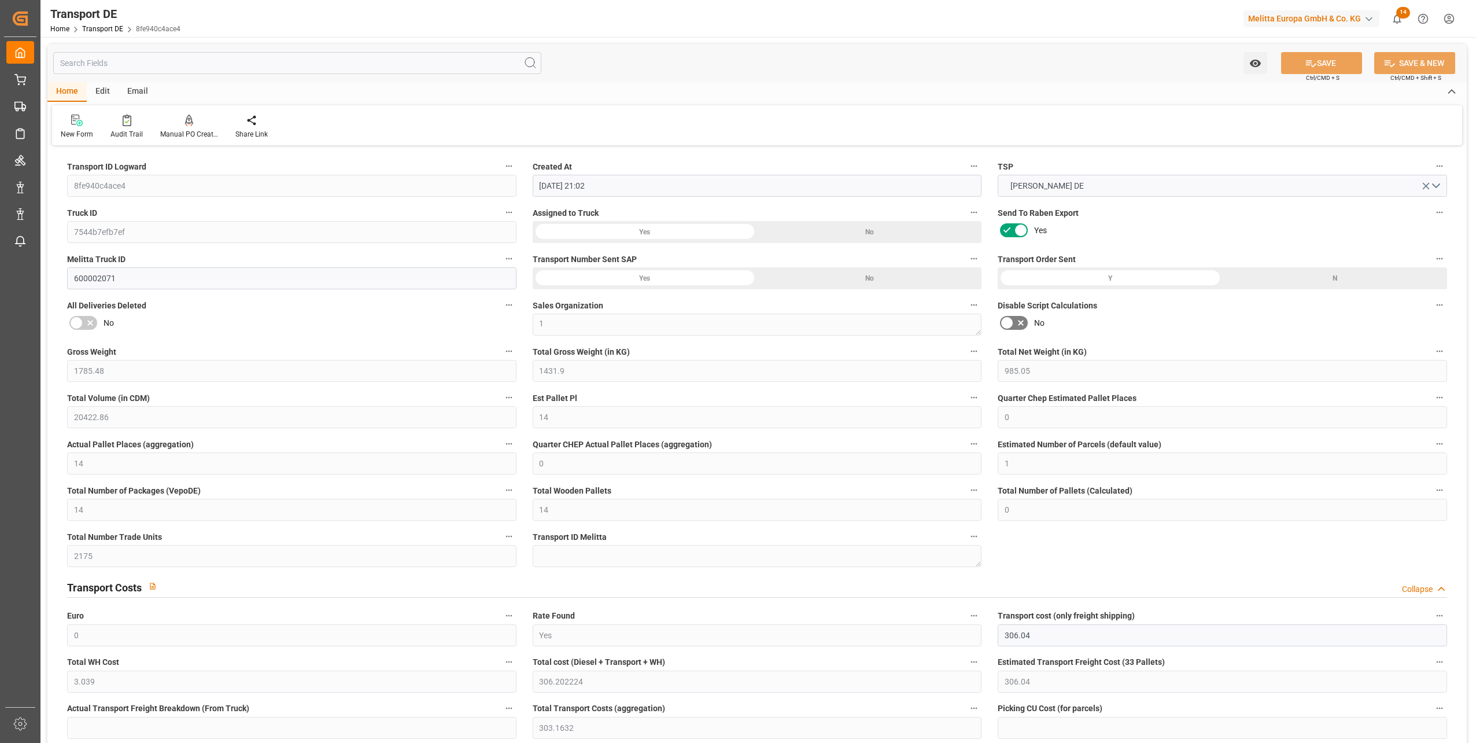
type input "[DATE]"
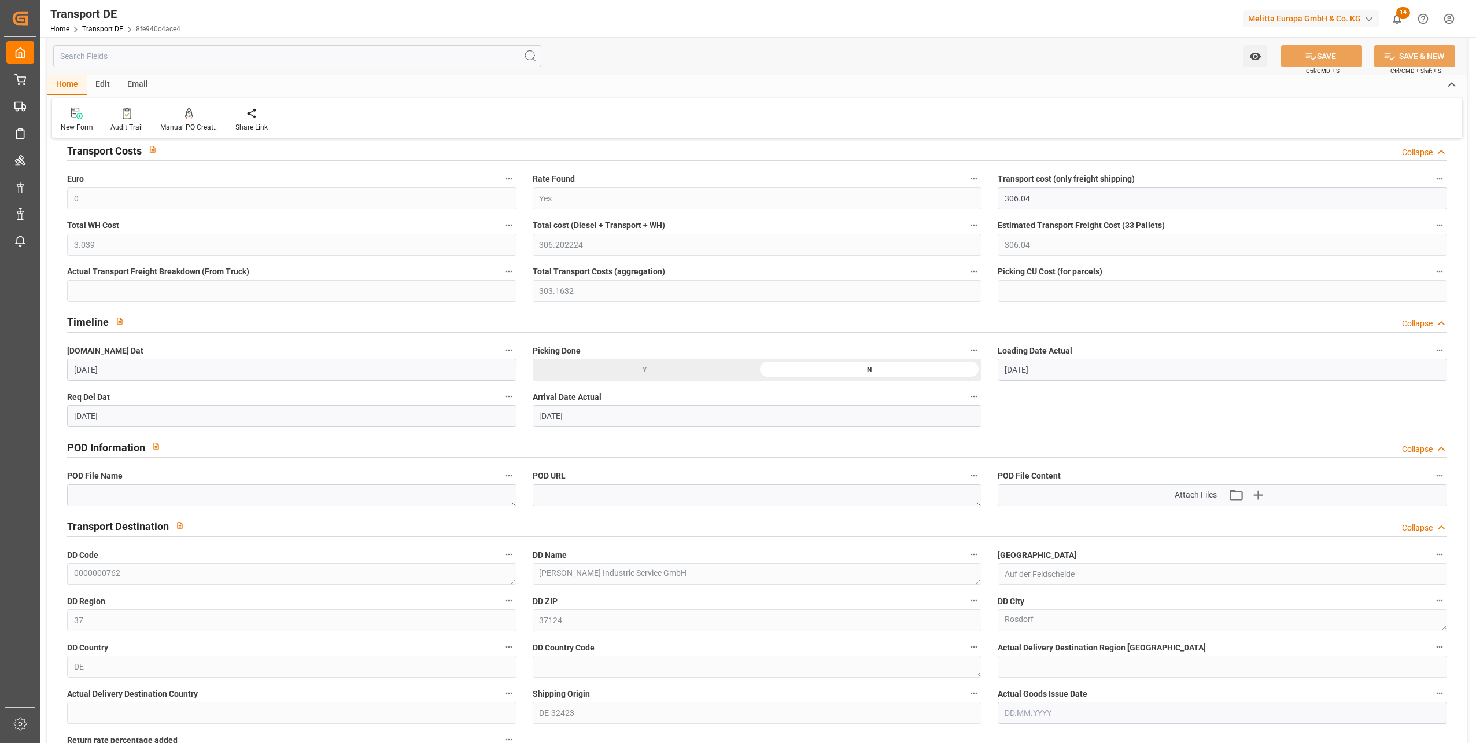
scroll to position [463, 0]
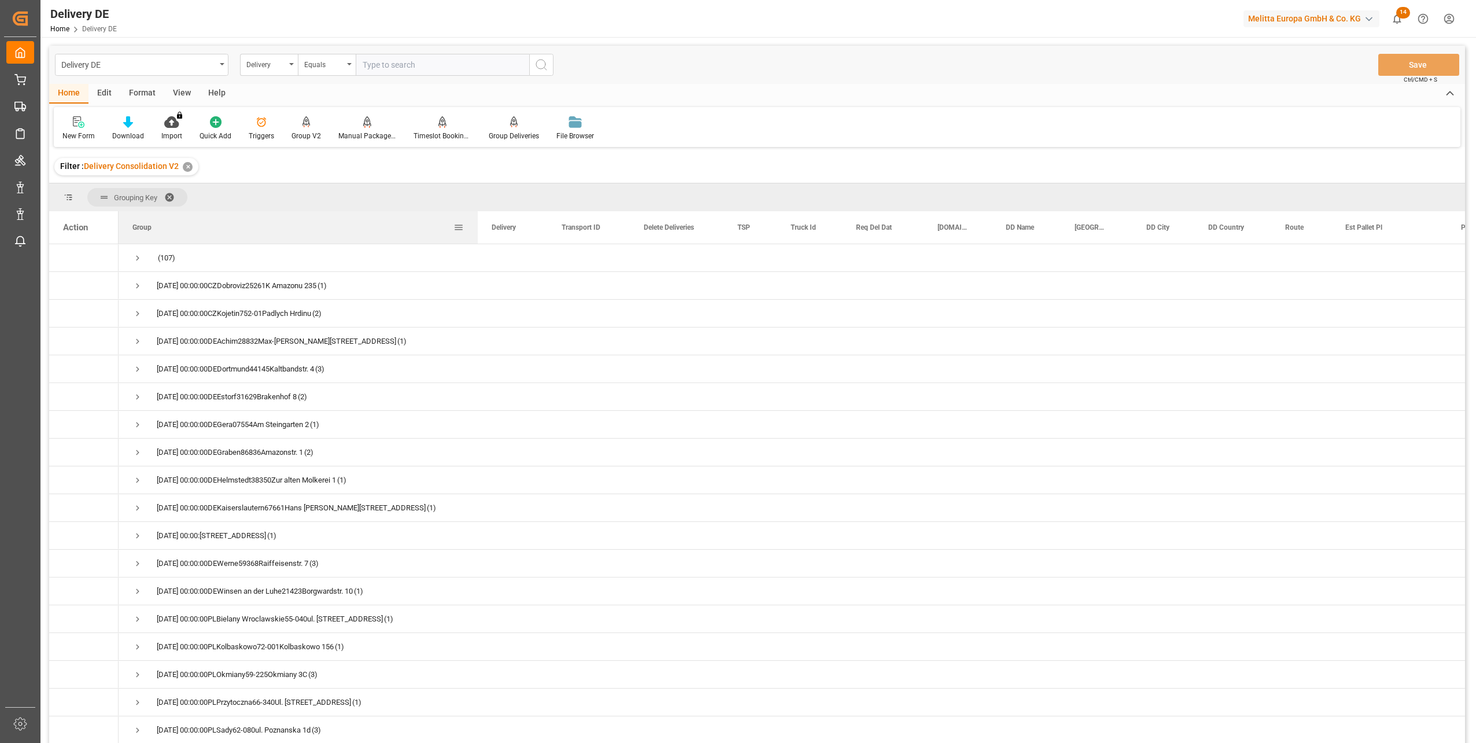
drag, startPoint x: 232, startPoint y: 227, endPoint x: 476, endPoint y: 226, distance: 243.5
click at [476, 226] on div at bounding box center [477, 227] width 5 height 32
click at [135, 281] on span "Press SPACE to select this row." at bounding box center [137, 285] width 10 height 10
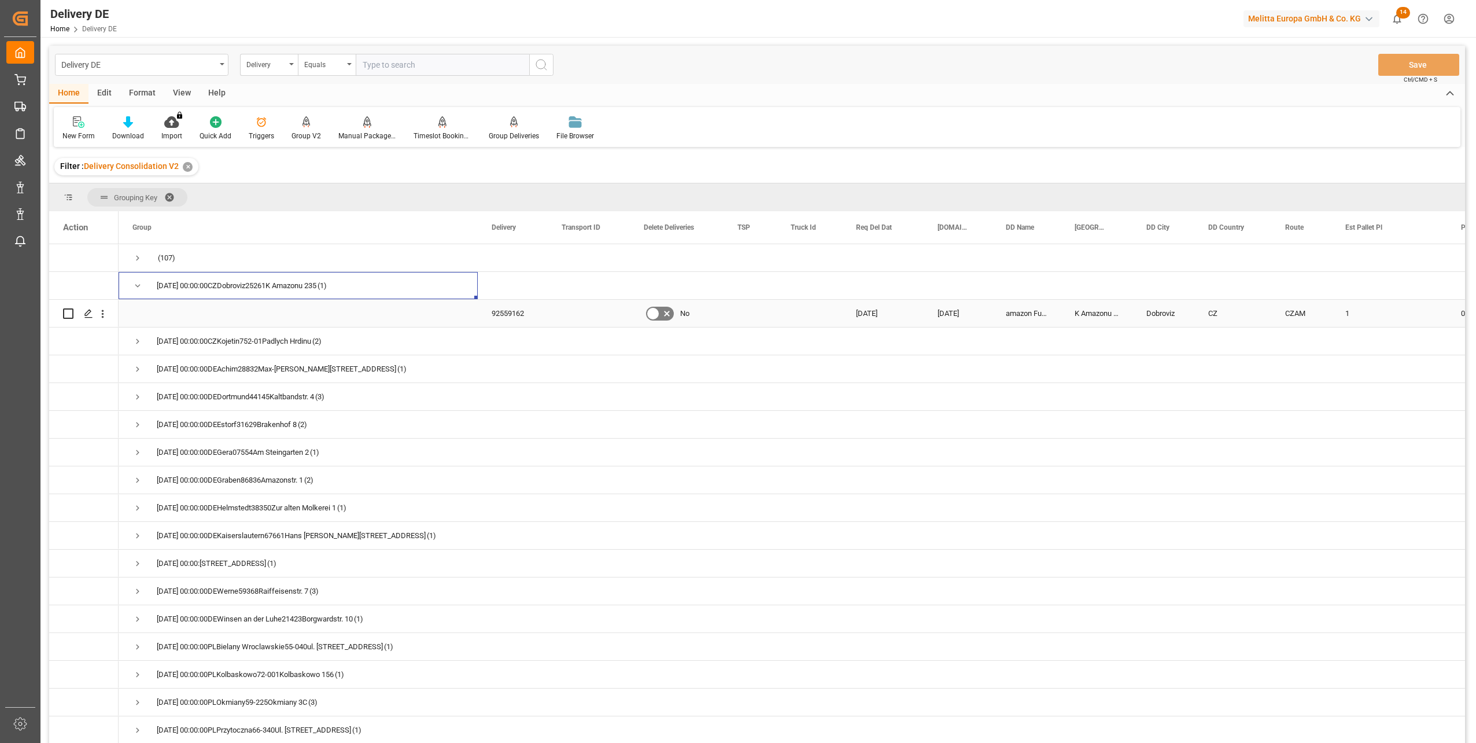
click at [70, 313] on input "Press Space to toggle row selection (unchecked)" at bounding box center [68, 313] width 10 height 10
checkbox input "true"
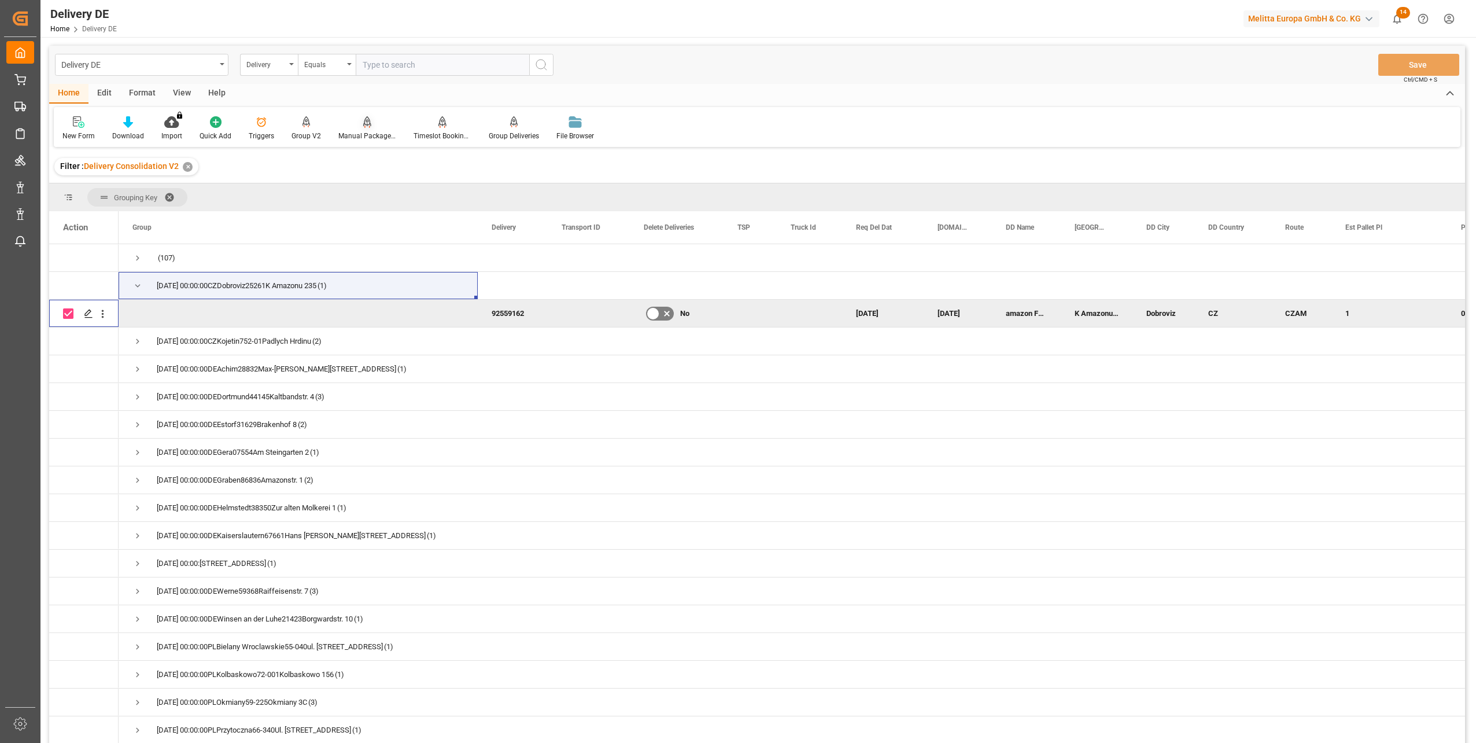
click at [365, 132] on div "Manual Package TypeDetermination" at bounding box center [367, 136] width 58 height 10
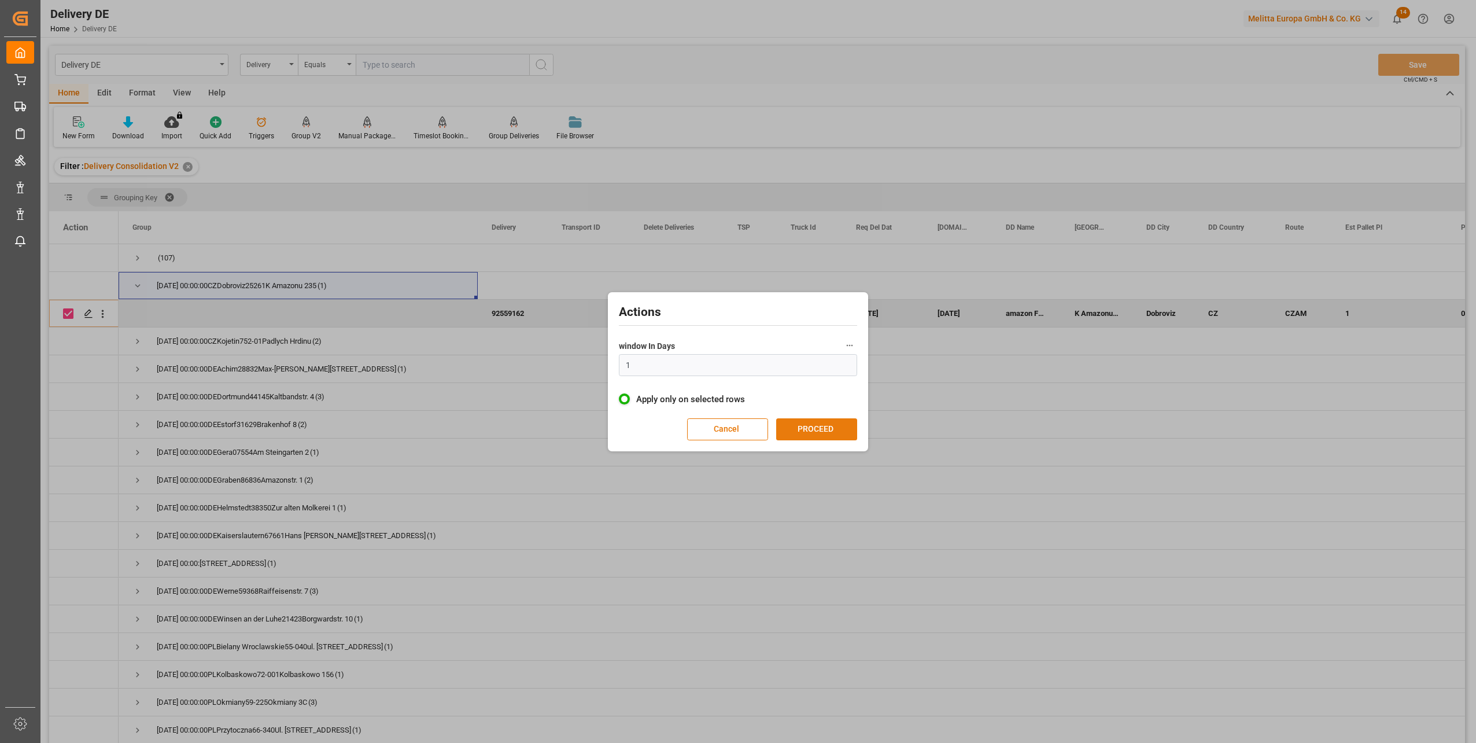
click at [827, 424] on button "PROCEED" at bounding box center [816, 429] width 81 height 22
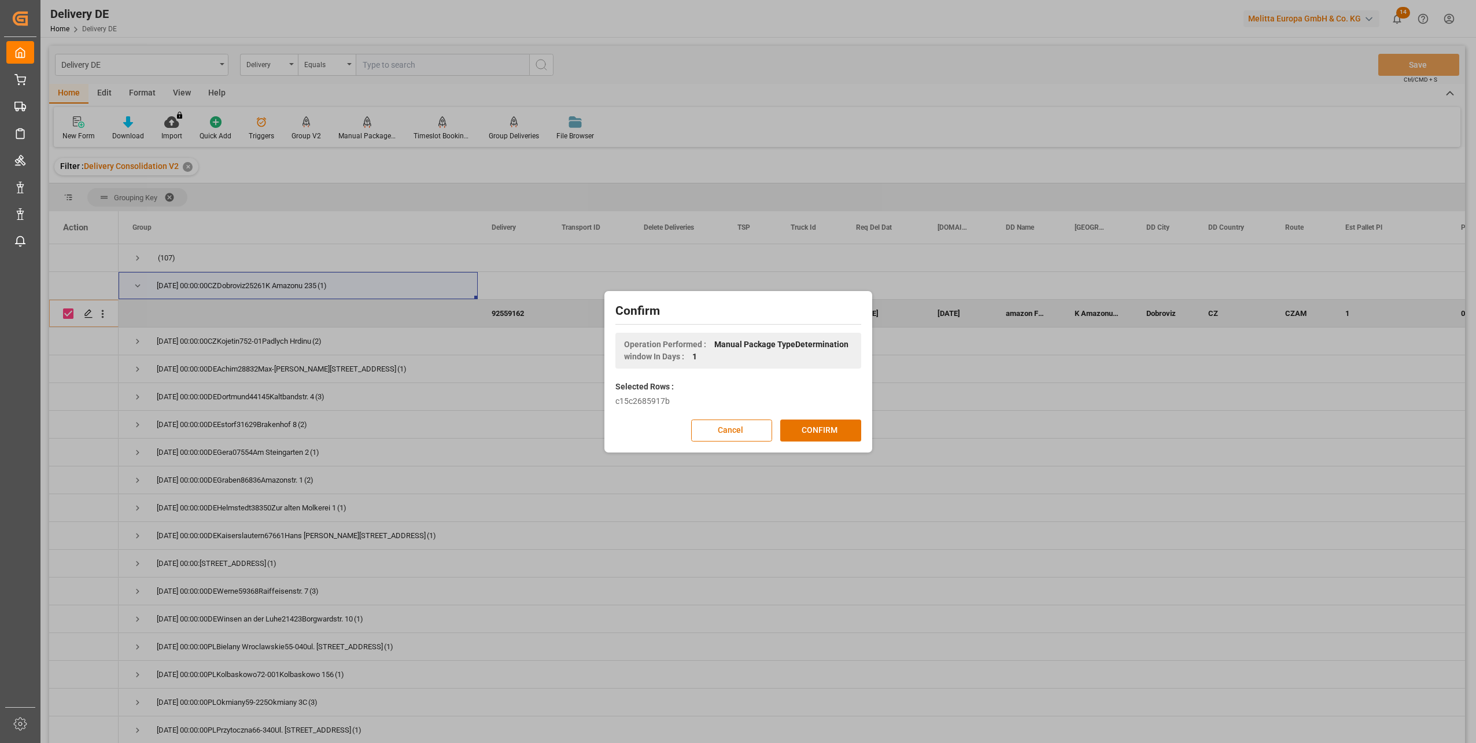
click at [827, 424] on button "CONFIRM" at bounding box center [820, 430] width 81 height 22
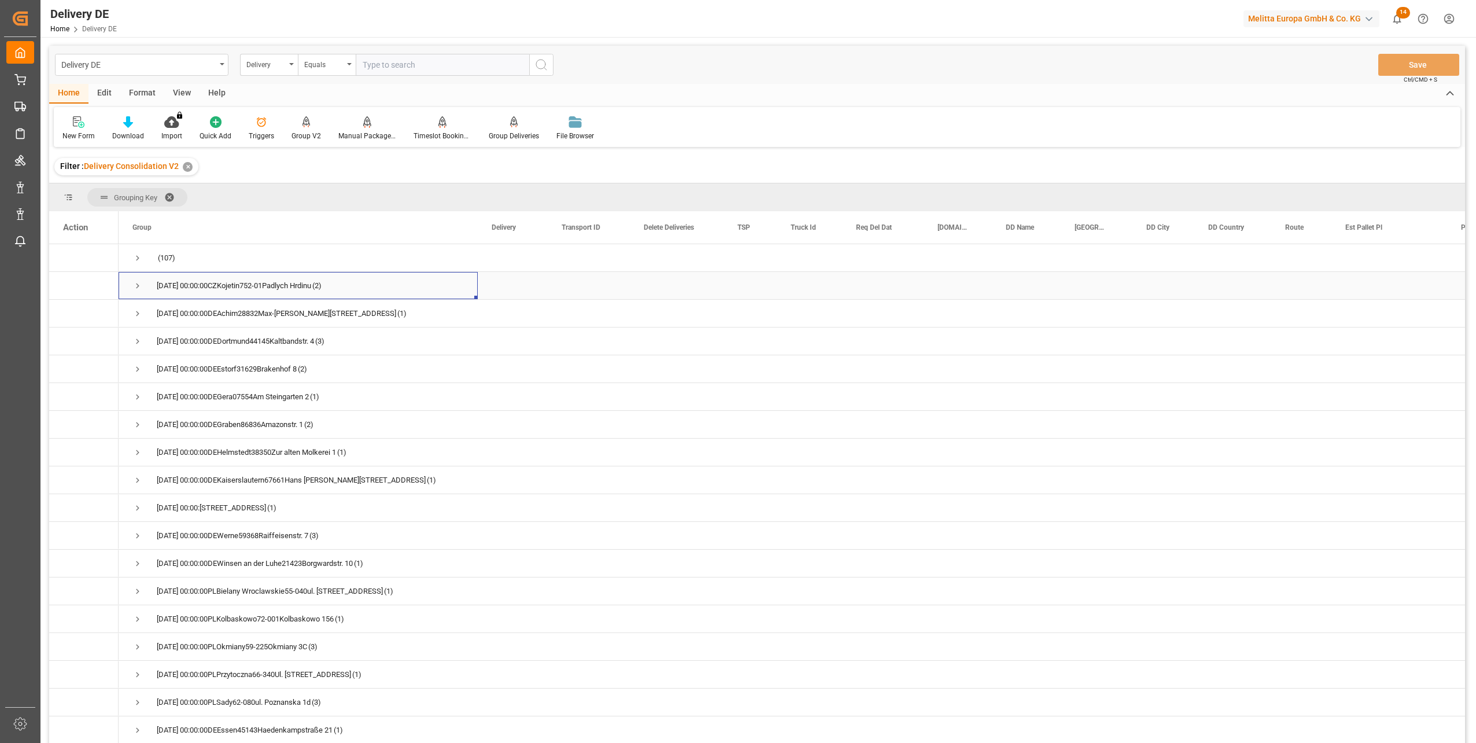
click at [137, 286] on span "Press SPACE to select this row." at bounding box center [137, 285] width 10 height 10
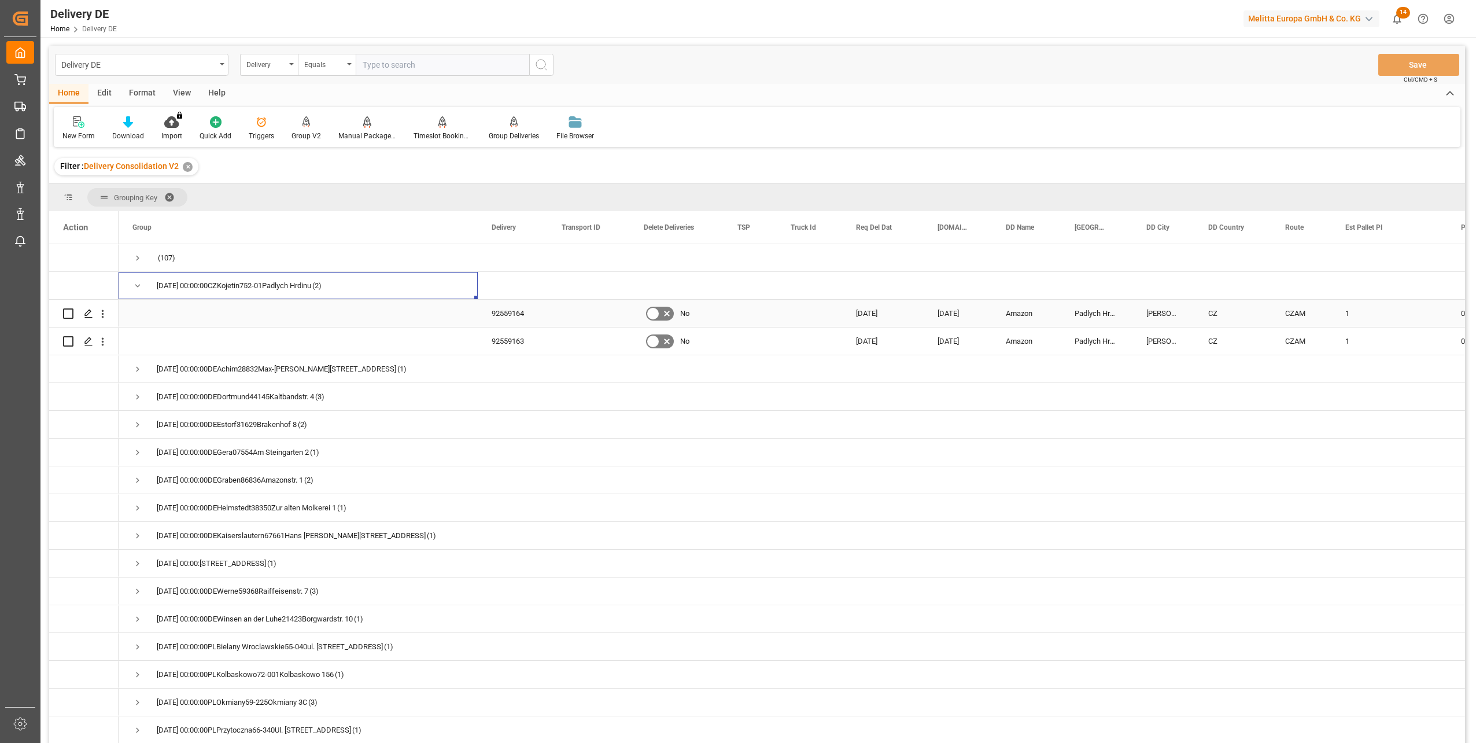
click at [68, 317] on input "Press Space to toggle row selection (unchecked)" at bounding box center [68, 313] width 10 height 10
checkbox input "true"
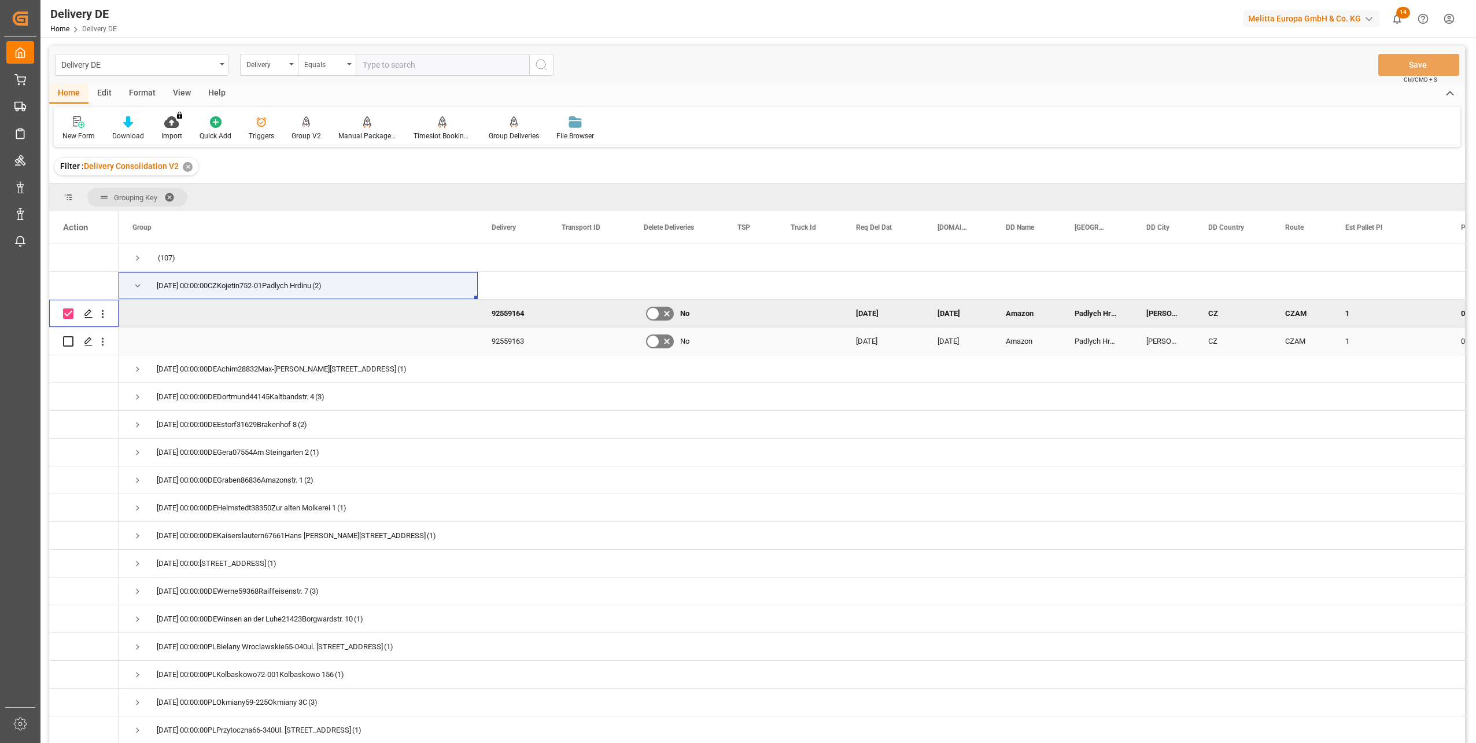
click at [68, 339] on input "Press Space to toggle row selection (unchecked)" at bounding box center [68, 341] width 10 height 10
checkbox input "true"
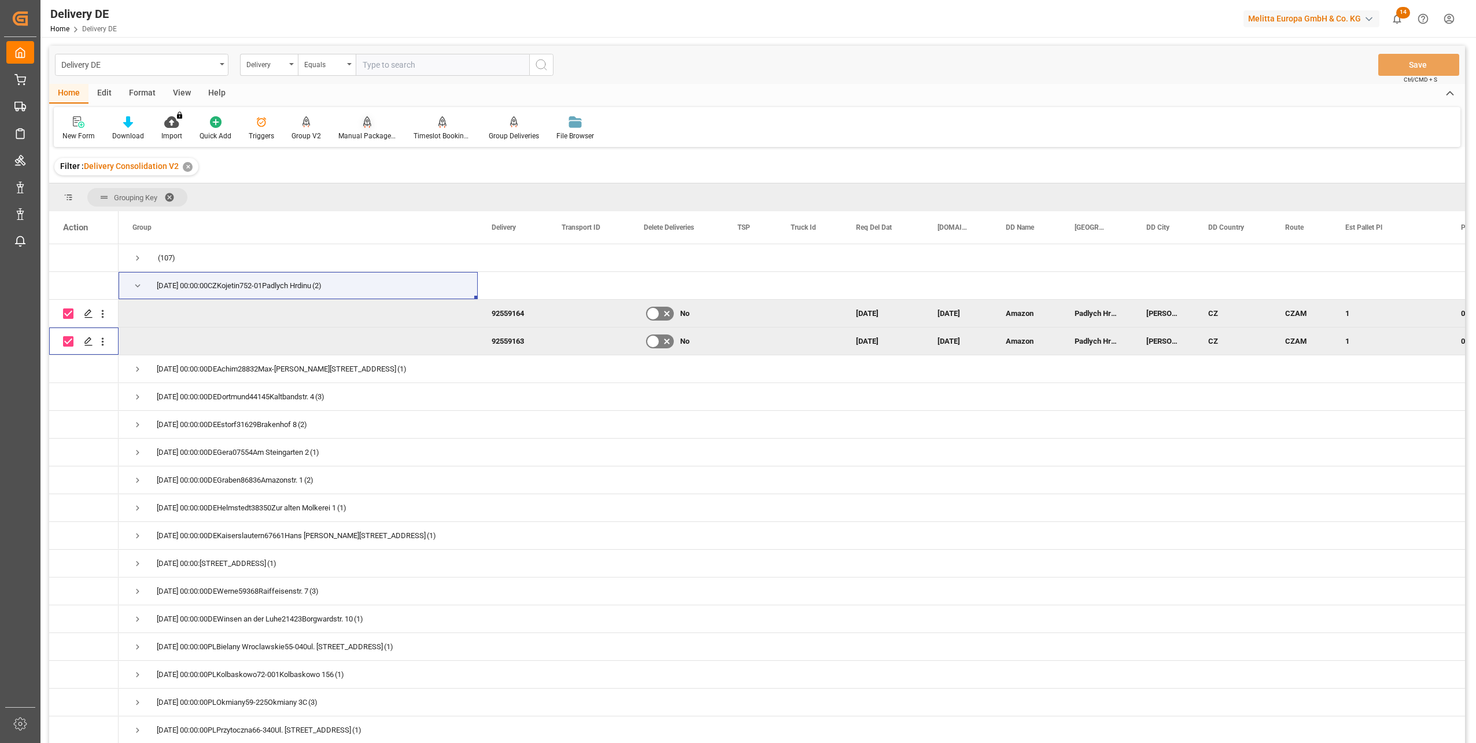
click at [353, 125] on div at bounding box center [367, 122] width 58 height 12
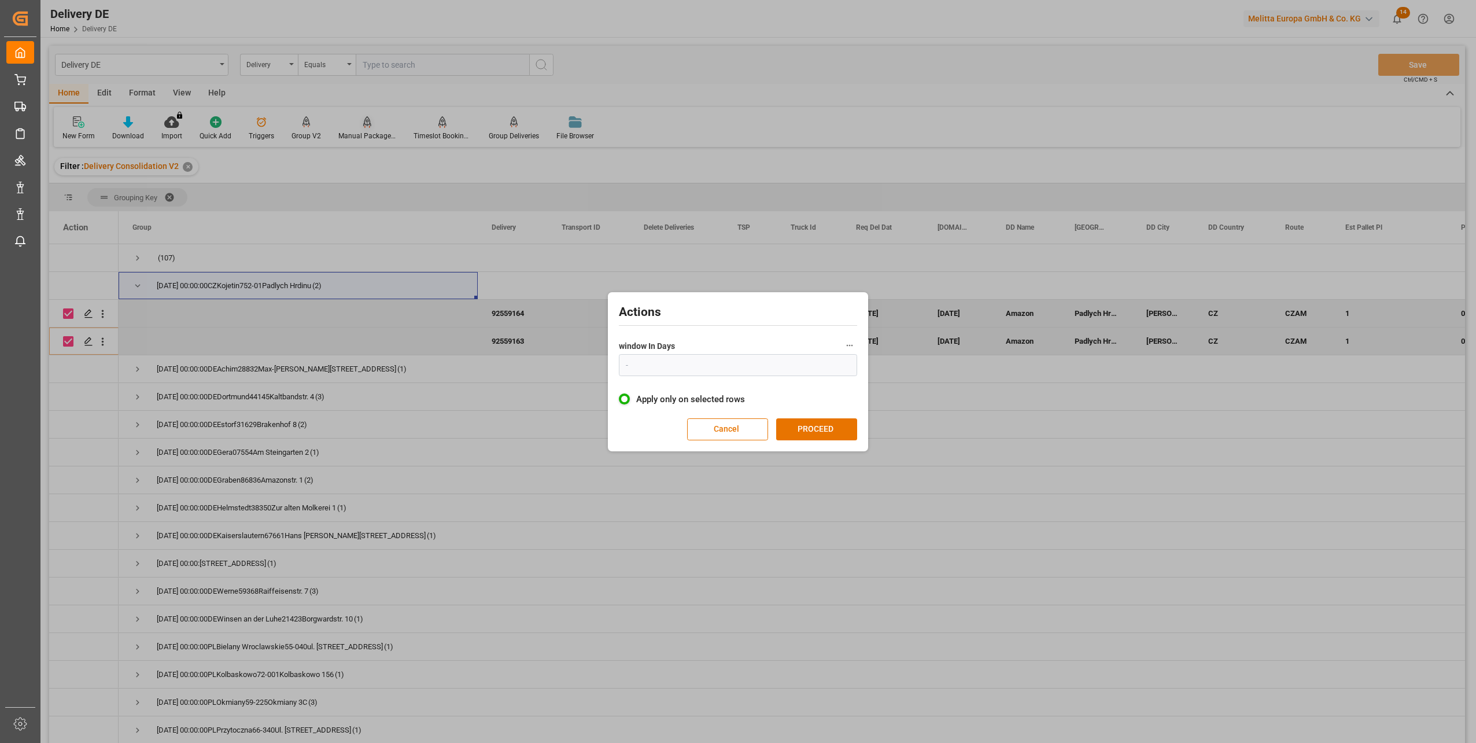
type input "1"
click at [827, 427] on button "PROCEED" at bounding box center [816, 429] width 81 height 22
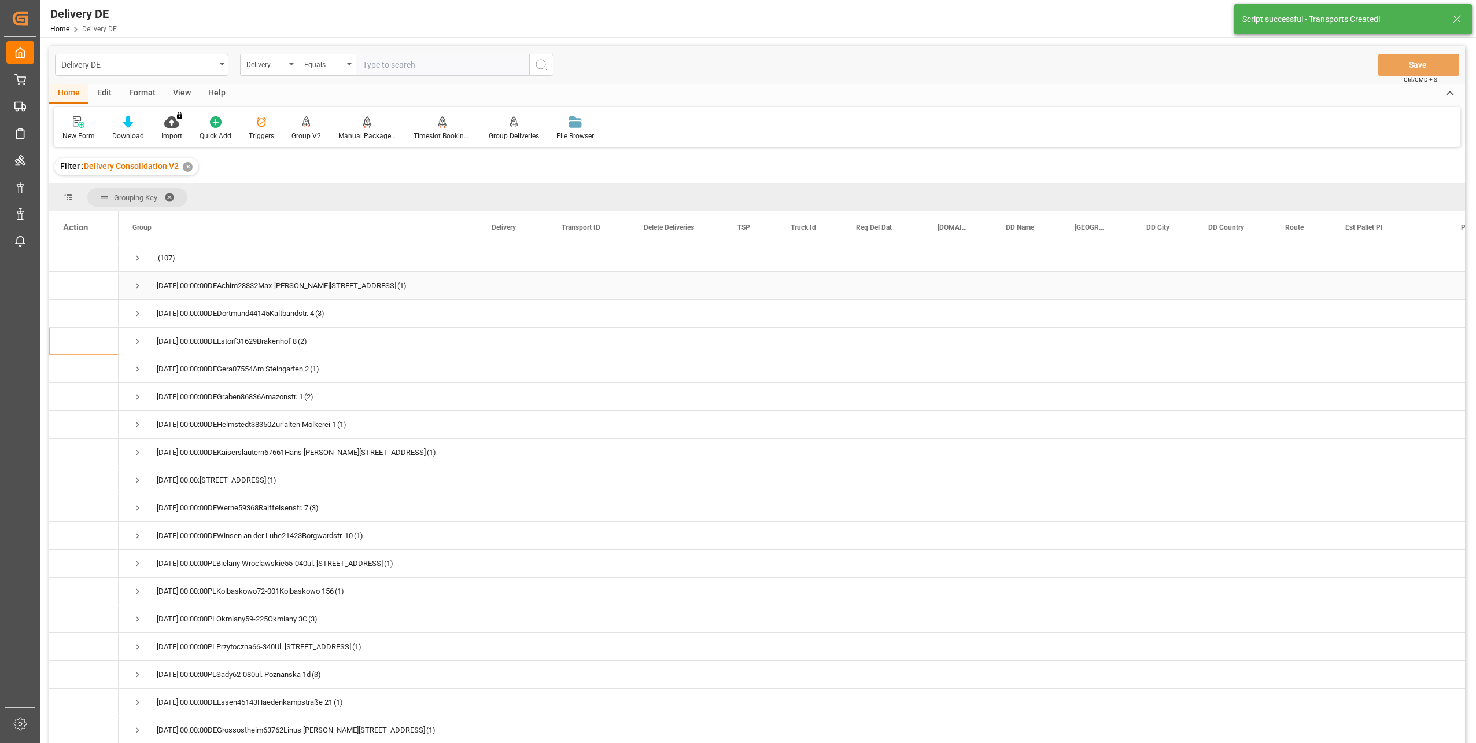
click at [135, 285] on span "Press SPACE to select this row." at bounding box center [137, 285] width 10 height 10
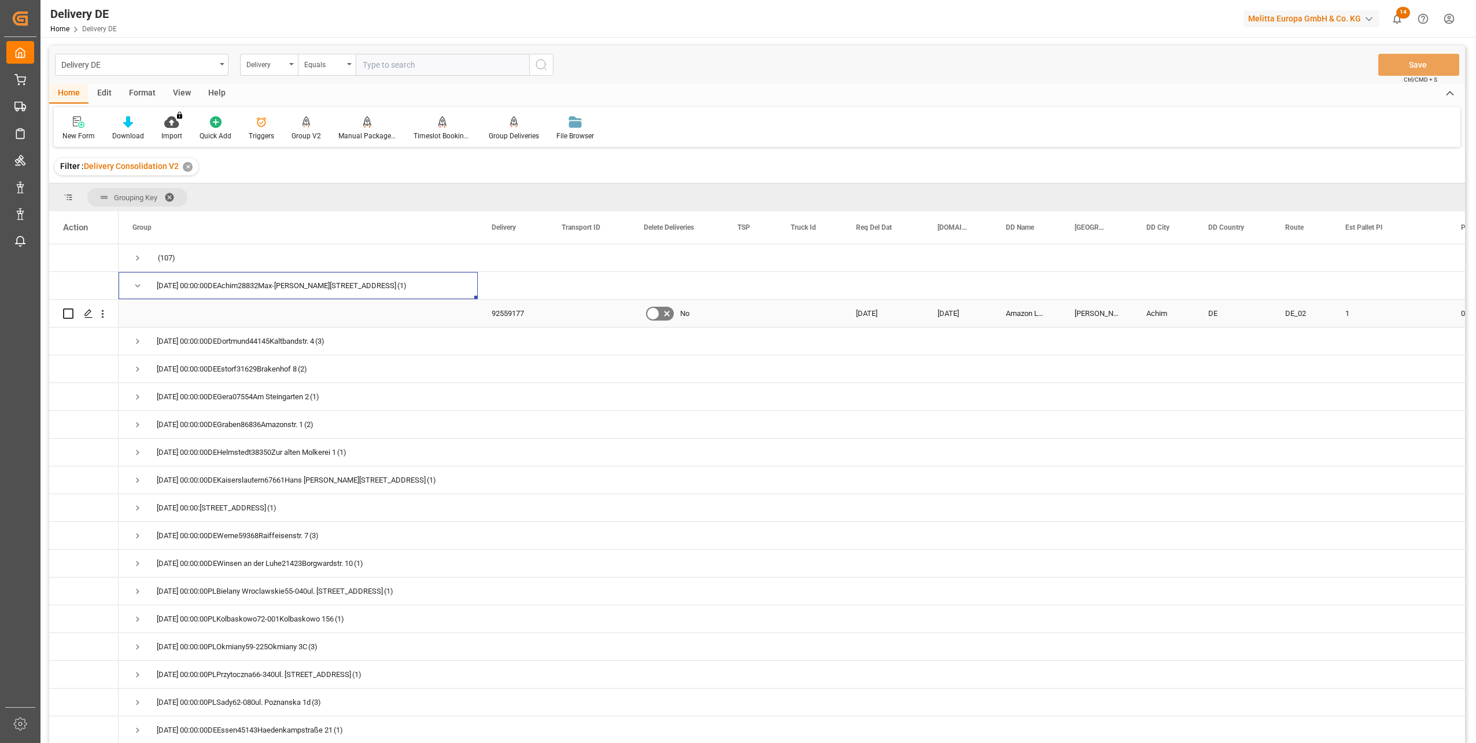
click at [67, 314] on input "Press Space to toggle row selection (unchecked)" at bounding box center [68, 313] width 10 height 10
checkbox input "true"
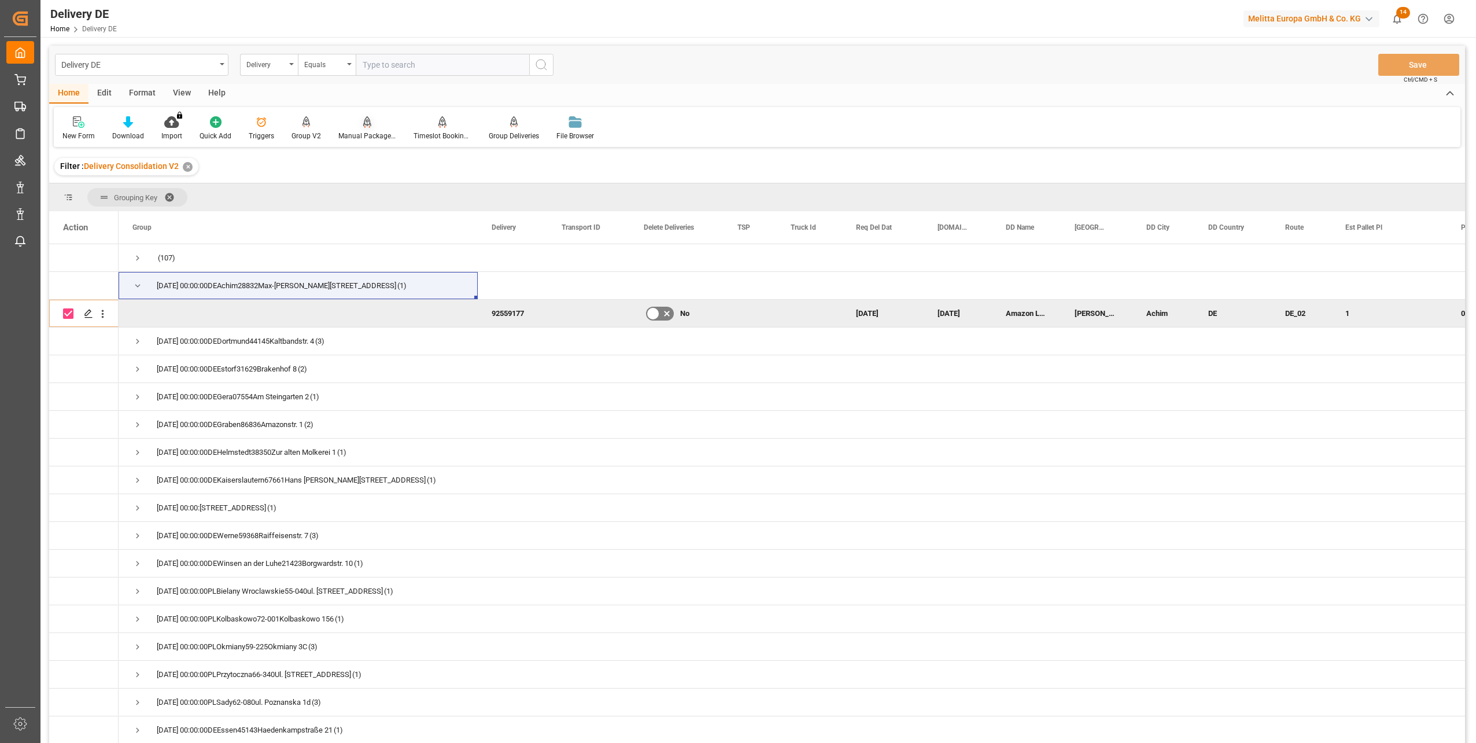
click at [365, 124] on icon at bounding box center [367, 122] width 8 height 12
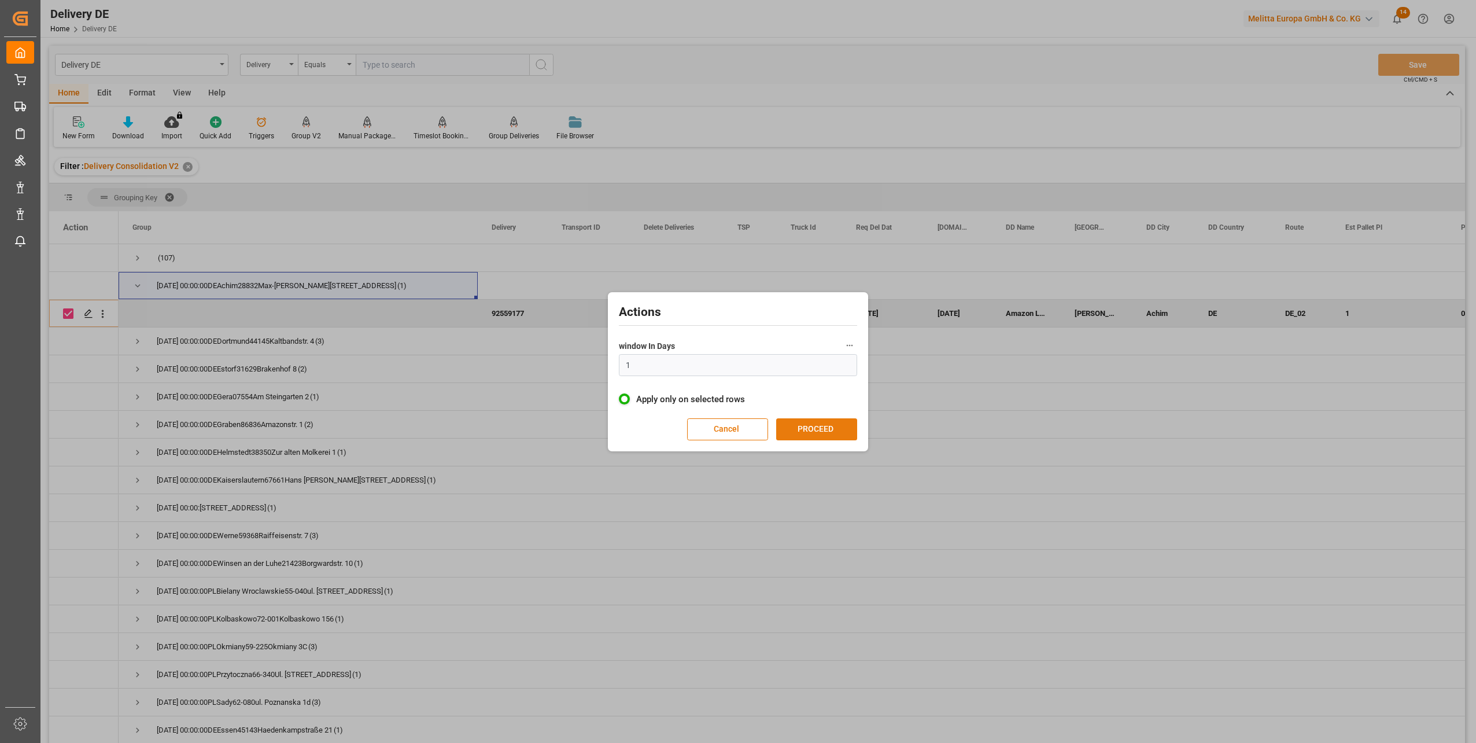
click at [832, 429] on button "PROCEED" at bounding box center [816, 429] width 81 height 22
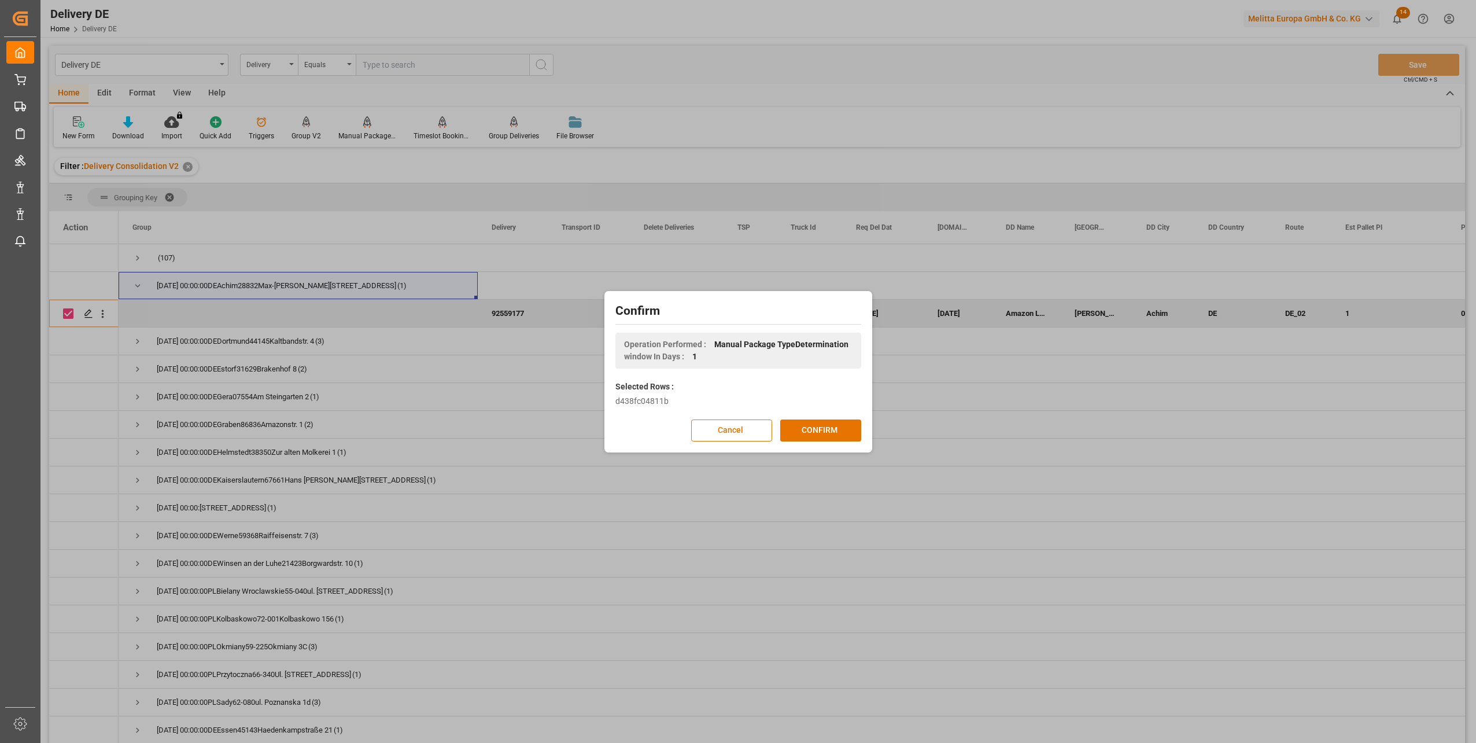
click at [832, 429] on button "CONFIRM" at bounding box center [820, 430] width 81 height 22
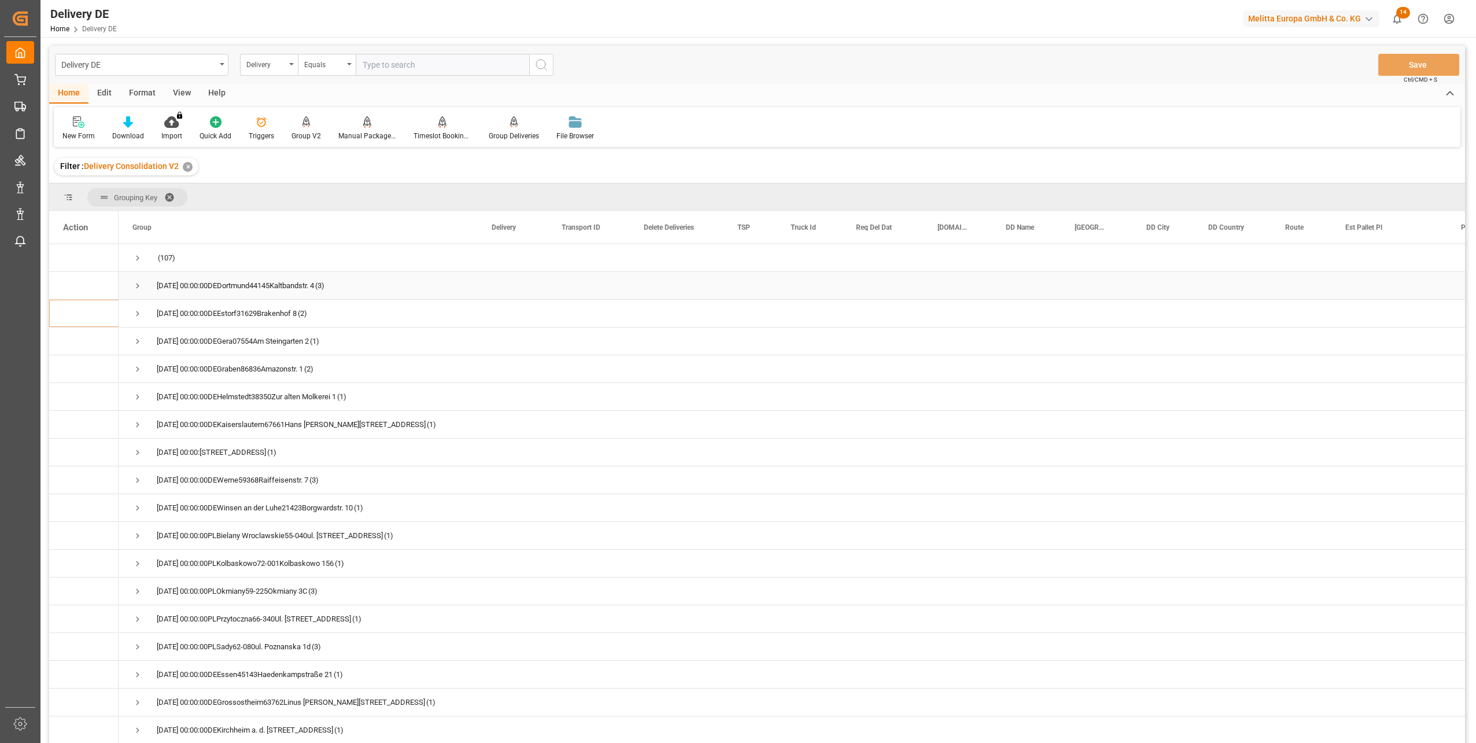
click at [135, 286] on span "Press SPACE to select this row." at bounding box center [137, 285] width 10 height 10
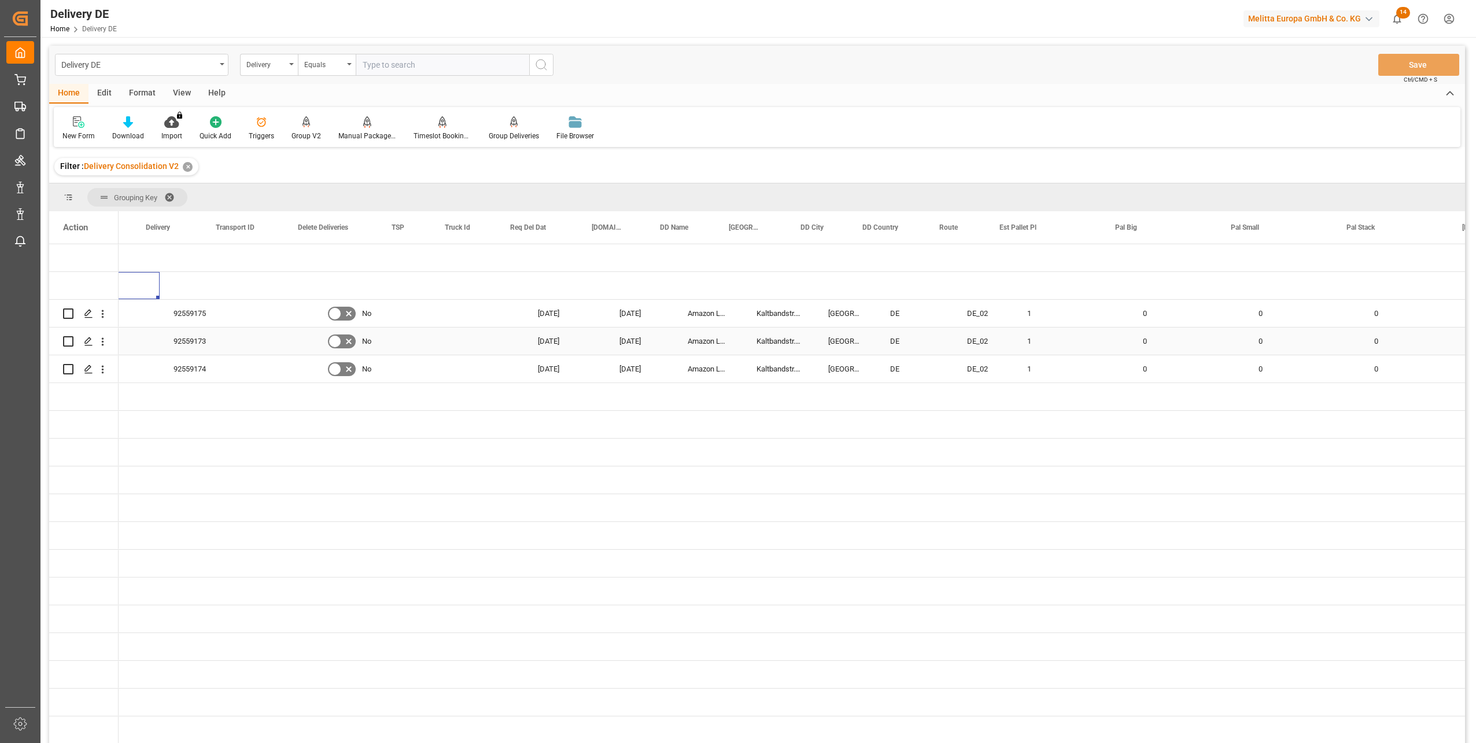
scroll to position [0, 347]
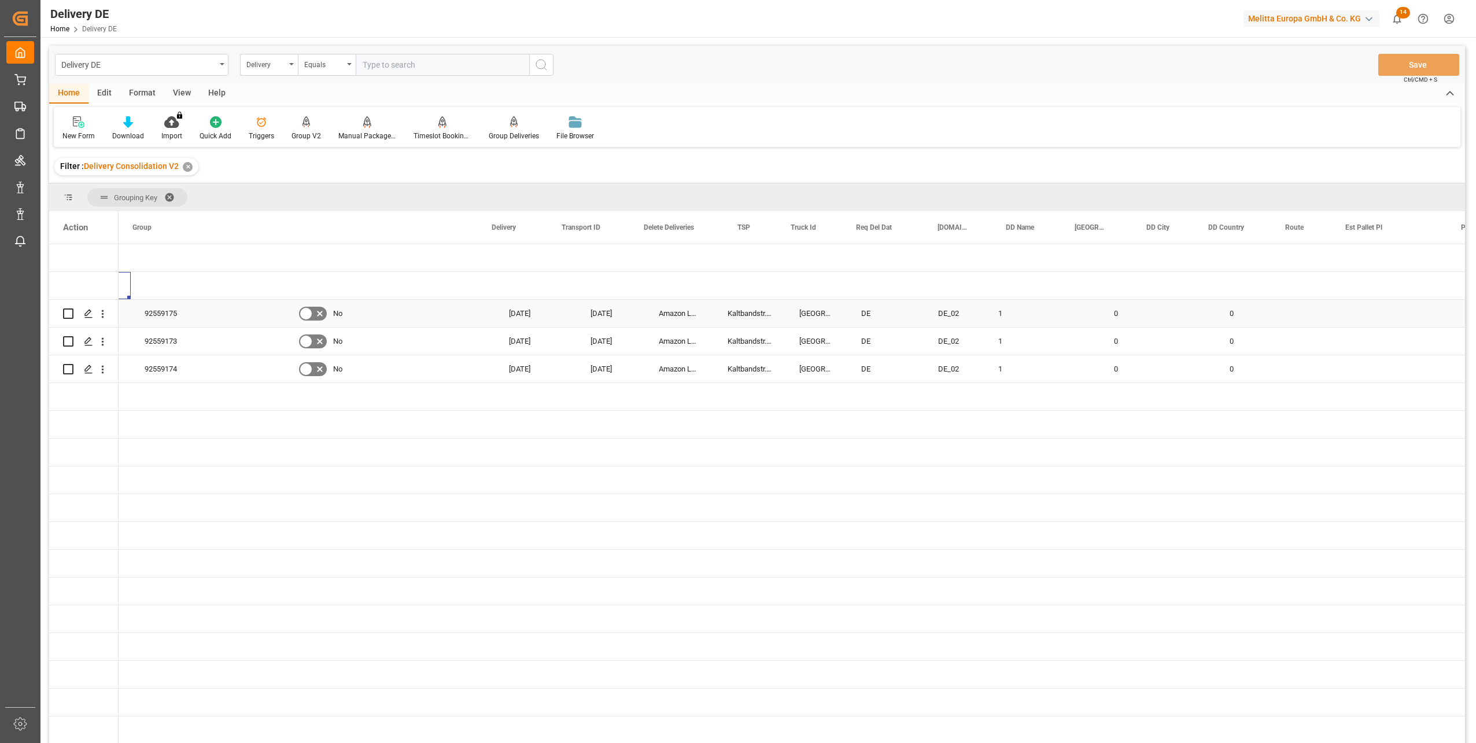
click at [67, 310] on input "Press Space to toggle row selection (unchecked)" at bounding box center [68, 313] width 10 height 10
checkbox input "true"
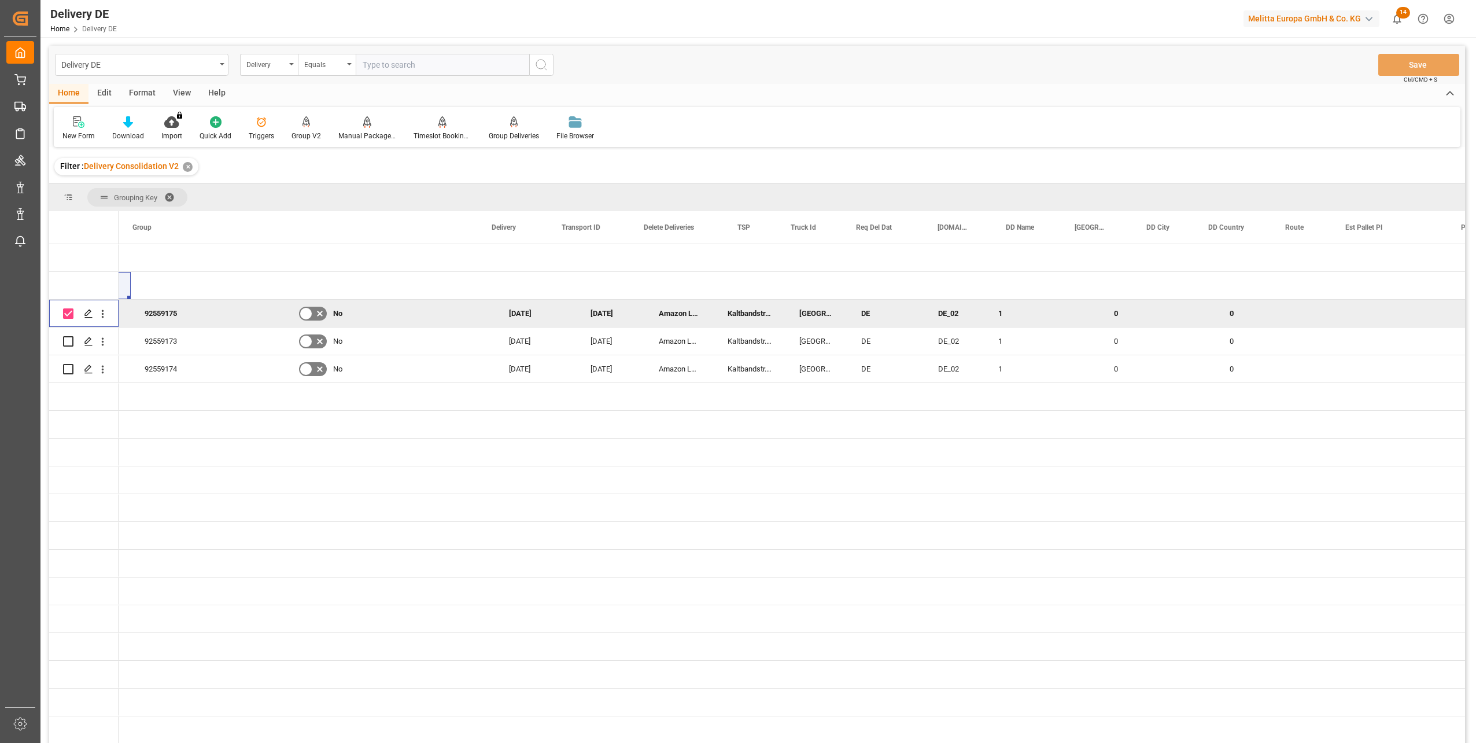
scroll to position [0, 0]
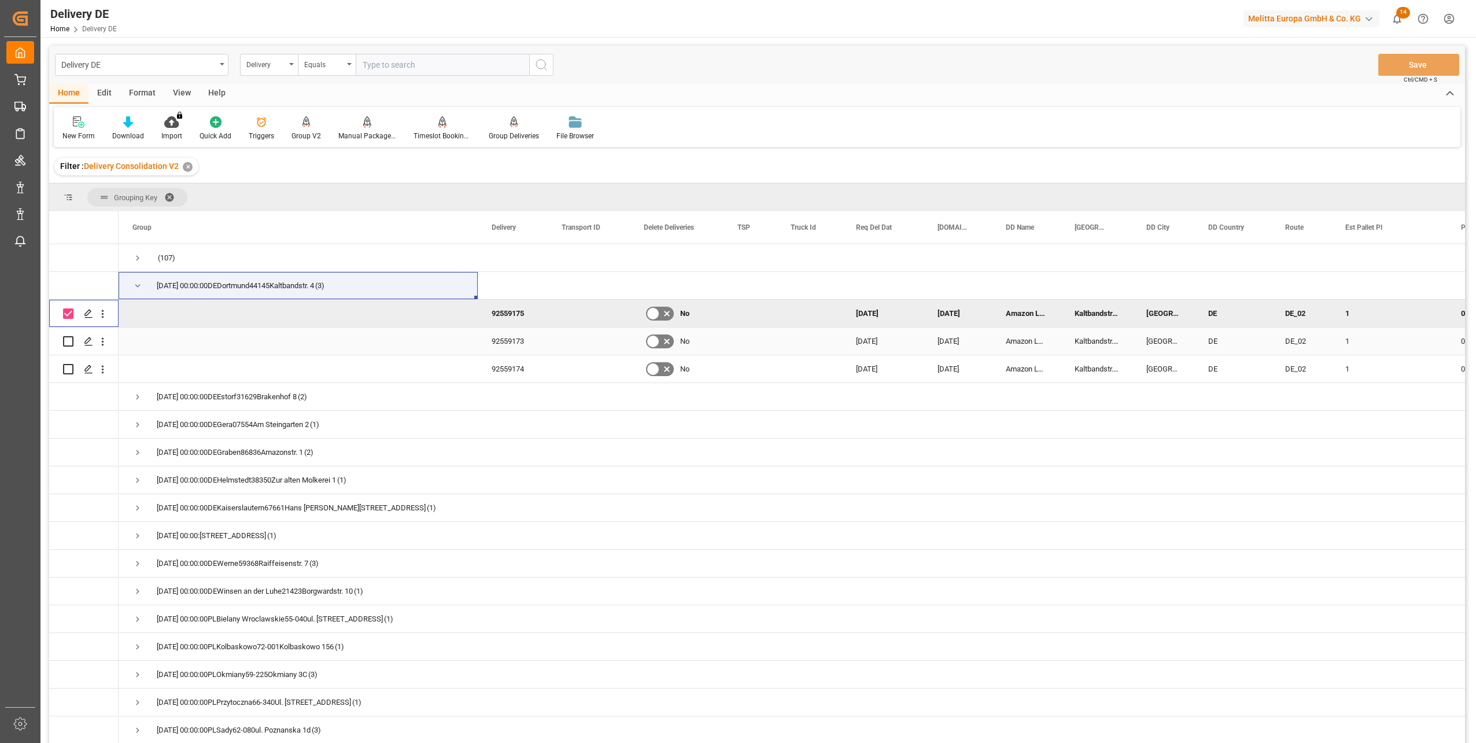
click at [70, 342] on input "Press Space to toggle row selection (unchecked)" at bounding box center [68, 341] width 10 height 10
checkbox input "true"
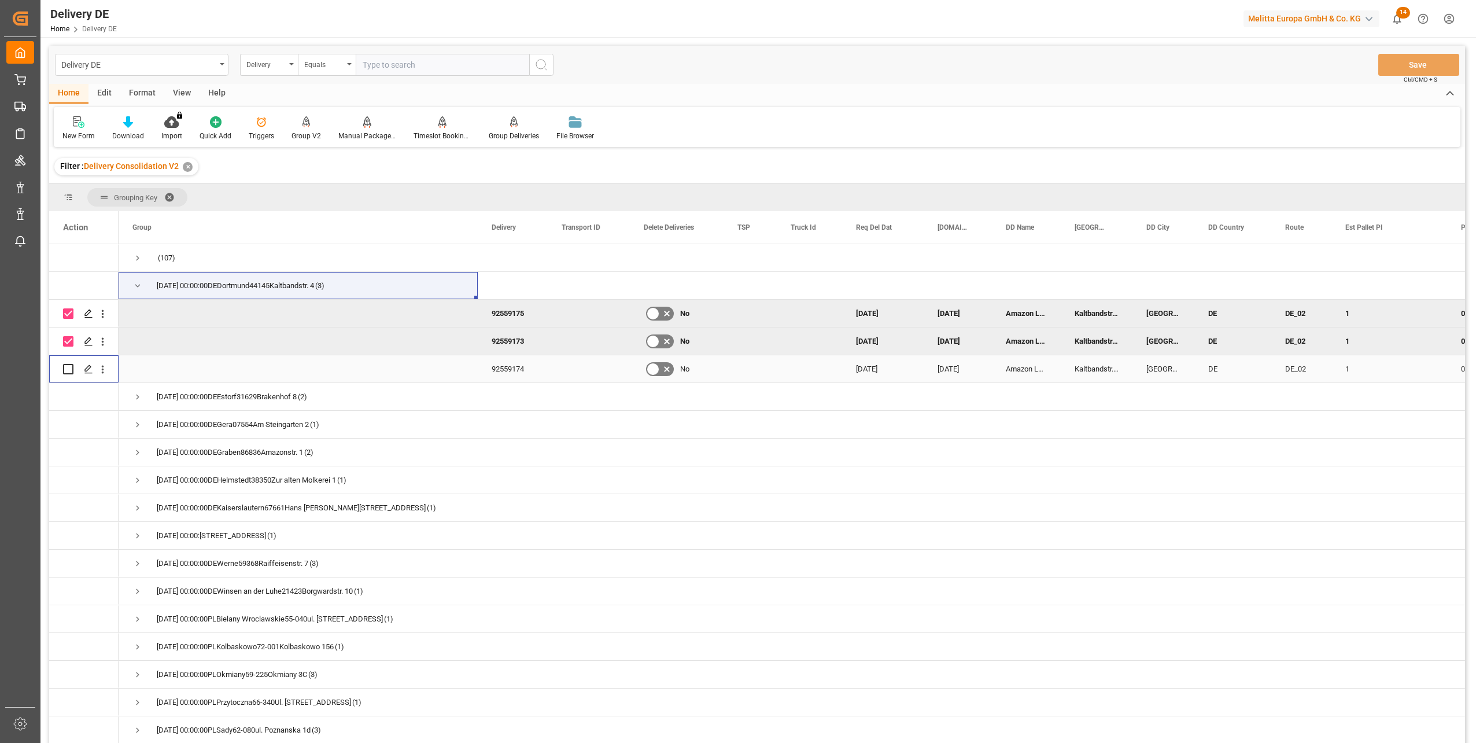
click at [69, 374] on input "Press Space to toggle row selection (unchecked)" at bounding box center [68, 369] width 10 height 10
checkbox input "true"
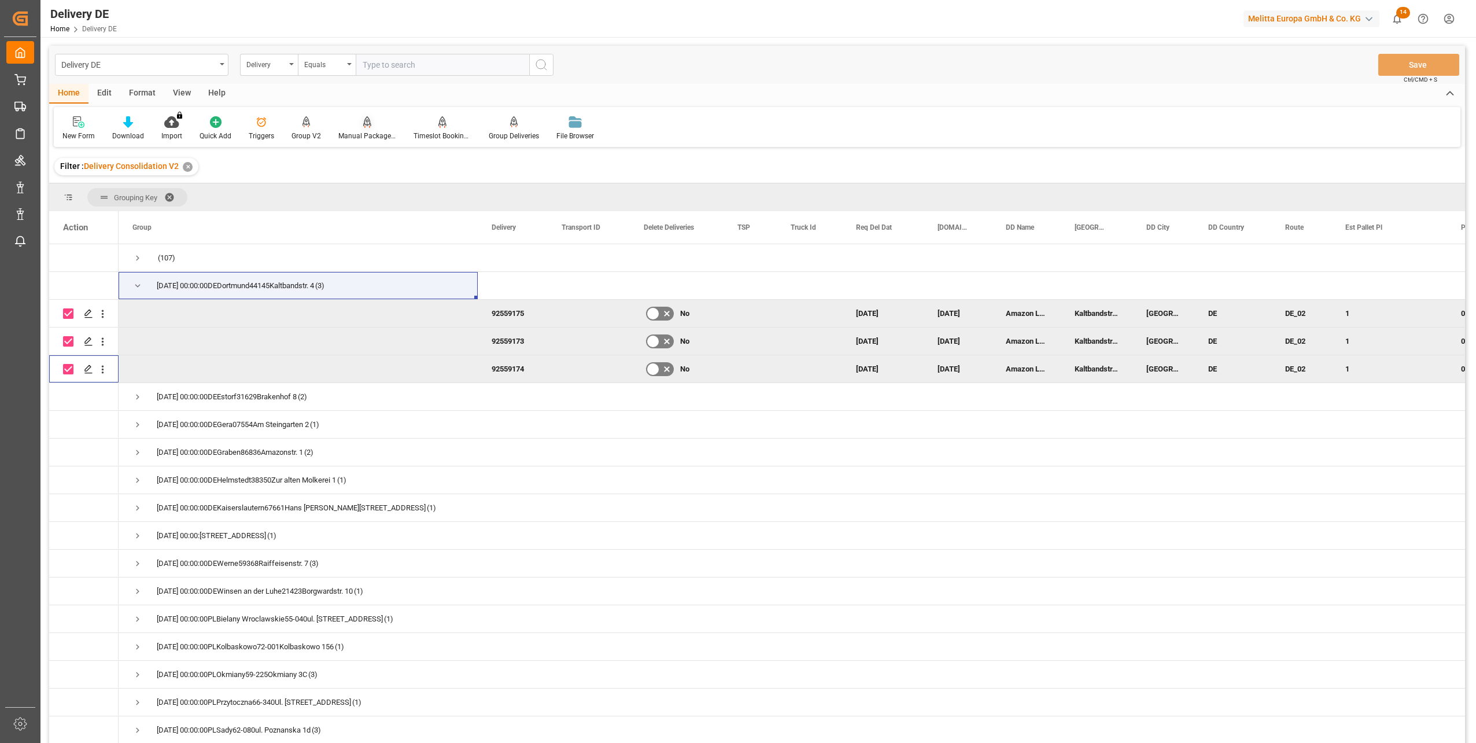
click at [355, 131] on div "Manual Package TypeDetermination" at bounding box center [367, 136] width 58 height 10
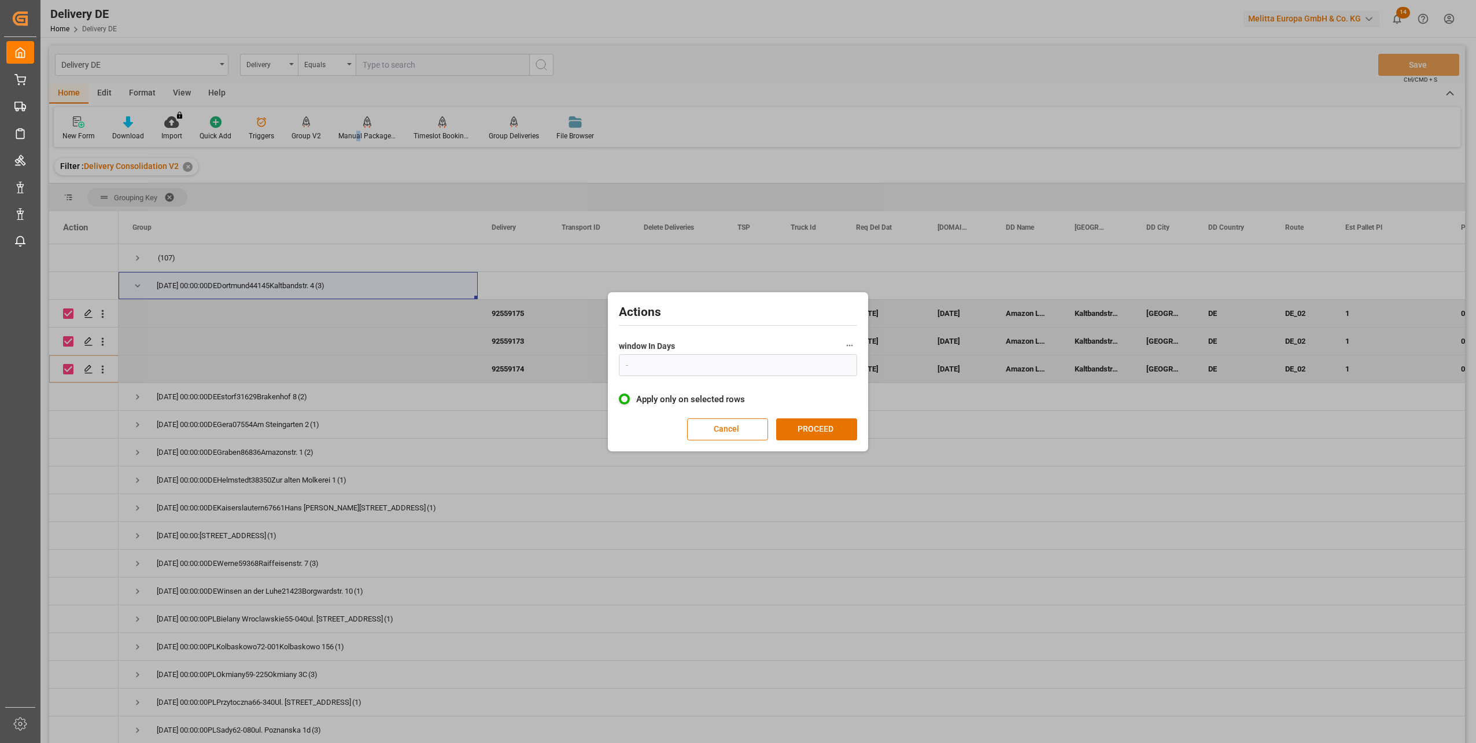
type input "1"
click at [826, 413] on div "Actions window In Days 1 Apply only on selected rows Cancel PROCEED" at bounding box center [738, 371] width 254 height 153
click at [826, 428] on button "PROCEED" at bounding box center [816, 429] width 81 height 22
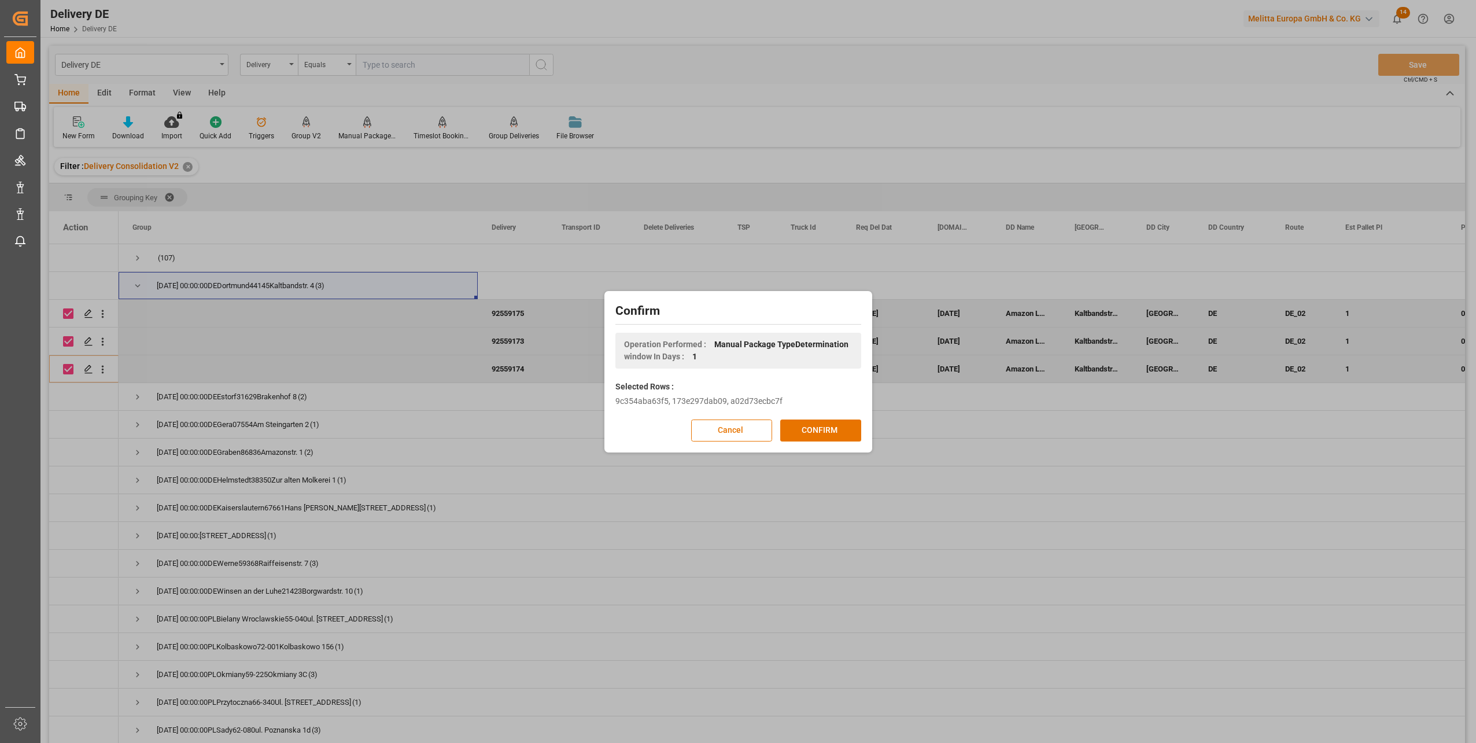
click at [826, 428] on button "CONFIRM" at bounding box center [820, 430] width 81 height 22
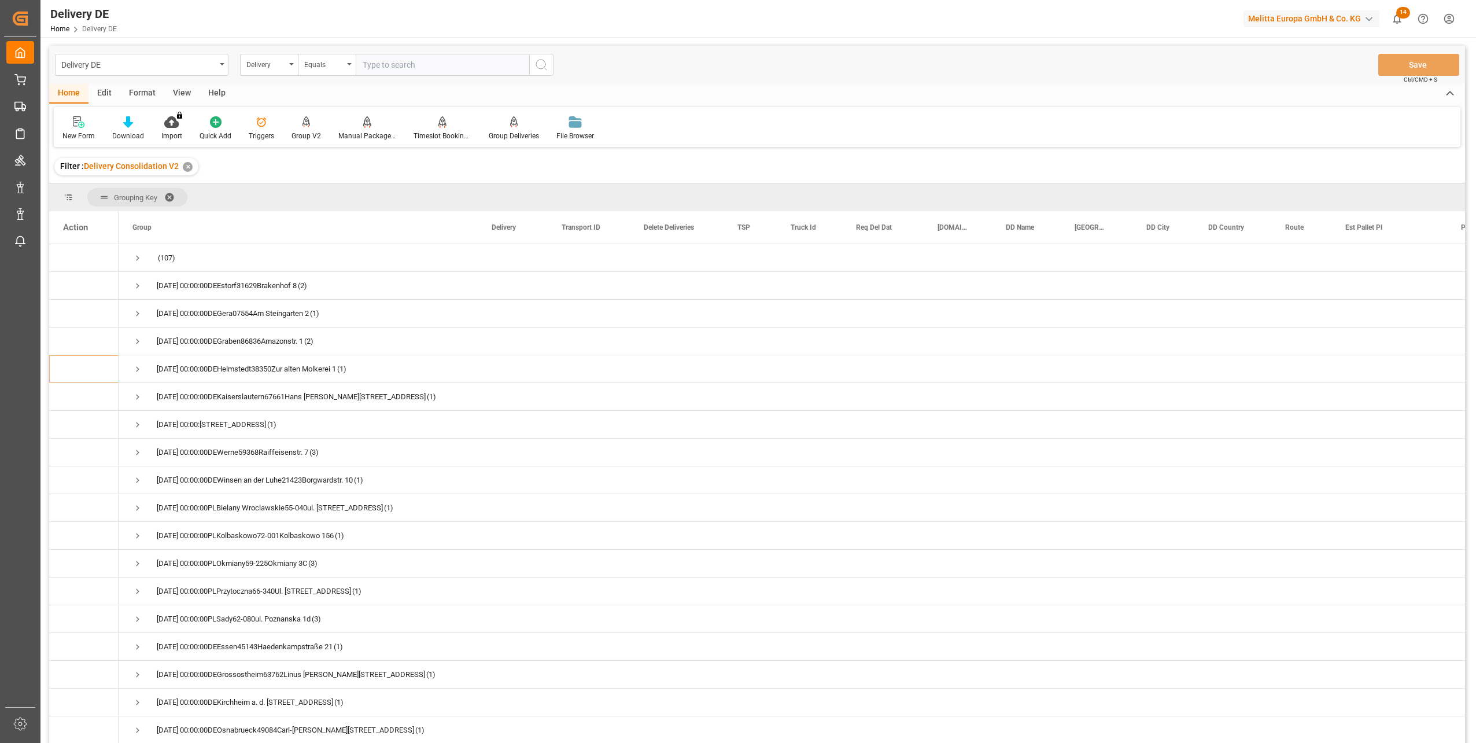
click at [1471, 400] on main "Delivery DE Delivery Equals Save Ctrl/CMD + S Home Edit Format View Help New Fo…" at bounding box center [756, 410] width 1433 height 728
click at [136, 285] on span "Press SPACE to select this row." at bounding box center [137, 285] width 10 height 10
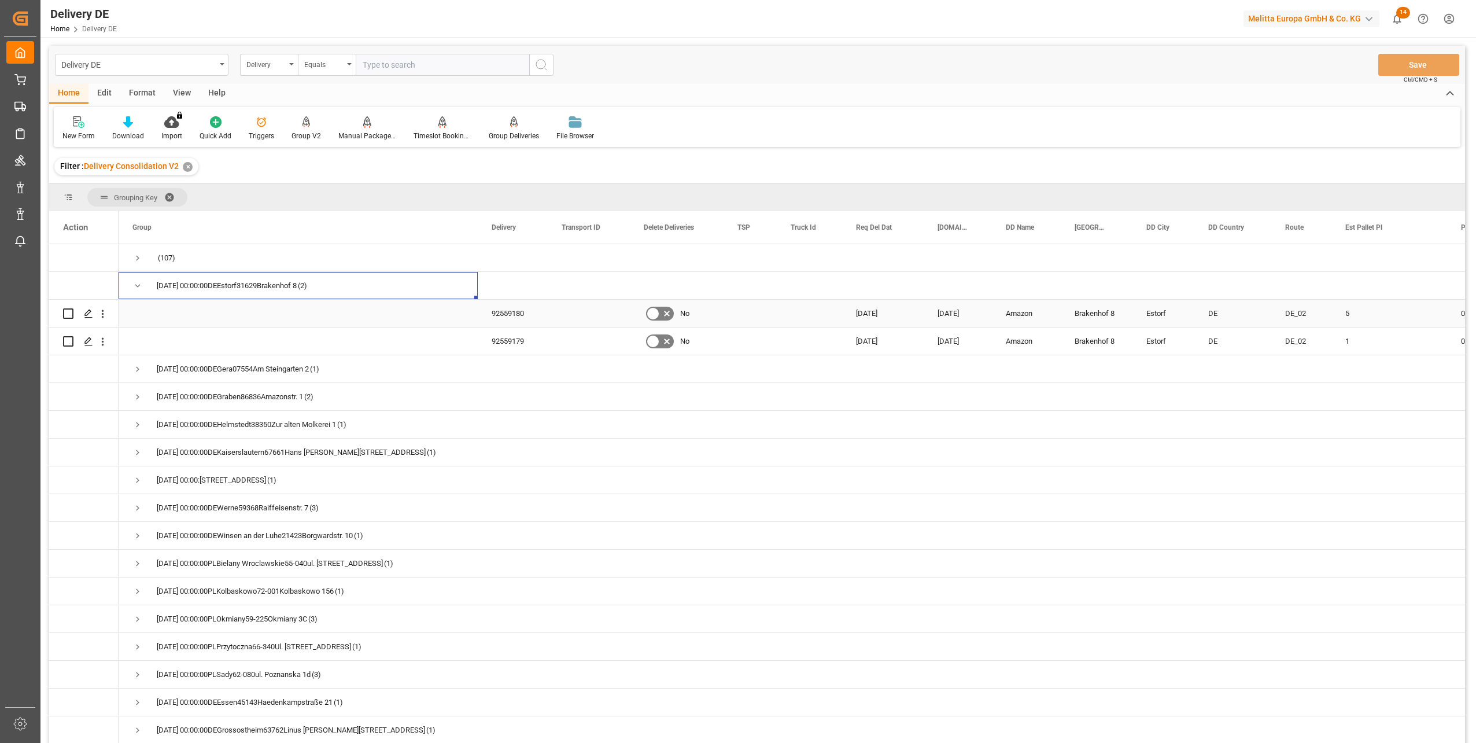
click at [65, 313] on input "Press Space to toggle row selection (unchecked)" at bounding box center [68, 313] width 10 height 10
checkbox input "true"
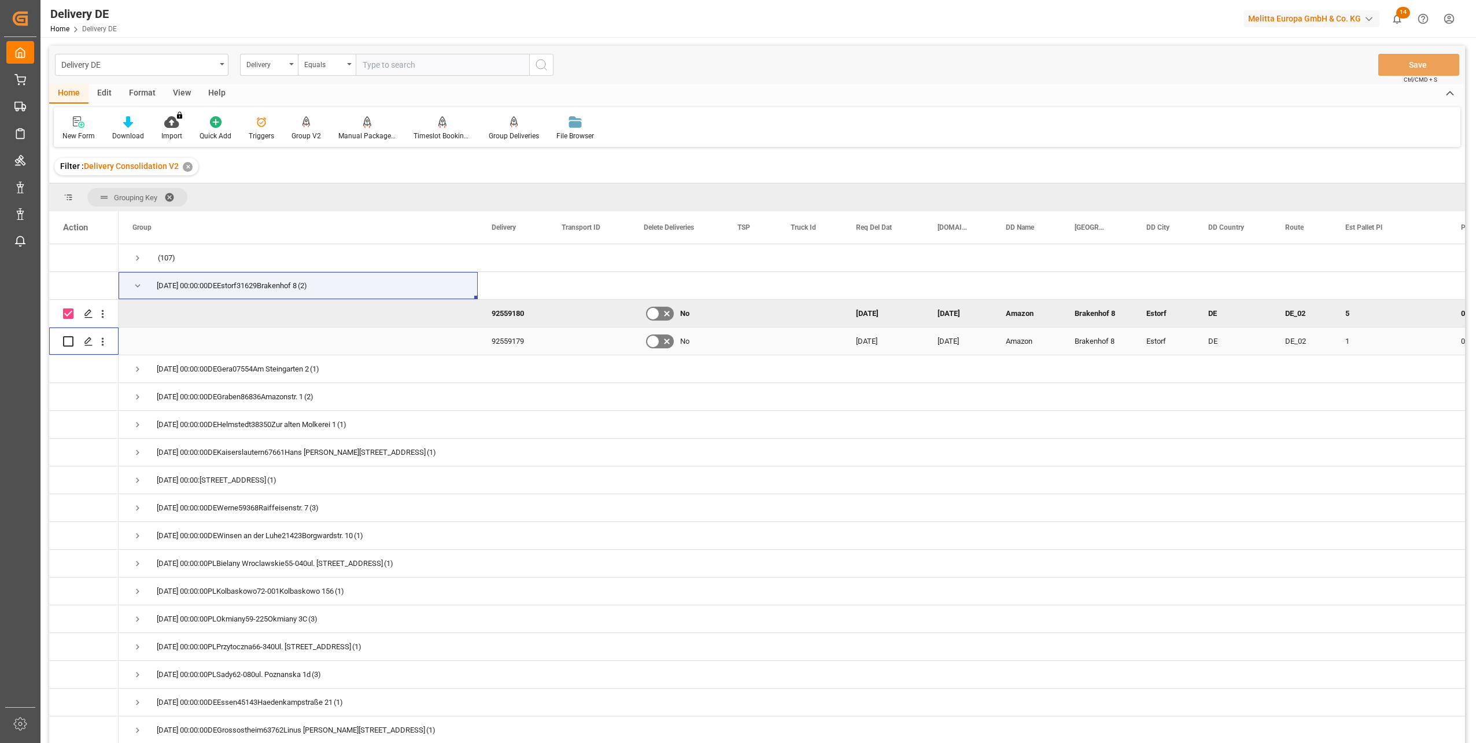
click at [73, 341] on input "Press Space to toggle row selection (unchecked)" at bounding box center [68, 341] width 10 height 10
checkbox input "true"
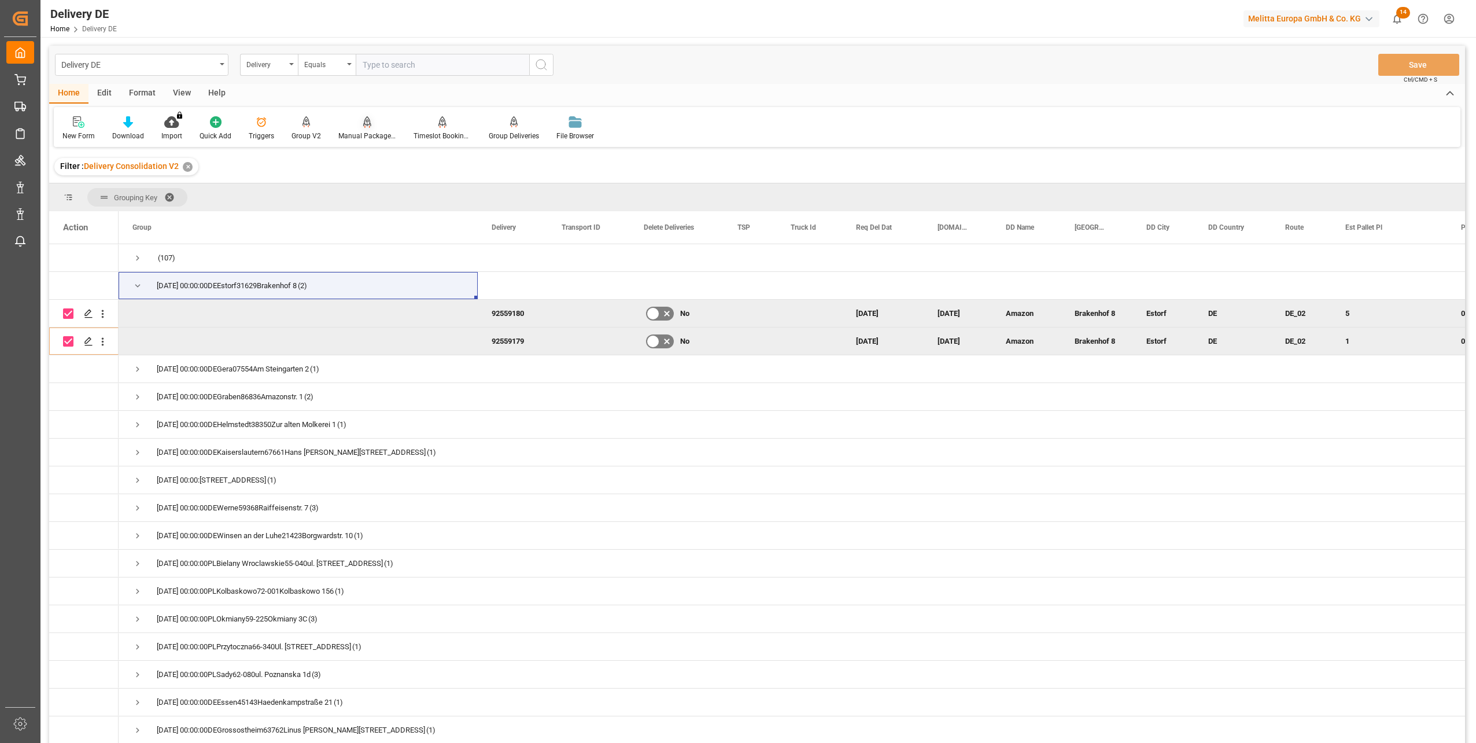
click at [372, 132] on div "Manual Package TypeDetermination" at bounding box center [367, 136] width 58 height 10
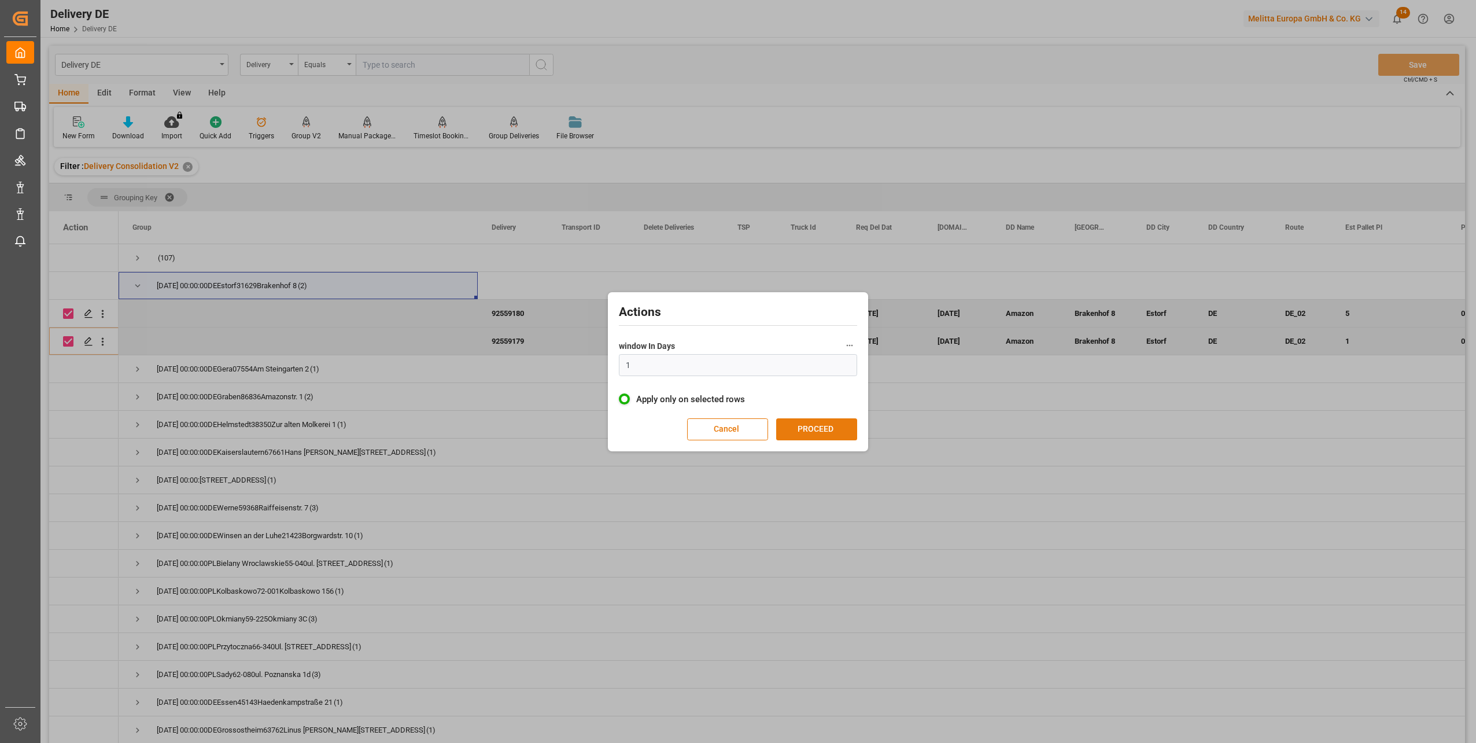
click at [798, 426] on button "PROCEED" at bounding box center [816, 429] width 81 height 22
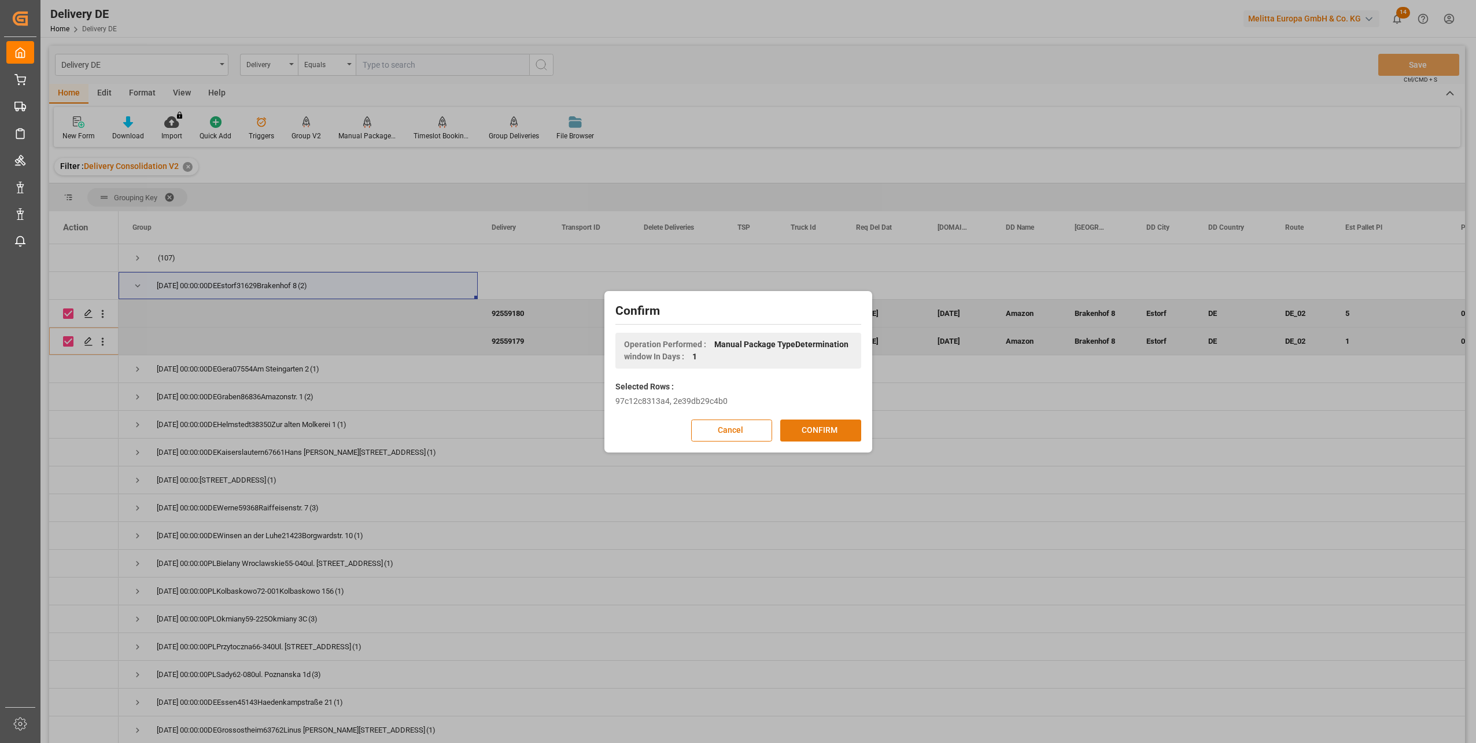
click at [808, 428] on button "CONFIRM" at bounding box center [820, 430] width 81 height 22
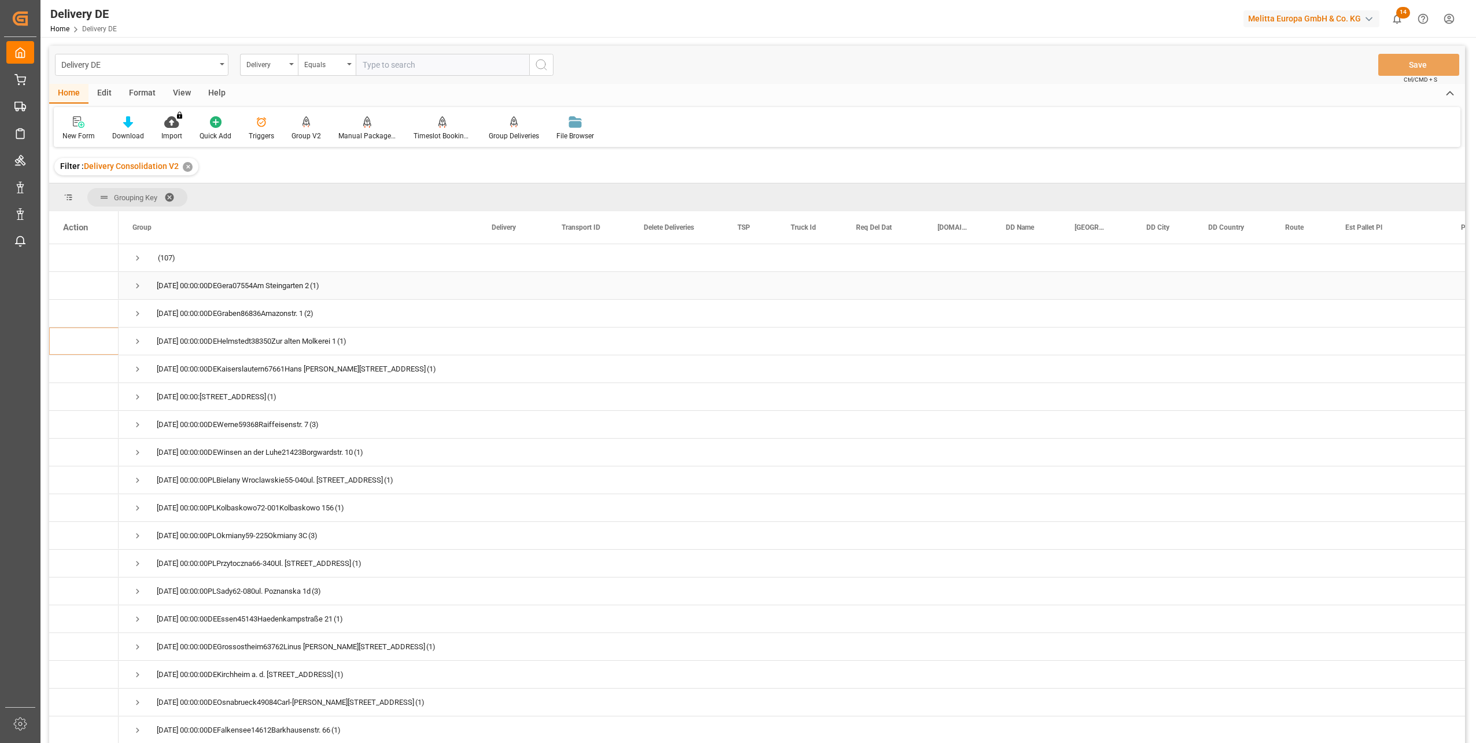
click at [136, 286] on span "Press SPACE to select this row." at bounding box center [137, 285] width 10 height 10
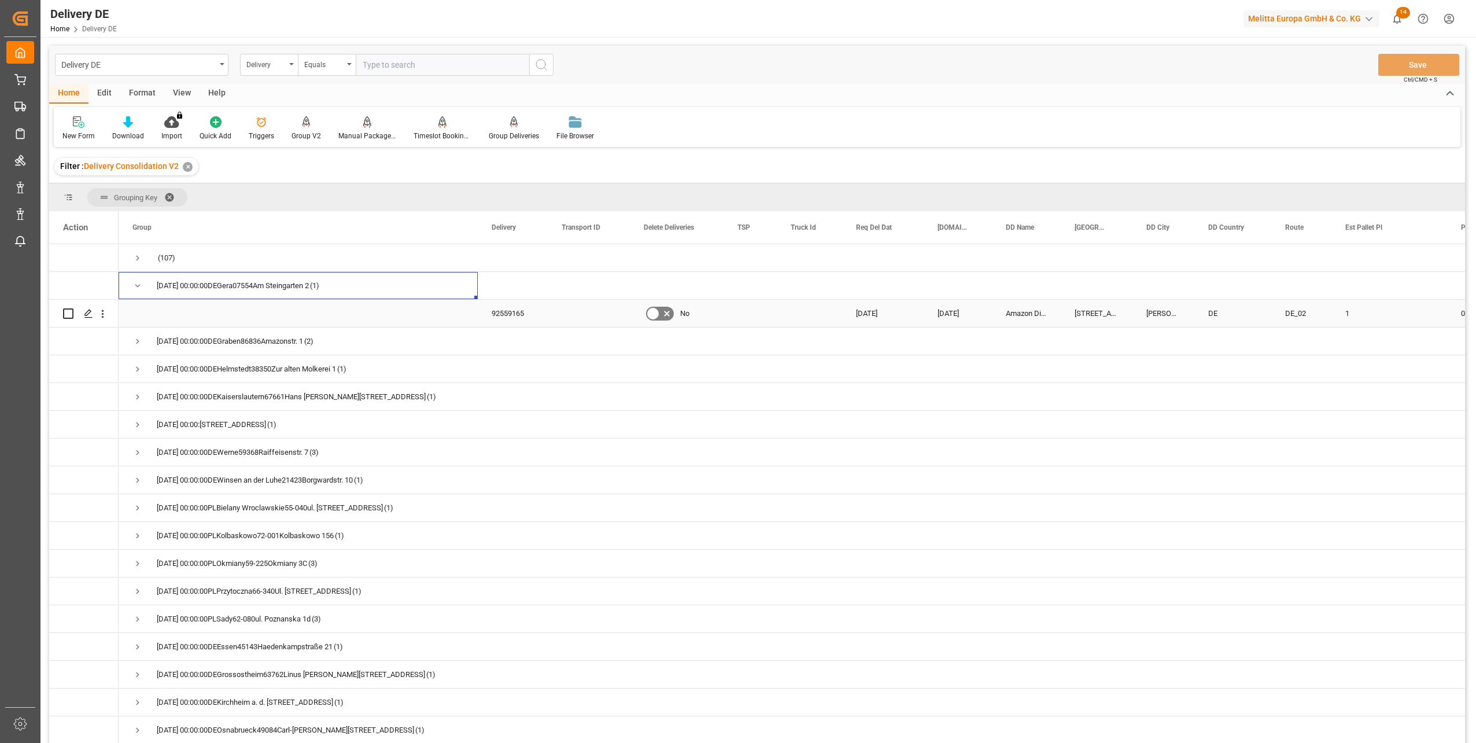
click at [71, 315] on input "Press Space to toggle row selection (unchecked)" at bounding box center [68, 313] width 10 height 10
checkbox input "true"
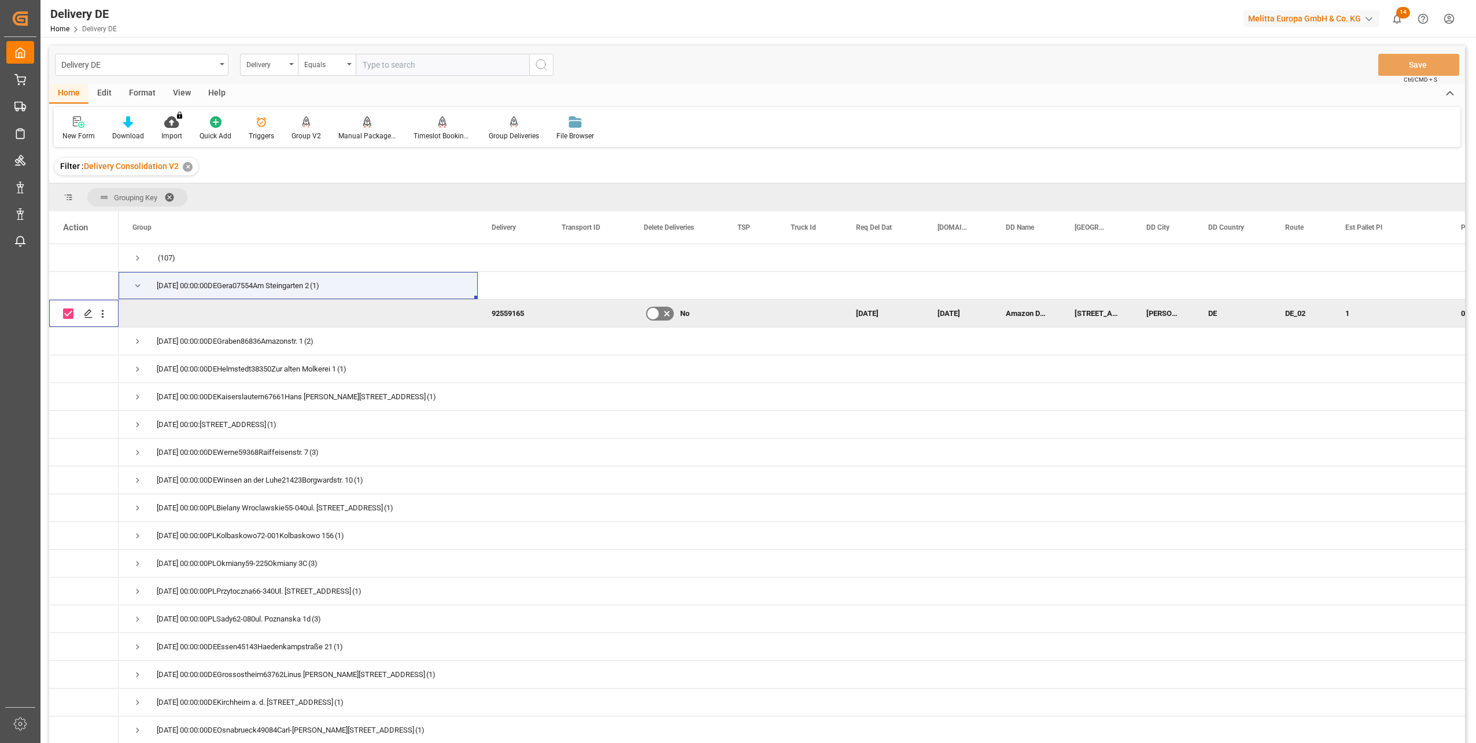
click at [379, 130] on div "Manual Package TypeDetermination" at bounding box center [367, 128] width 75 height 25
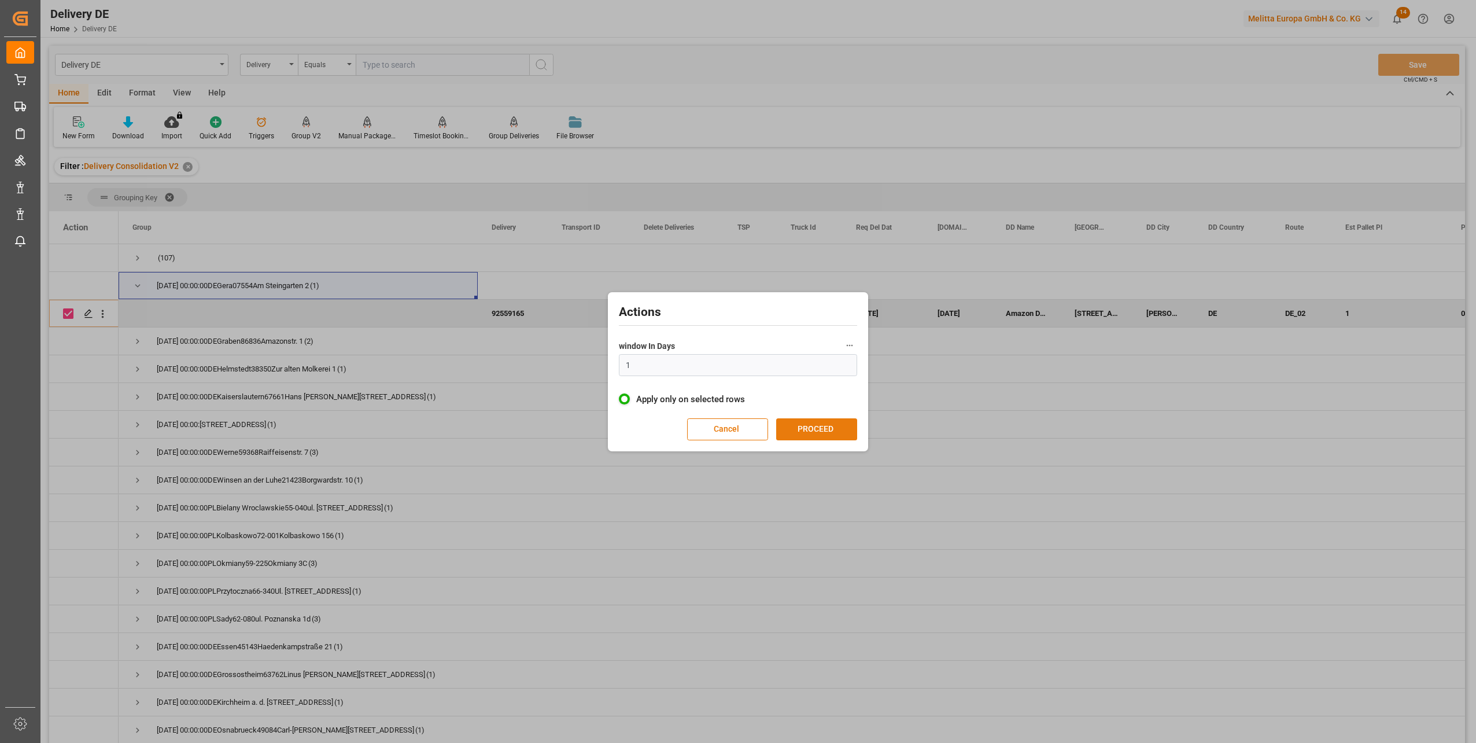
click at [815, 422] on button "PROCEED" at bounding box center [816, 429] width 81 height 22
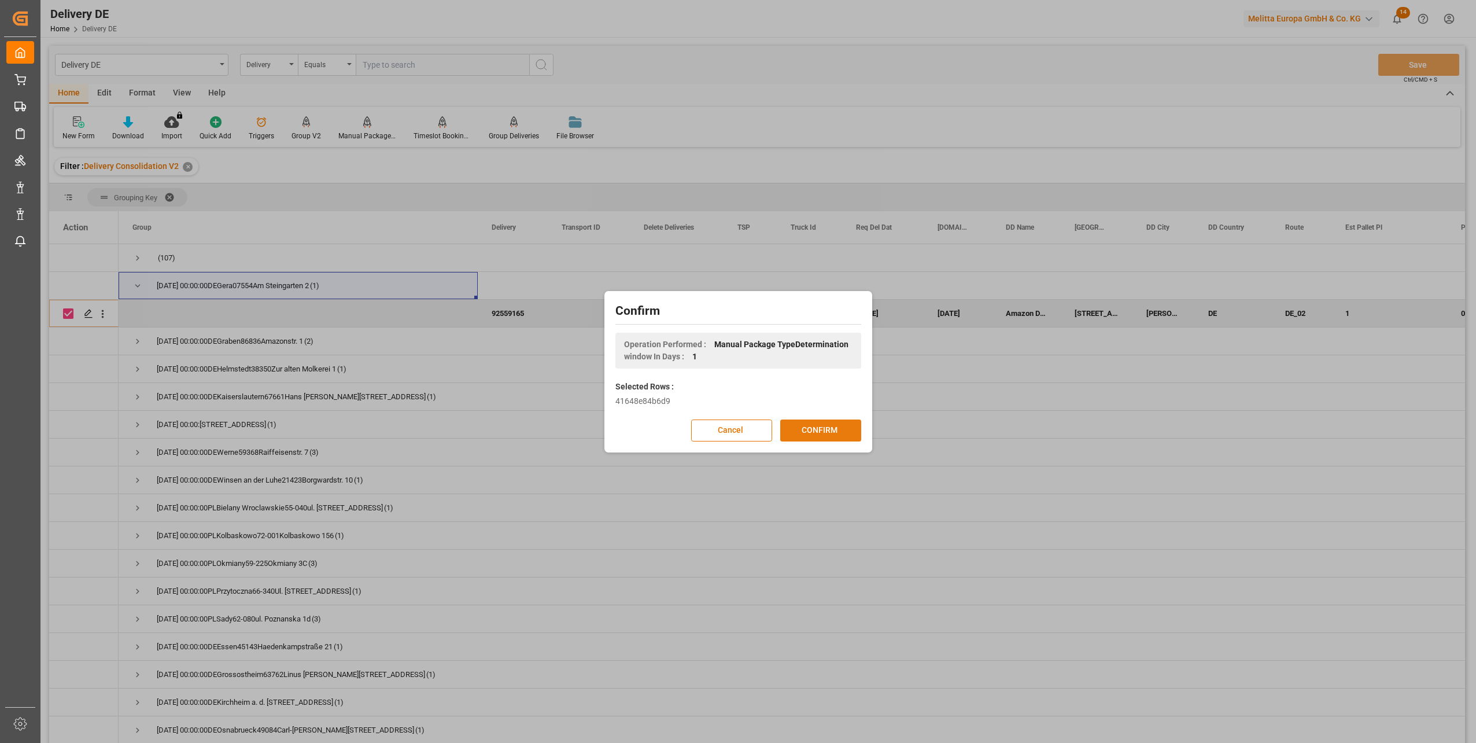
click at [814, 423] on button "CONFIRM" at bounding box center [820, 430] width 81 height 22
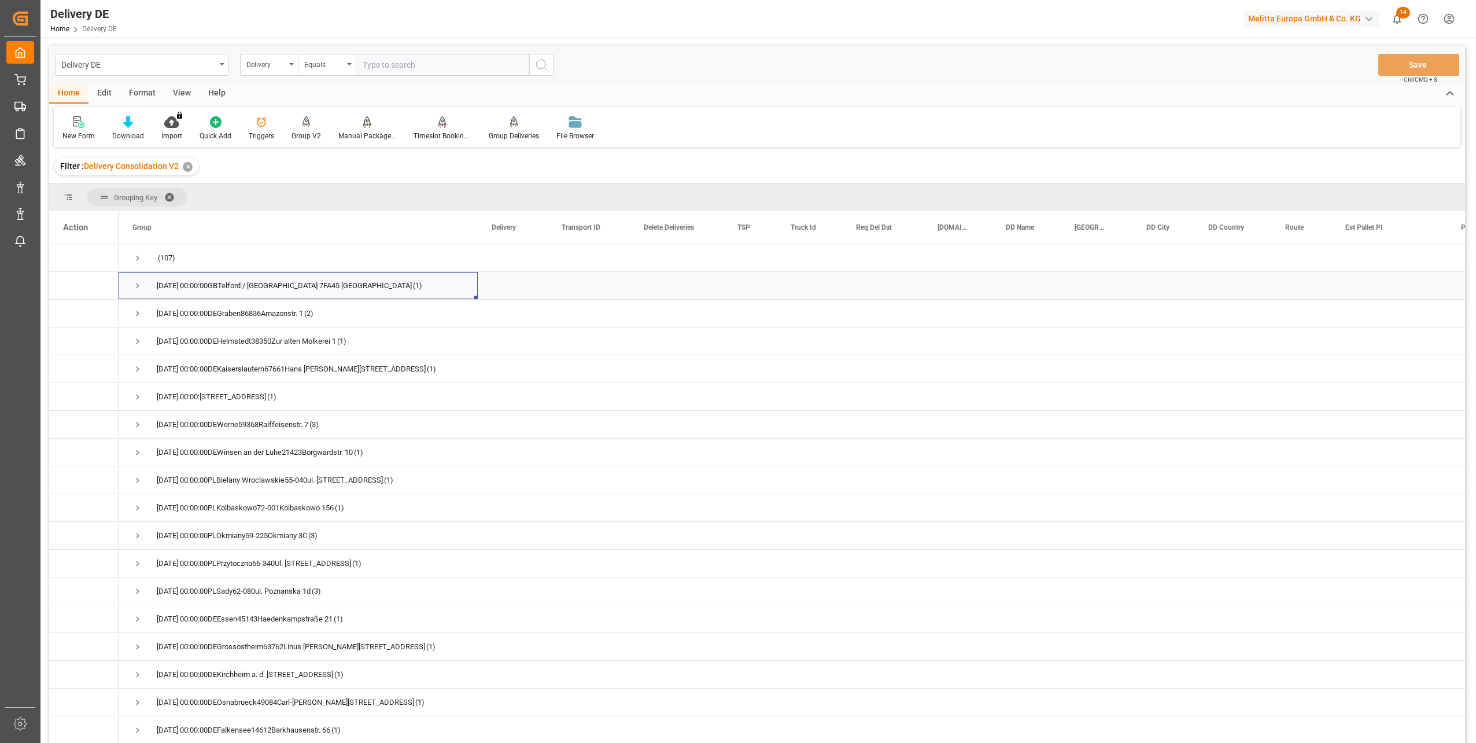
click at [136, 283] on span "Press SPACE to select this row." at bounding box center [137, 285] width 10 height 10
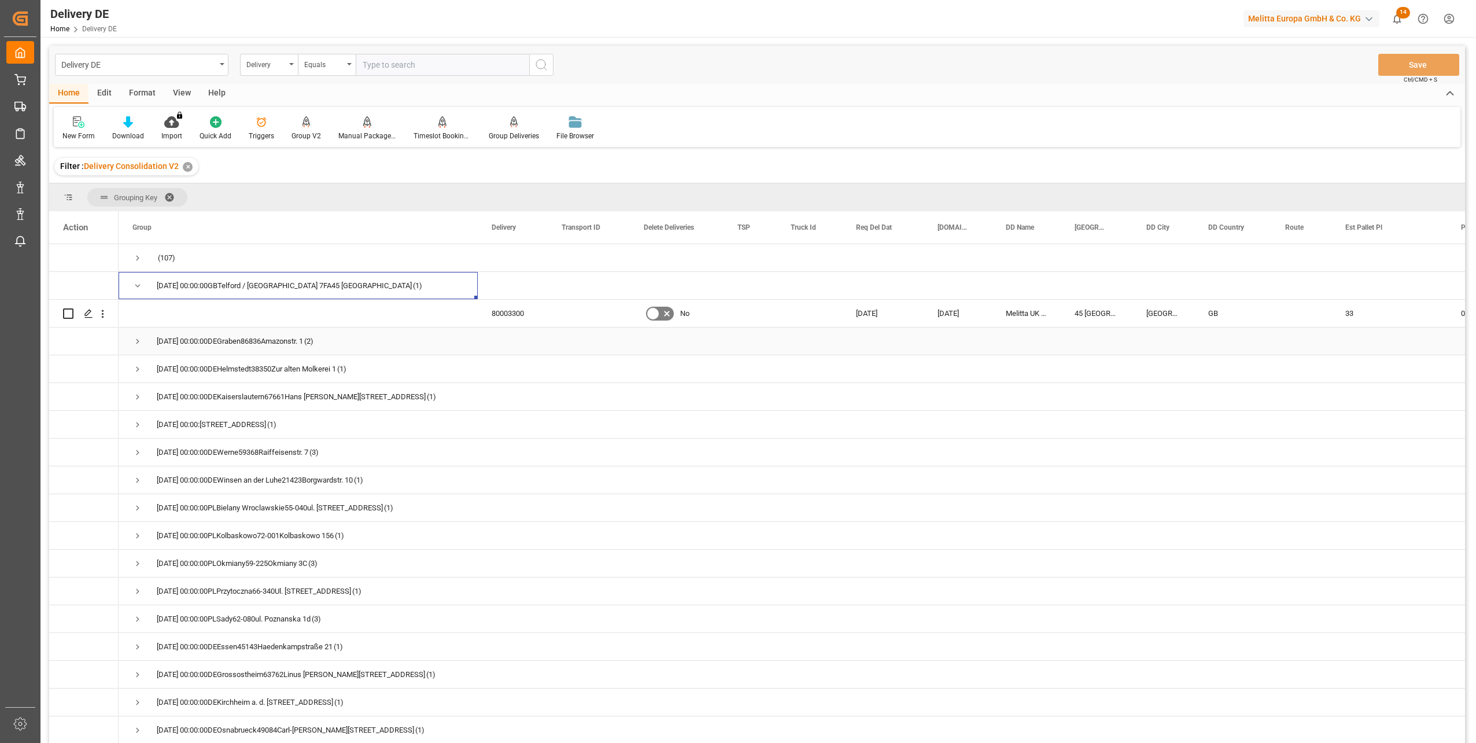
click at [139, 342] on span "Press SPACE to select this row." at bounding box center [137, 341] width 10 height 10
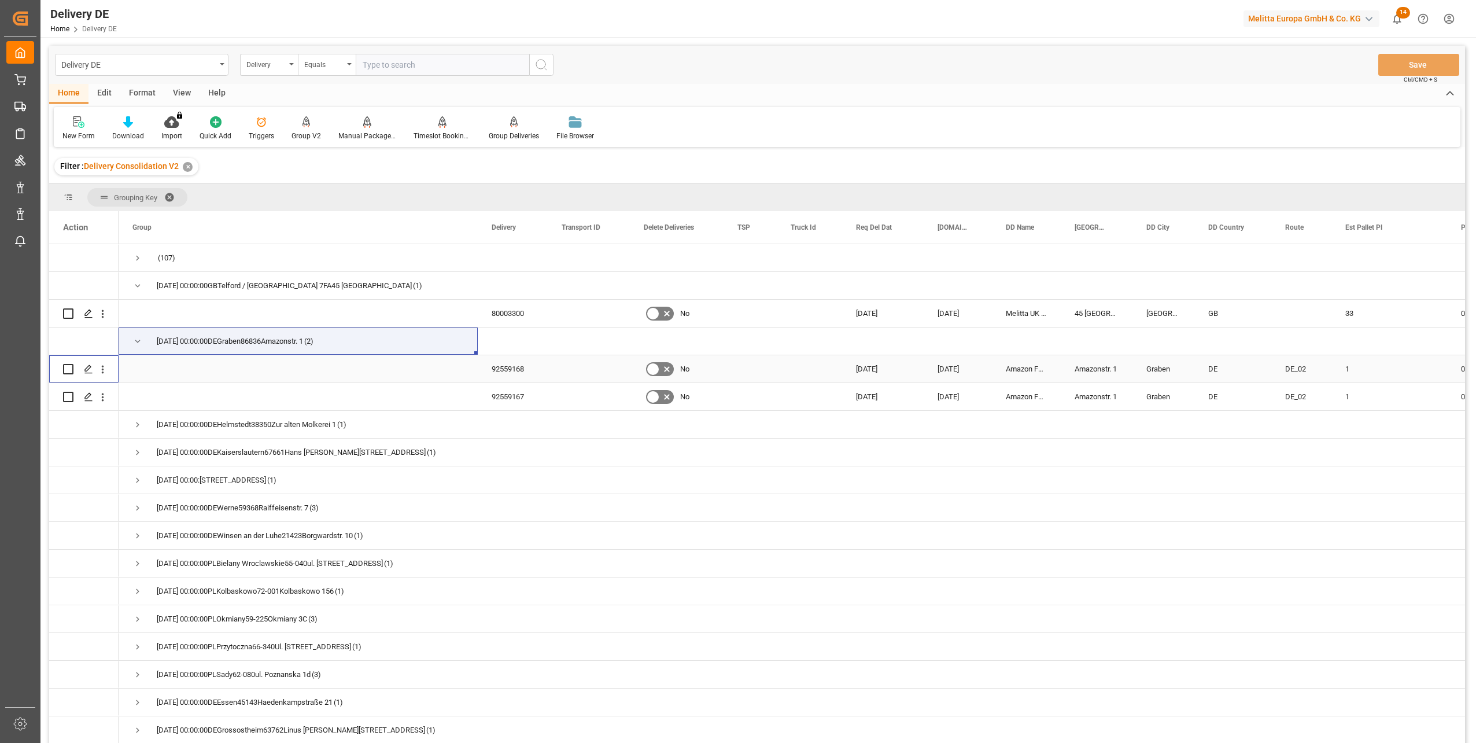
click at [69, 371] on input "Press Space to toggle row selection (unchecked)" at bounding box center [68, 369] width 10 height 10
checkbox input "true"
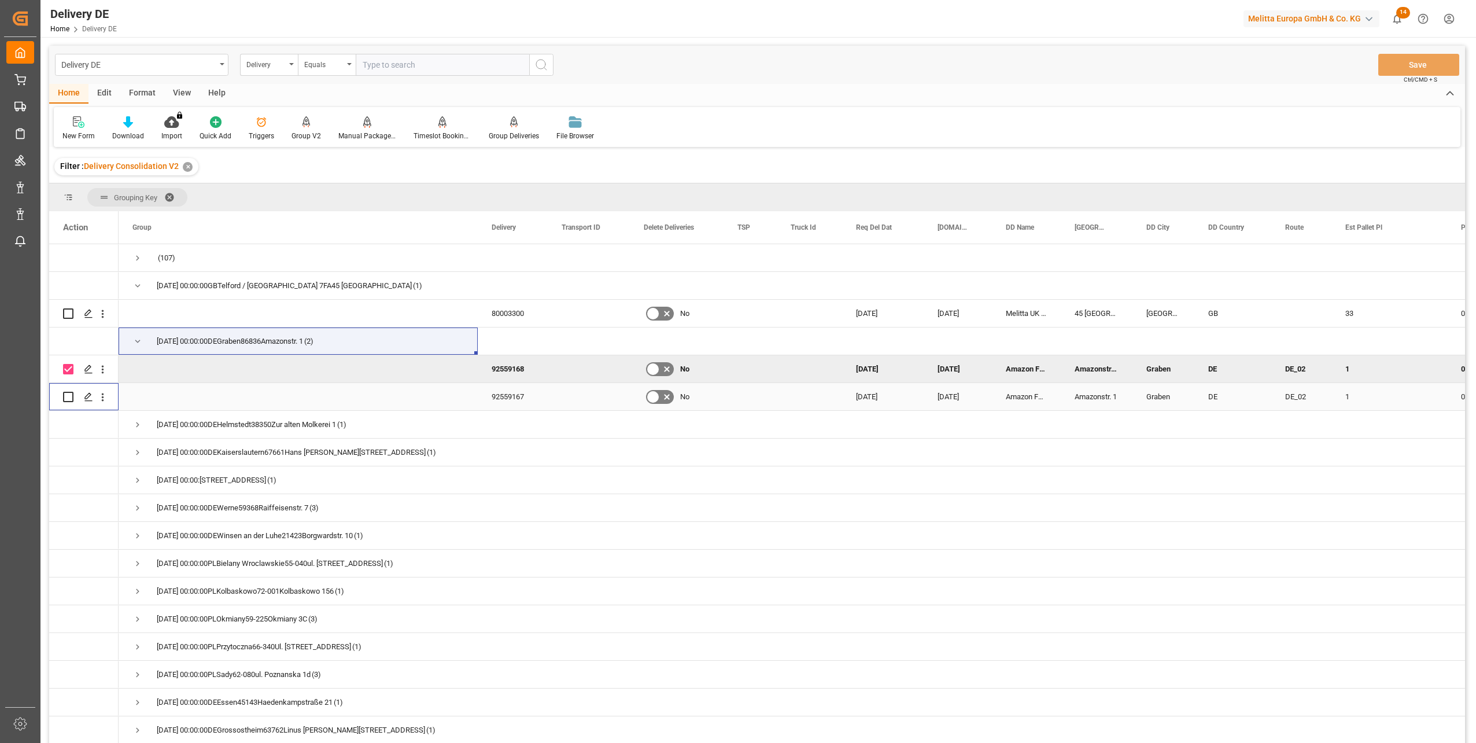
click at [72, 396] on input "Press Space to toggle row selection (unchecked)" at bounding box center [68, 397] width 10 height 10
checkbox input "true"
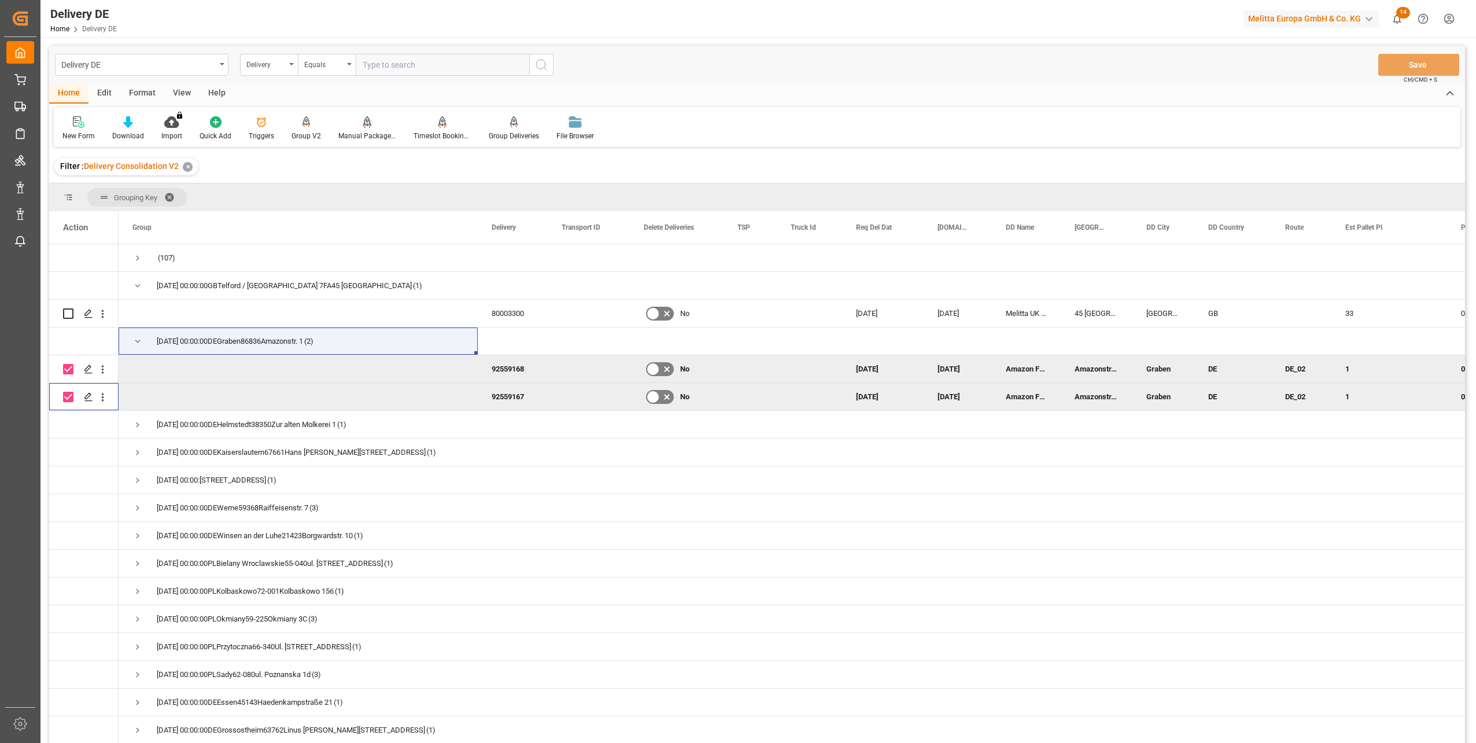
click at [356, 121] on div at bounding box center [367, 122] width 58 height 12
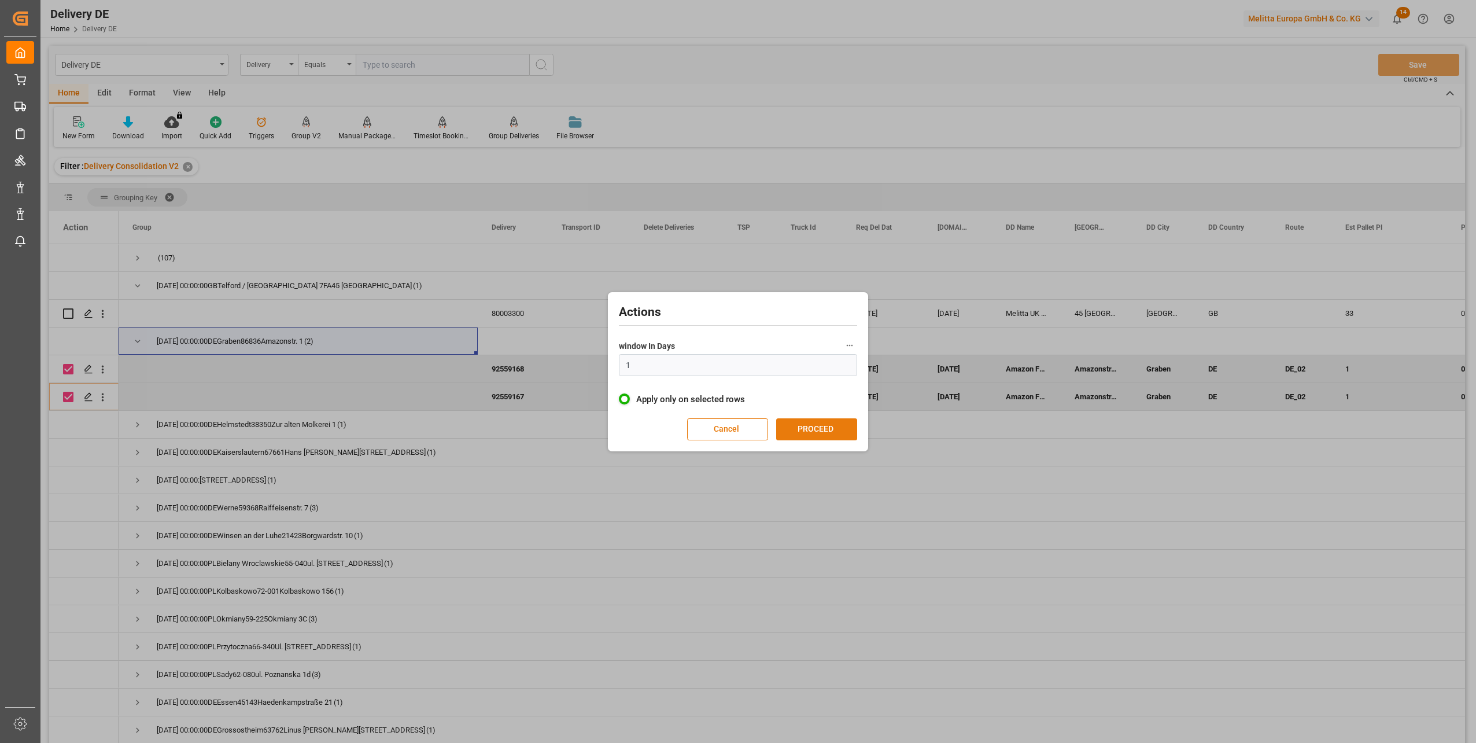
click at [841, 423] on button "PROCEED" at bounding box center [816, 429] width 81 height 22
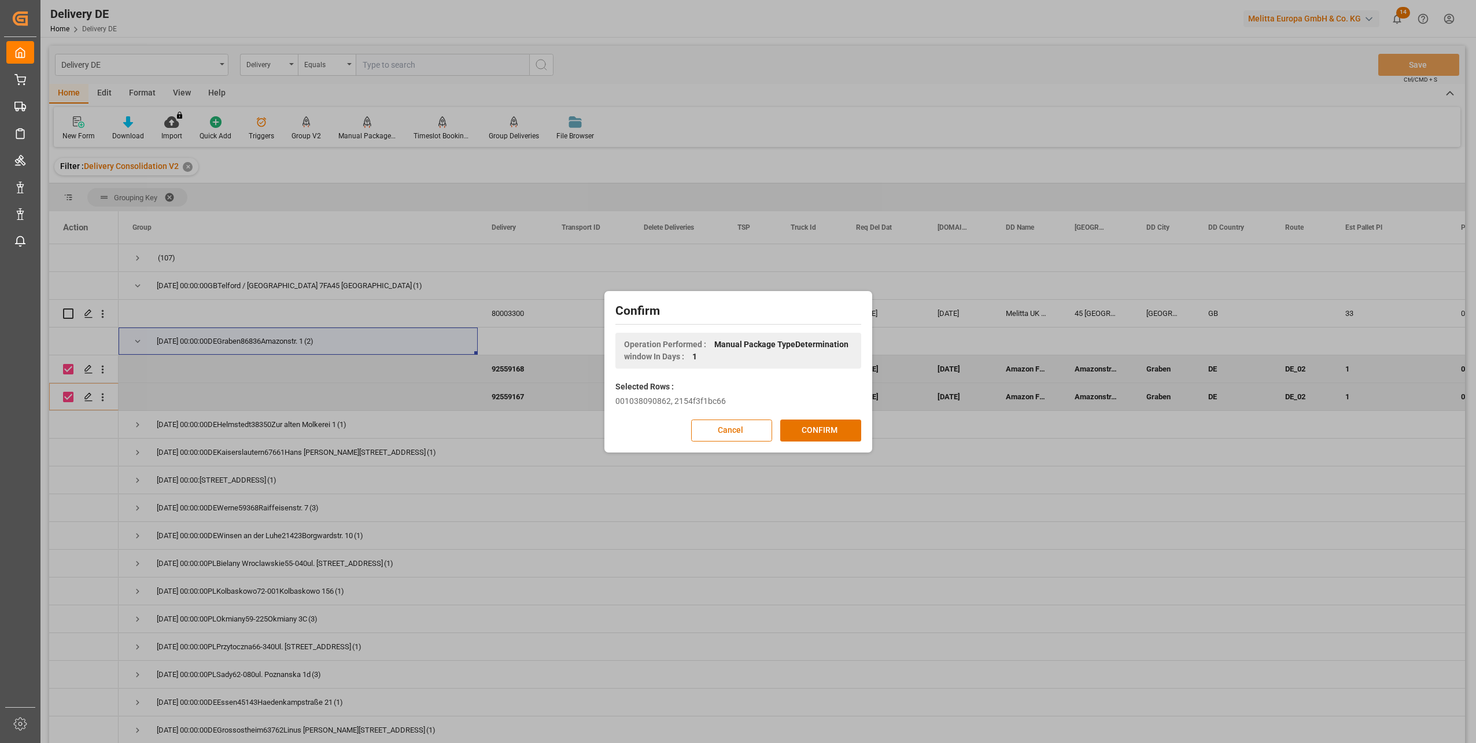
click at [841, 423] on button "CONFIRM" at bounding box center [820, 430] width 81 height 22
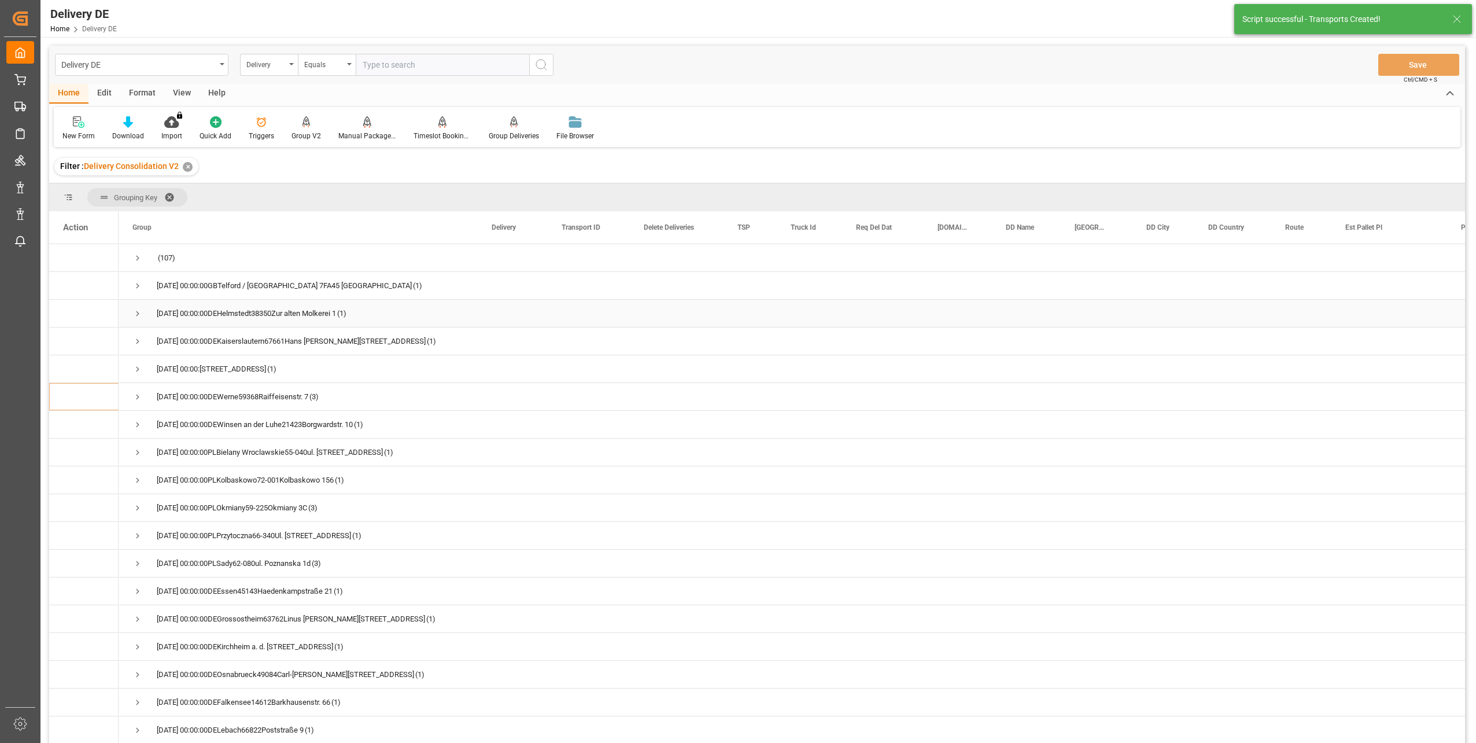
click at [138, 316] on span "Press SPACE to select this row." at bounding box center [137, 313] width 10 height 10
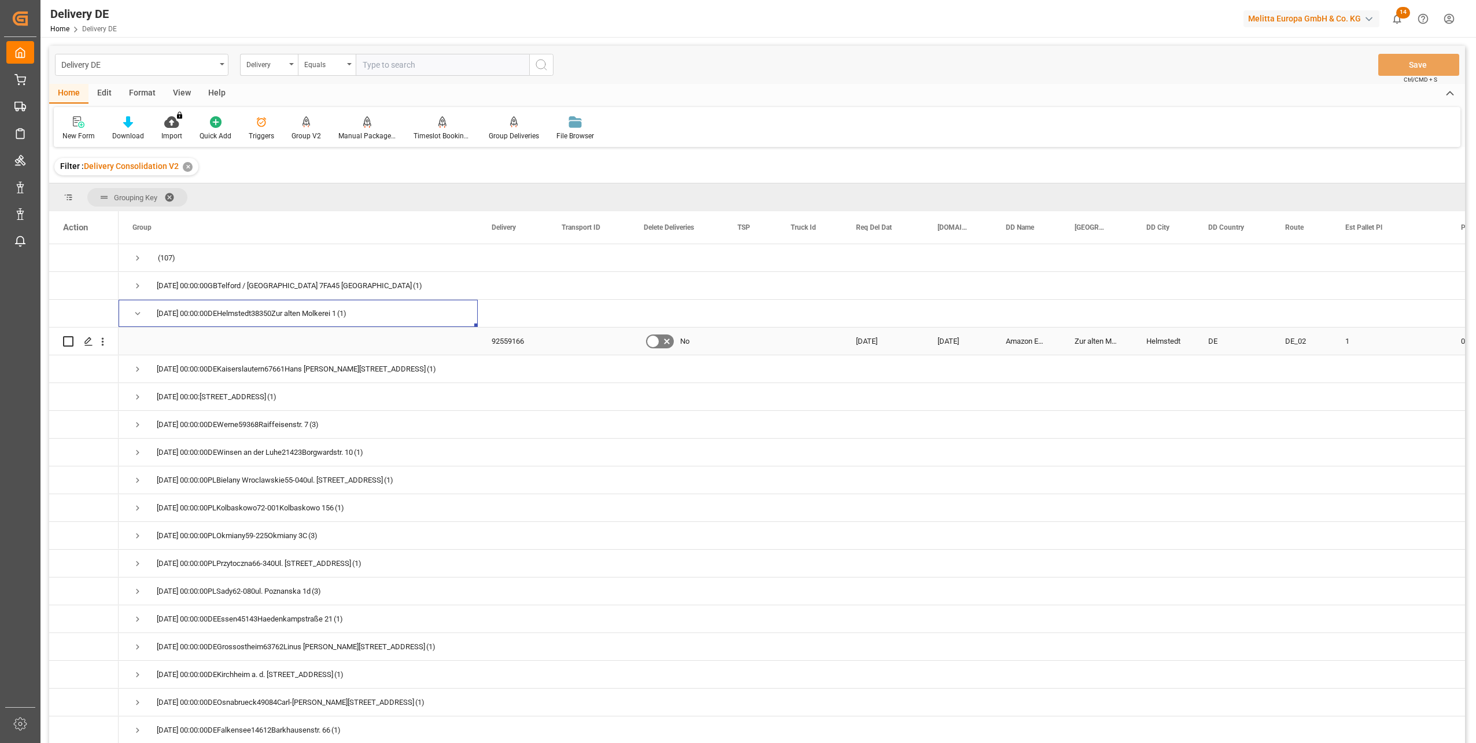
click at [67, 339] on input "Press Space to toggle row selection (unchecked)" at bounding box center [68, 341] width 10 height 10
checkbox input "true"
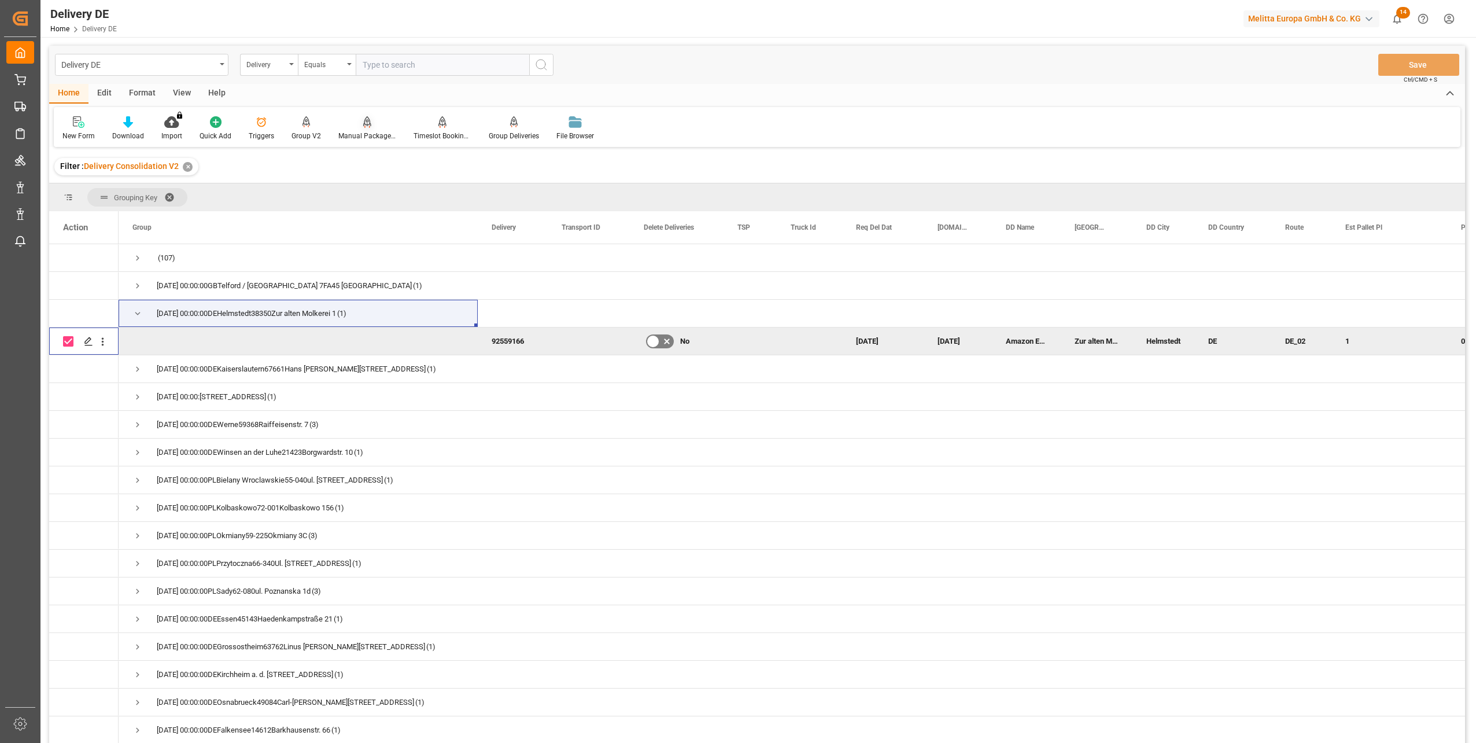
click at [371, 136] on div "Manual Package TypeDetermination" at bounding box center [367, 136] width 58 height 10
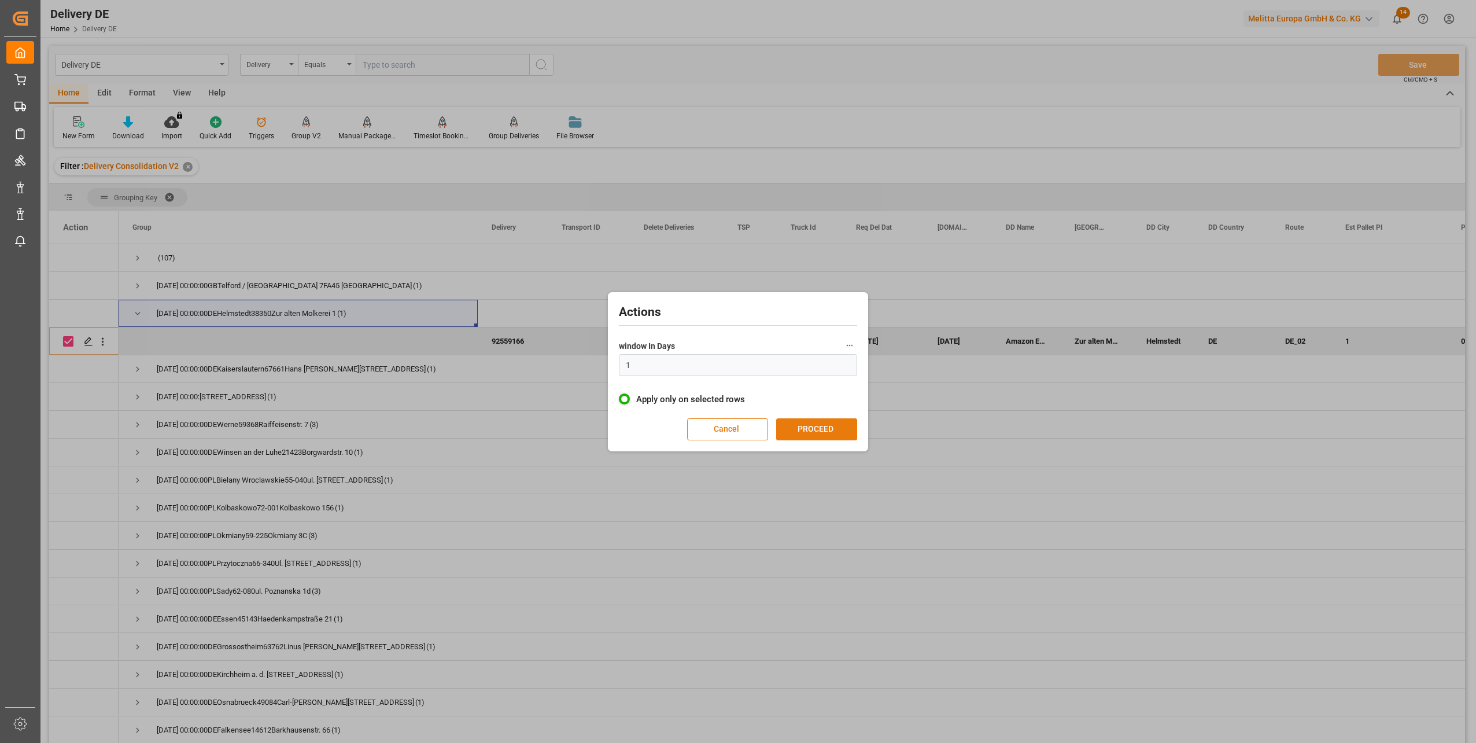
click at [830, 435] on button "PROCEED" at bounding box center [816, 429] width 81 height 22
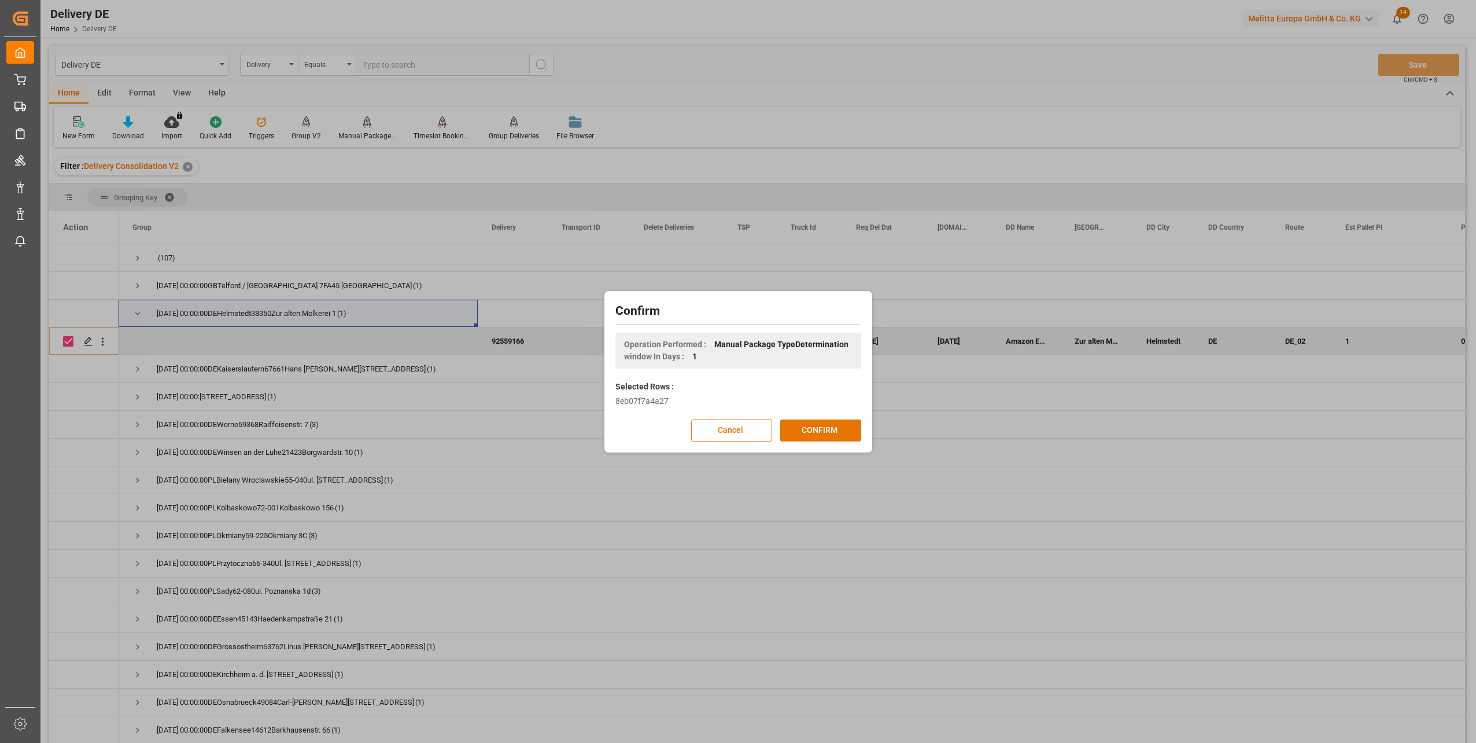
click at [830, 435] on button "CONFIRM" at bounding box center [820, 430] width 81 height 22
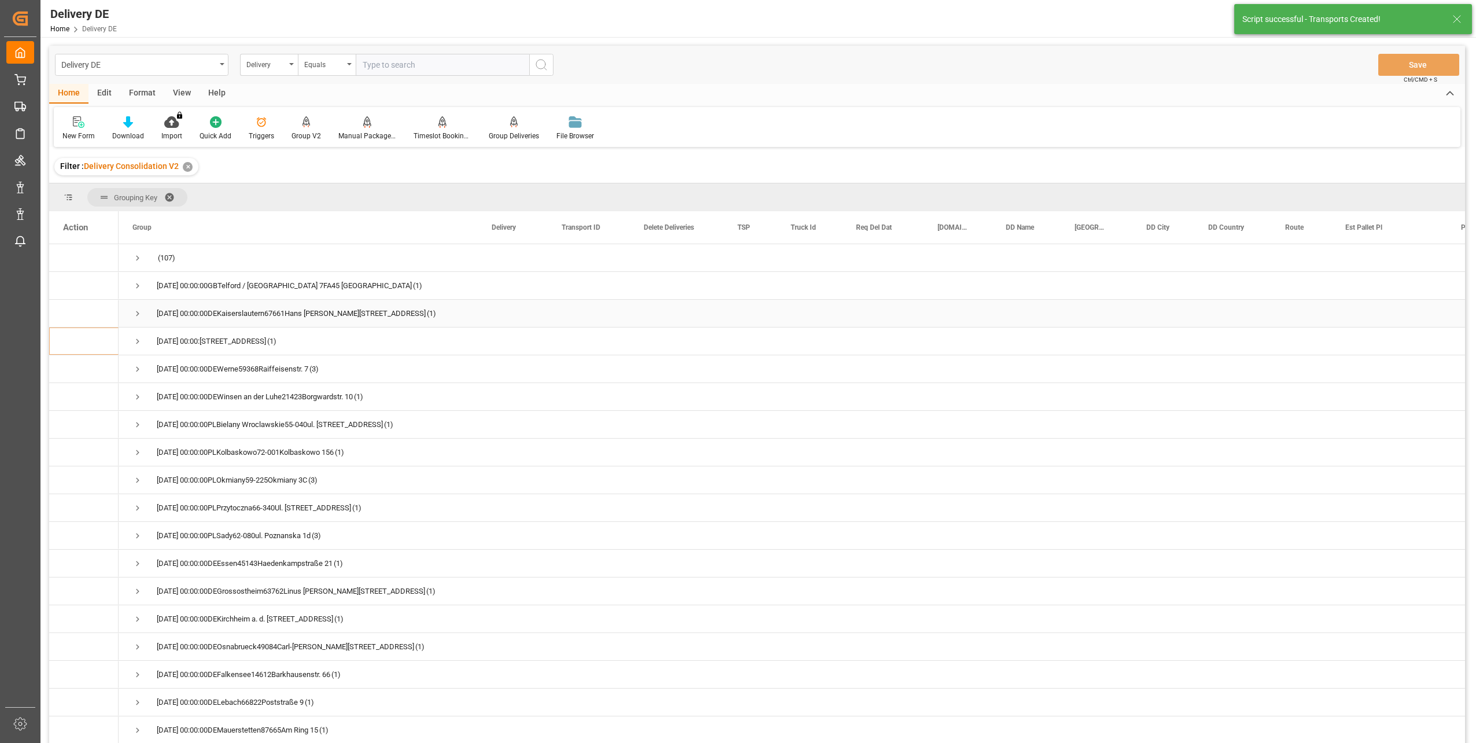
click at [139, 312] on span "Press SPACE to select this row." at bounding box center [137, 313] width 10 height 10
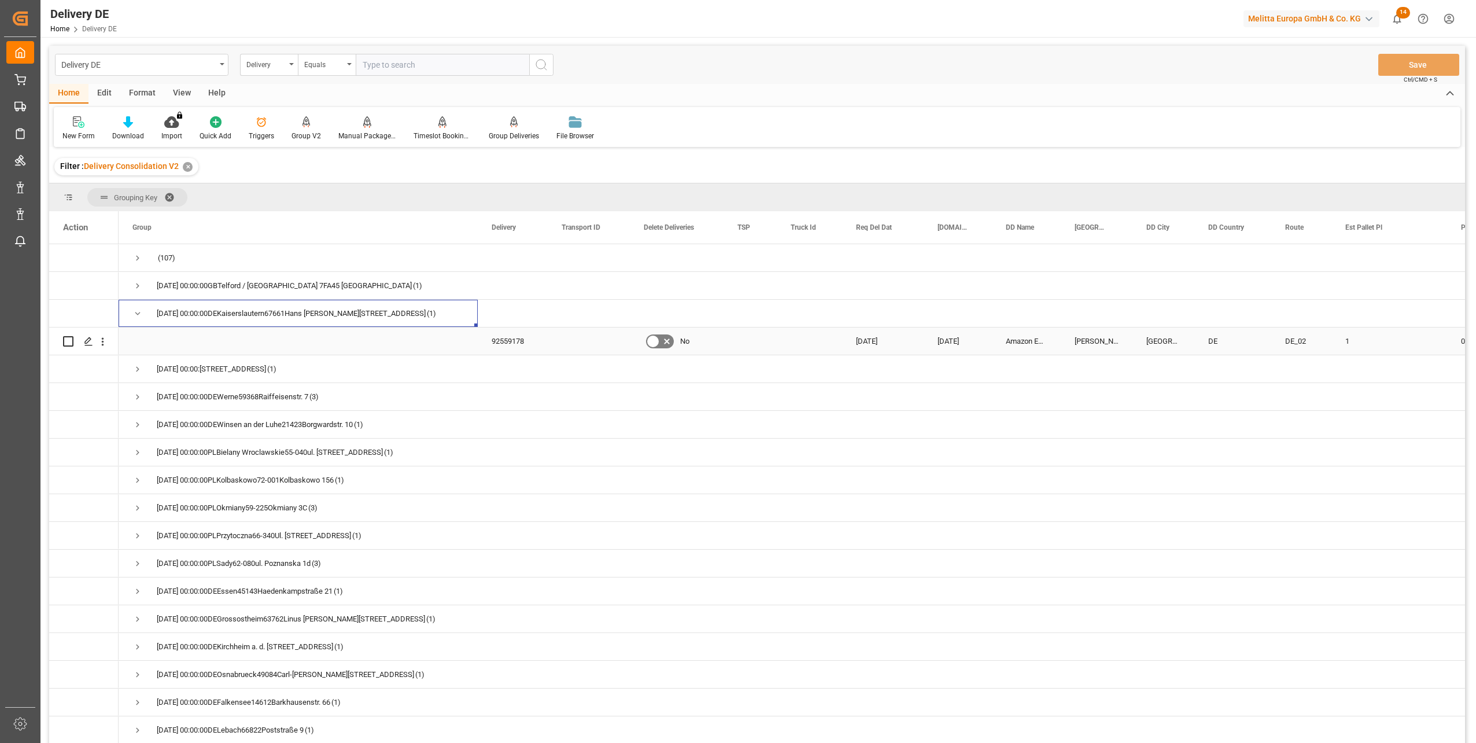
click at [68, 339] on input "Press Space to toggle row selection (unchecked)" at bounding box center [68, 341] width 10 height 10
checkbox input "true"
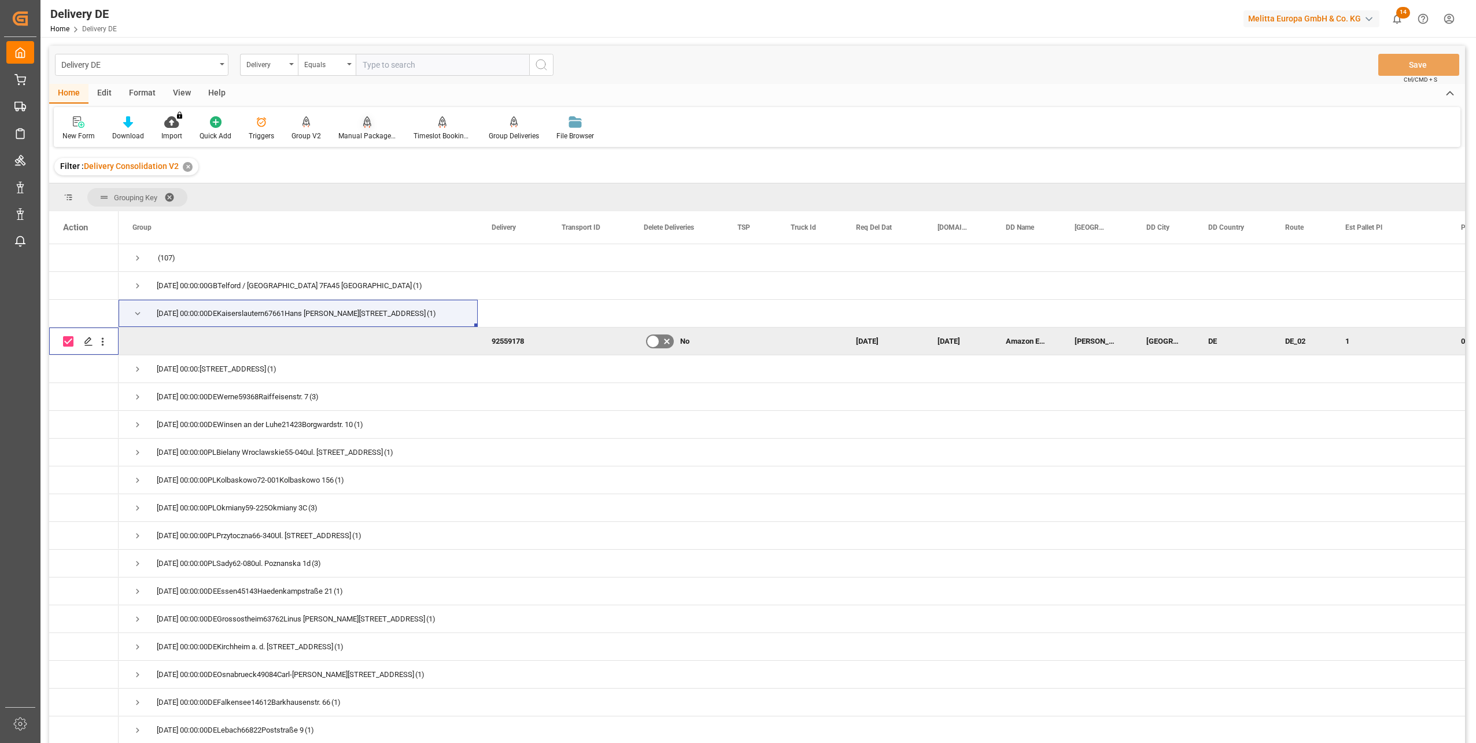
click at [366, 121] on icon at bounding box center [367, 122] width 8 height 12
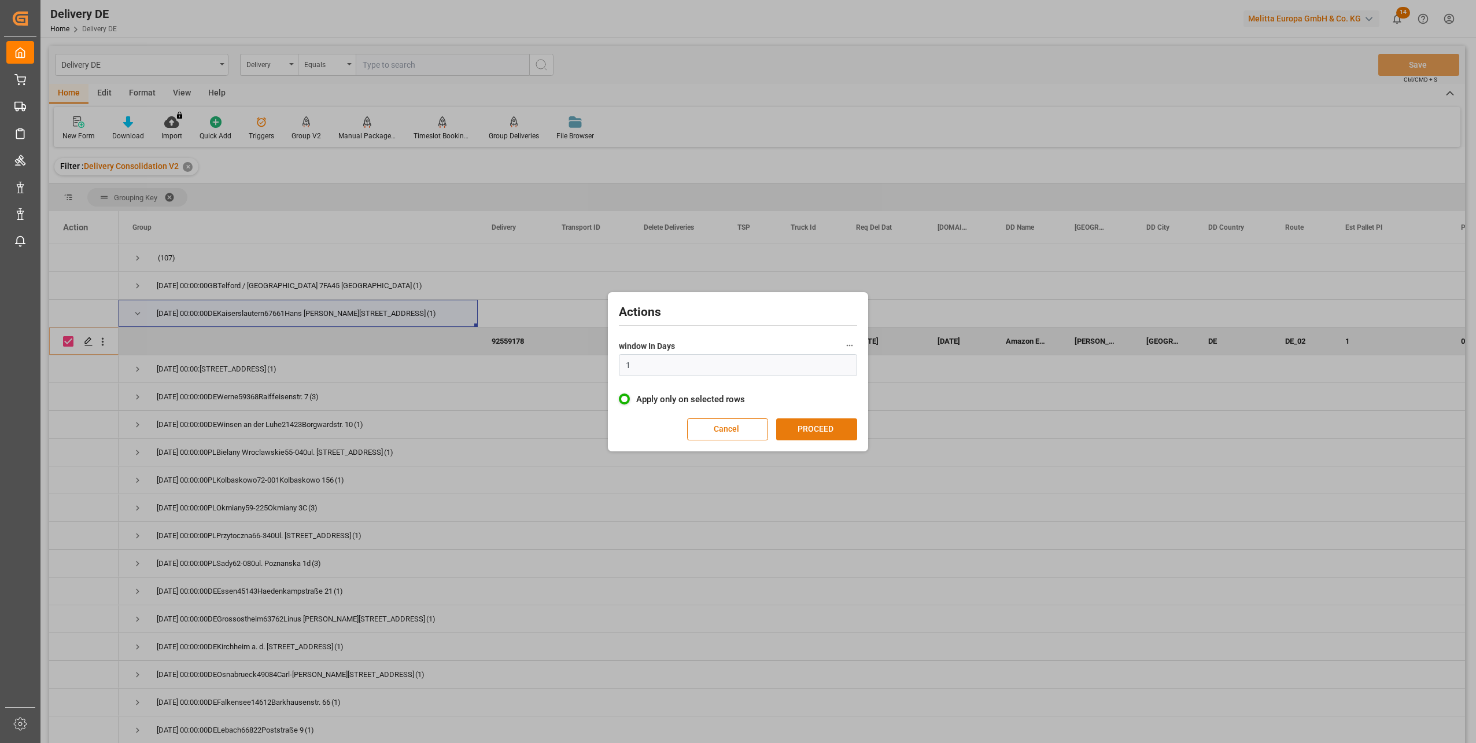
click at [817, 431] on button "PROCEED" at bounding box center [816, 429] width 81 height 22
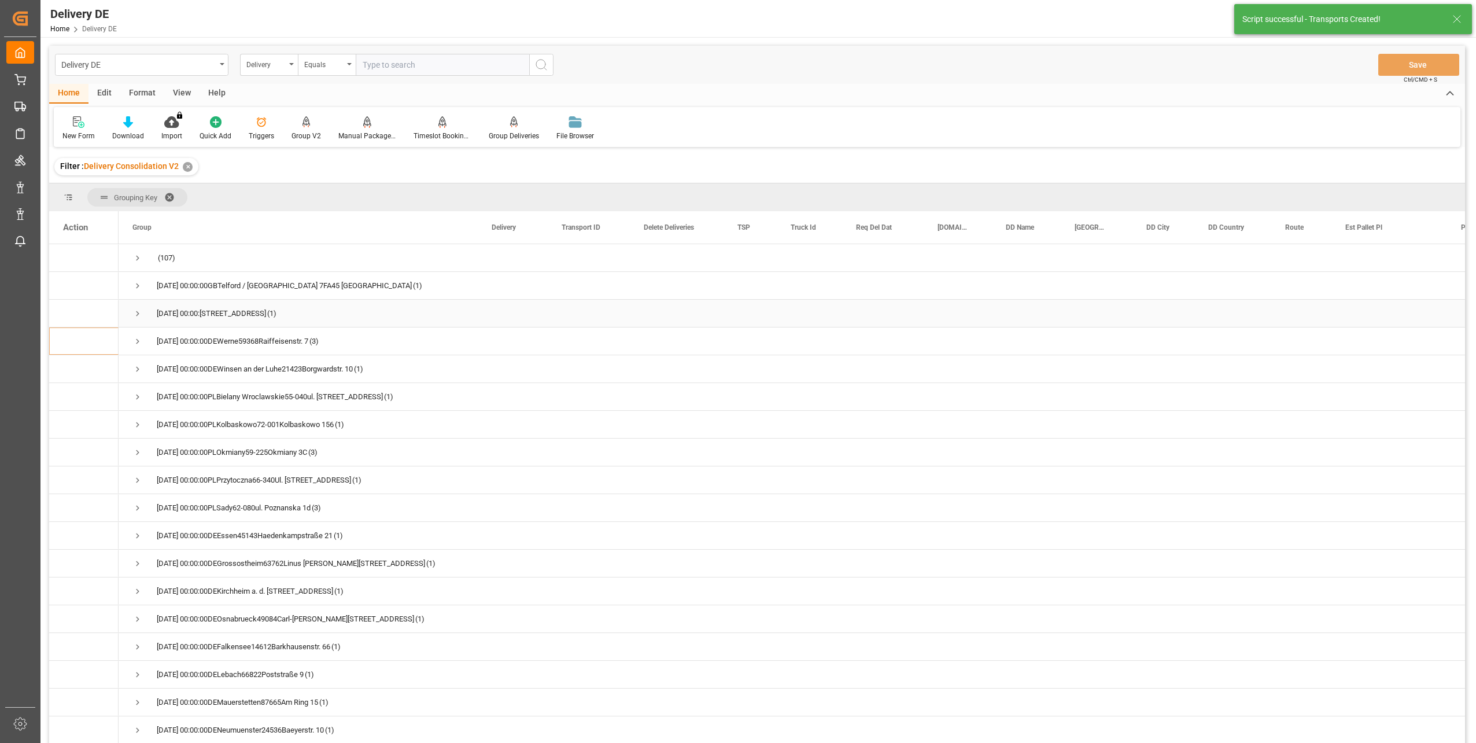
click at [139, 314] on span "Press SPACE to select this row." at bounding box center [137, 313] width 10 height 10
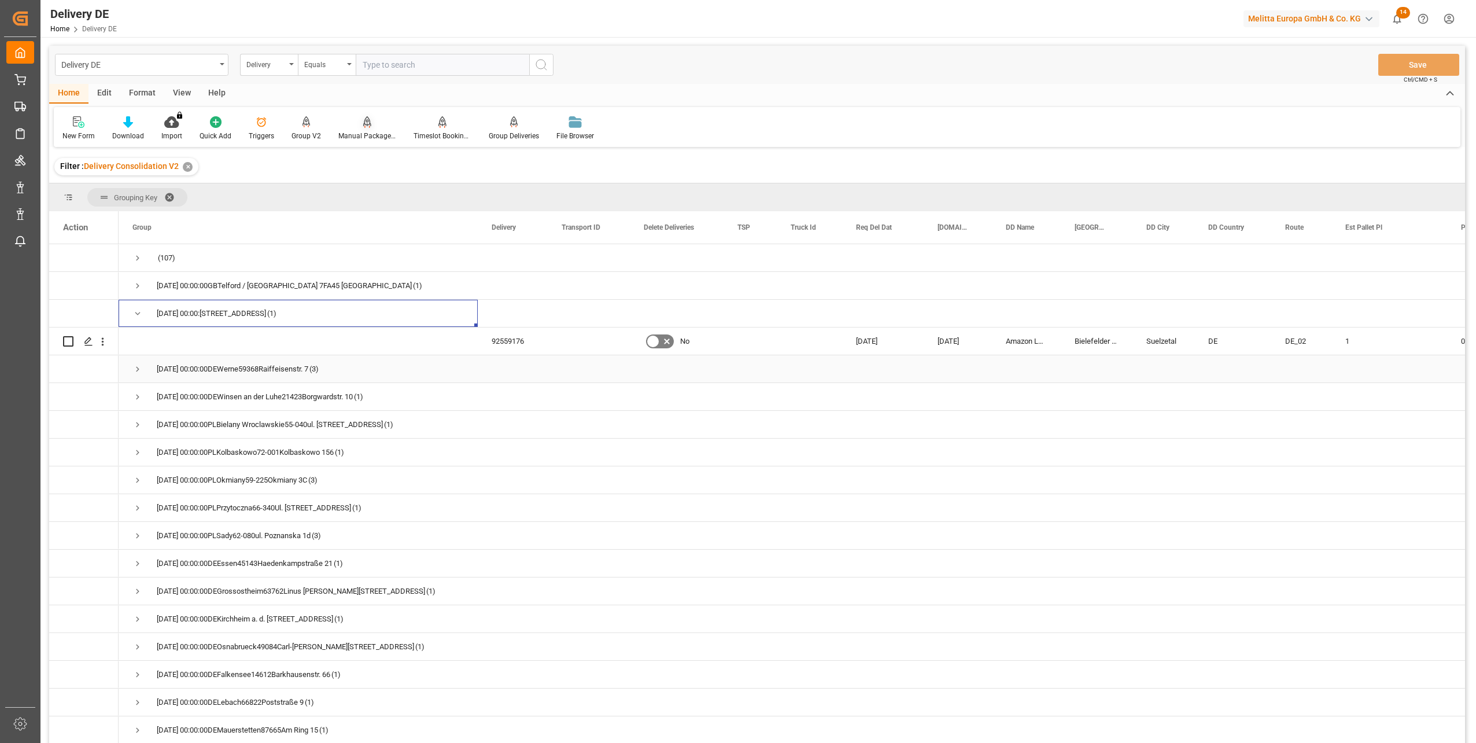
click at [67, 340] on input "Press Space to toggle row selection (unchecked)" at bounding box center [68, 341] width 10 height 10
checkbox input "true"
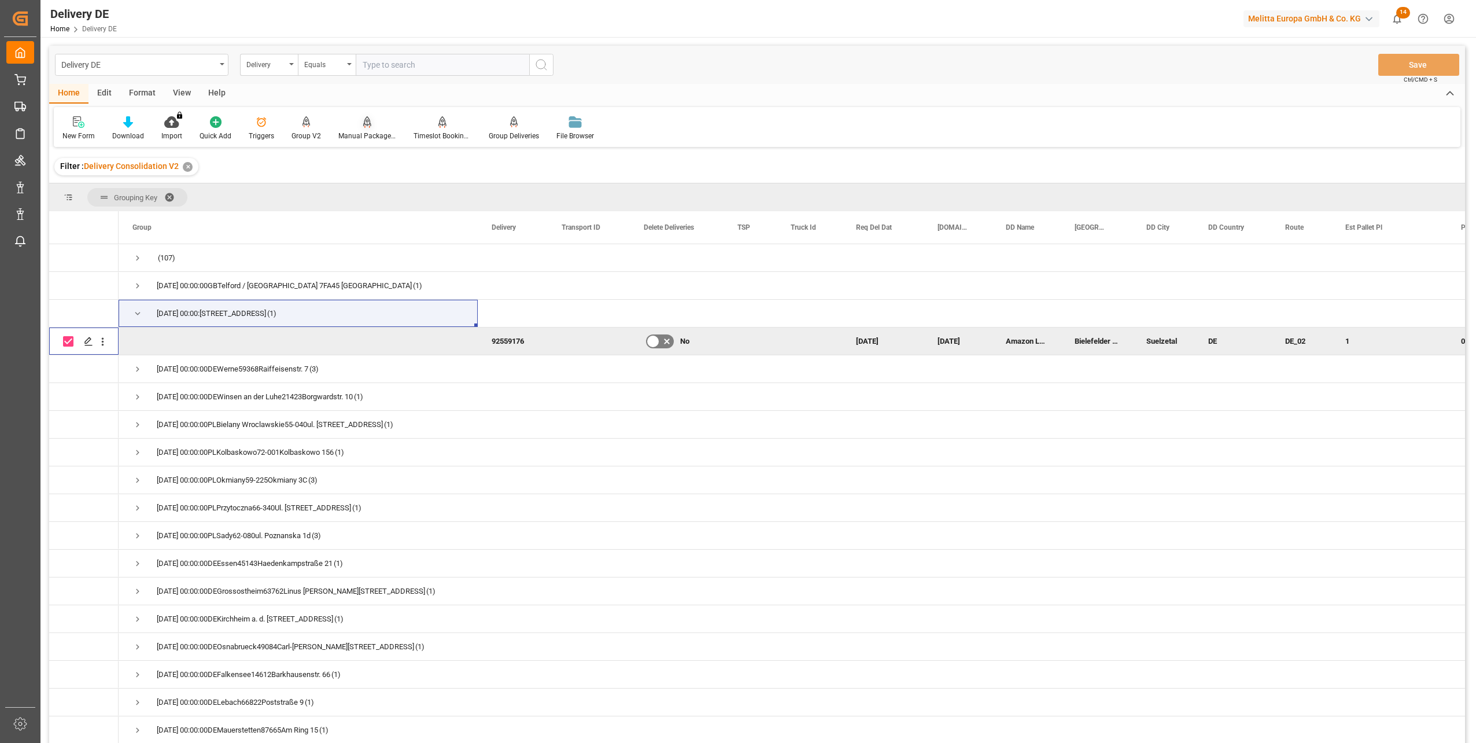
click at [367, 128] on div "Manual Package TypeDetermination" at bounding box center [367, 128] width 75 height 25
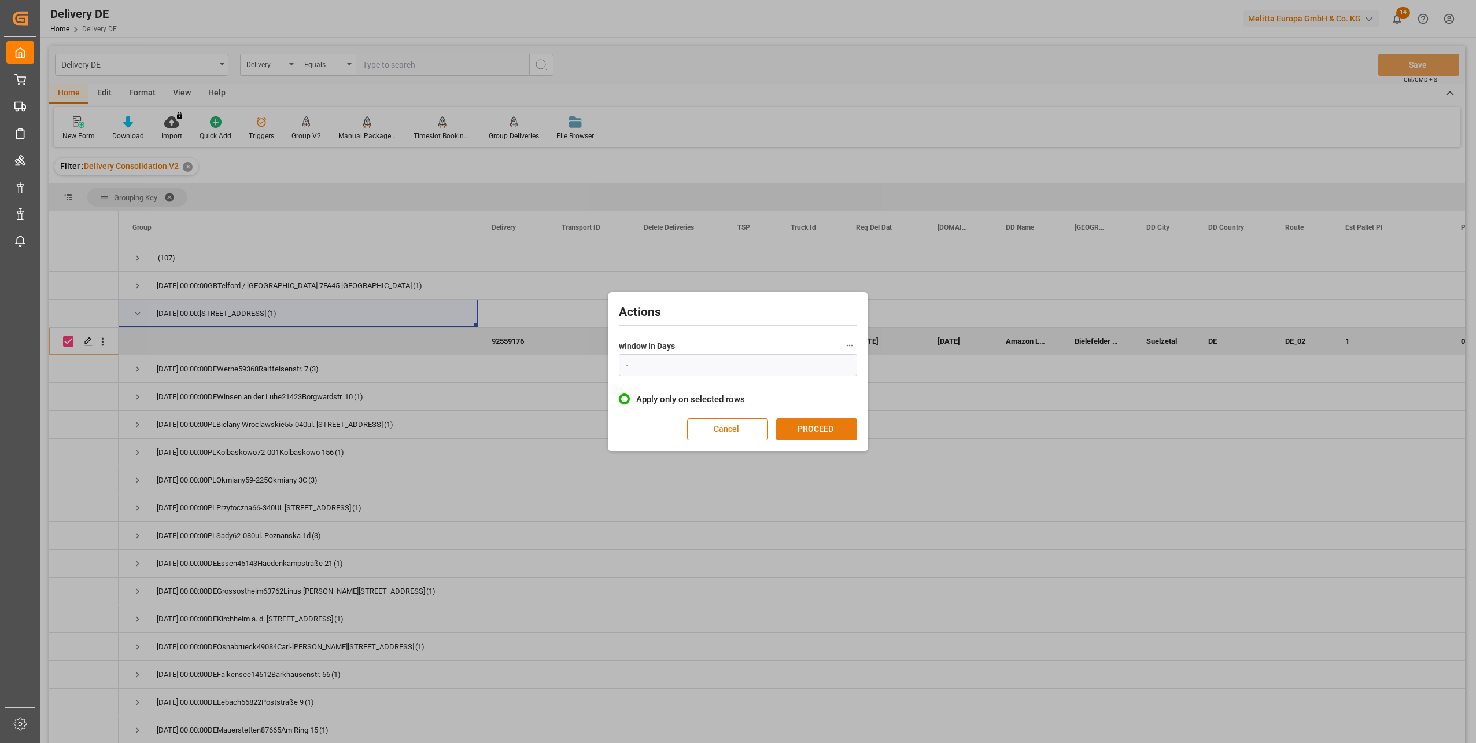
click at [814, 419] on button "PROCEED" at bounding box center [816, 429] width 81 height 22
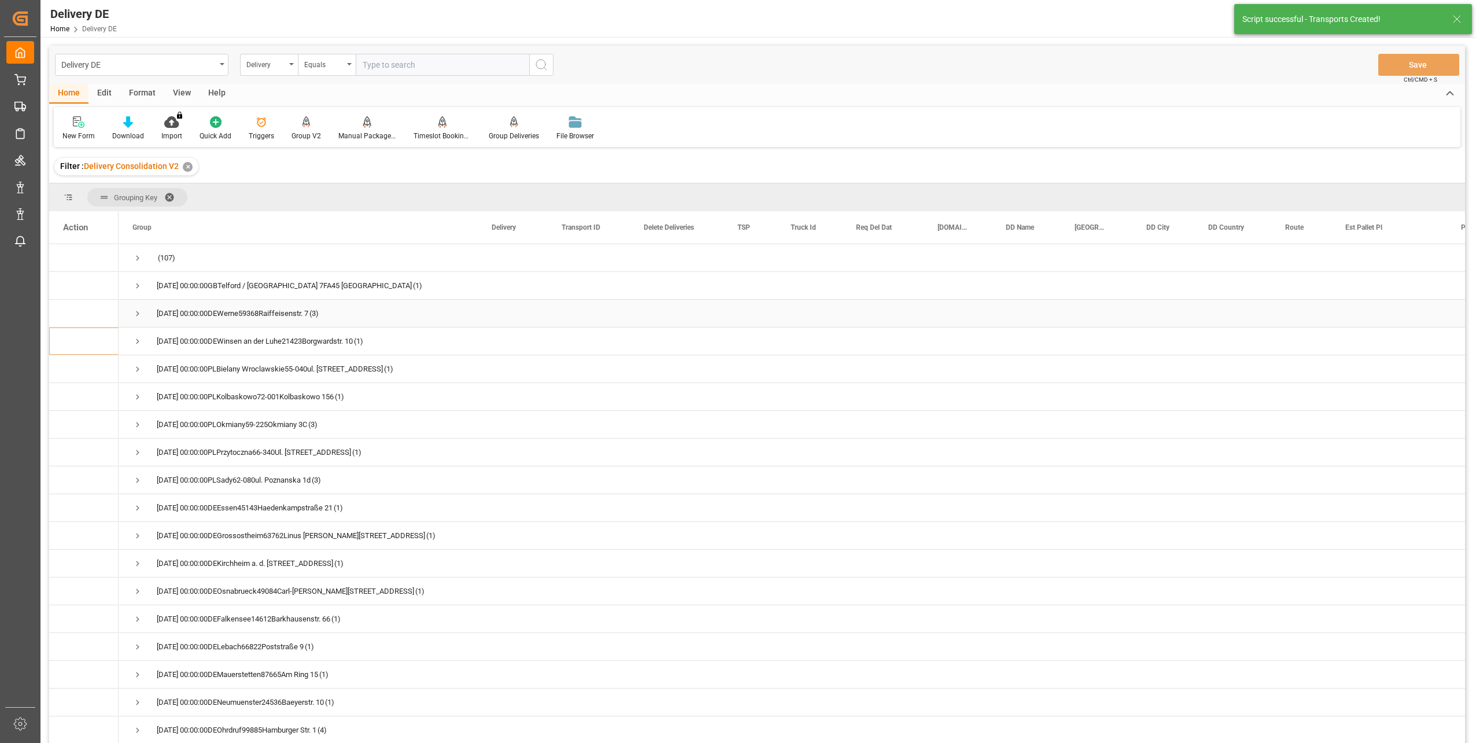
click at [136, 312] on span "Press SPACE to select this row." at bounding box center [137, 313] width 10 height 10
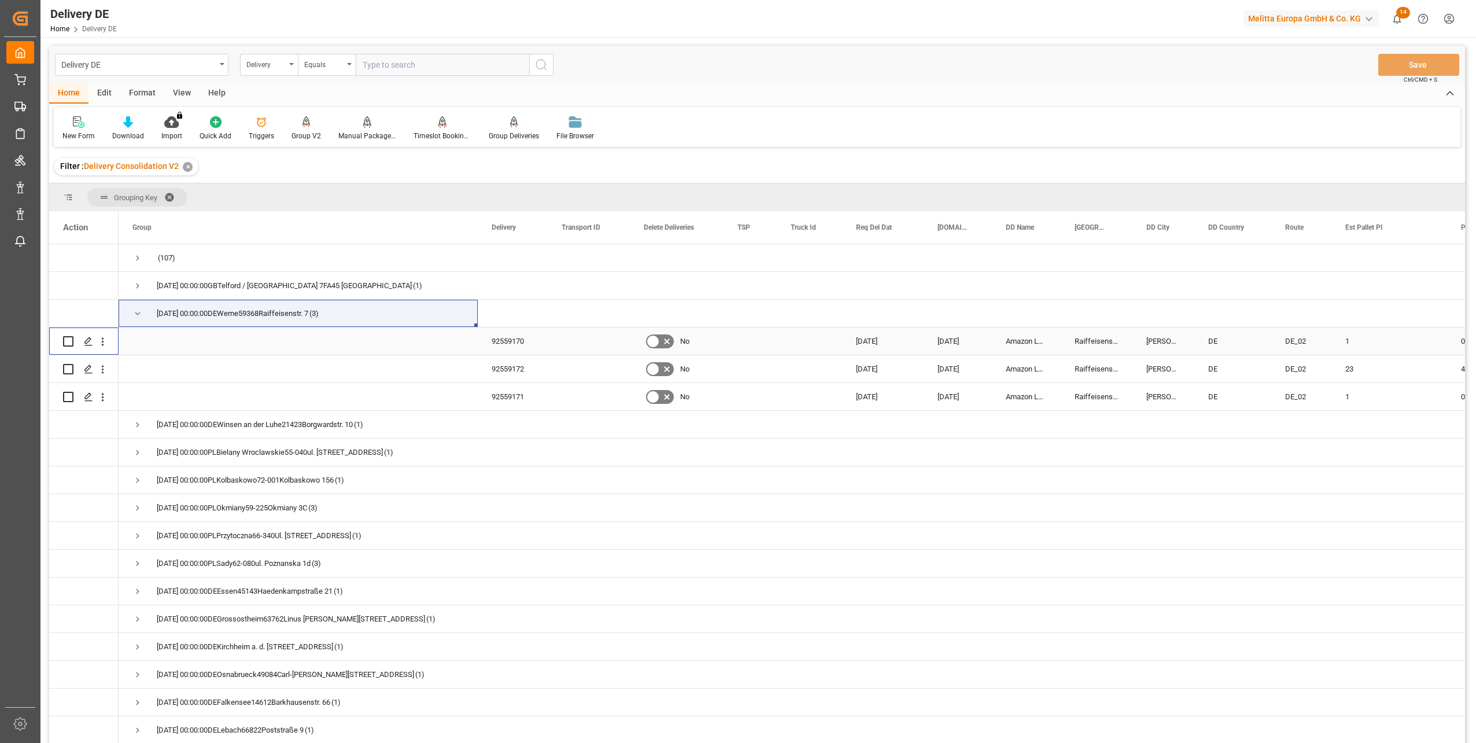
click at [67, 341] on input "Press Space to toggle row selection (unchecked)" at bounding box center [68, 341] width 10 height 10
checkbox input "true"
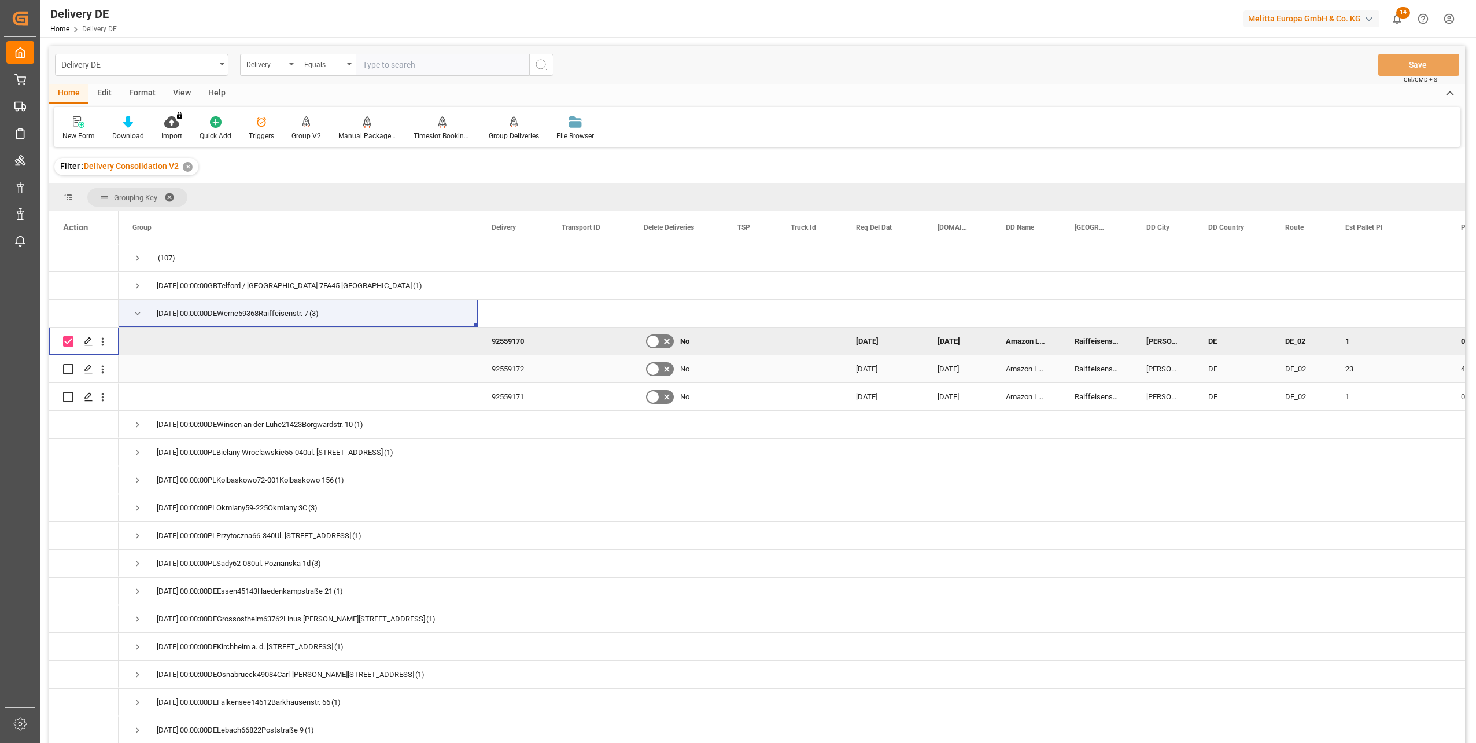
click at [69, 367] on input "Press Space to toggle row selection (unchecked)" at bounding box center [68, 369] width 10 height 10
checkbox input "true"
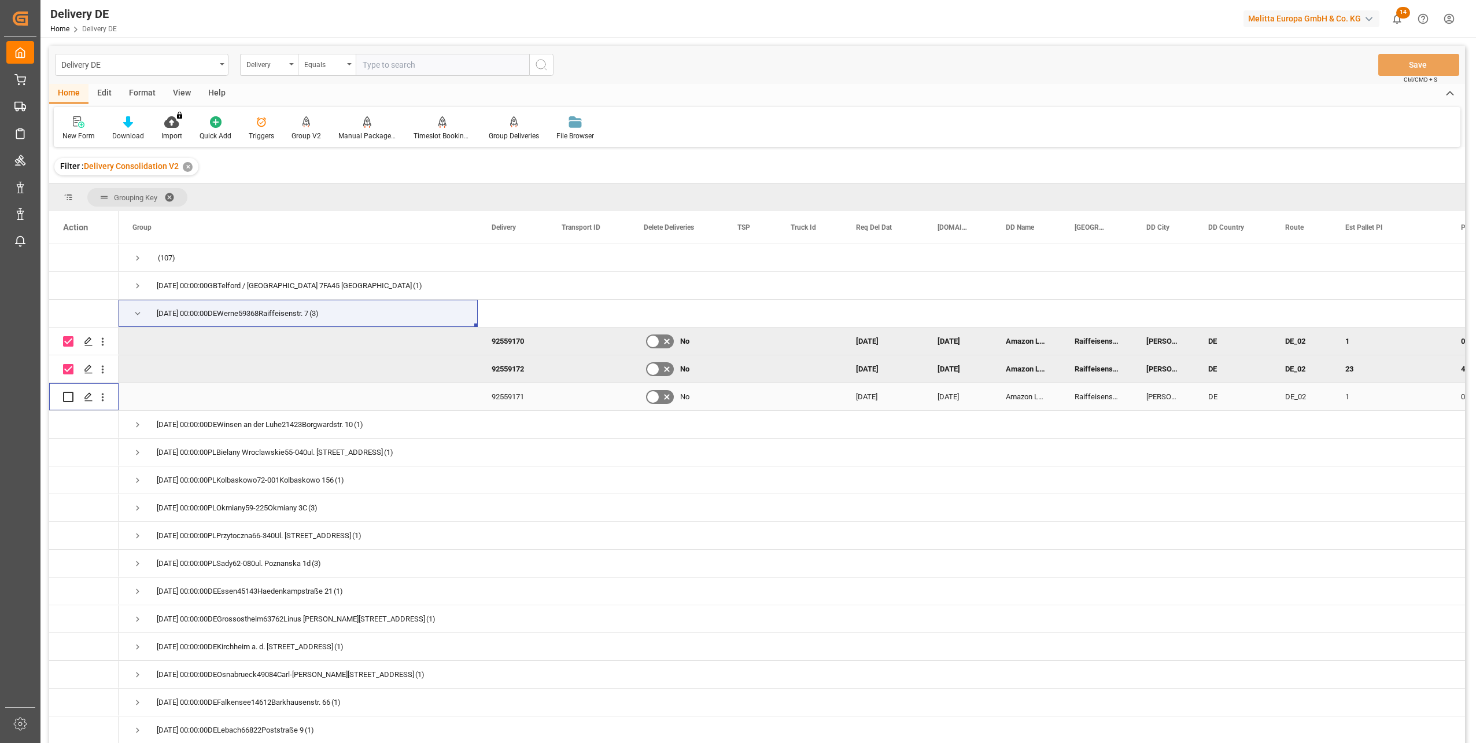
click at [72, 396] on input "Press Space to toggle row selection (unchecked)" at bounding box center [68, 397] width 10 height 10
checkbox input "true"
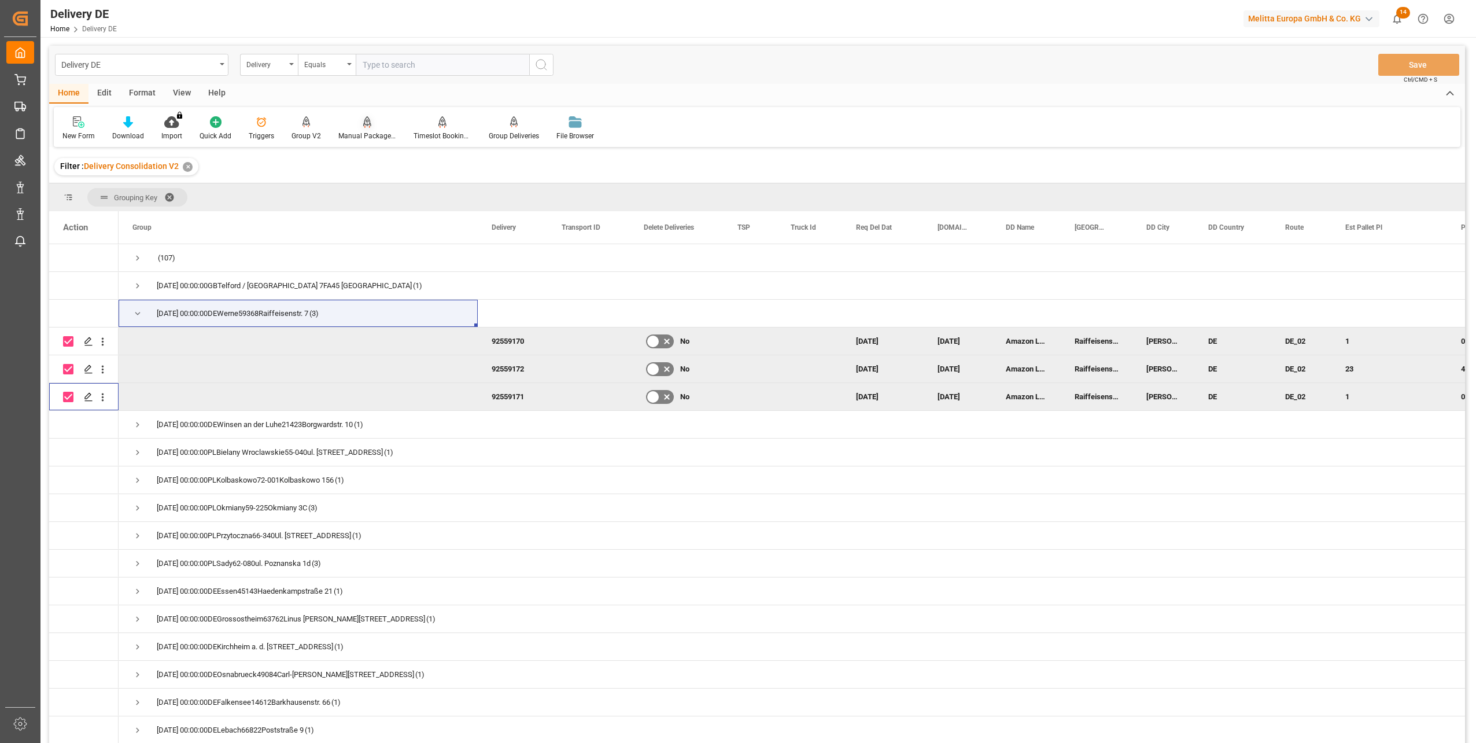
click at [363, 123] on icon at bounding box center [367, 121] width 8 height 10
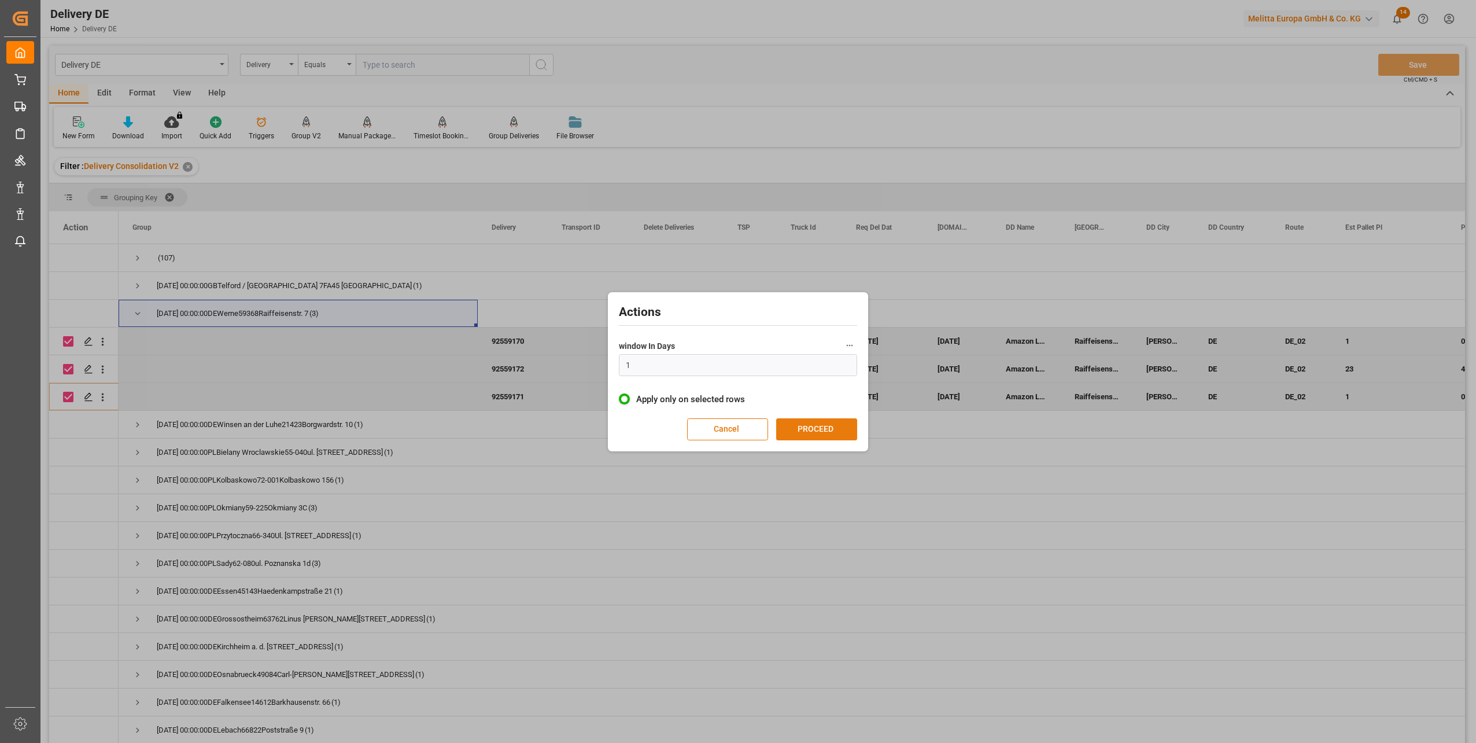
click at [804, 431] on button "PROCEED" at bounding box center [816, 429] width 81 height 22
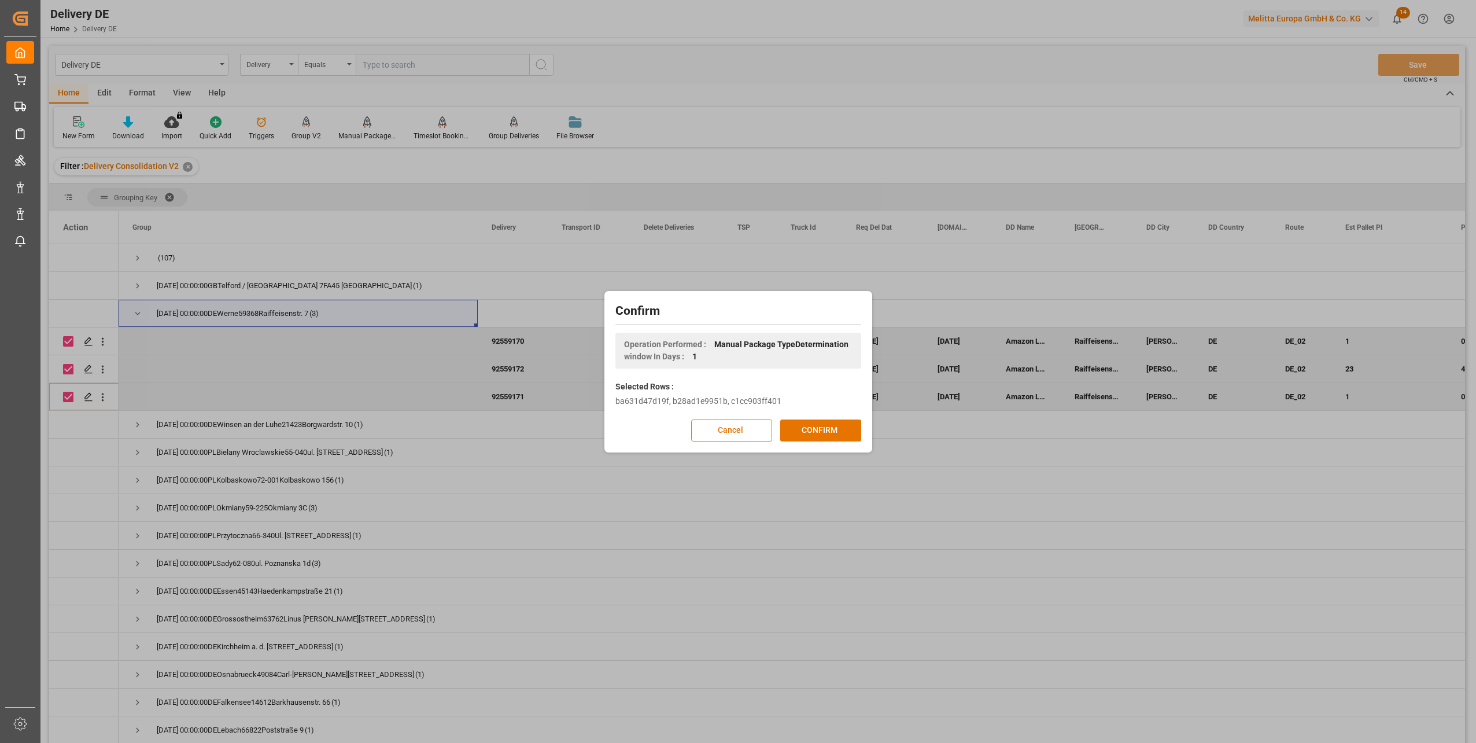
click at [804, 431] on button "CONFIRM" at bounding box center [820, 430] width 81 height 22
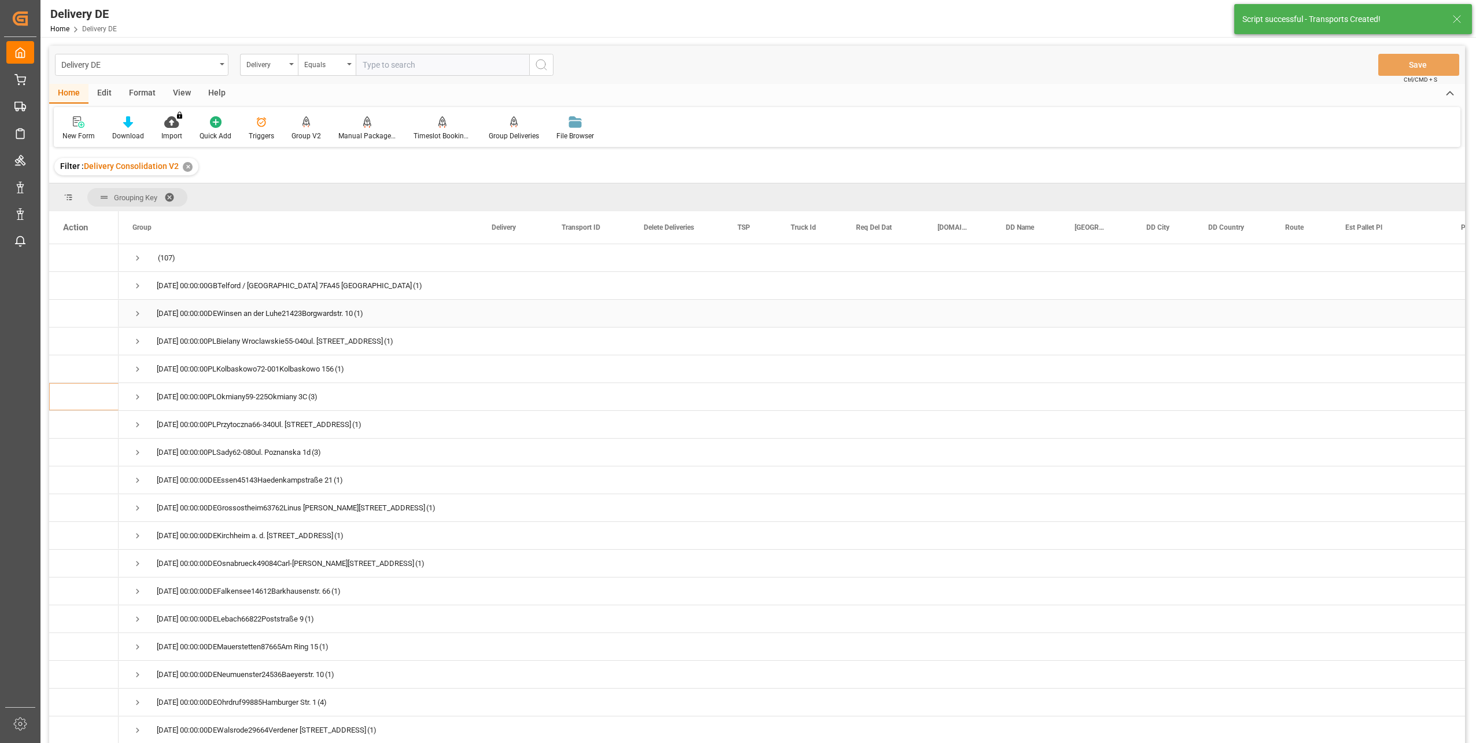
click at [133, 312] on span "Press SPACE to select this row." at bounding box center [137, 313] width 10 height 10
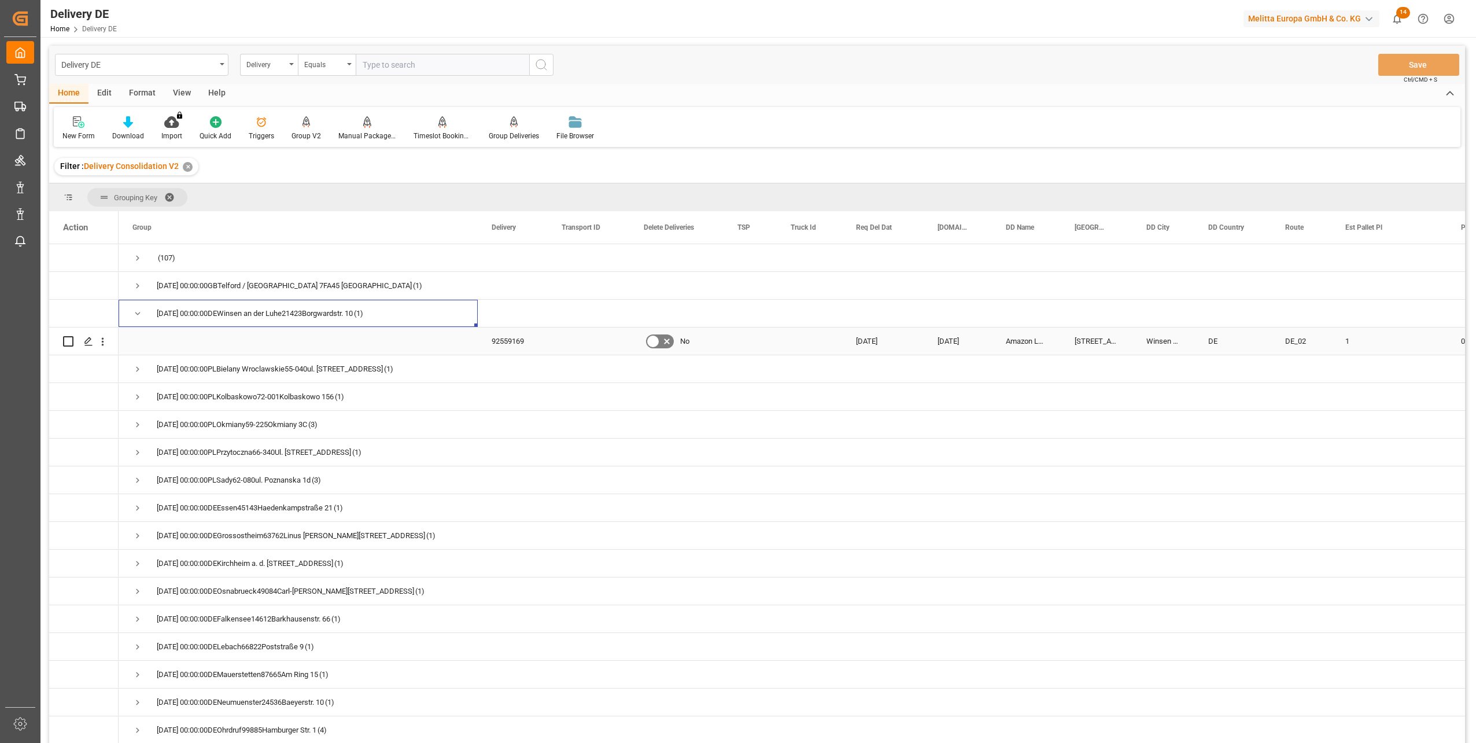
click at [66, 339] on input "Press Space to toggle row selection (unchecked)" at bounding box center [68, 341] width 10 height 10
checkbox input "true"
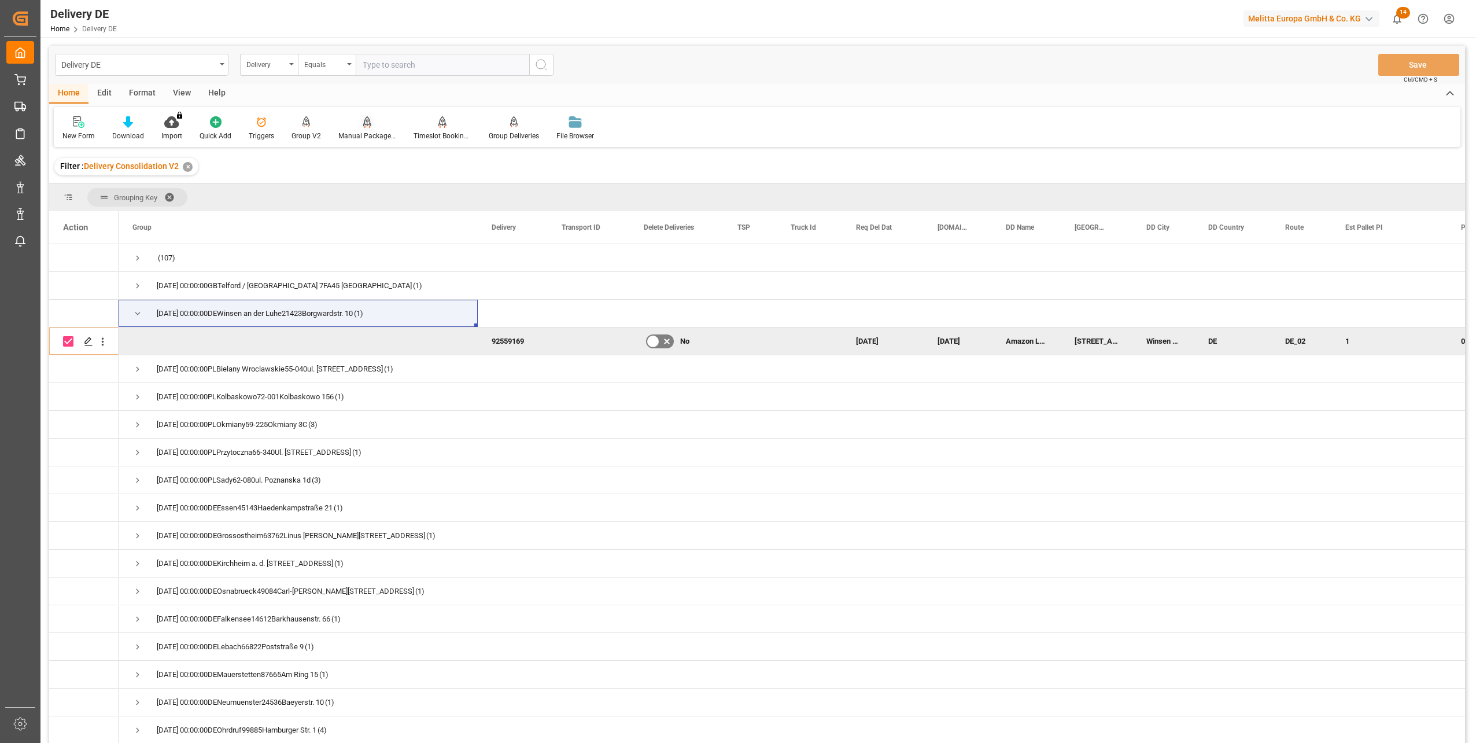
click at [361, 130] on div "Manual Package TypeDetermination" at bounding box center [367, 128] width 75 height 25
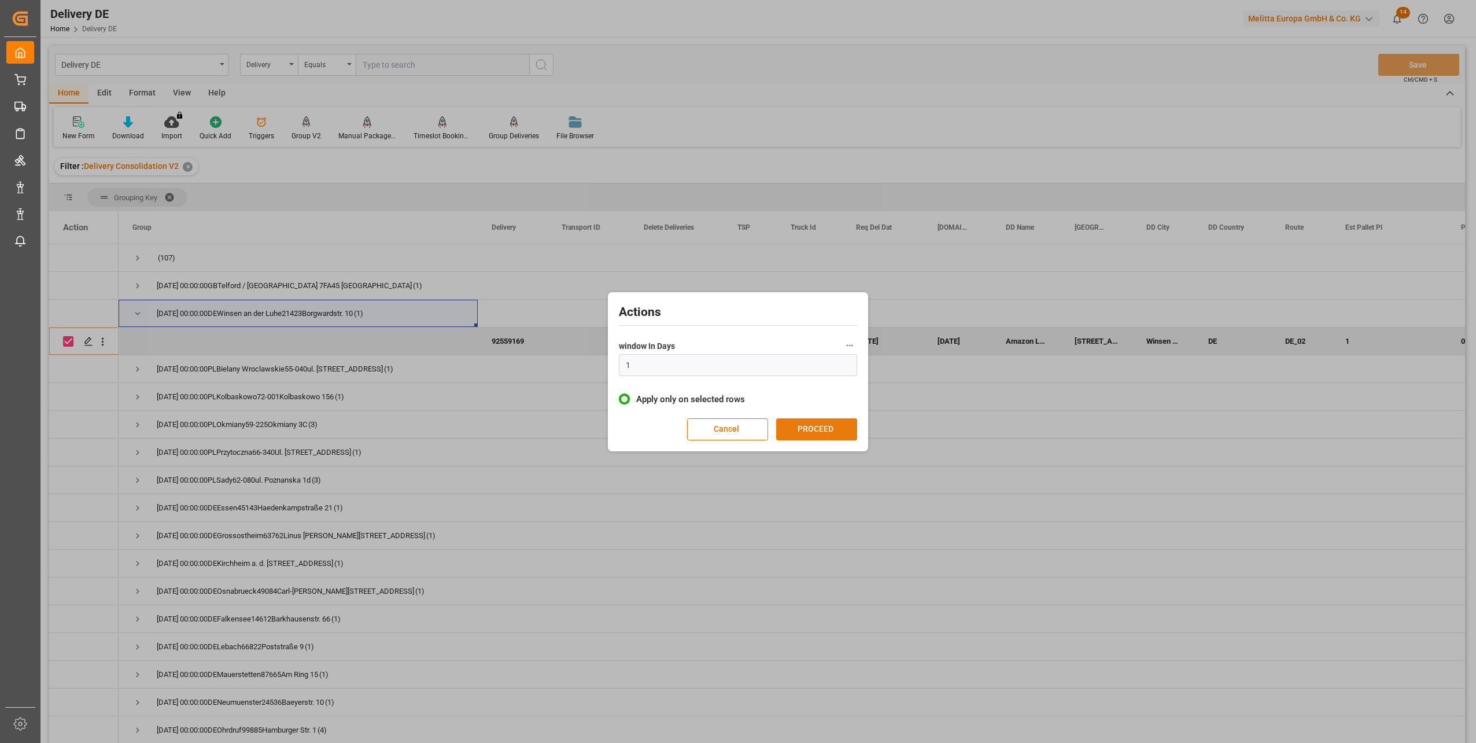
click at [808, 429] on button "PROCEED" at bounding box center [816, 429] width 81 height 22
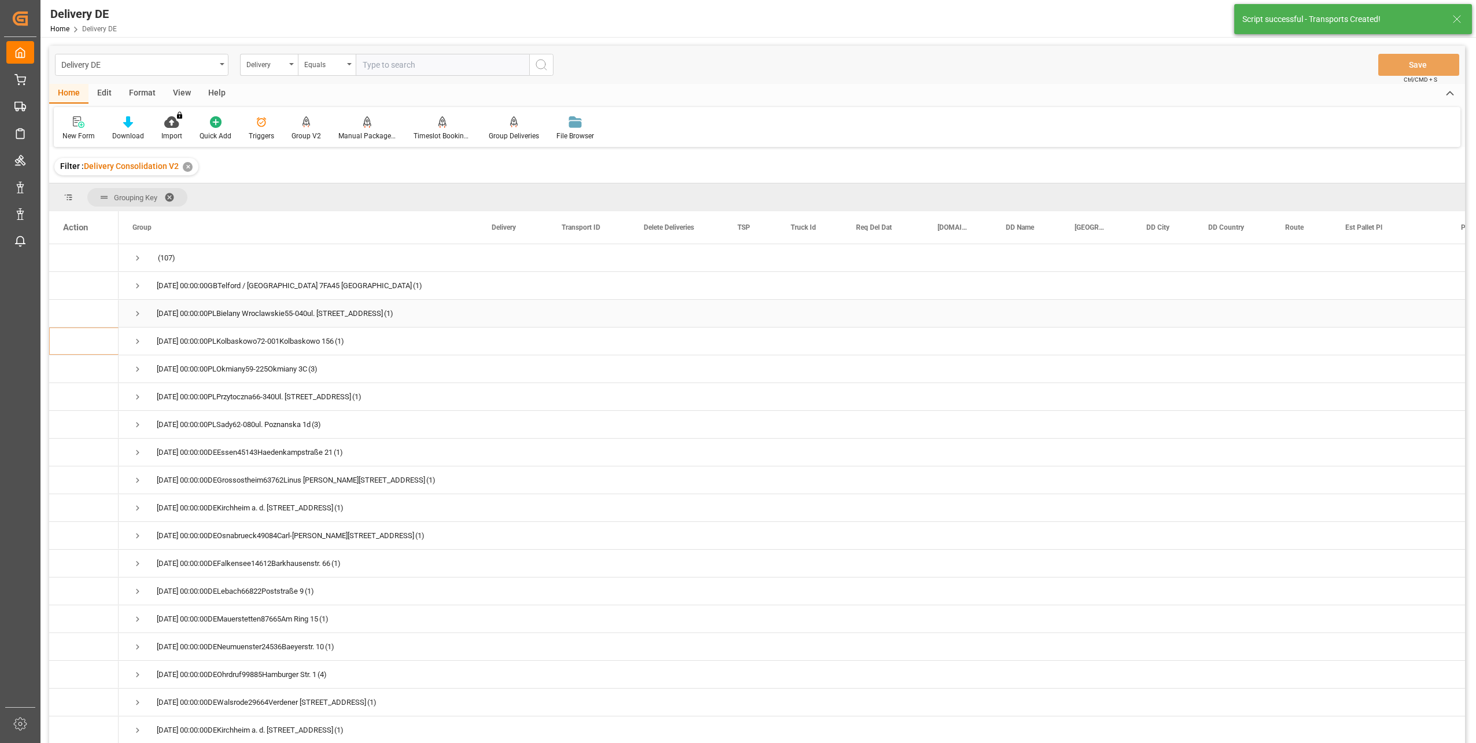
click at [137, 311] on span "Press SPACE to select this row." at bounding box center [137, 313] width 10 height 10
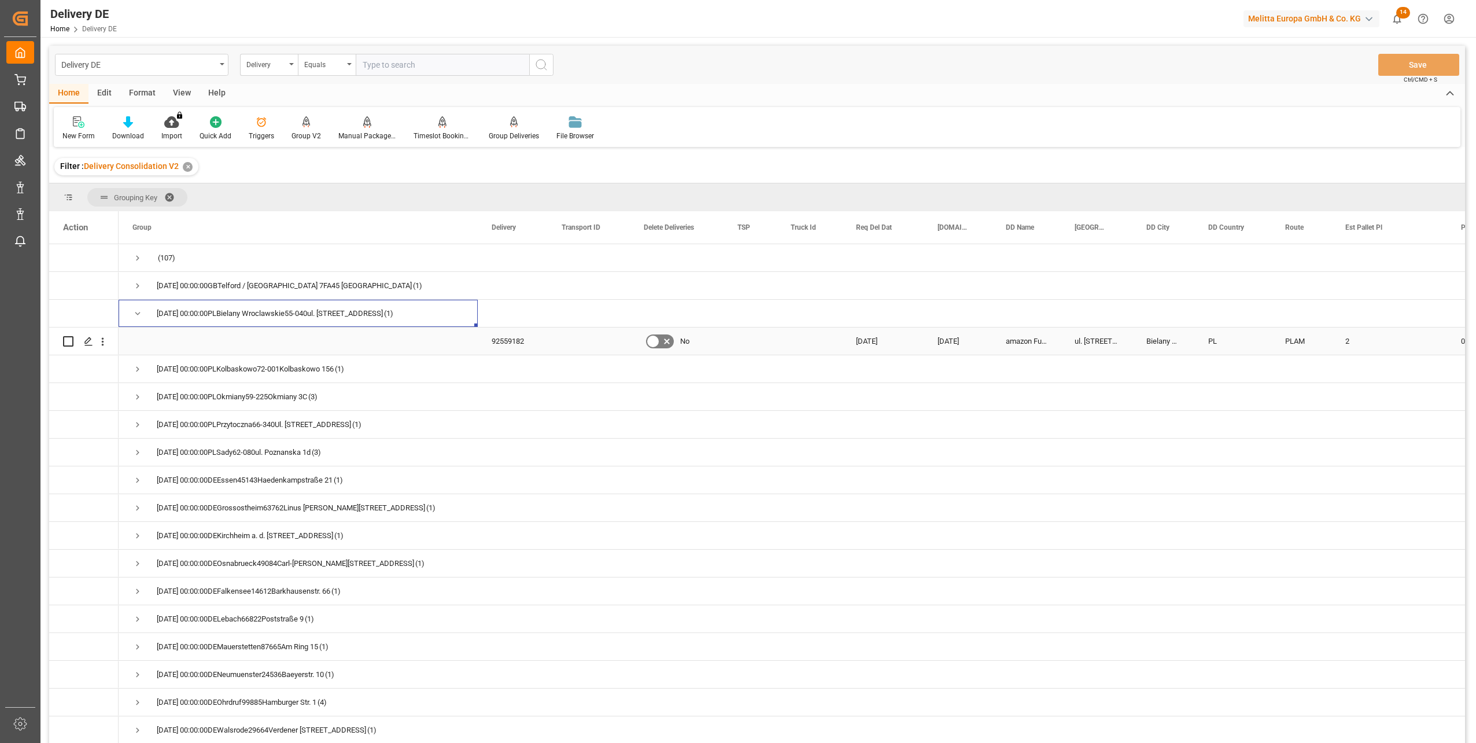
click at [67, 339] on input "Press Space to toggle row selection (unchecked)" at bounding box center [68, 341] width 10 height 10
checkbox input "true"
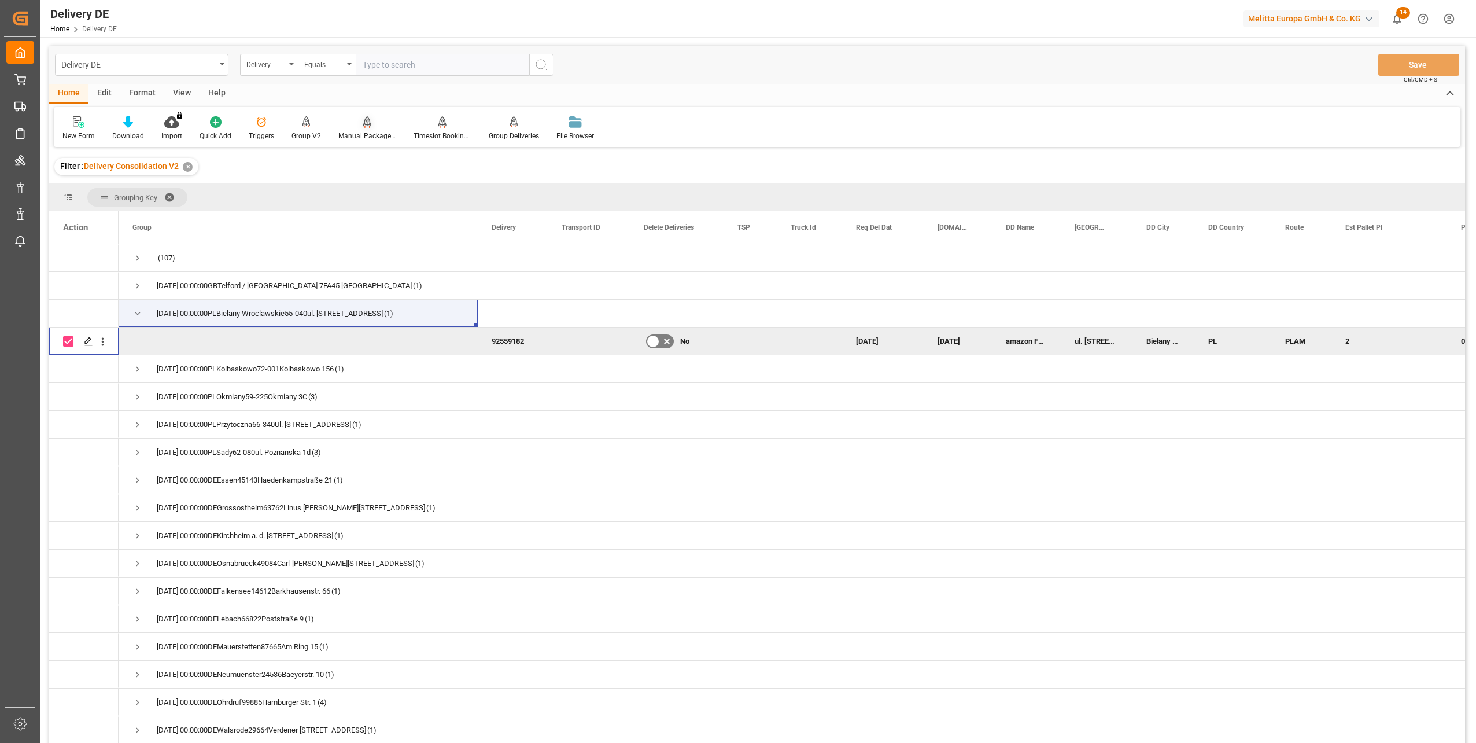
click at [356, 138] on div "Manual Package TypeDetermination" at bounding box center [367, 136] width 58 height 10
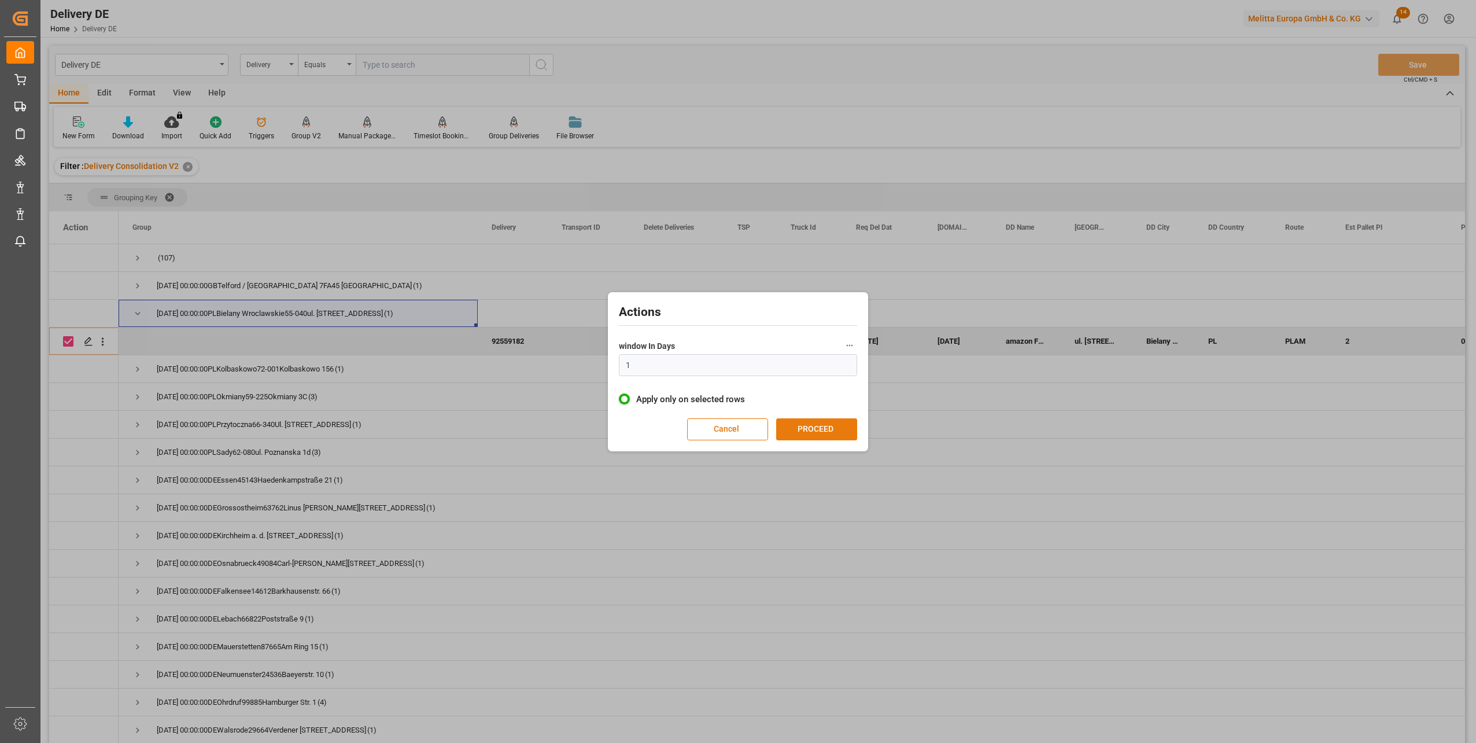
click at [825, 437] on button "PROCEED" at bounding box center [816, 429] width 81 height 22
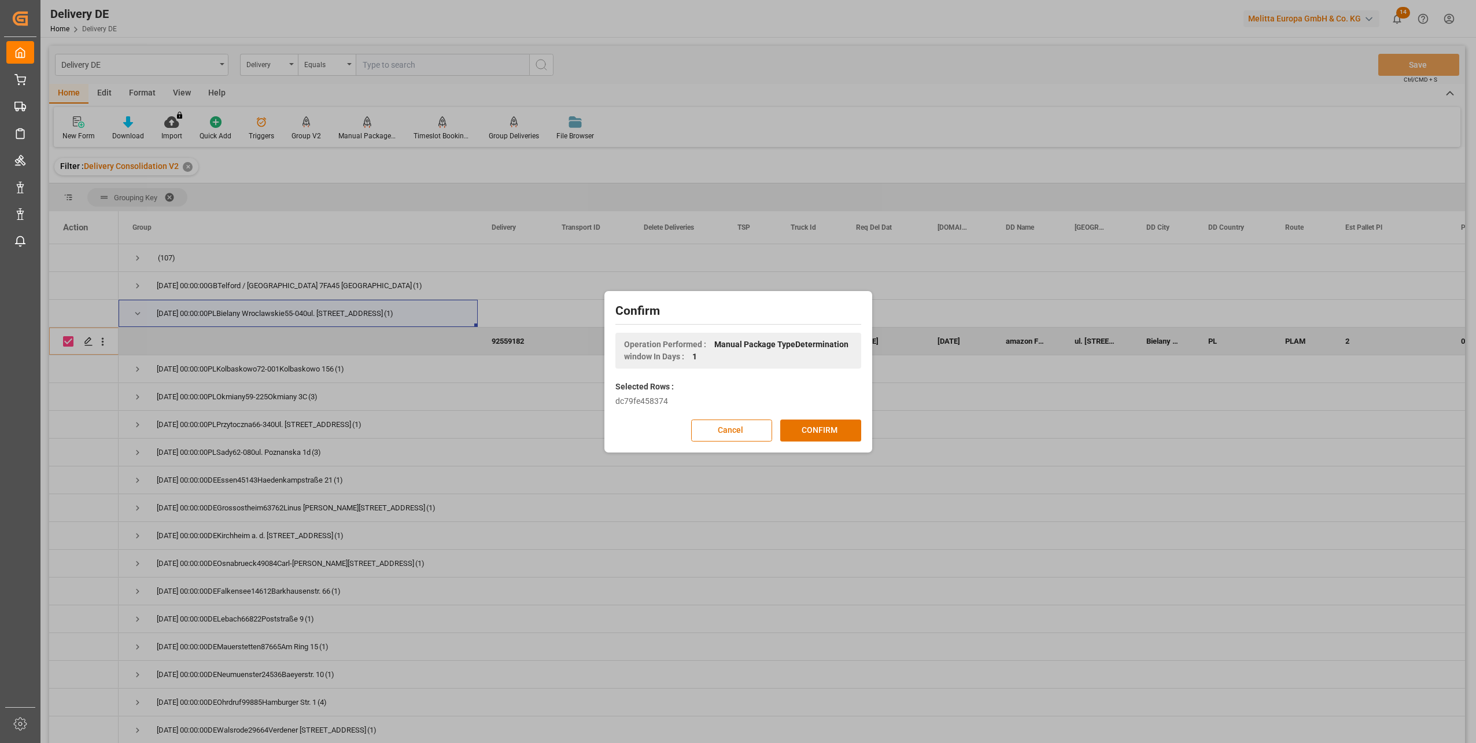
click at [825, 434] on button "CONFIRM" at bounding box center [820, 430] width 81 height 22
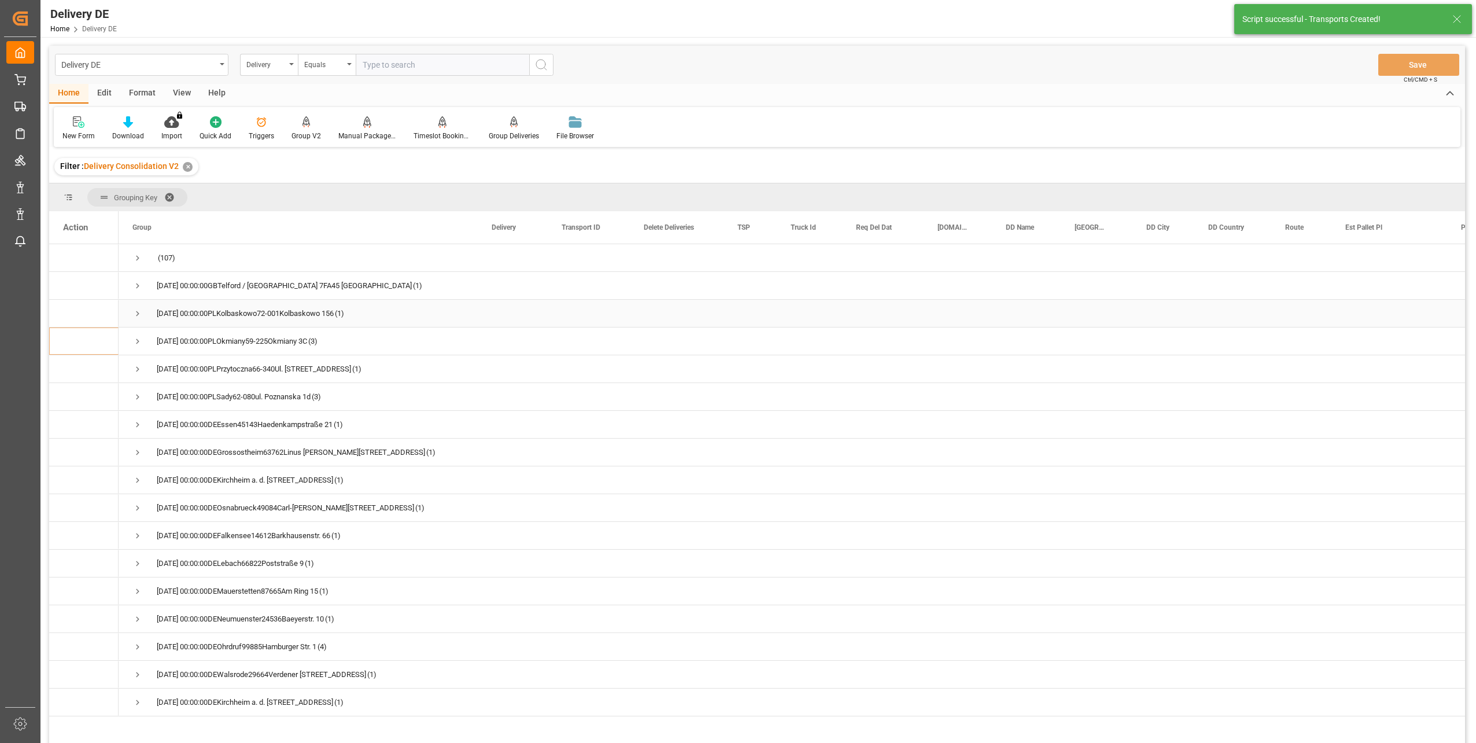
click at [135, 311] on span "Press SPACE to select this row." at bounding box center [137, 313] width 10 height 10
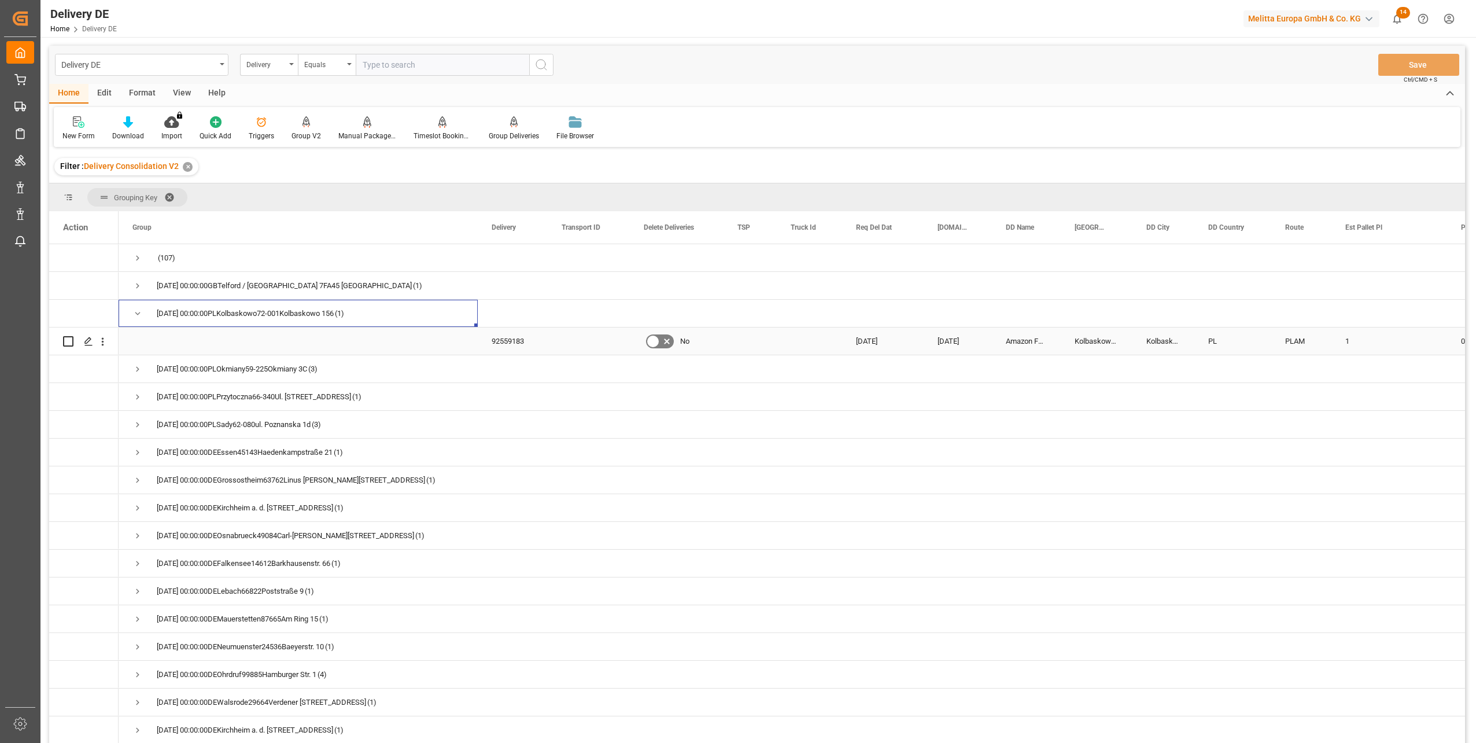
click at [69, 336] on input "Press Space to toggle row selection (unchecked)" at bounding box center [68, 341] width 10 height 10
checkbox input "true"
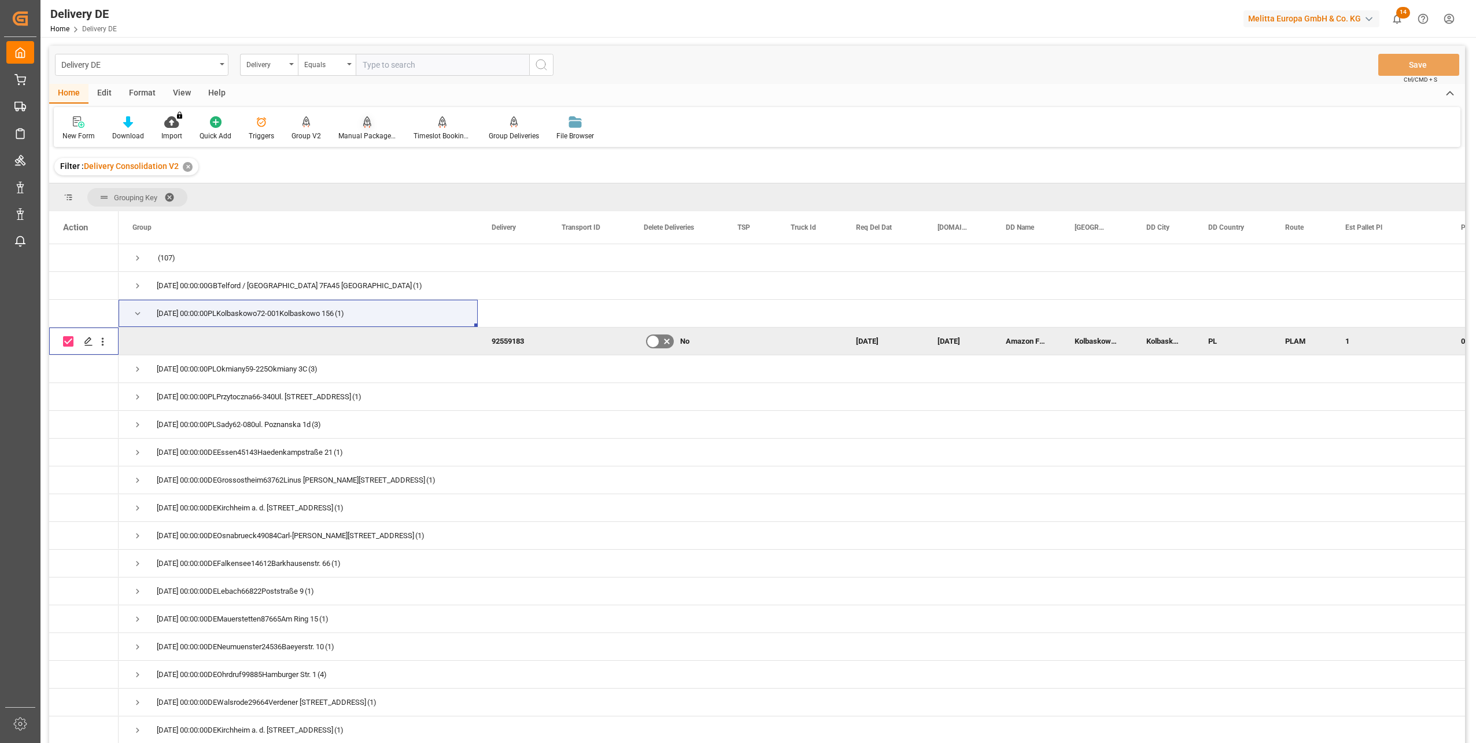
click at [374, 133] on div "Manual Package TypeDetermination" at bounding box center [367, 136] width 58 height 10
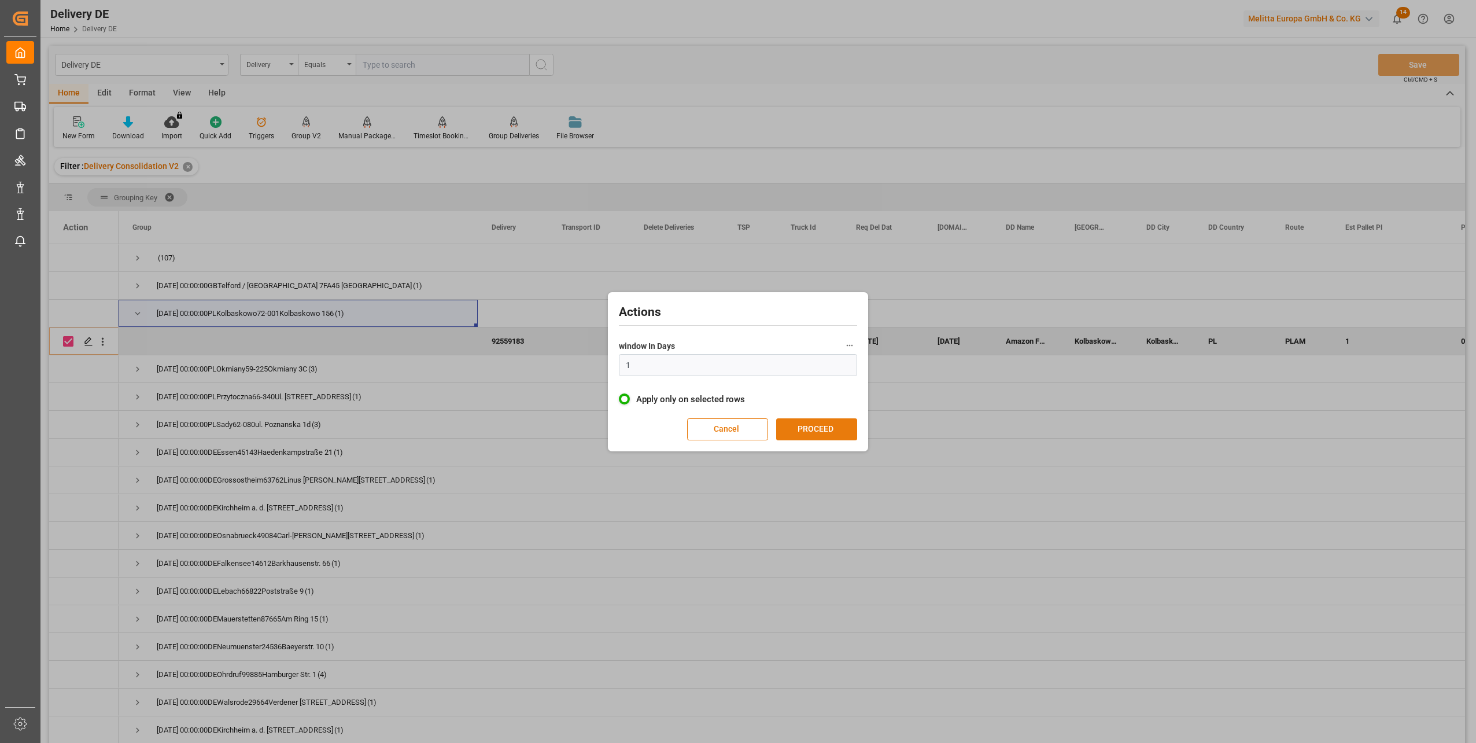
click at [831, 432] on button "PROCEED" at bounding box center [816, 429] width 81 height 22
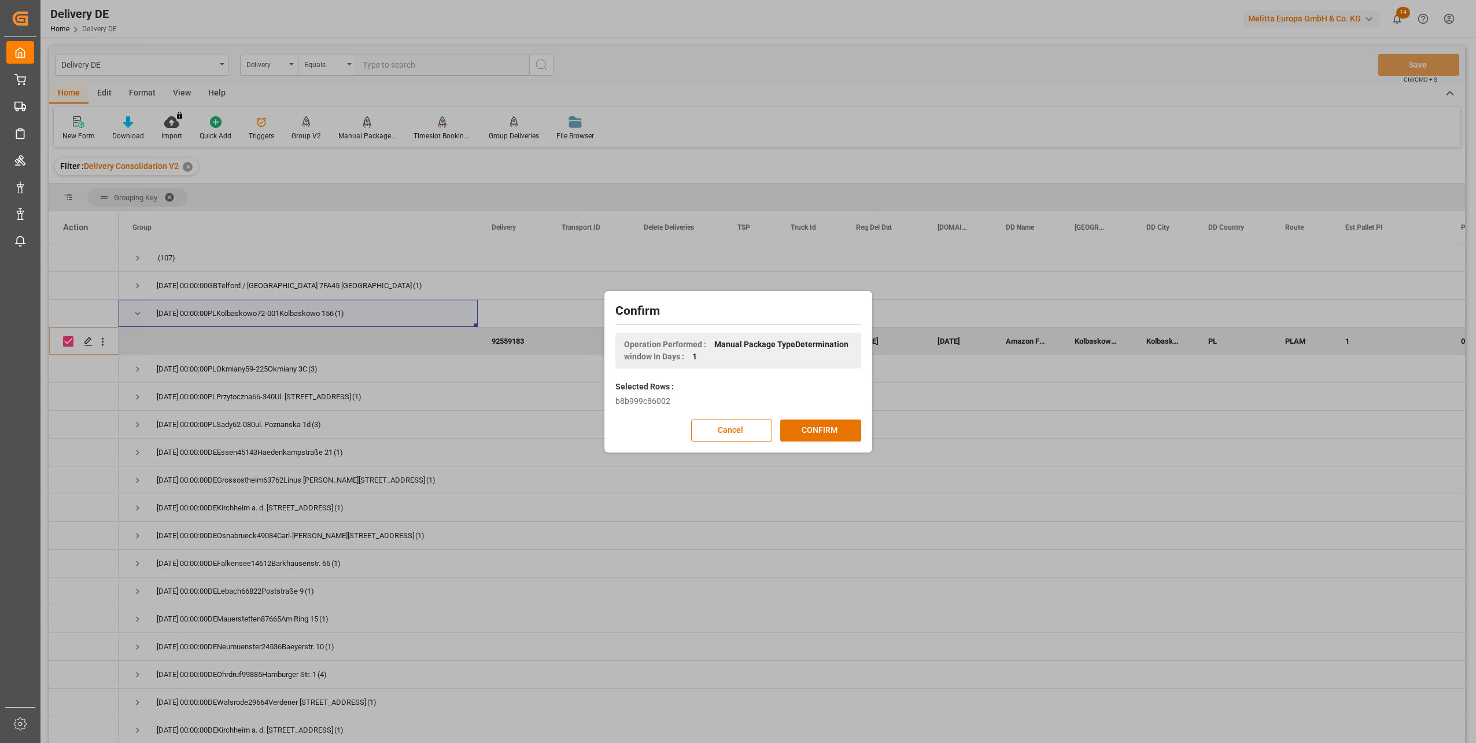
click at [831, 432] on button "CONFIRM" at bounding box center [820, 430] width 81 height 22
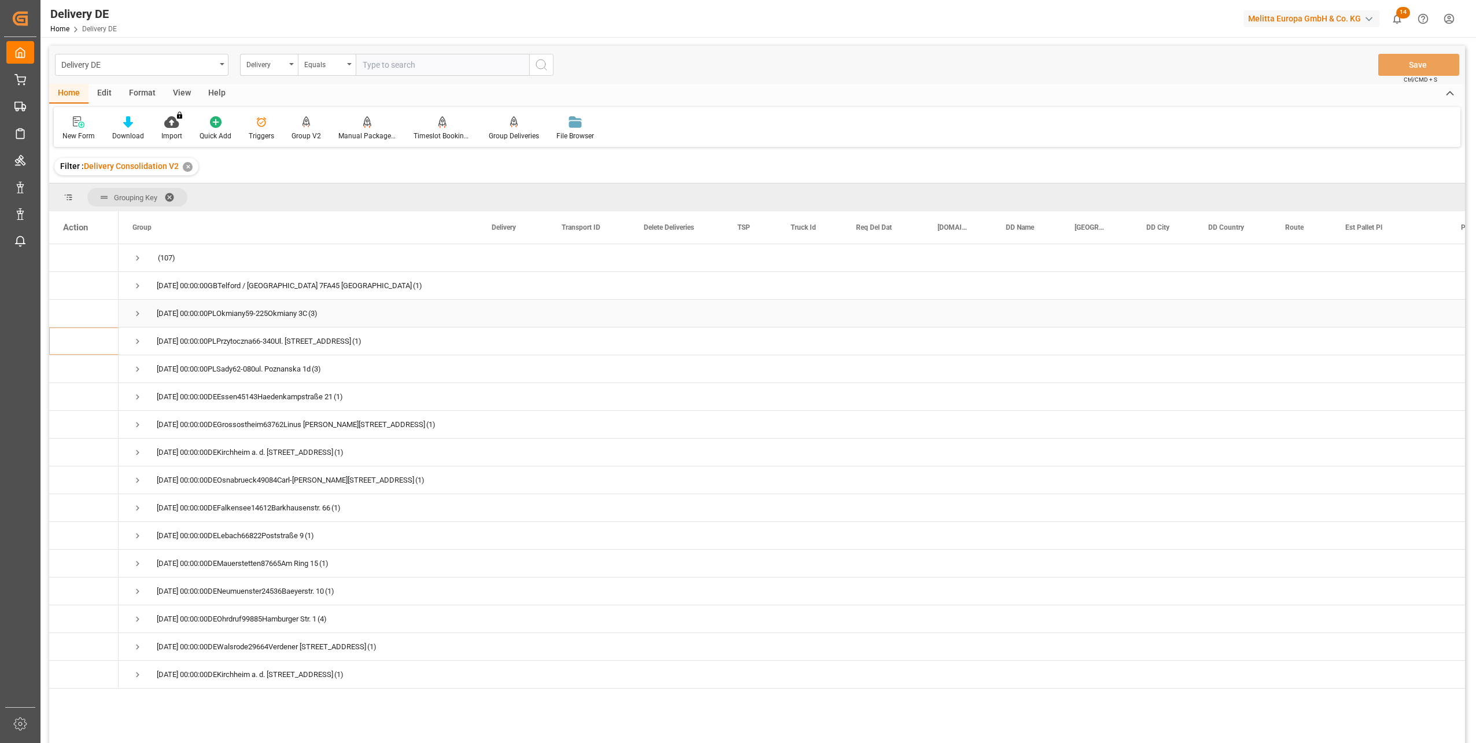
click at [134, 315] on span "Press SPACE to select this row." at bounding box center [137, 313] width 10 height 10
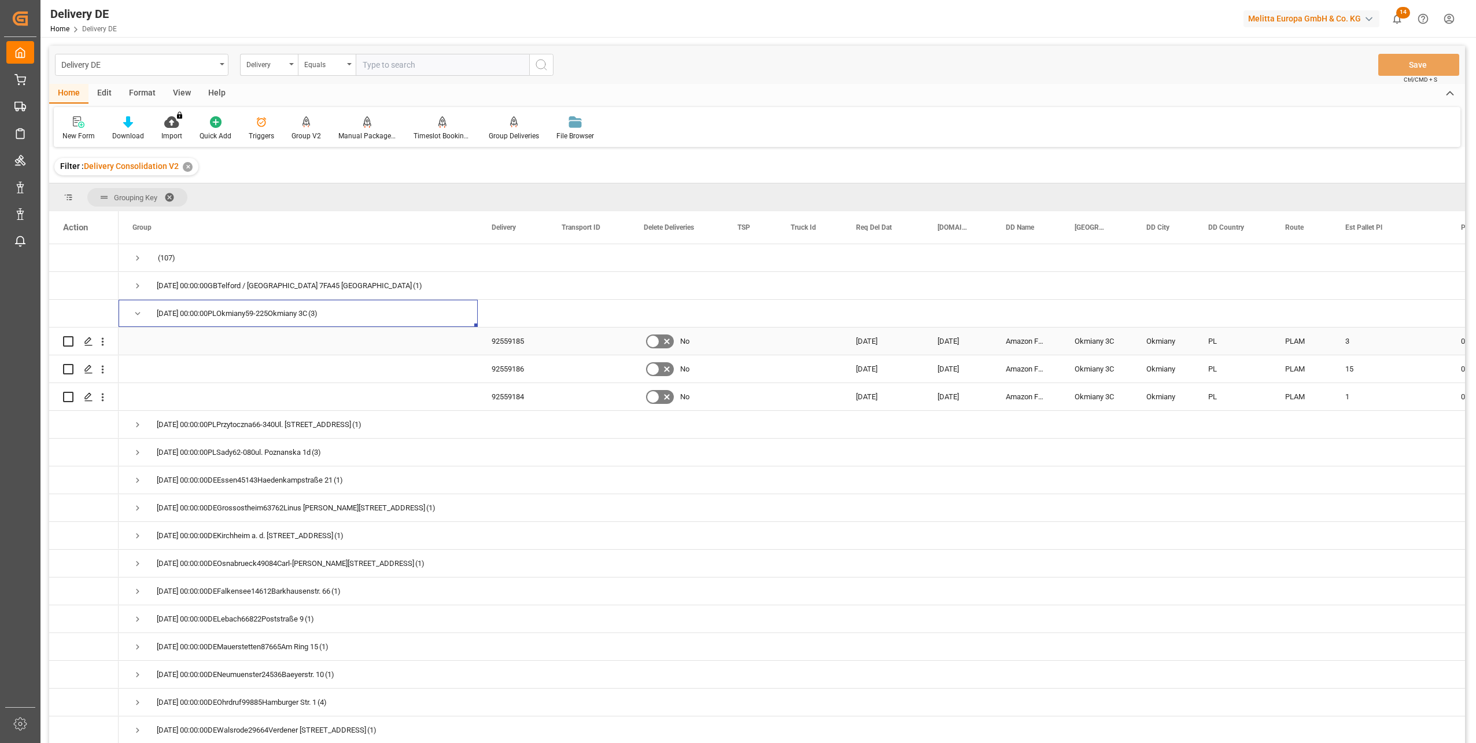
click at [68, 338] on input "Press Space to toggle row selection (unchecked)" at bounding box center [68, 341] width 10 height 10
checkbox input "true"
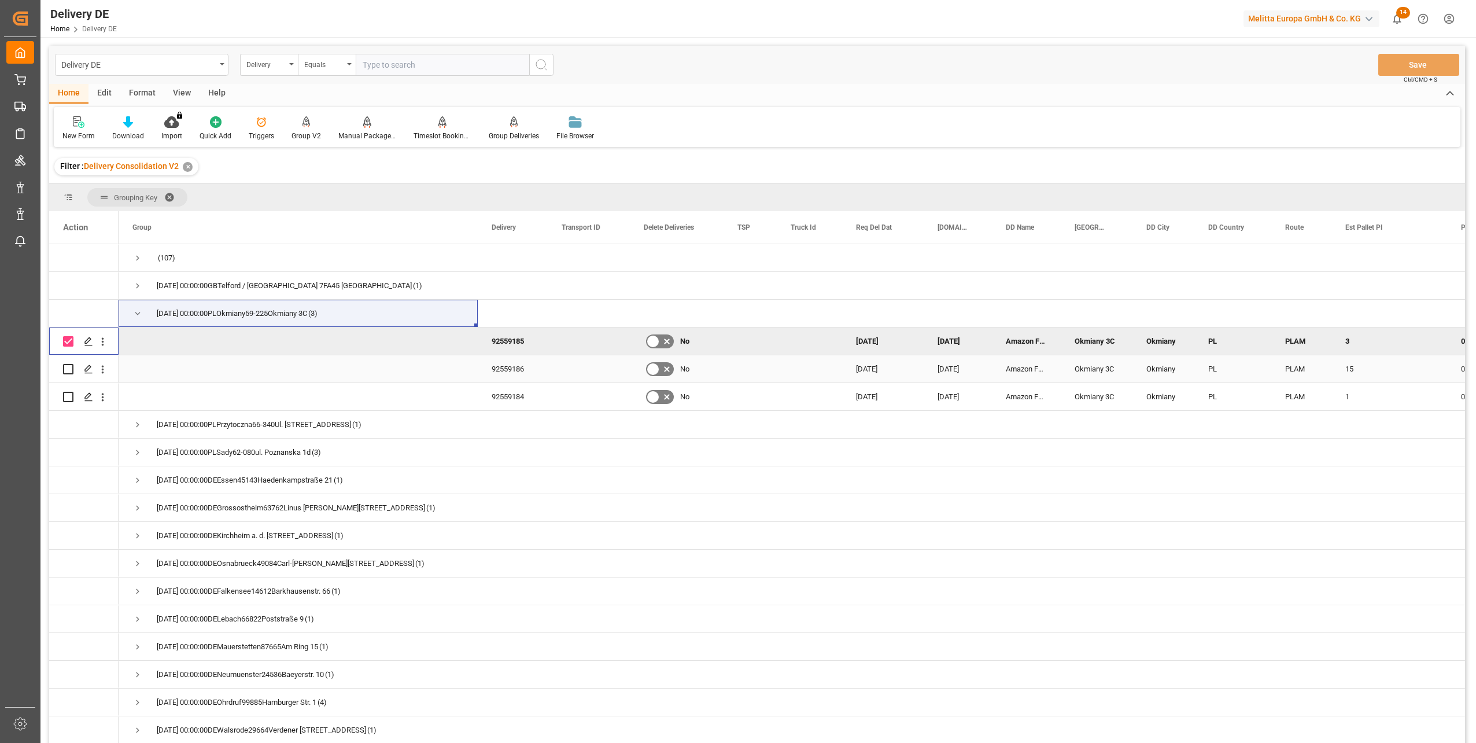
drag, startPoint x: 65, startPoint y: 368, endPoint x: 68, endPoint y: 383, distance: 16.0
click at [65, 368] on input "Press Space to toggle row selection (unchecked)" at bounding box center [68, 369] width 10 height 10
checkbox input "true"
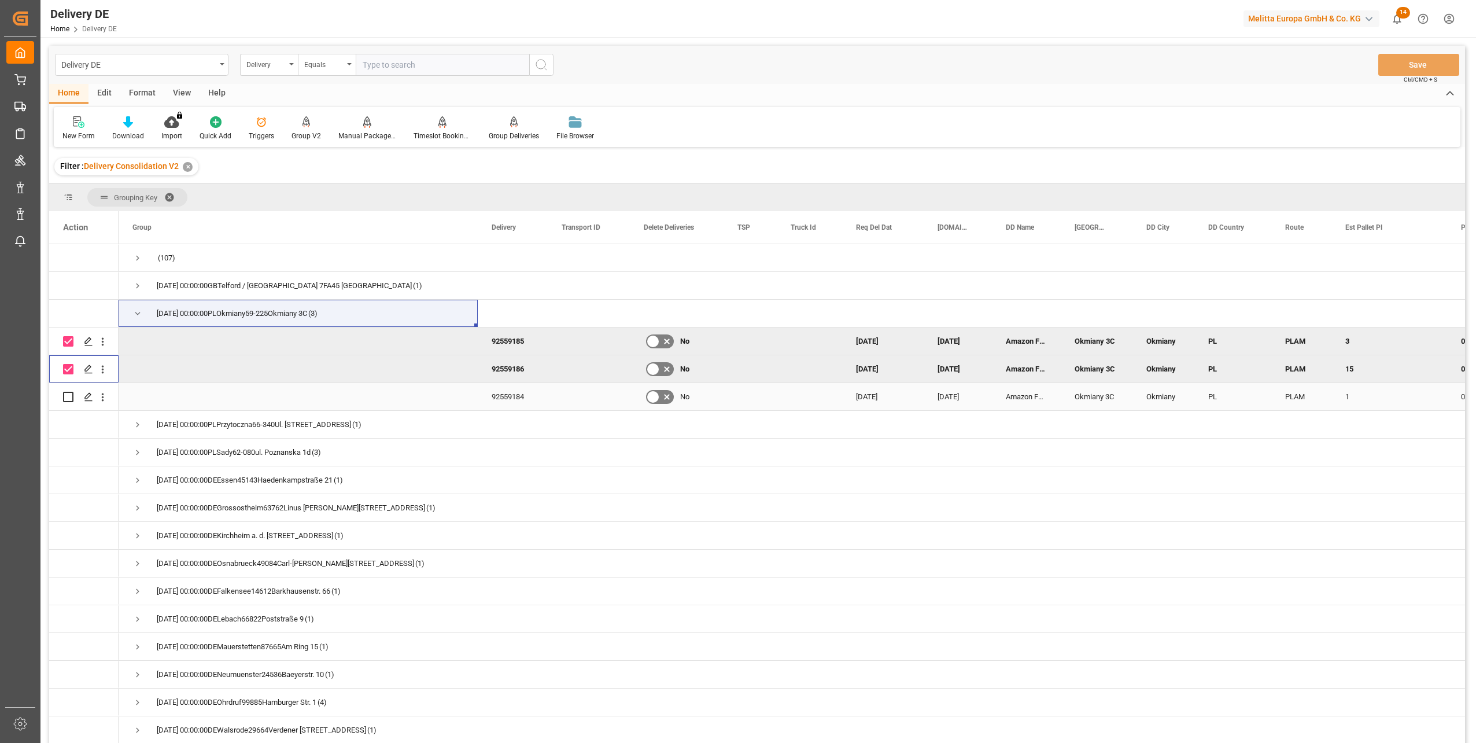
click at [69, 392] on input "Press Space to toggle row selection (unchecked)" at bounding box center [68, 397] width 10 height 10
checkbox input "true"
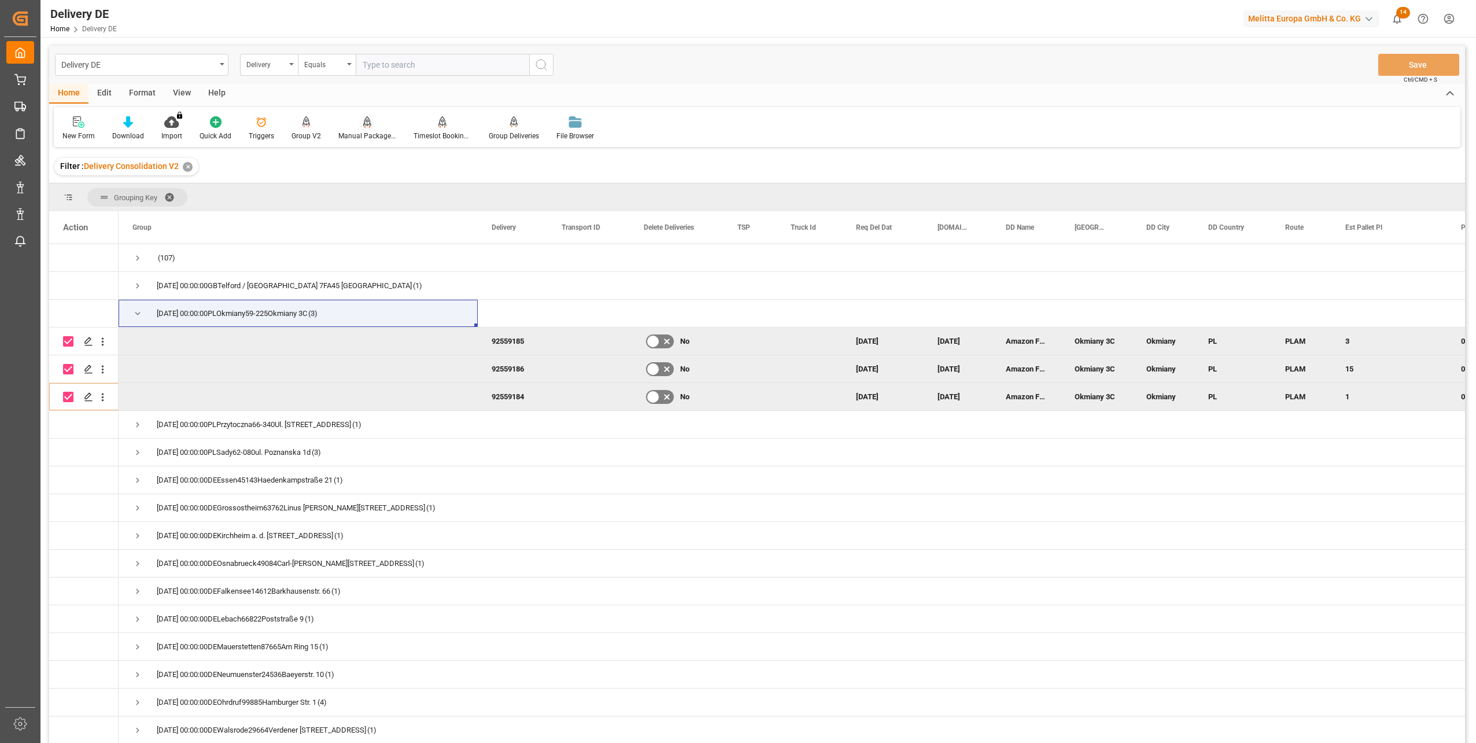
click at [364, 129] on div "Manual Package TypeDetermination" at bounding box center [367, 128] width 75 height 25
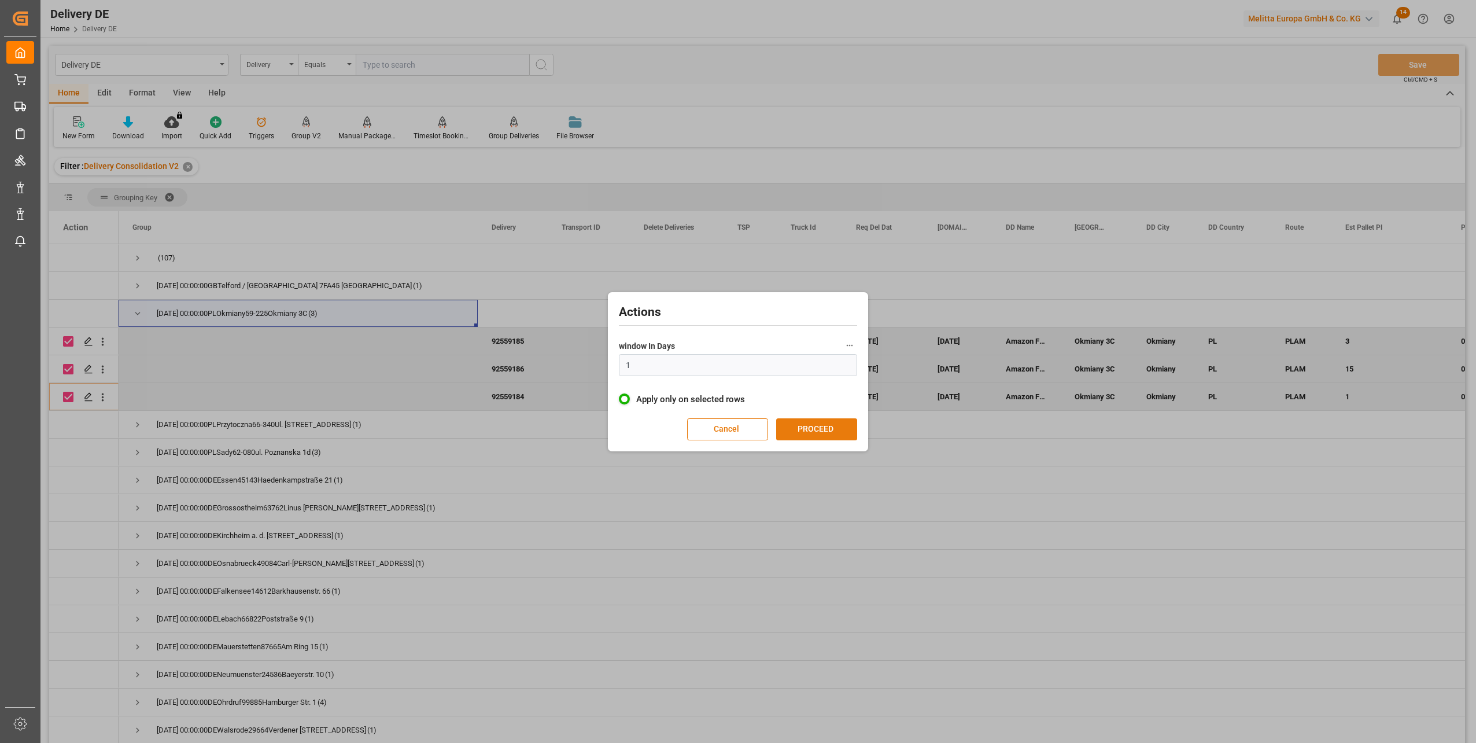
click at [812, 432] on button "PROCEED" at bounding box center [816, 429] width 81 height 22
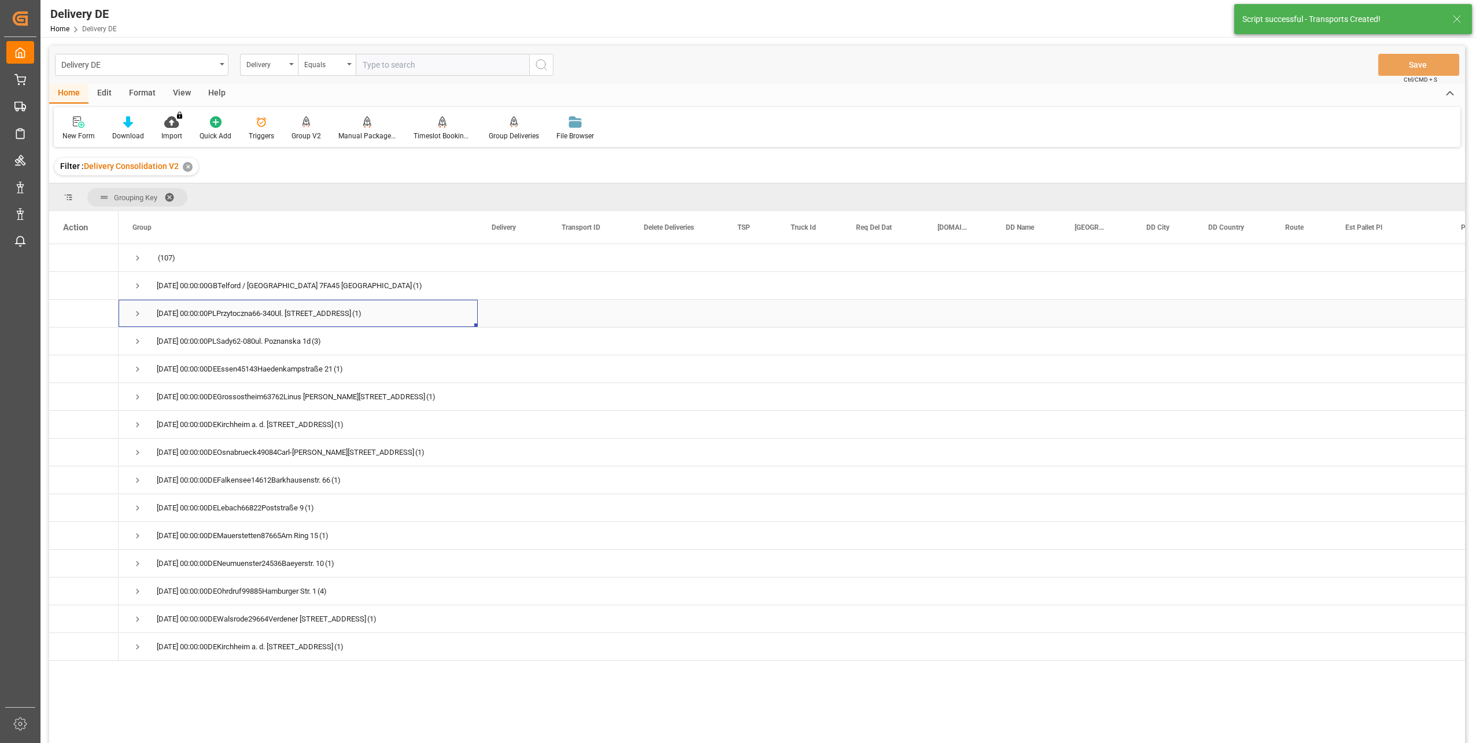
click at [136, 316] on span "Press SPACE to select this row." at bounding box center [137, 313] width 10 height 10
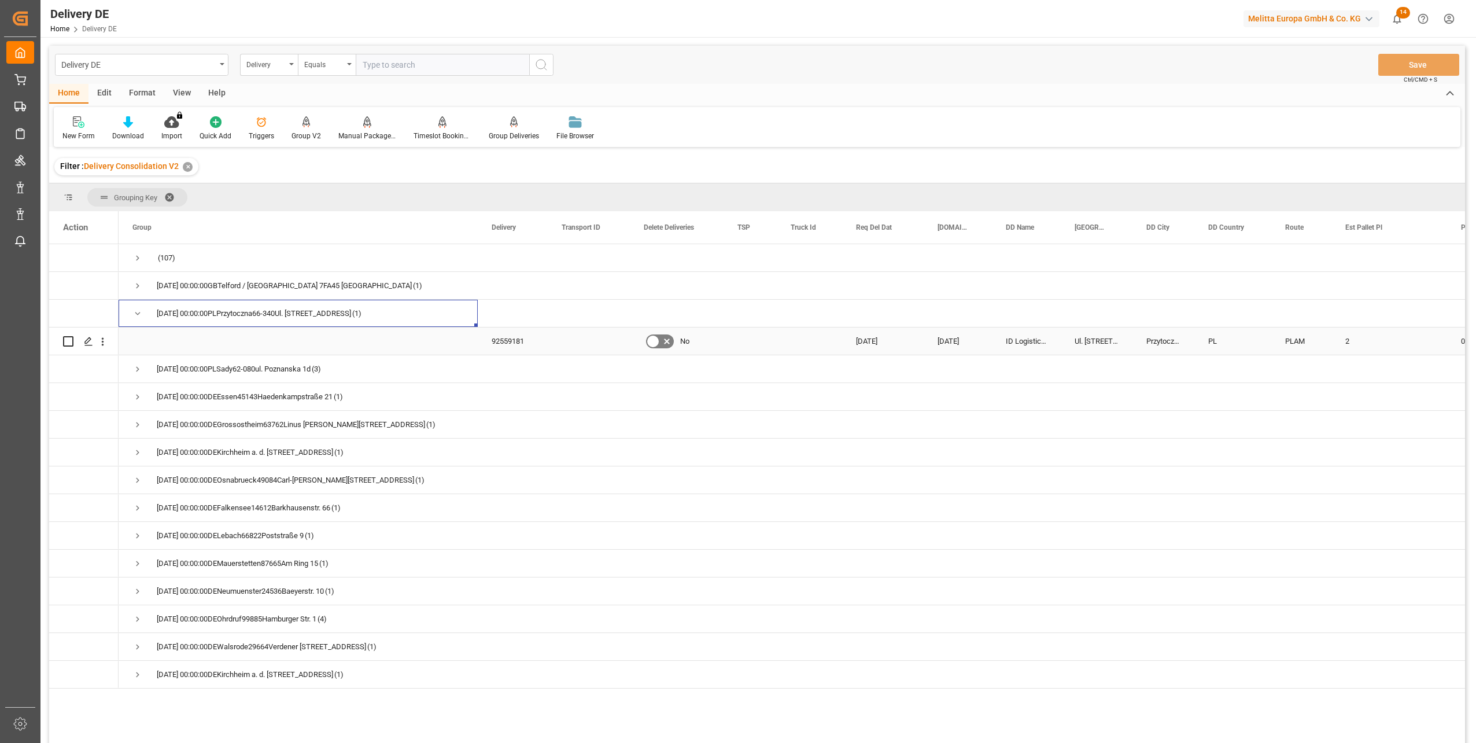
click at [68, 342] on input "Press Space to toggle row selection (unchecked)" at bounding box center [68, 341] width 10 height 10
checkbox input "true"
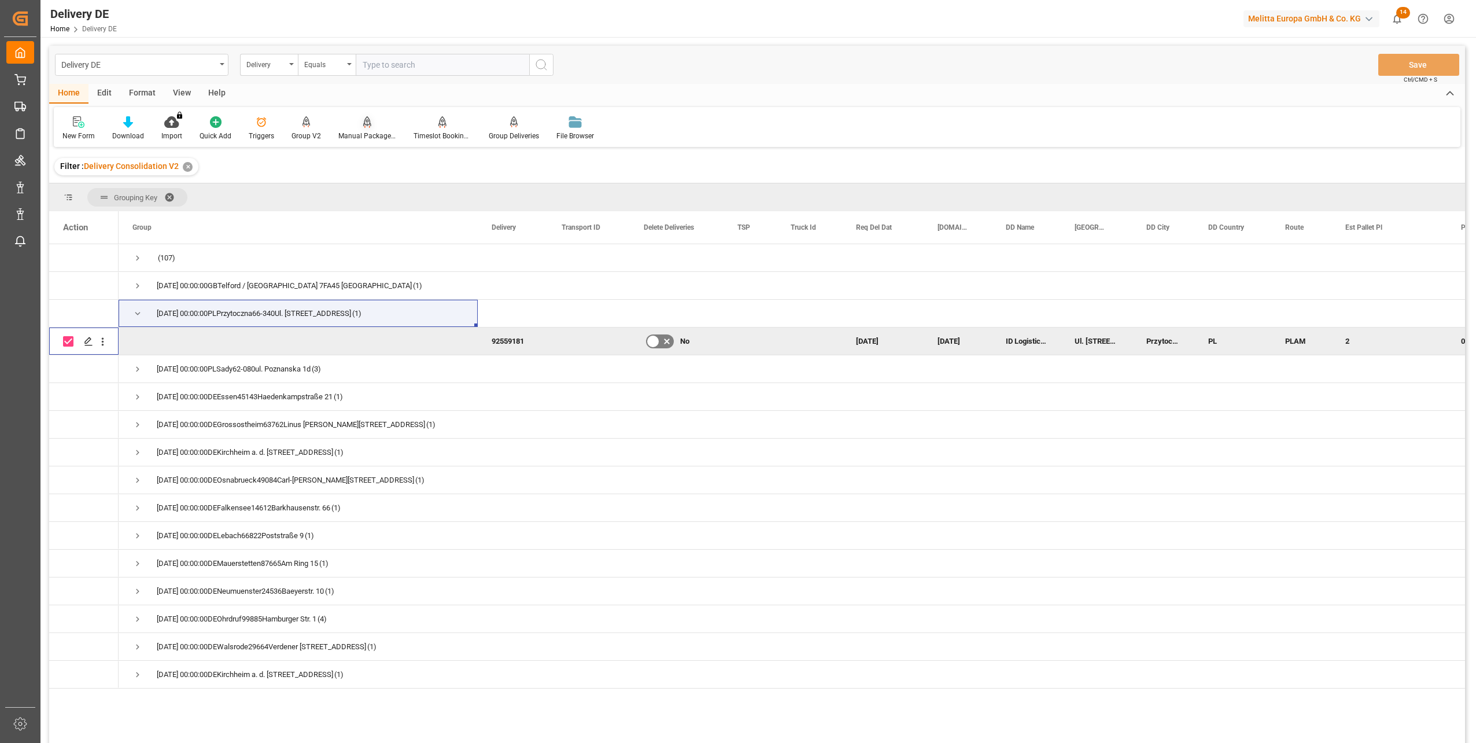
click at [365, 128] on div "Manual Package TypeDetermination" at bounding box center [367, 128] width 75 height 25
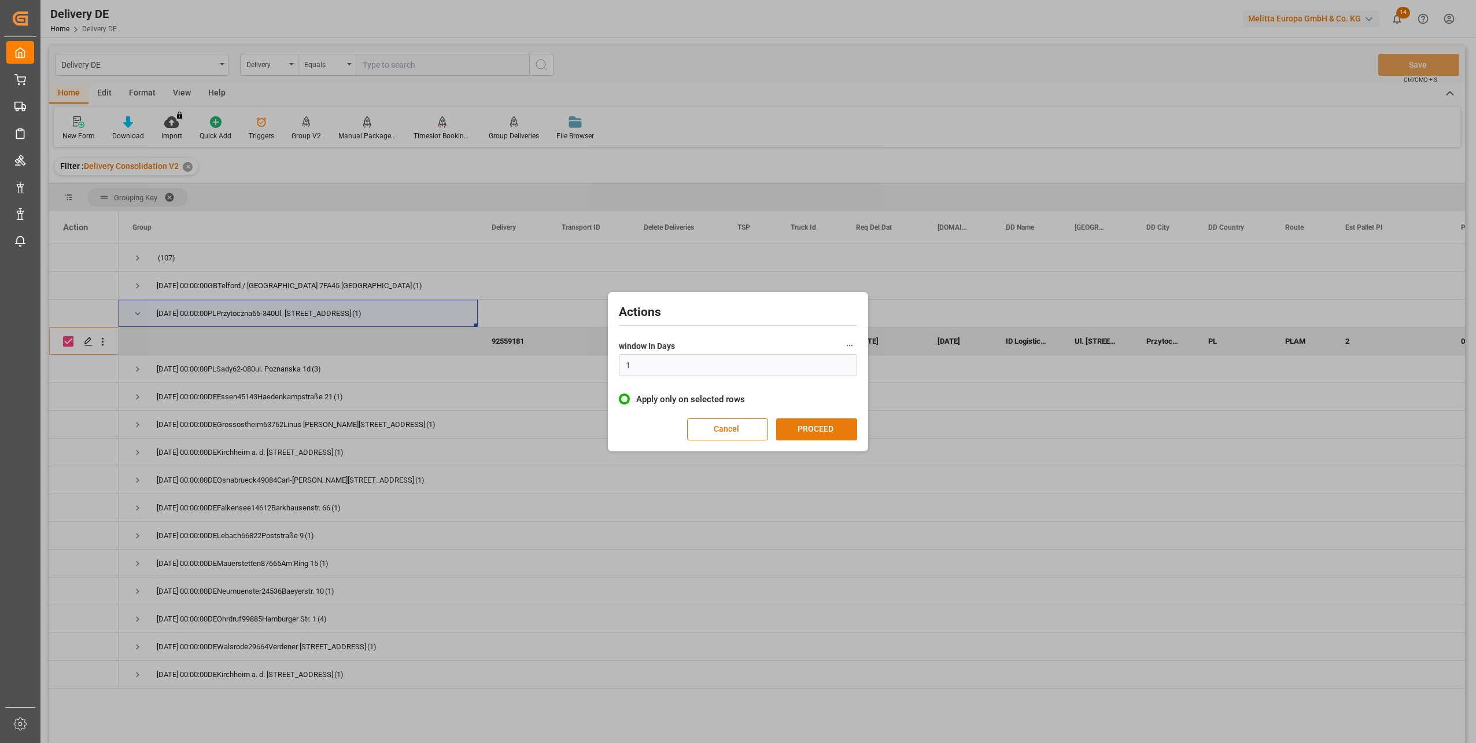
click at [827, 428] on button "PROCEED" at bounding box center [816, 429] width 81 height 22
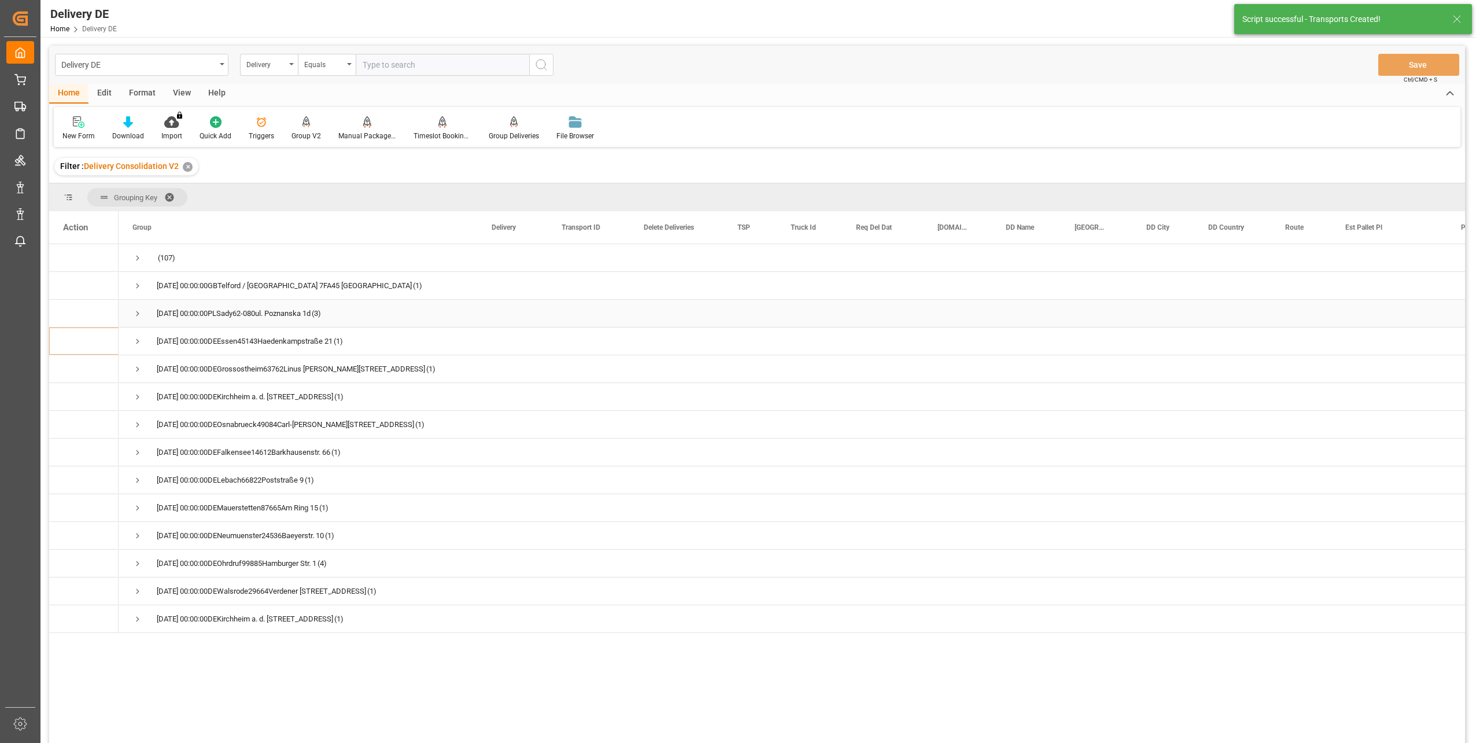
click at [138, 312] on span "Press SPACE to select this row." at bounding box center [137, 313] width 10 height 10
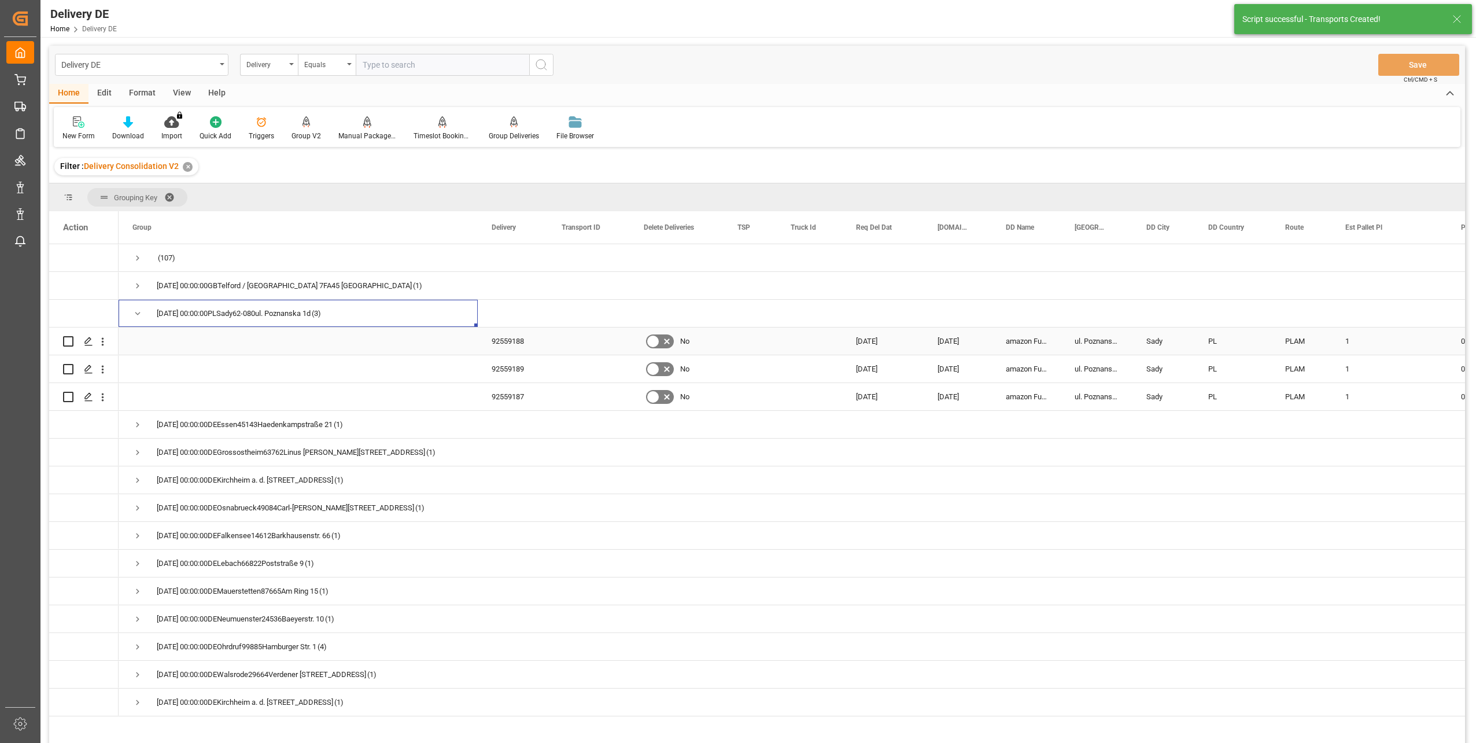
click at [69, 342] on input "Press Space to toggle row selection (unchecked)" at bounding box center [68, 341] width 10 height 10
checkbox input "true"
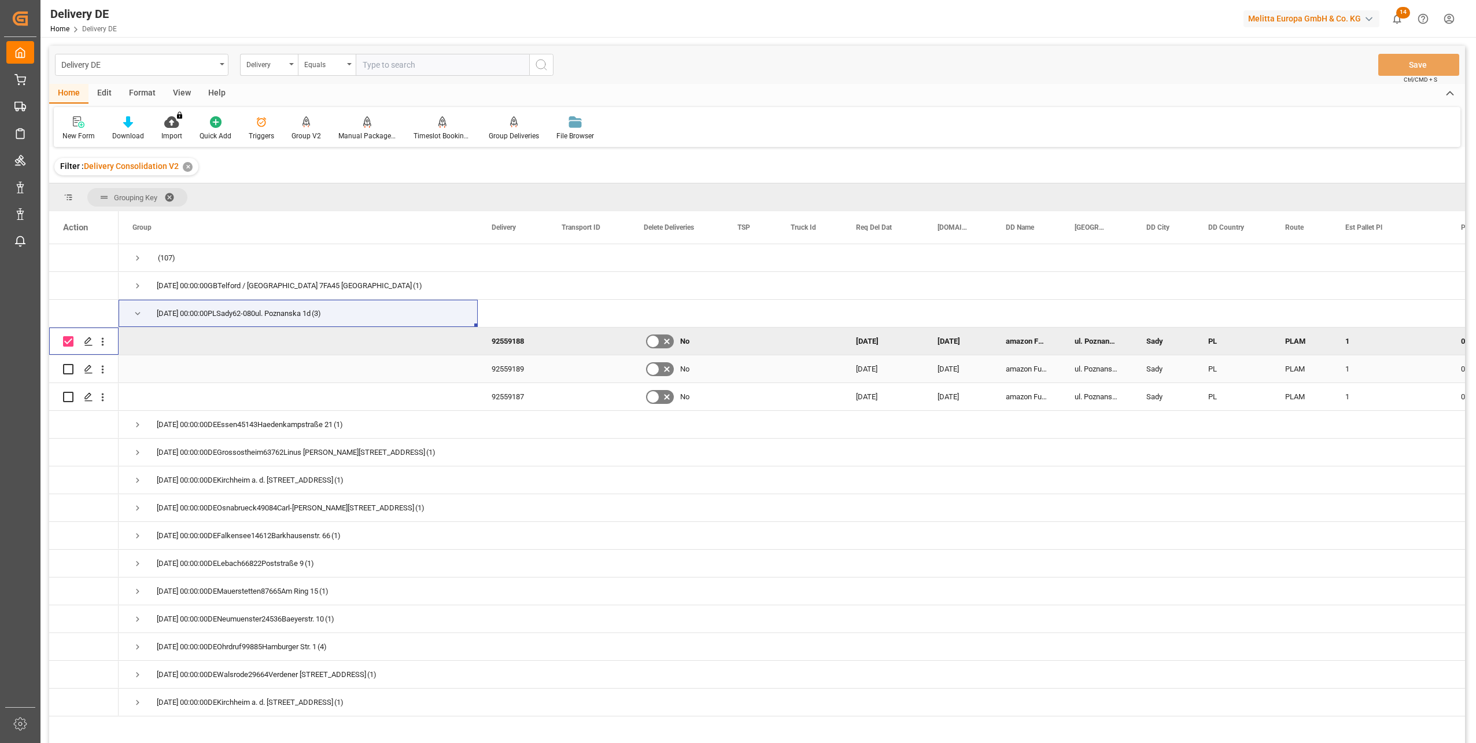
click at [67, 368] on input "Press Space to toggle row selection (unchecked)" at bounding box center [68, 369] width 10 height 10
checkbox input "true"
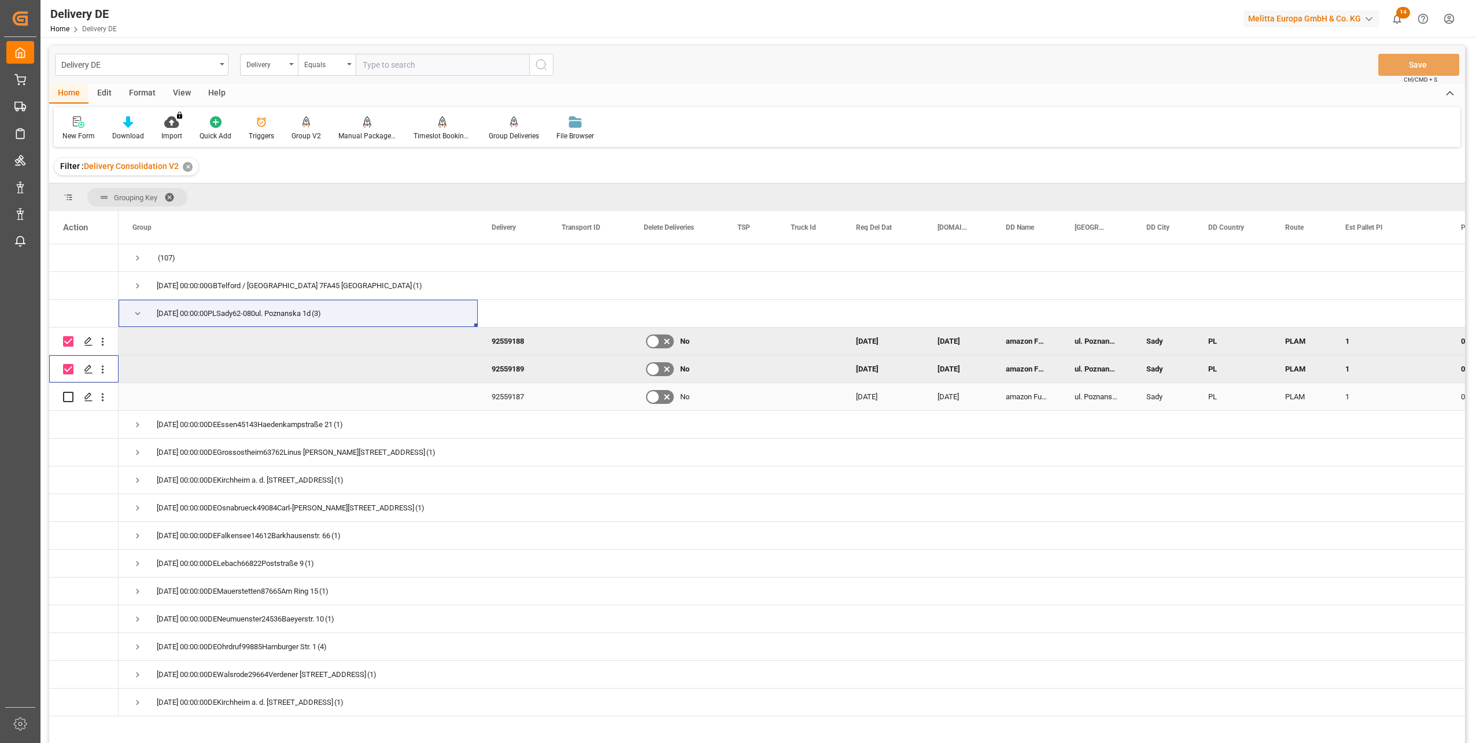
click at [67, 397] on input "Press Space to toggle row selection (unchecked)" at bounding box center [68, 397] width 10 height 10
checkbox input "true"
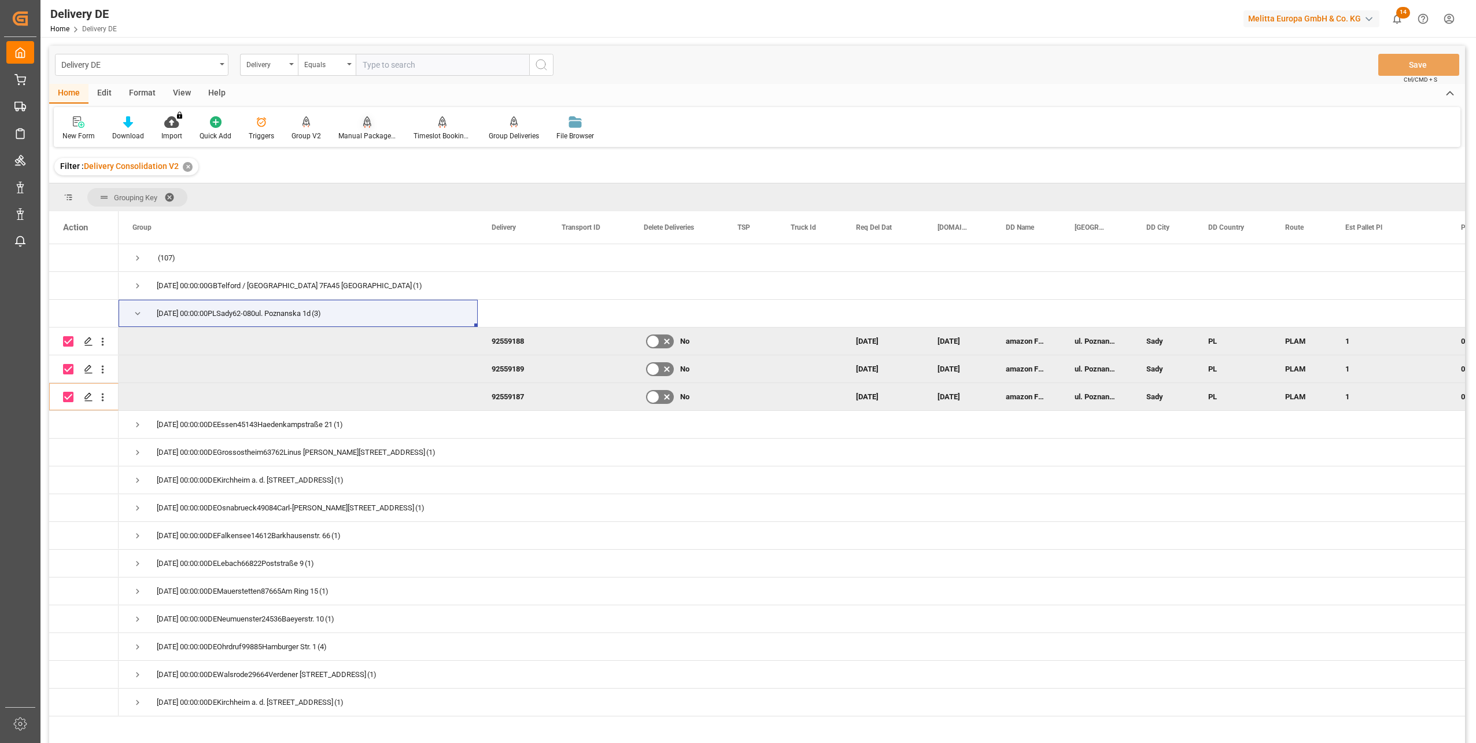
click at [369, 131] on div "Manual Package TypeDetermination" at bounding box center [367, 136] width 58 height 10
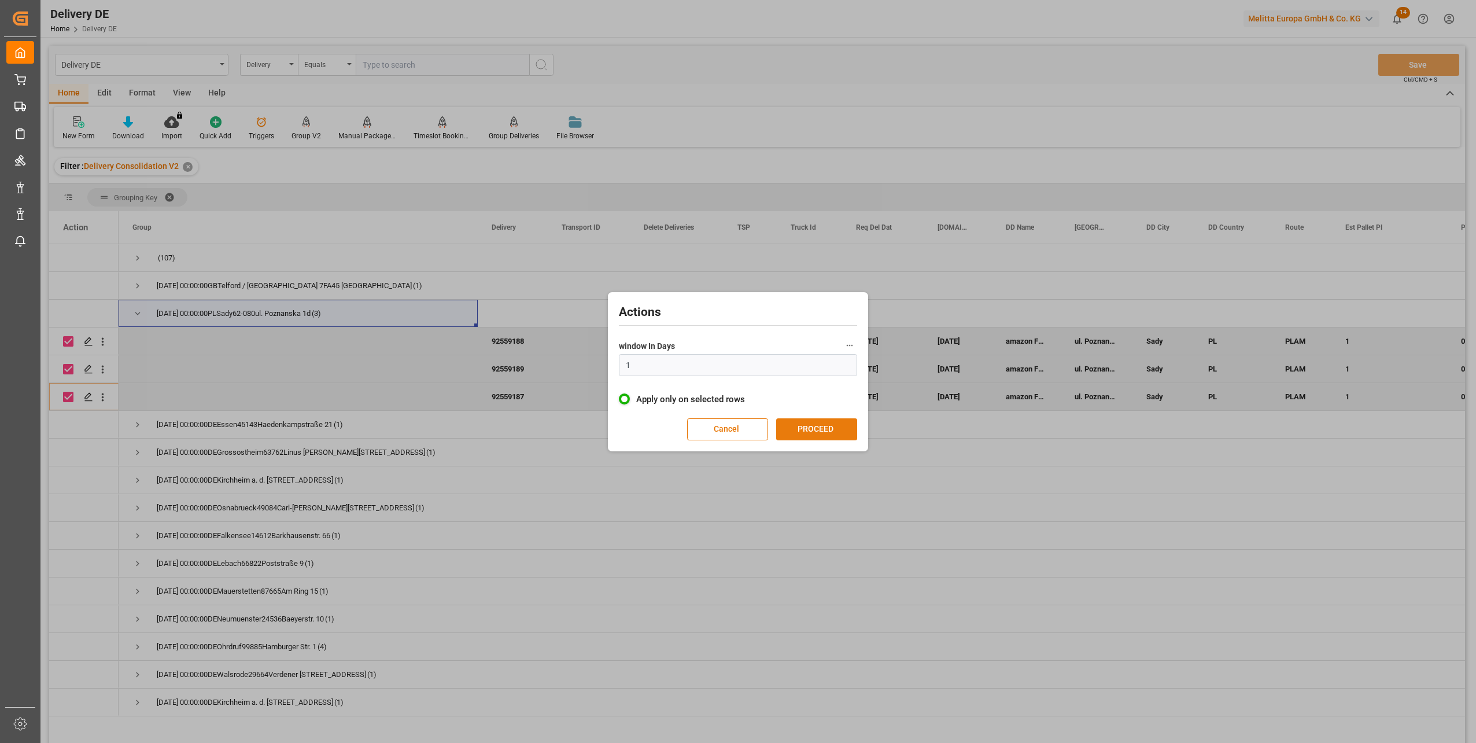
click at [827, 438] on button "PROCEED" at bounding box center [816, 429] width 81 height 22
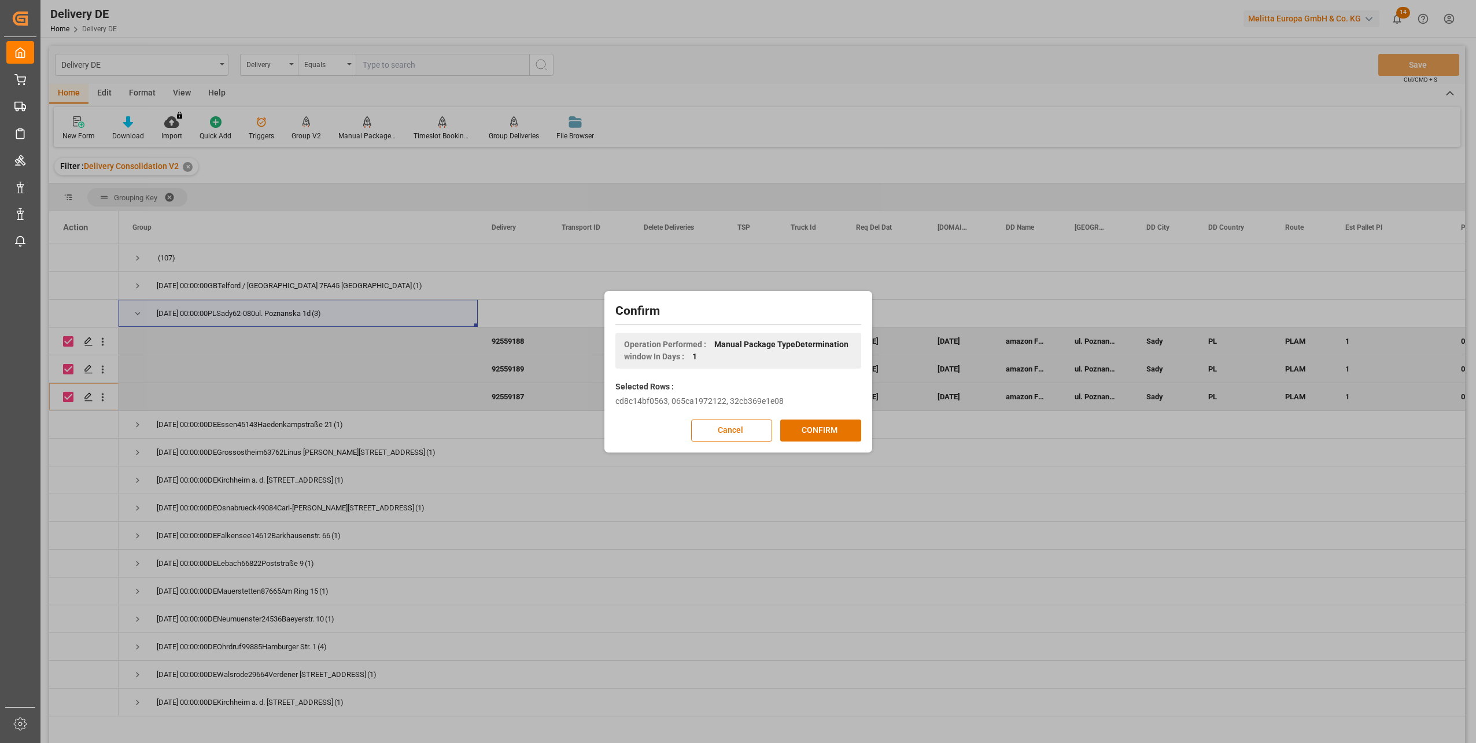
click at [827, 438] on button "CONFIRM" at bounding box center [820, 430] width 81 height 22
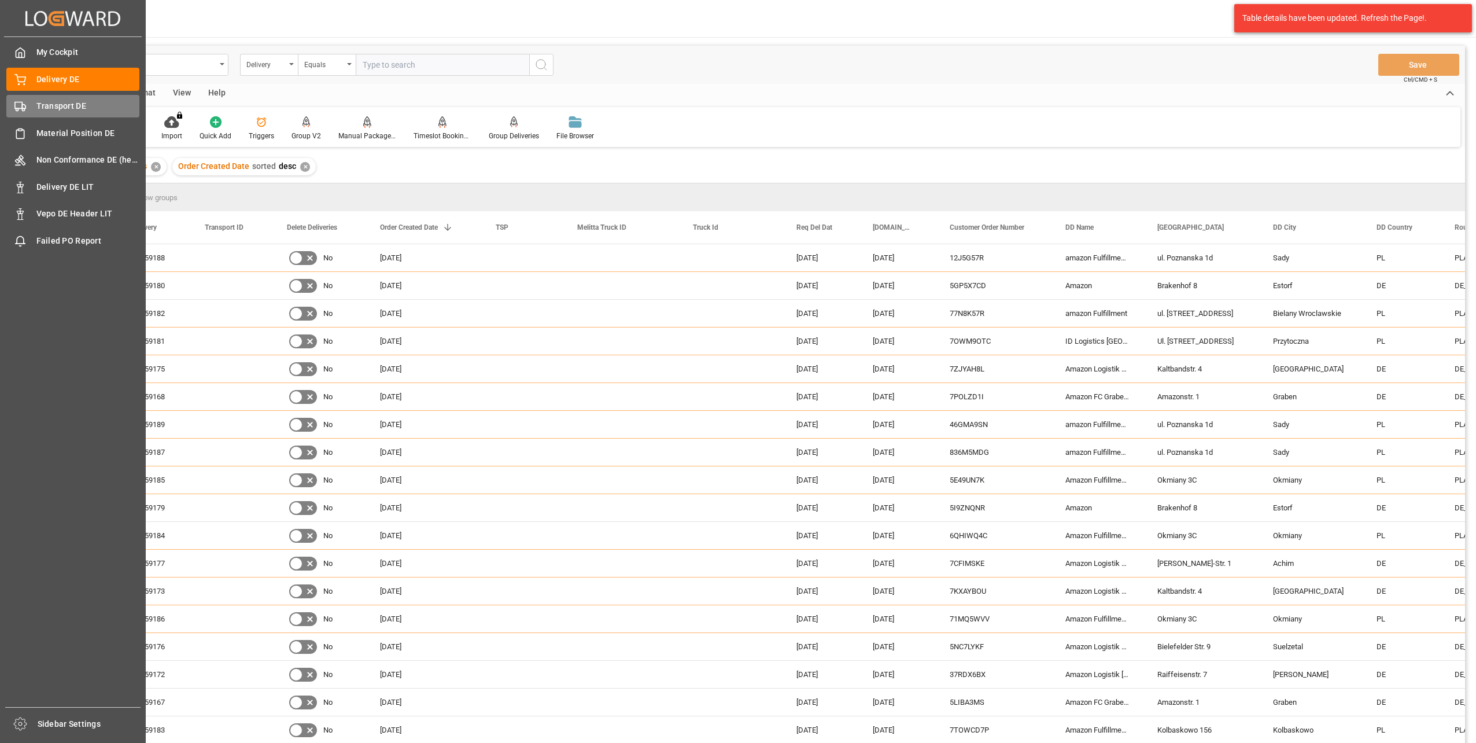
drag, startPoint x: 60, startPoint y: 108, endPoint x: 61, endPoint y: 99, distance: 9.3
click at [60, 108] on span "Transport DE" at bounding box center [88, 106] width 104 height 12
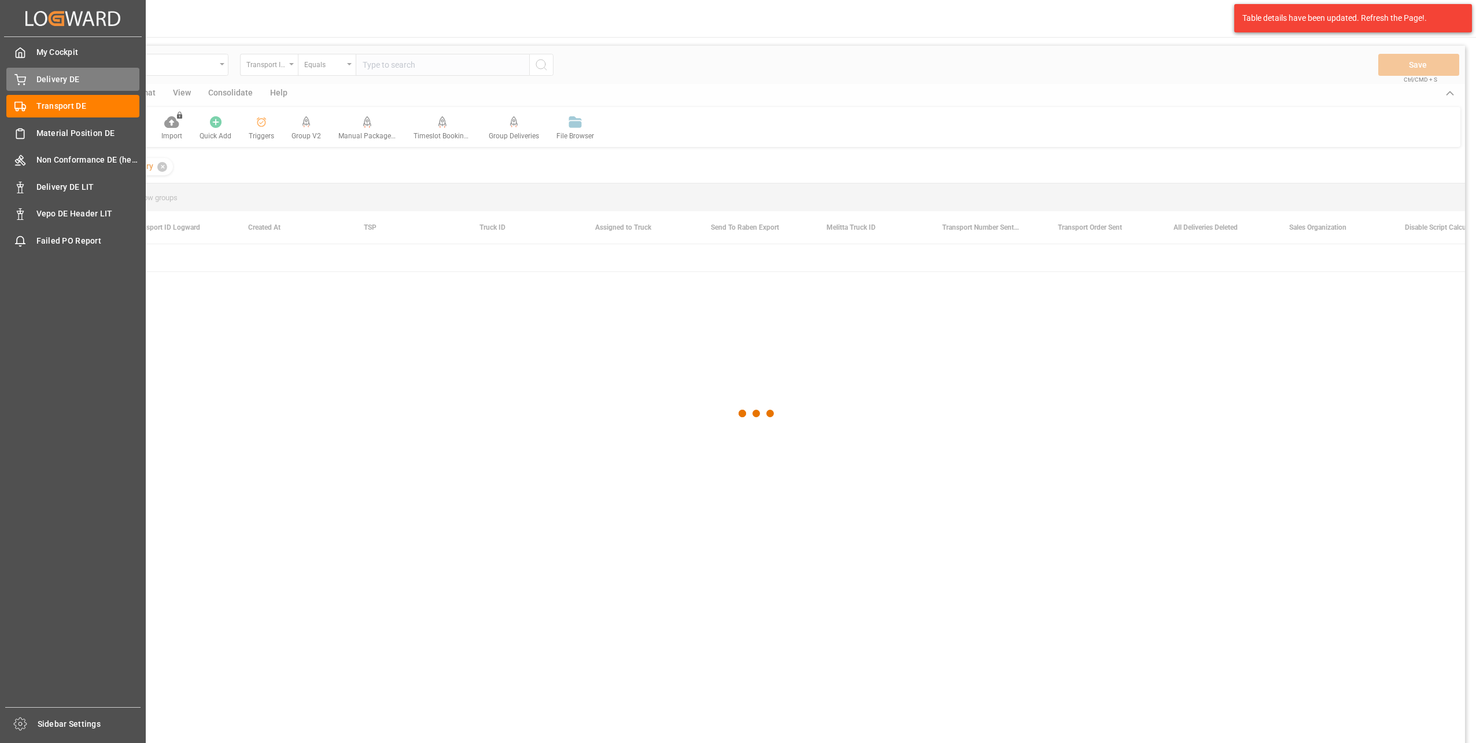
click at [63, 82] on span "Delivery DE" at bounding box center [88, 79] width 104 height 12
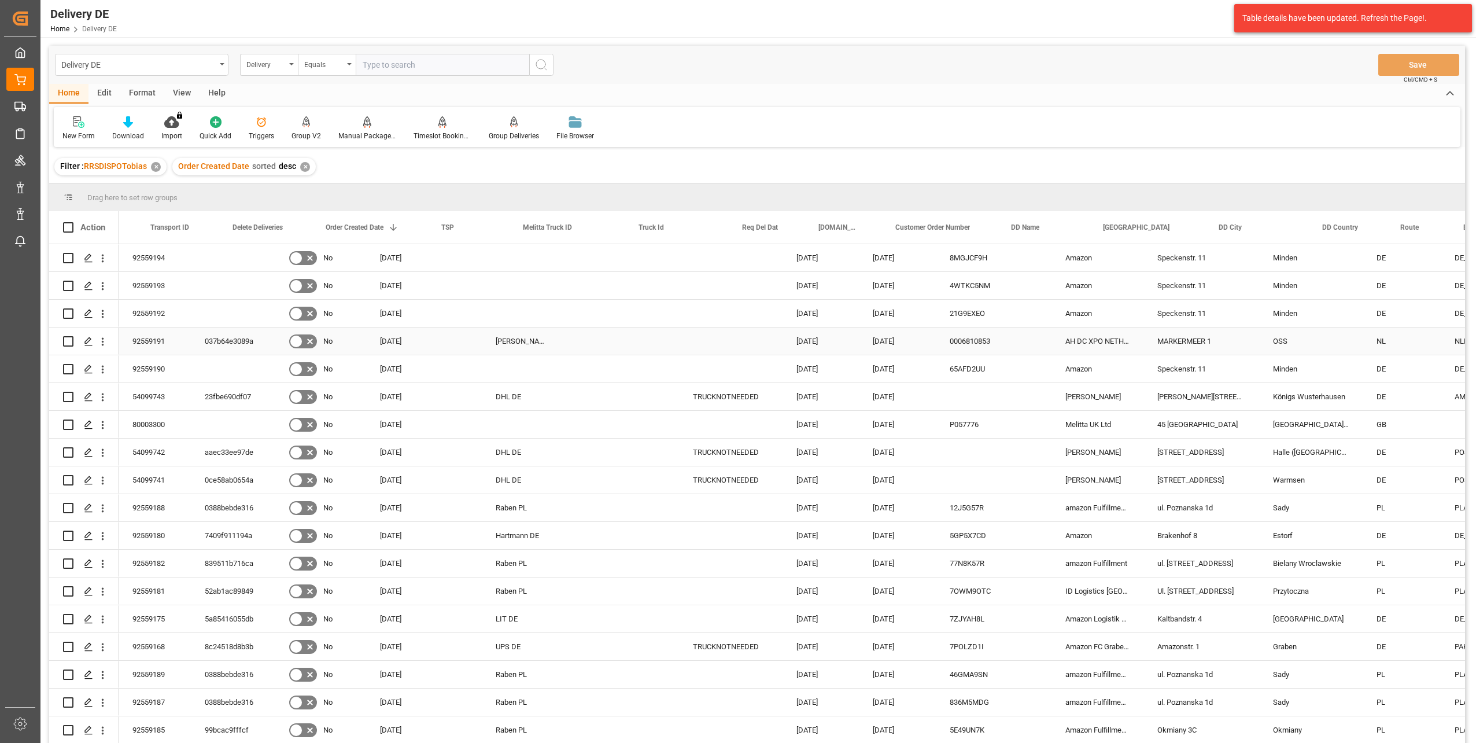
scroll to position [0, 116]
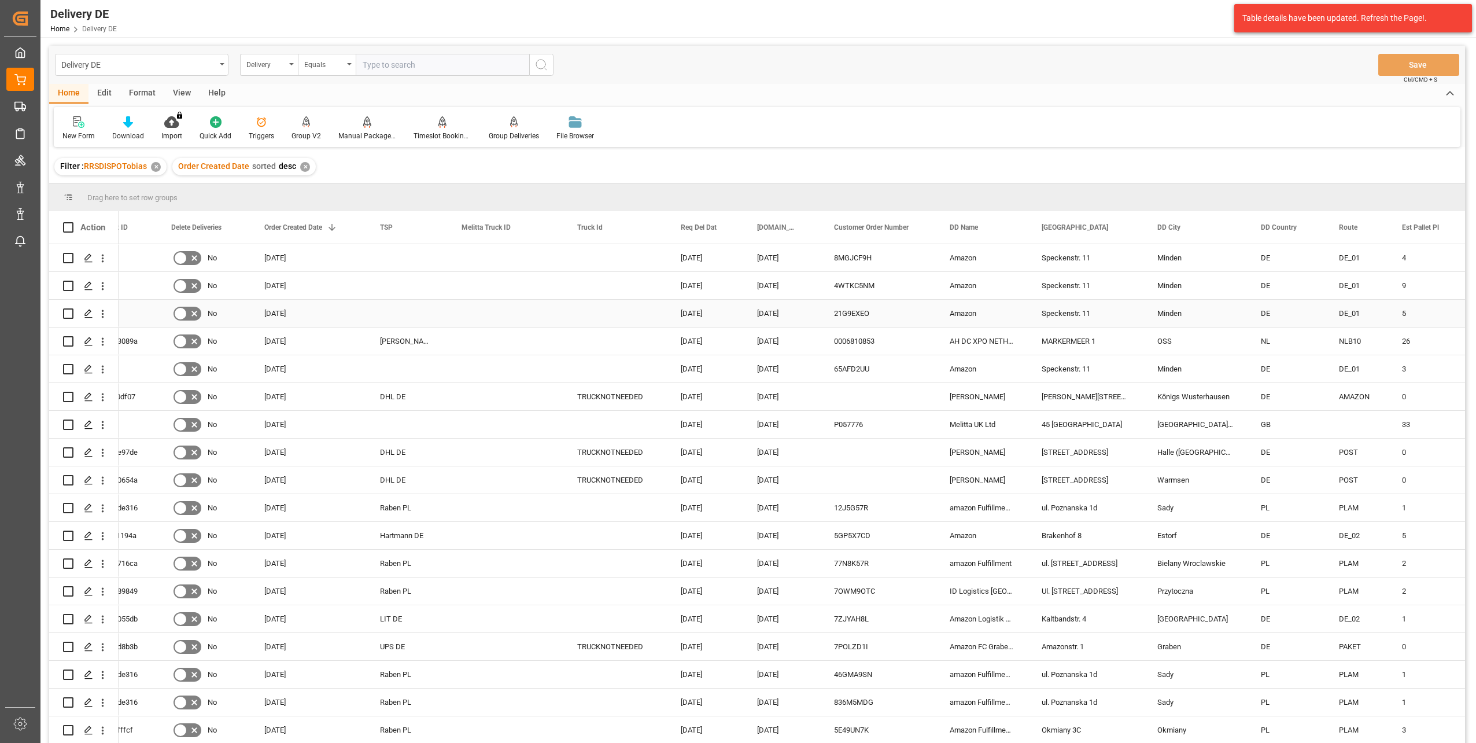
click at [71, 315] on input "Press Space to toggle row selection (unchecked)" at bounding box center [68, 313] width 10 height 10
checkbox input "true"
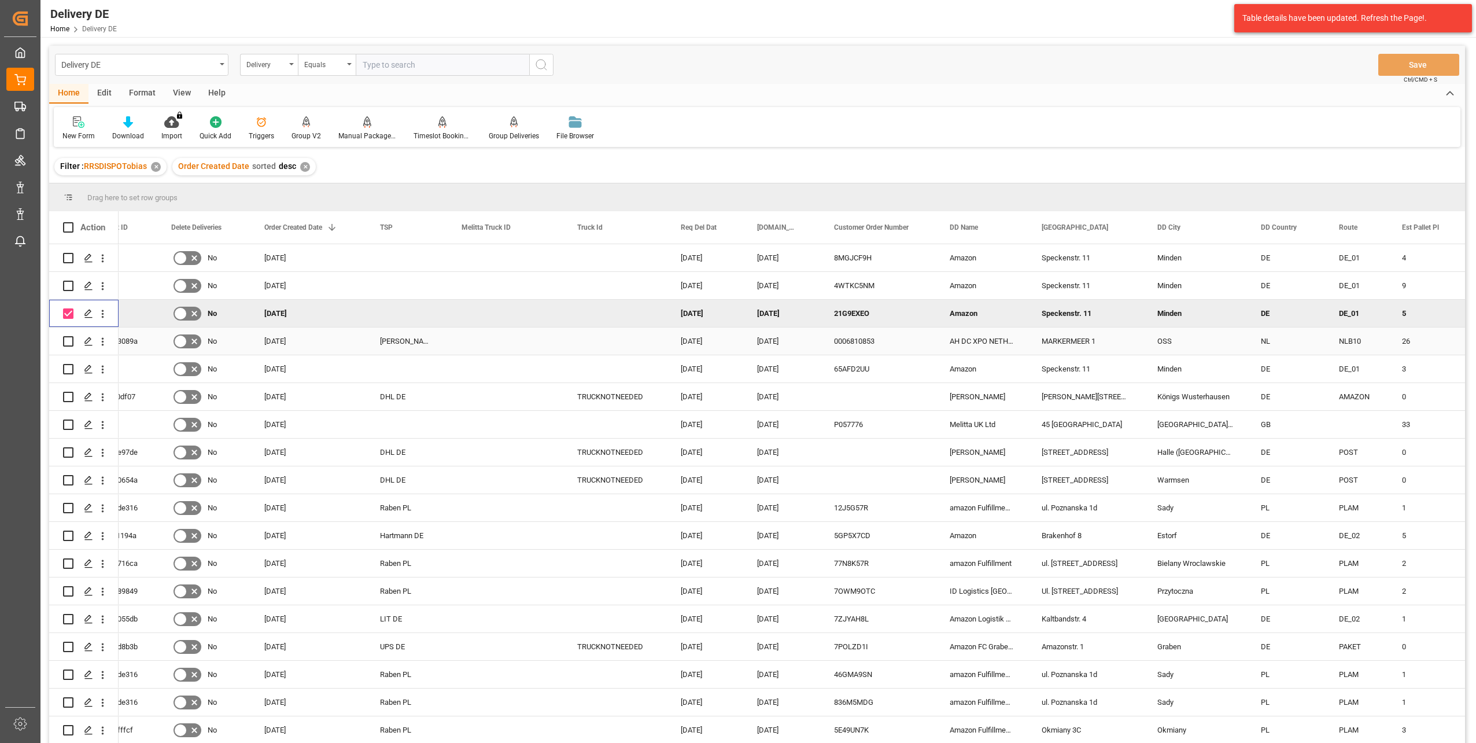
click at [71, 339] on input "Press Space to toggle row selection (unchecked)" at bounding box center [68, 341] width 10 height 10
checkbox input "true"
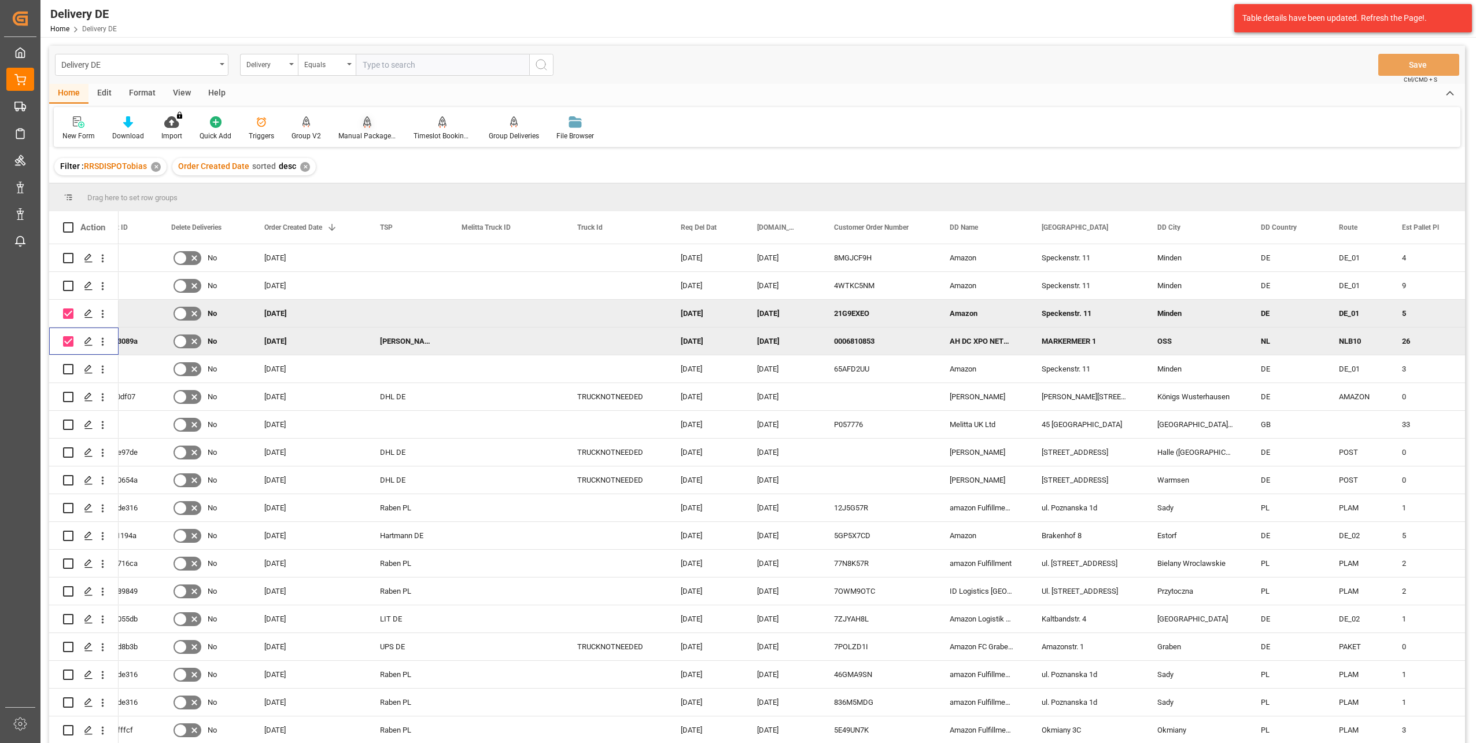
click at [367, 133] on div "Manual Package TypeDetermination" at bounding box center [367, 136] width 58 height 10
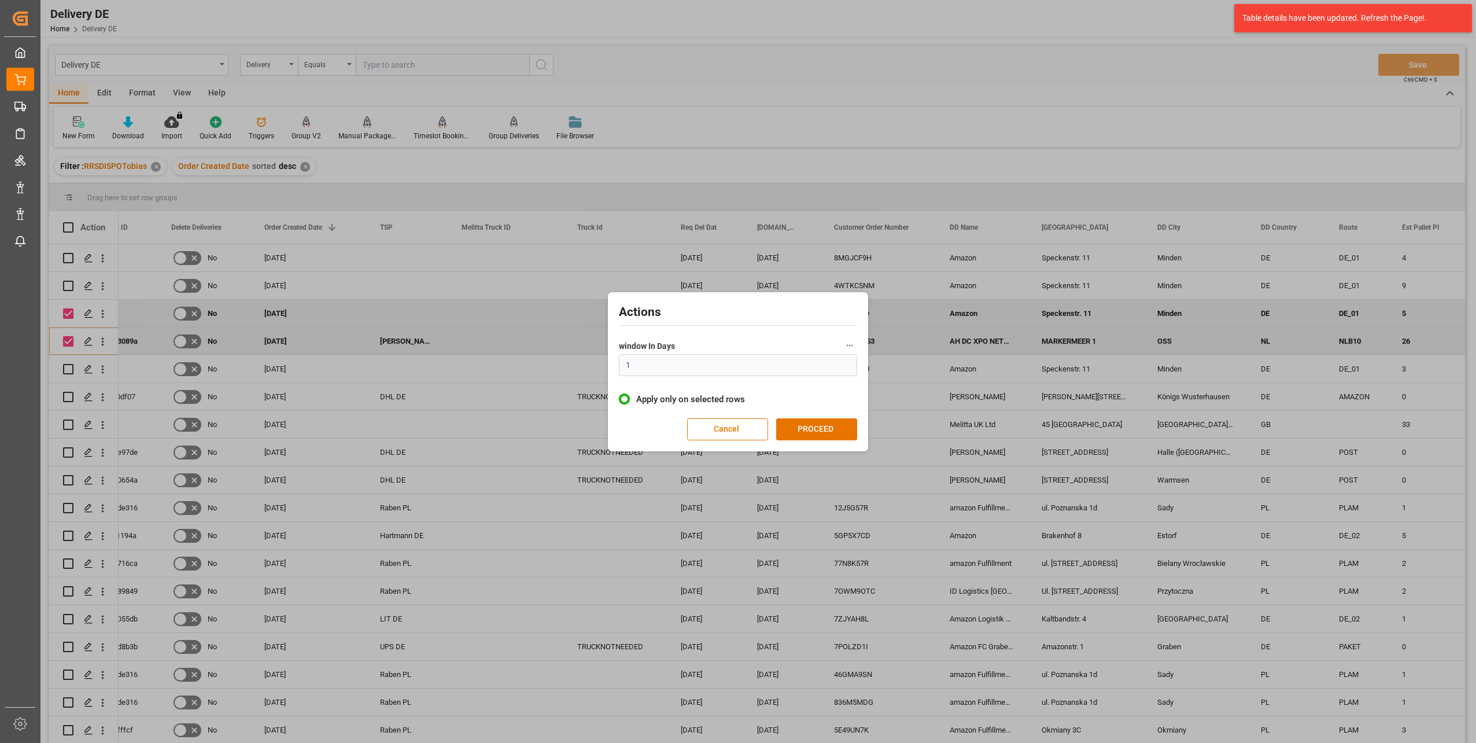
click at [731, 427] on button "Cancel" at bounding box center [727, 429] width 81 height 22
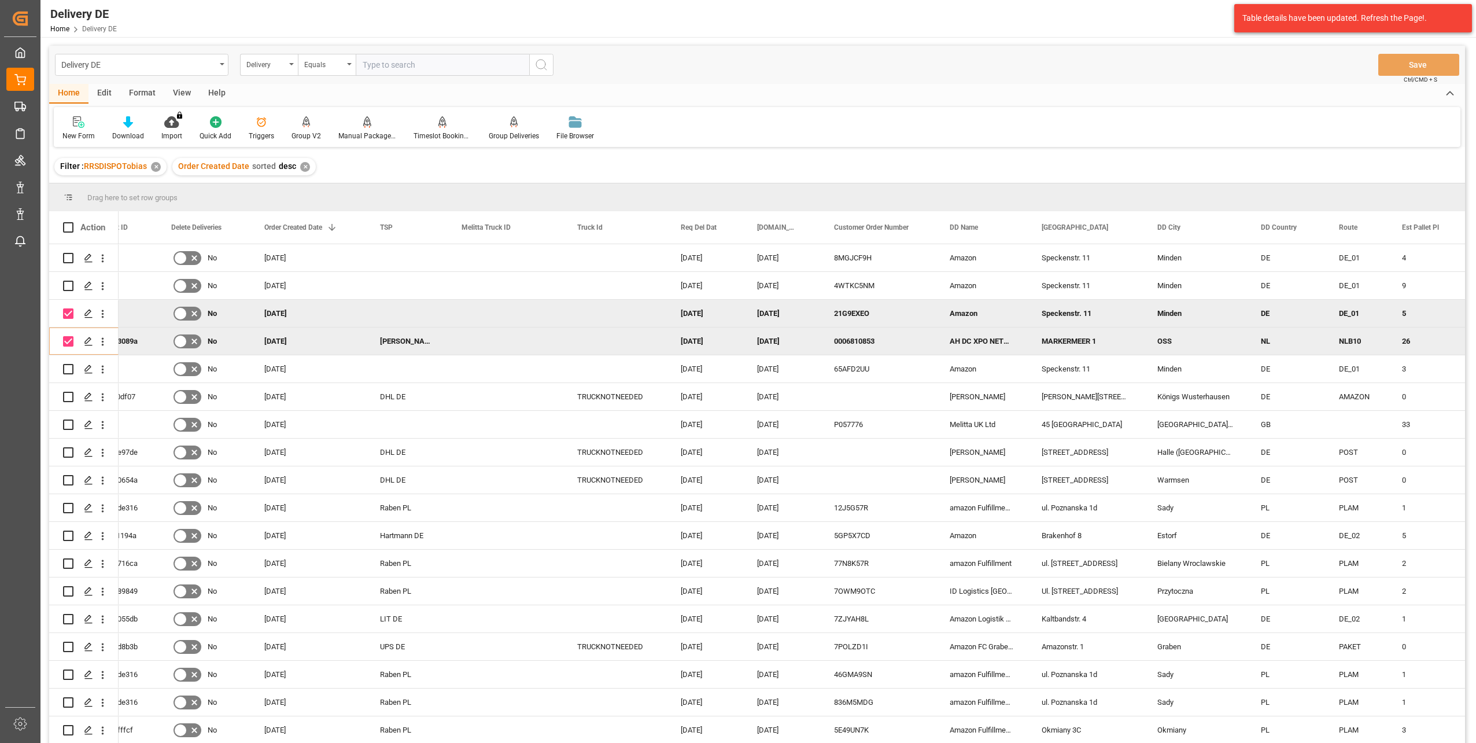
click at [69, 312] on input "Press Space to toggle row selection (checked)" at bounding box center [68, 313] width 10 height 10
checkbox input "false"
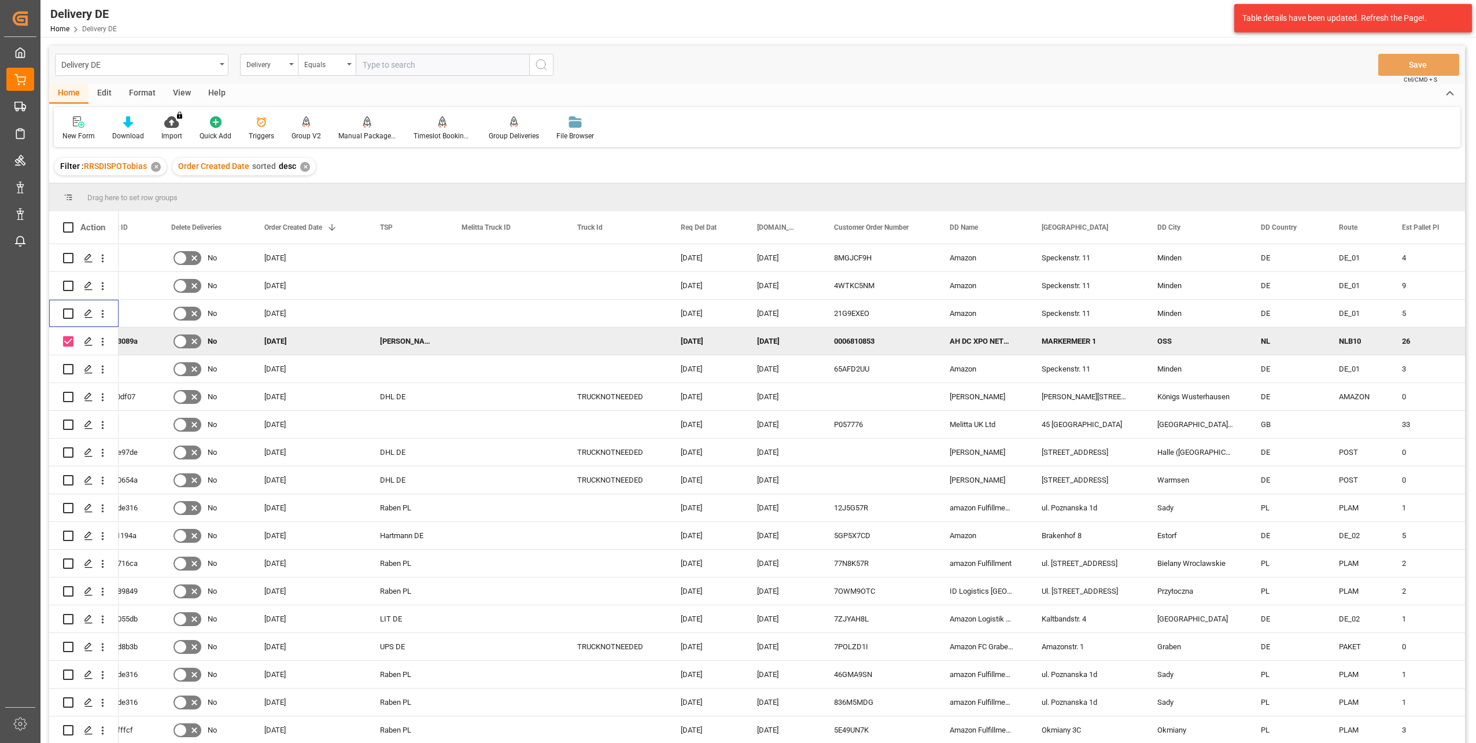
click at [70, 339] on input "Press Space to toggle row selection (checked)" at bounding box center [68, 341] width 10 height 10
checkbox input "false"
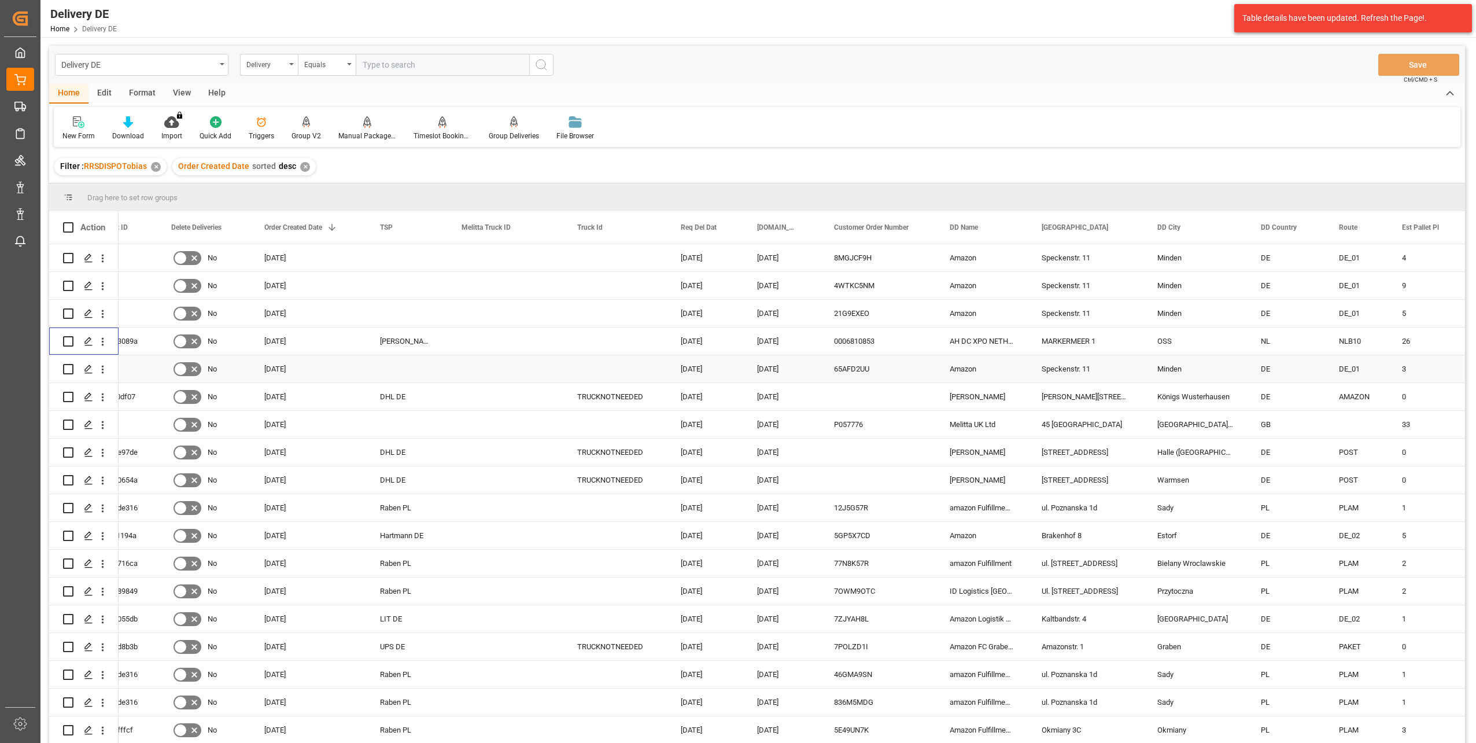
click at [68, 369] on input "Press Space to toggle row selection (unchecked)" at bounding box center [68, 369] width 10 height 10
checkbox input "true"
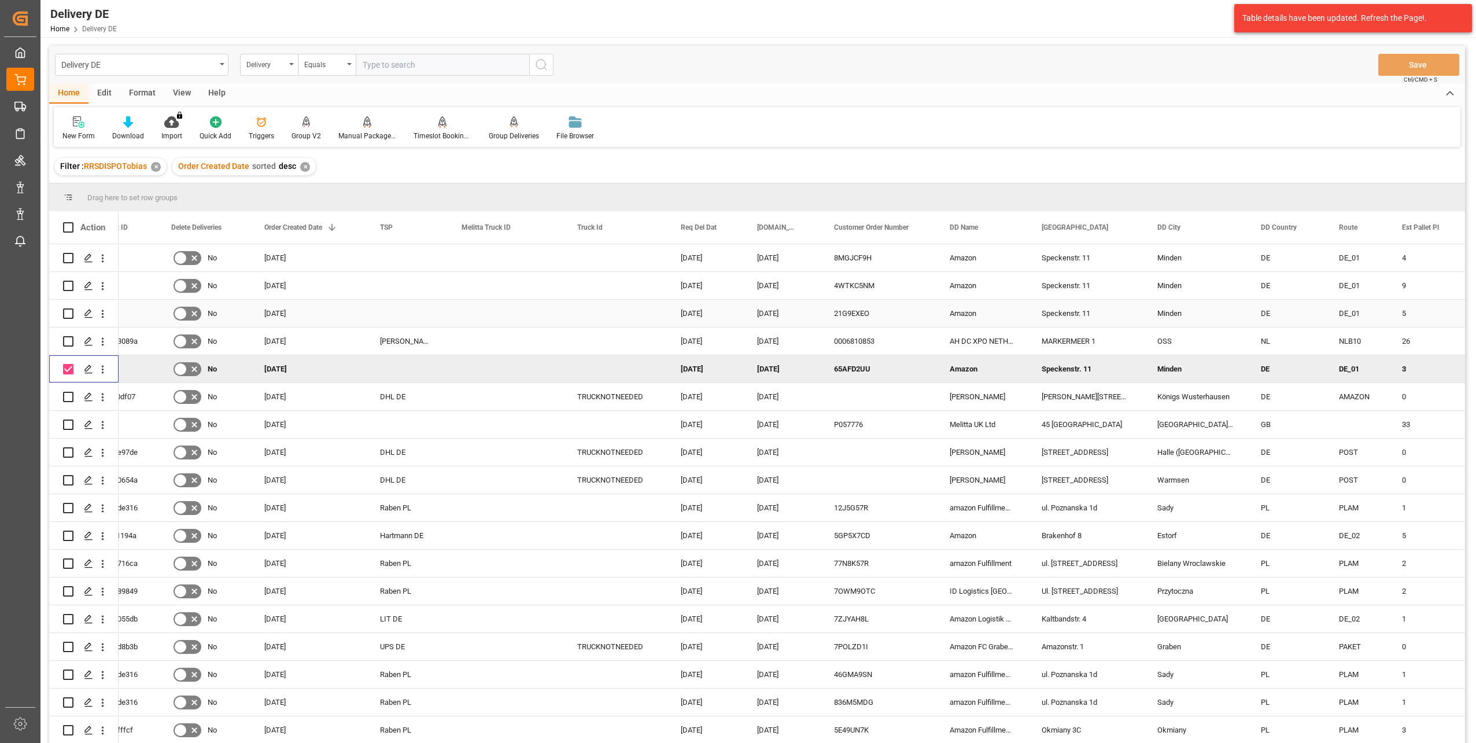
click at [67, 312] on input "Press Space to toggle row selection (unchecked)" at bounding box center [68, 313] width 10 height 10
checkbox input "true"
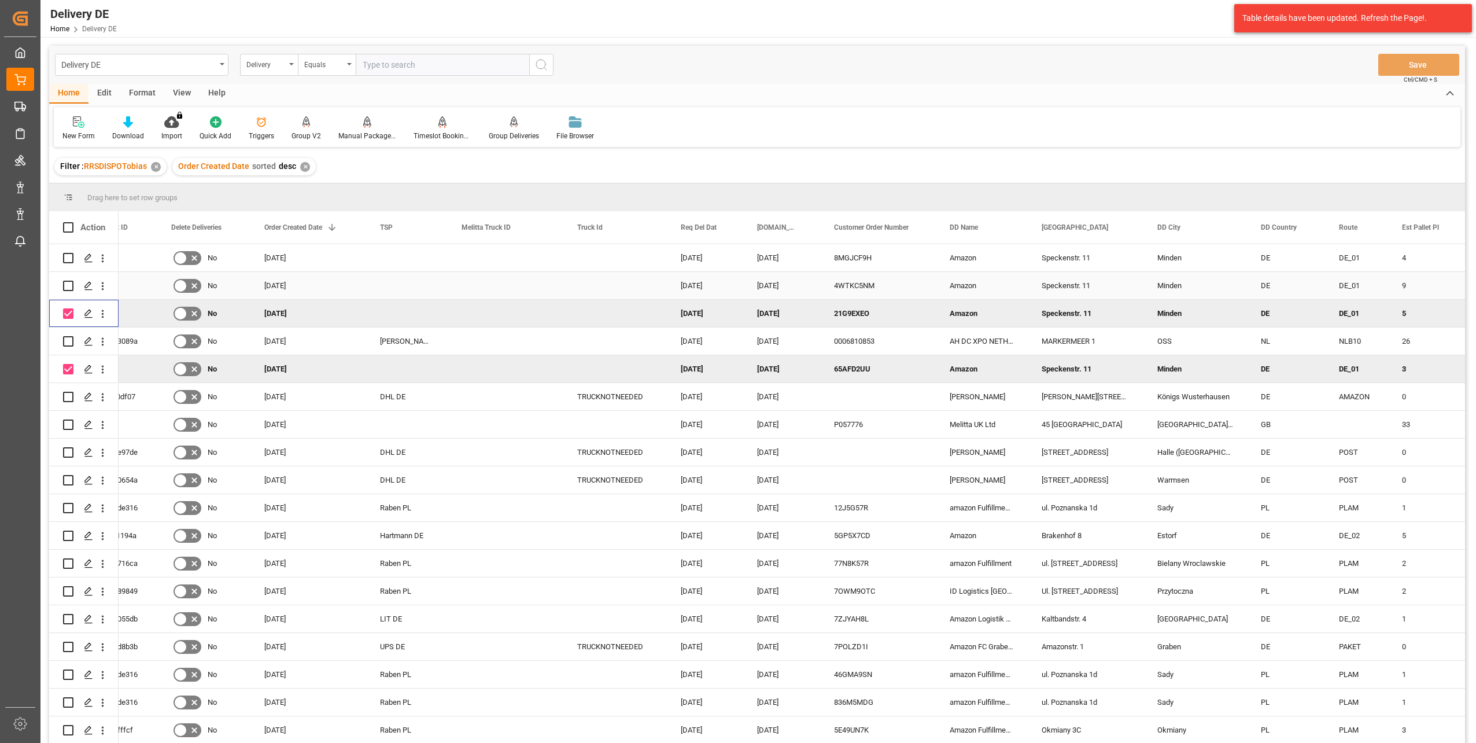
click at [71, 283] on input "Press Space to toggle row selection (unchecked)" at bounding box center [68, 285] width 10 height 10
checkbox input "true"
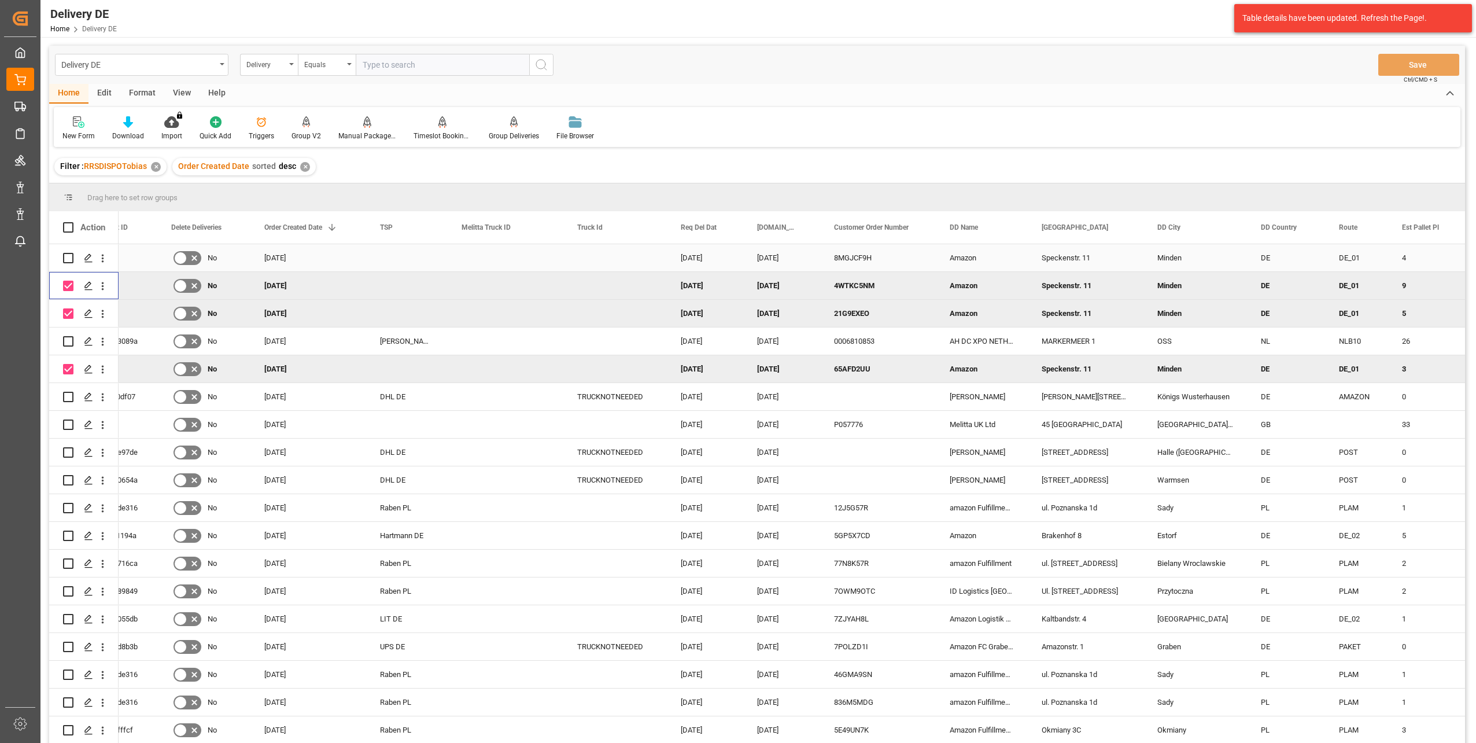
click at [69, 259] on input "Press Space to toggle row selection (unchecked)" at bounding box center [68, 258] width 10 height 10
checkbox input "true"
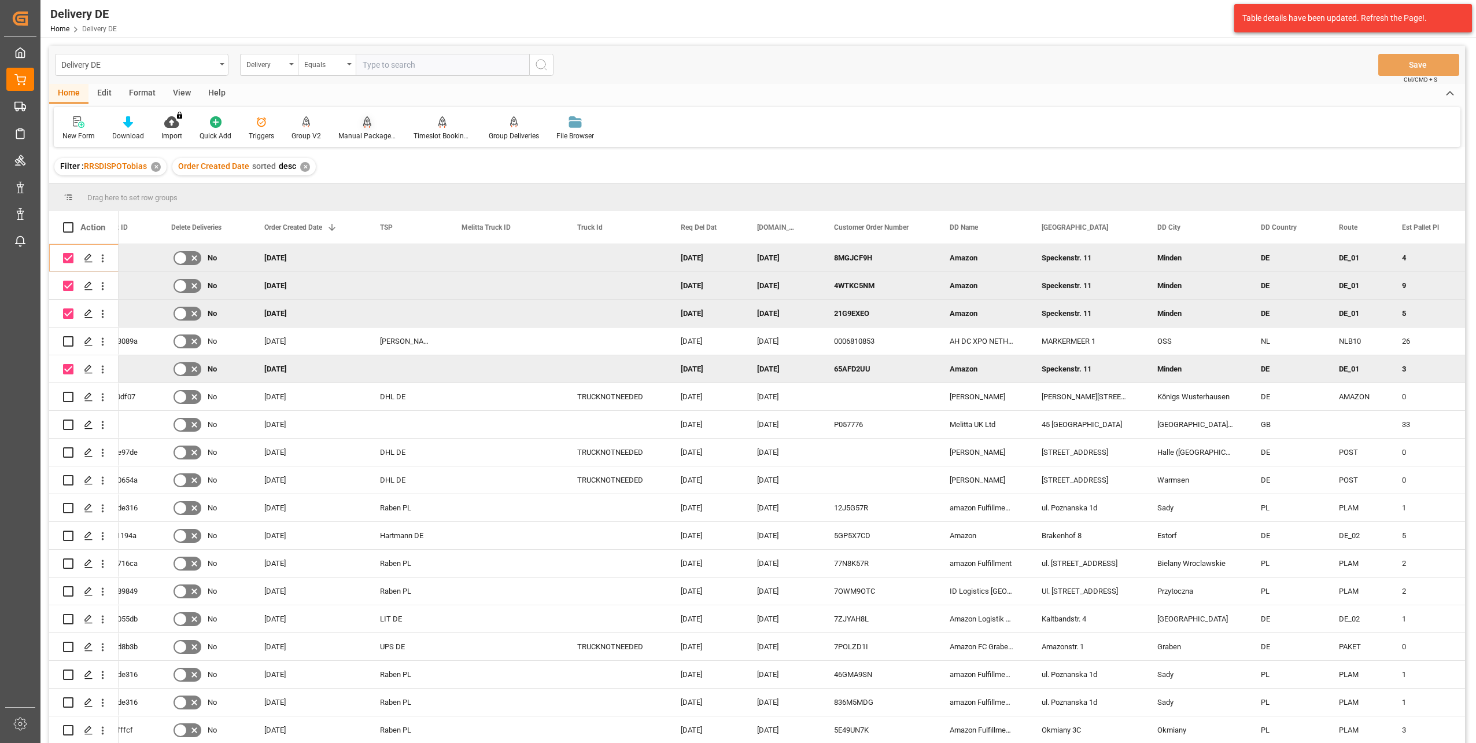
click at [367, 136] on div "Manual Package TypeDetermination" at bounding box center [367, 136] width 58 height 10
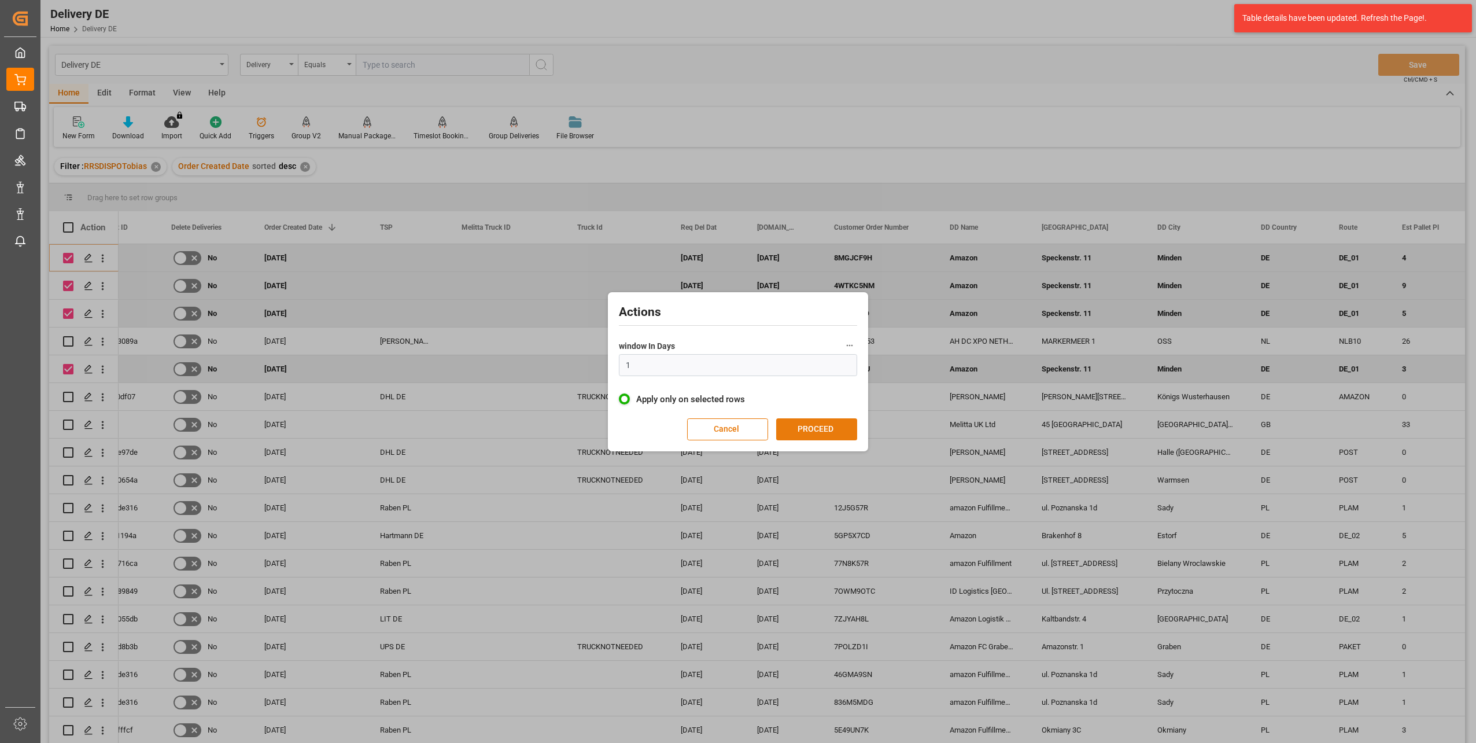
click at [821, 433] on button "PROCEED" at bounding box center [816, 429] width 81 height 22
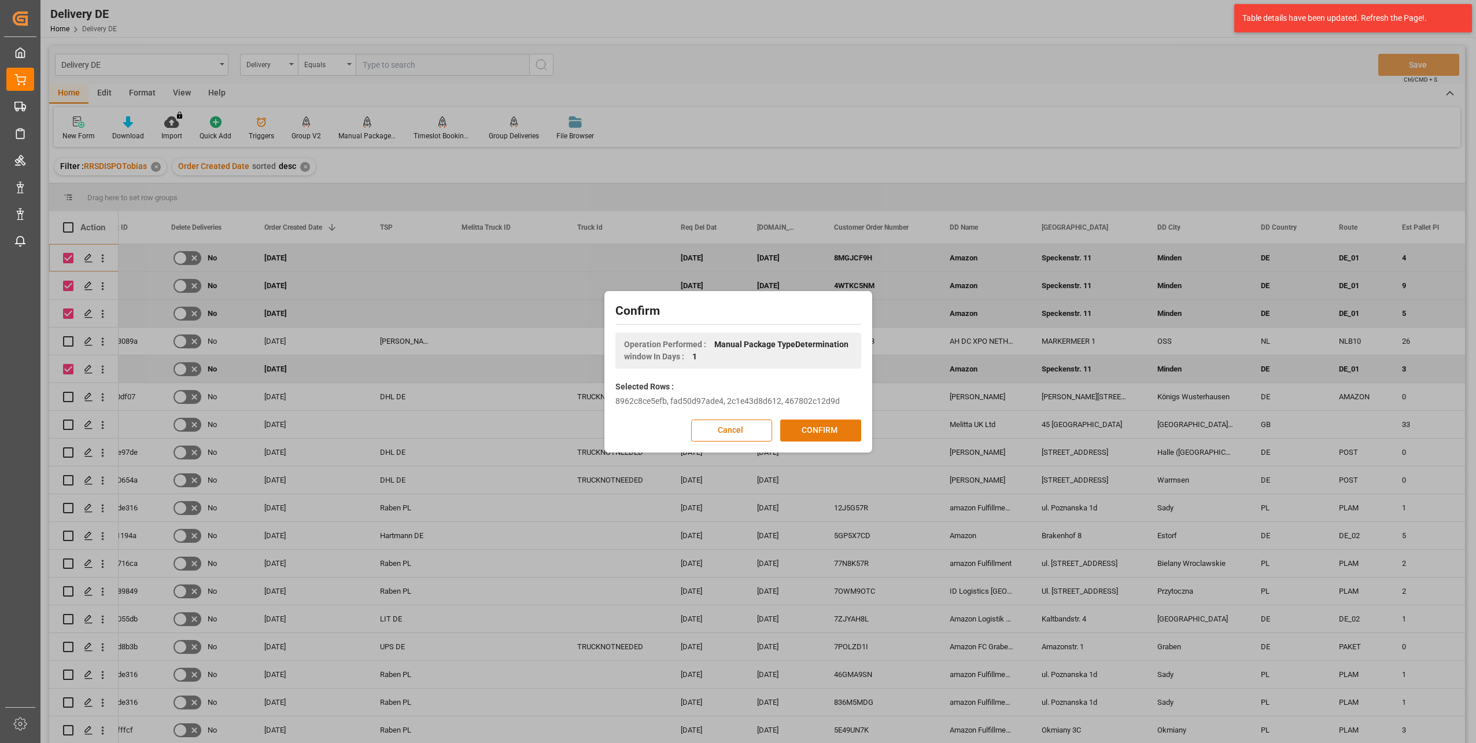
click at [826, 432] on button "CONFIRM" at bounding box center [820, 430] width 81 height 22
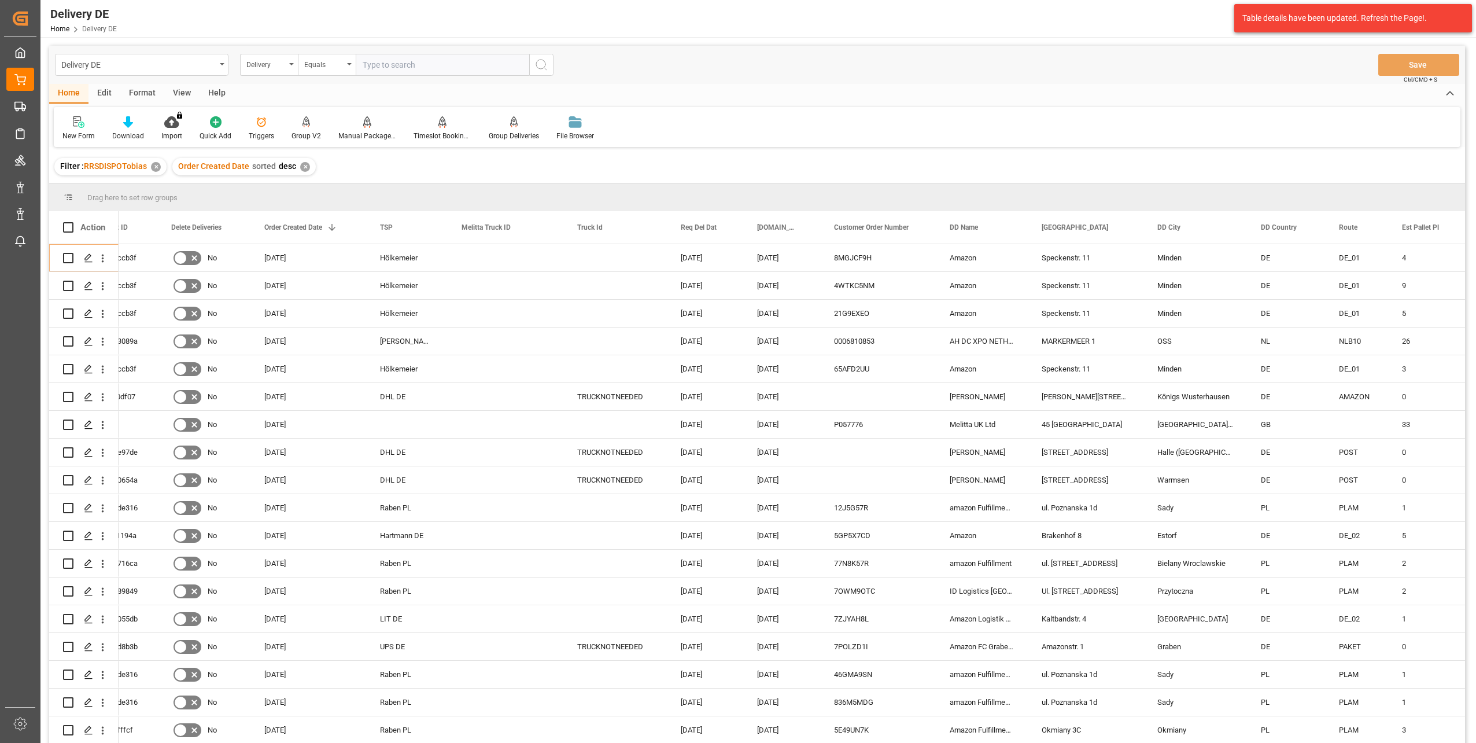
click at [426, 163] on div "Filter : RRSDISPOTobias ✕ Order Created Date sorted desc ✕" at bounding box center [757, 166] width 1416 height 32
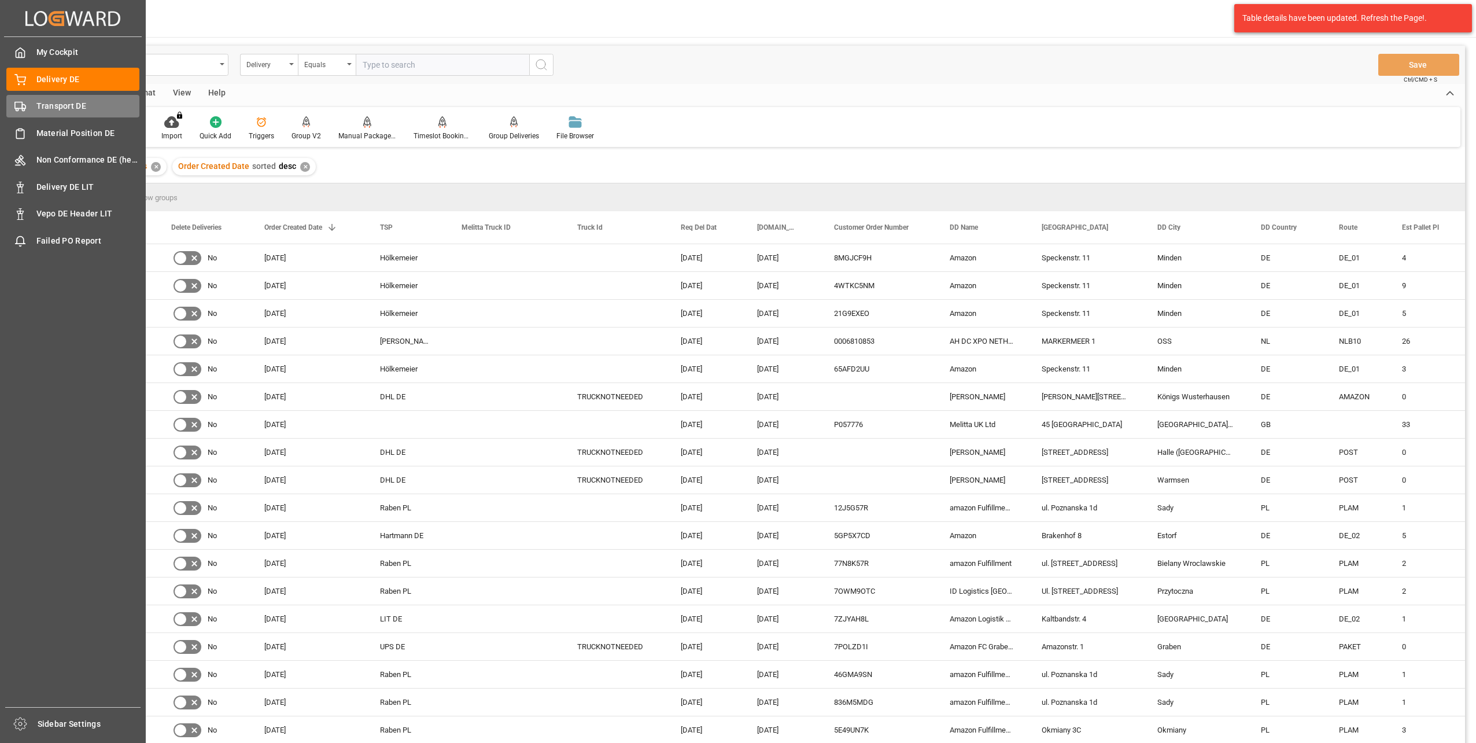
click at [48, 110] on span "Transport DE" at bounding box center [88, 106] width 104 height 12
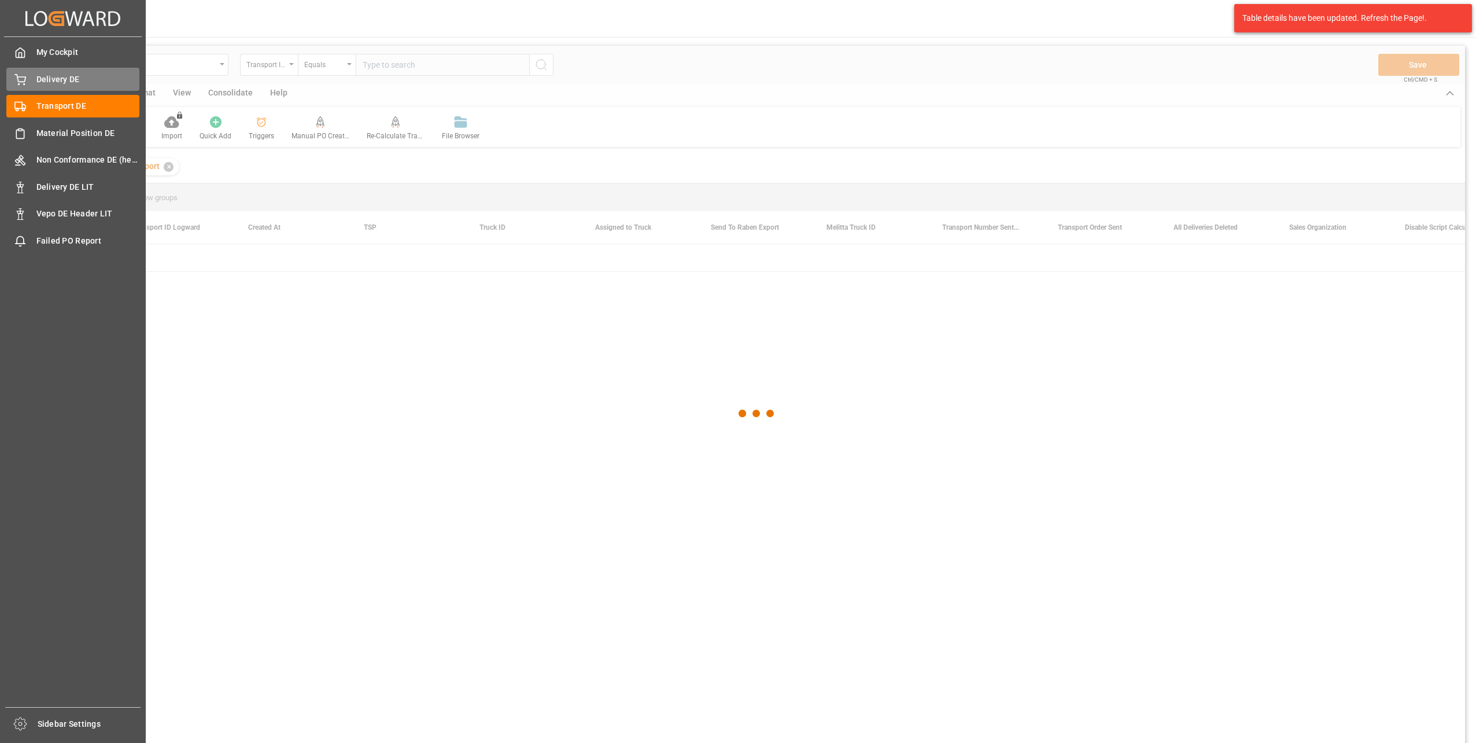
click at [58, 82] on span "Delivery DE" at bounding box center [88, 79] width 104 height 12
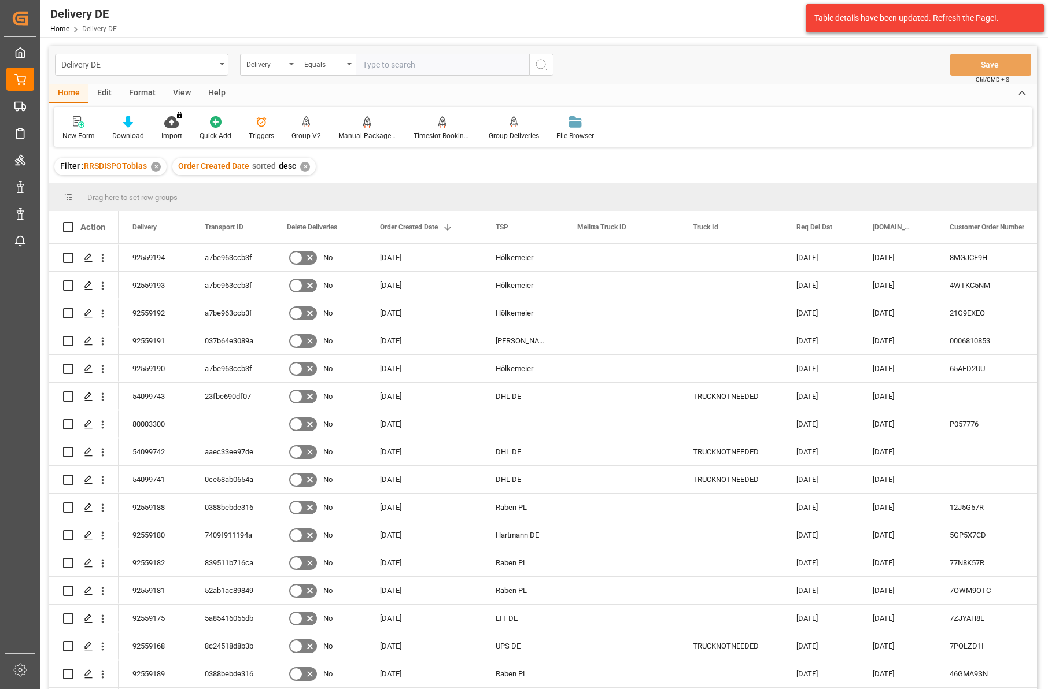
click at [232, 9] on div "Delivery DE Home Delivery DE Melitta Europa GmbH & Co. KG 15 Notifications Only…" at bounding box center [540, 18] width 1016 height 37
click at [561, 664] on div "Raben PL" at bounding box center [523, 673] width 82 height 27
click at [261, 64] on div "Delivery" at bounding box center [265, 63] width 39 height 13
type input "tsp"
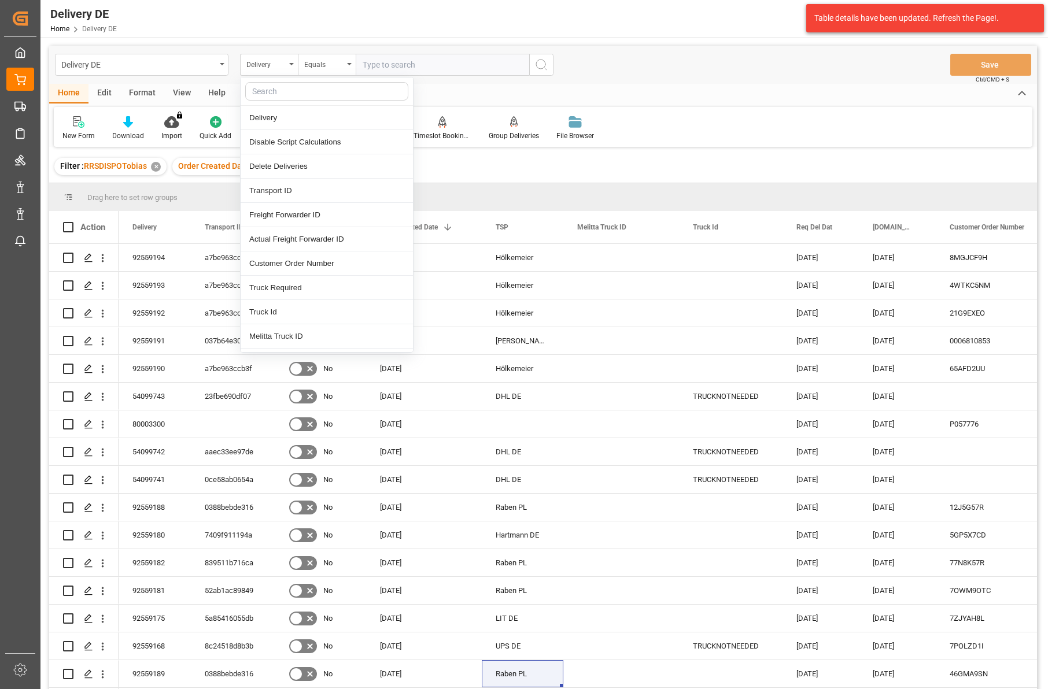
click at [278, 96] on input "text" at bounding box center [326, 91] width 163 height 19
type input "ts"
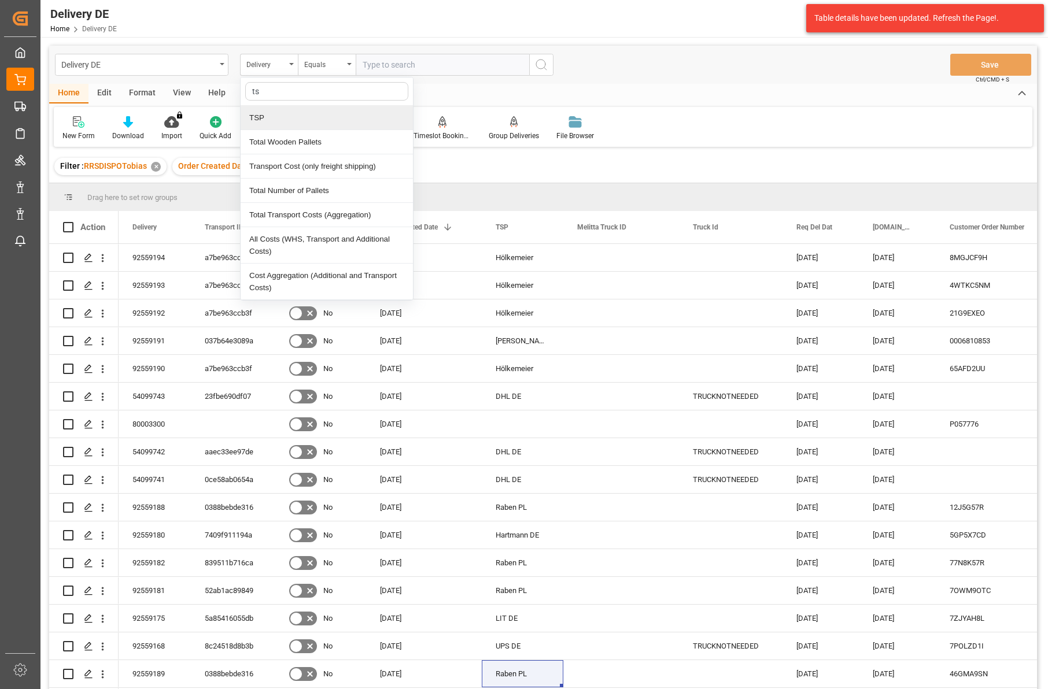
click at [255, 115] on div "TSP" at bounding box center [327, 118] width 172 height 24
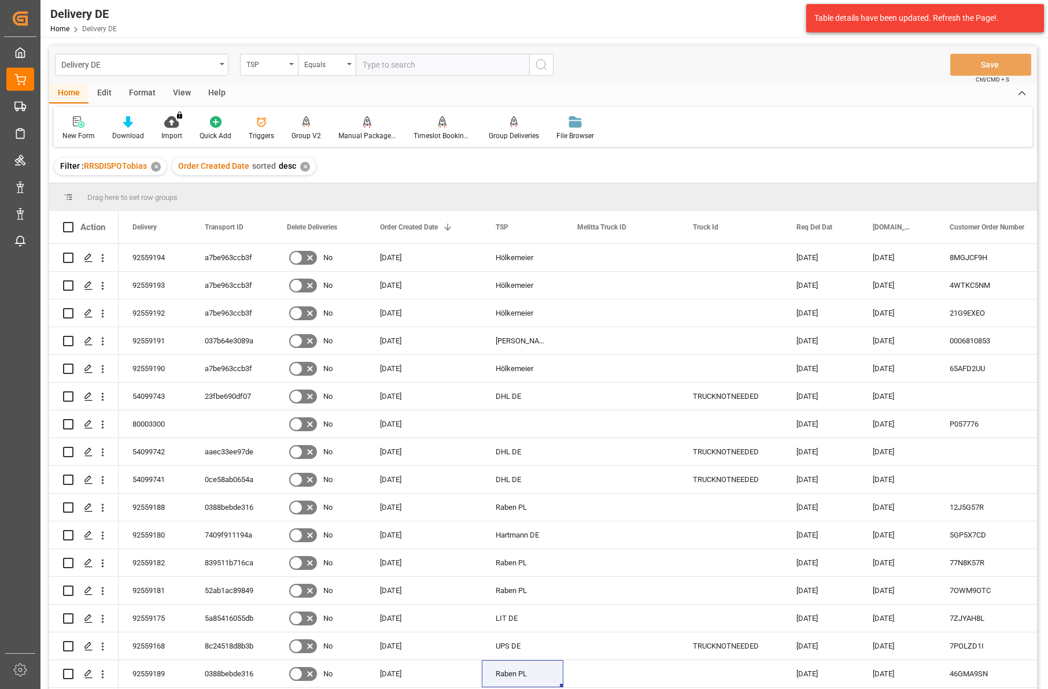
click at [413, 58] on input "text" at bounding box center [442, 65] width 173 height 22
type input "hölkemeier"
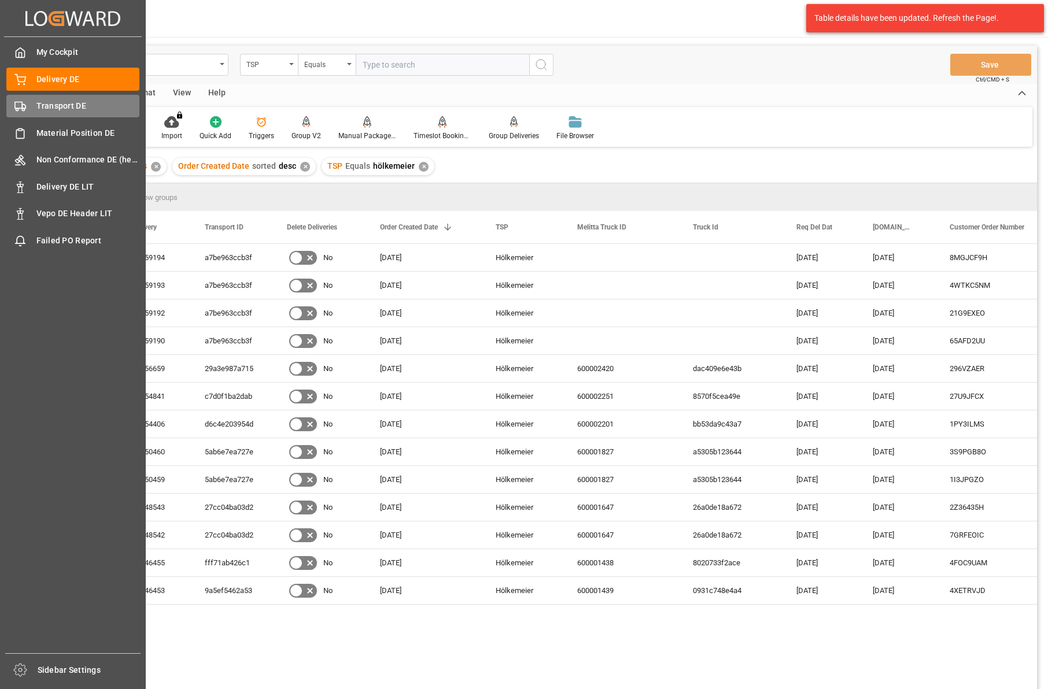
click at [48, 108] on span "Transport DE" at bounding box center [88, 106] width 104 height 12
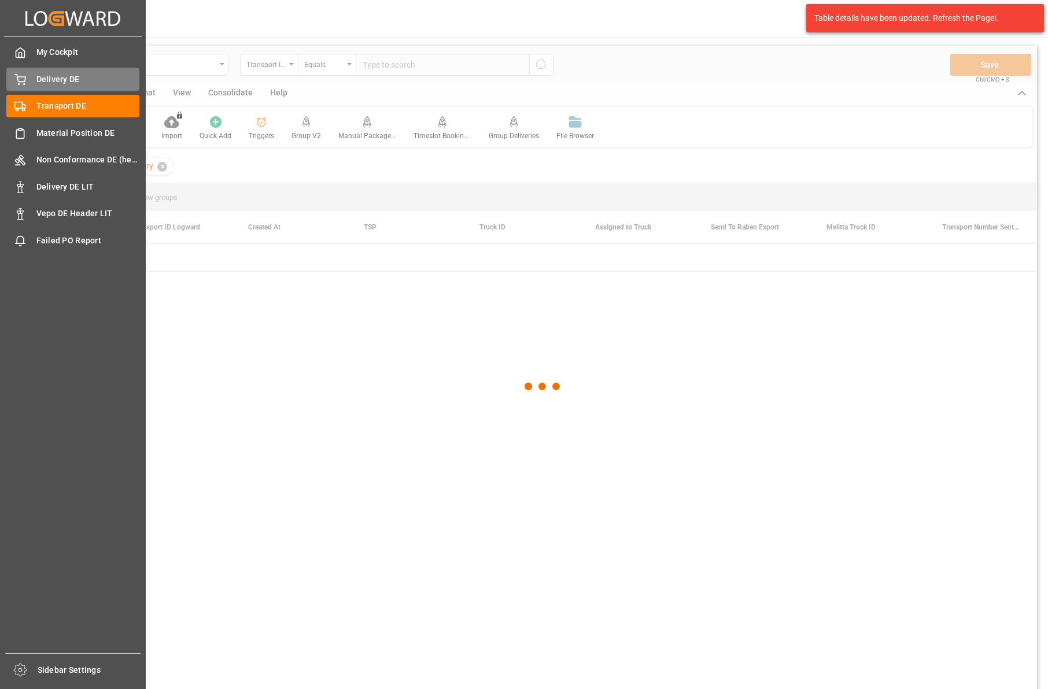
click at [53, 85] on span "Delivery DE" at bounding box center [88, 79] width 104 height 12
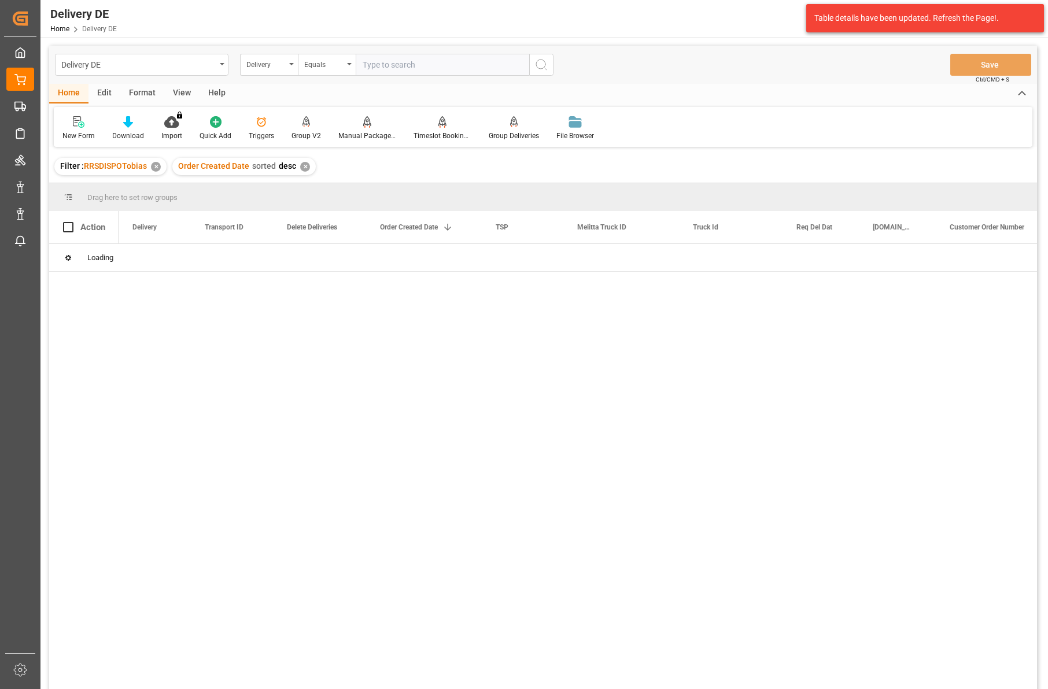
click at [375, 62] on input "text" at bounding box center [442, 65] width 173 height 22
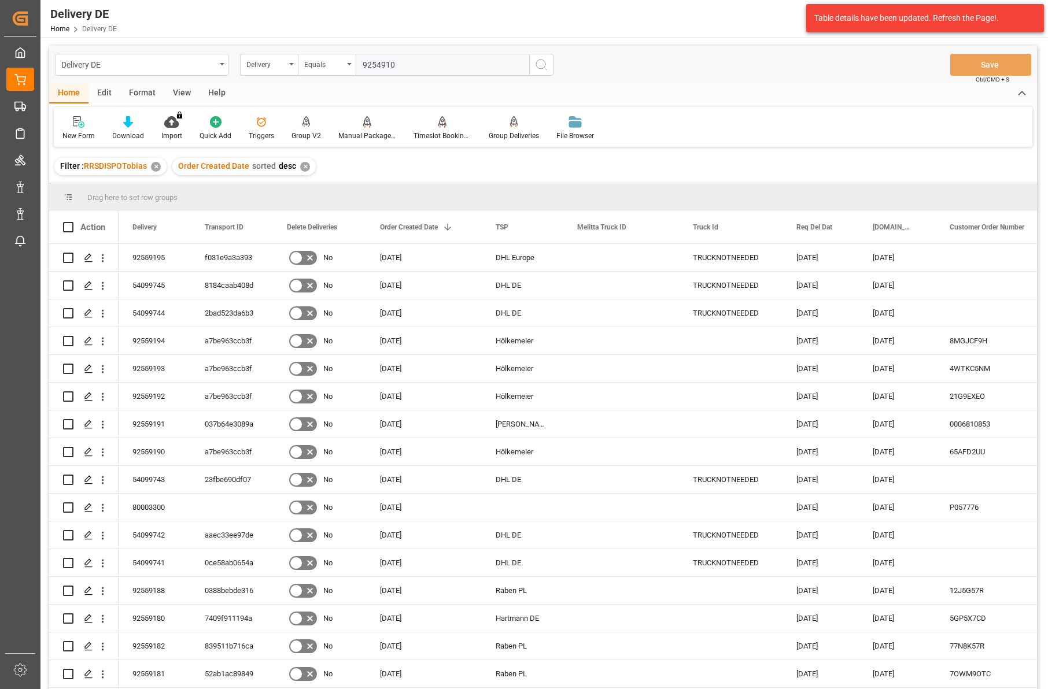
type input "92549107"
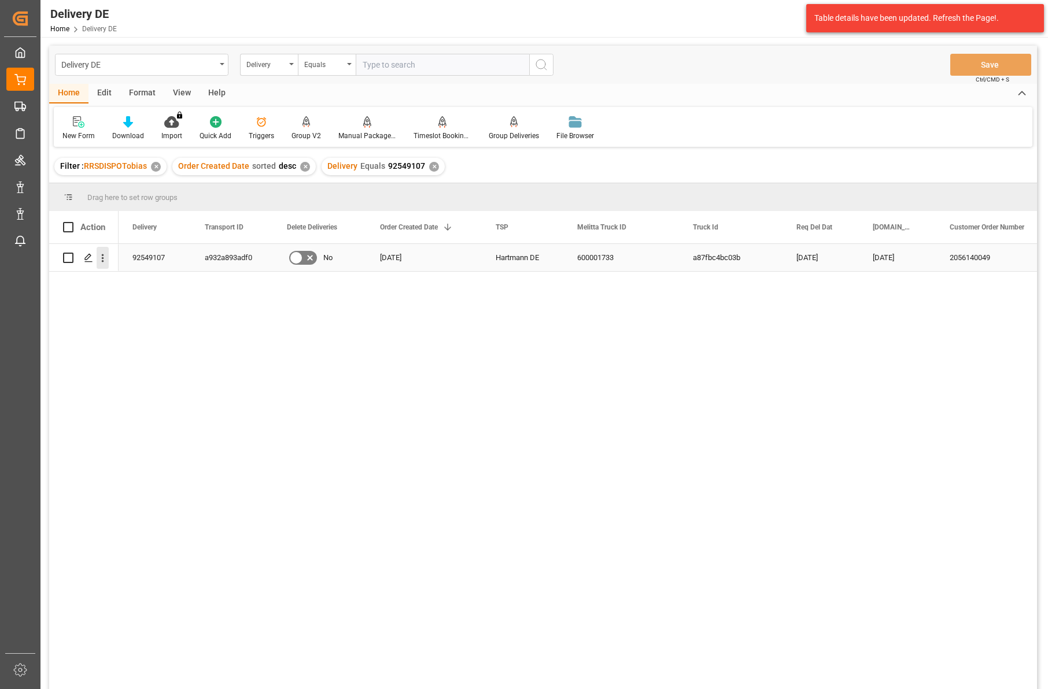
click at [105, 263] on icon "open menu" at bounding box center [103, 258] width 12 height 12
click at [148, 281] on span "Open in new tab" at bounding box center [178, 282] width 105 height 12
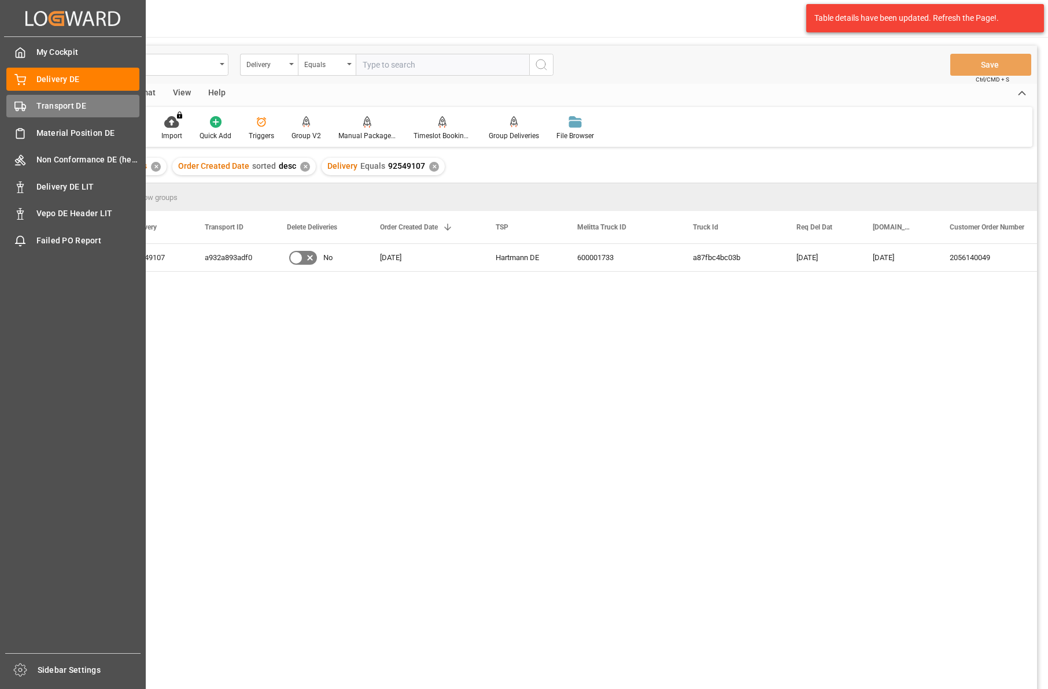
click at [29, 102] on div "Transport DE Transport DE" at bounding box center [72, 106] width 133 height 23
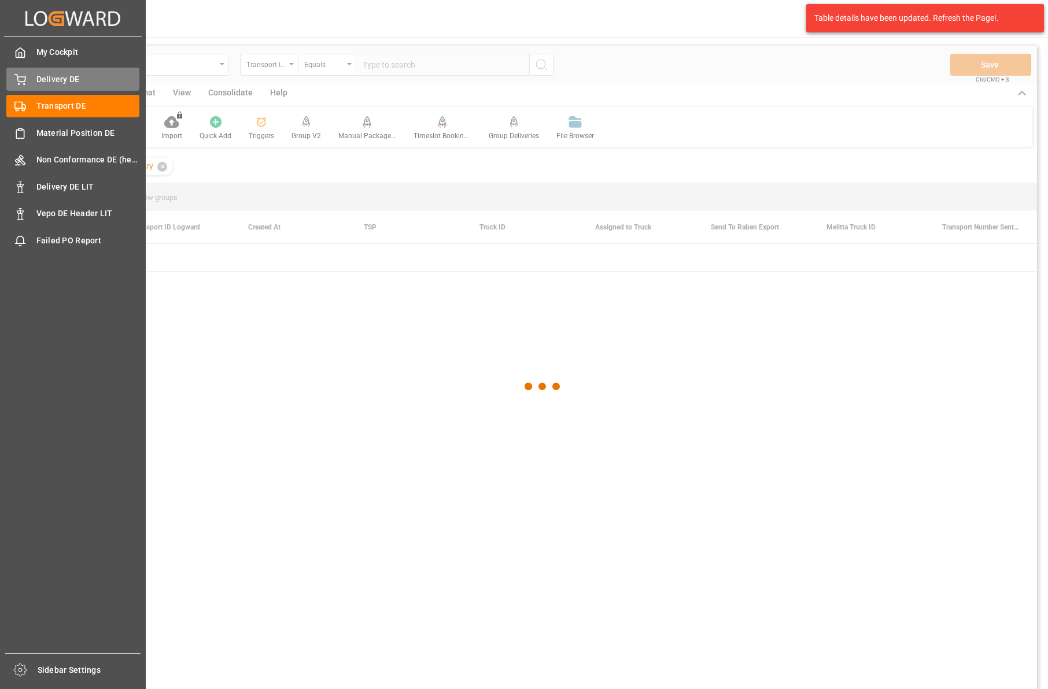
click at [42, 73] on span "Delivery DE" at bounding box center [88, 79] width 104 height 12
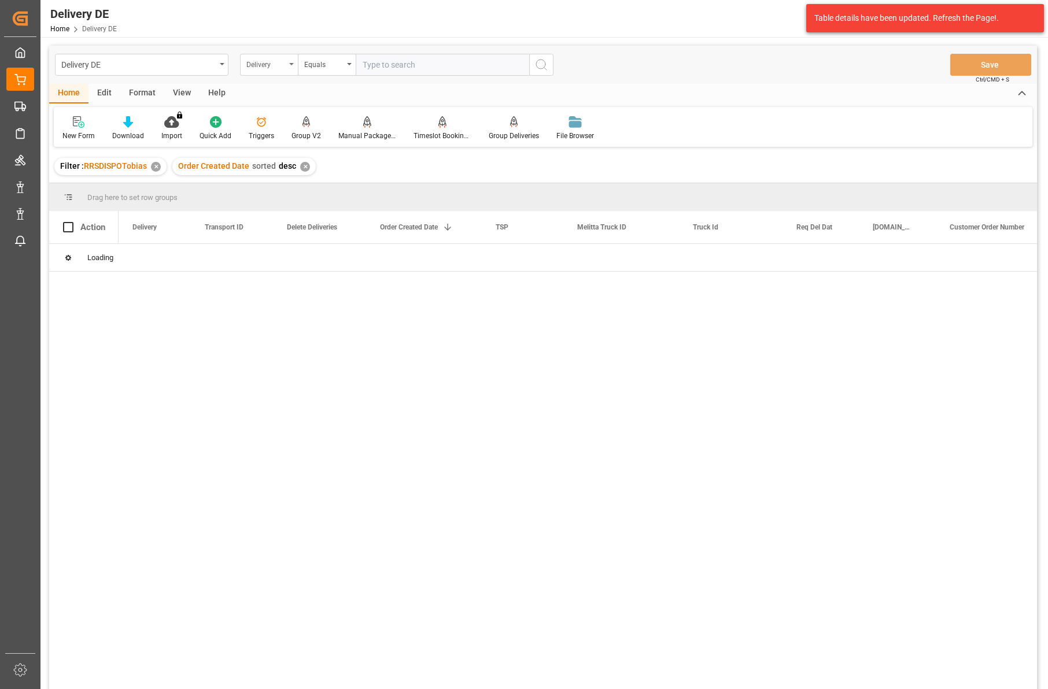
click at [279, 67] on div "Delivery" at bounding box center [265, 63] width 39 height 13
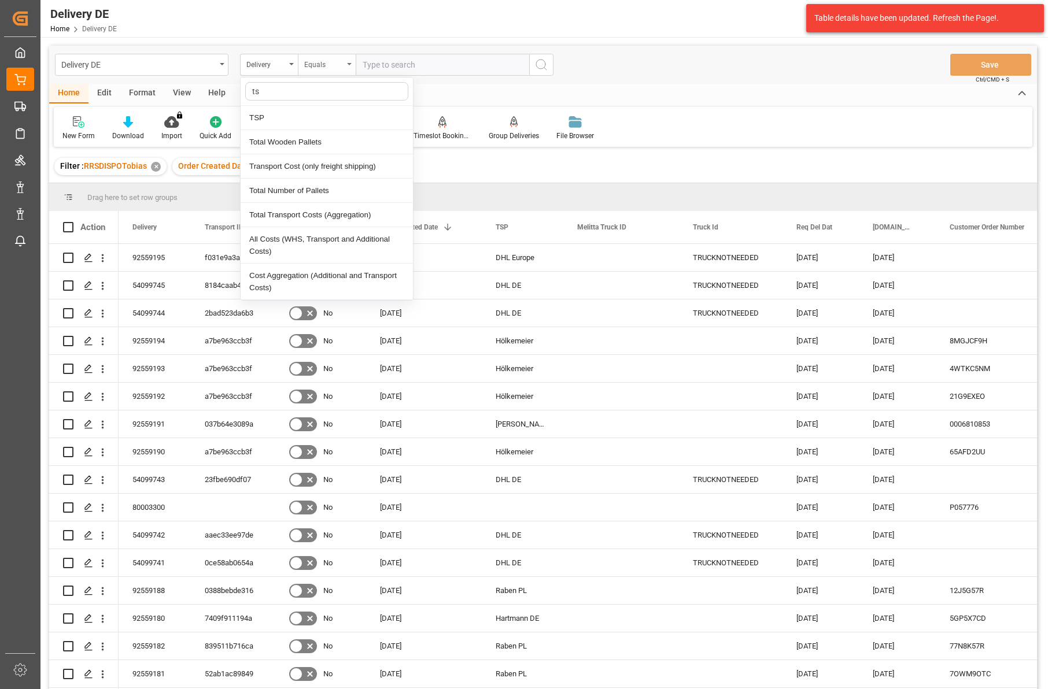
type input "tsp"
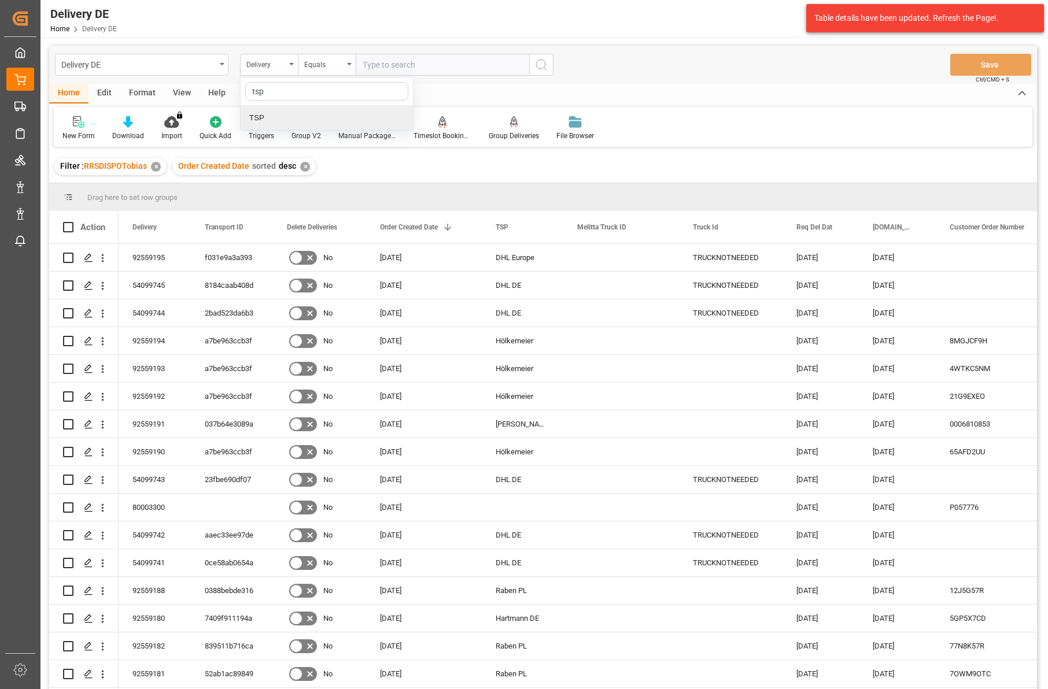
click at [288, 120] on div "TSP" at bounding box center [327, 118] width 172 height 24
click at [374, 64] on input "text" at bounding box center [442, 65] width 173 height 22
type input "hölkemeier"
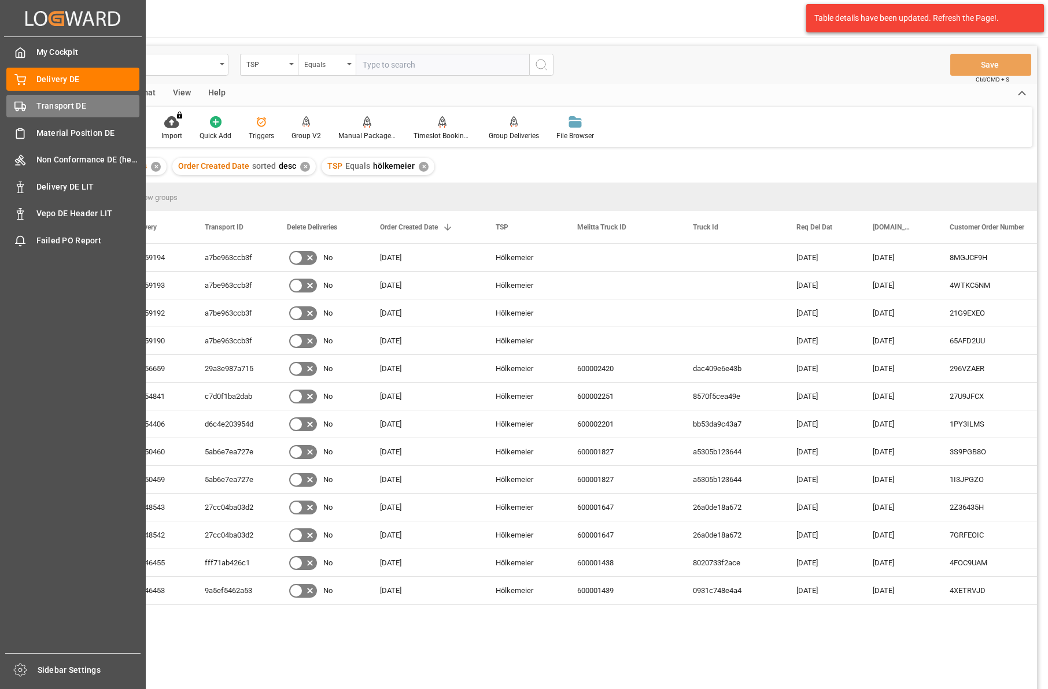
click at [41, 105] on span "Transport DE" at bounding box center [88, 106] width 104 height 12
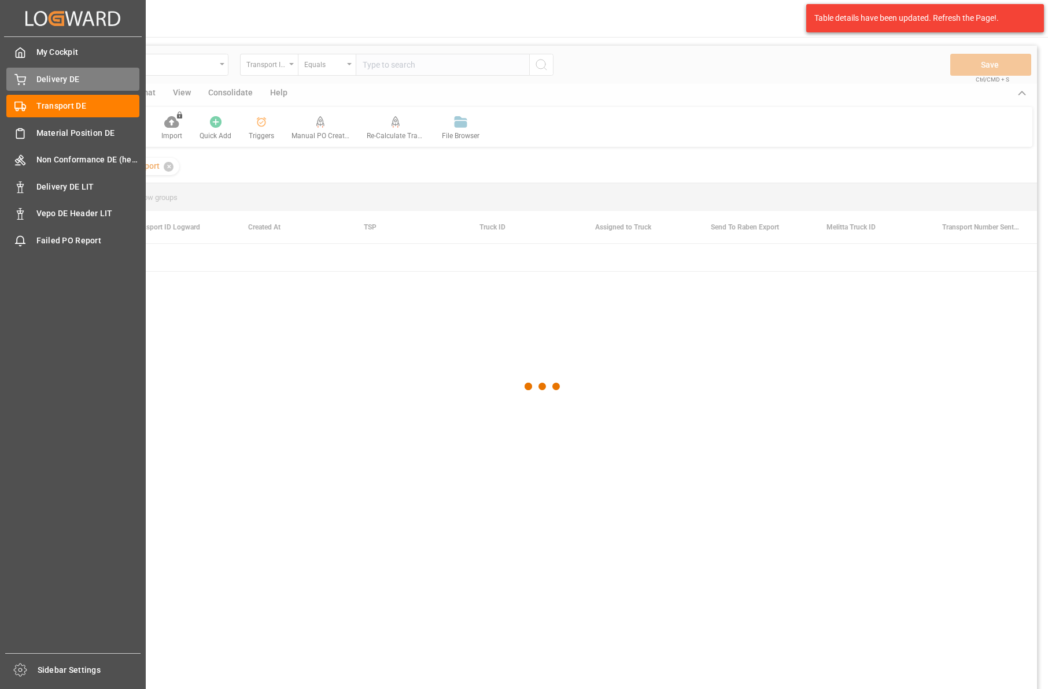
click at [64, 78] on span "Delivery DE" at bounding box center [88, 79] width 104 height 12
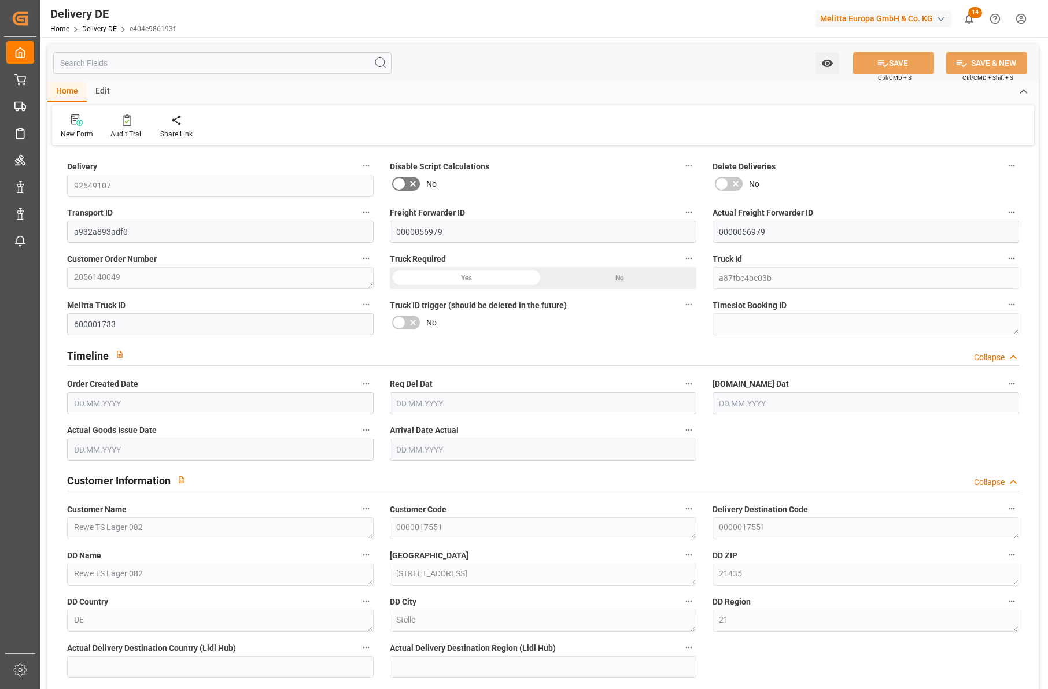
type input "13"
type input "7"
type input "1239.136"
type input "2080"
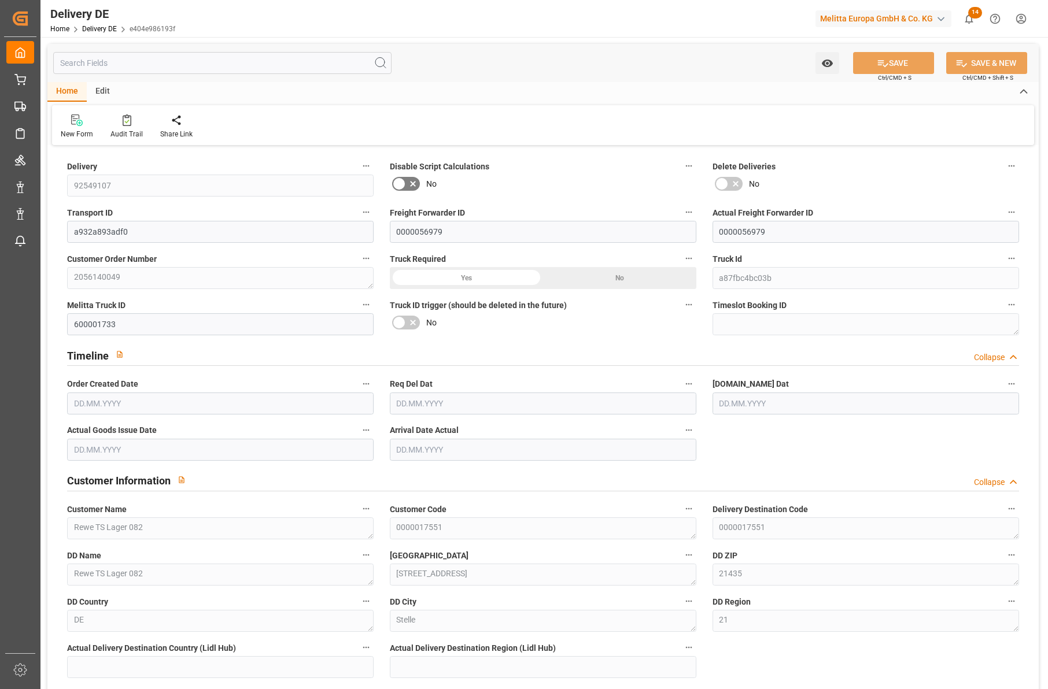
type input "10928.556"
type input "[DATE]"
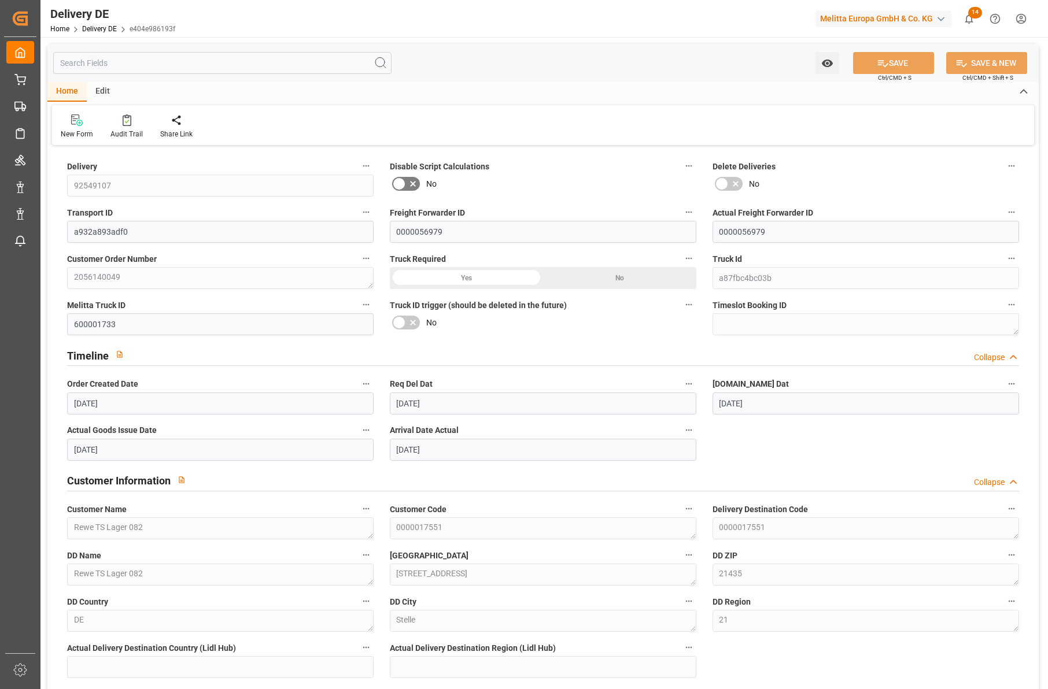
type input "[DATE]"
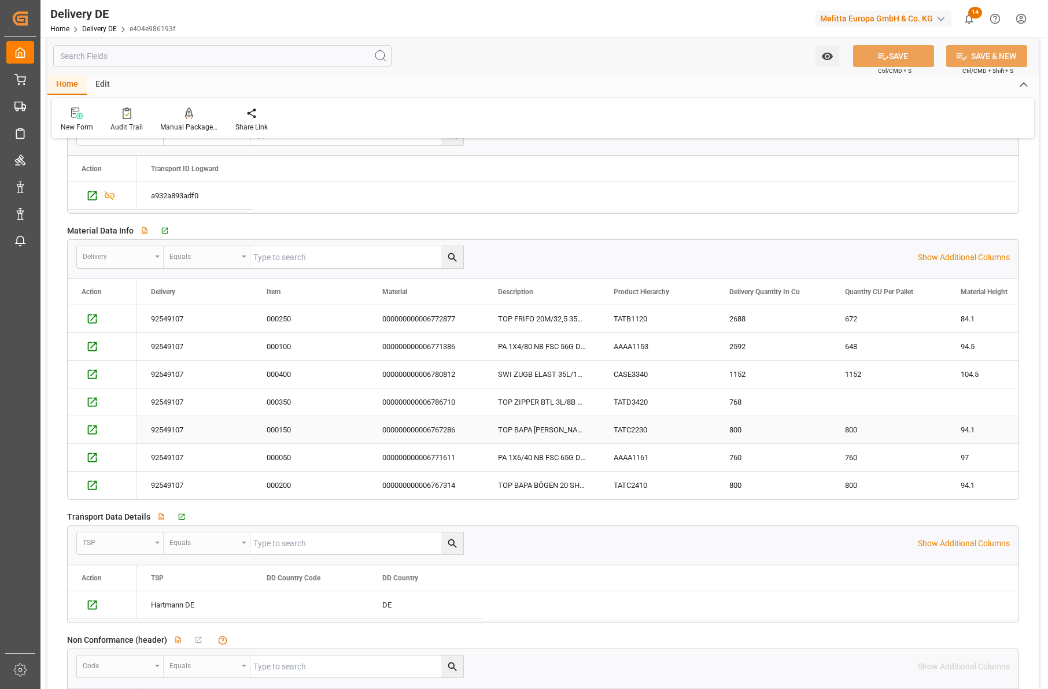
scroll to position [1619, 0]
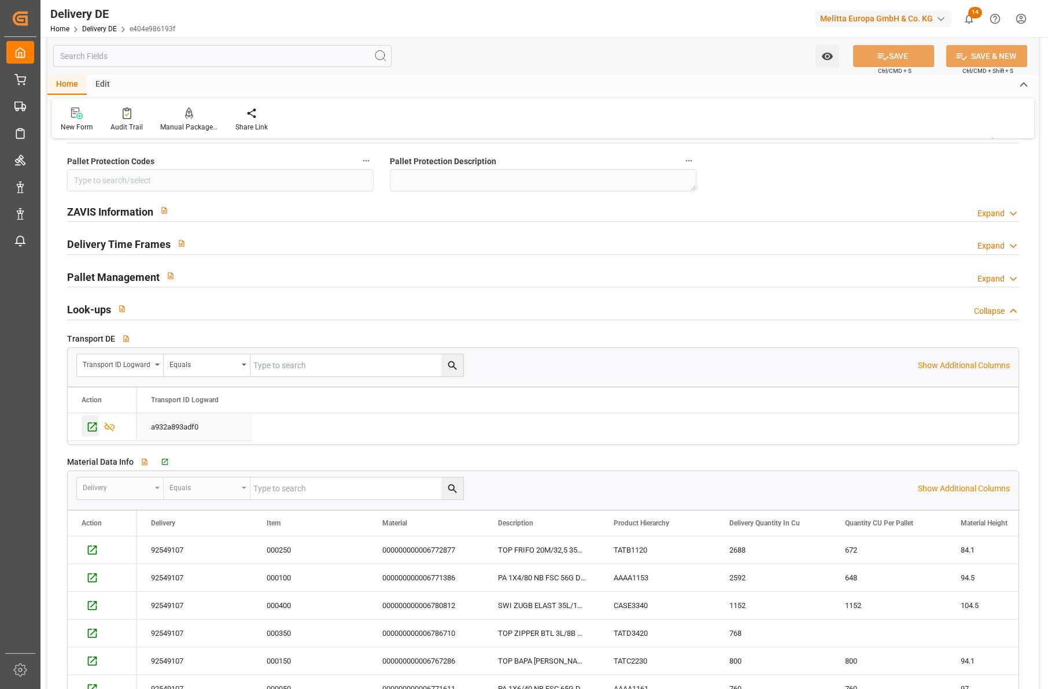
click at [90, 427] on icon "Press SPACE to select this row." at bounding box center [92, 427] width 12 height 12
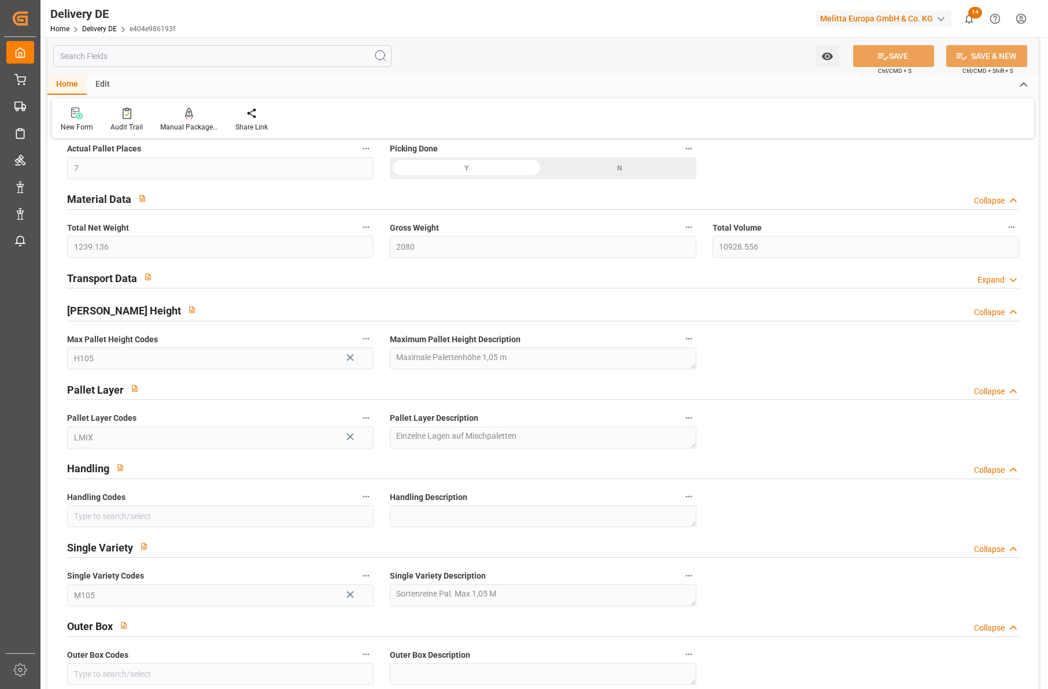
scroll to position [1041, 0]
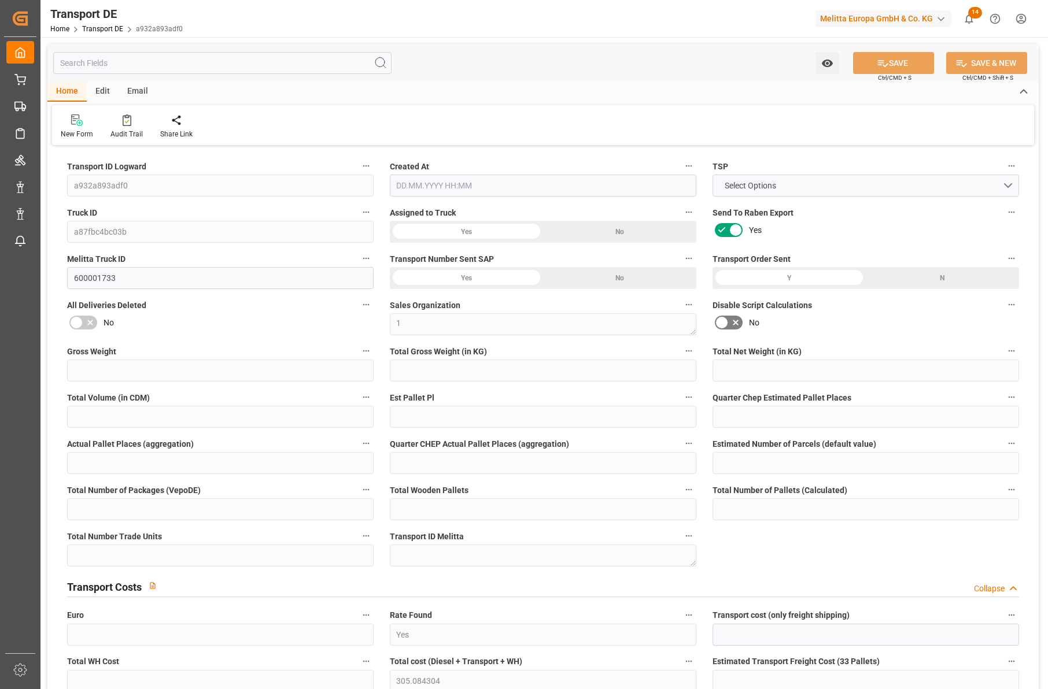
type input "2080"
type input "1752.882"
type input "1239.136"
type input "10928.556"
type input "7"
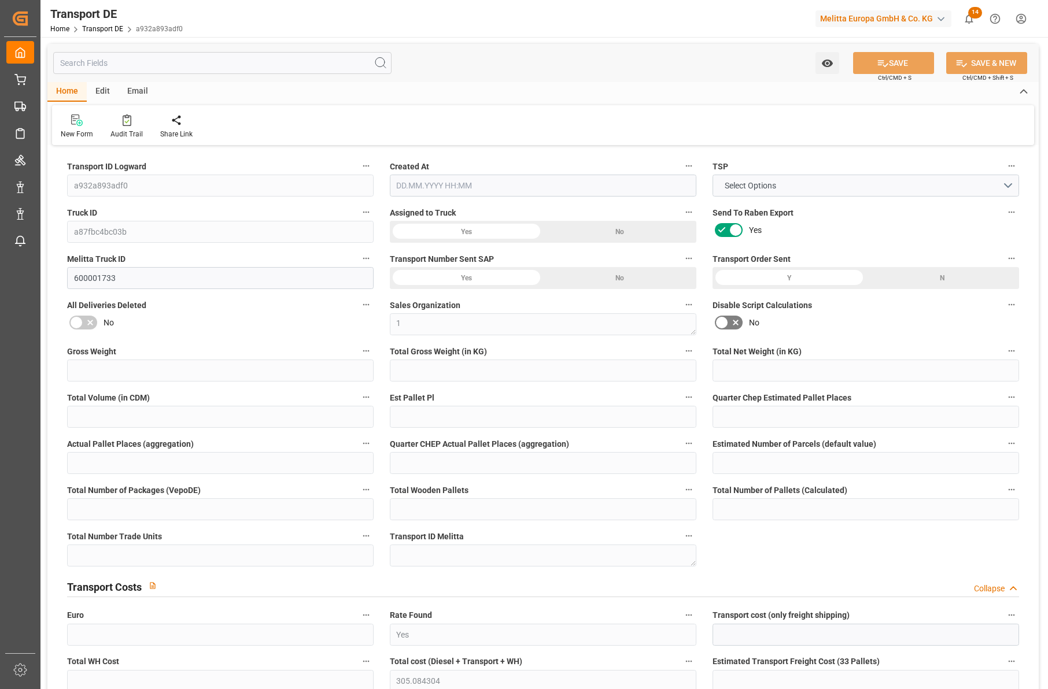
type input "0"
type input "7"
type input "0"
type input "1"
type input "13"
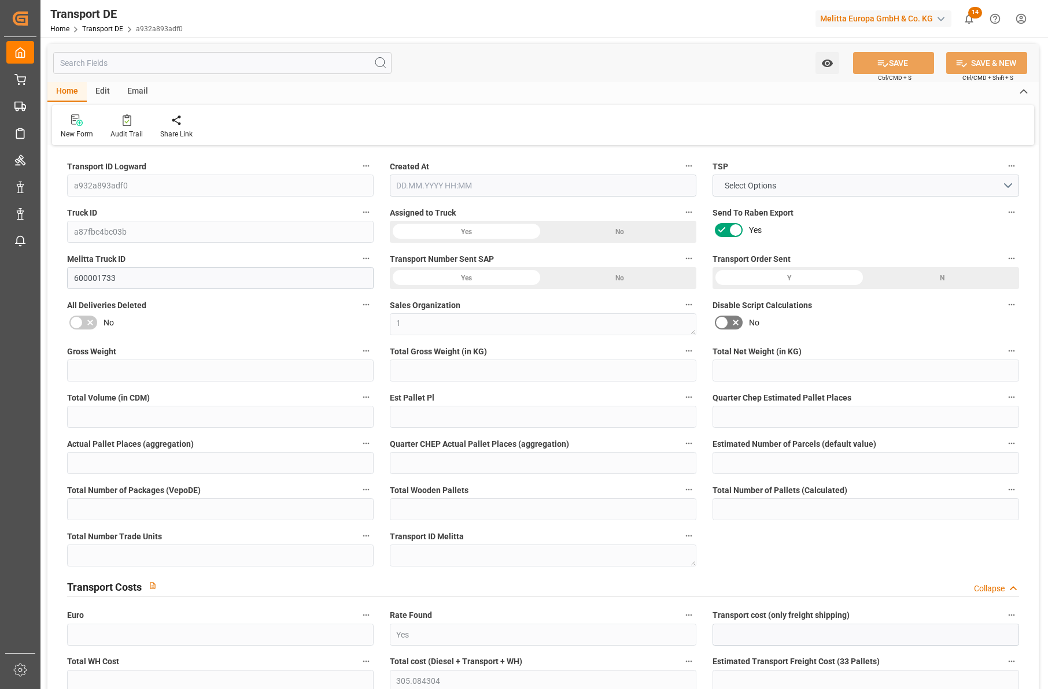
type input "13"
type input "12"
type input "64"
type input "0"
type input "242.84"
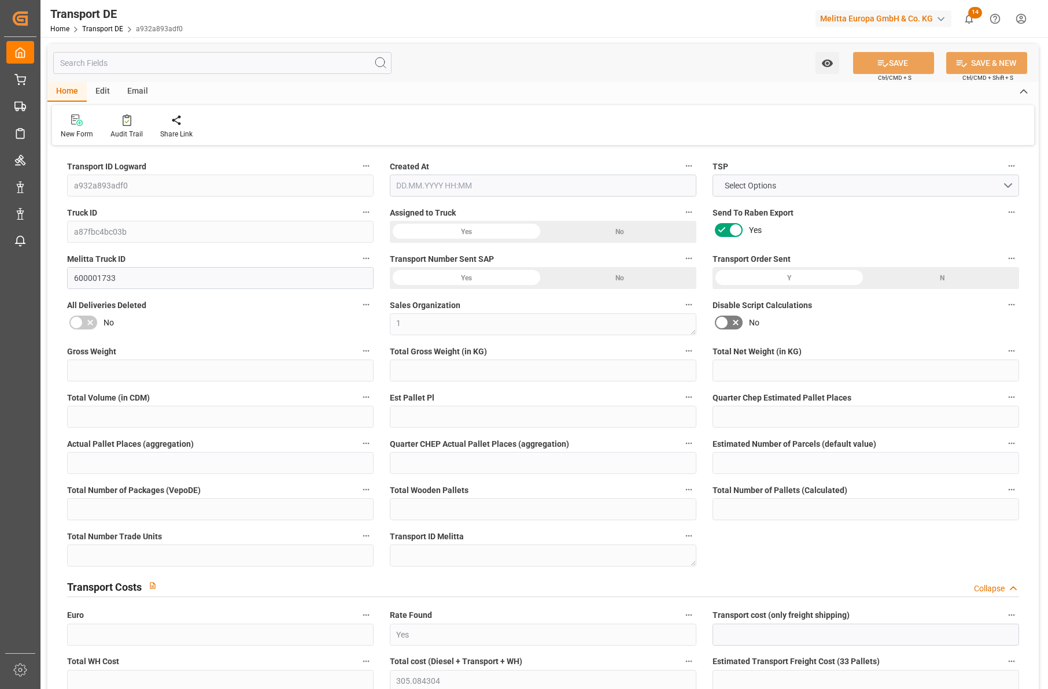
type input "64.527"
type input "242.84"
type input "240.5573"
type input "21"
type input "13"
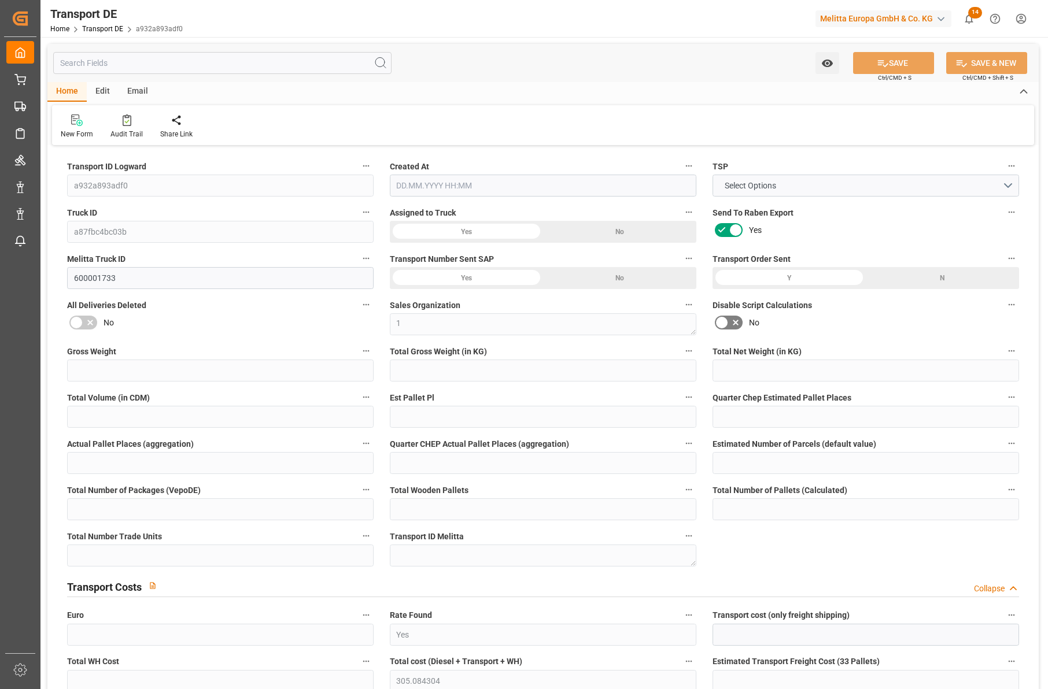
type input "0"
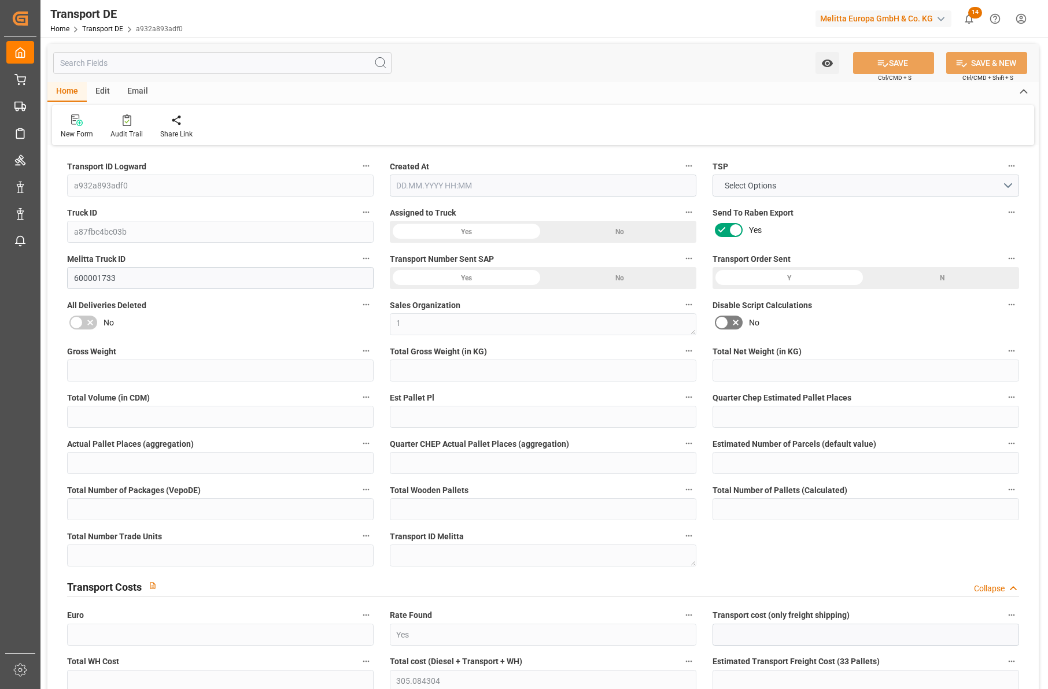
type input "0"
type input "-2.2827"
type input "0"
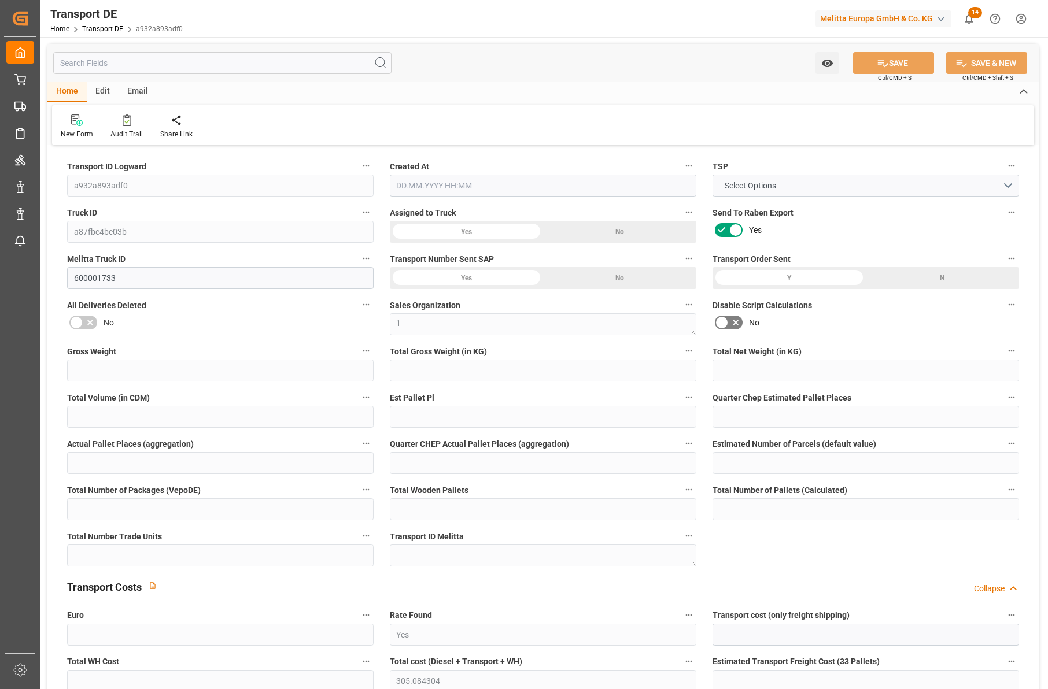
type input "0"
type input "1752.882"
type input "10767.6795"
type input "21"
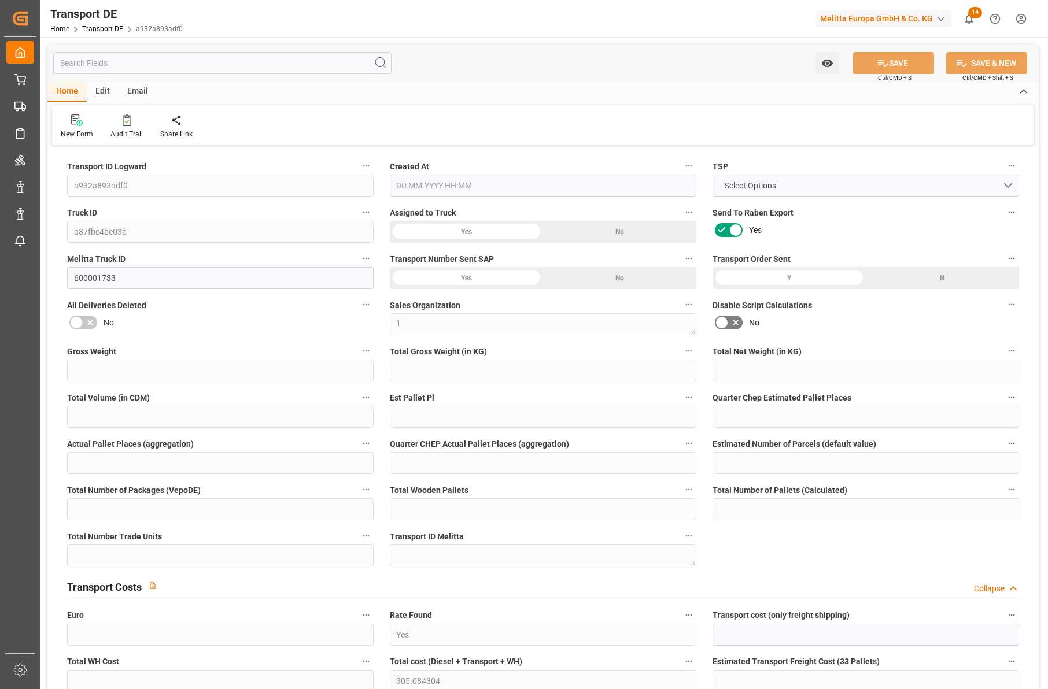
type input "80"
type input "0"
type input "1"
type input "12"
type input "0"
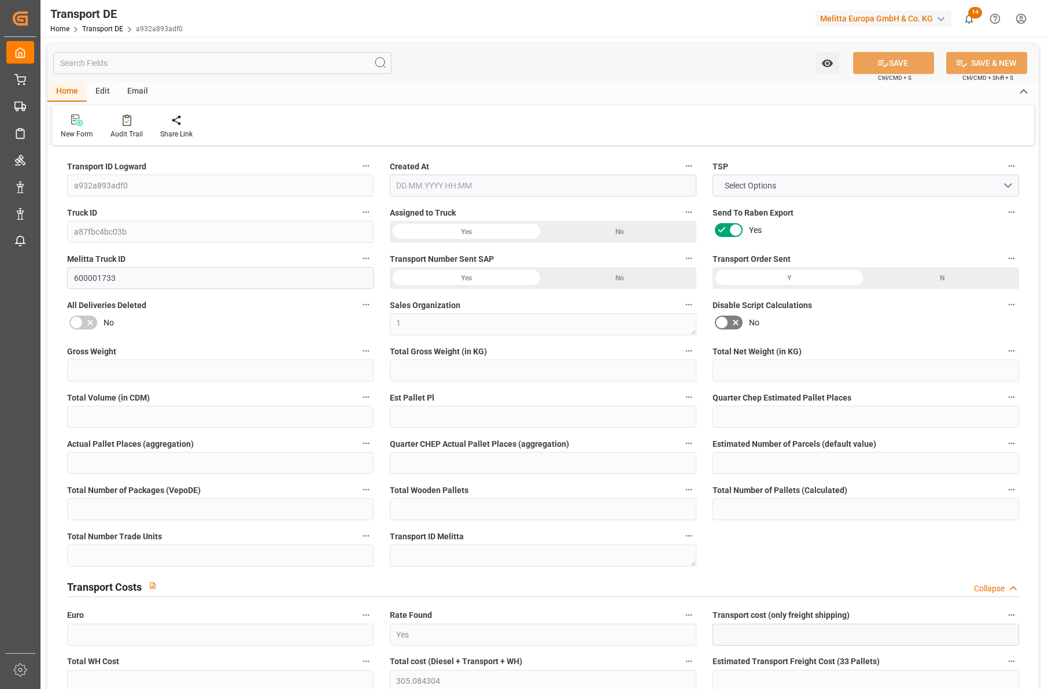
type input "0"
type input "1"
type input "0"
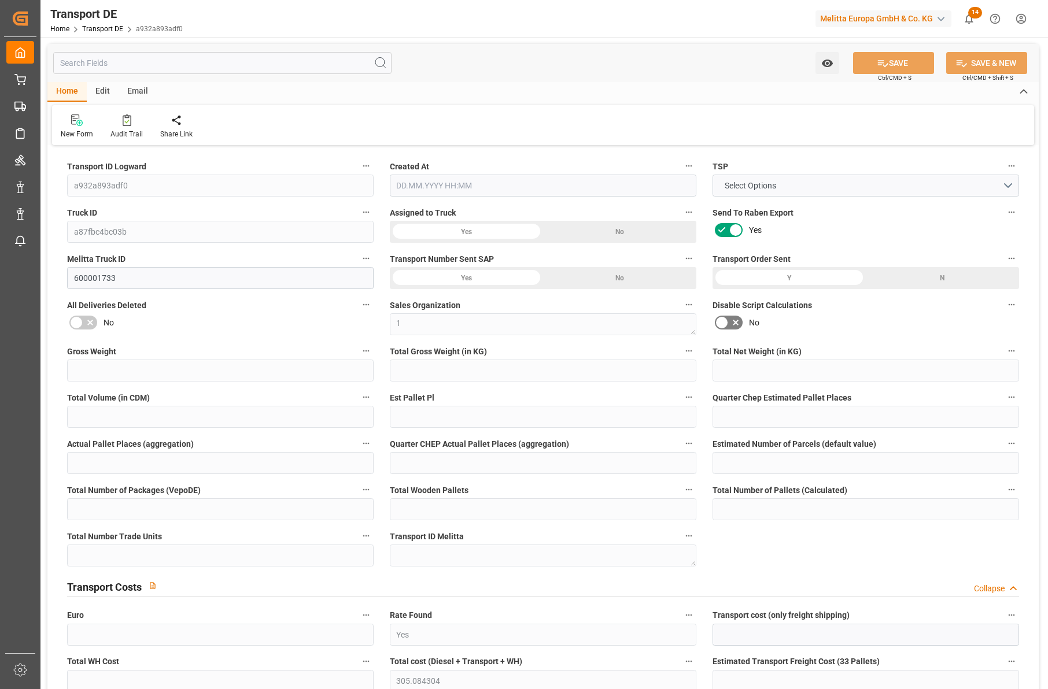
type input "639"
type input "305.0843"
type input "240.5573"
type input "[DATE] 21:01"
type input "[DATE]"
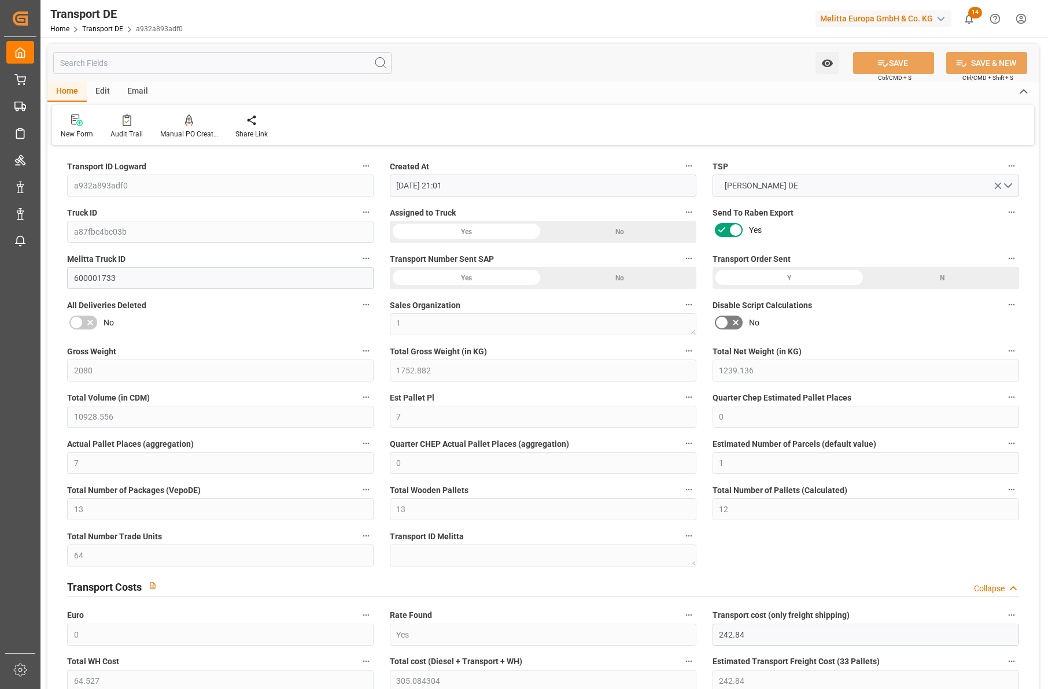
type input "[DATE]"
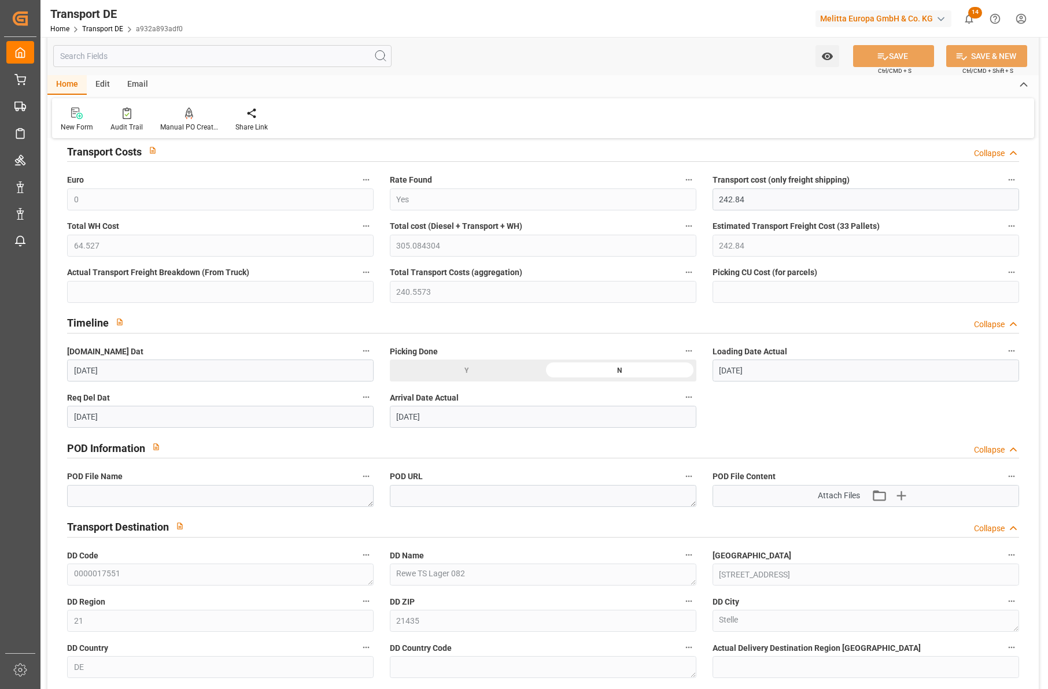
scroll to position [463, 0]
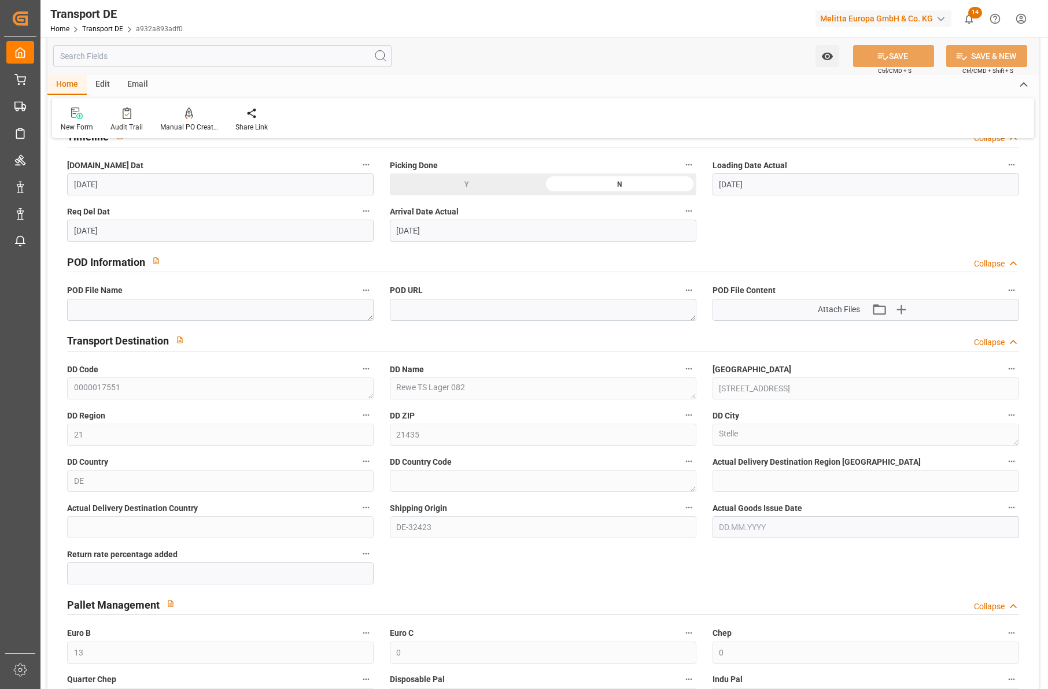
scroll to position [578, 0]
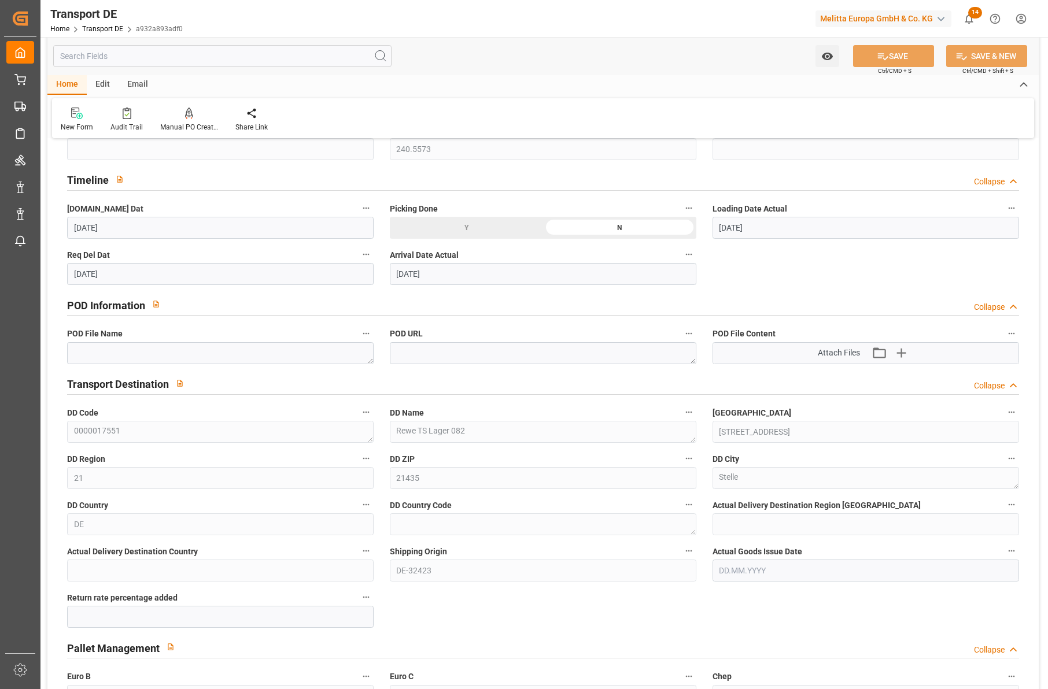
click at [1012, 304] on icon at bounding box center [1013, 307] width 12 height 12
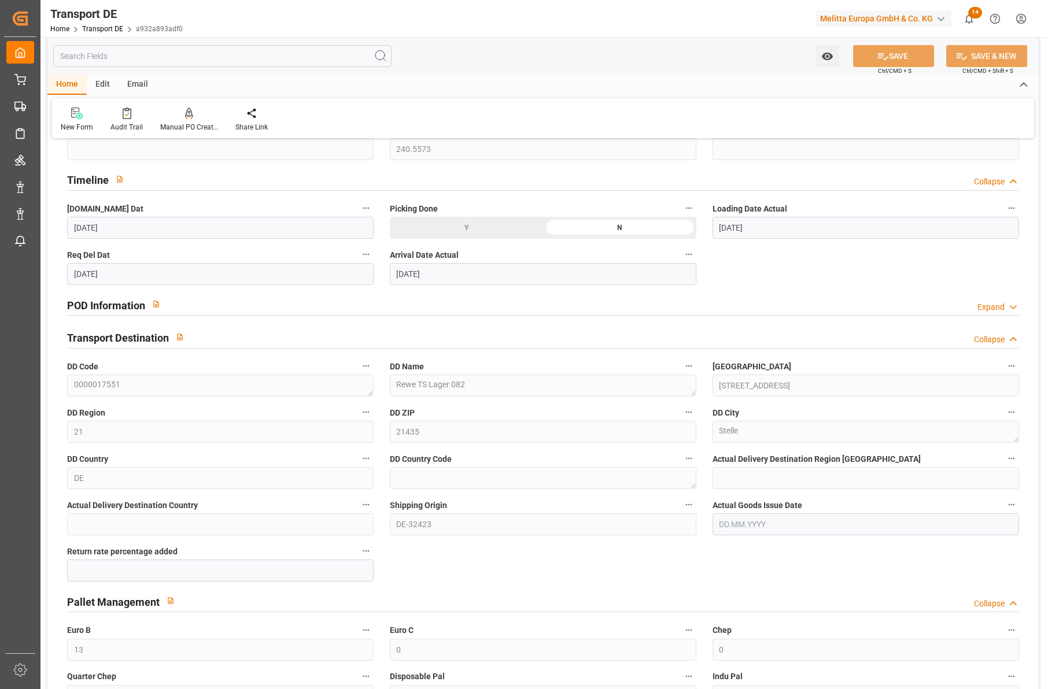
click at [1012, 304] on icon at bounding box center [1013, 307] width 12 height 12
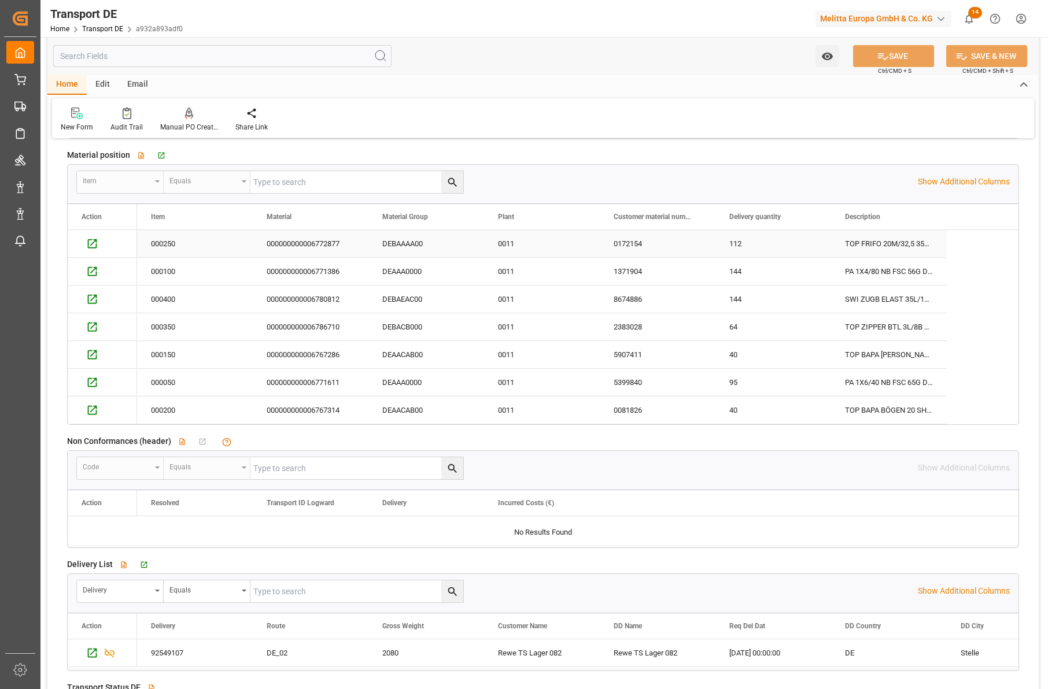
scroll to position [1966, 0]
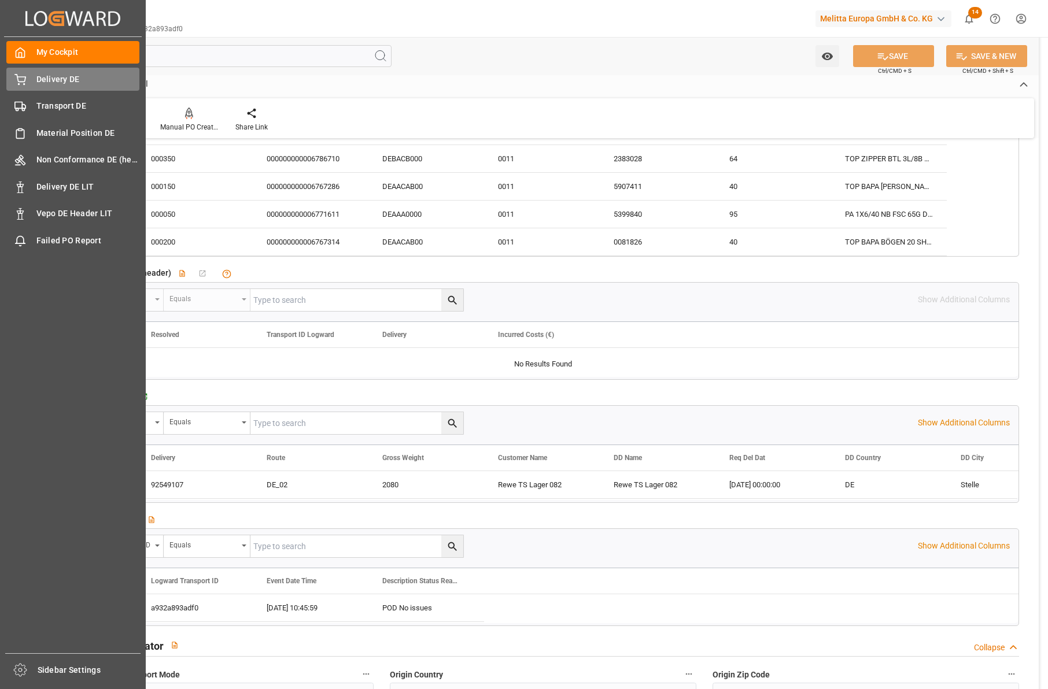
click at [26, 79] on div "Delivery DE Delivery DE" at bounding box center [72, 79] width 133 height 23
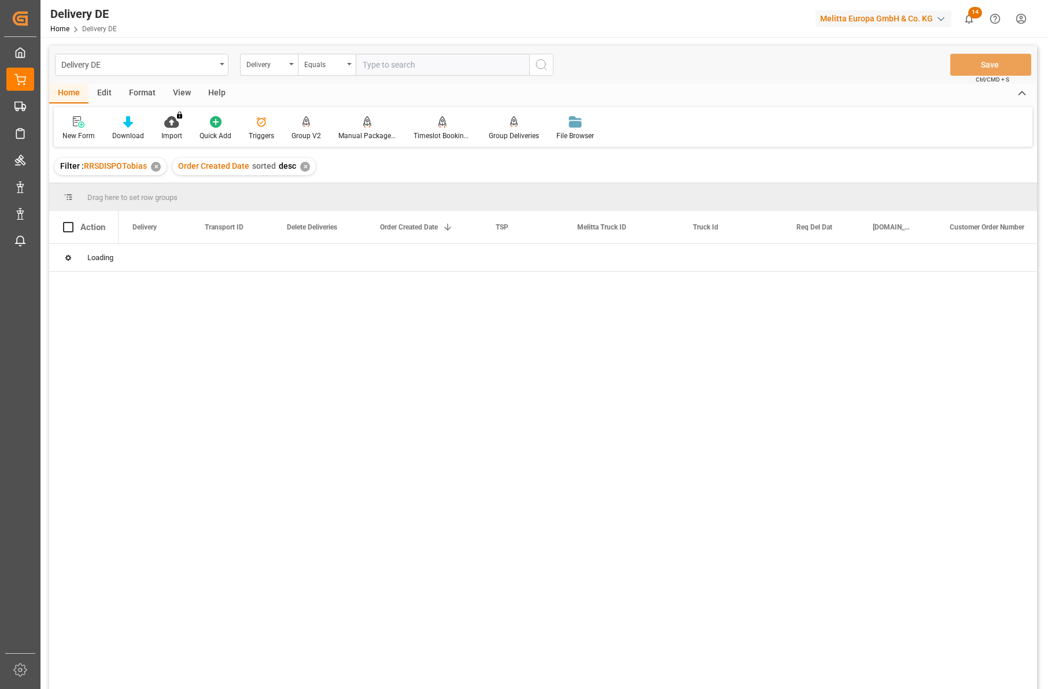
click at [403, 66] on input "text" at bounding box center [442, 65] width 173 height 22
type input "92556139"
click at [231, 248] on div "cc10d38dce31" at bounding box center [232, 257] width 82 height 27
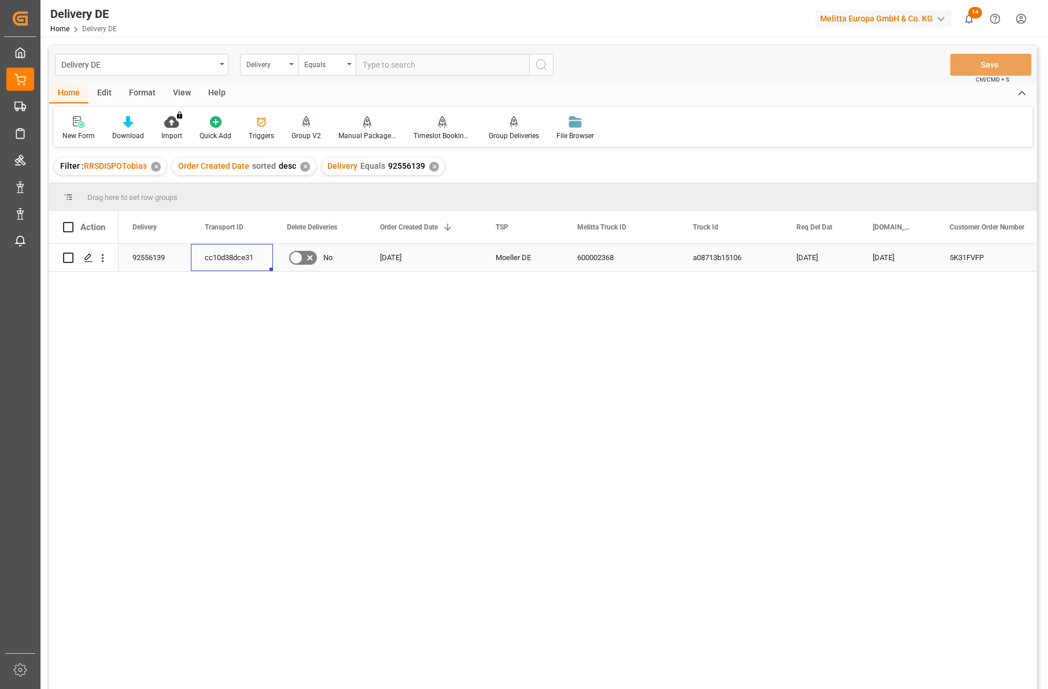
click at [600, 259] on div "600002368" at bounding box center [621, 257] width 116 height 27
click at [933, 333] on div "600002368 5K31FVFP Amazon Logistik Dortmund GmbH Kaltbandstr. 4 10.09.2025 12.0…" at bounding box center [578, 470] width 918 height 453
click at [228, 256] on div "cc10d38dce31" at bounding box center [232, 257] width 82 height 27
click at [381, 70] on input "text" at bounding box center [442, 65] width 173 height 22
click at [279, 64] on div "Delivery" at bounding box center [265, 63] width 39 height 13
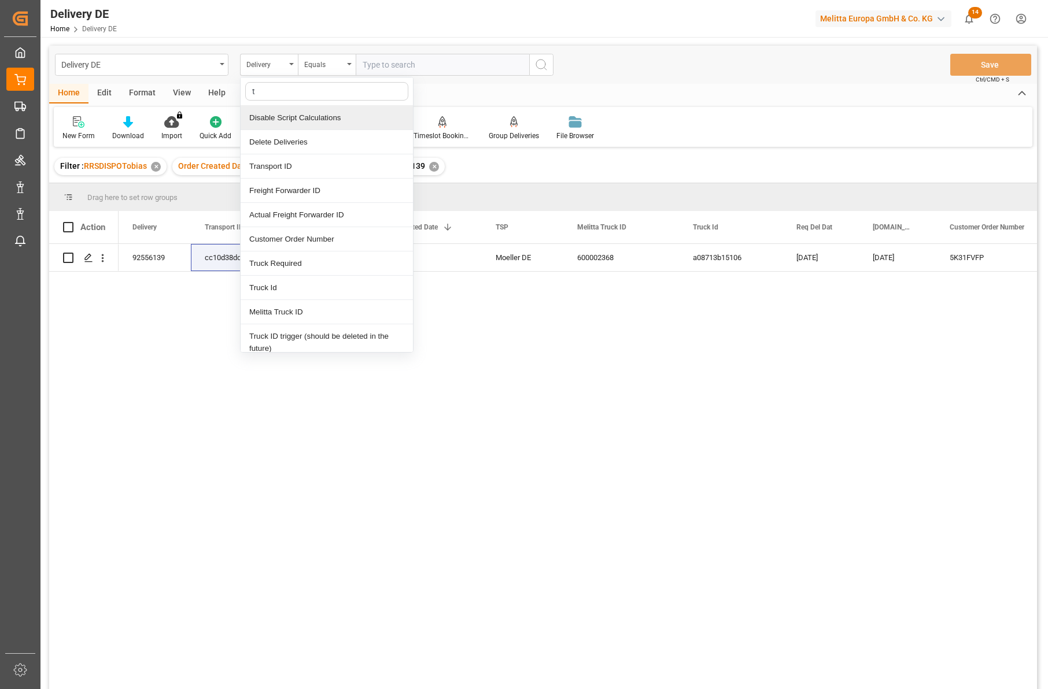
type input "tr"
click at [294, 116] on div "Transport ID" at bounding box center [327, 118] width 172 height 24
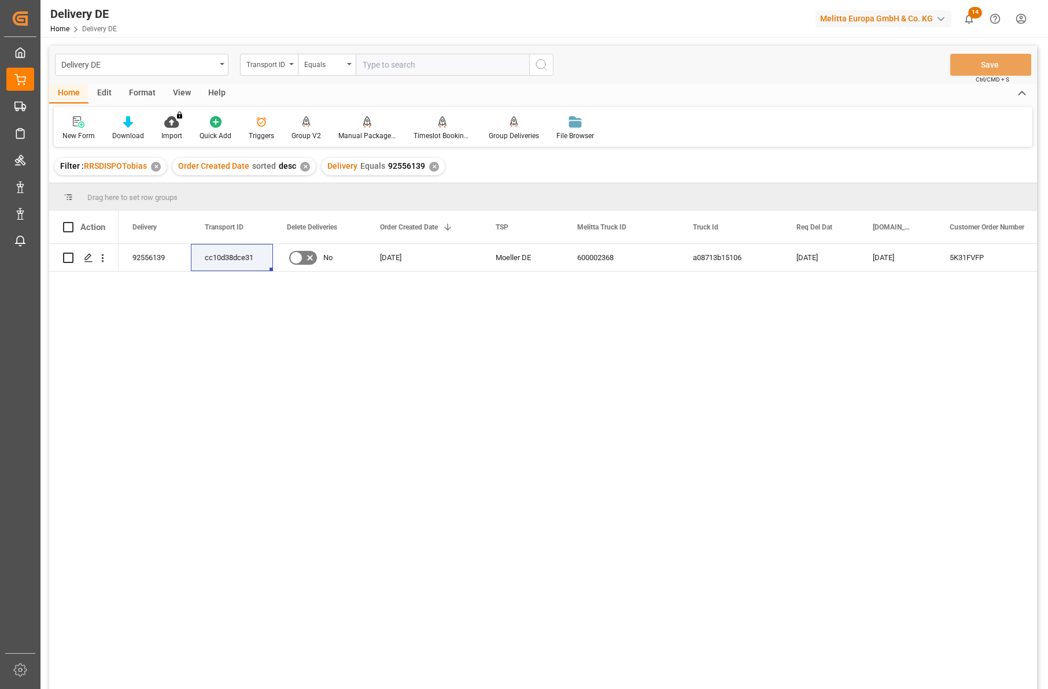
click at [398, 68] on input "text" at bounding box center [442, 65] width 173 height 22
paste input "cc10d38dce31"
type input "cc10d38dce31"
click at [548, 65] on icon "search button" at bounding box center [541, 65] width 14 height 14
click at [430, 167] on div "✕" at bounding box center [434, 167] width 10 height 10
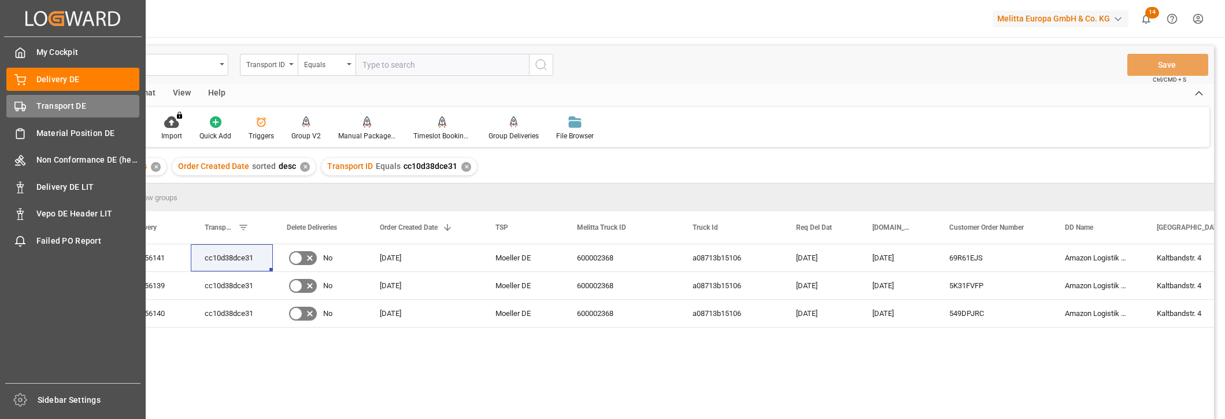
click at [27, 101] on div "Transport DE Transport DE" at bounding box center [72, 106] width 133 height 23
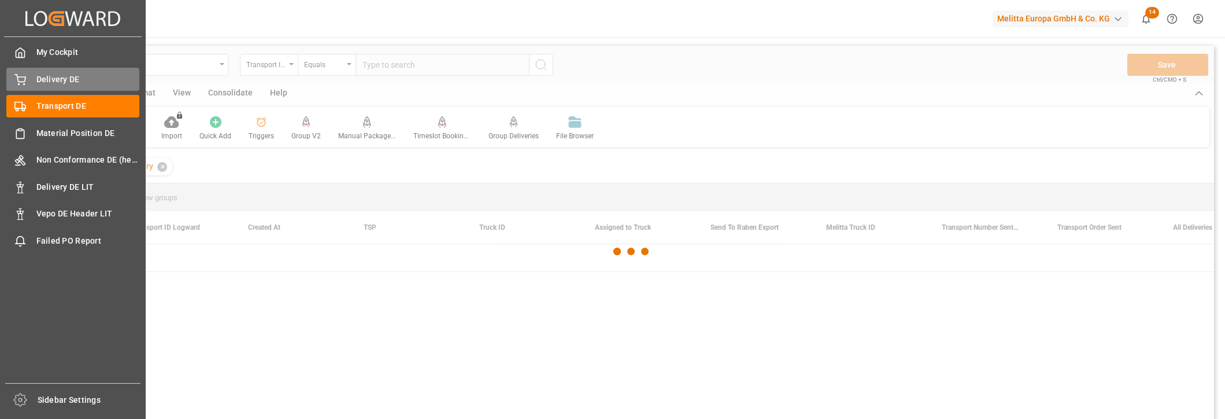
click at [57, 73] on span "Delivery DE" at bounding box center [88, 79] width 104 height 12
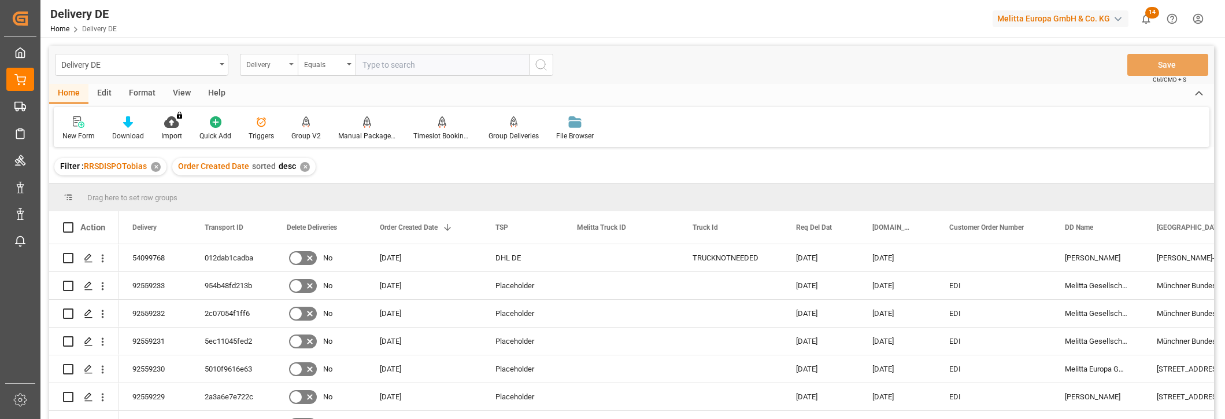
click at [258, 66] on div "Delivery" at bounding box center [265, 63] width 39 height 13
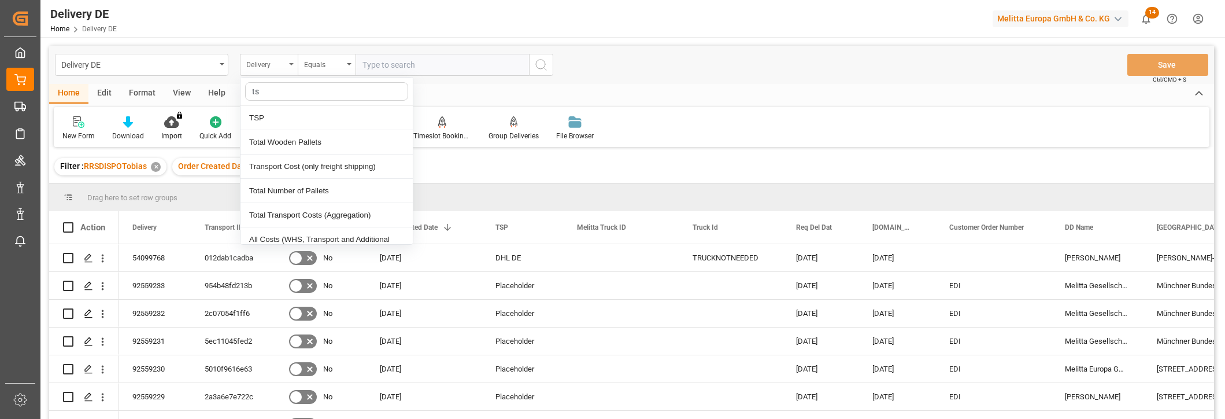
type input "tsp"
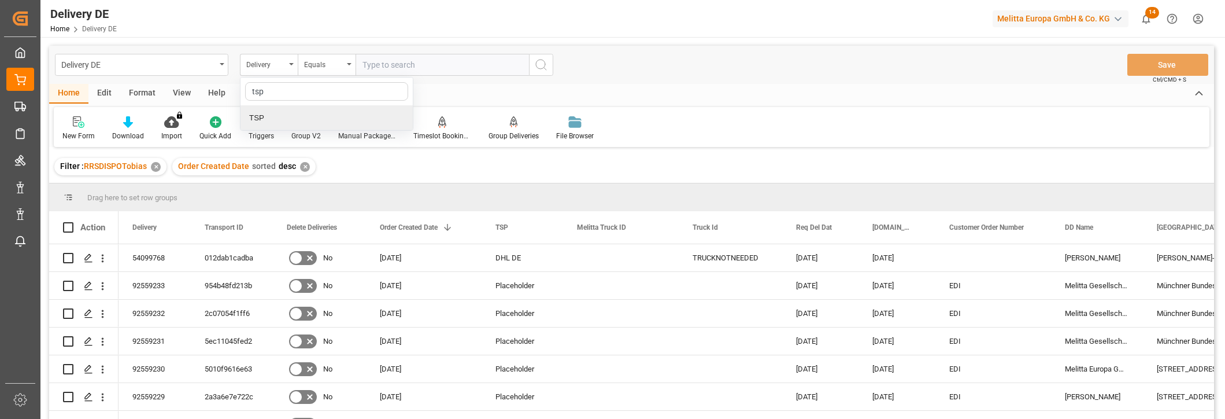
click at [257, 115] on div "TSP" at bounding box center [327, 118] width 172 height 24
click at [387, 63] on input "text" at bounding box center [442, 65] width 173 height 22
type input "hölkemeier"
click at [541, 67] on icon "search button" at bounding box center [541, 65] width 14 height 14
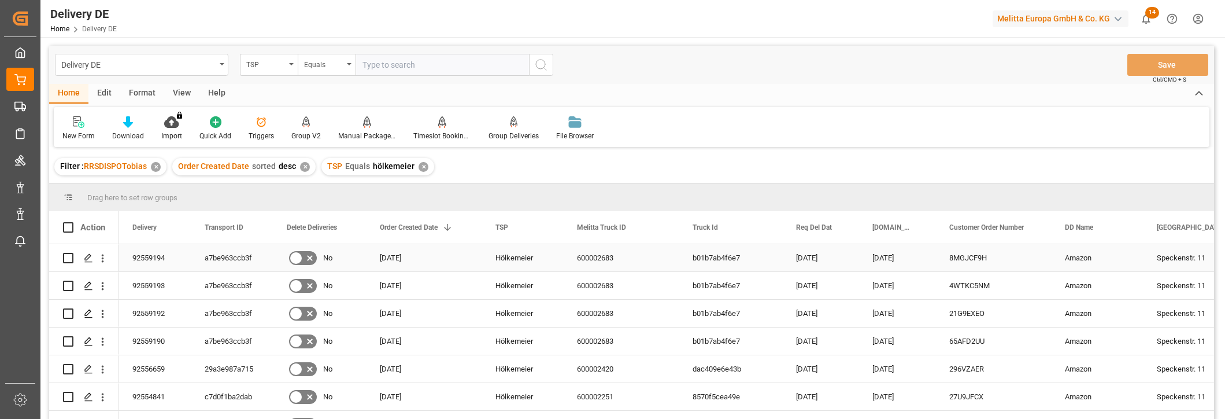
click at [157, 257] on div "92559194" at bounding box center [155, 257] width 72 height 27
click at [158, 287] on div "92559193" at bounding box center [155, 285] width 72 height 27
click at [1047, 139] on main "Delivery DE TSP Equals Save Ctrl/CMD + S Home Edit Format View Help New Form Do…" at bounding box center [631, 248] width 1183 height 404
click at [165, 312] on div "92559192" at bounding box center [155, 313] width 72 height 27
click at [163, 339] on div "92559190" at bounding box center [155, 340] width 72 height 27
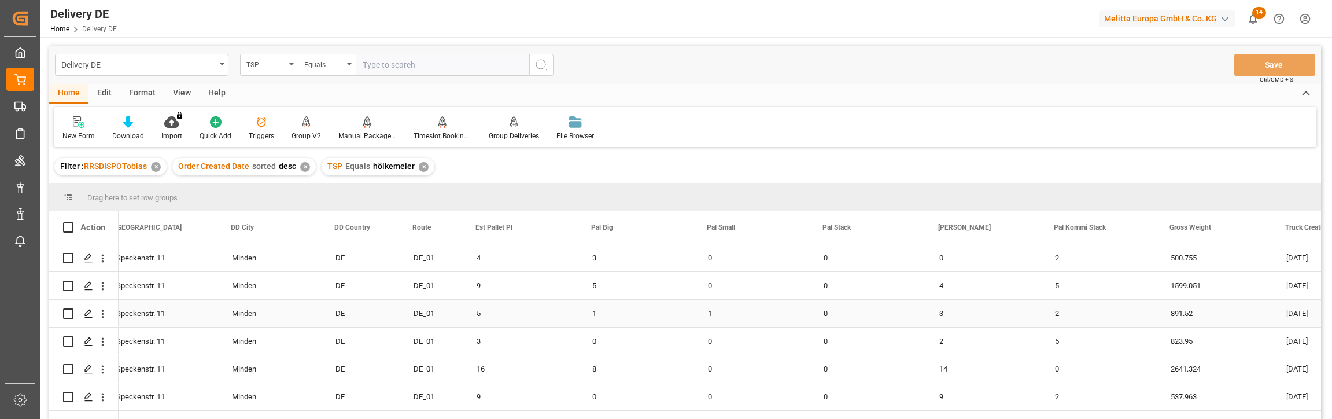
scroll to position [0, 1112]
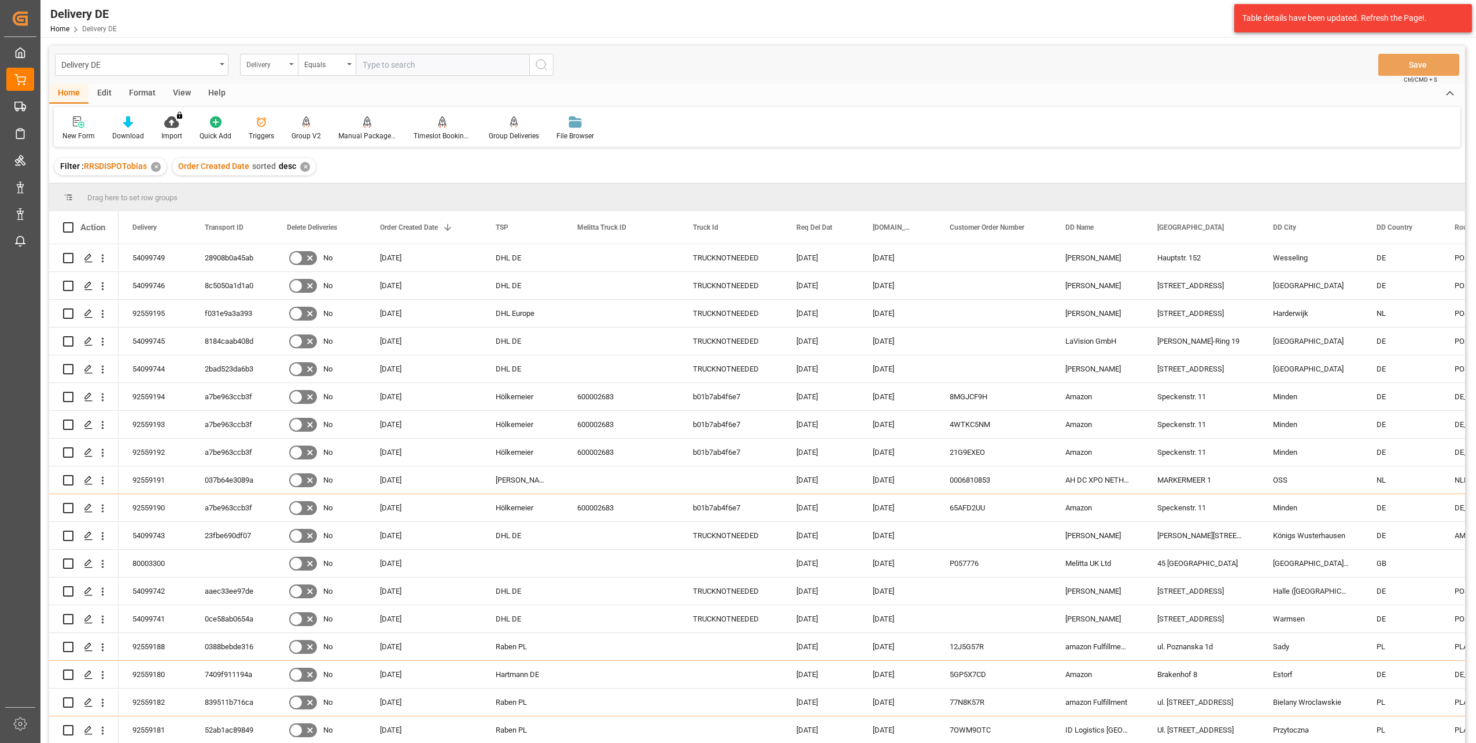
click at [259, 60] on div "Delivery" at bounding box center [265, 63] width 39 height 13
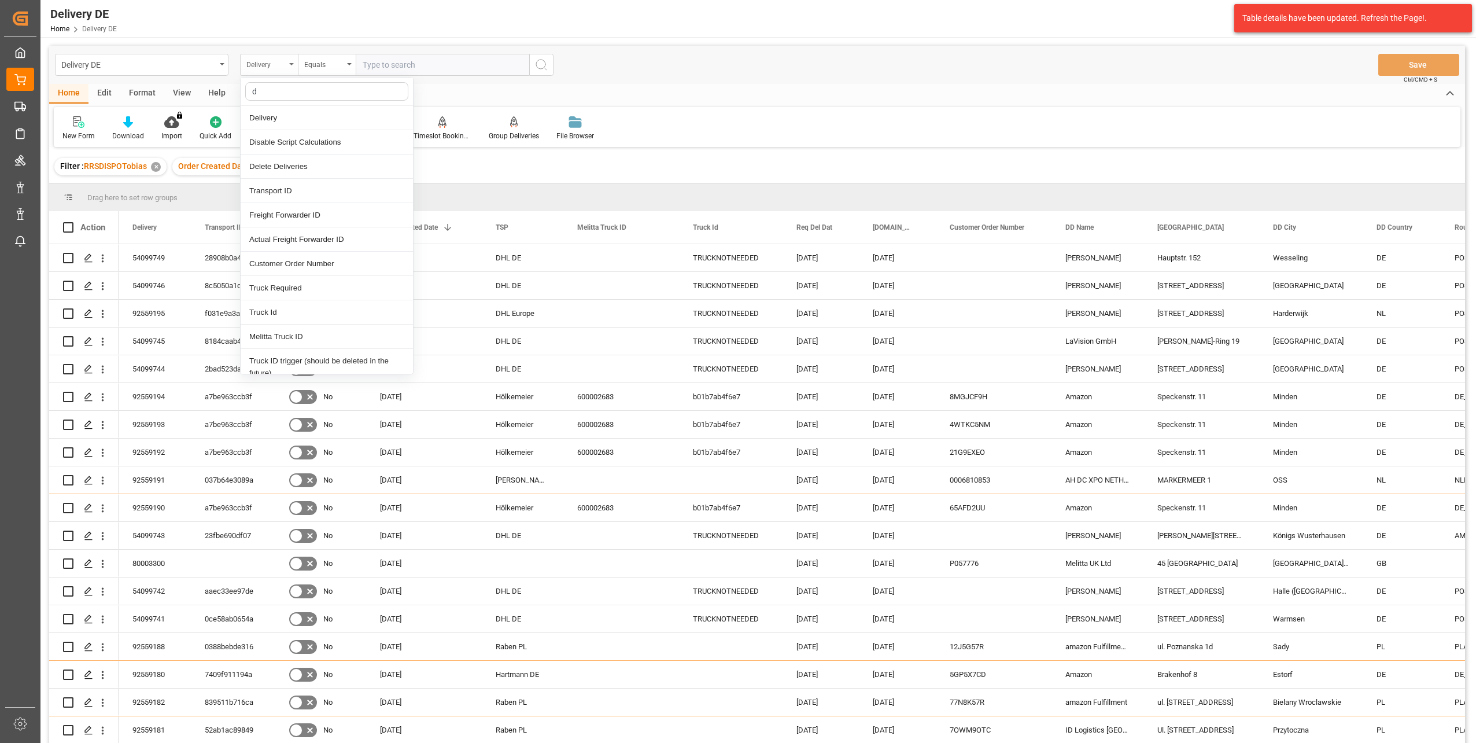
type input "dd"
click at [276, 240] on div "DD City" at bounding box center [327, 239] width 172 height 24
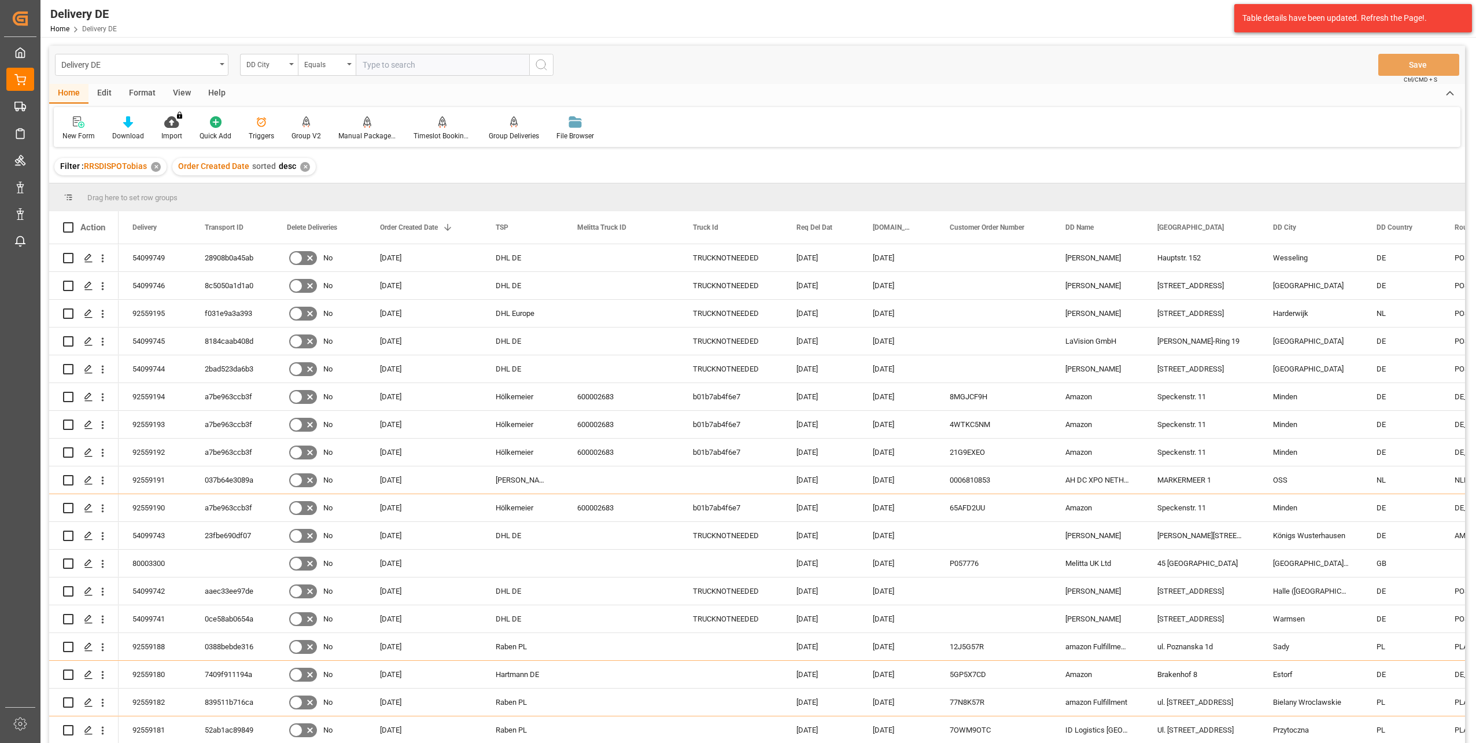
click at [398, 61] on input "text" at bounding box center [442, 65] width 173 height 22
type input "[PERSON_NAME]"
click at [547, 61] on icon "search button" at bounding box center [541, 65] width 14 height 14
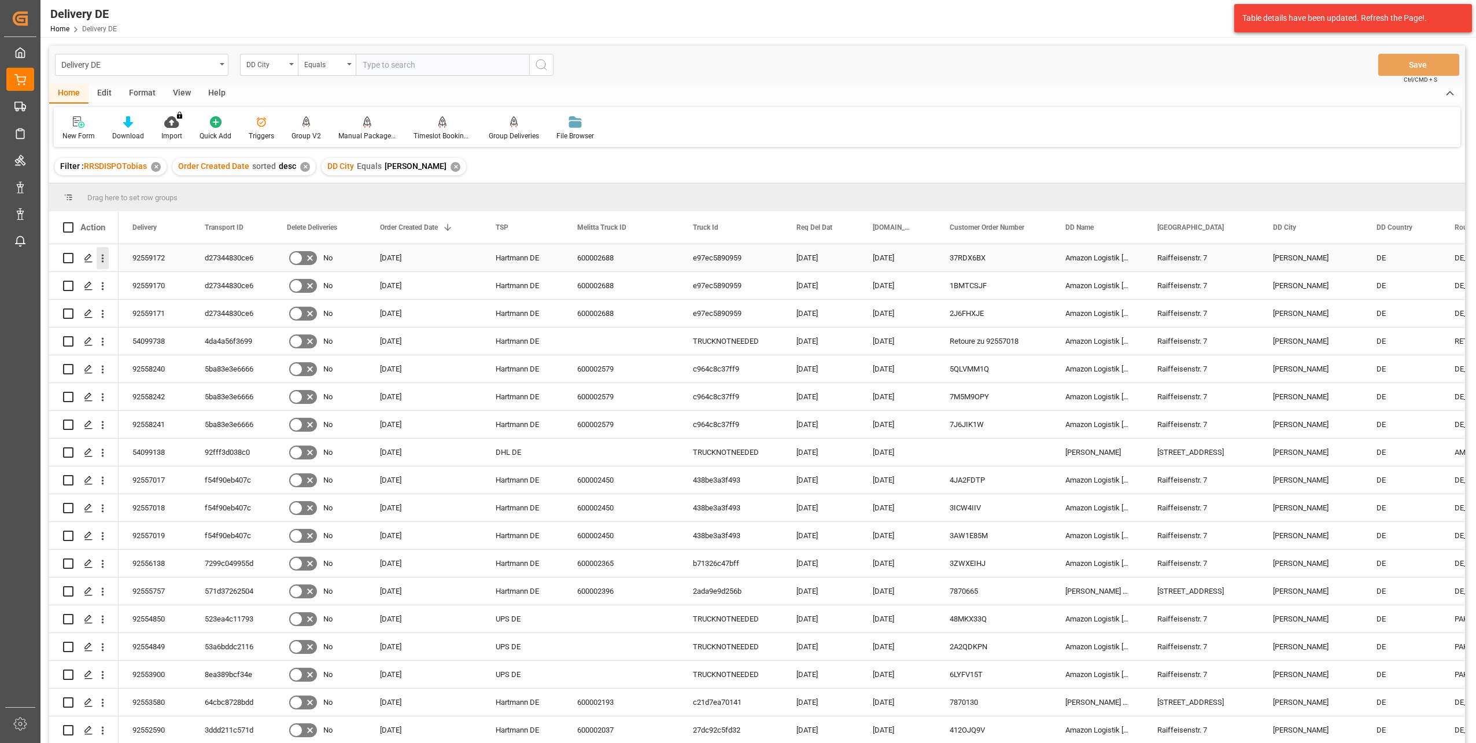
click at [101, 257] on icon "open menu" at bounding box center [103, 258] width 12 height 12
click at [174, 285] on span "Open in new tab" at bounding box center [178, 282] width 105 height 12
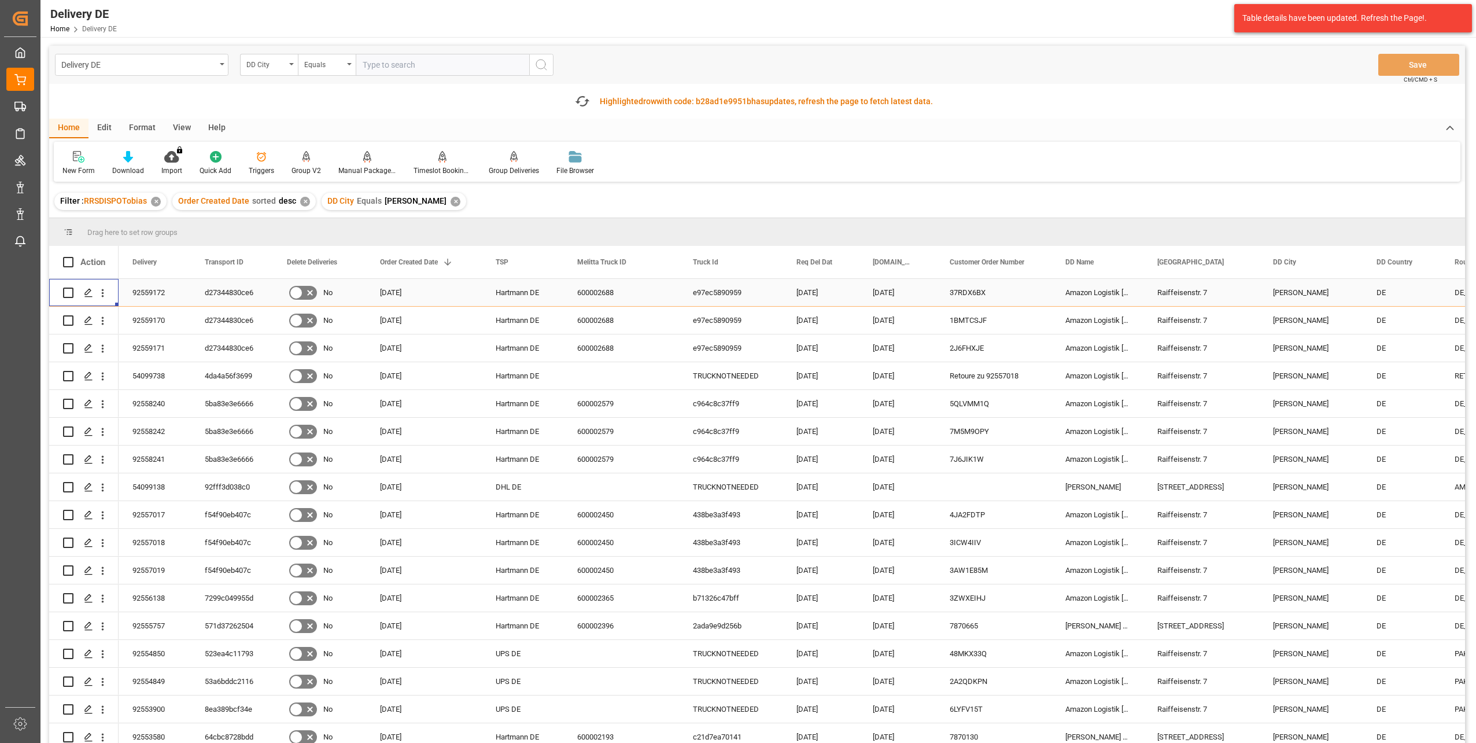
click at [230, 291] on div "d27344830ce6" at bounding box center [232, 292] width 82 height 27
click at [280, 65] on div "DD City" at bounding box center [265, 63] width 39 height 13
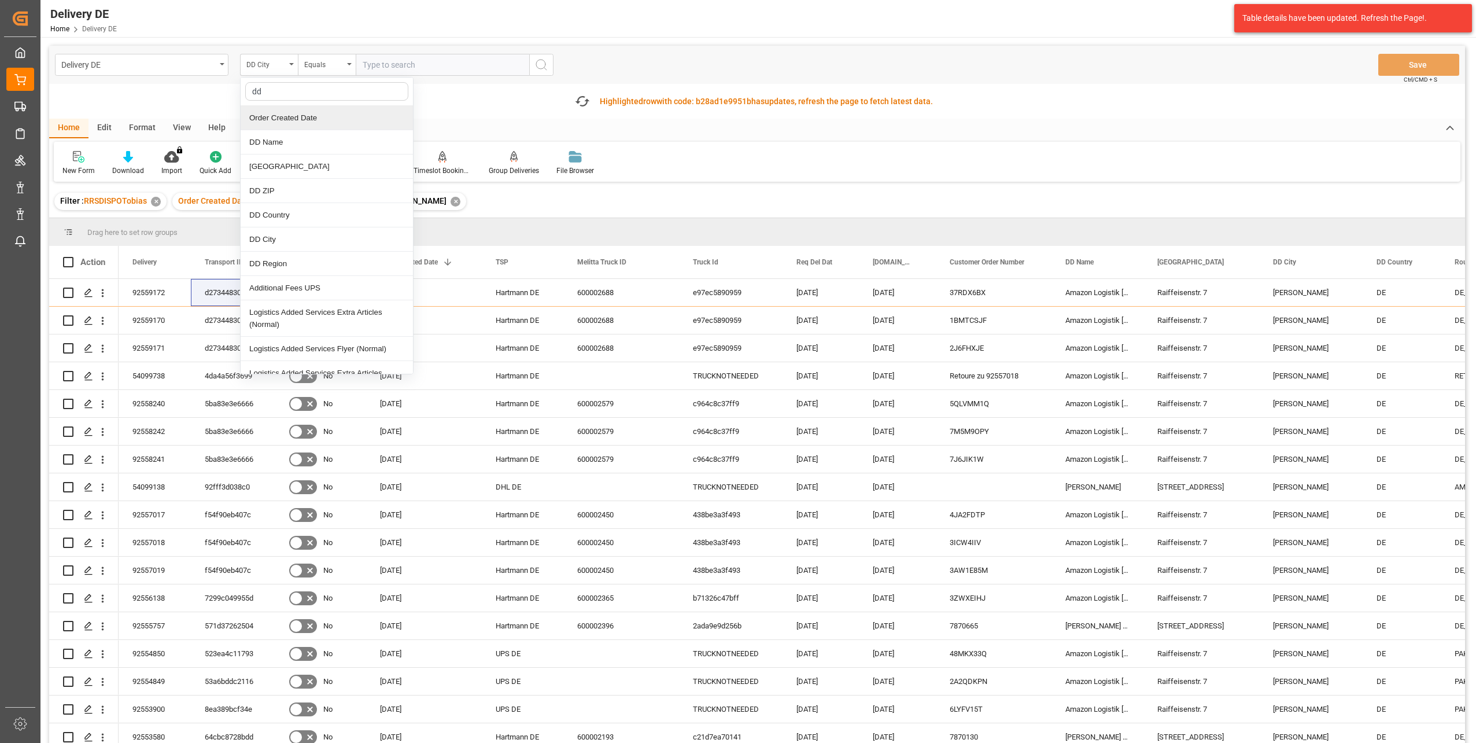
type input "d"
click at [278, 117] on div "Delivery" at bounding box center [327, 118] width 172 height 24
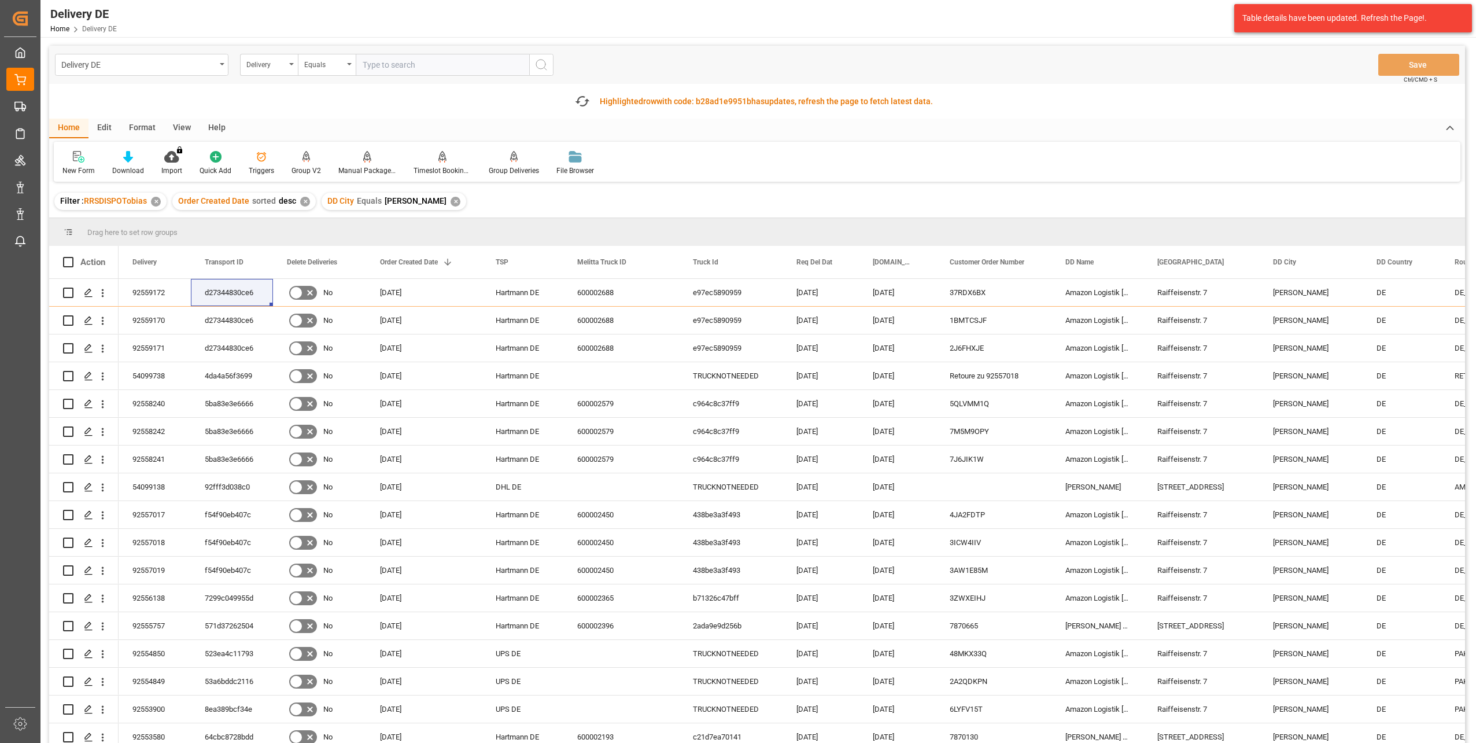
click at [371, 62] on input "text" at bounding box center [442, 65] width 173 height 22
type input "92559186"
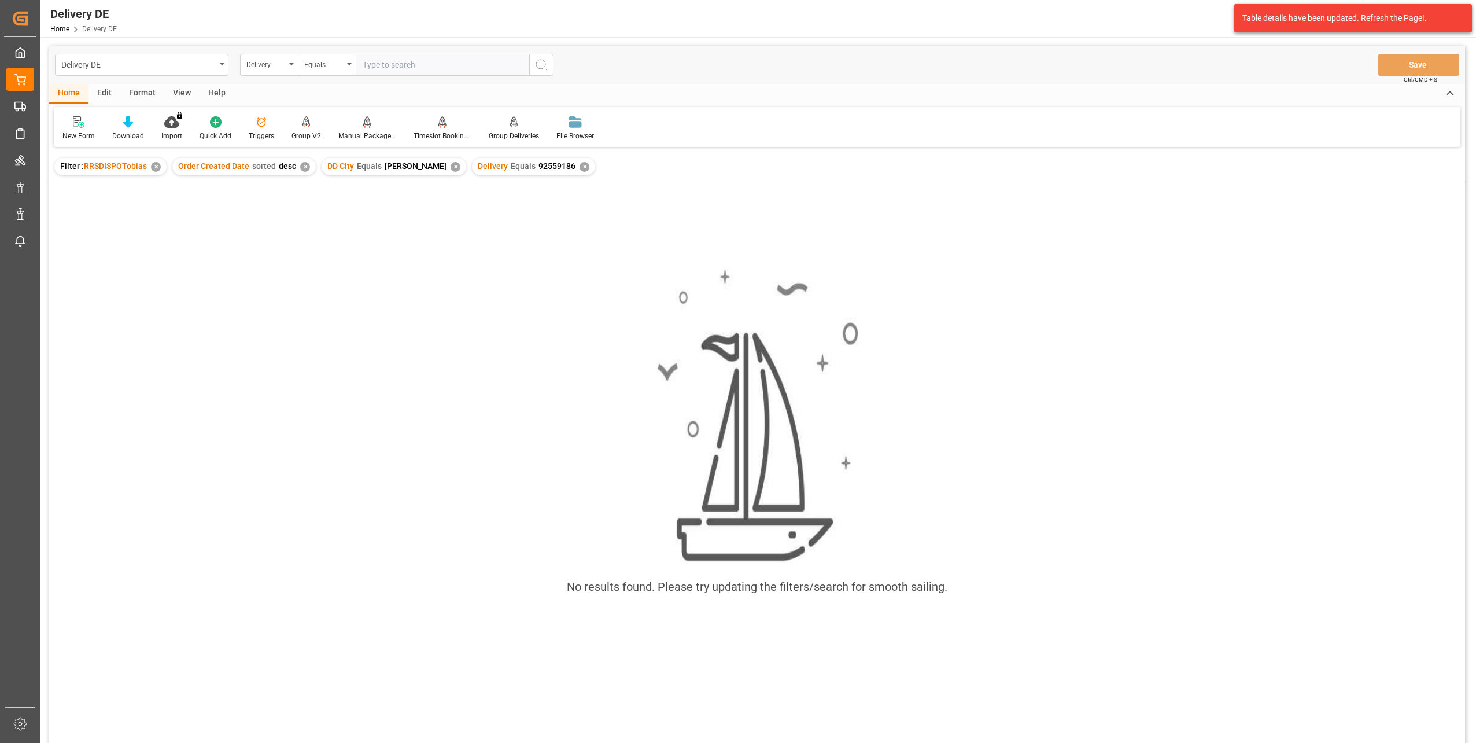
click at [450, 165] on div "✕" at bounding box center [455, 167] width 10 height 10
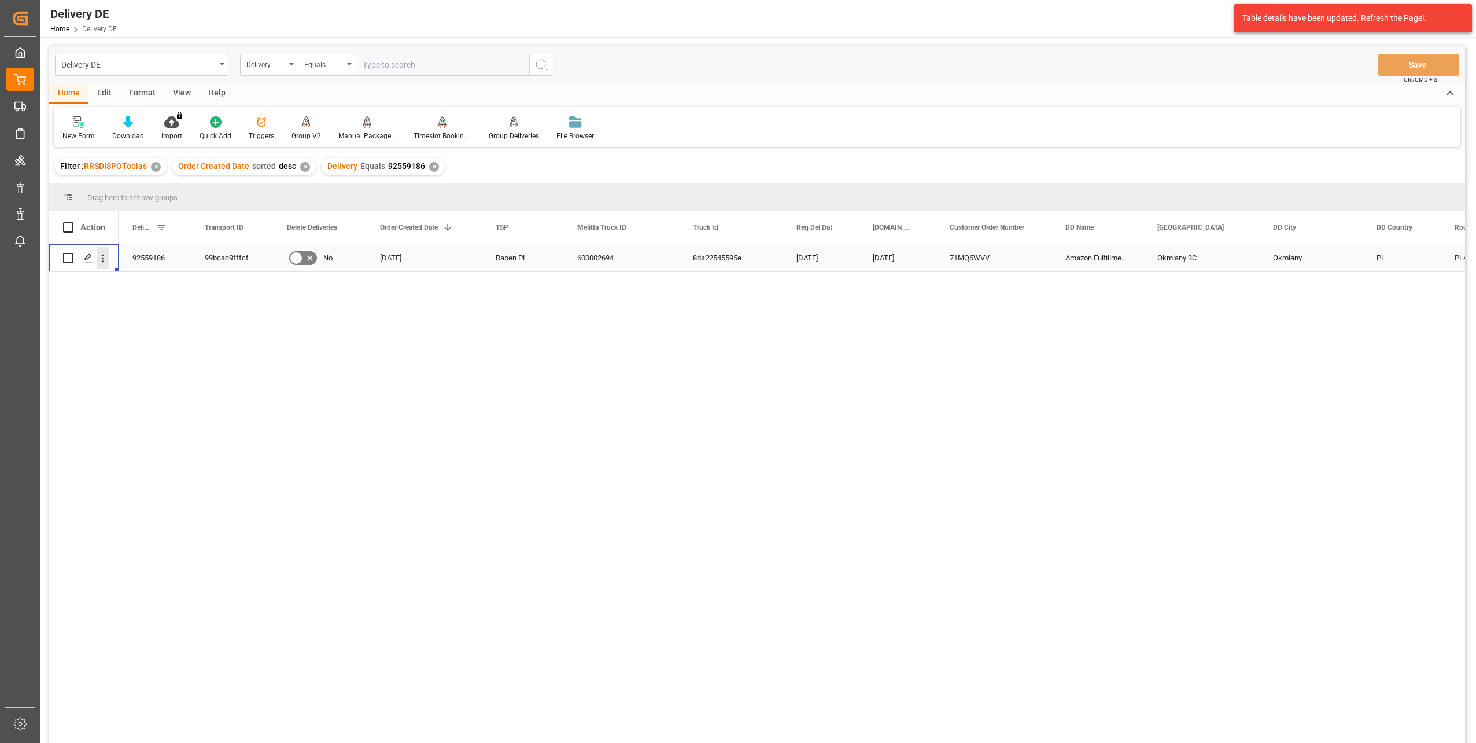
click at [106, 258] on icon "open menu" at bounding box center [103, 258] width 12 height 12
click at [184, 274] on div "Open in new tab" at bounding box center [168, 283] width 143 height 24
click at [265, 64] on div "Delivery" at bounding box center [265, 63] width 39 height 13
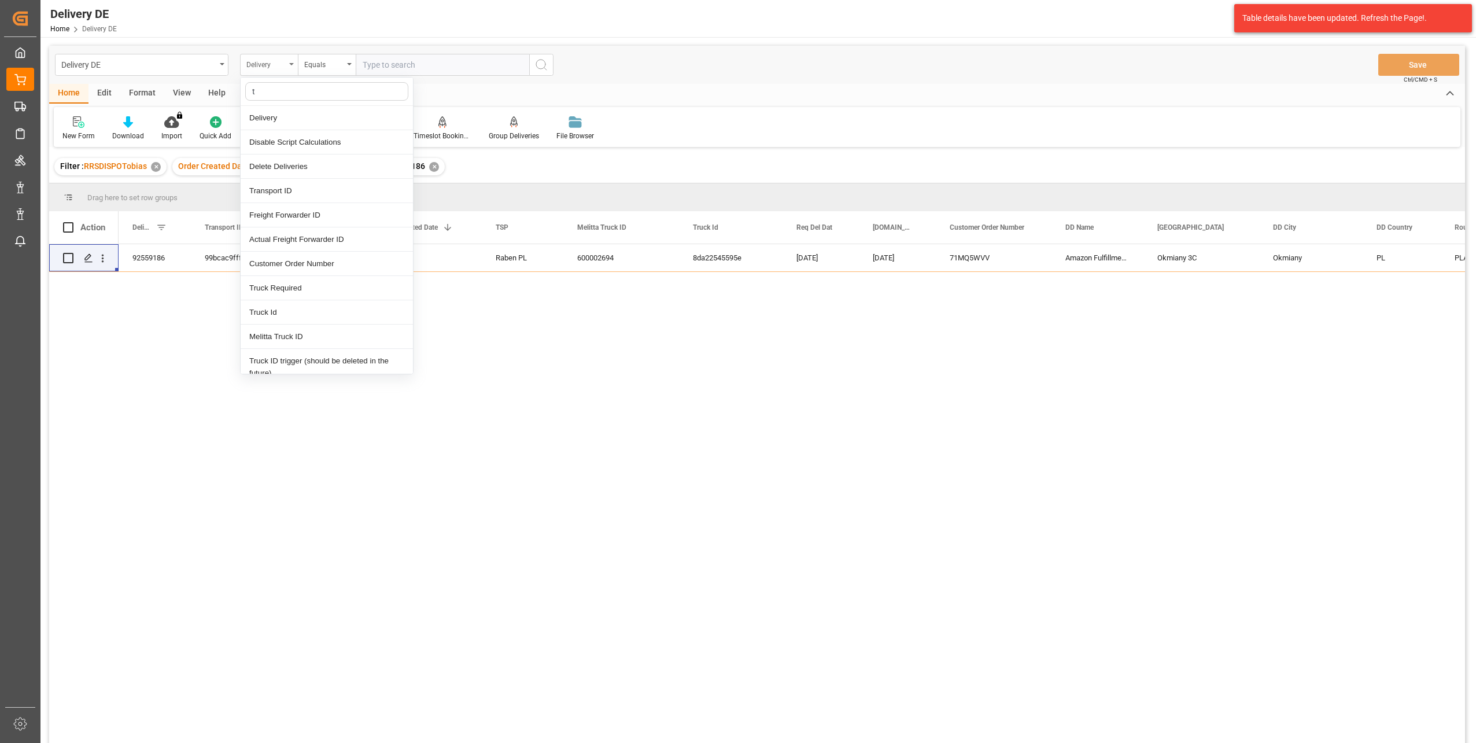
type input "tr"
click at [289, 122] on div "Transport ID" at bounding box center [327, 118] width 172 height 24
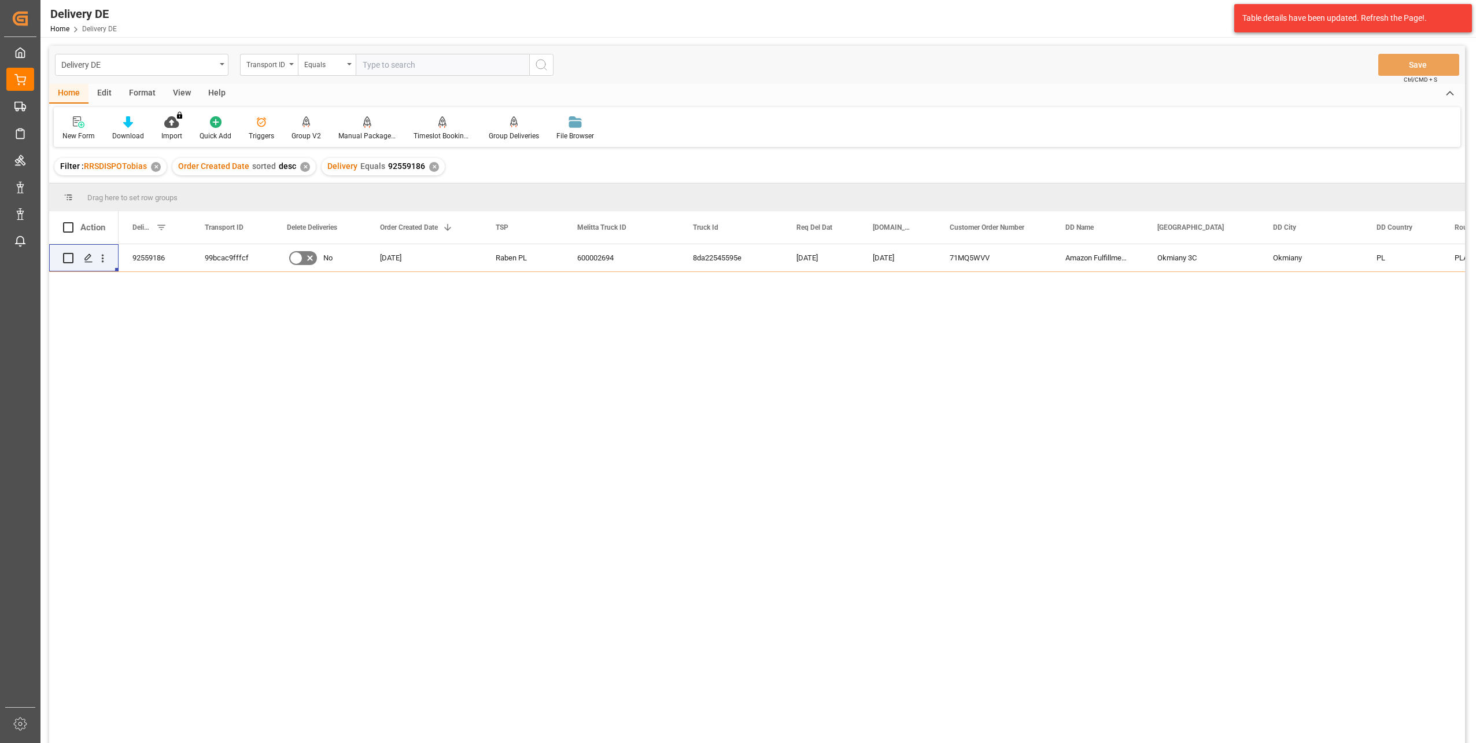
click at [365, 69] on input "text" at bounding box center [442, 65] width 173 height 22
paste input "99bcac9fffcf"
type input "99bcac9fffcf"
click at [545, 63] on icon "search button" at bounding box center [541, 65] width 14 height 14
click at [429, 164] on div "✕" at bounding box center [434, 167] width 10 height 10
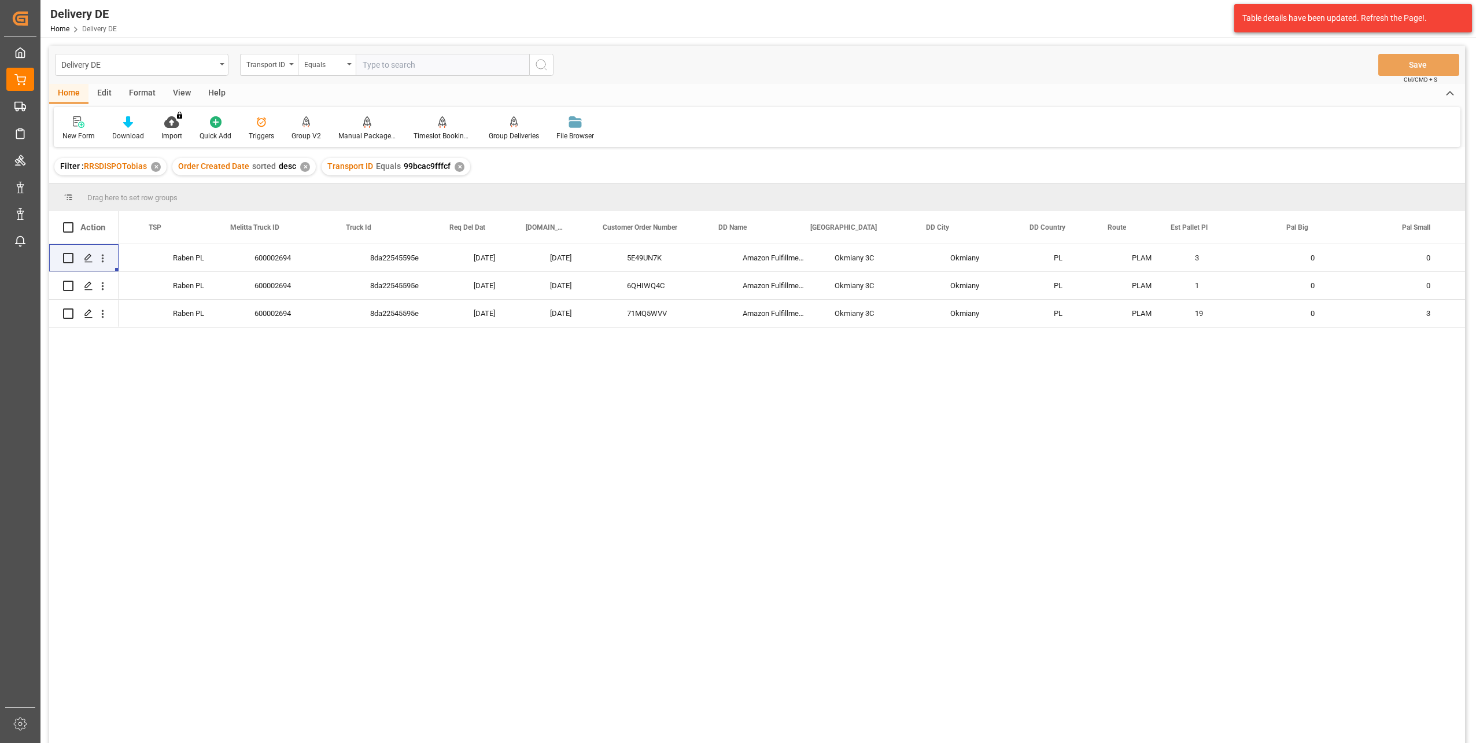
scroll to position [0, 347]
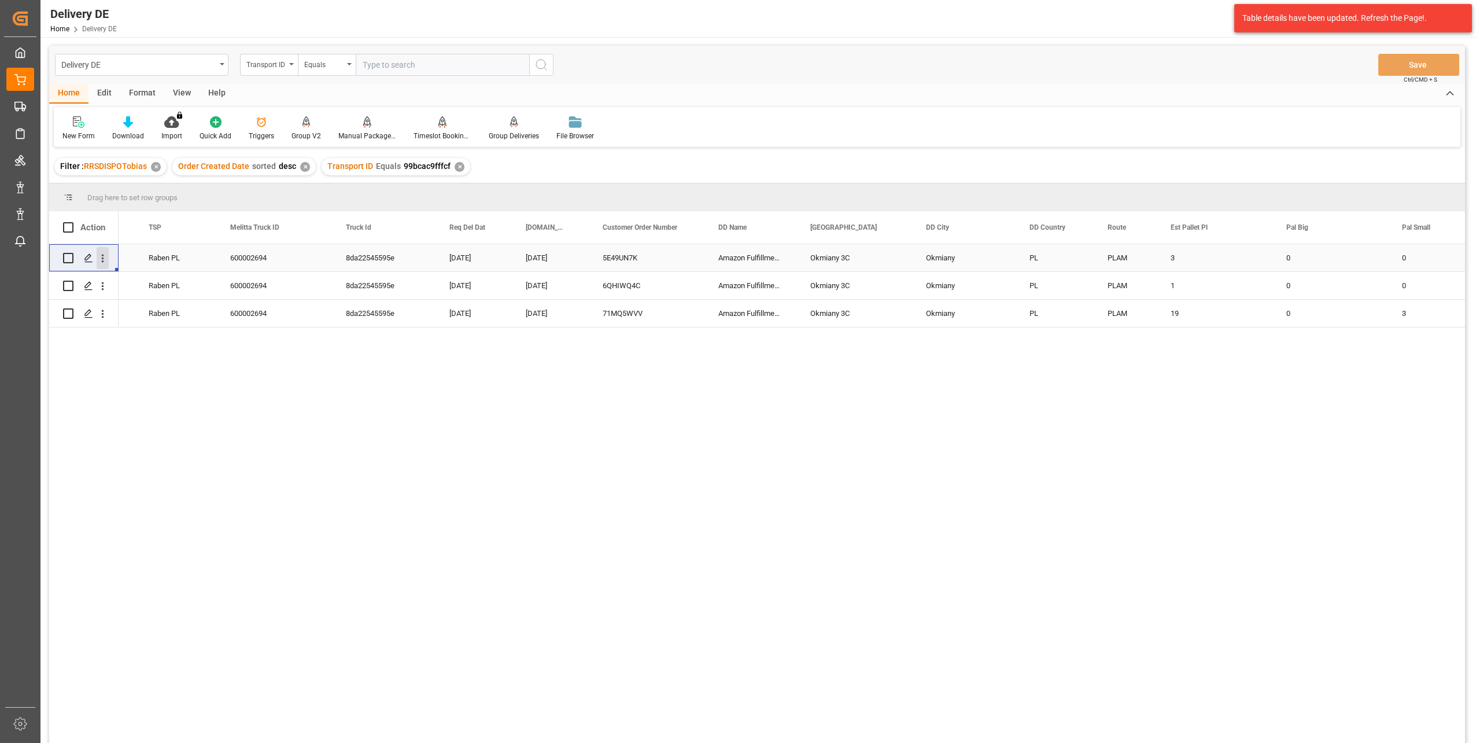
click at [102, 260] on icon "open menu" at bounding box center [103, 258] width 12 height 12
click at [168, 280] on span "Open in new tab" at bounding box center [178, 282] width 105 height 12
click at [372, 259] on div "8da22545595e" at bounding box center [384, 257] width 104 height 27
click at [1006, 450] on div "No 17.09.2025 Raben PL 600002694 8da22545595e 23.09.2025 18.09.2025 5E49UN7K Am…" at bounding box center [792, 497] width 1346 height 506
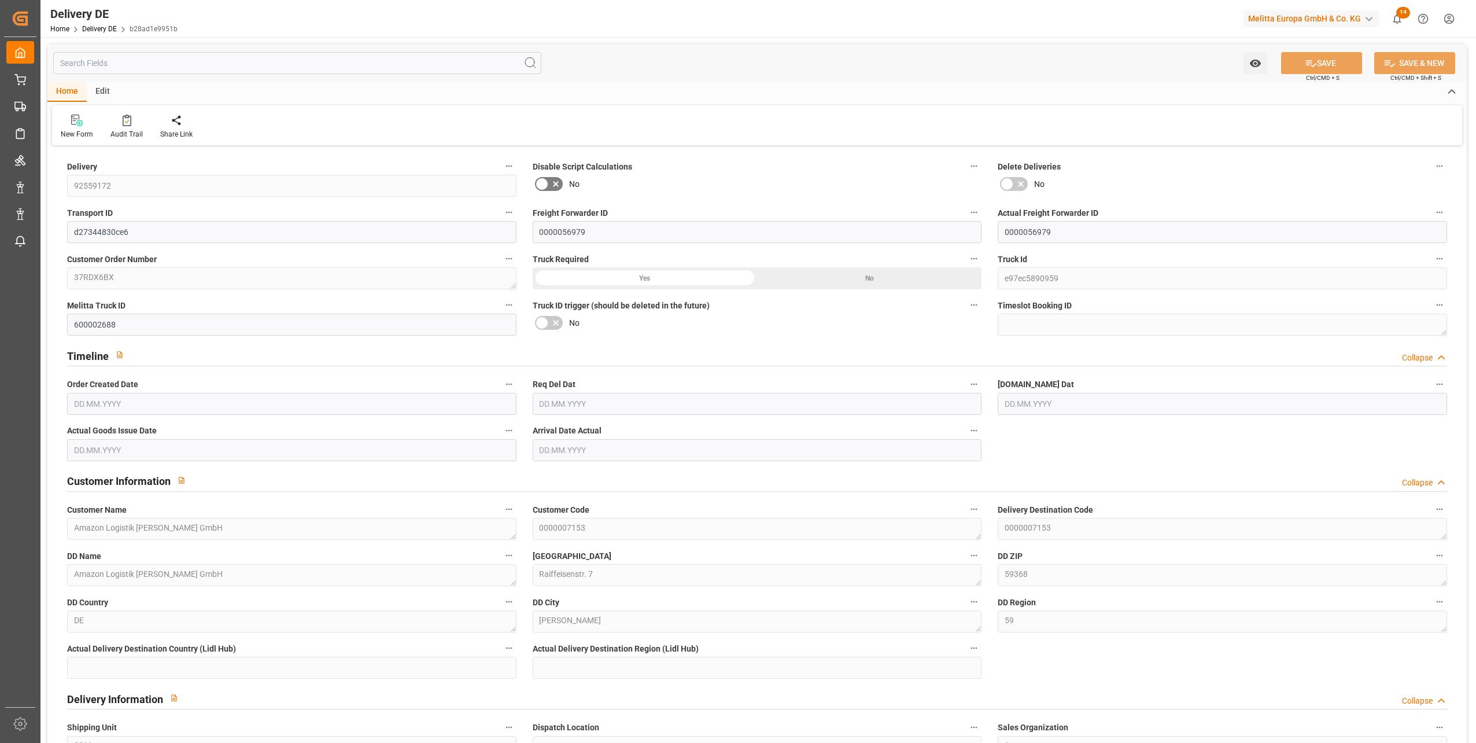
type input "0"
type input "24"
type input "2615.503"
type input "3938.396"
type input "28738.266"
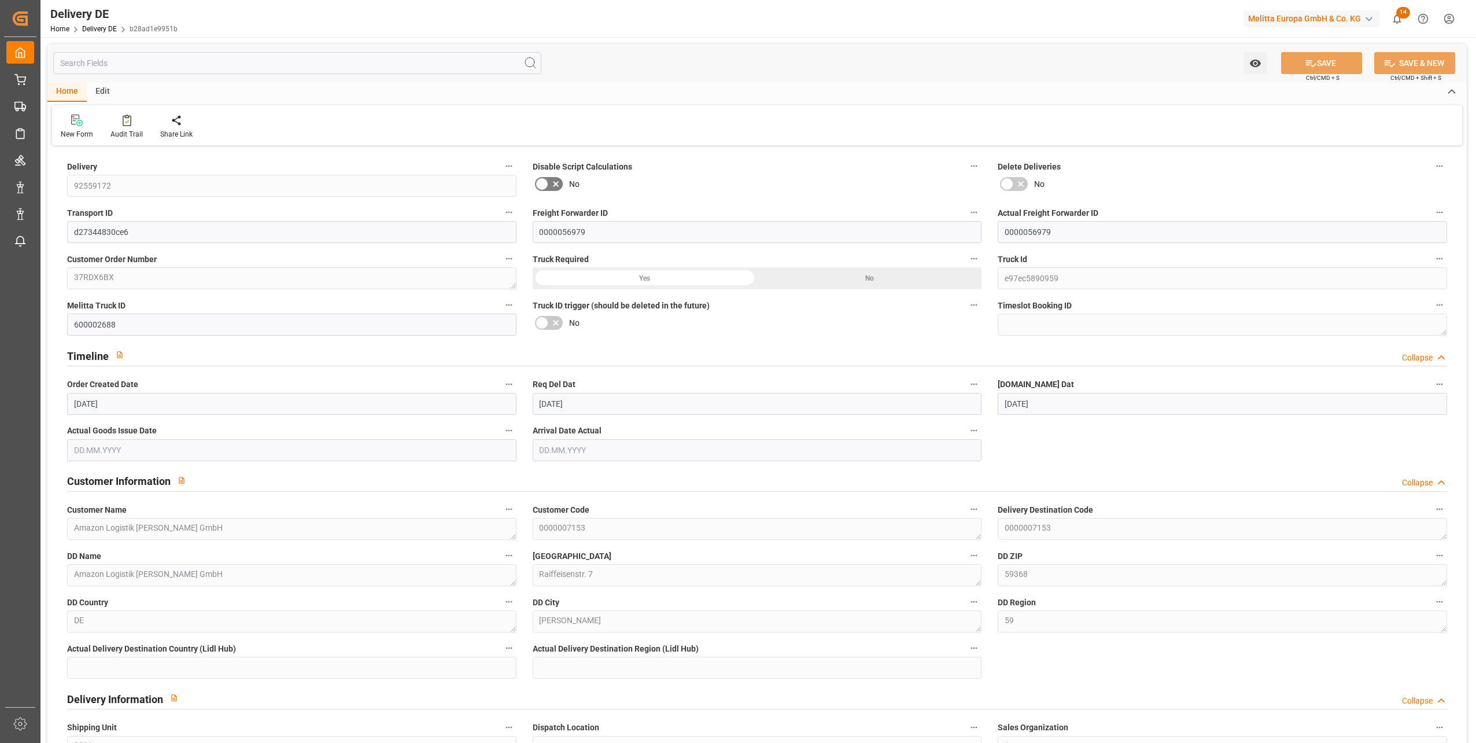
type input "[DATE]"
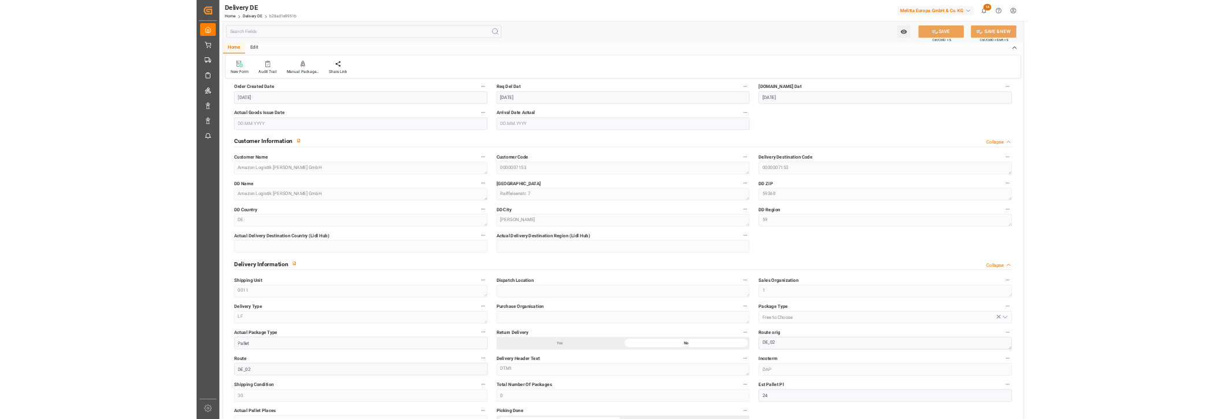
scroll to position [347, 0]
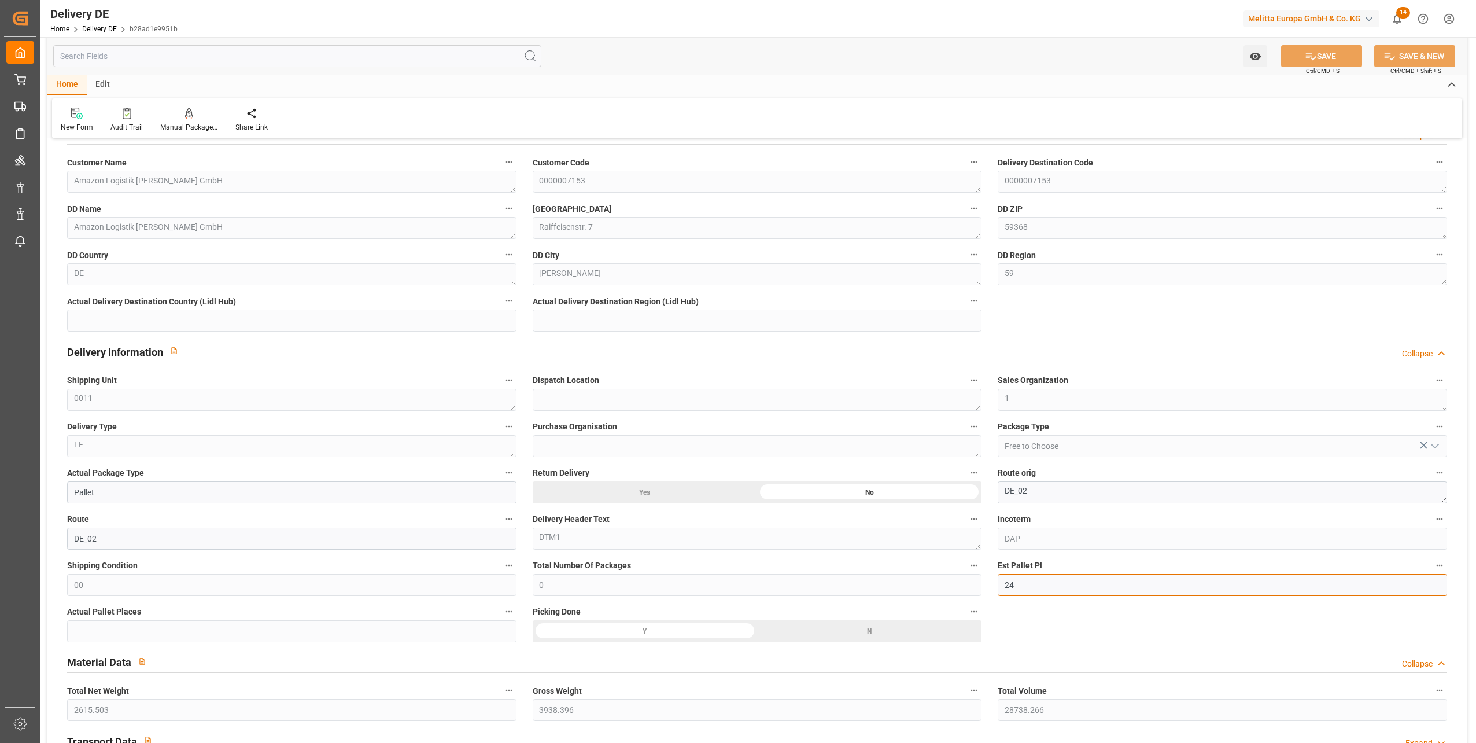
click at [1022, 586] on input "24" at bounding box center [1222, 585] width 449 height 22
drag, startPoint x: 1024, startPoint y: 581, endPoint x: 994, endPoint y: 588, distance: 31.3
click at [994, 588] on div "Est Pallet Pl 24" at bounding box center [1222, 576] width 466 height 46
type input "27"
click at [1327, 56] on button "SAVE" at bounding box center [1321, 56] width 81 height 22
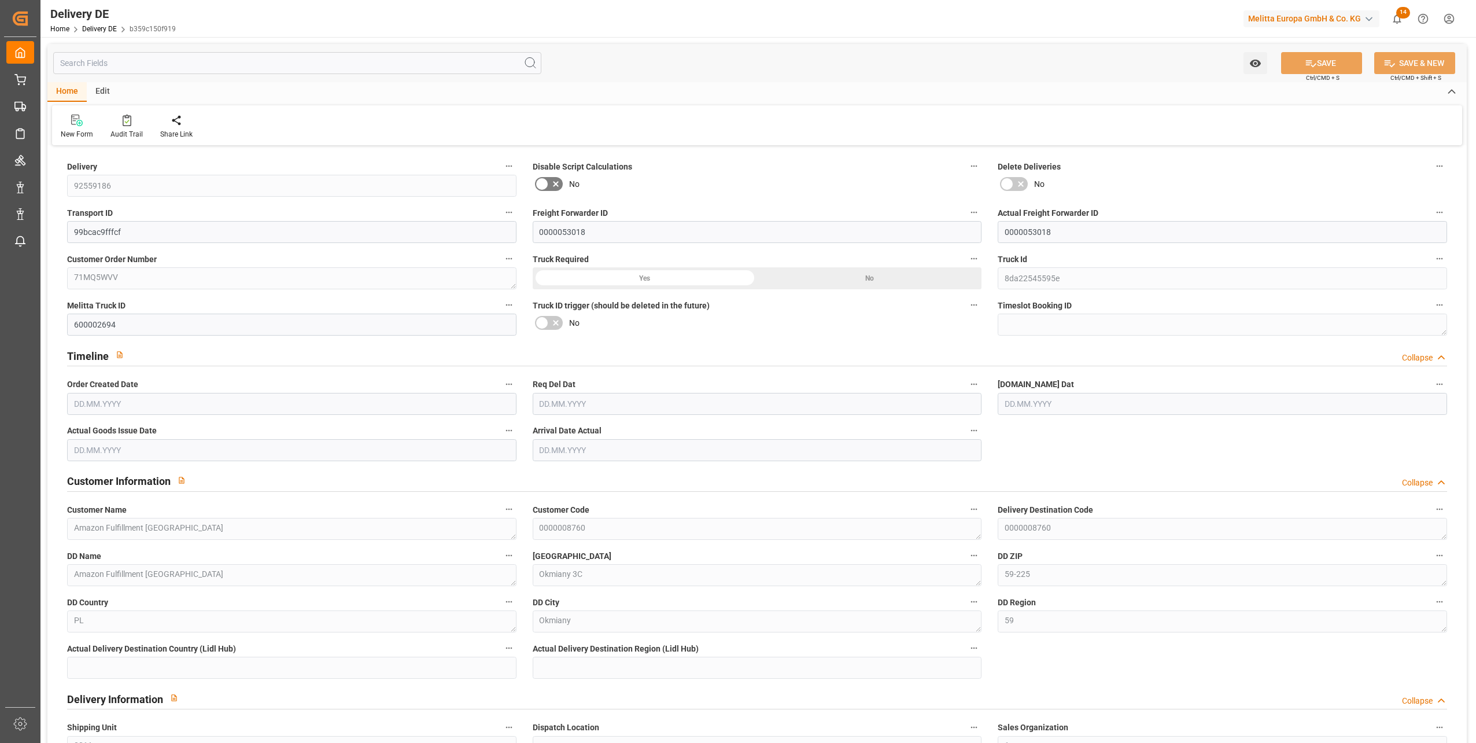
type input "0"
type input "16"
type input "4817.806"
type input "6098.358"
type input "26115.215"
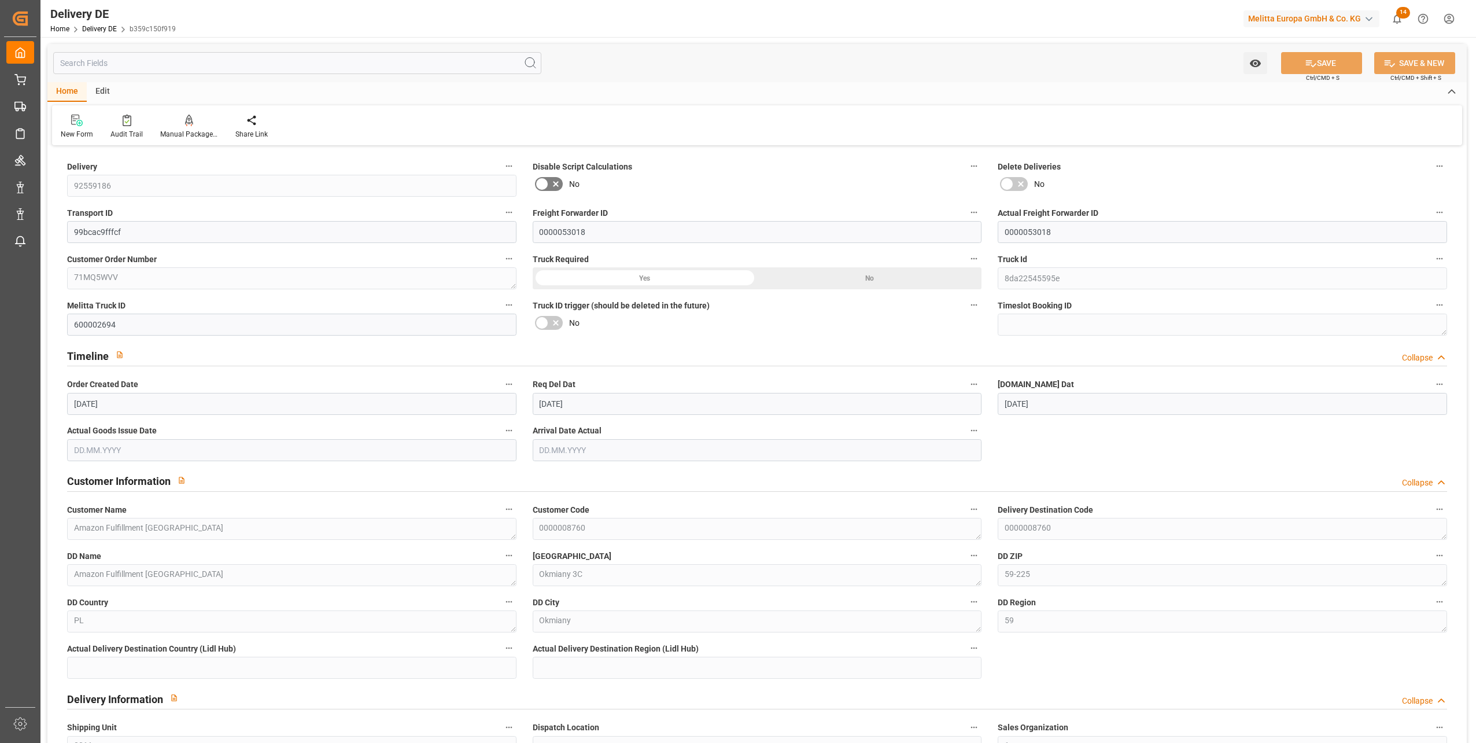
type input "[DATE]"
type input "23.09.2025"
type input "18.09.2025"
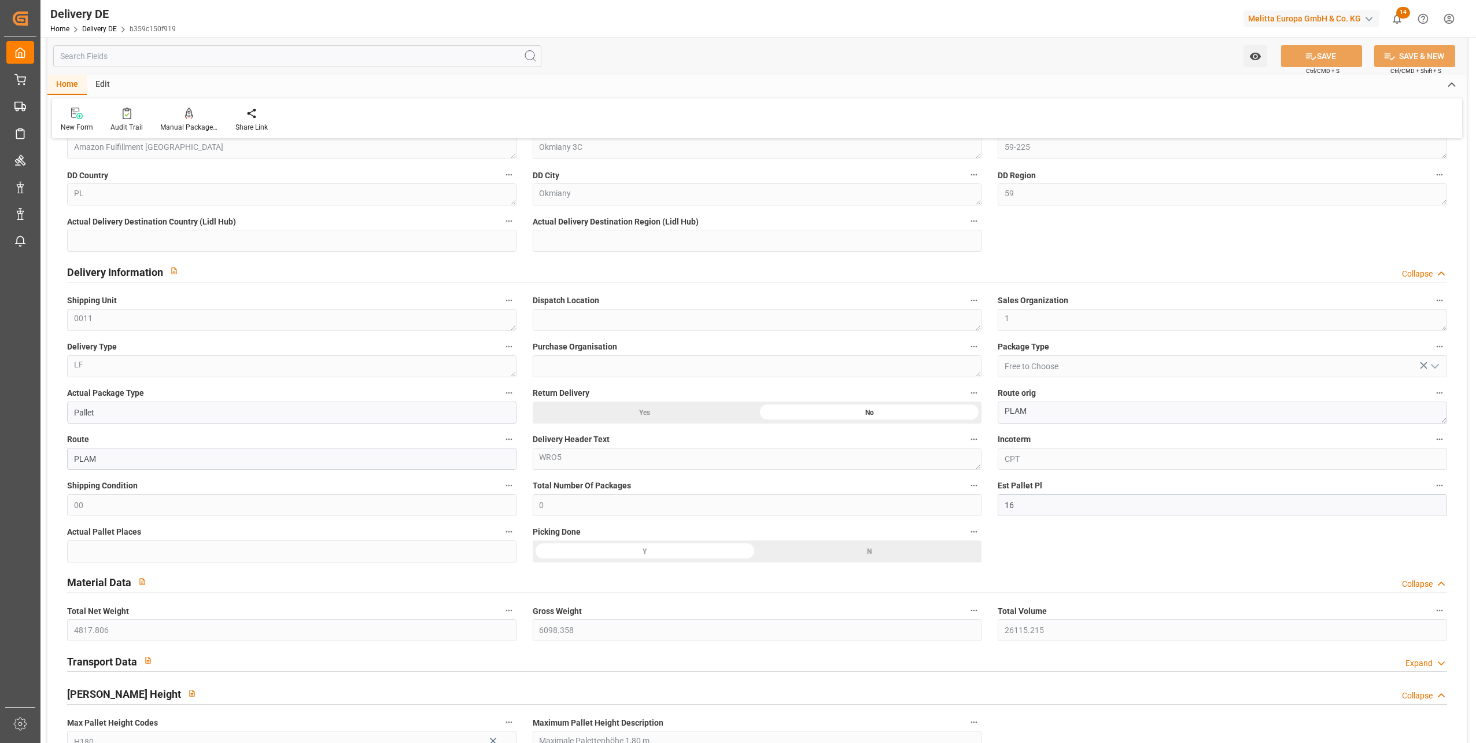
scroll to position [463, 0]
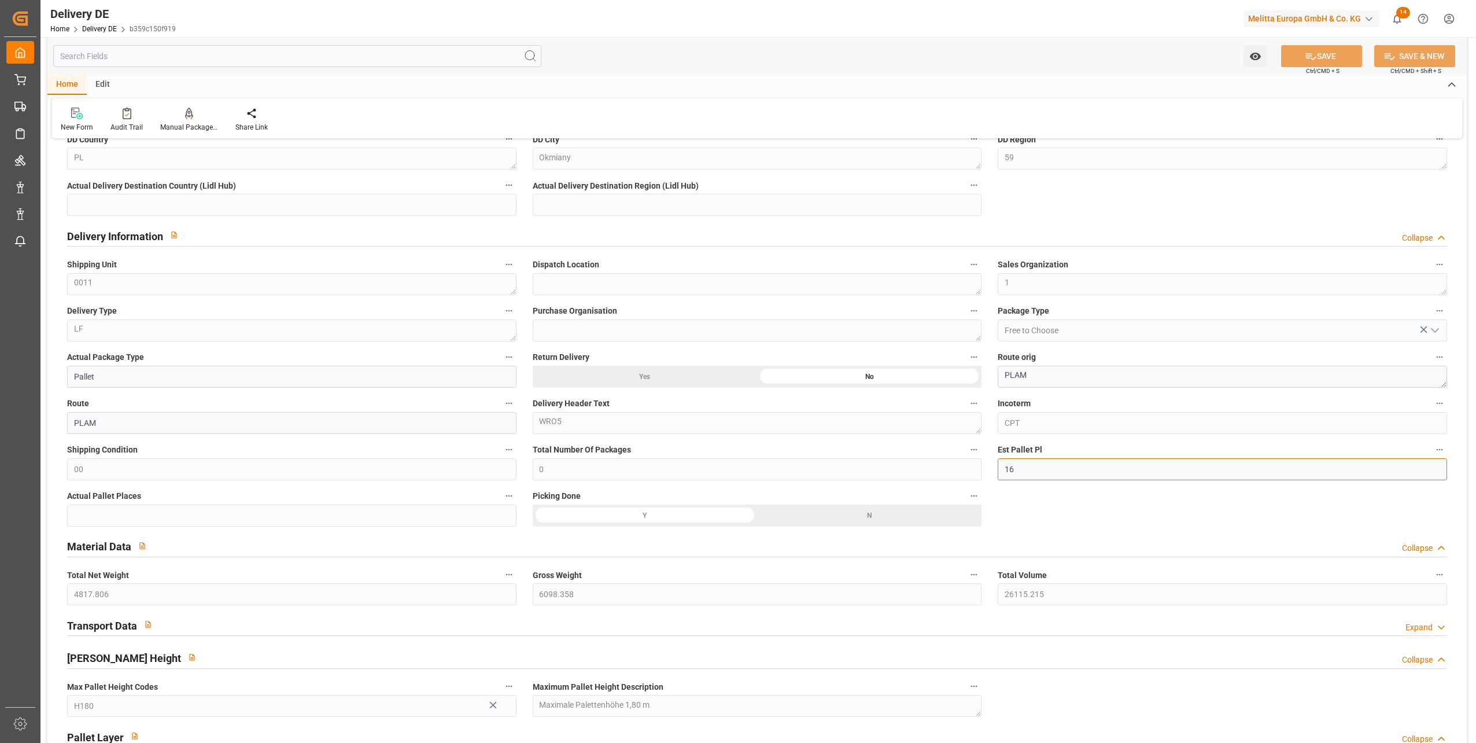
drag, startPoint x: 1022, startPoint y: 468, endPoint x: 1003, endPoint y: 468, distance: 19.7
click at [1003, 468] on input "16" at bounding box center [1222, 469] width 449 height 22
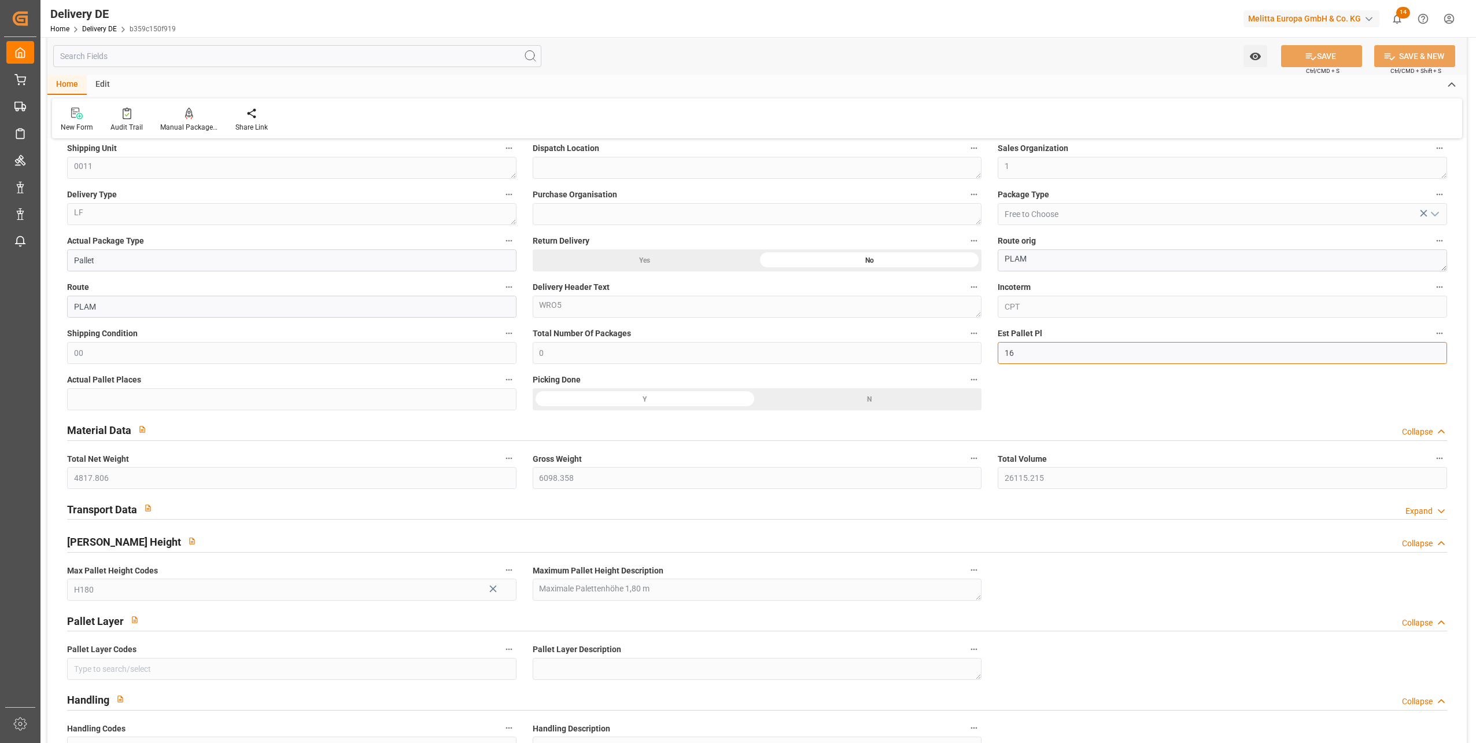
scroll to position [578, 0]
click input "16"
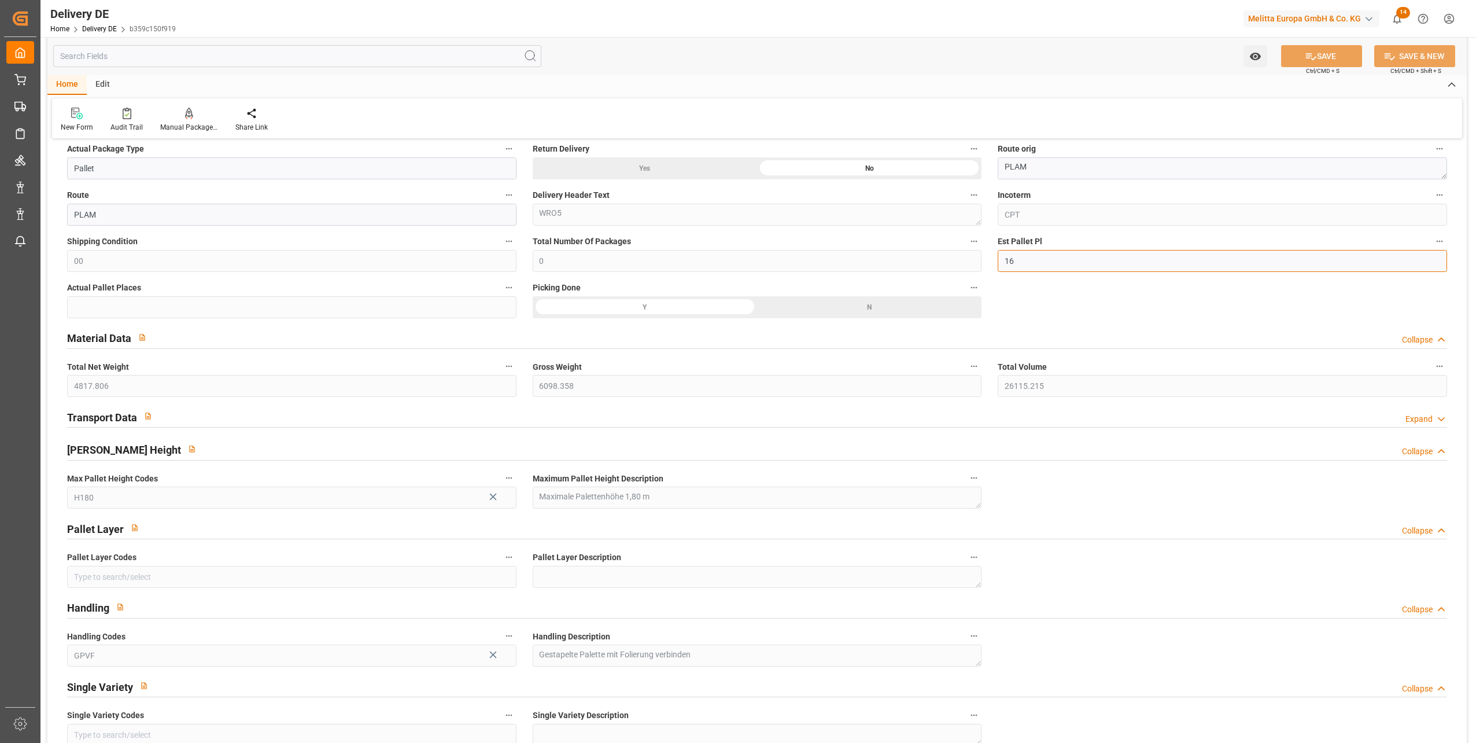
scroll to position [463, 0]
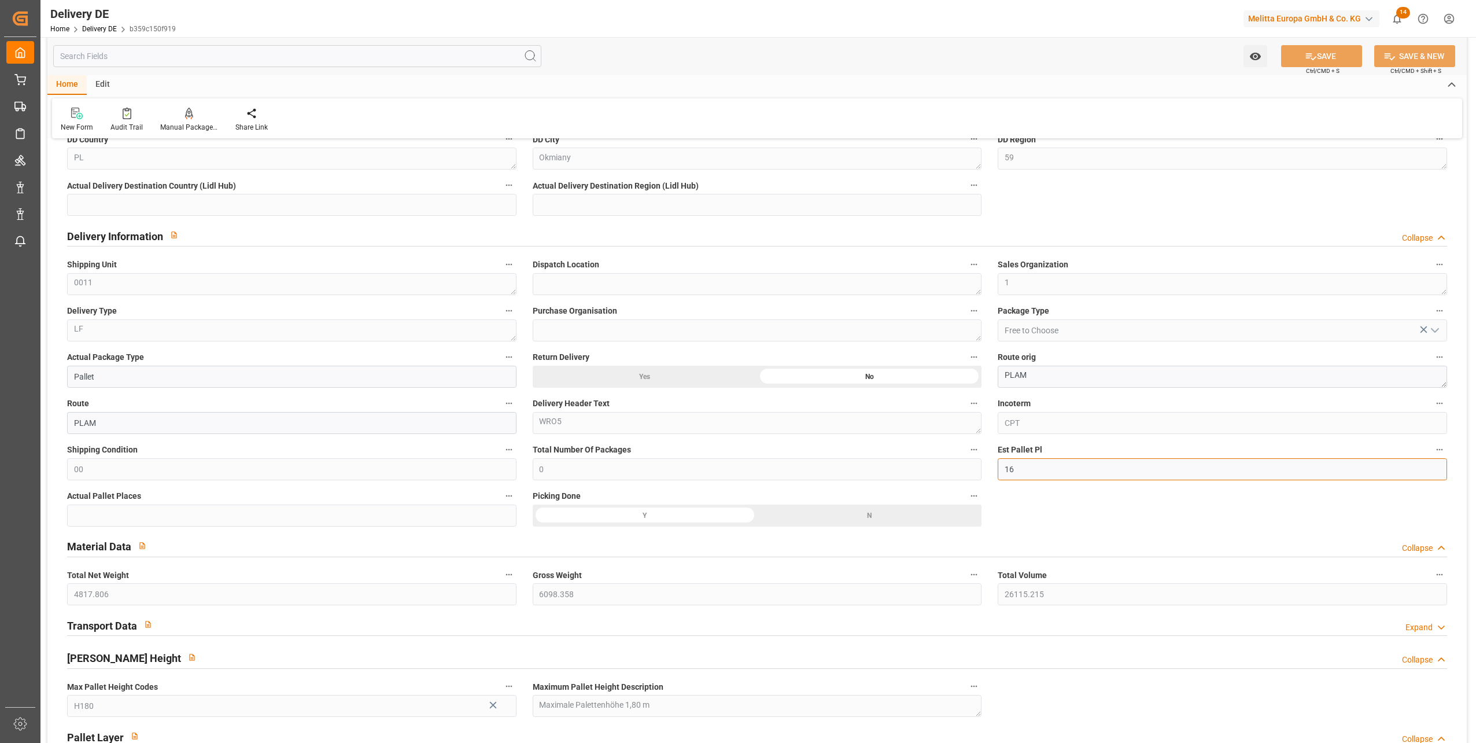
drag, startPoint x: 1006, startPoint y: 468, endPoint x: 1026, endPoint y: 470, distance: 19.7
click input "16"
type input "19"
click button "SAVE"
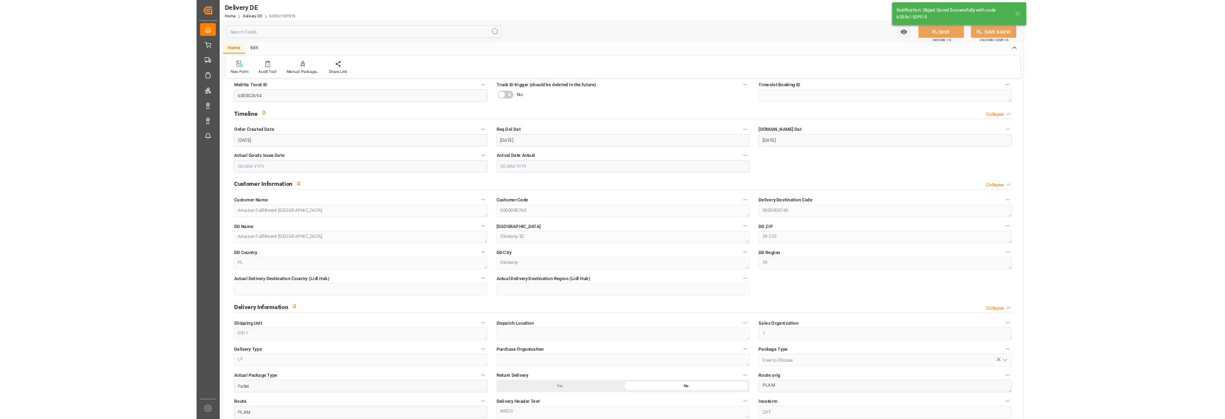
scroll to position [0, 0]
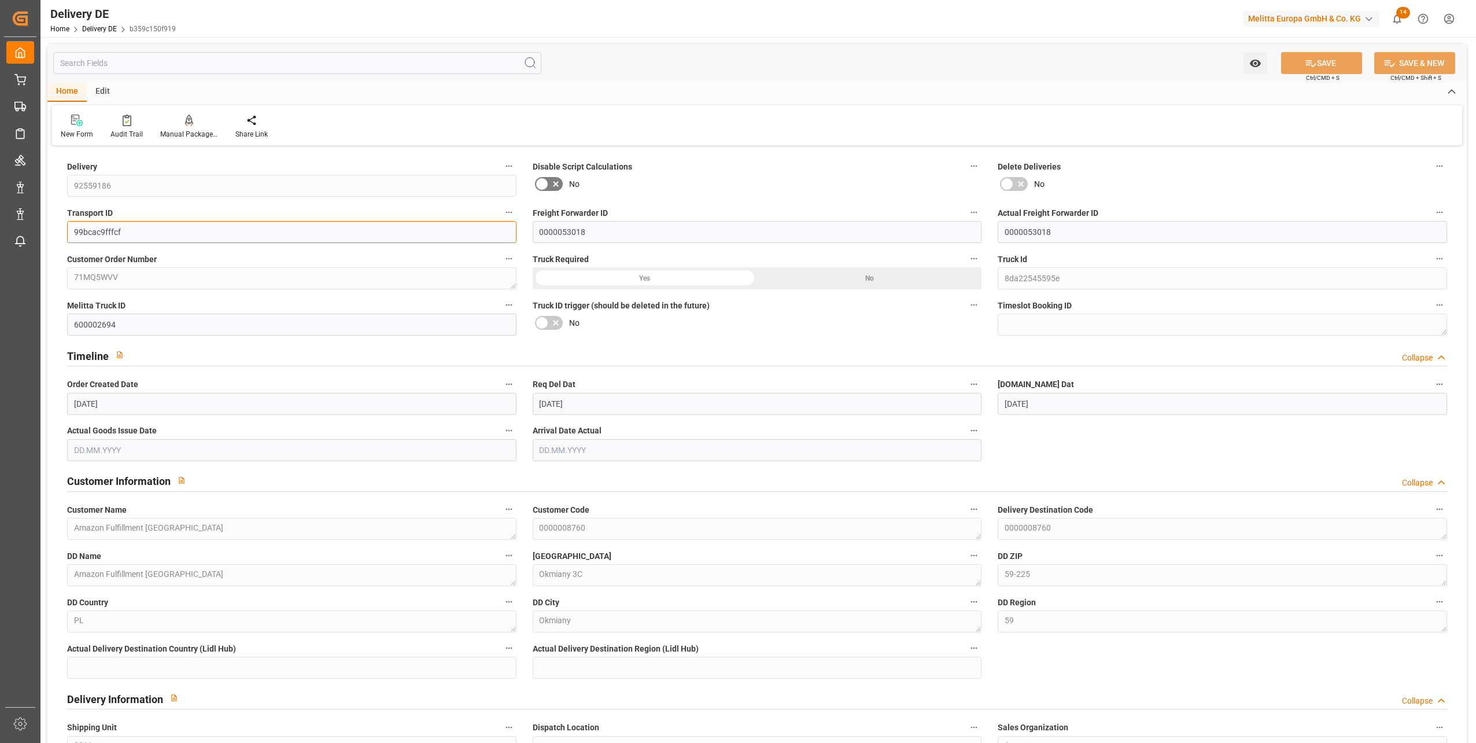
drag, startPoint x: 125, startPoint y: 232, endPoint x: 60, endPoint y: 230, distance: 64.8
click div "Transport ID 99bcac9fffcf"
type input "0"
type input "3"
type input "212.082"
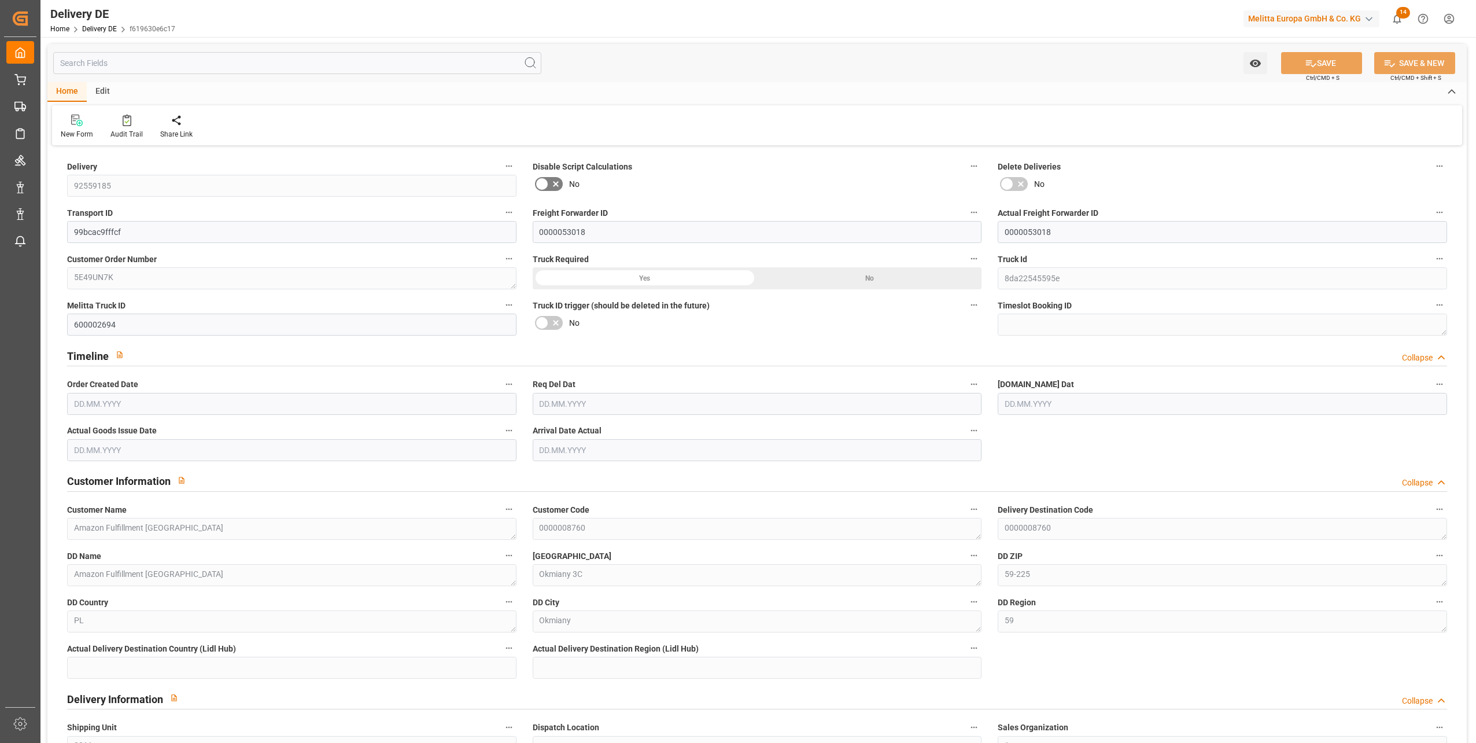
type input "499.285"
type input "4738.77"
type input "[DATE]"
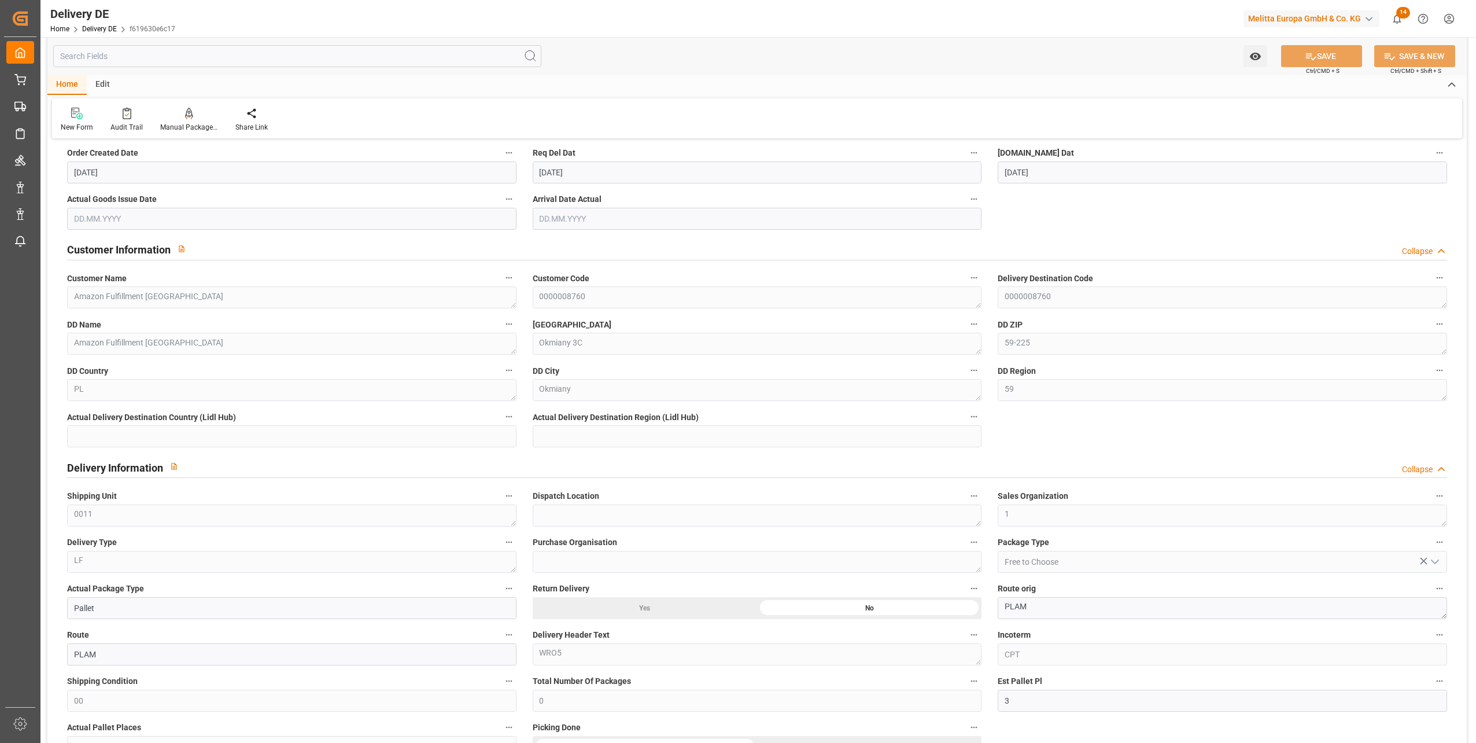
scroll to position [347, 0]
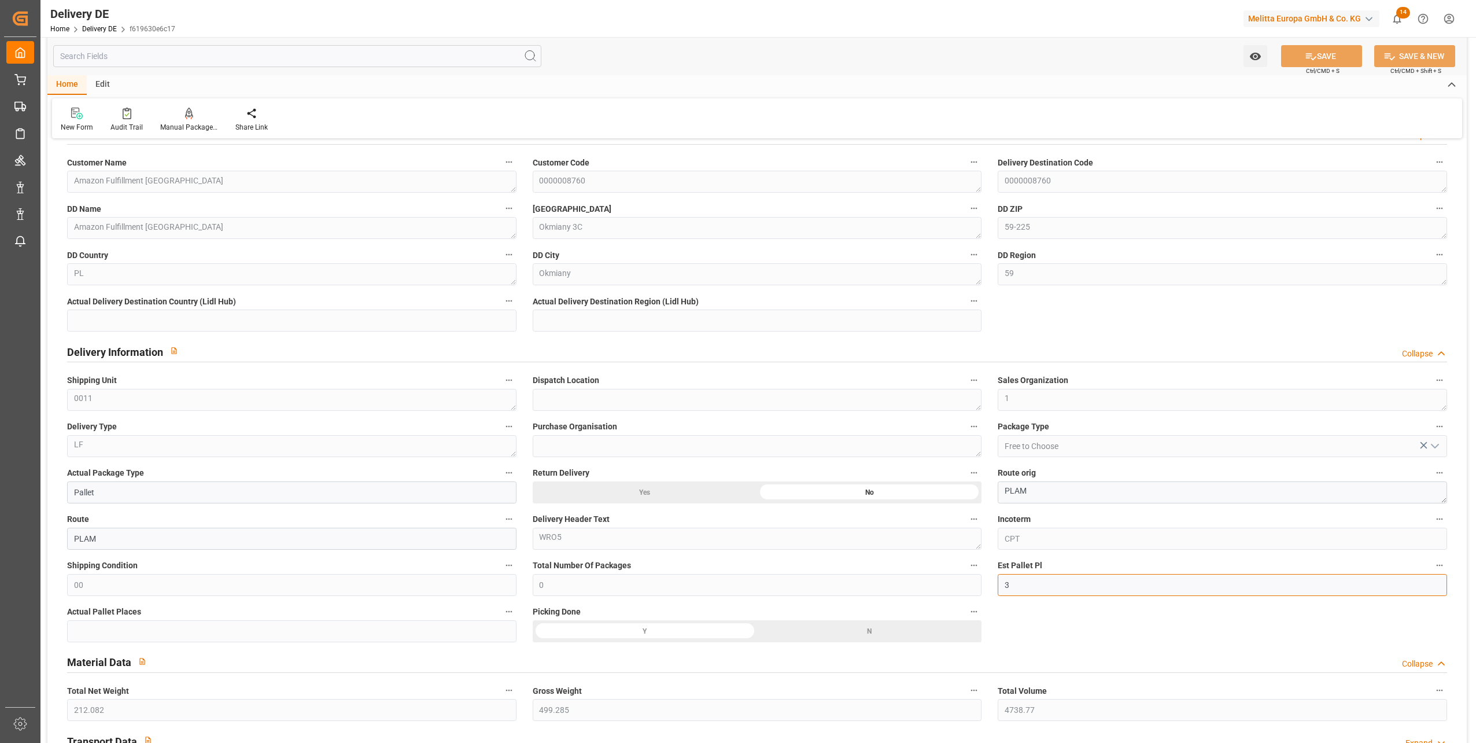
drag, startPoint x: 1041, startPoint y: 586, endPoint x: 994, endPoint y: 587, distance: 47.4
click at [994, 587] on div "Est Pallet Pl 3" at bounding box center [1222, 576] width 466 height 46
type input "6"
click at [1323, 53] on button "SAVE" at bounding box center [1321, 56] width 81 height 22
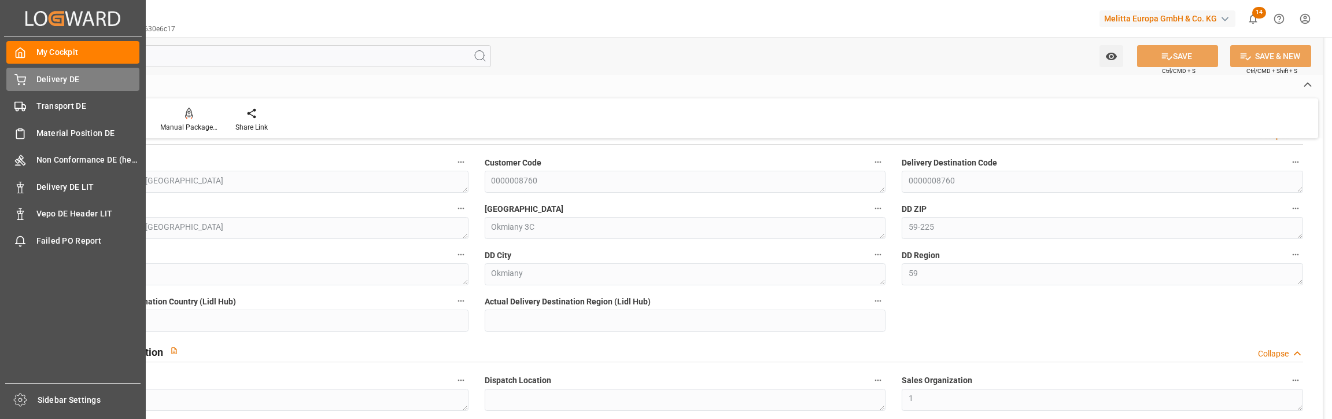
click at [28, 80] on div "Delivery DE Delivery DE" at bounding box center [72, 79] width 133 height 23
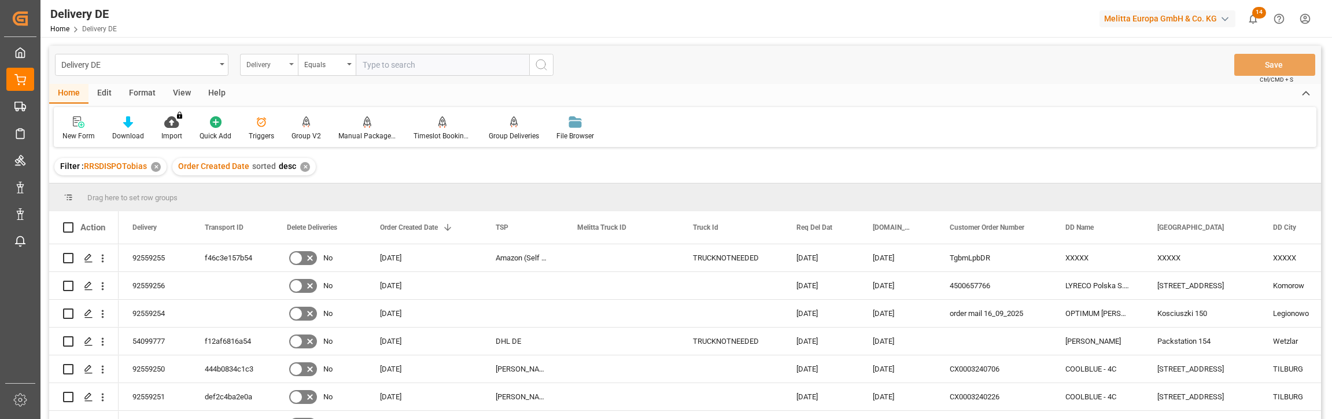
click at [252, 72] on div "Delivery" at bounding box center [269, 65] width 58 height 22
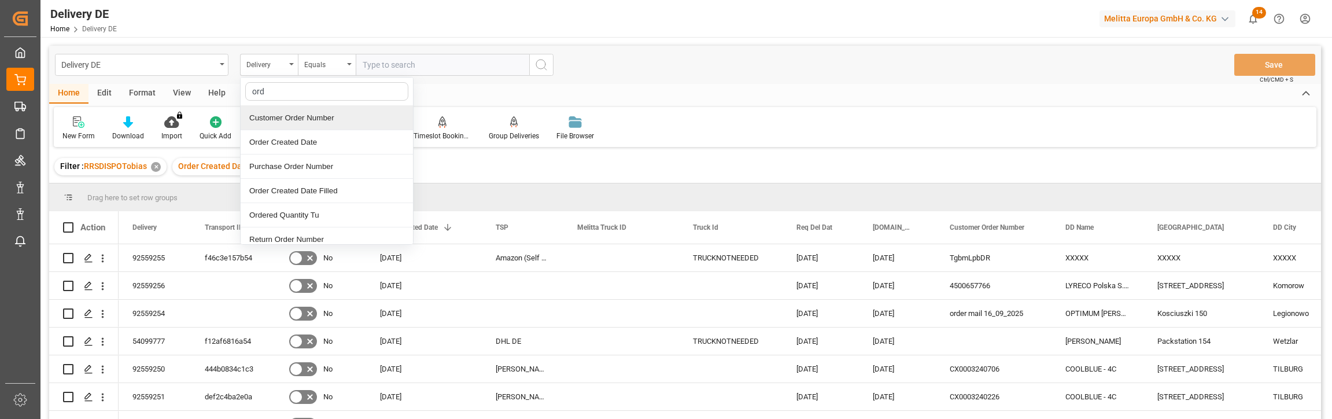
type input "orde"
click at [317, 119] on div "Customer Order Number" at bounding box center [327, 118] width 172 height 24
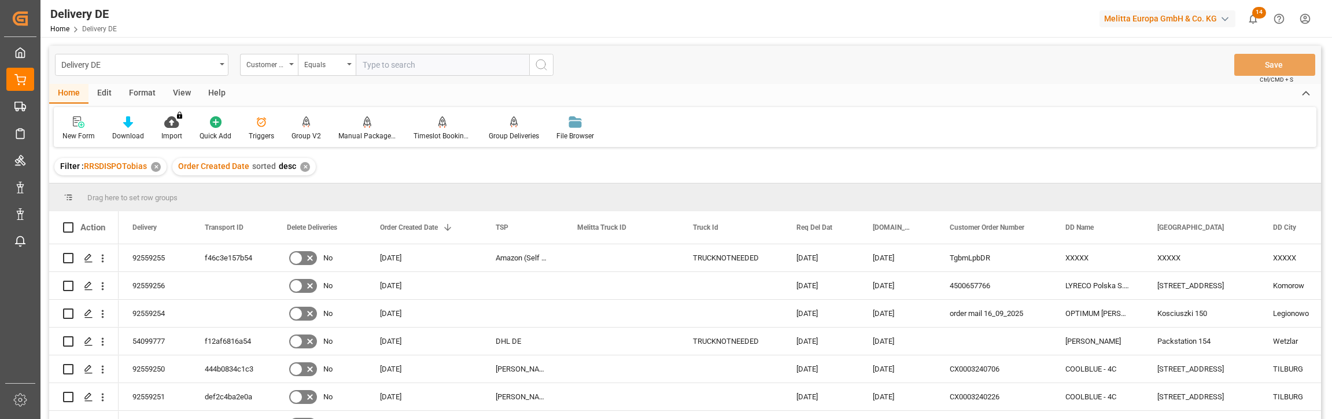
click at [425, 69] on input "text" at bounding box center [442, 65] width 173 height 22
paste input "188816092501"
type input "188816092501"
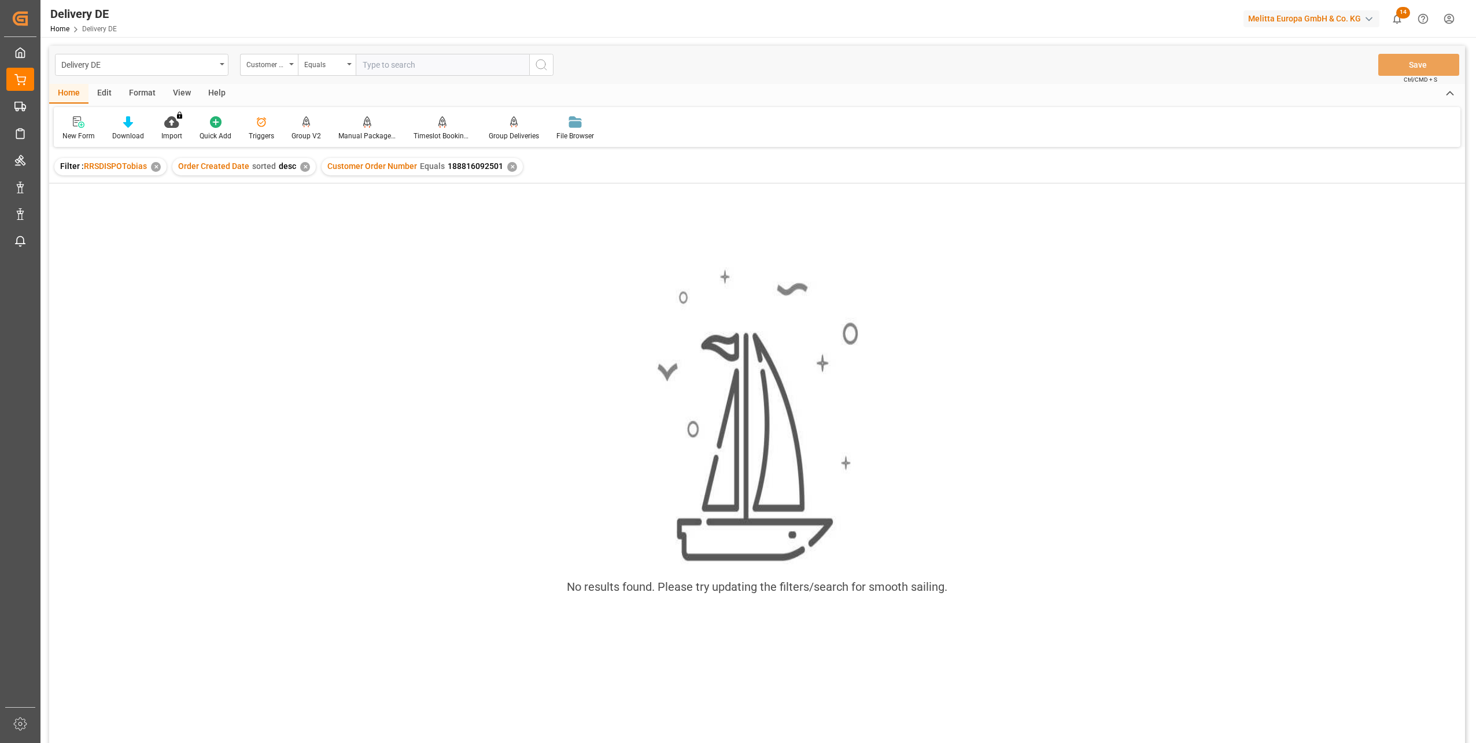
click at [399, 61] on input "text" at bounding box center [442, 65] width 173 height 22
type input "188816092501"
click at [513, 168] on div "Customer Order Number Equals 188816092501 ✕" at bounding box center [422, 166] width 201 height 17
click at [509, 168] on div "✕" at bounding box center [512, 167] width 10 height 10
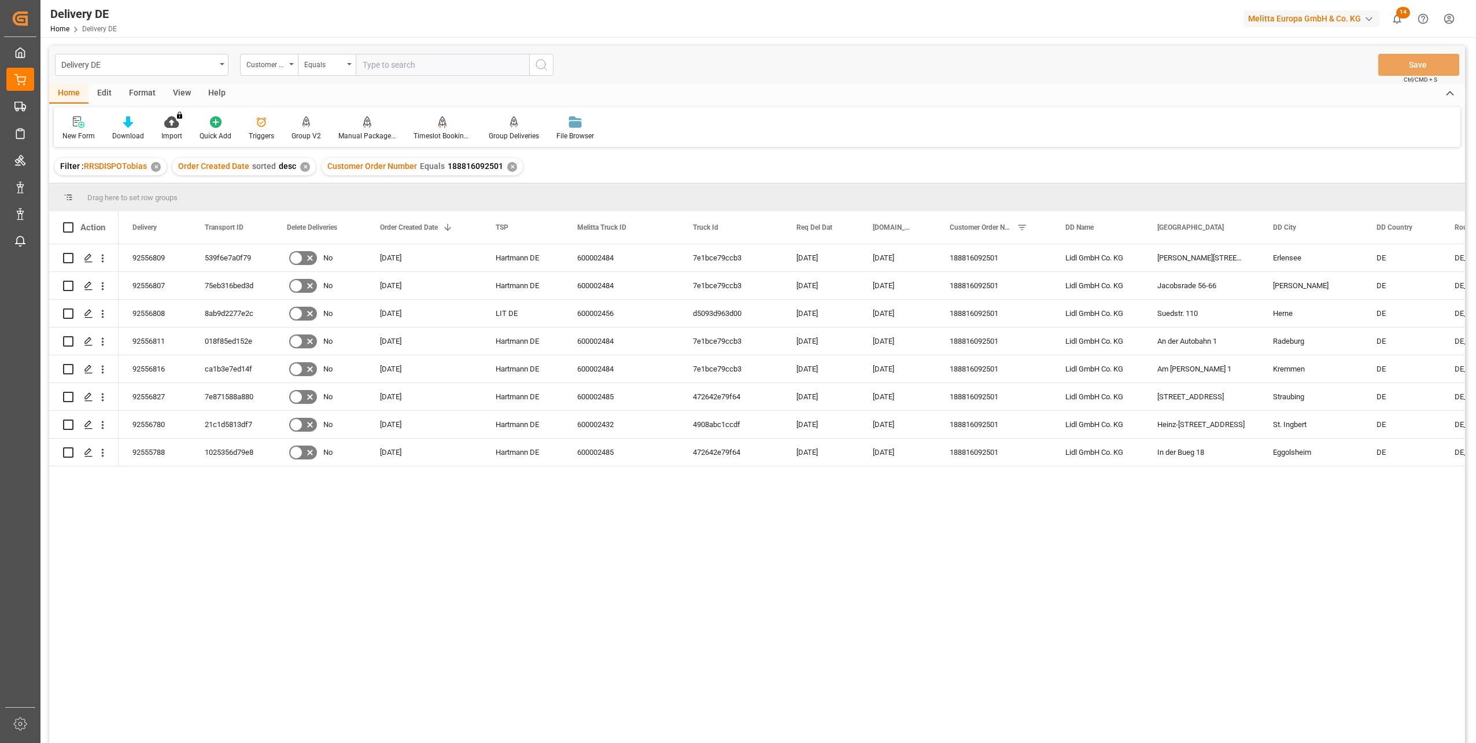
click at [107, 566] on div "No" at bounding box center [757, 495] width 1416 height 502
click at [232, 423] on div "21c1d5813df7" at bounding box center [232, 424] width 82 height 27
click at [813, 424] on div "[DATE]" at bounding box center [820, 424] width 76 height 27
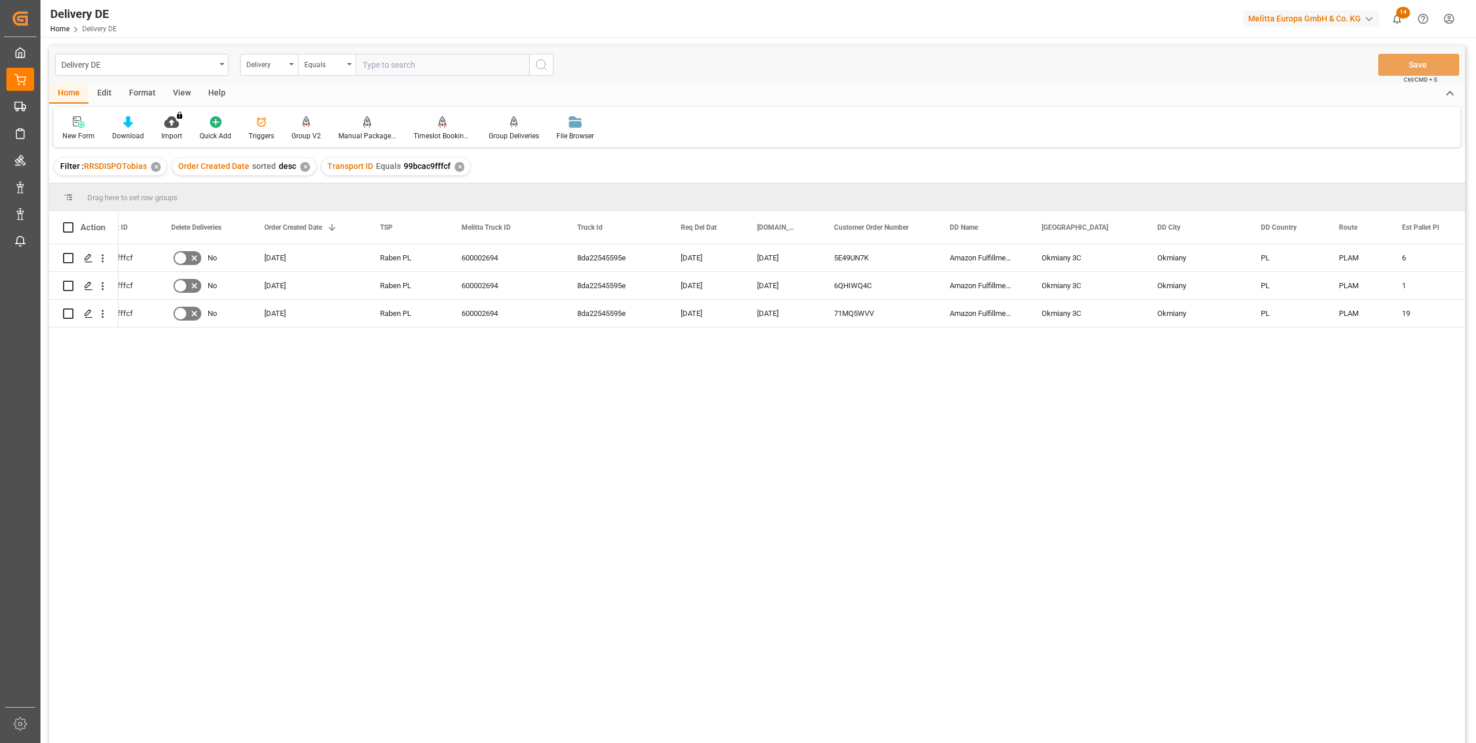
scroll to position [0, 231]
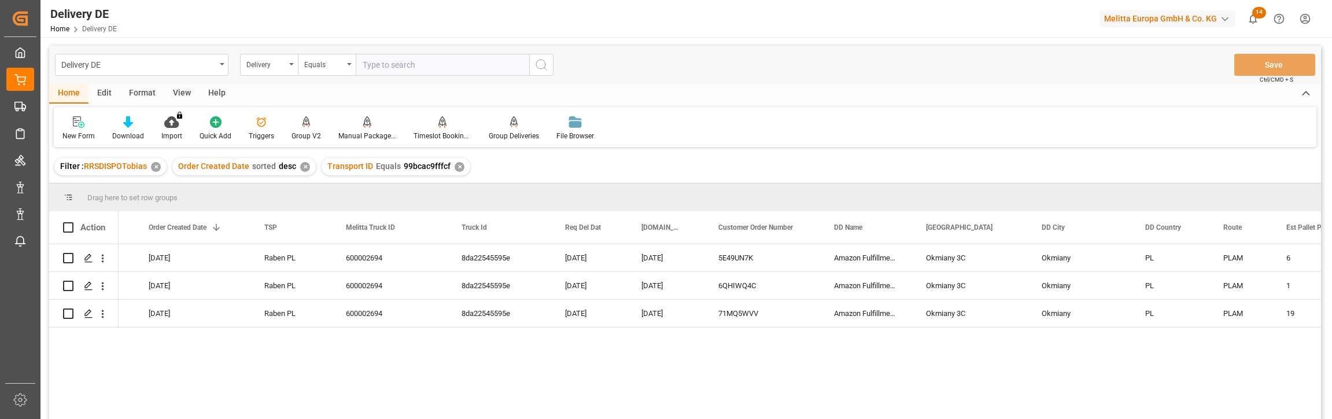
click at [428, 62] on input "text" at bounding box center [442, 65] width 173 height 22
click at [272, 63] on div "Delivery" at bounding box center [265, 63] width 39 height 13
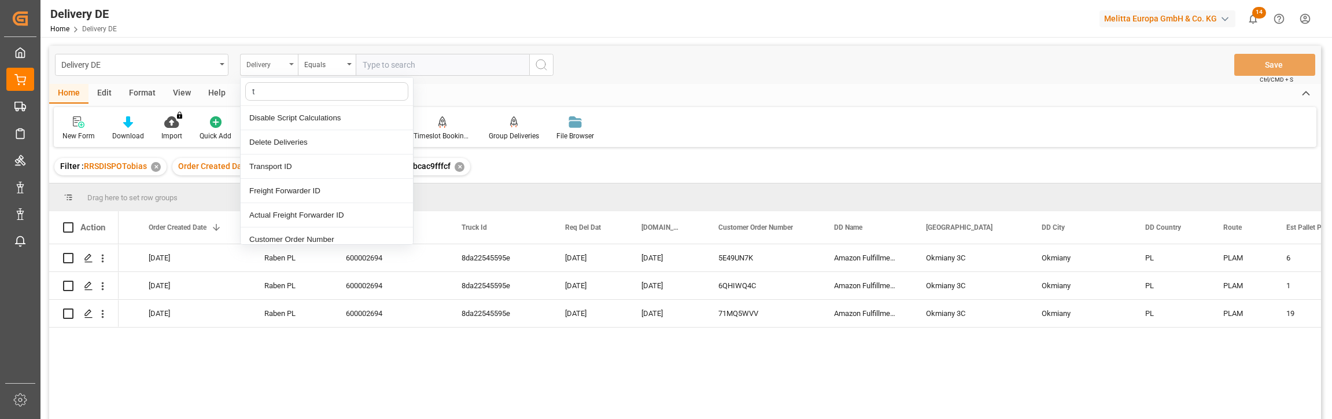
type input "tr"
click at [289, 114] on div "Transport ID" at bounding box center [327, 118] width 172 height 24
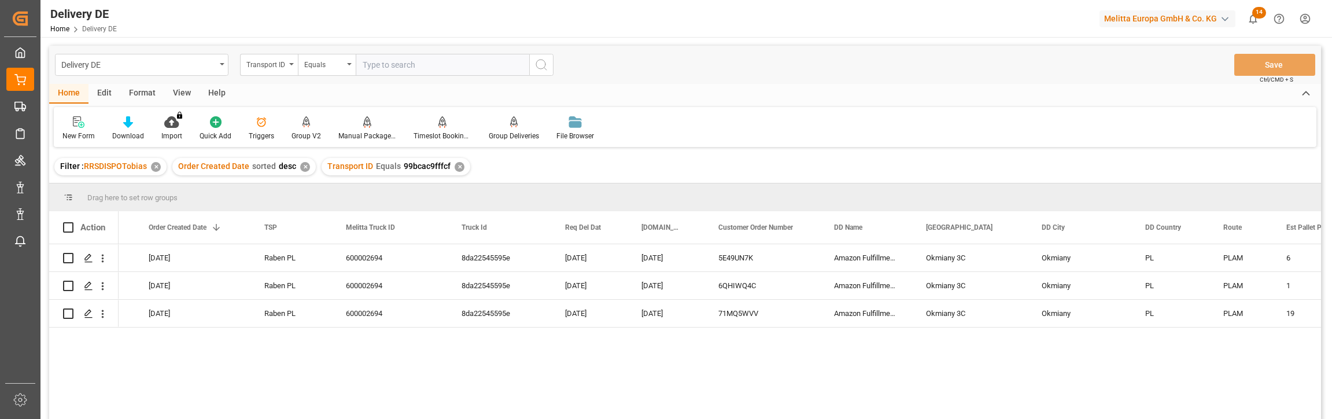
click at [403, 58] on input "text" at bounding box center [442, 65] width 173 height 22
paste input "8da22545595e"
type input "8da22545595e"
click at [541, 65] on icon "search button" at bounding box center [541, 65] width 14 height 14
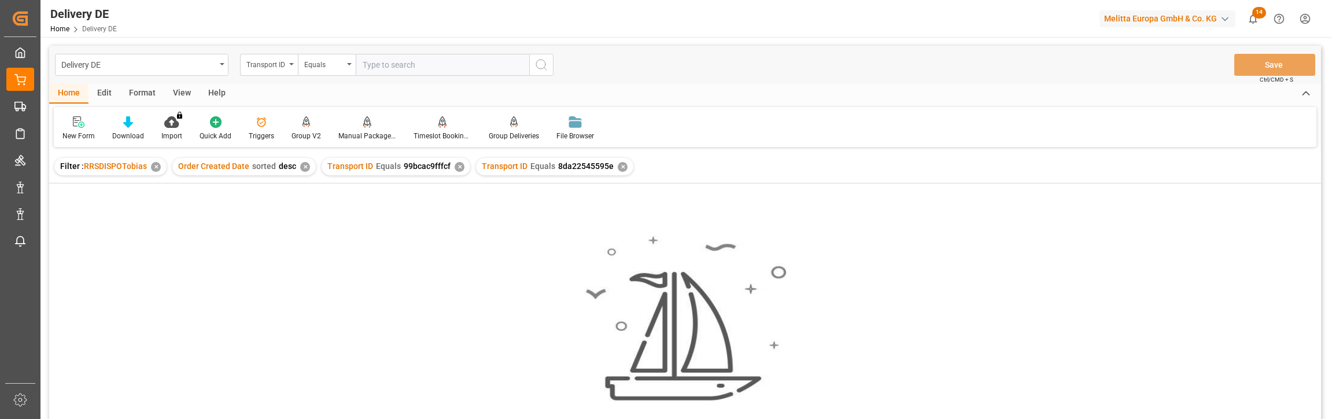
click at [456, 167] on div "✕" at bounding box center [460, 167] width 10 height 10
click at [275, 60] on div "Transport ID" at bounding box center [265, 63] width 39 height 13
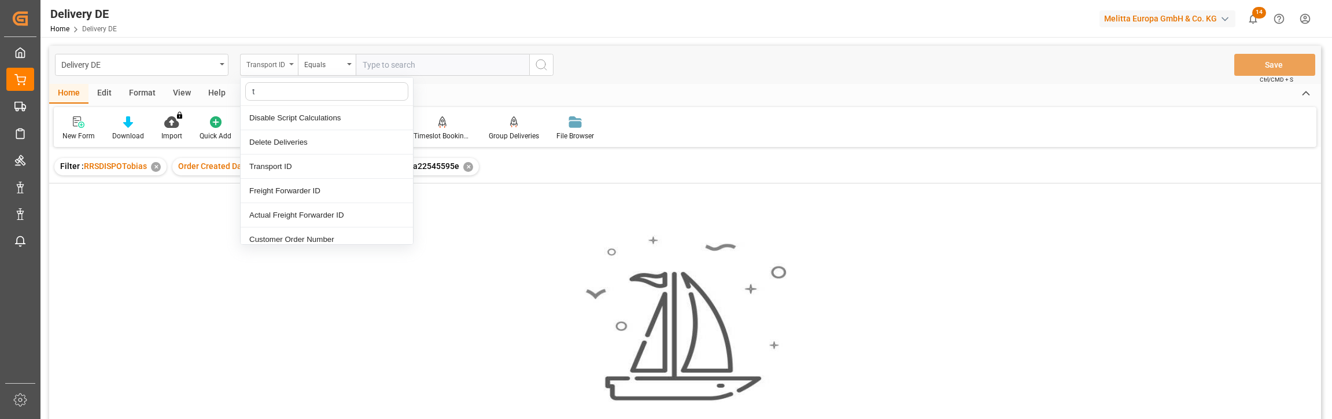
type input "tr"
click at [287, 162] on div "Truck Id" at bounding box center [327, 166] width 172 height 24
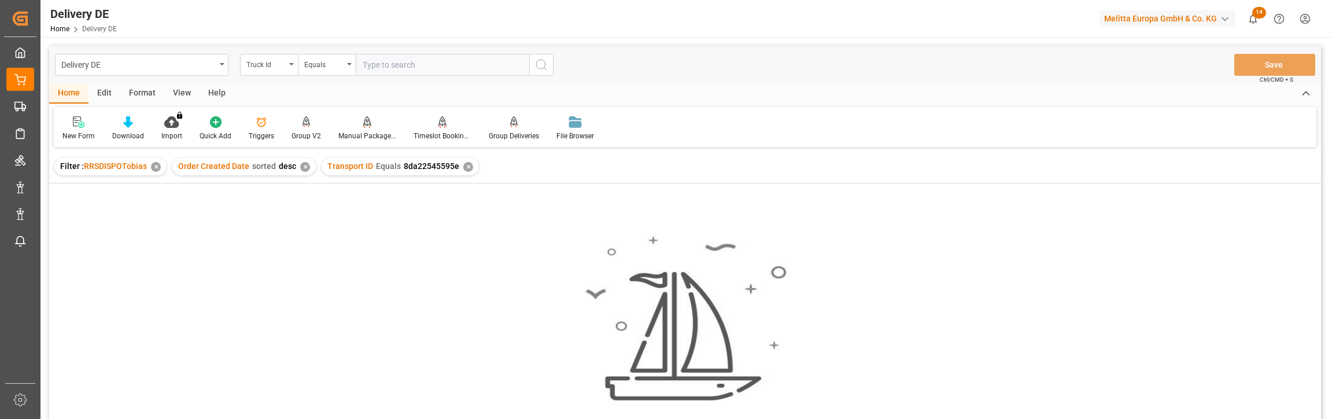
click at [381, 67] on input "text" at bounding box center [442, 65] width 173 height 22
paste input "8da22545595e"
type input "8da22545595e"
click at [548, 62] on button "search button" at bounding box center [541, 65] width 24 height 22
click at [464, 165] on div "✕" at bounding box center [468, 167] width 10 height 10
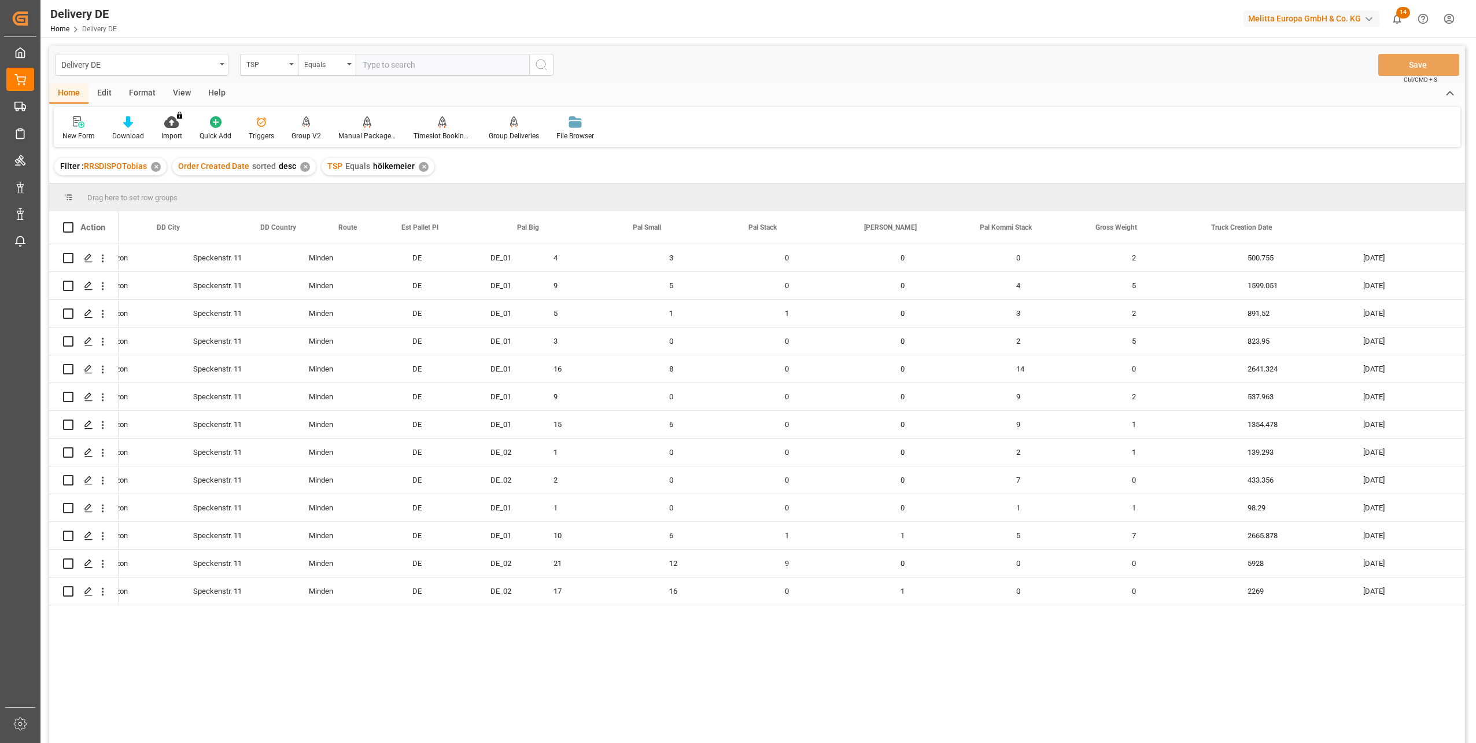
scroll to position [0, 964]
